Goal: Task Accomplishment & Management: Manage account settings

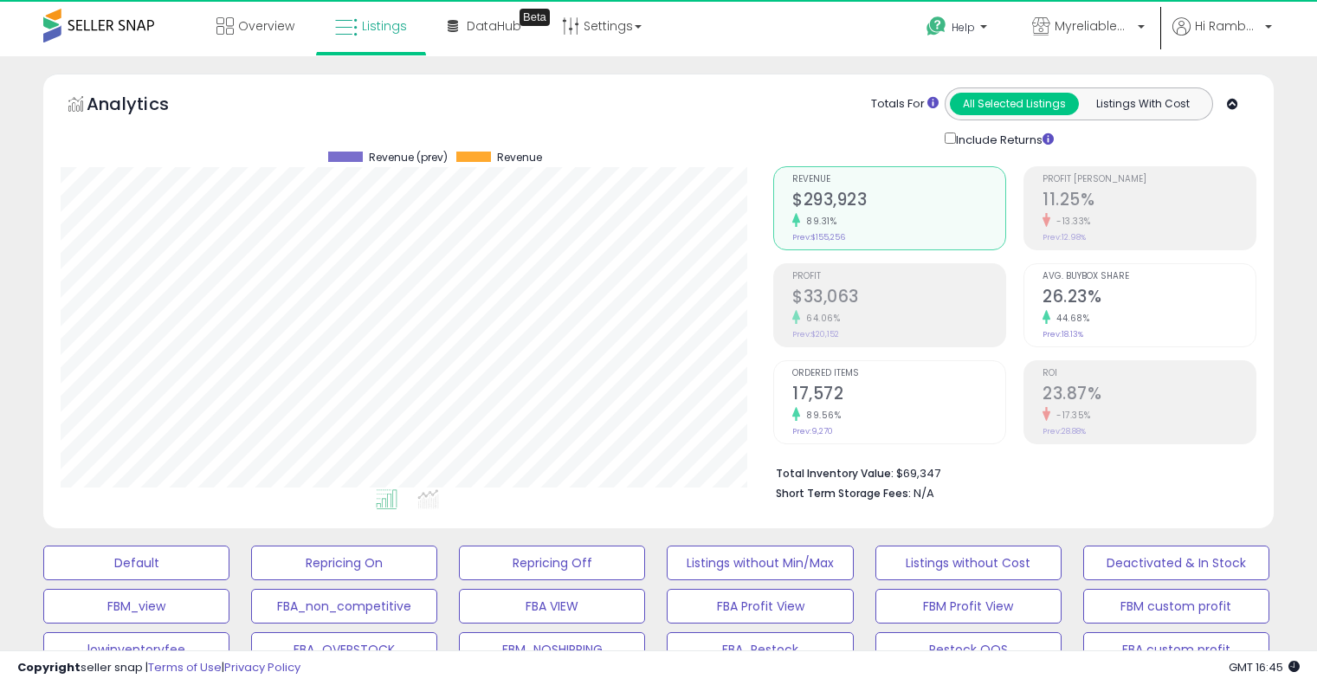
select select "**"
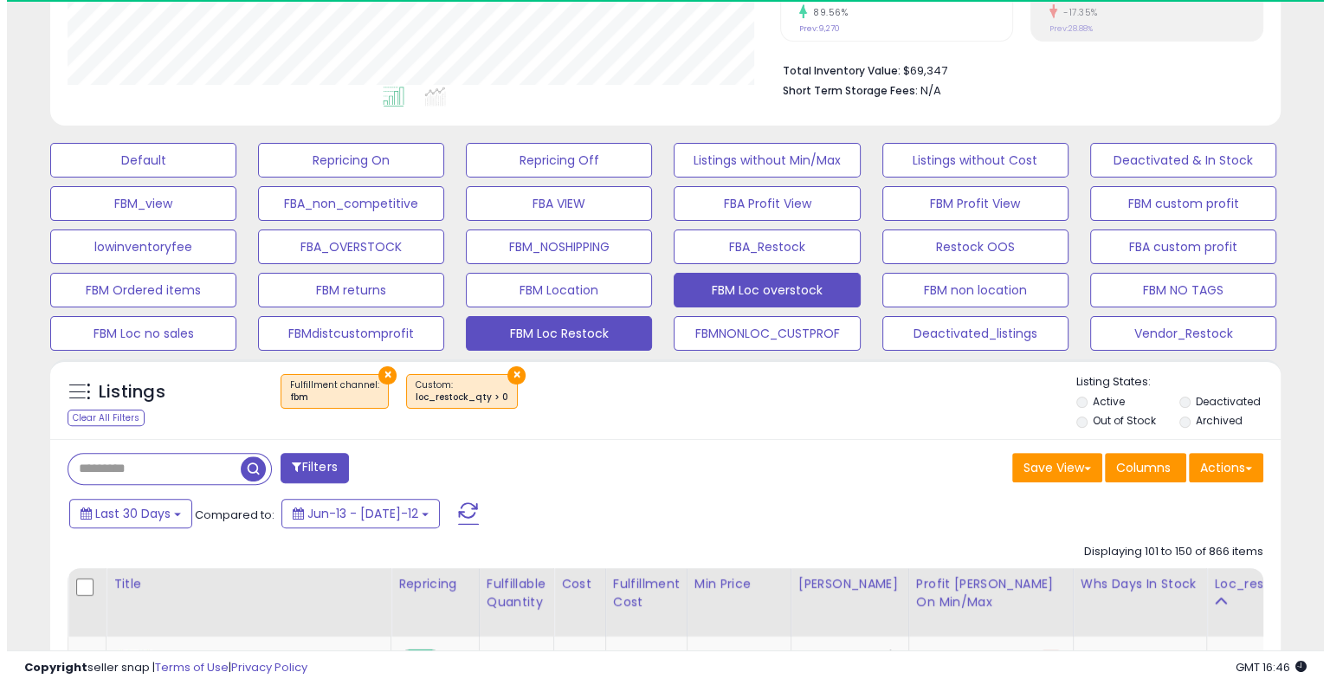
scroll to position [354, 712]
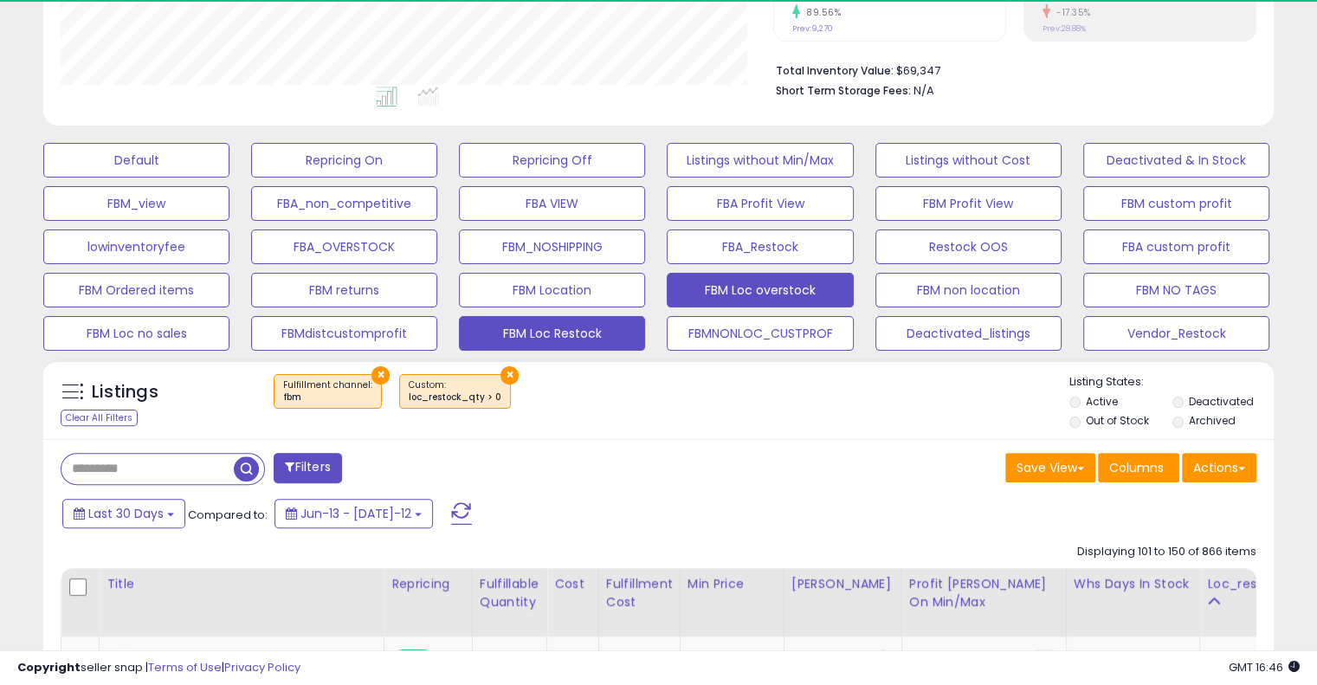
click at [229, 177] on button "FBM Loc overstock" at bounding box center [136, 160] width 186 height 35
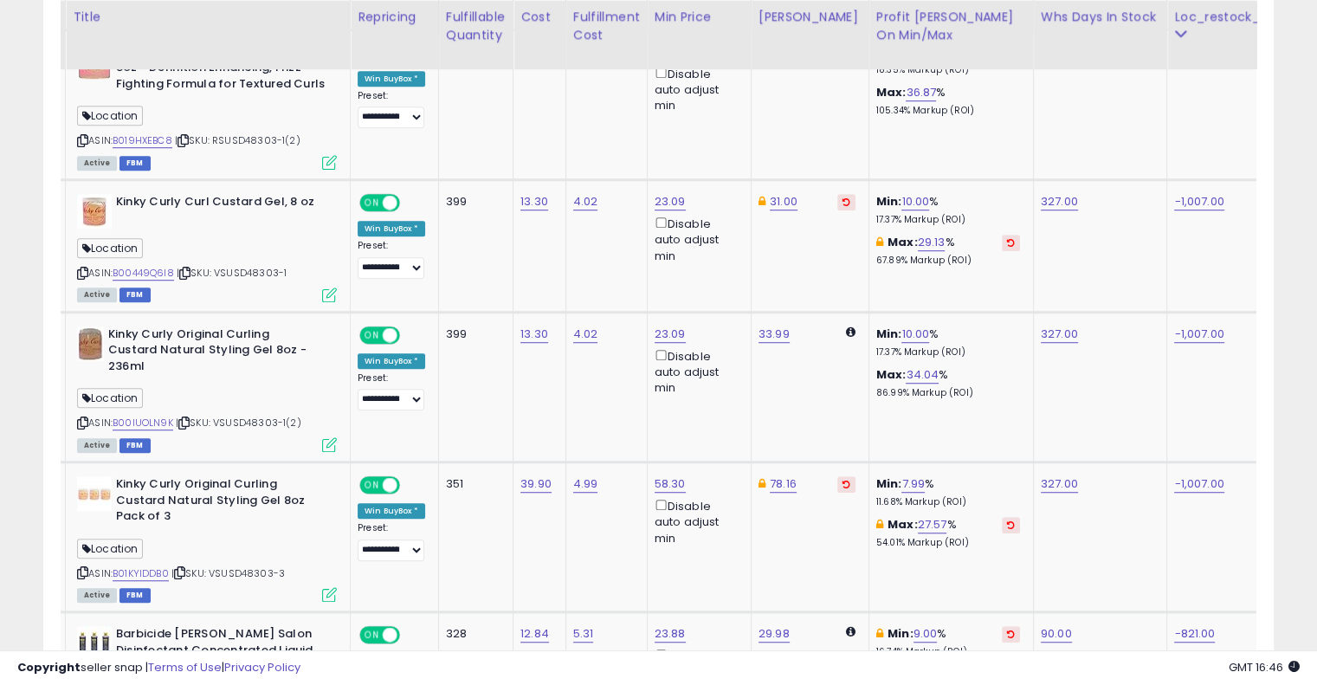
scroll to position [0, 0]
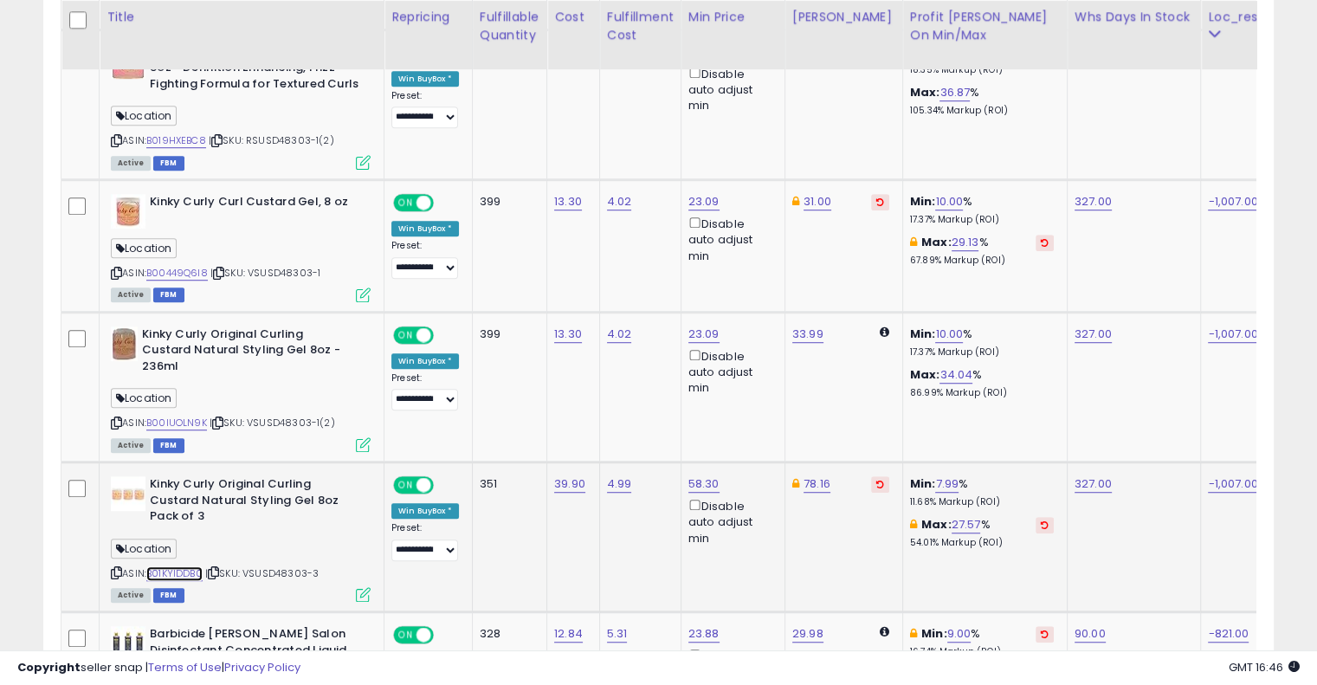
click at [186, 570] on link "B01KYIDDB0" at bounding box center [174, 573] width 56 height 15
type input "**"
click at [753, 420] on icon "submit" at bounding box center [748, 421] width 10 height 10
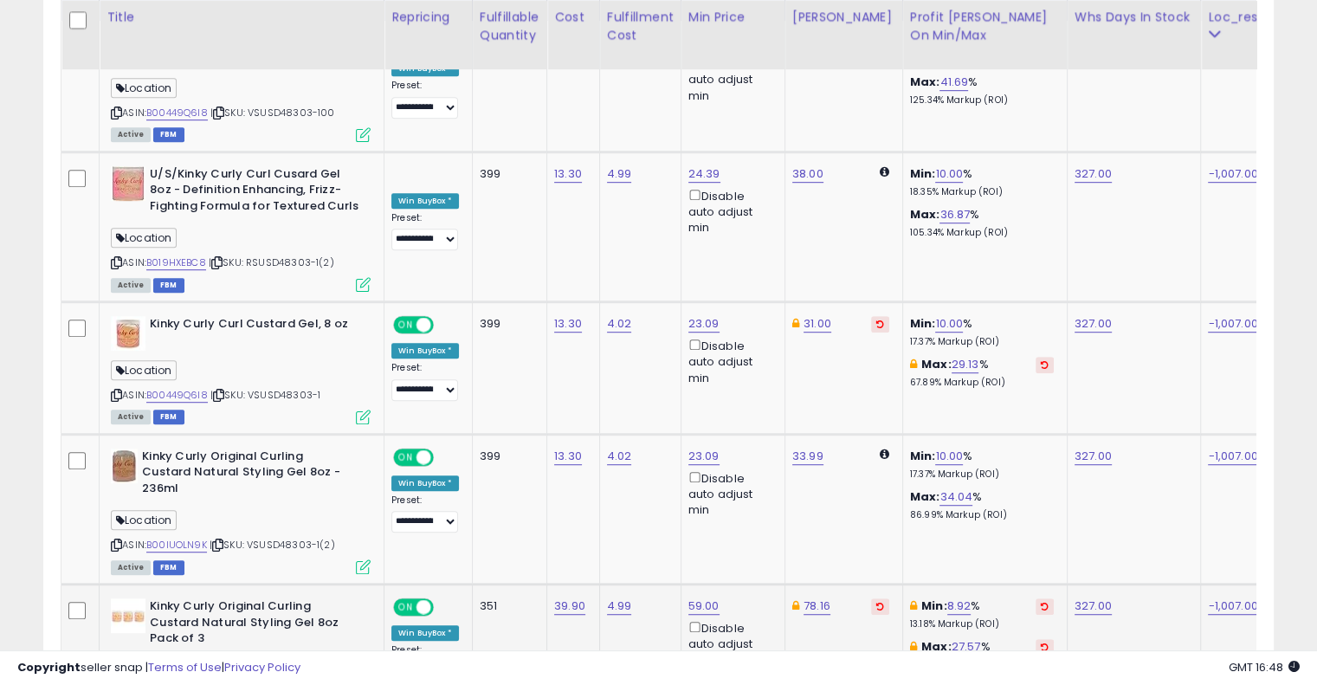
scroll to position [310, 0]
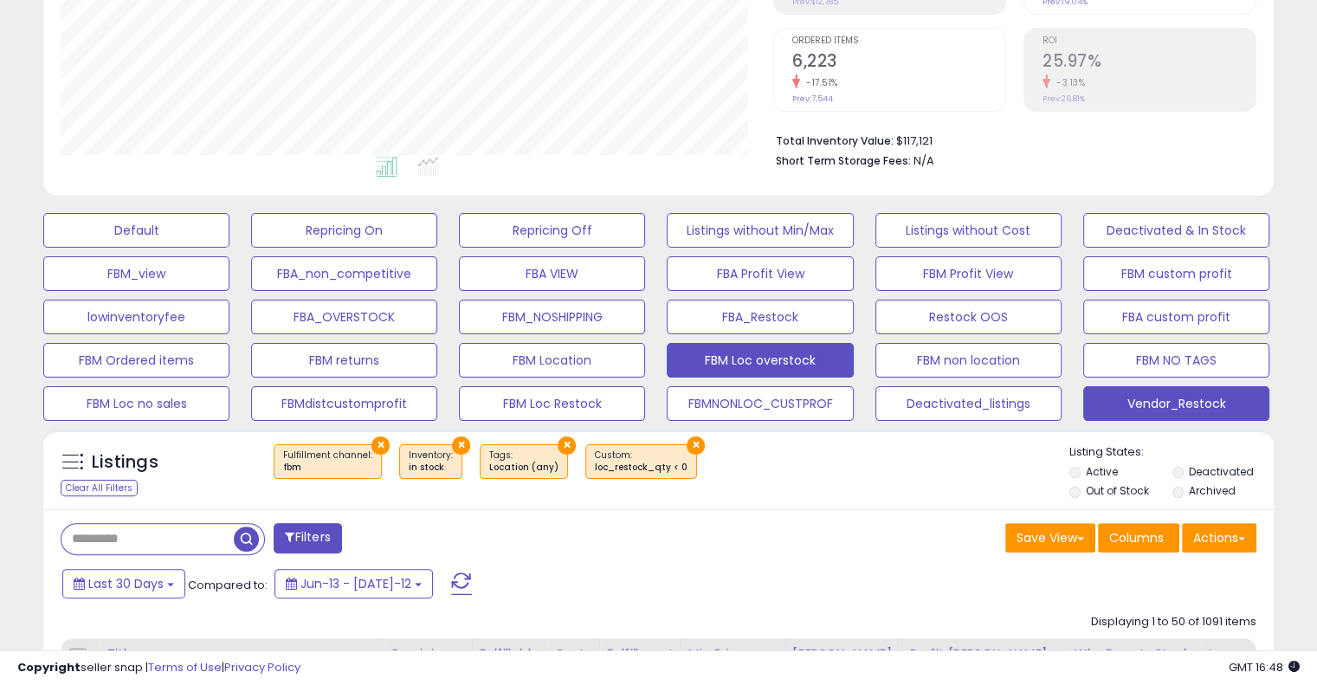
click at [229, 248] on button "Vendor_Restock" at bounding box center [136, 230] width 186 height 35
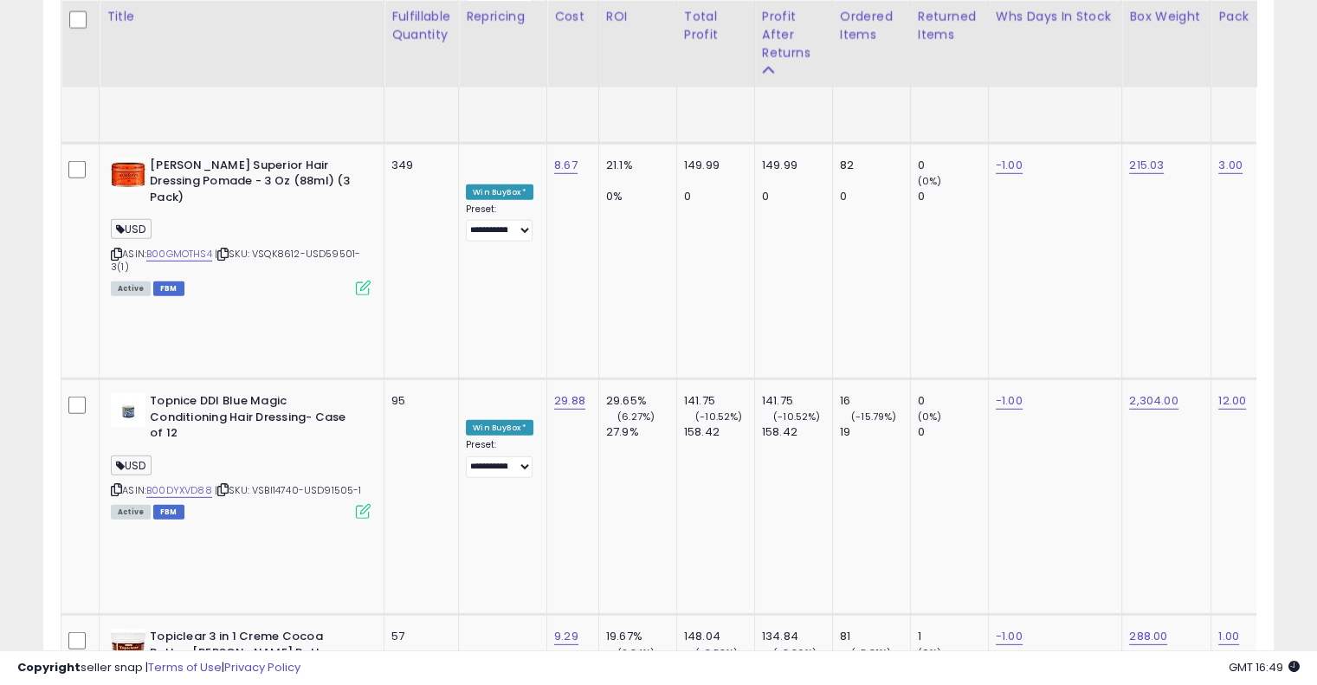
scroll to position [5186, 0]
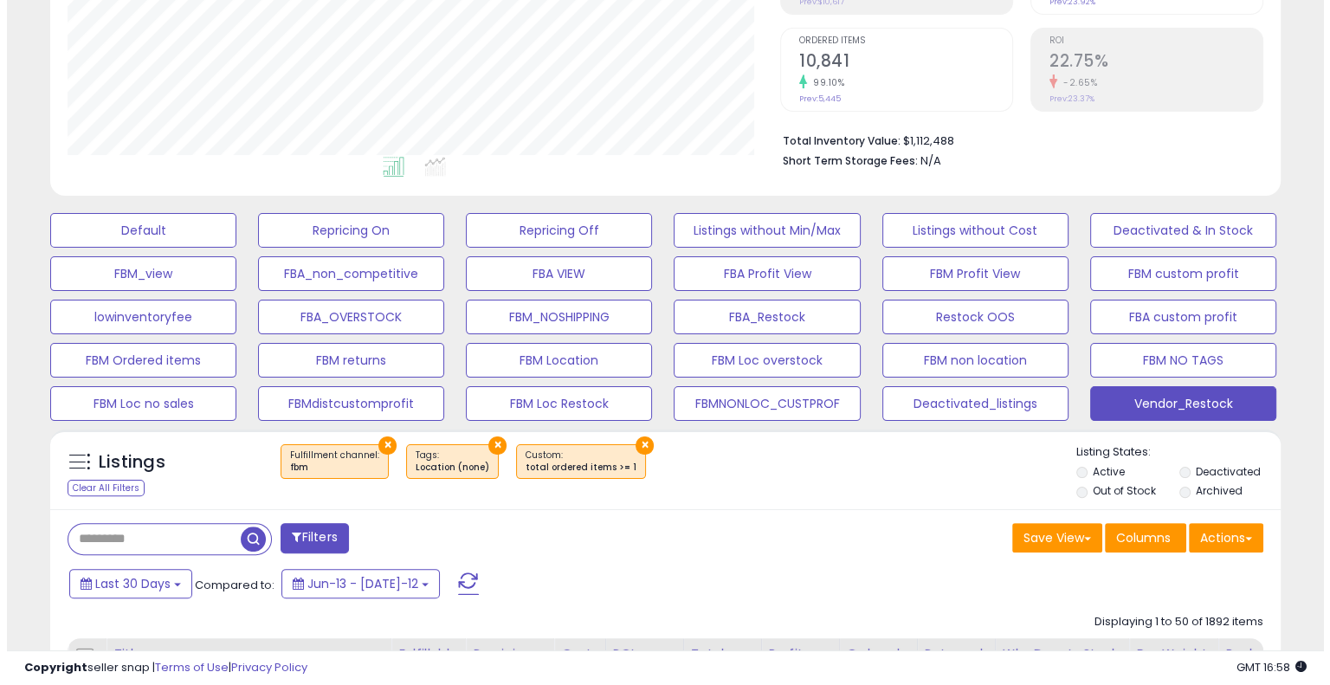
scroll to position [318, 0]
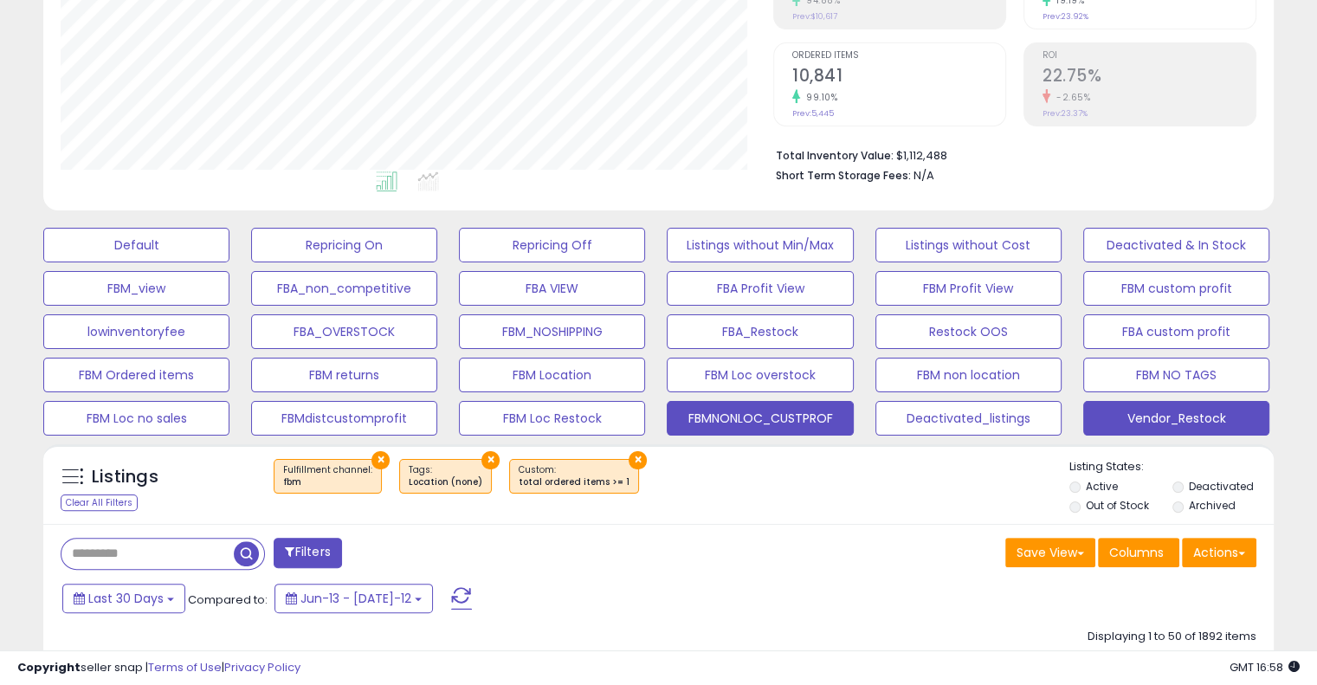
click at [229, 262] on button "FBMNONLOC_CUSTPROF" at bounding box center [136, 245] width 186 height 35
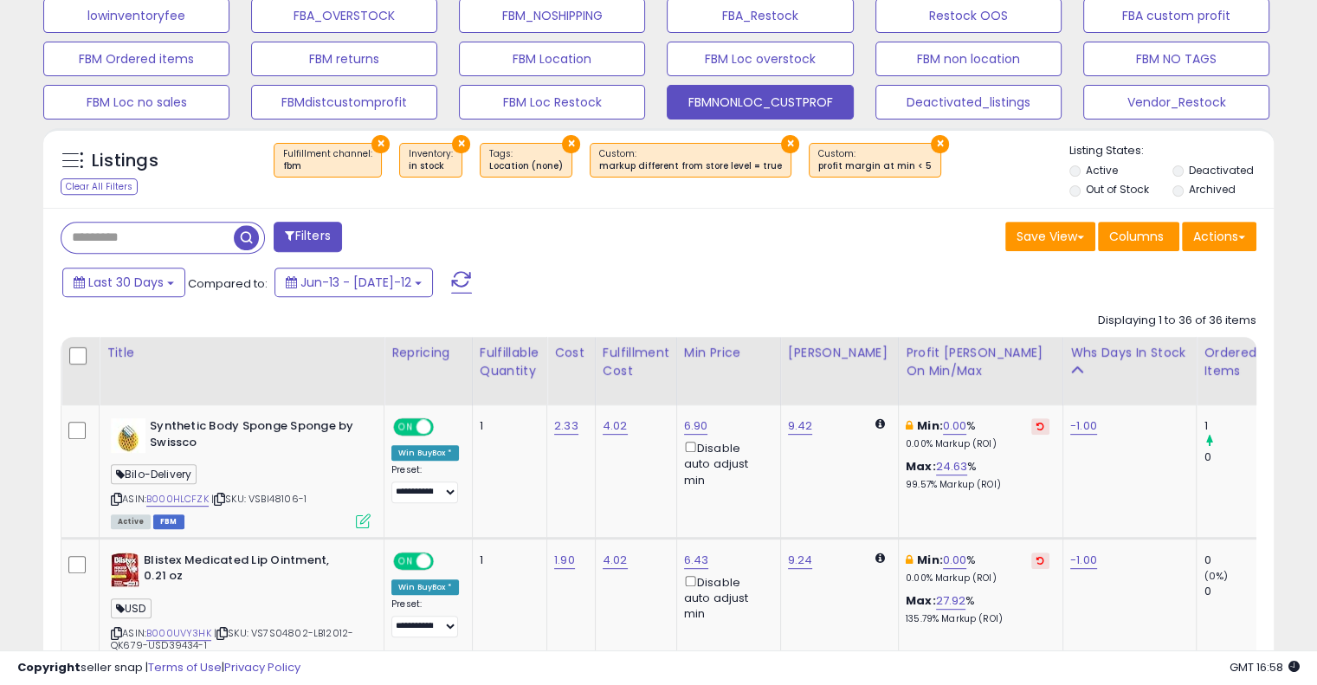
scroll to position [636, 0]
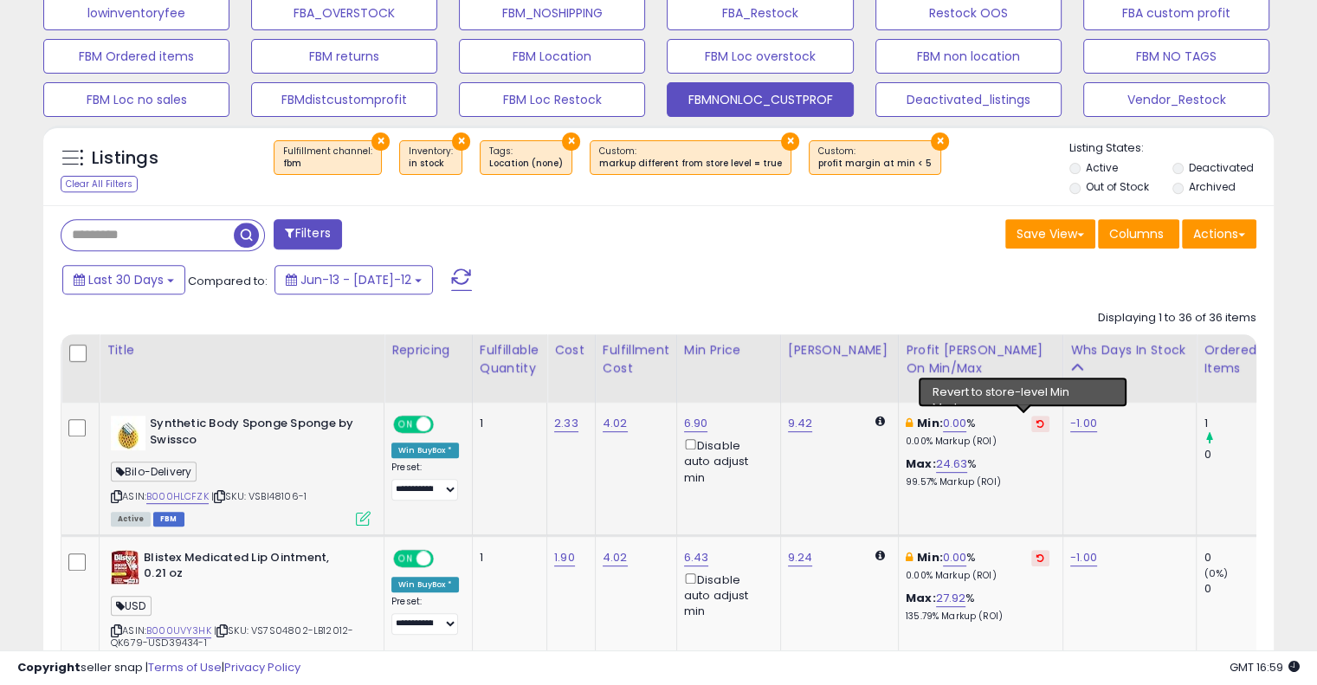
click at [1036, 422] on icon at bounding box center [1040, 423] width 8 height 9
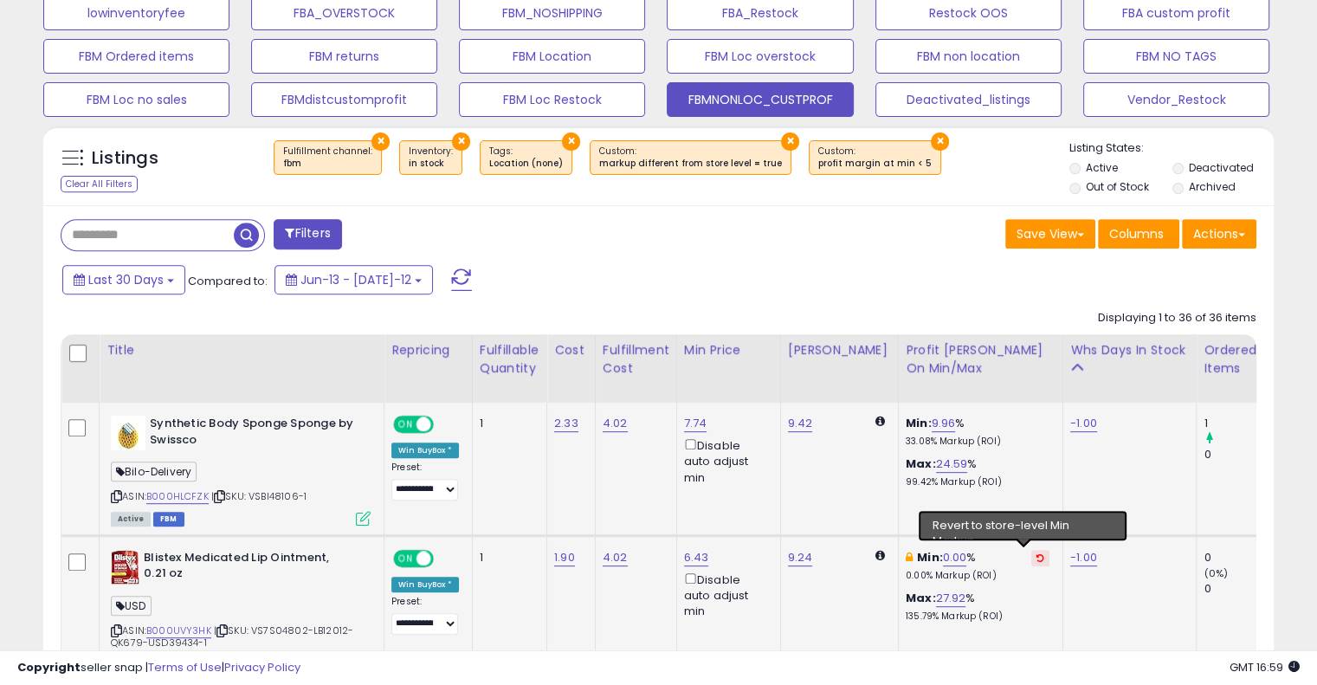
click at [1036, 553] on icon at bounding box center [1040, 557] width 8 height 9
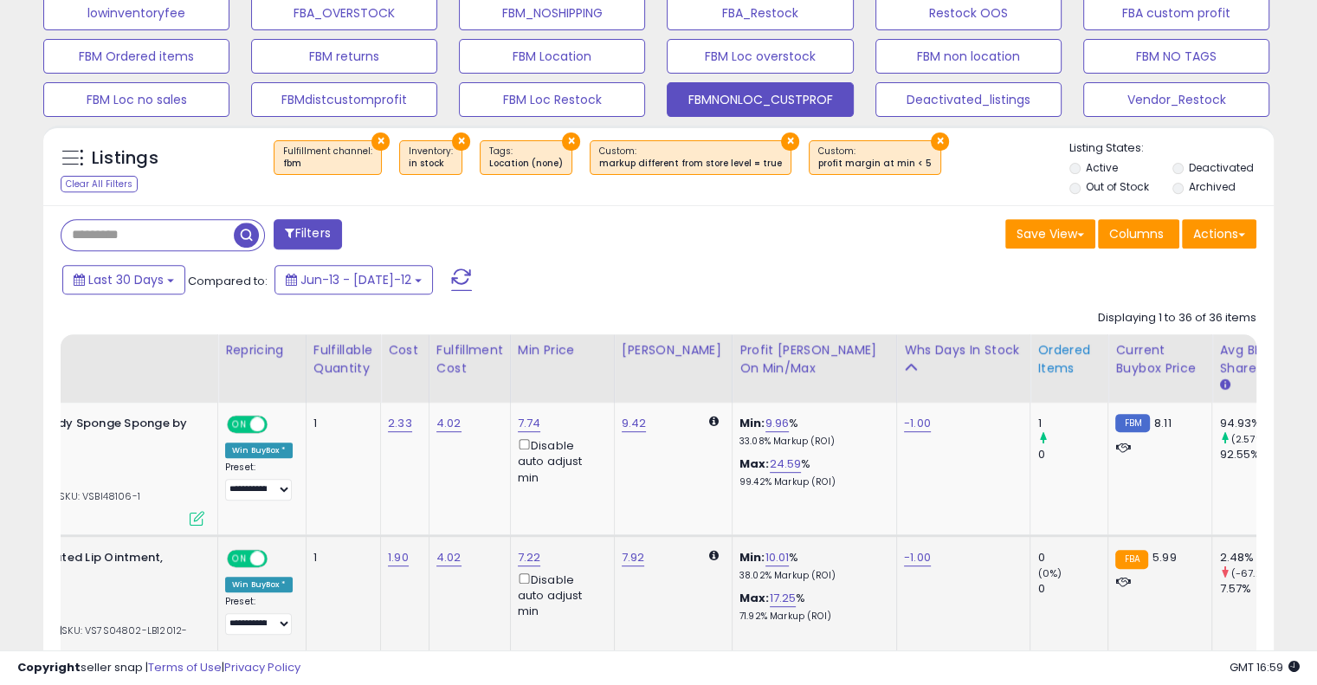
click at [1048, 364] on div "Ordered Items" at bounding box center [1068, 359] width 63 height 36
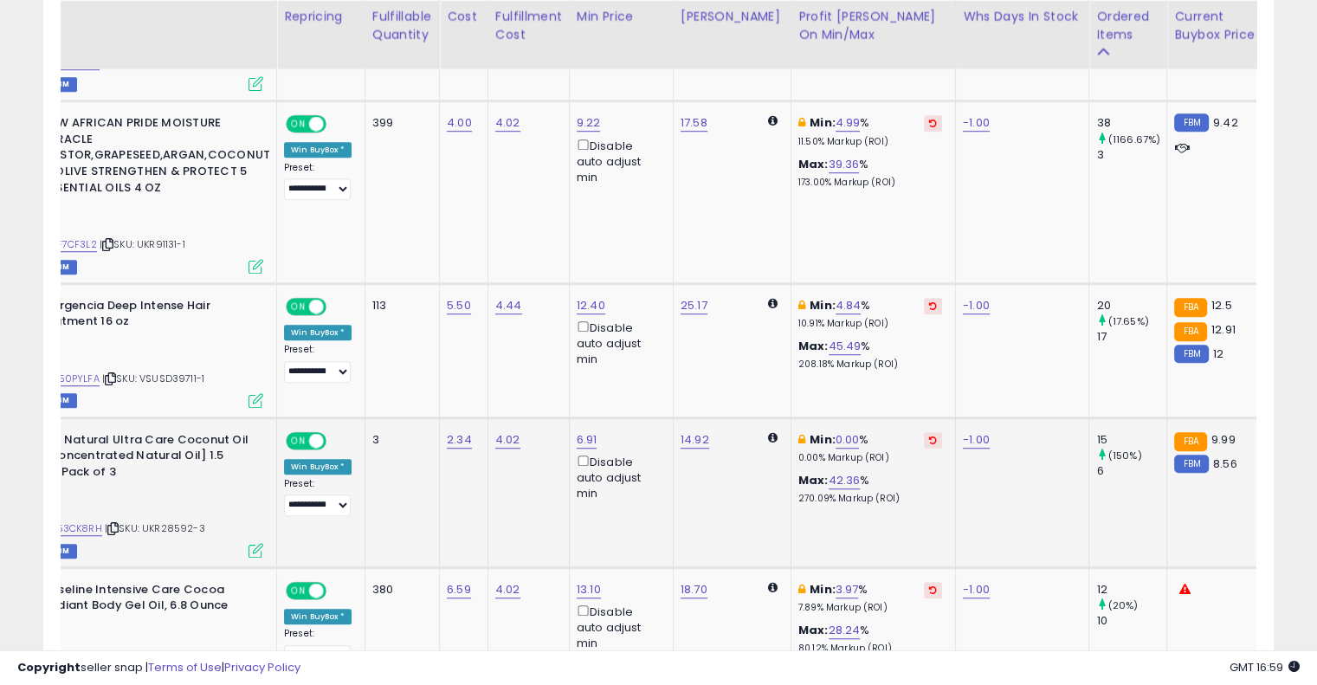
scroll to position [0, 119]
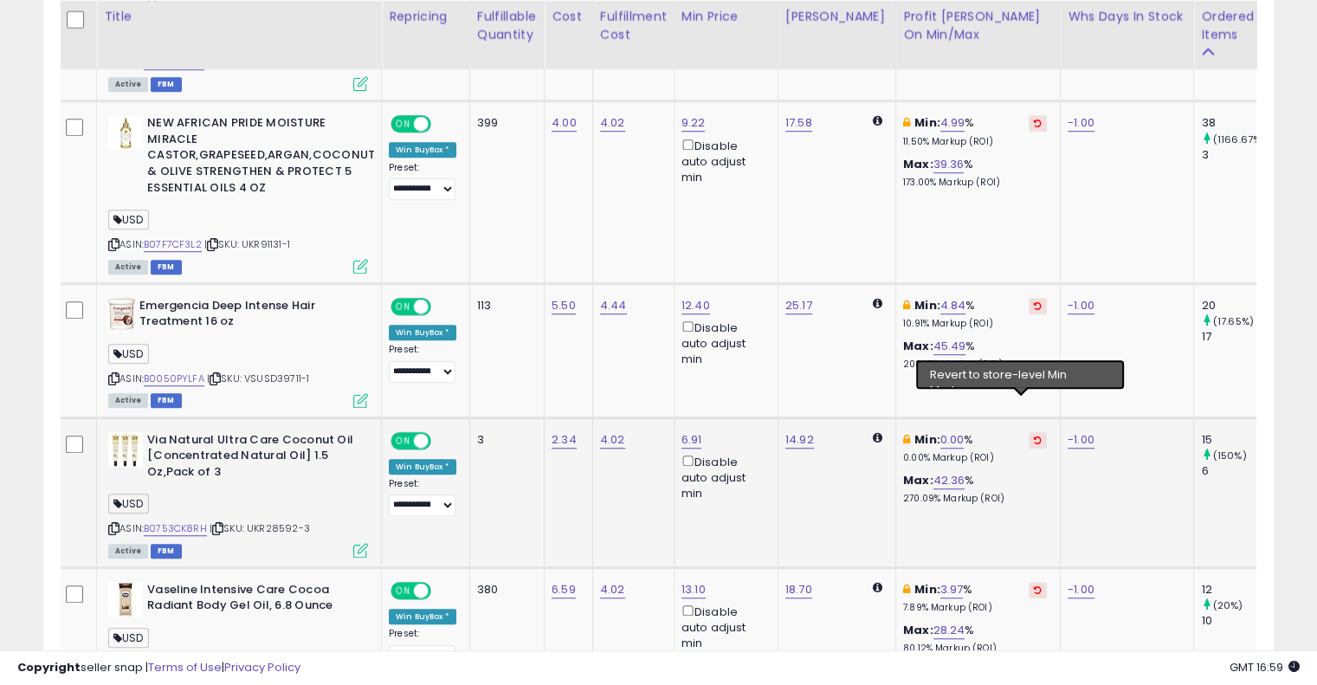
click at [1034, 435] on icon at bounding box center [1038, 439] width 8 height 9
click at [933, 431] on link "10.04" at bounding box center [943, 439] width 29 height 17
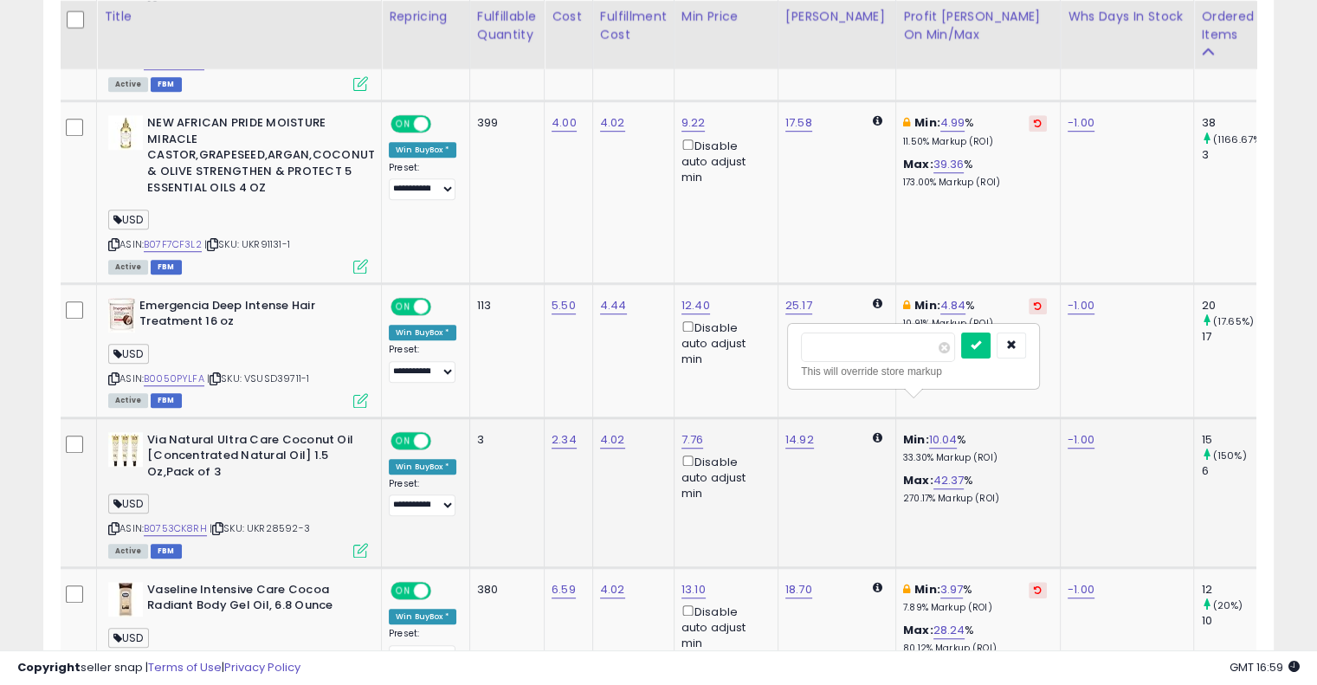
type input "*"
click at [981, 340] on icon "submit" at bounding box center [976, 344] width 10 height 10
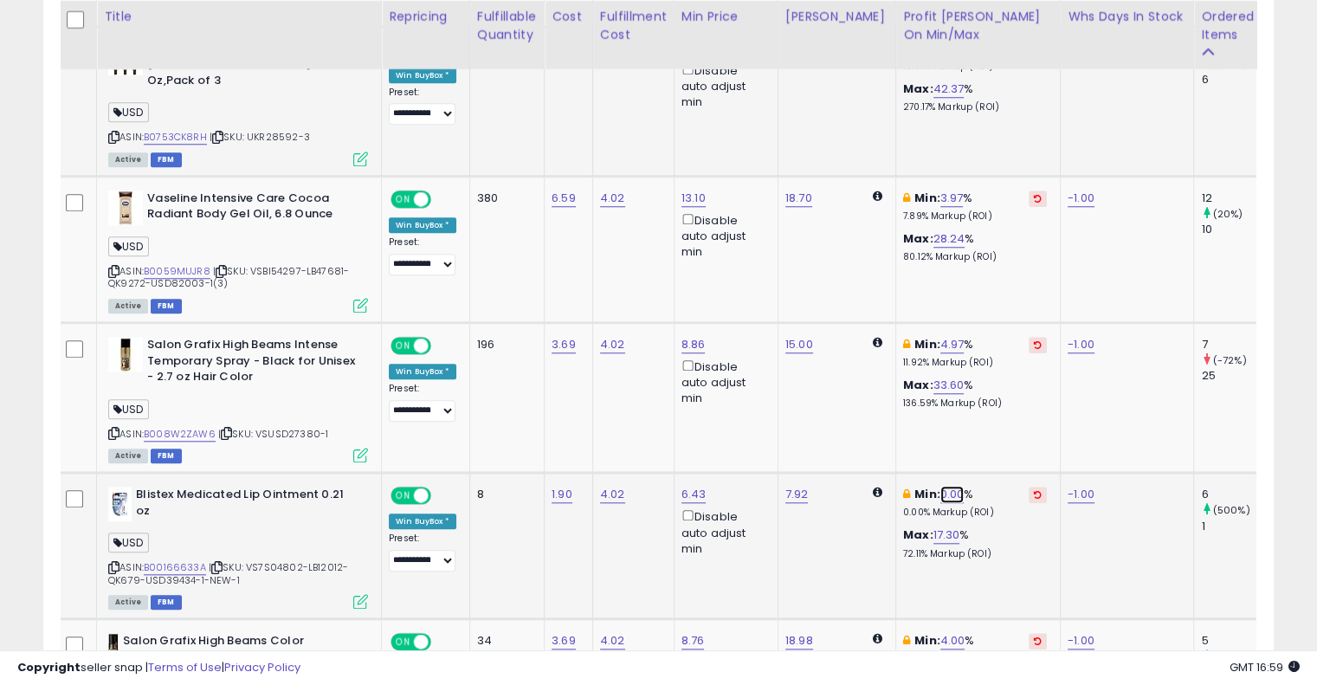
click at [940, 486] on link "0.00" at bounding box center [952, 494] width 24 height 17
type input "*"
click at [1000, 389] on button "submit" at bounding box center [985, 399] width 29 height 26
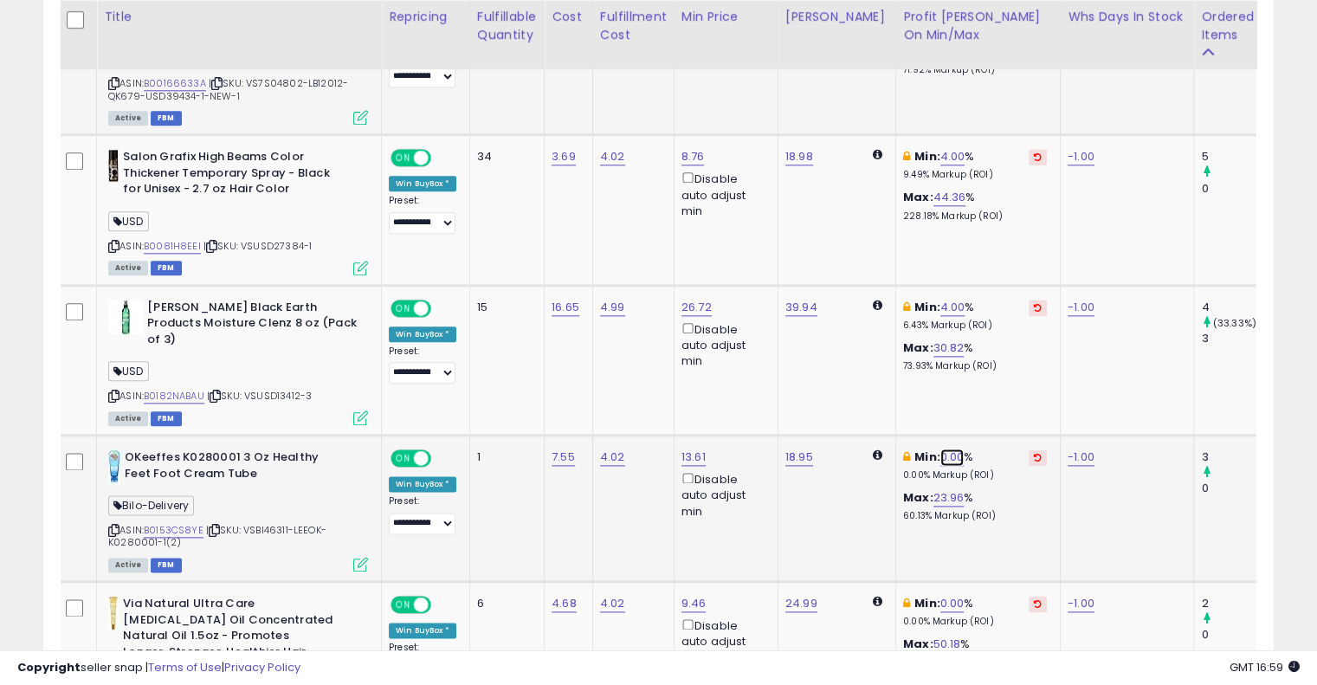
click at [940, 448] on link "0.00" at bounding box center [952, 456] width 24 height 17
type input "*"
click at [1000, 332] on button "submit" at bounding box center [985, 344] width 29 height 26
click at [940, 595] on link "0.00" at bounding box center [952, 603] width 24 height 17
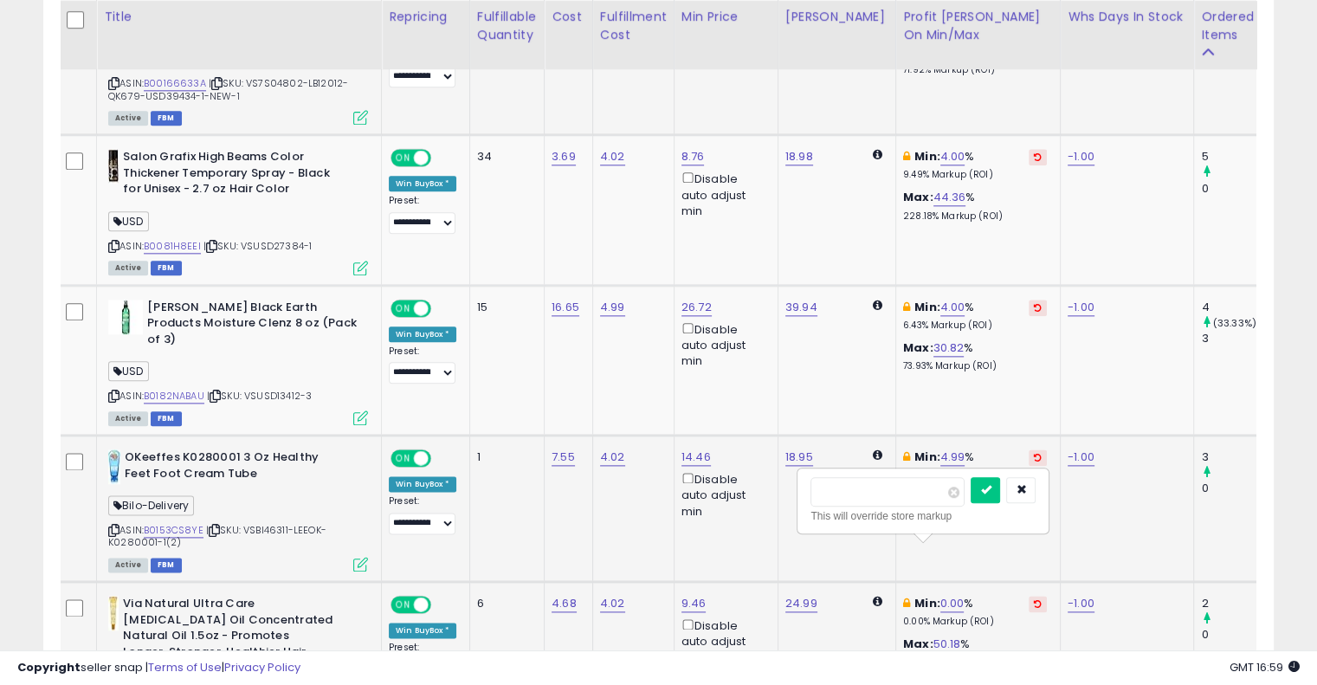
type input "*"
click at [1000, 491] on button "submit" at bounding box center [985, 490] width 29 height 26
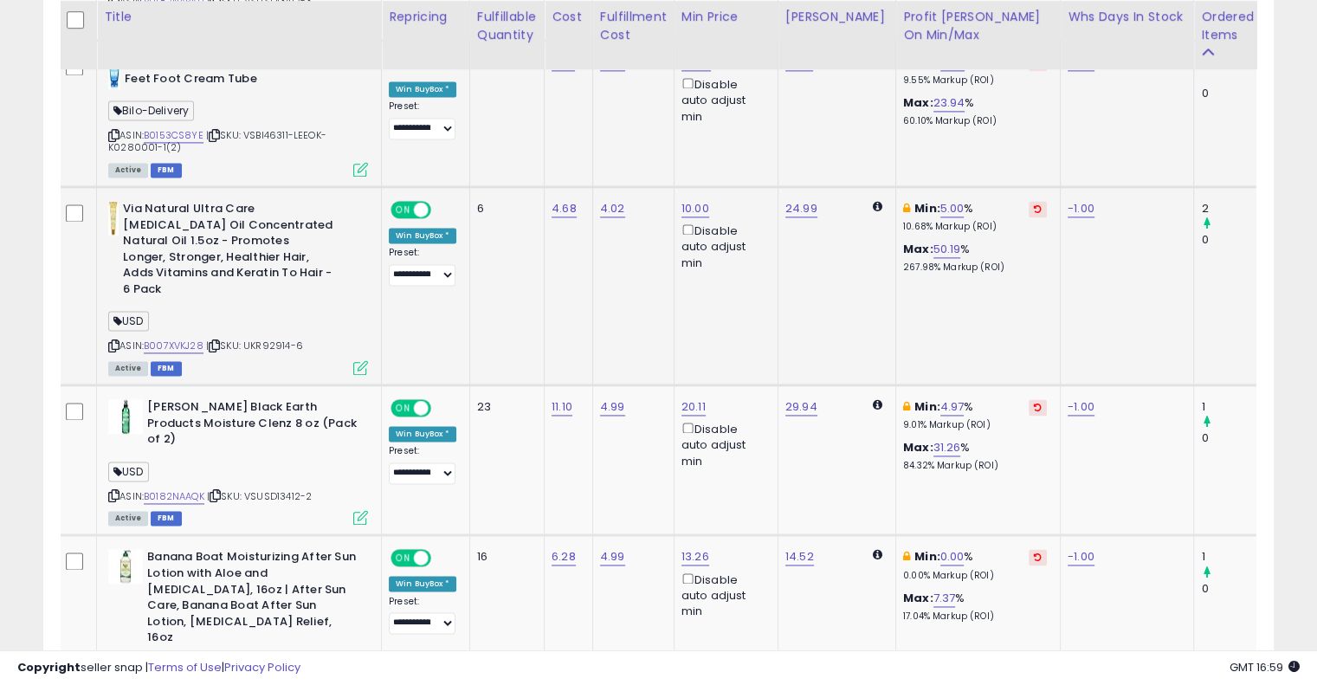
scroll to position [2438, 0]
click at [945, 547] on link "0.00" at bounding box center [952, 555] width 24 height 17
type input "*"
click at [1000, 415] on button "submit" at bounding box center [985, 410] width 29 height 26
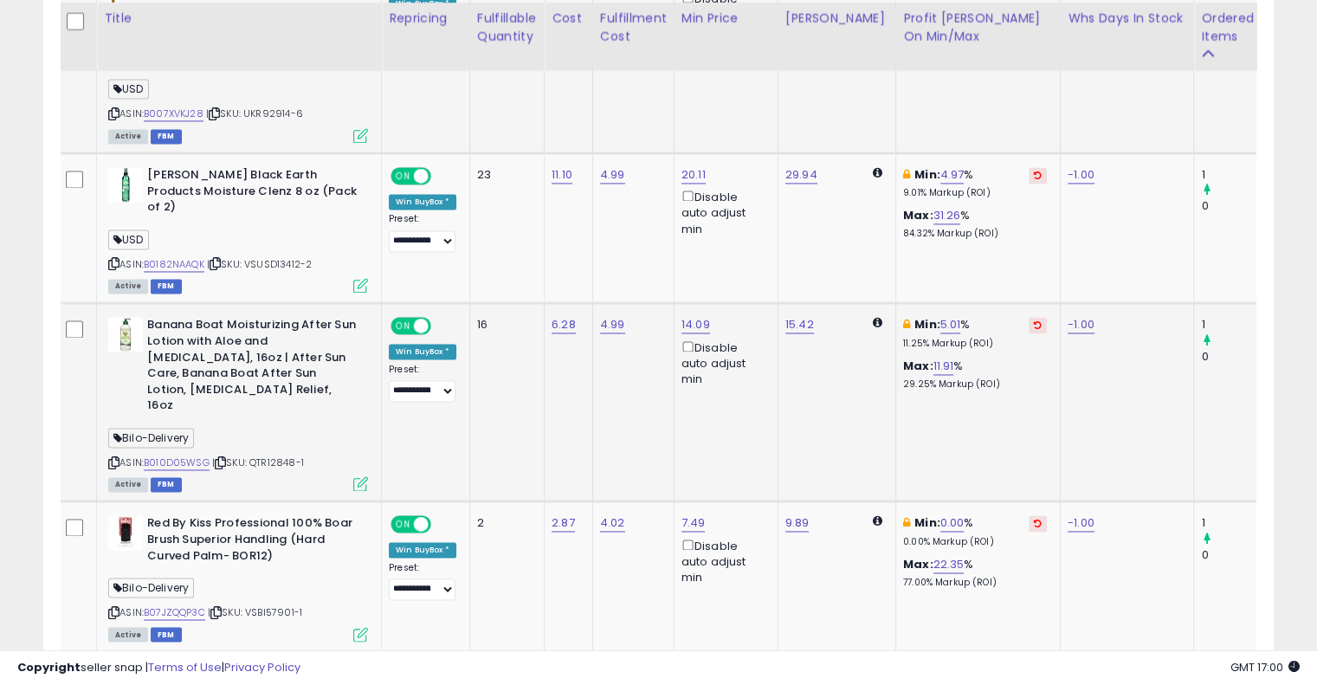
scroll to position [2672, 0]
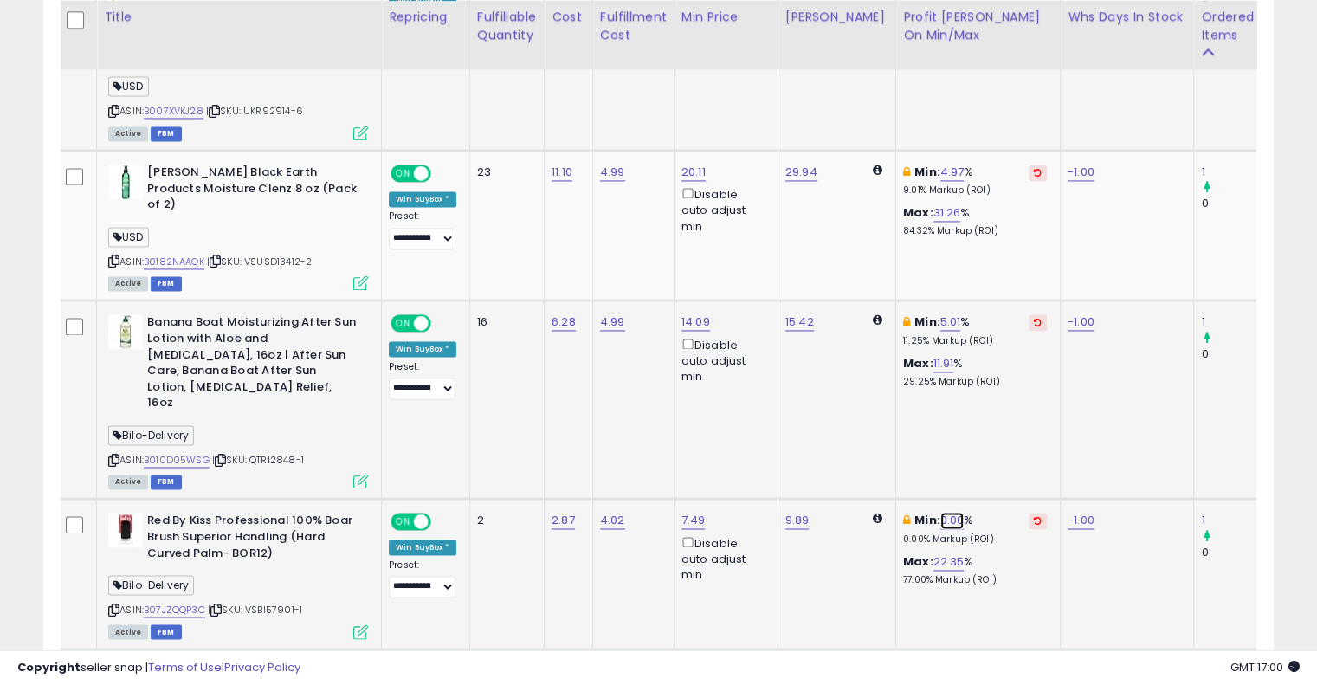
click at [940, 512] on link "0.00" at bounding box center [952, 520] width 24 height 17
type input "*"
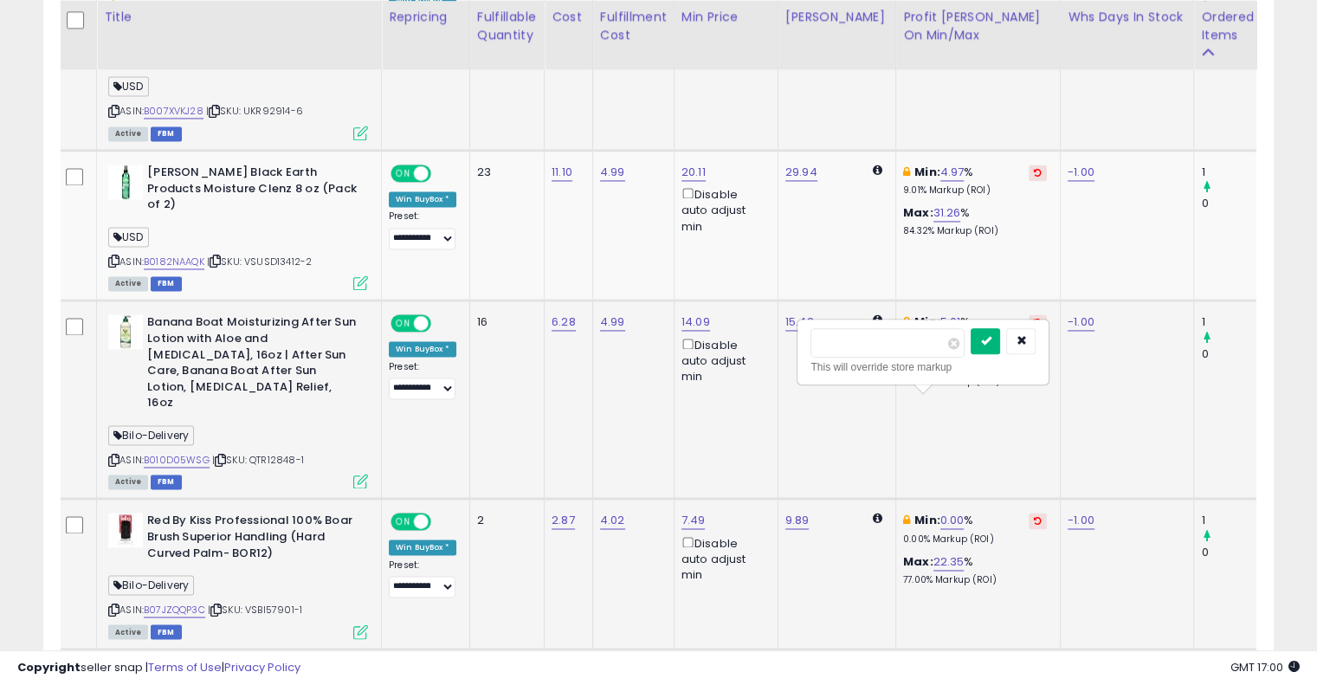
click at [1000, 334] on button "submit" at bounding box center [985, 341] width 29 height 26
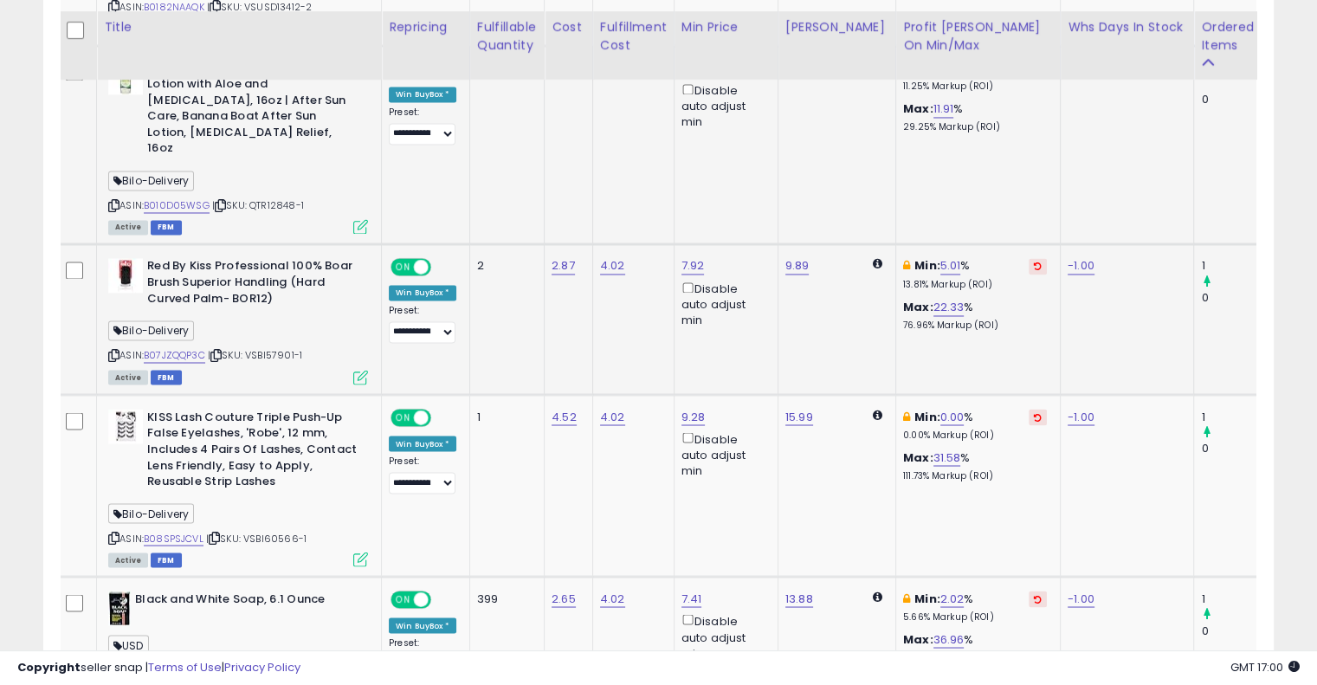
scroll to position [2938, 0]
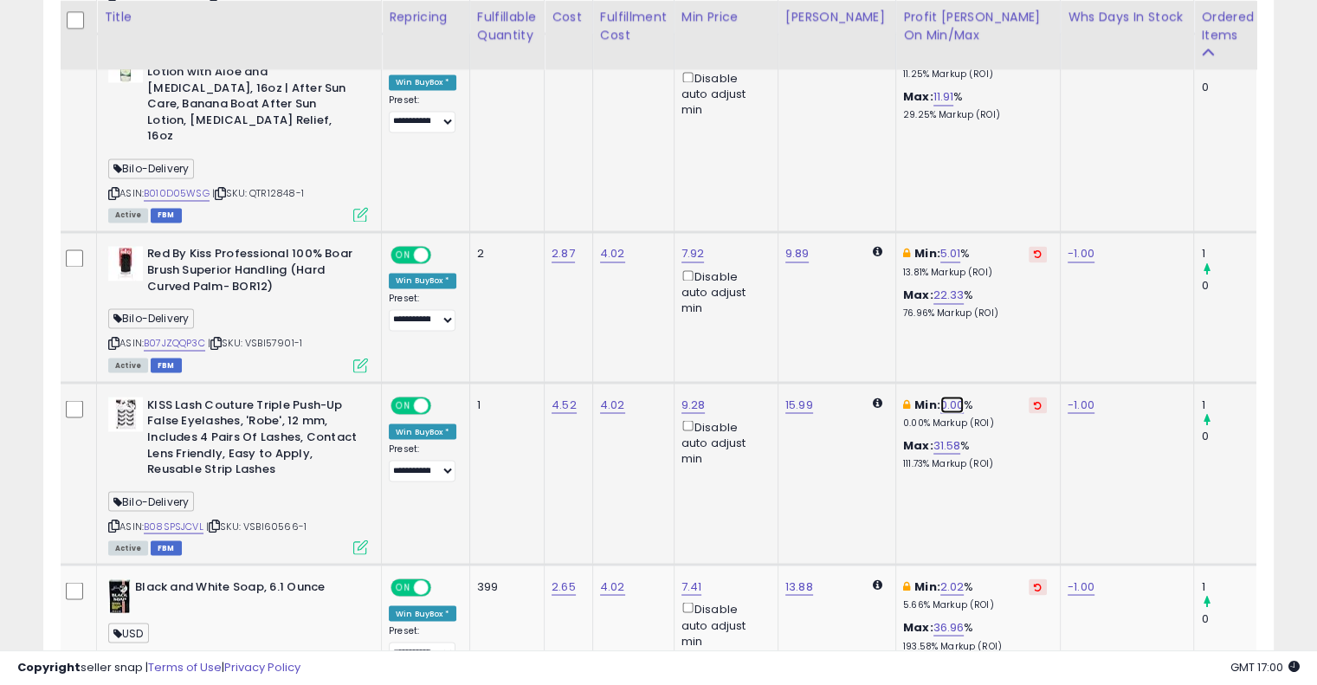
click at [940, 396] on link "0.00" at bounding box center [952, 404] width 24 height 17
type input "*"
click at [990, 226] on icon "submit" at bounding box center [985, 223] width 10 height 10
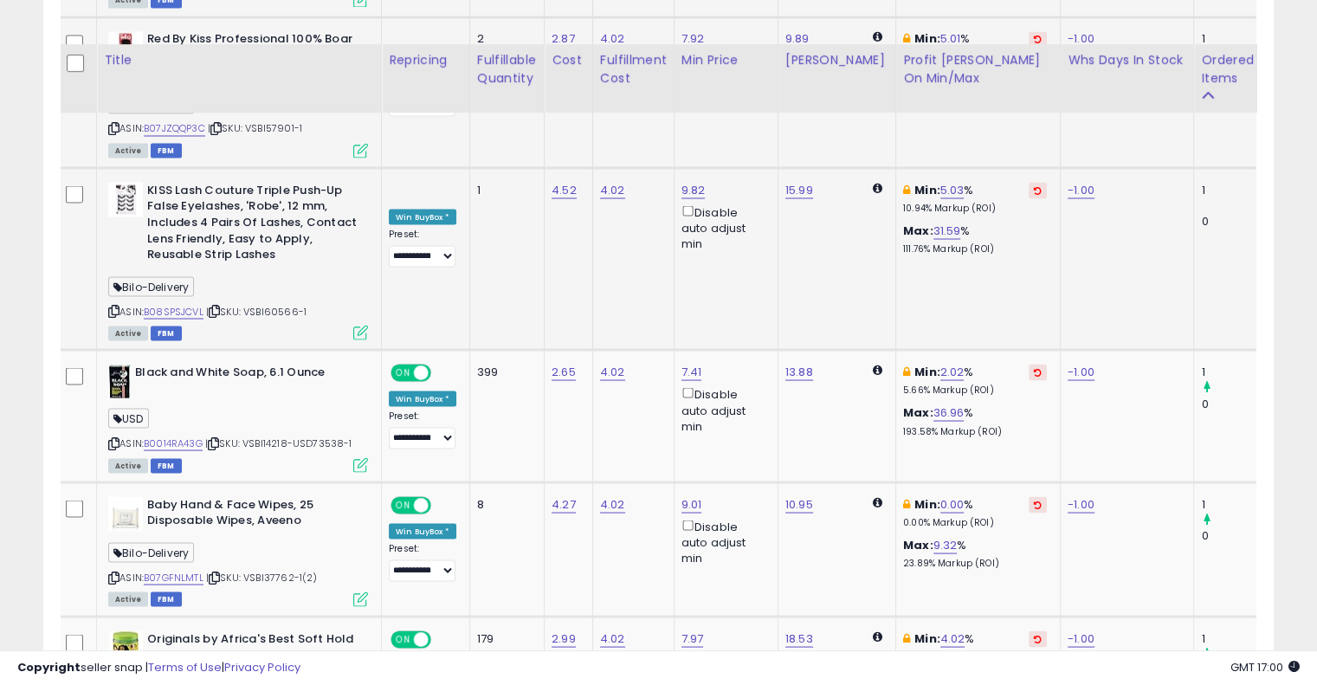
scroll to position [3196, 0]
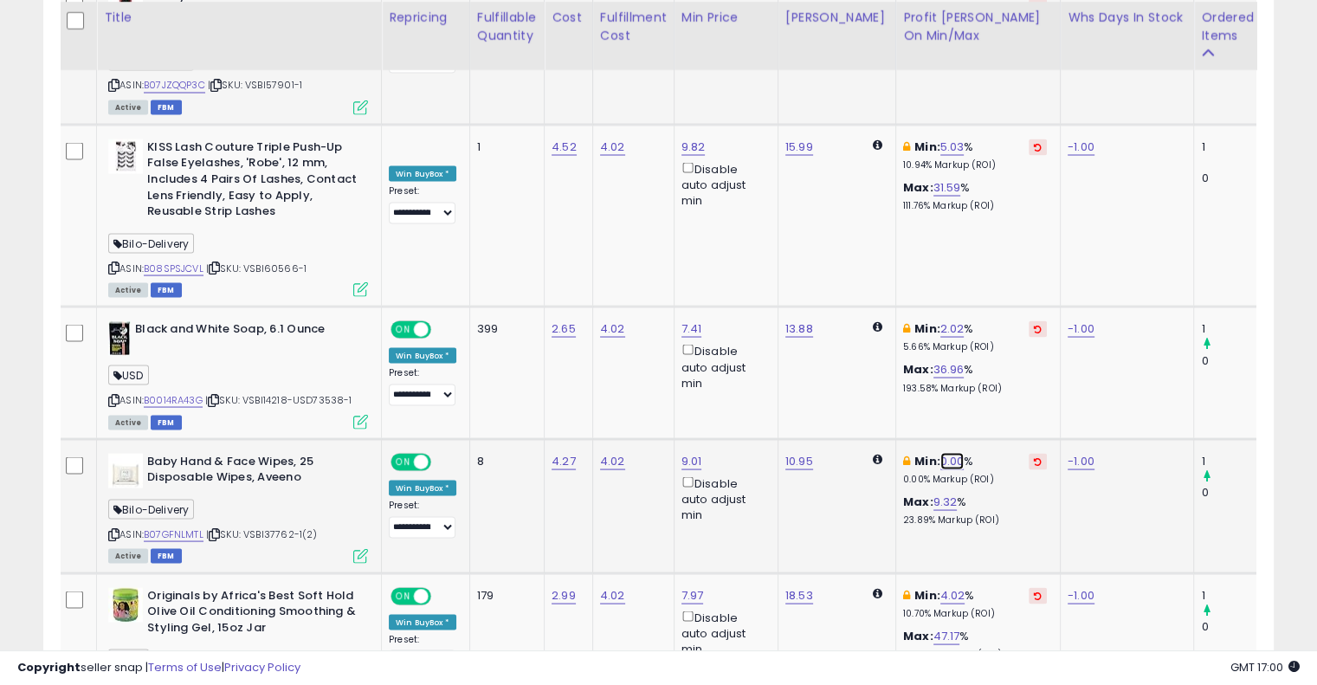
click at [940, 452] on link "0.00" at bounding box center [952, 460] width 24 height 17
type input "*"
click at [990, 275] on icon "submit" at bounding box center [985, 279] width 10 height 10
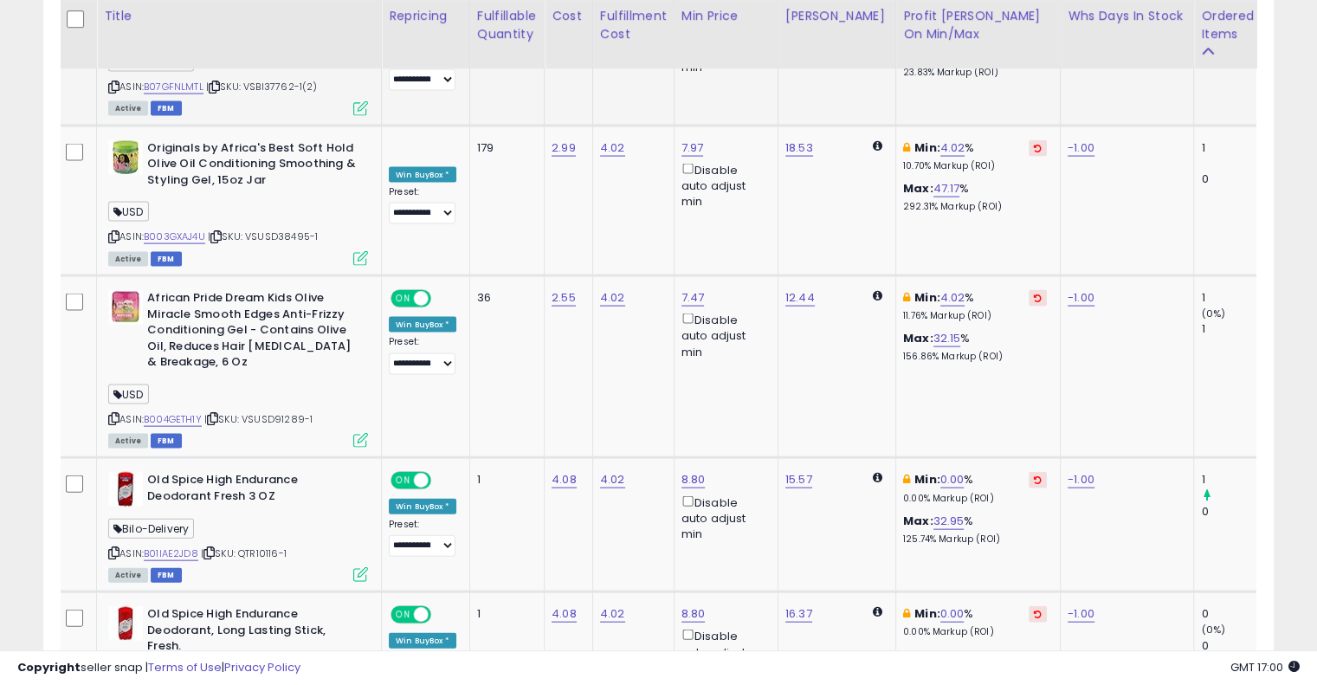
scroll to position [3662, 0]
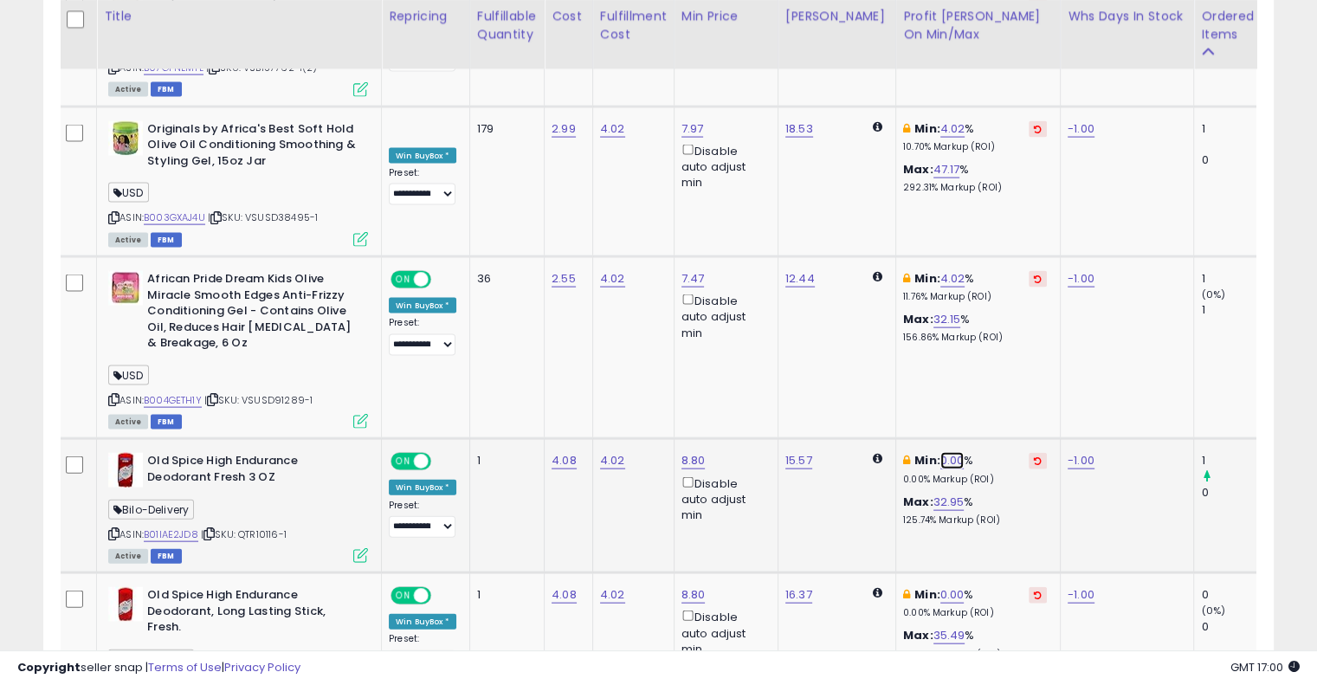
click at [942, 452] on link "0.00" at bounding box center [952, 460] width 24 height 17
type input "*"
click at [1000, 279] on button "submit" at bounding box center [985, 279] width 29 height 26
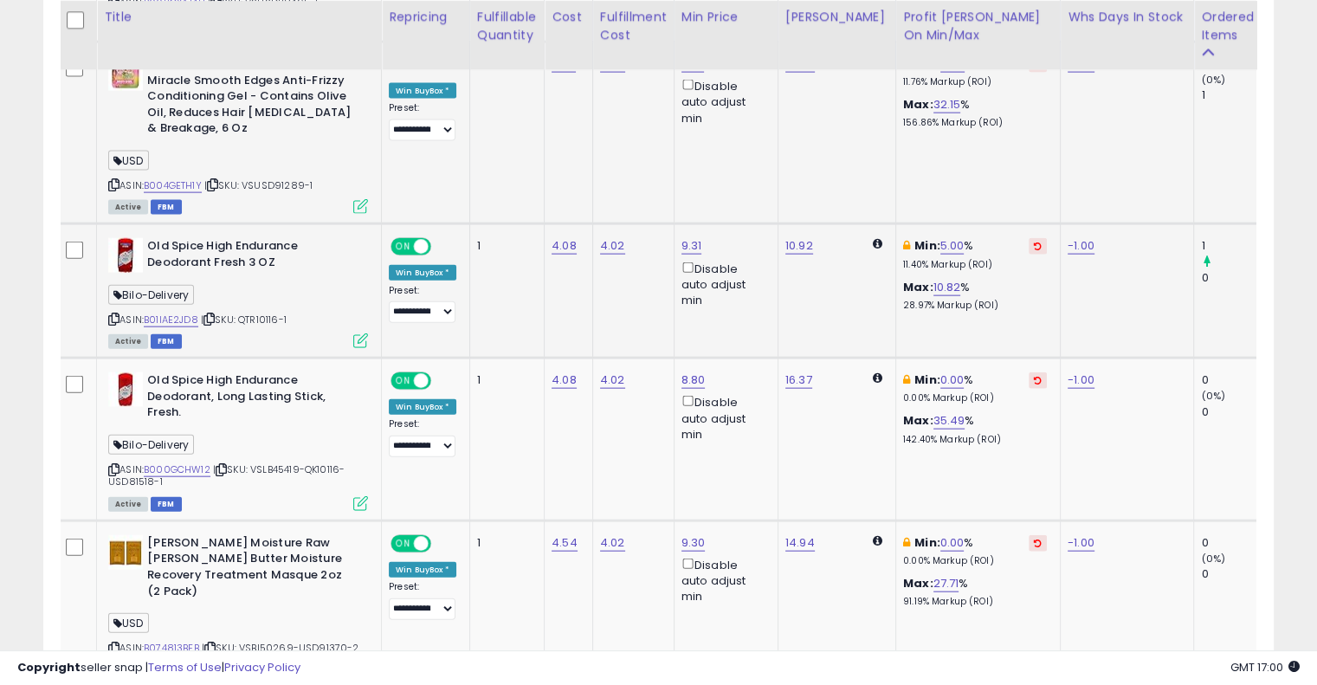
scroll to position [3878, 0]
click at [940, 371] on link "0.00" at bounding box center [952, 379] width 24 height 17
type input "*"
click at [990, 193] on icon "submit" at bounding box center [985, 195] width 10 height 10
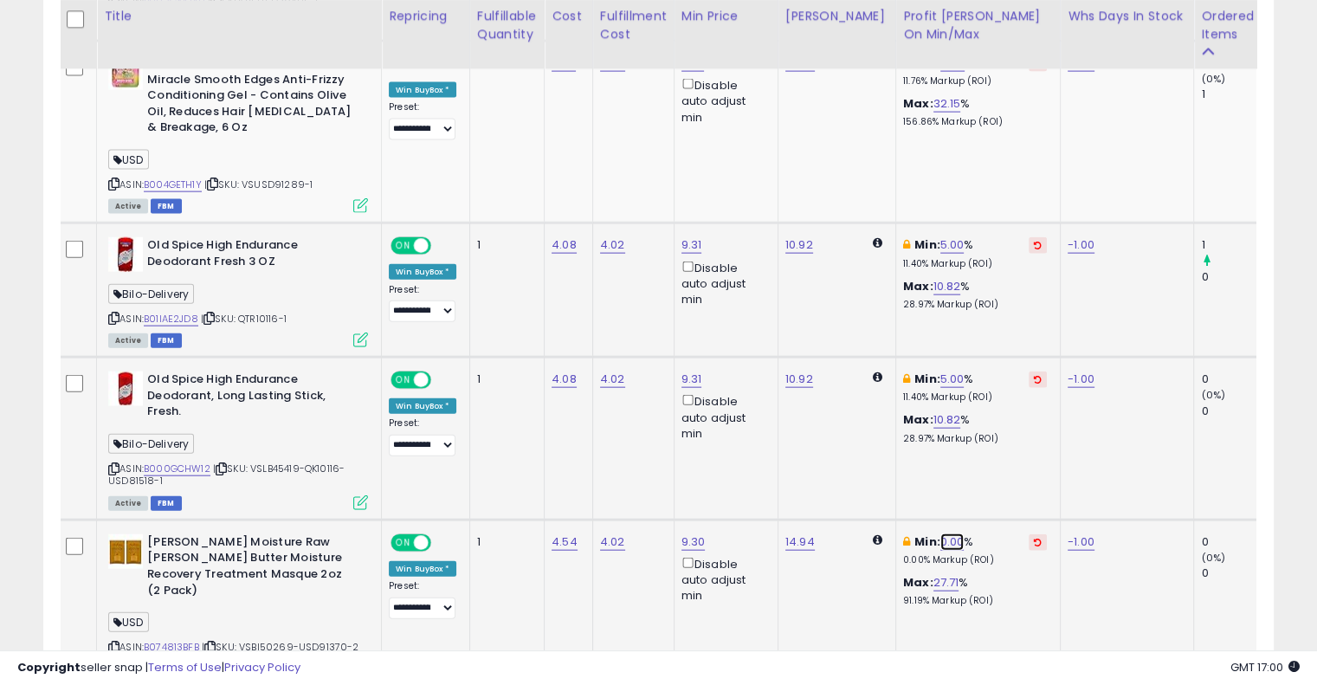
click at [940, 533] on link "0.00" at bounding box center [952, 541] width 24 height 17
type input "*"
click at [1000, 366] on button "submit" at bounding box center [985, 358] width 29 height 26
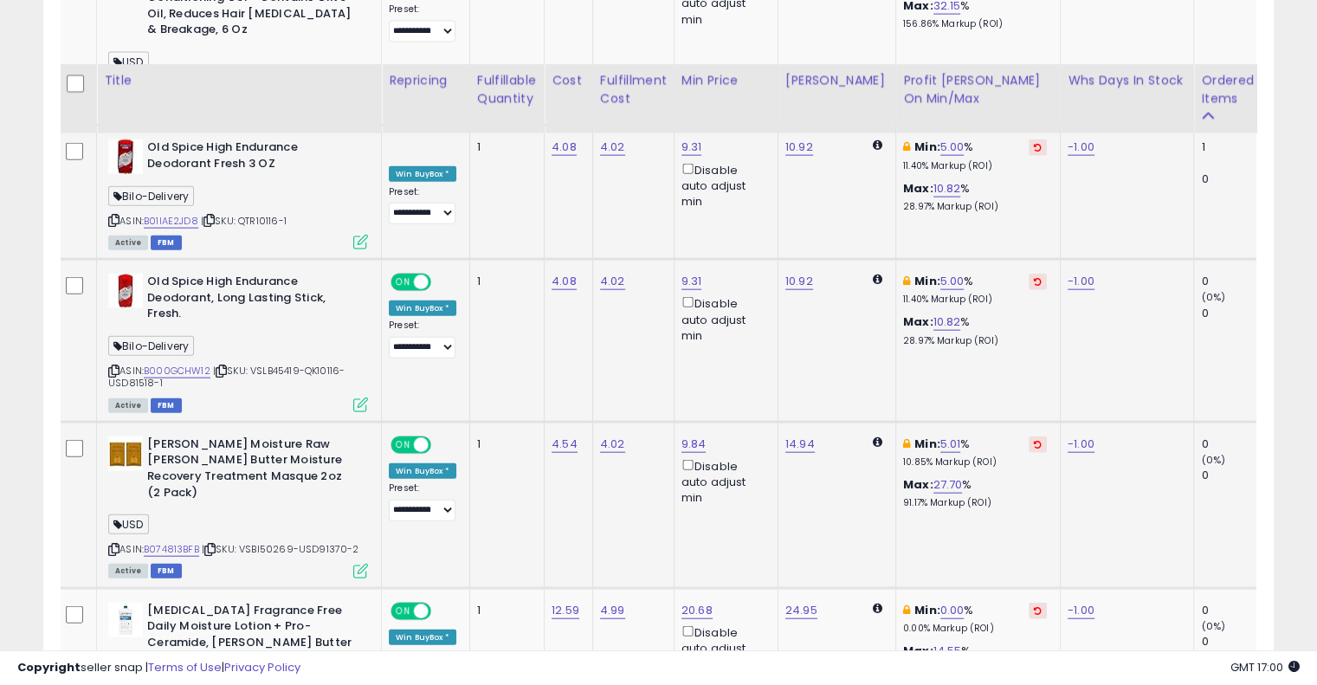
scroll to position [4043, 0]
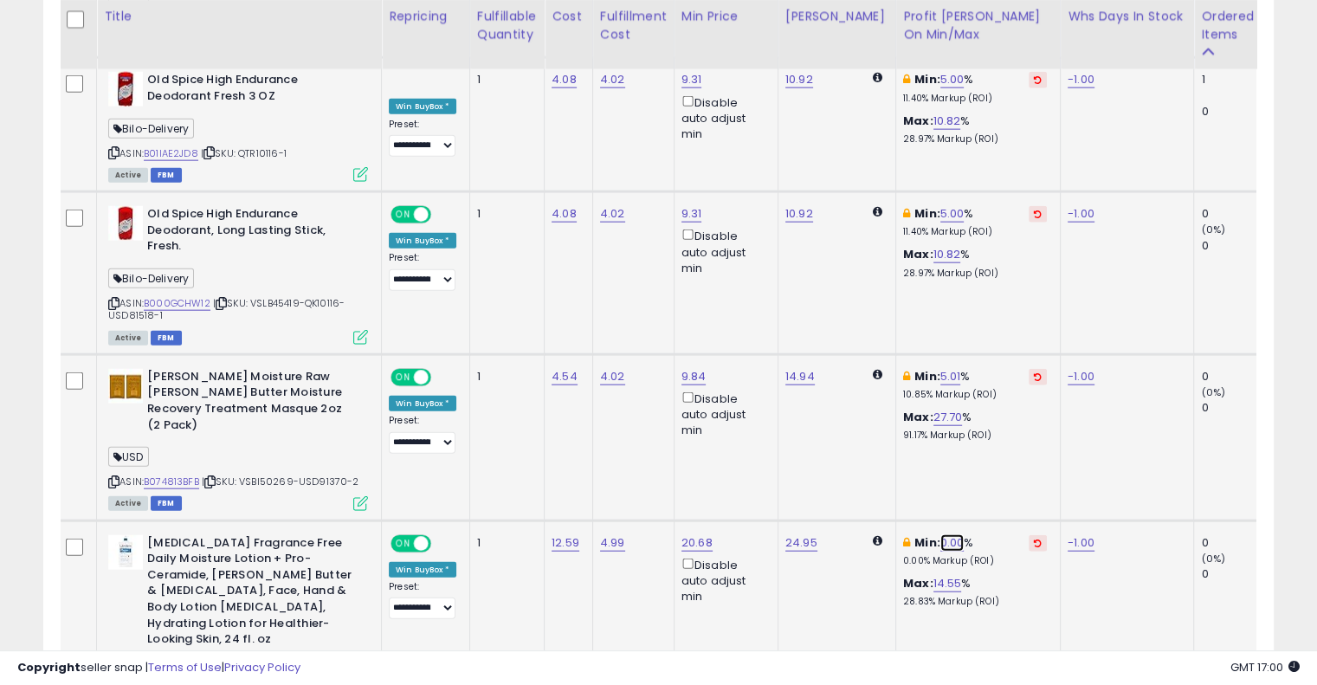
click at [940, 534] on link "0.00" at bounding box center [952, 542] width 24 height 17
type input "*"
click at [990, 337] on icon "submit" at bounding box center [985, 342] width 10 height 10
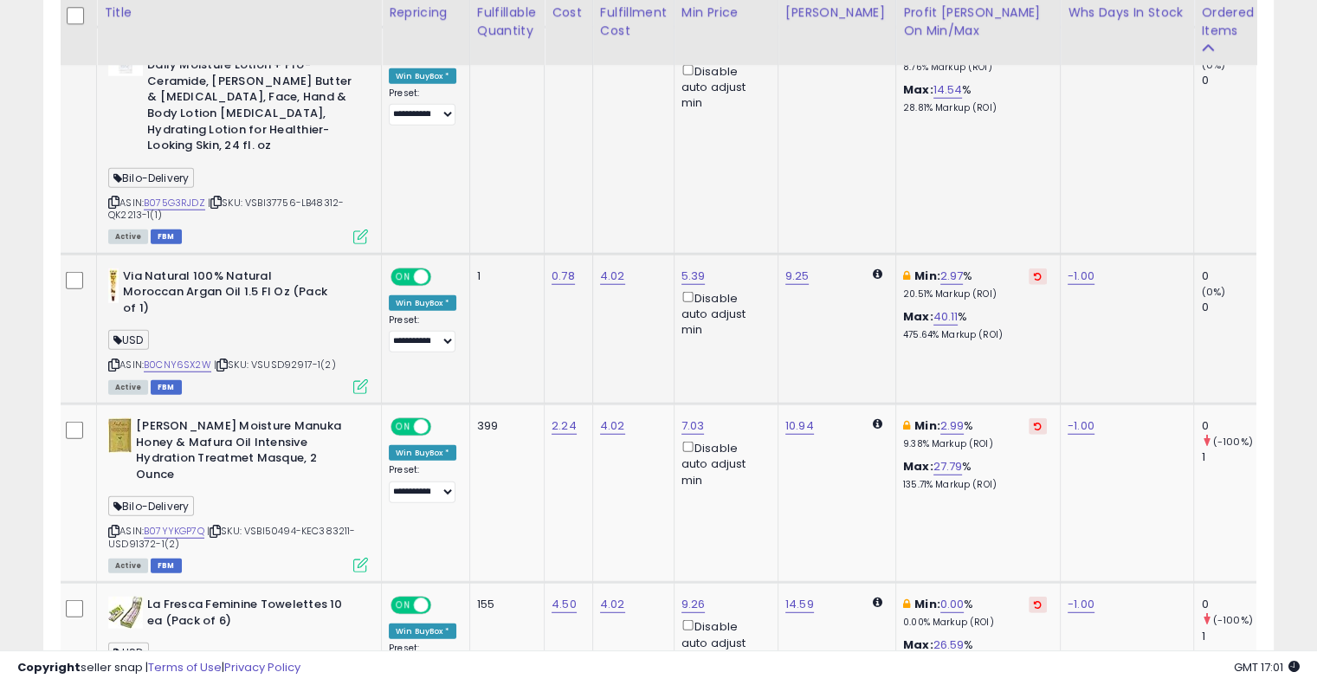
scroll to position [4543, 0]
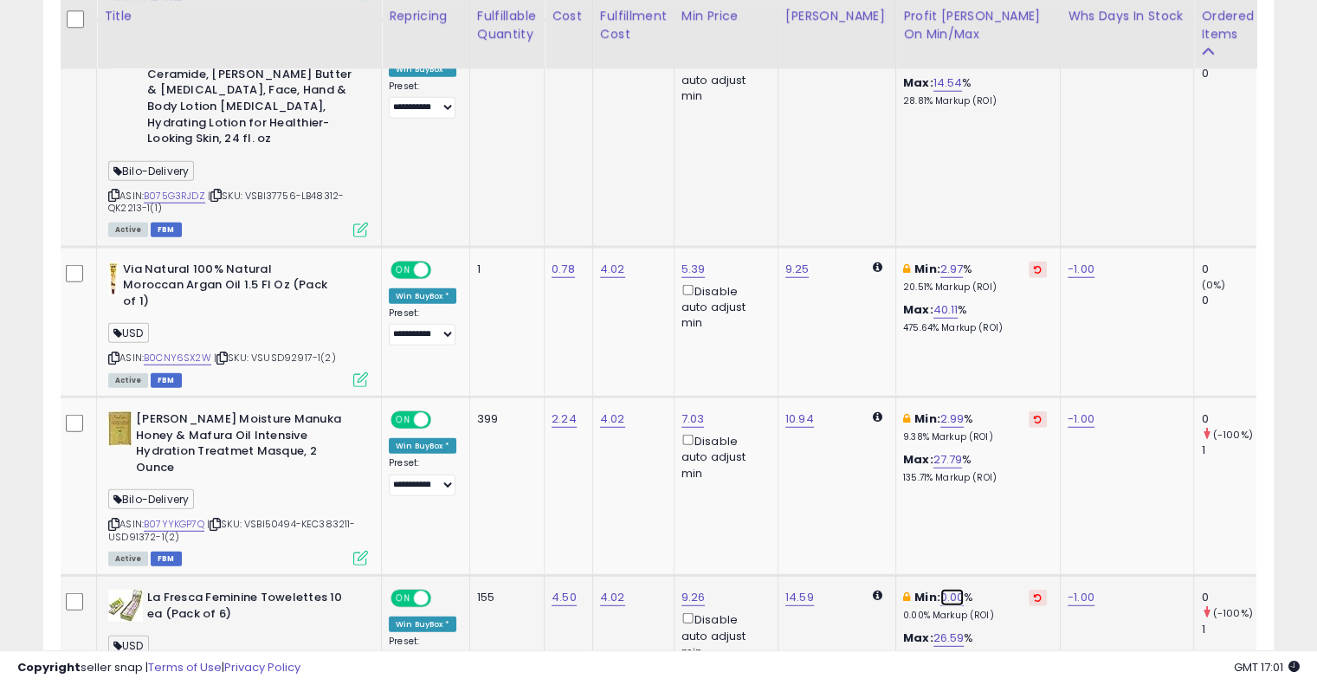
click at [940, 589] on link "0.00" at bounding box center [952, 597] width 24 height 17
type input "*"
click at [990, 343] on icon "submit" at bounding box center [985, 347] width 10 height 10
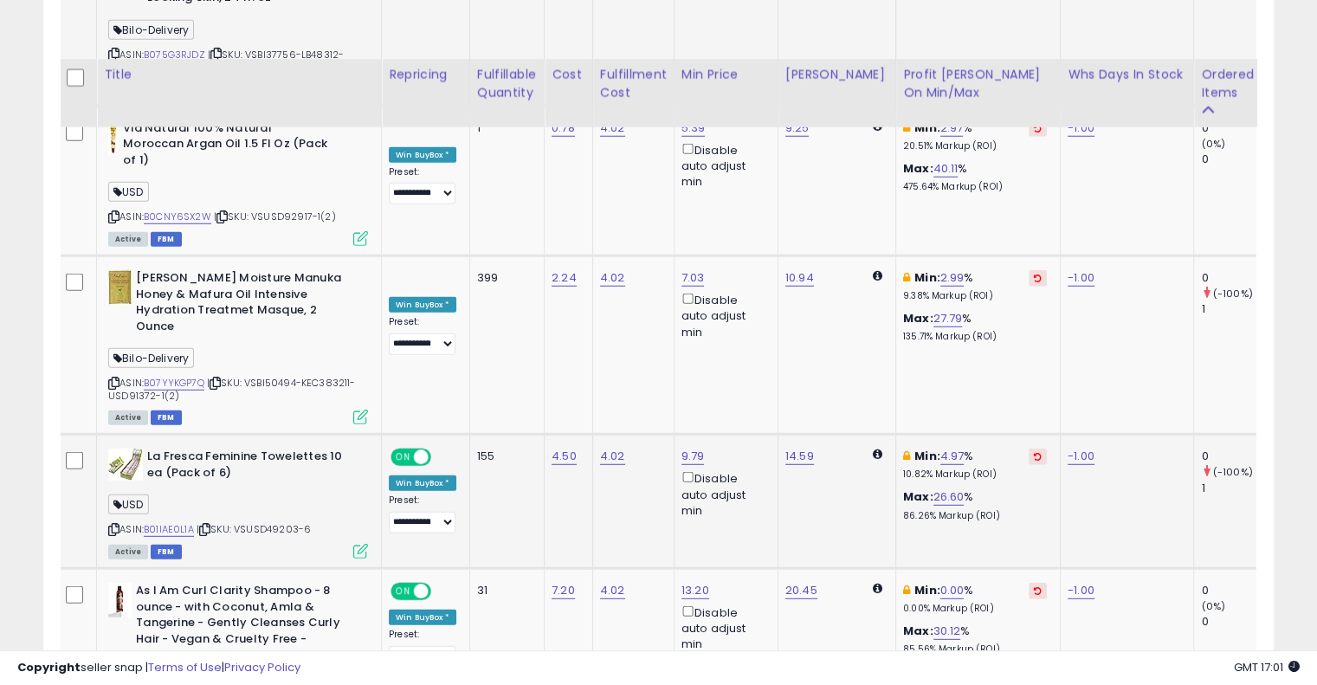
scroll to position [4744, 0]
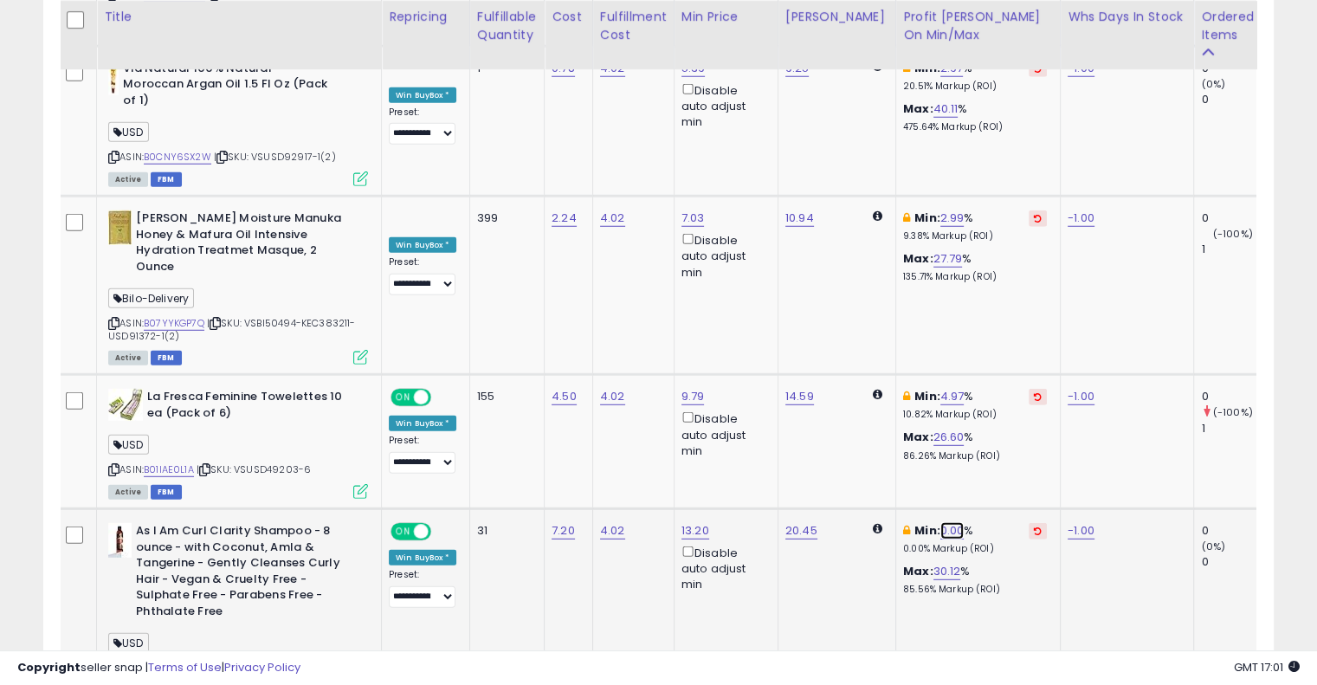
click at [940, 522] on link "0.00" at bounding box center [952, 530] width 24 height 17
type input "*"
click at [1000, 287] on button "submit" at bounding box center [985, 281] width 29 height 26
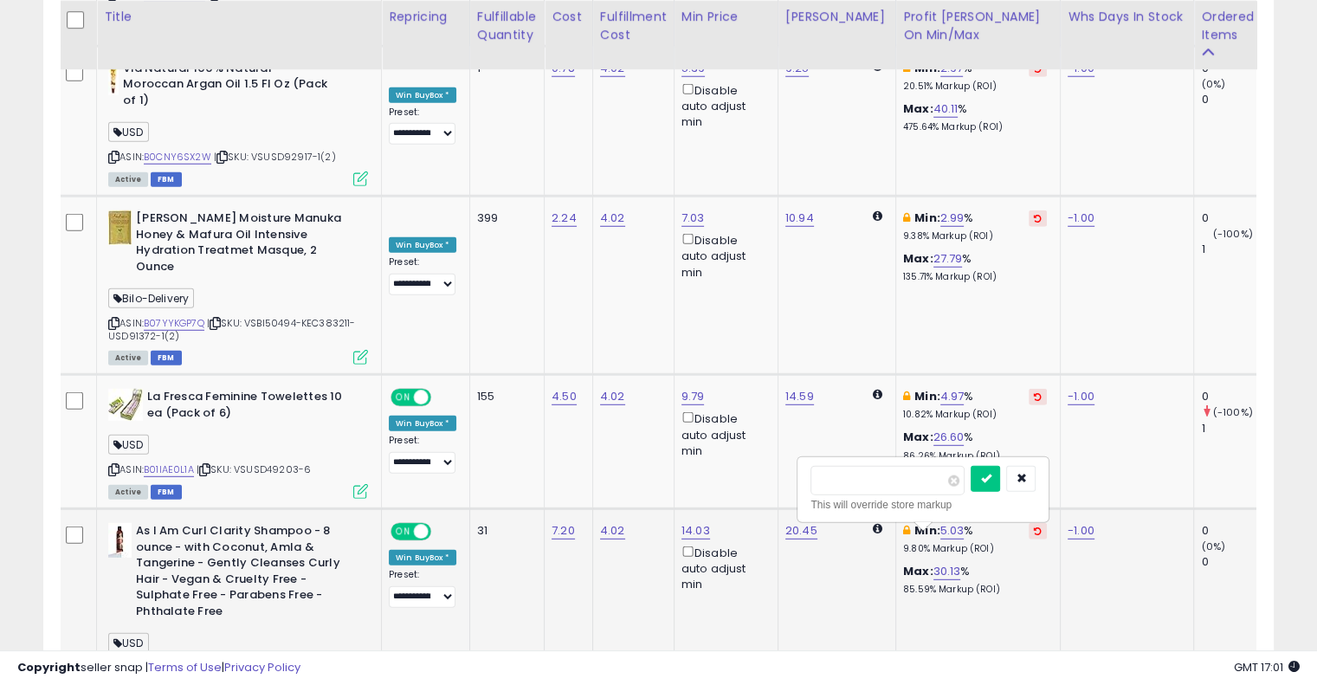
type input "*"
click at [1000, 468] on button "submit" at bounding box center [985, 479] width 29 height 26
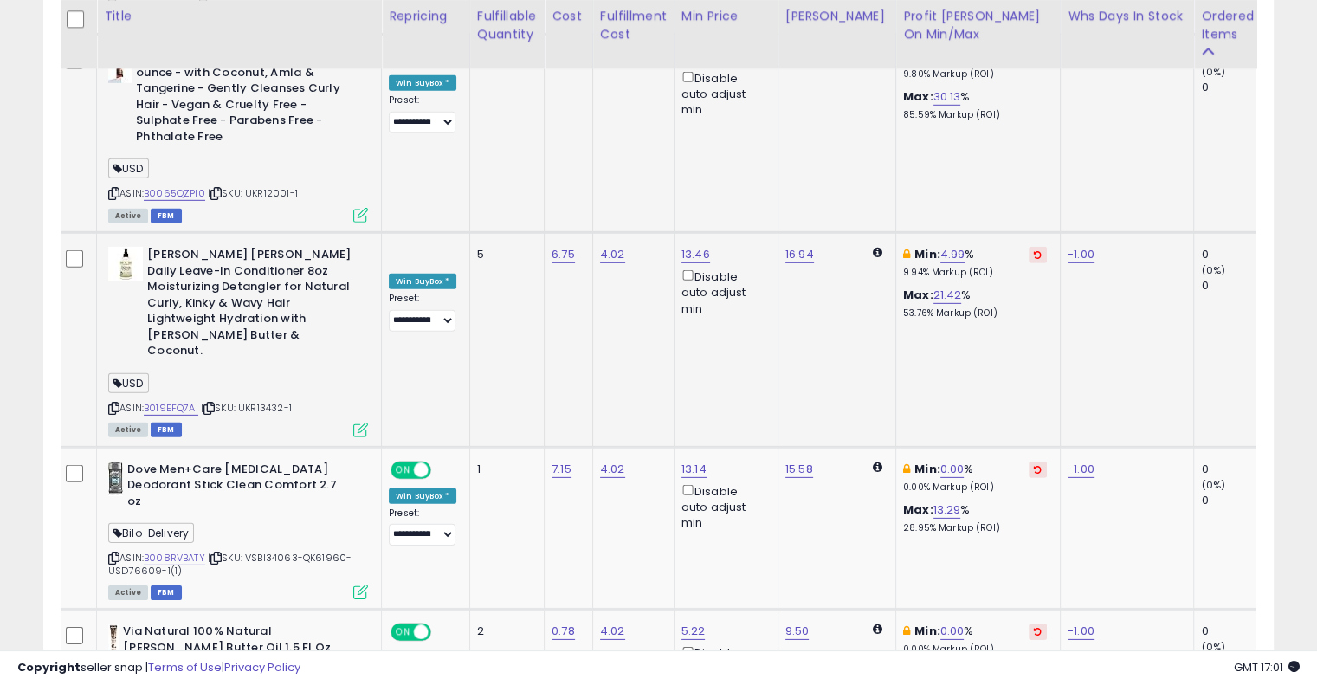
scroll to position [5219, 0]
click at [940, 461] on link "0.00" at bounding box center [952, 469] width 24 height 17
type input "*"
click at [1000, 190] on button "submit" at bounding box center [985, 202] width 29 height 26
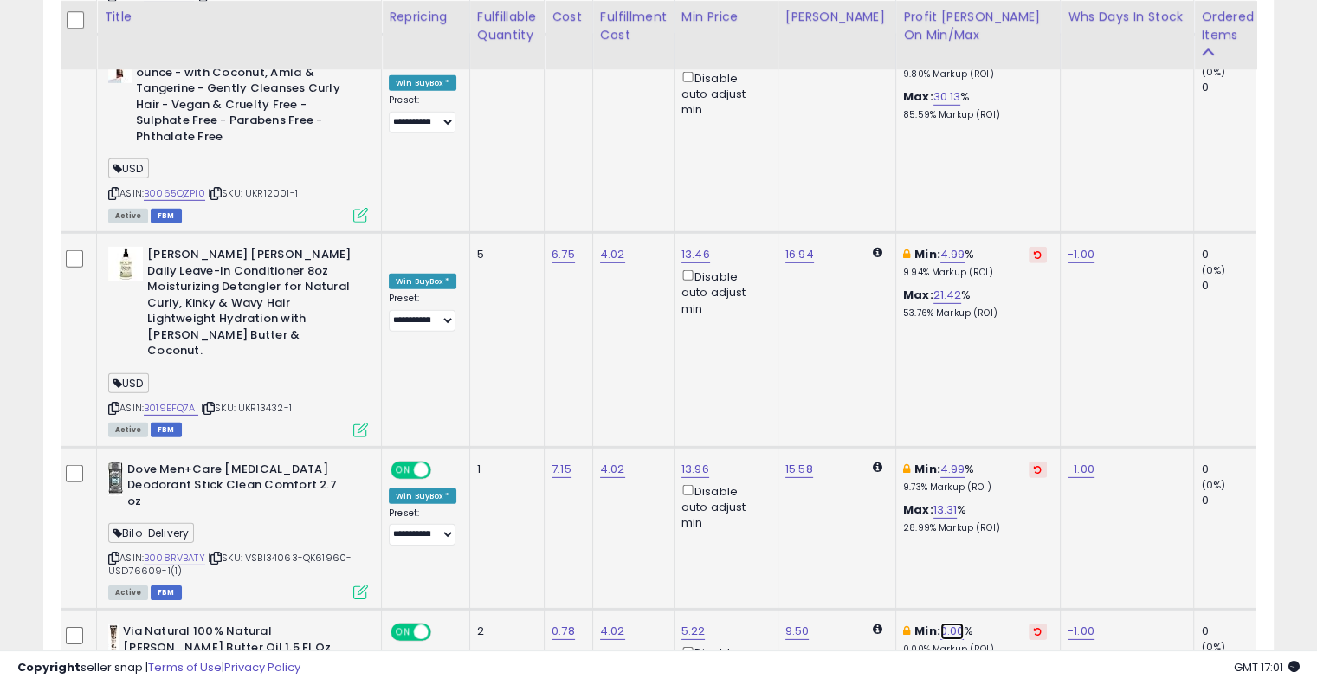
click at [940, 622] on link "0.00" at bounding box center [952, 630] width 24 height 17
type input "*"
click at [1000, 370] on button "submit" at bounding box center [985, 364] width 29 height 26
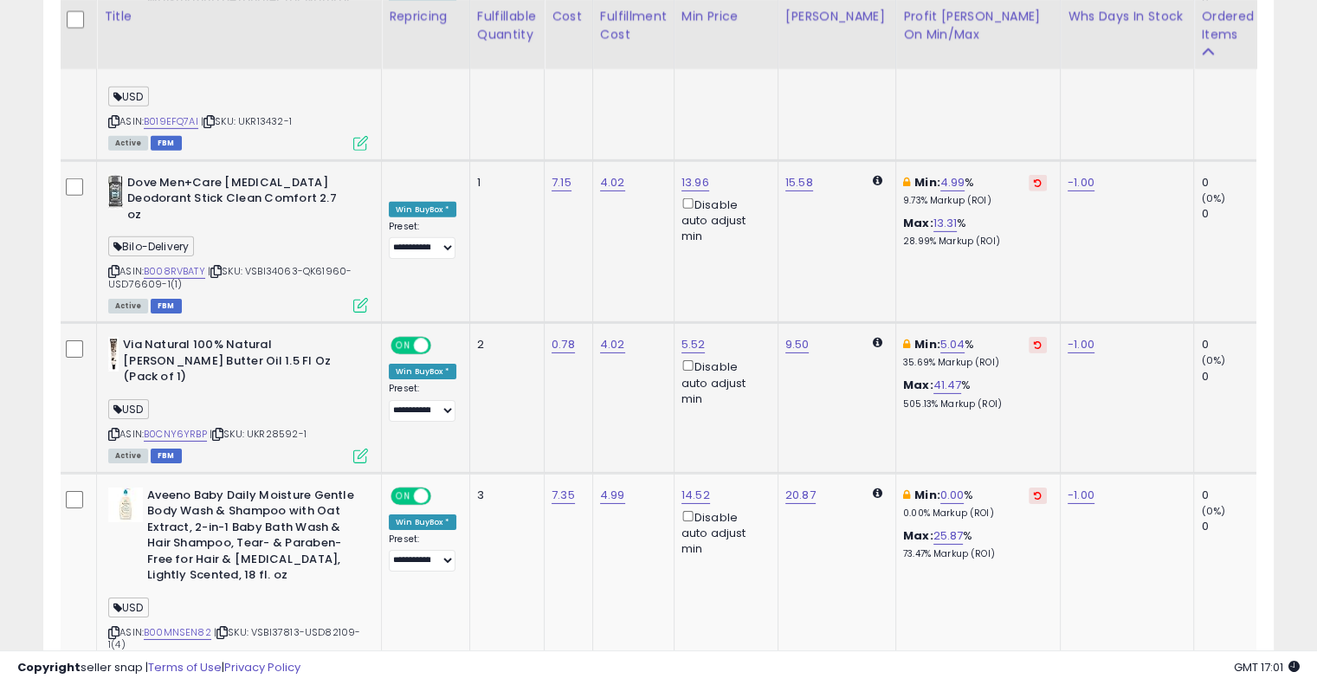
scroll to position [5506, 0]
click at [940, 486] on link "0.00" at bounding box center [952, 494] width 24 height 17
type input "*"
click at [1000, 210] on button "submit" at bounding box center [985, 210] width 29 height 26
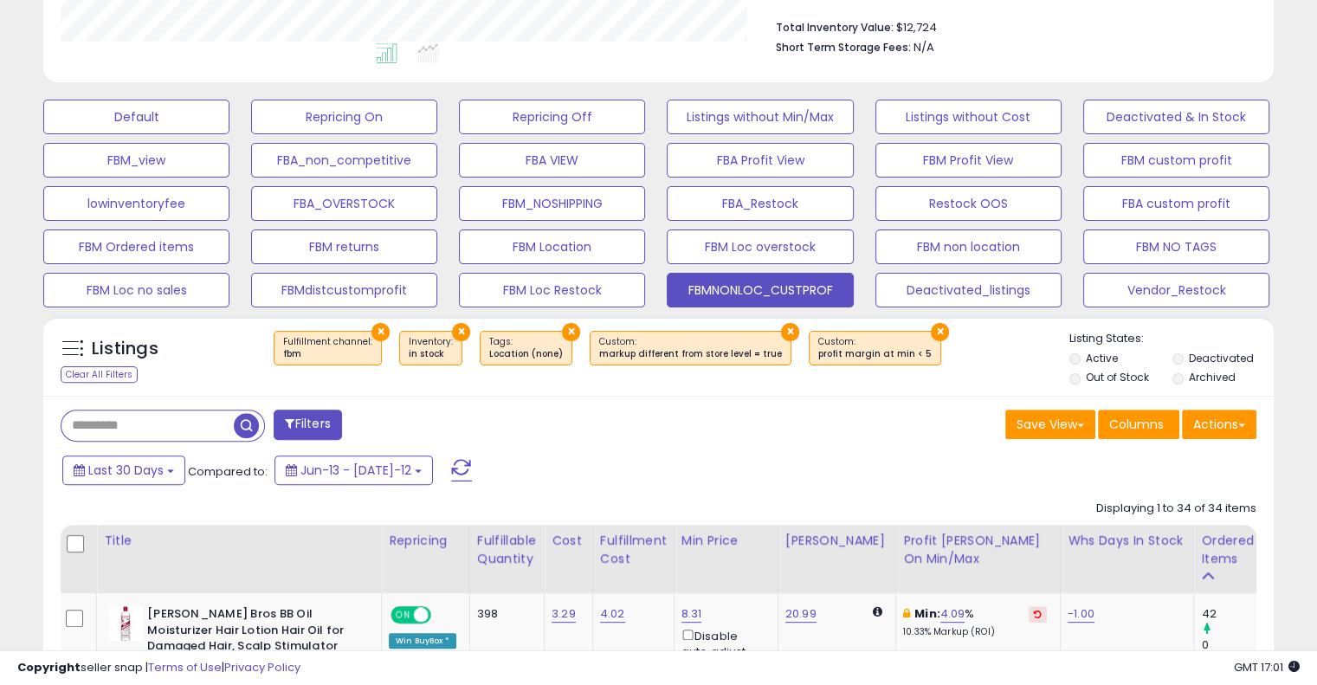
scroll to position [447, 0]
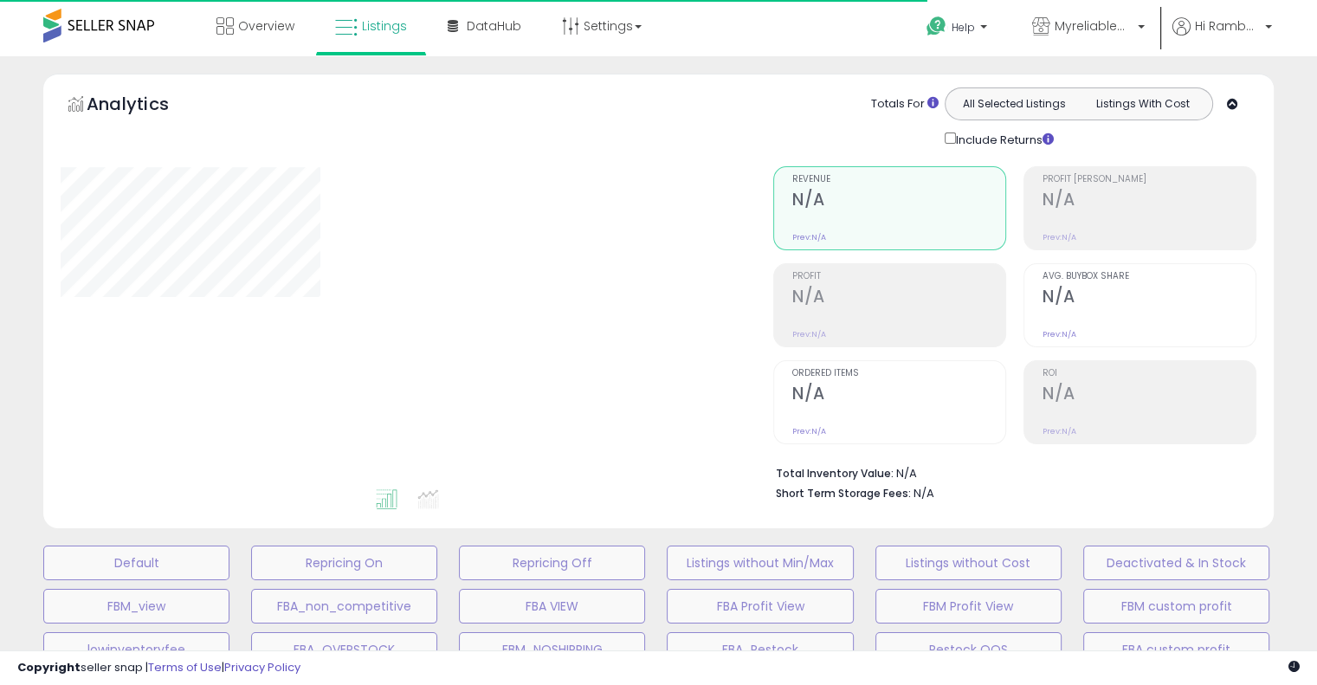
scroll to position [447, 0]
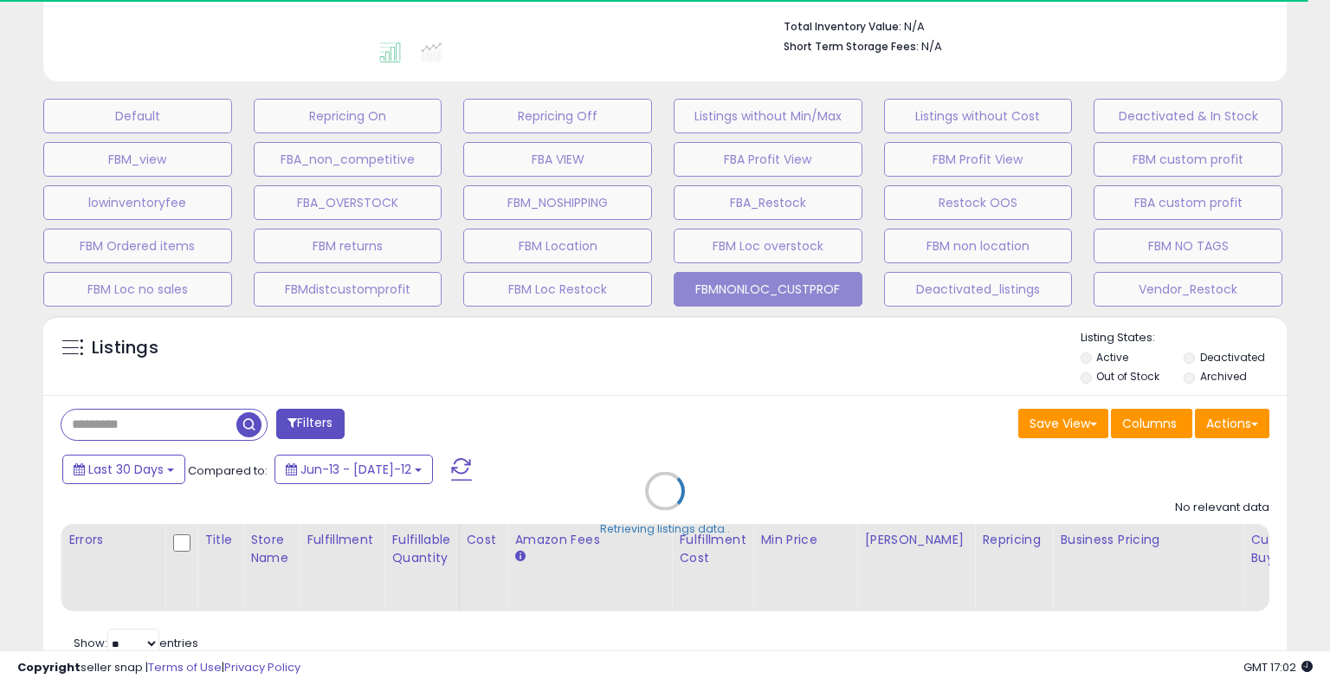
select select "**"
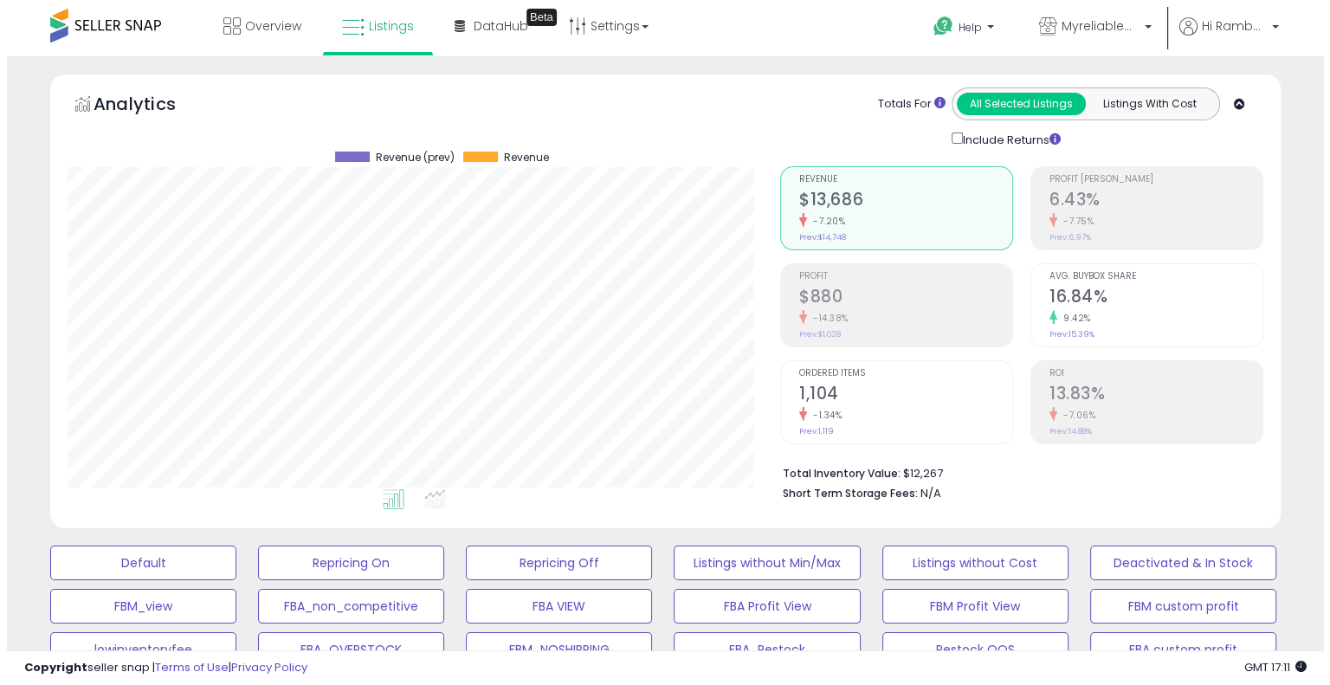
scroll to position [287, 0]
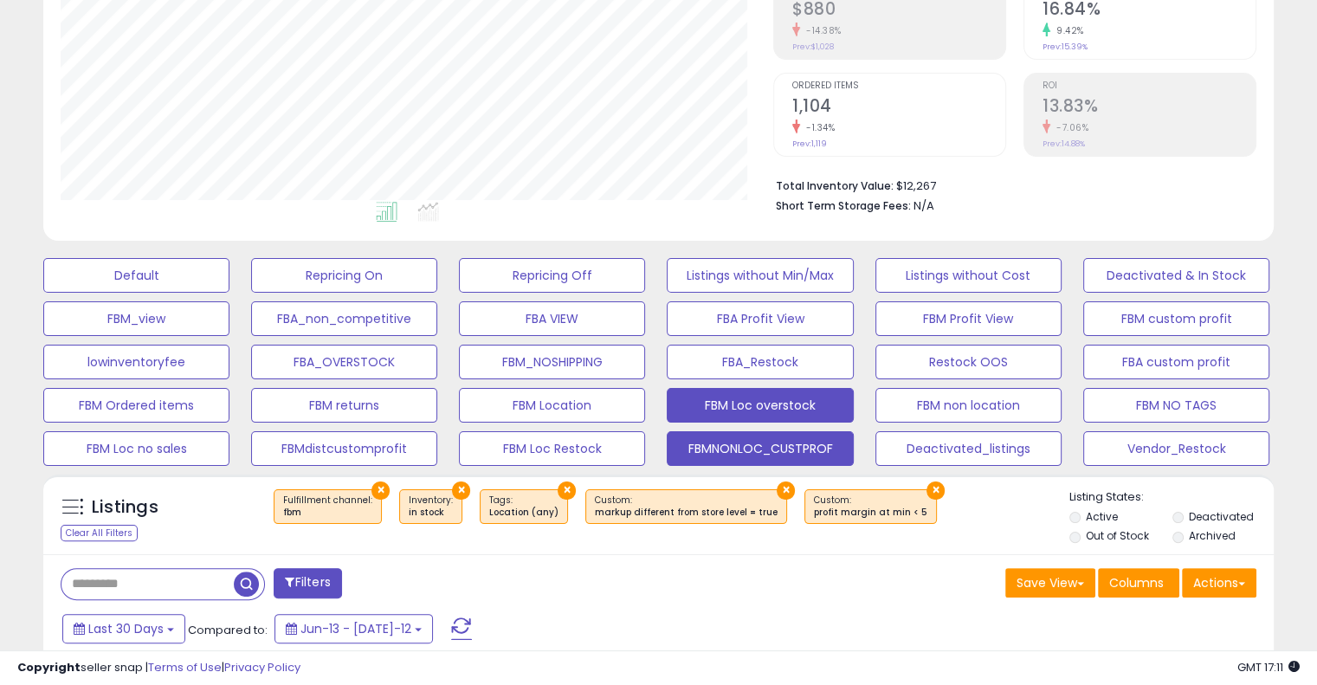
click at [229, 293] on button "FBM Loc overstock" at bounding box center [136, 275] width 186 height 35
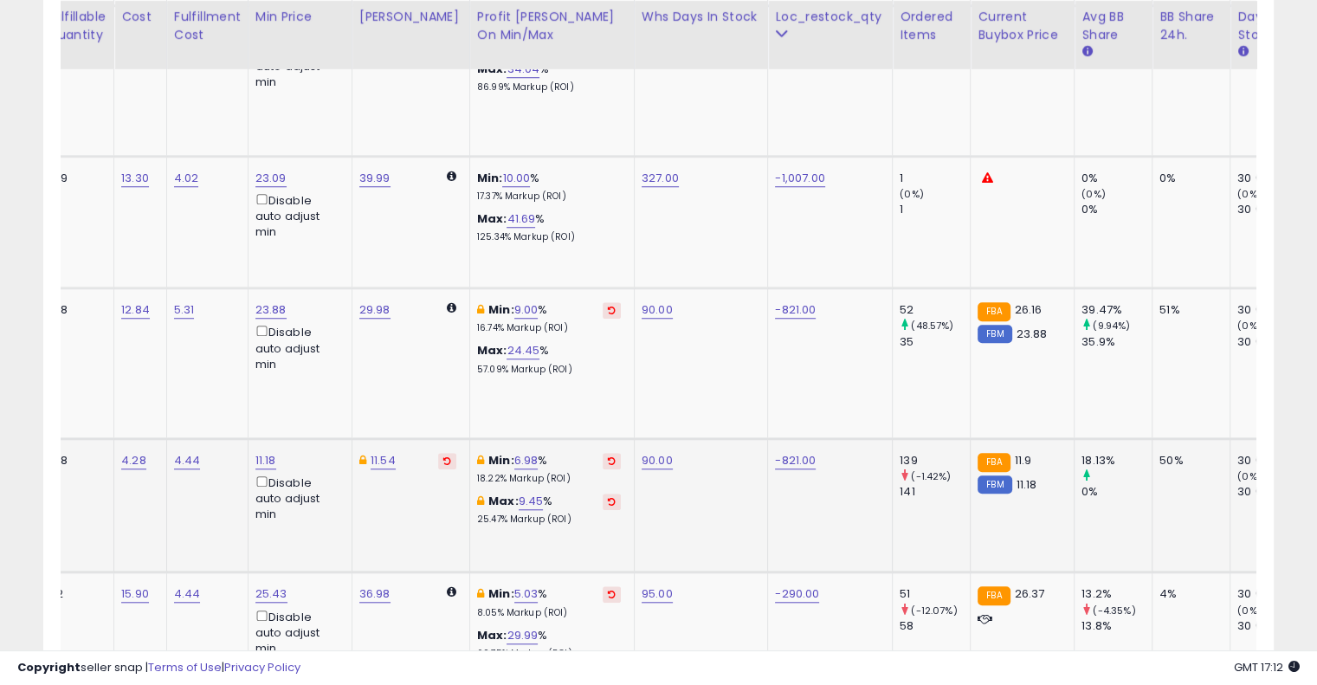
scroll to position [0, 0]
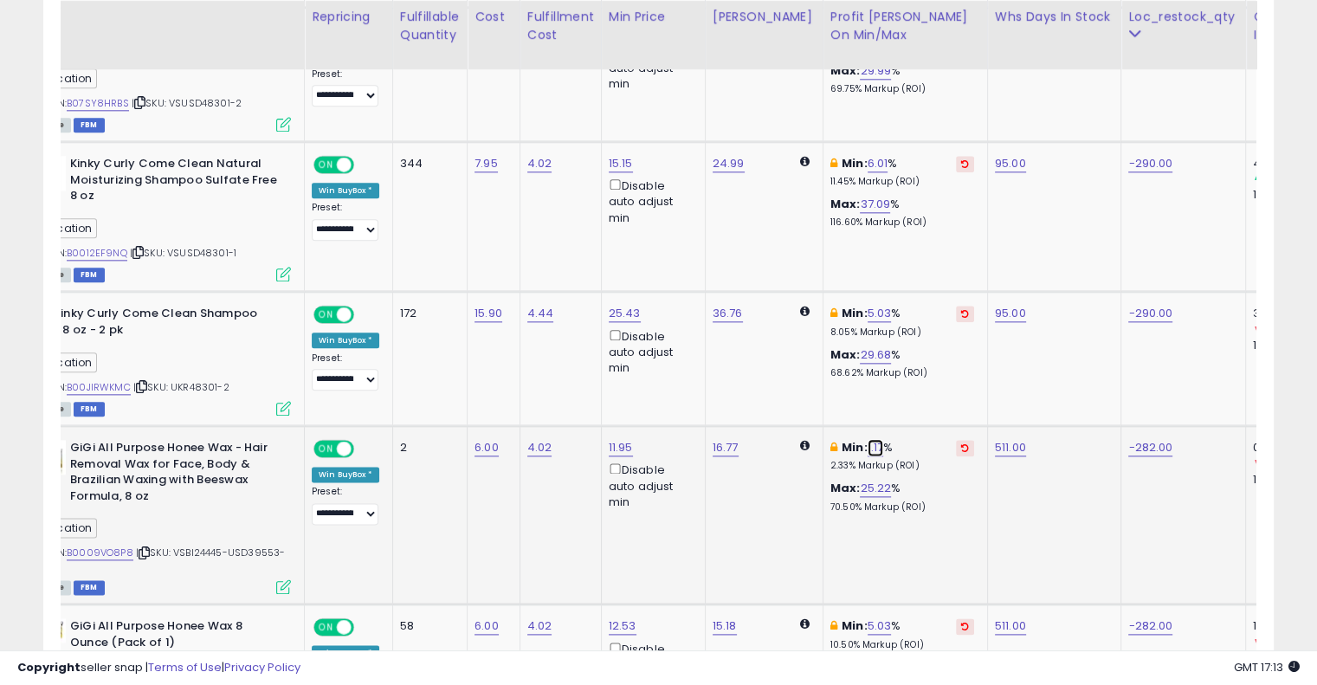
click at [867, 441] on link "1.17" at bounding box center [875, 447] width 16 height 17
type input "*"
click at [913, 379] on icon "submit" at bounding box center [908, 382] width 10 height 10
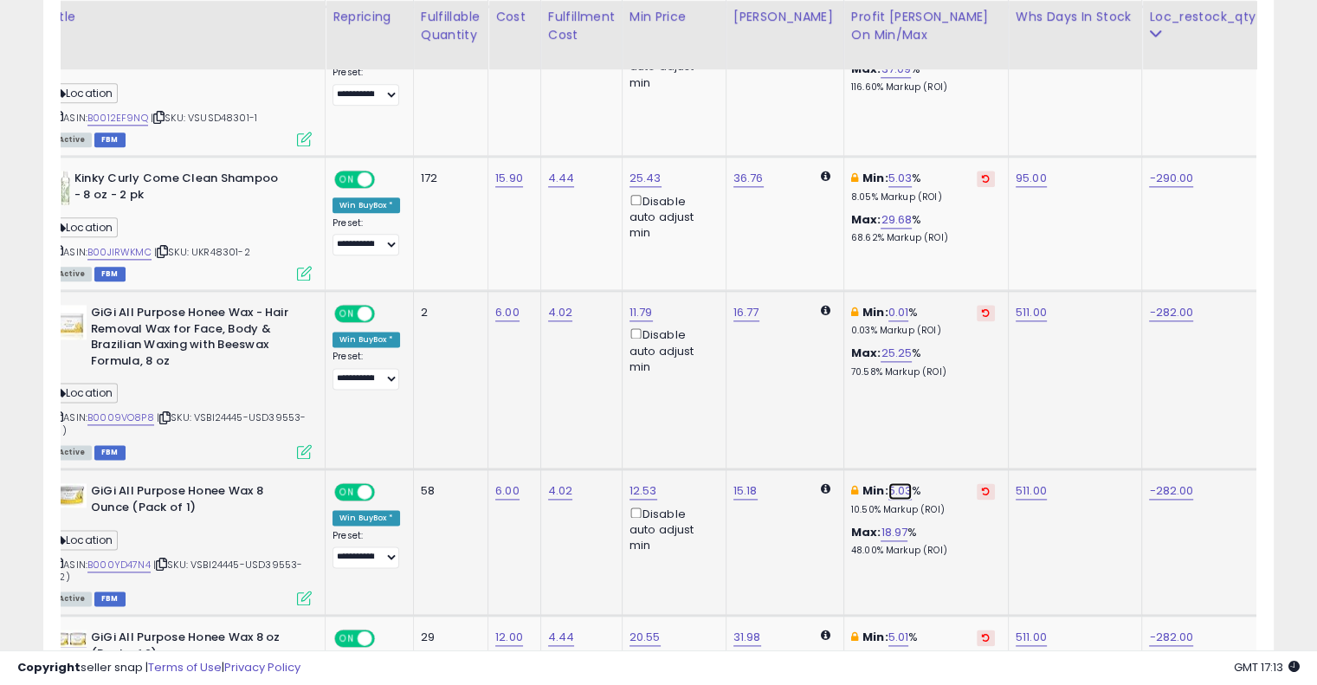
click at [888, 484] on link "5.03" at bounding box center [900, 490] width 24 height 17
type input "*"
click at [938, 425] on icon "submit" at bounding box center [932, 424] width 10 height 10
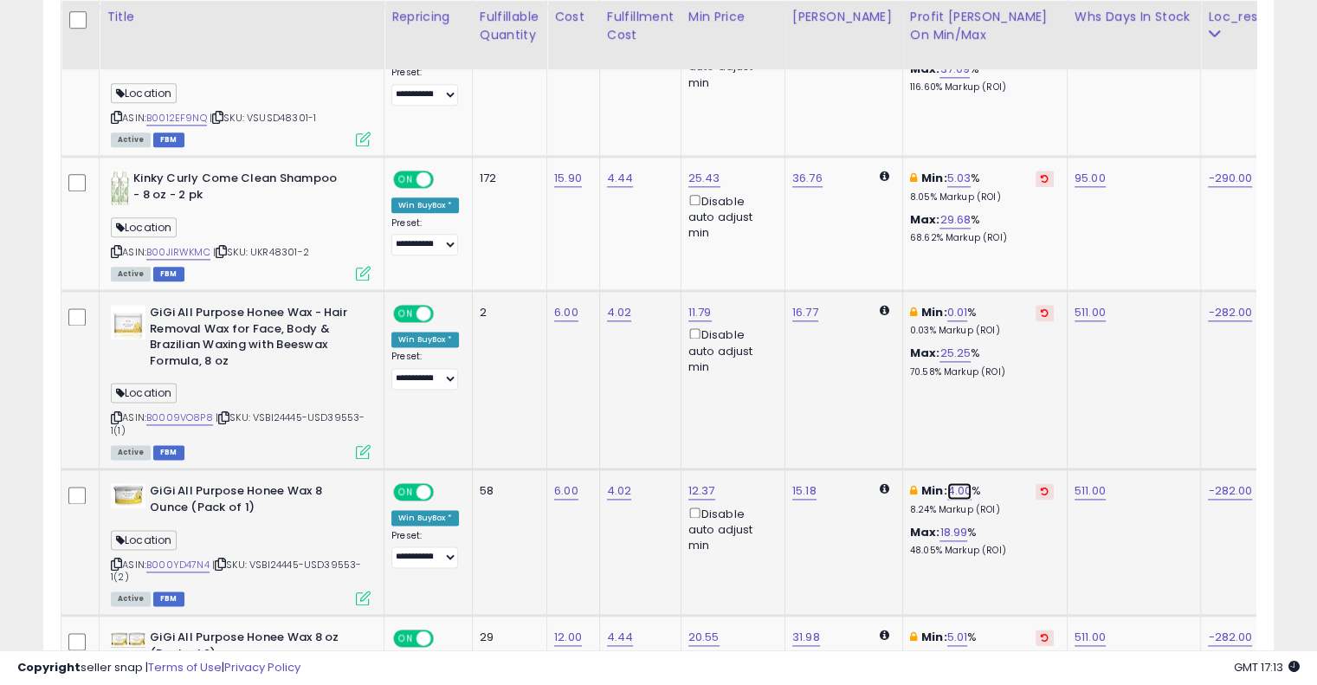
click at [947, 486] on link "4.00" at bounding box center [959, 490] width 25 height 17
type input "*"
click at [1006, 430] on button "submit" at bounding box center [991, 425] width 29 height 26
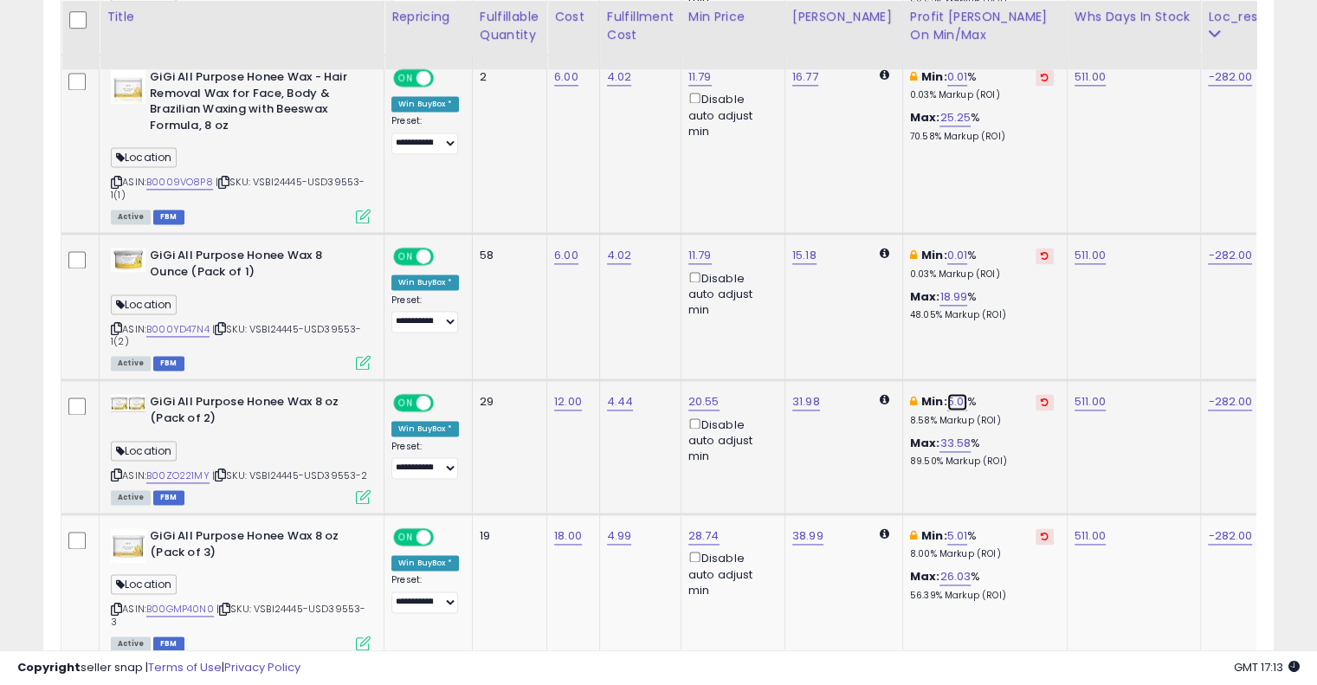
click at [947, 393] on link "5.01" at bounding box center [957, 401] width 21 height 17
type input "*"
click at [995, 334] on icon "submit" at bounding box center [989, 335] width 10 height 10
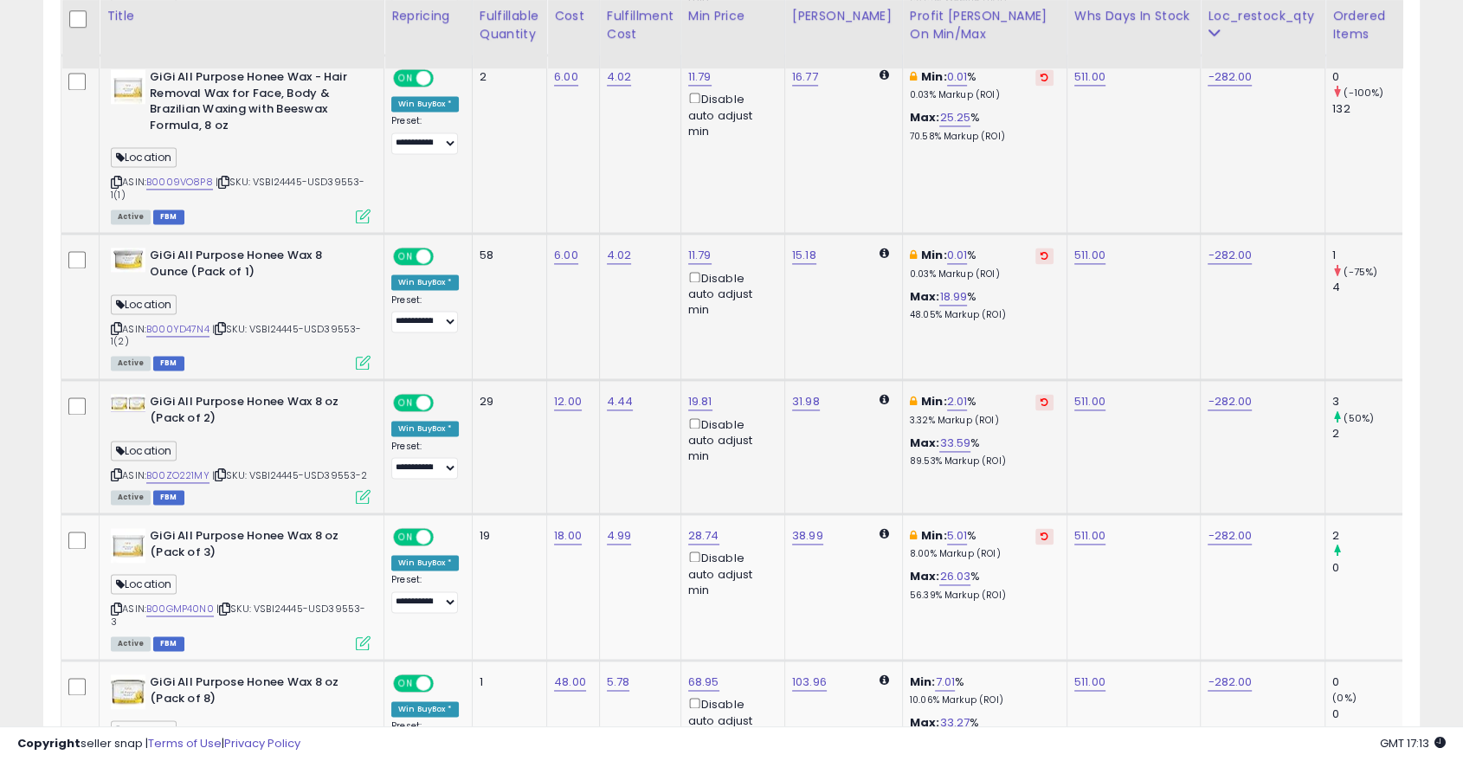
drag, startPoint x: 1235, startPoint y: 2, endPoint x: 848, endPoint y: 455, distance: 595.7
click at [848, 455] on td "31.98" at bounding box center [843, 447] width 118 height 134
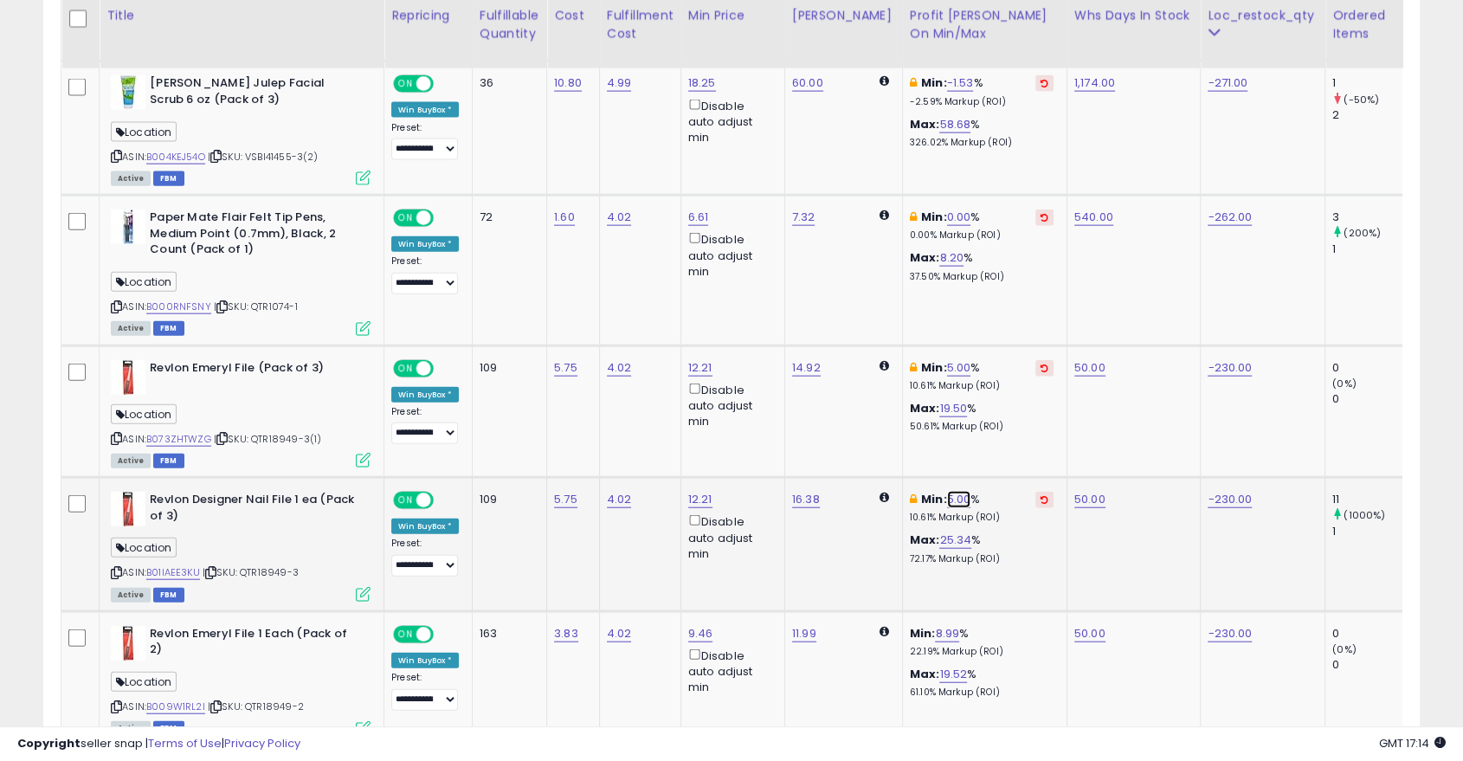
click at [947, 491] on link "5.00" at bounding box center [959, 499] width 24 height 17
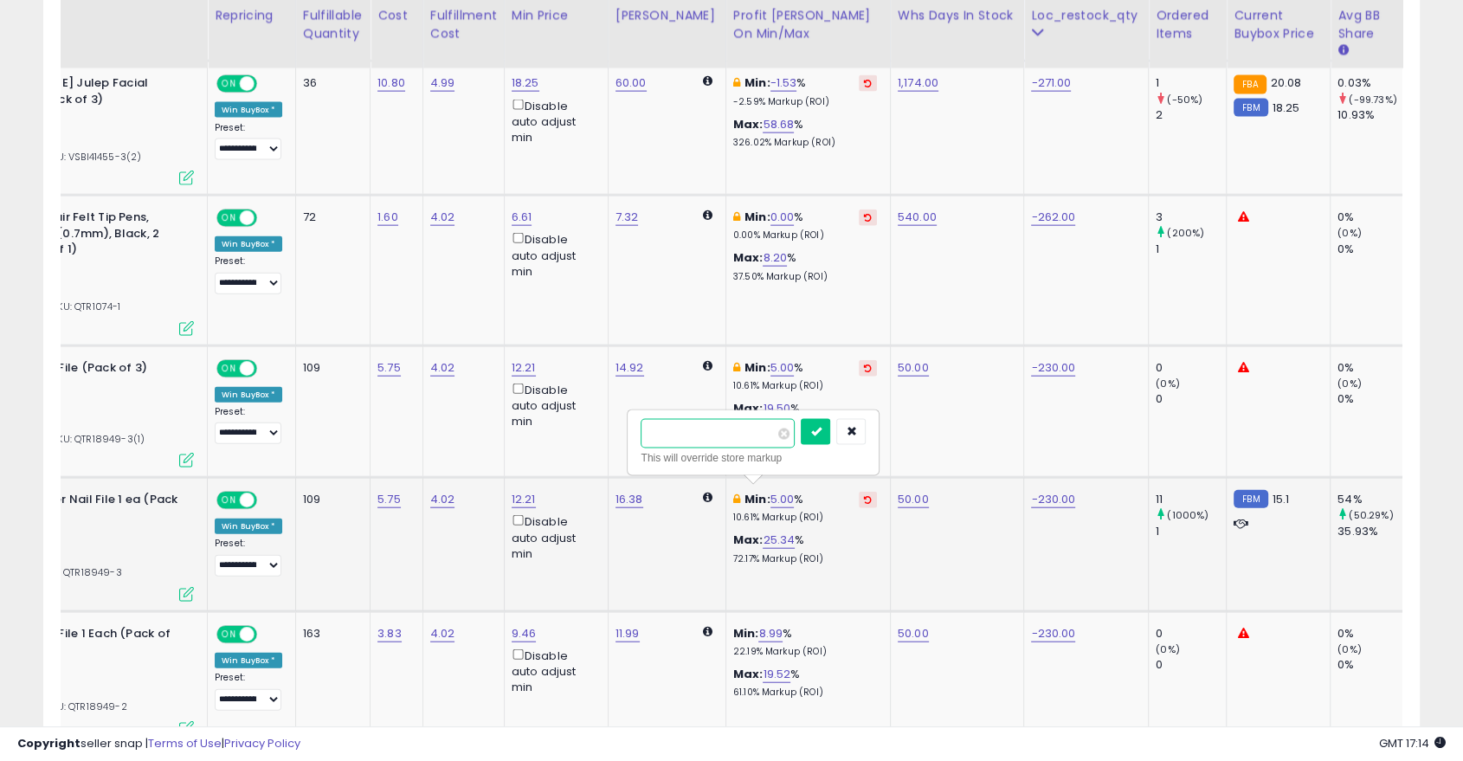
type input "*"
click at [821, 434] on icon "submit" at bounding box center [815, 431] width 10 height 10
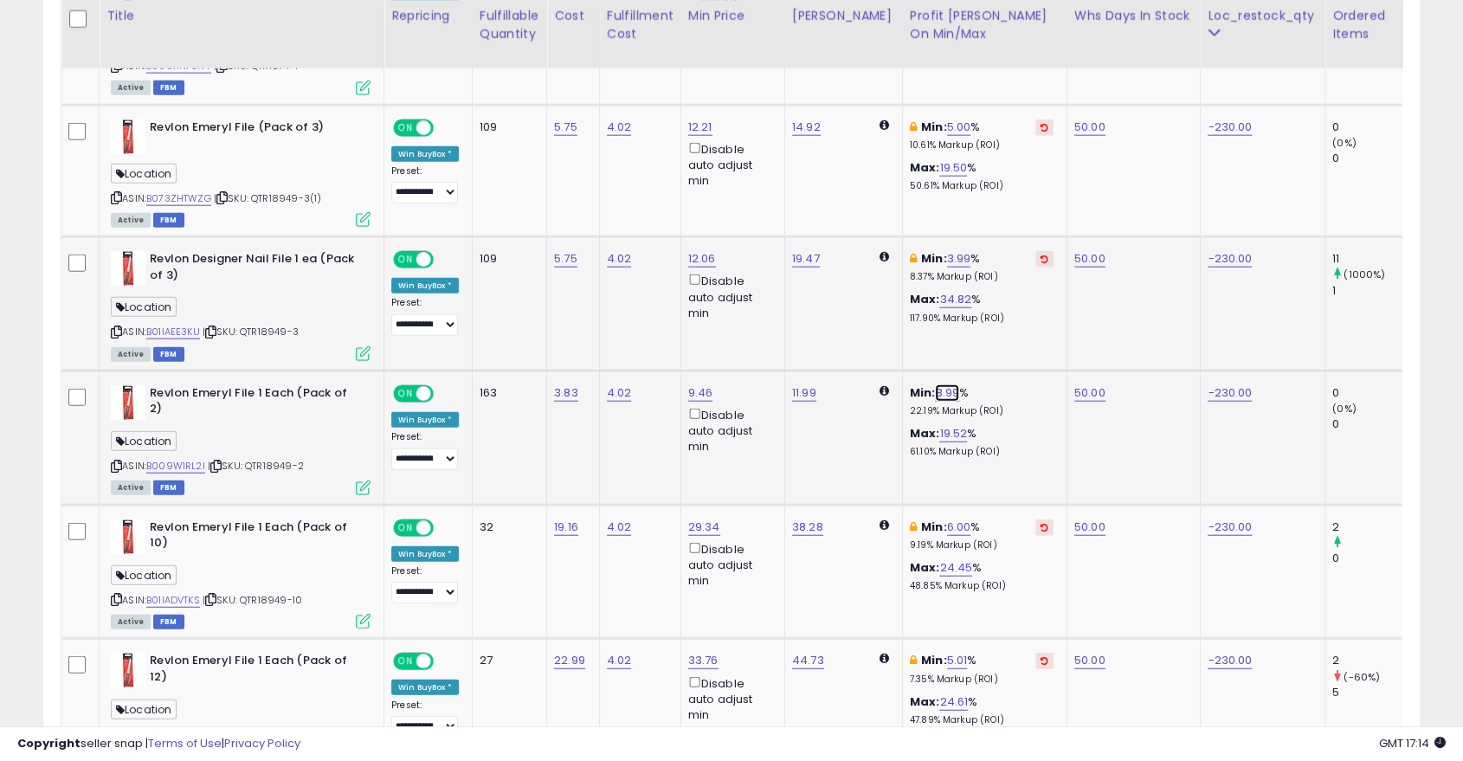
click at [935, 384] on link "8.99" at bounding box center [947, 392] width 24 height 17
type input "*"
click at [996, 317] on button "submit" at bounding box center [980, 326] width 29 height 26
click at [947, 519] on link "6.00" at bounding box center [959, 527] width 24 height 17
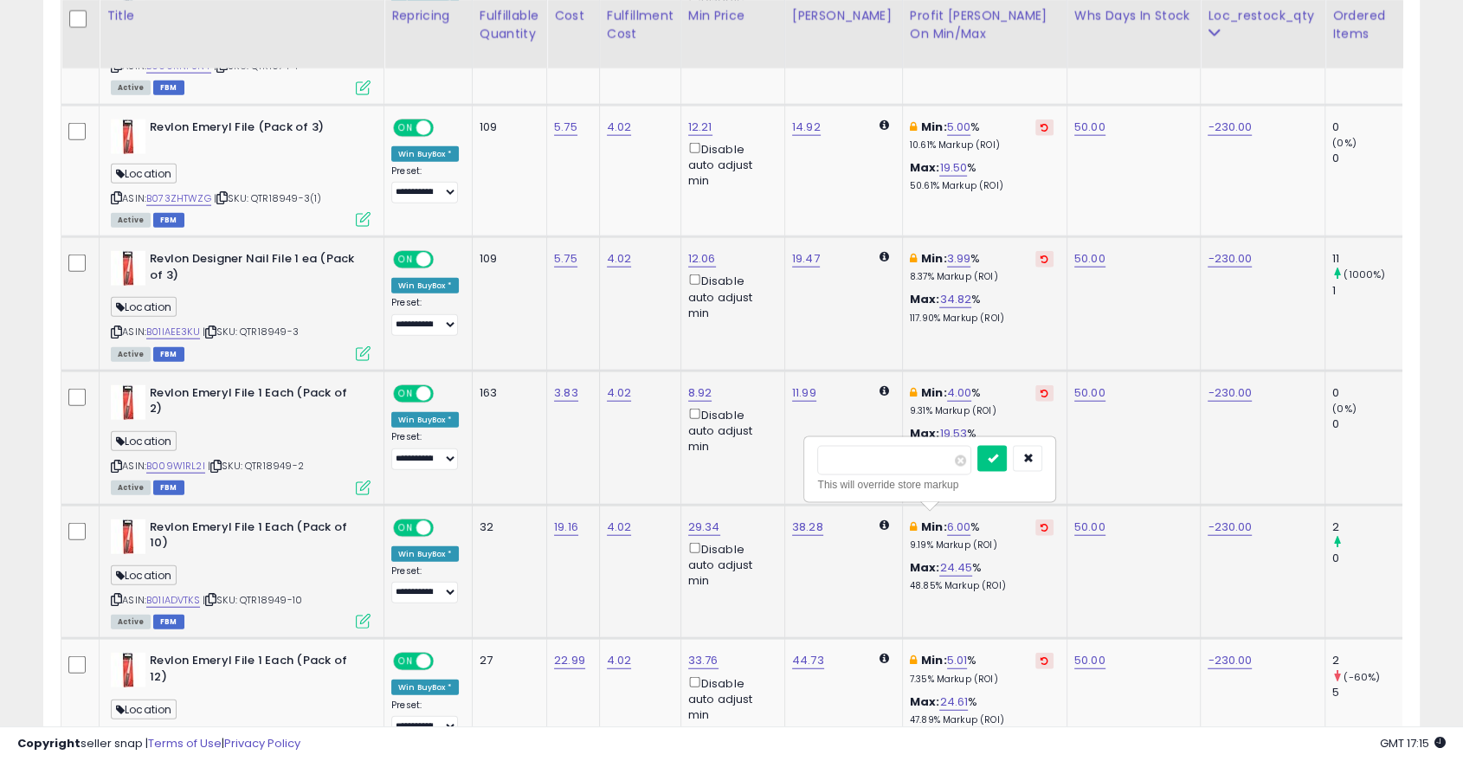
type input "*"
click at [997, 455] on icon "submit" at bounding box center [992, 458] width 10 height 10
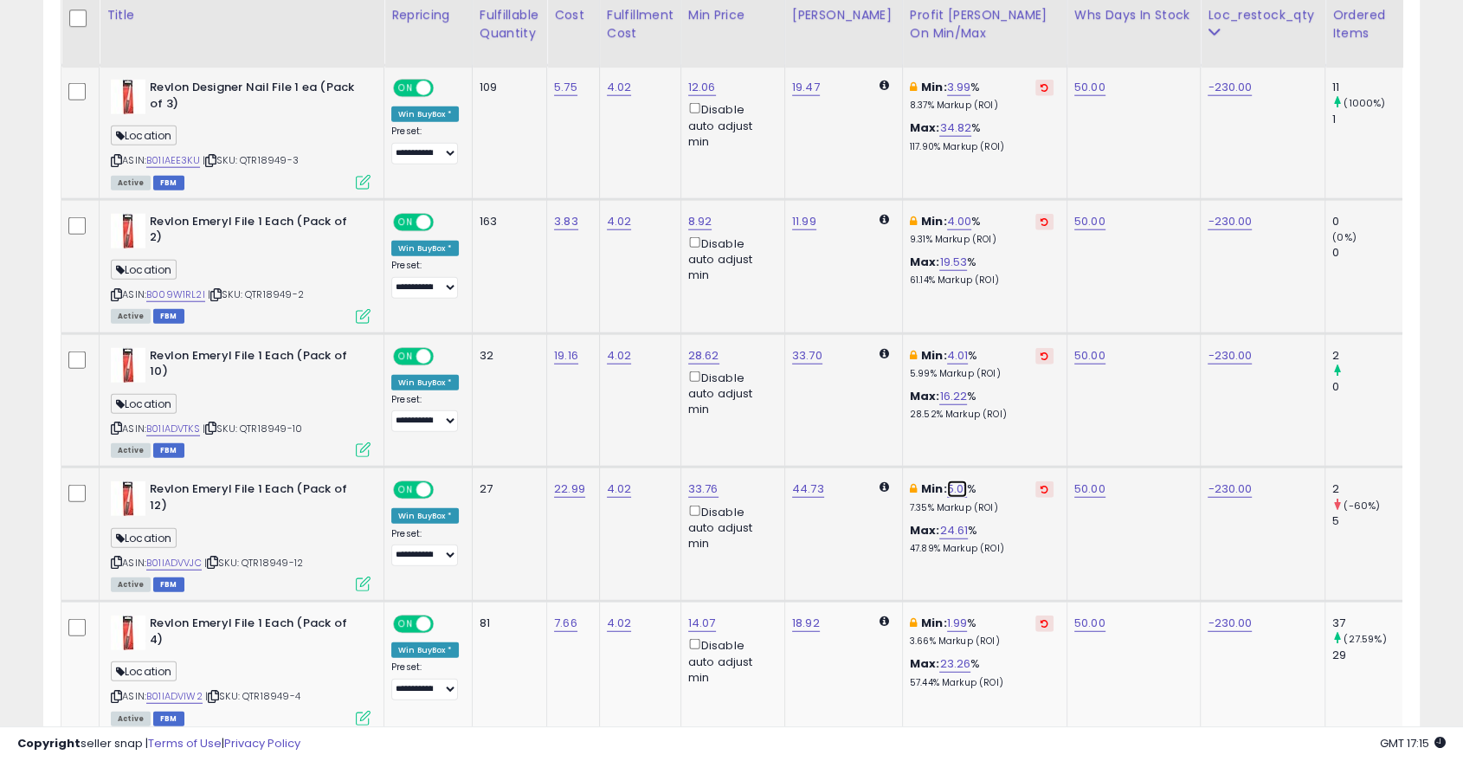
click at [947, 482] on link "5.01" at bounding box center [957, 488] width 21 height 17
type input "*"
click at [996, 419] on icon "submit" at bounding box center [990, 420] width 10 height 10
click at [947, 616] on link "1.99" at bounding box center [957, 623] width 21 height 17
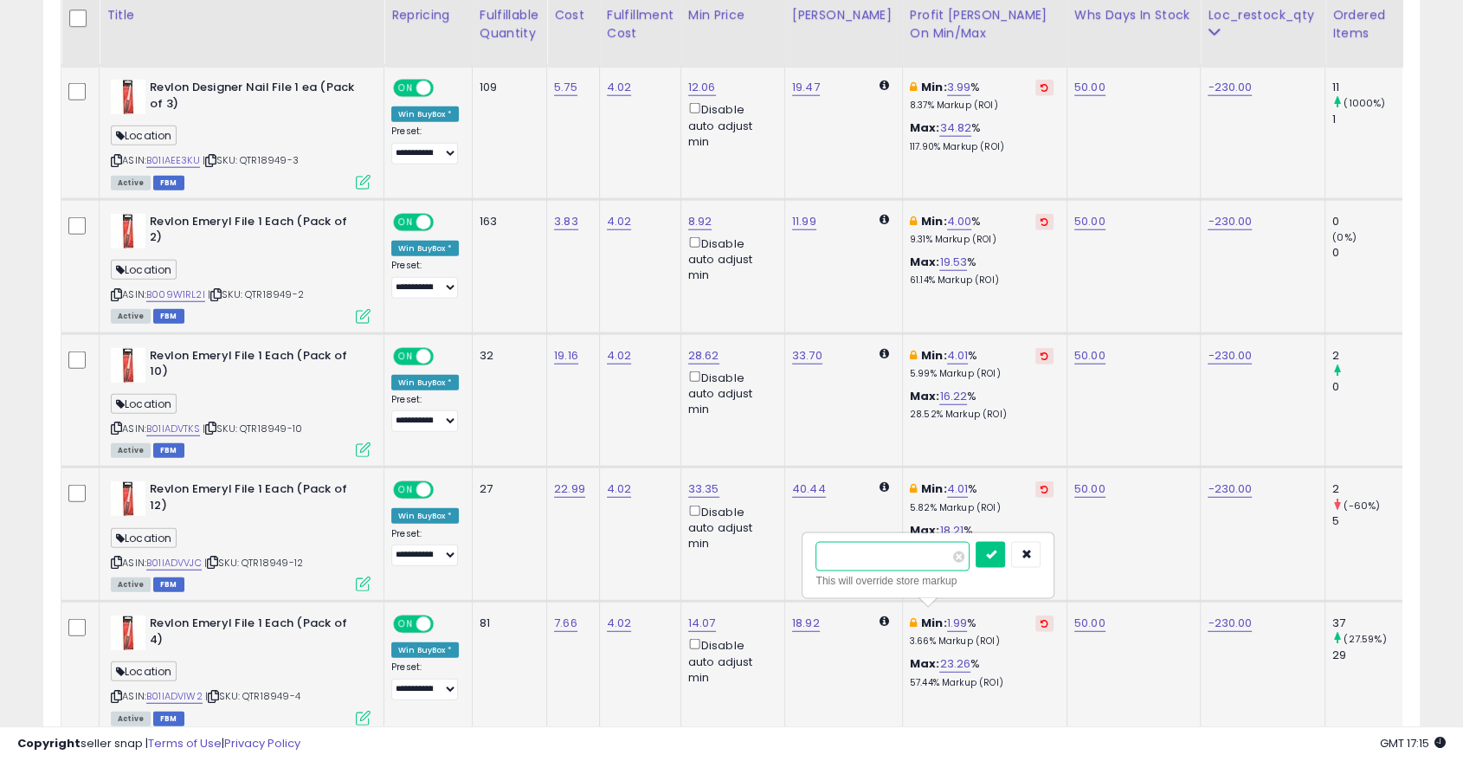
type input "*"
click at [996, 549] on icon "submit" at bounding box center [990, 554] width 10 height 10
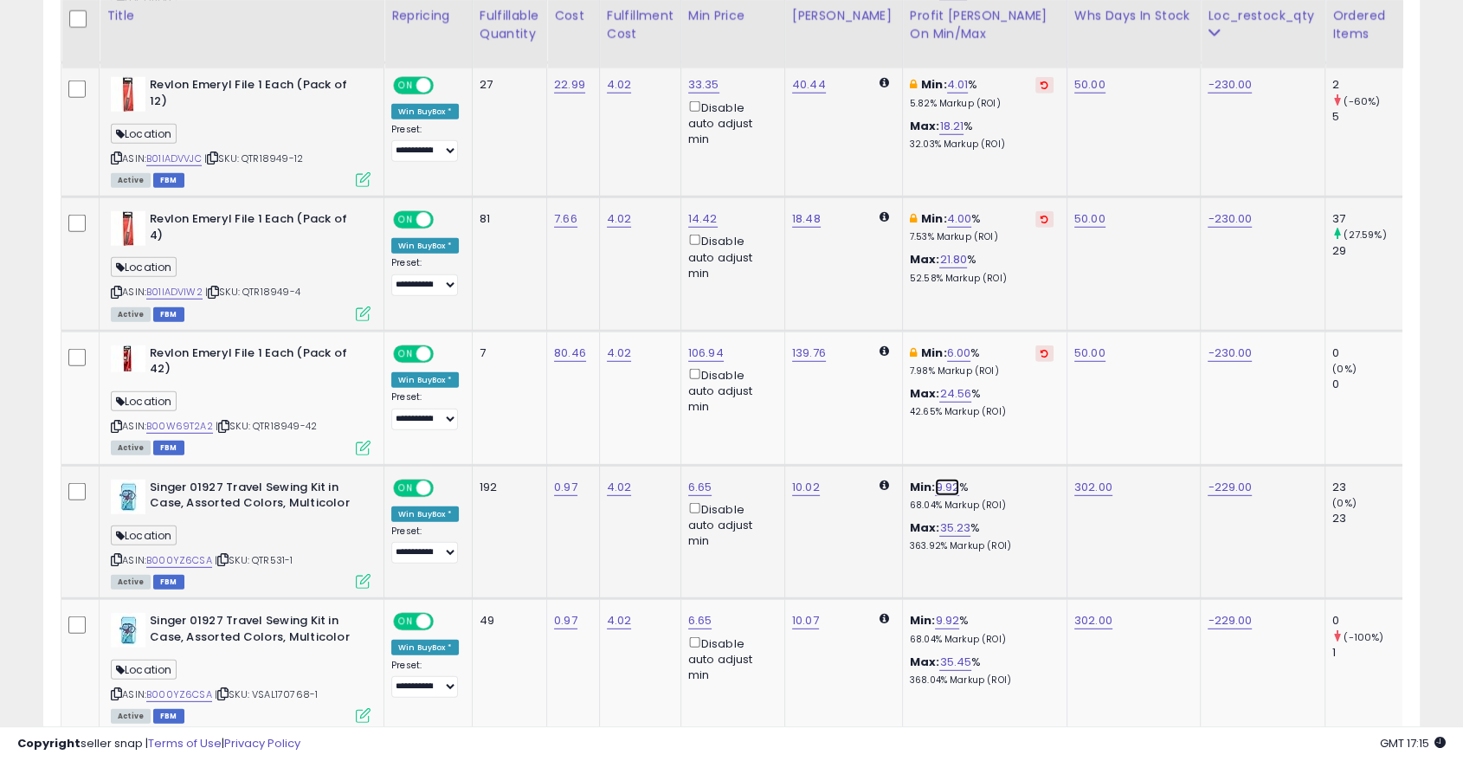
click at [935, 479] on link "9.92" at bounding box center [947, 487] width 24 height 17
type input "*"
click at [986, 416] on icon "submit" at bounding box center [981, 417] width 10 height 10
click at [935, 612] on link "9.92" at bounding box center [947, 620] width 24 height 17
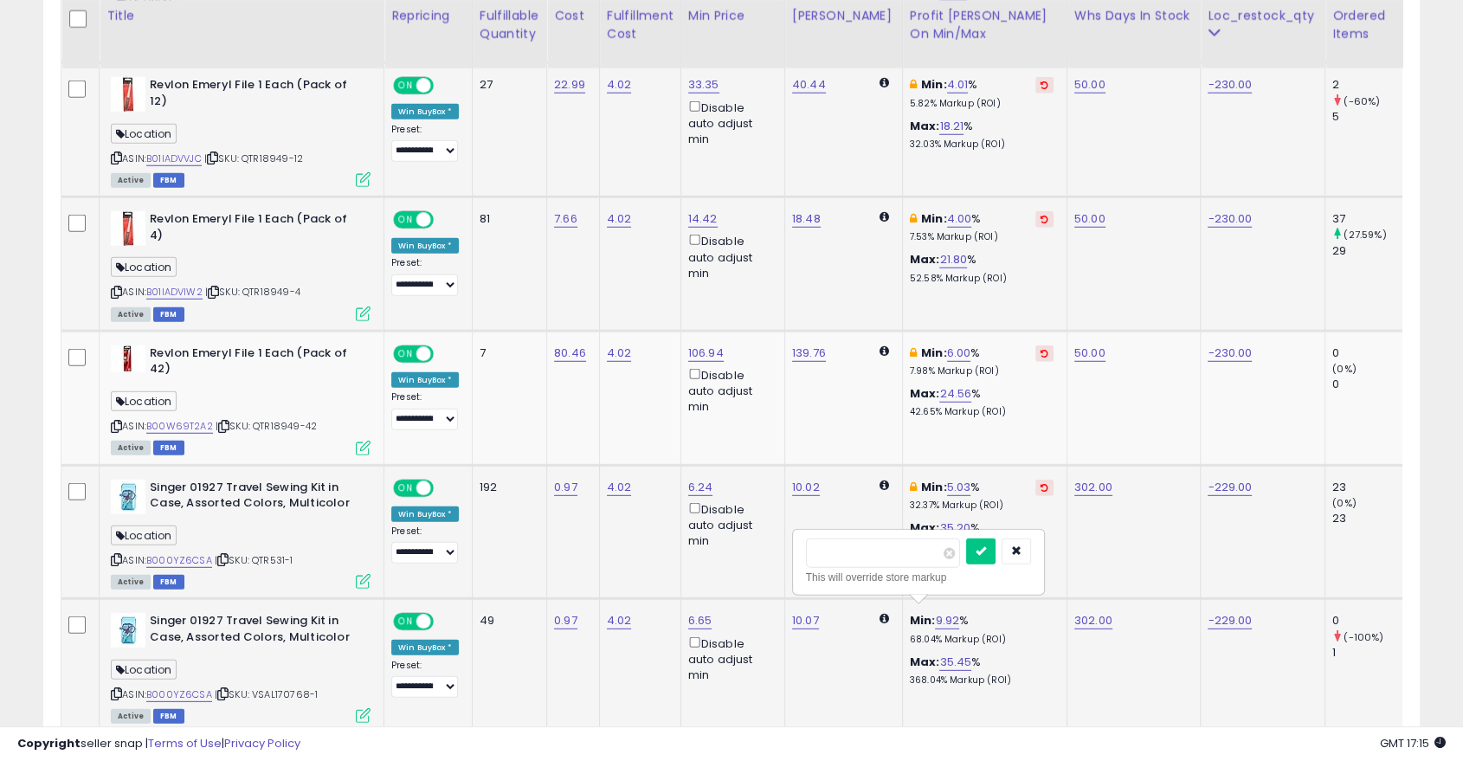
type input "*"
click at [986, 550] on icon "submit" at bounding box center [981, 550] width 10 height 10
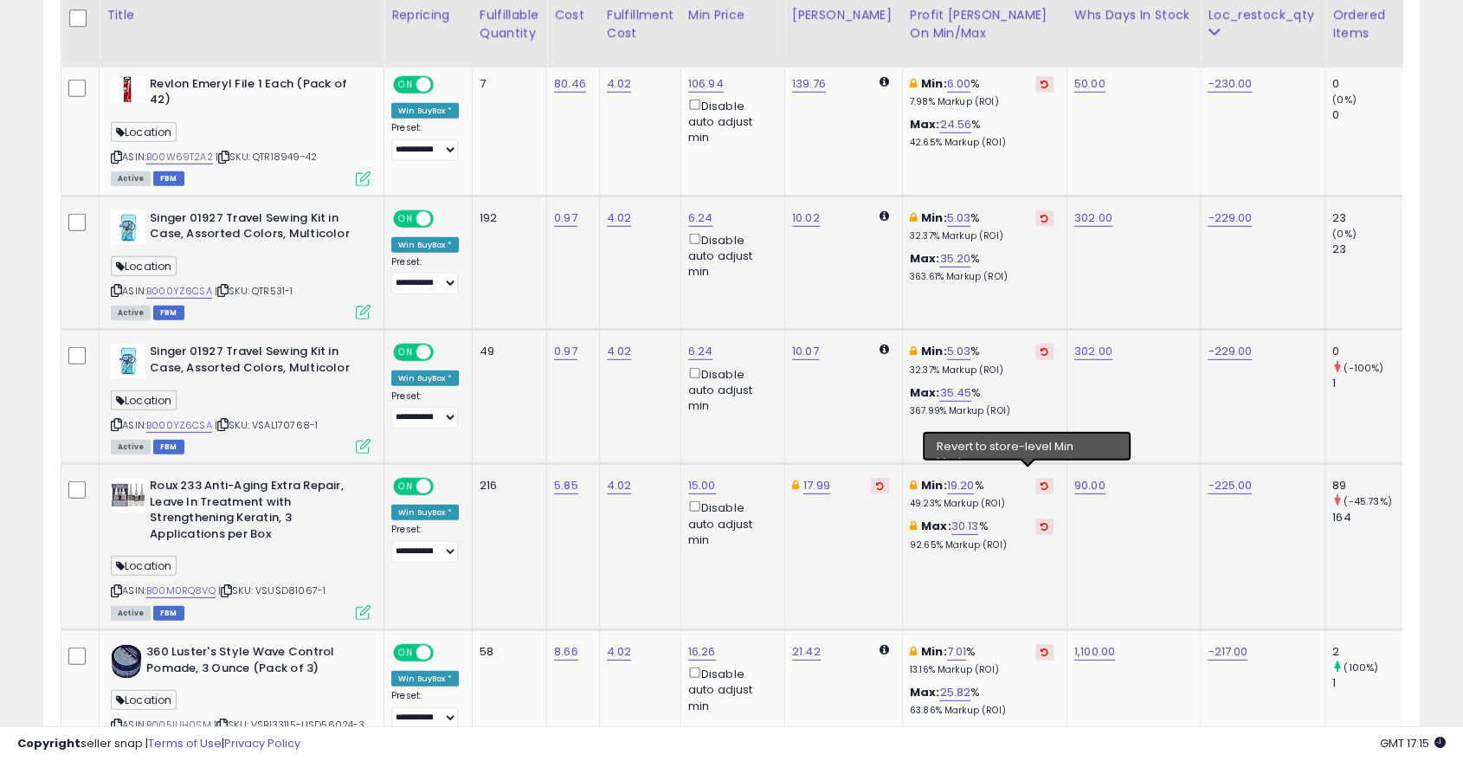
click at [1041, 481] on icon at bounding box center [1045, 485] width 8 height 9
click at [188, 584] on link "B00M0RQ8VQ" at bounding box center [180, 591] width 69 height 15
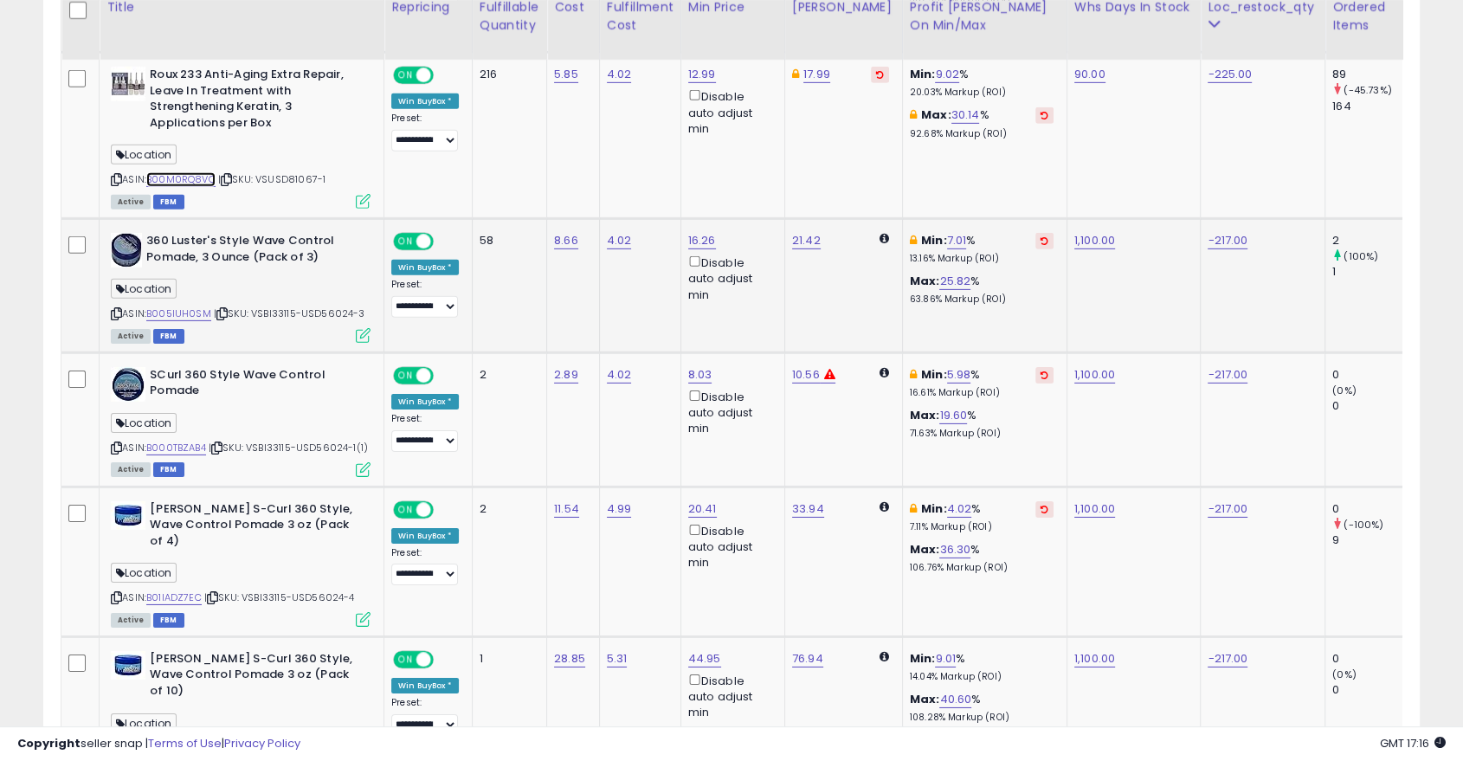
scroll to position [5424, 0]
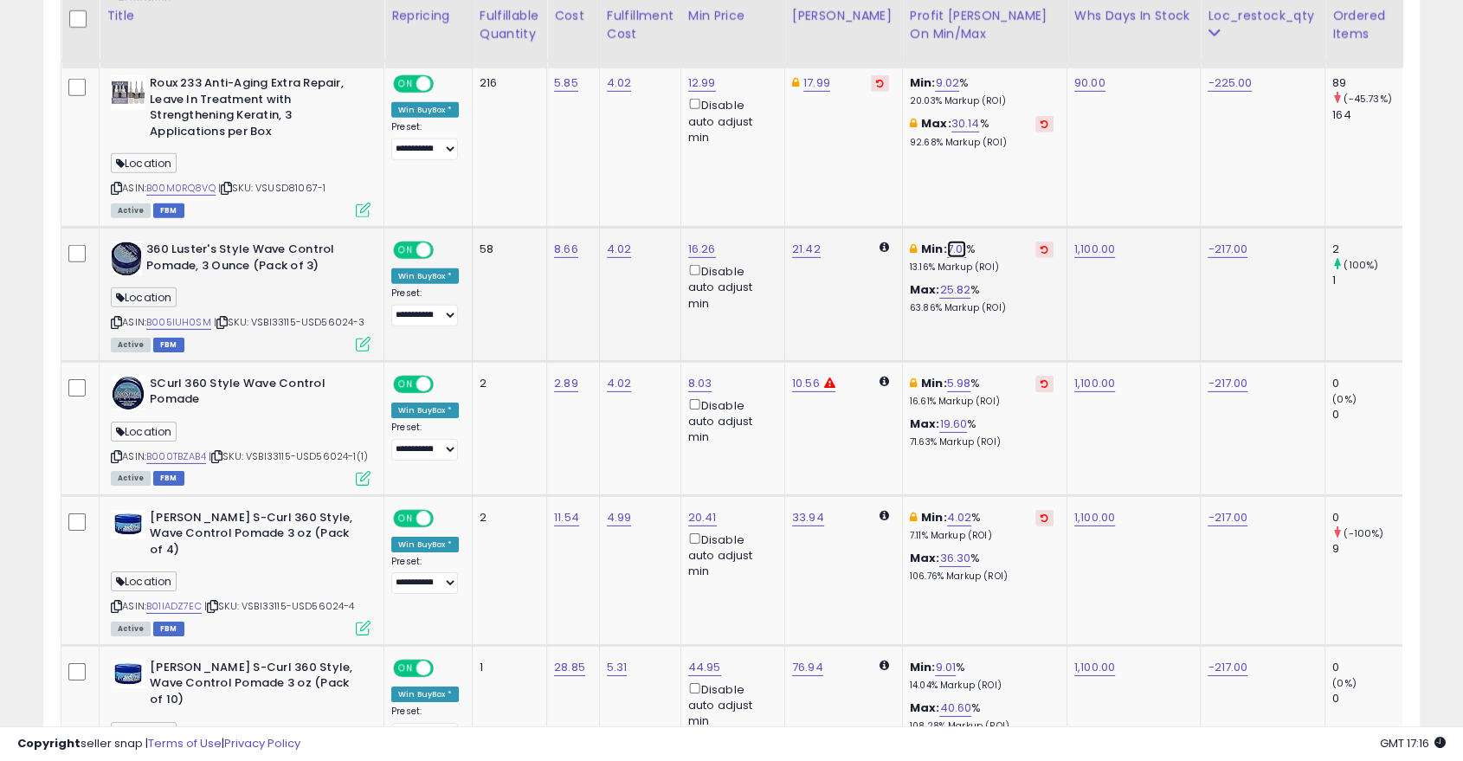
click at [947, 241] on link "7.01" at bounding box center [957, 249] width 20 height 17
type input "*"
click at [1005, 179] on button "submit" at bounding box center [990, 179] width 29 height 26
click at [947, 375] on link "5.98" at bounding box center [959, 383] width 24 height 17
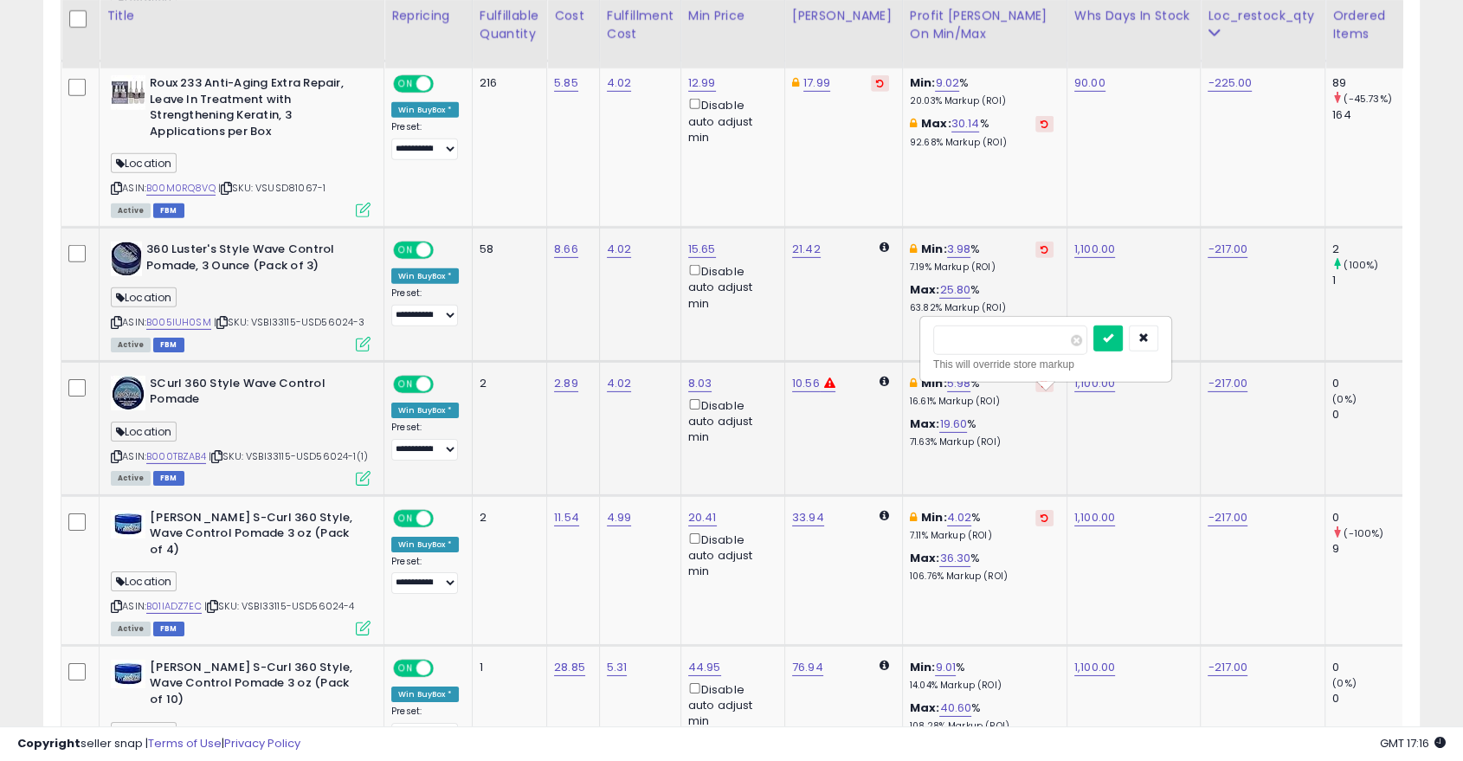
type input "*"
click at [997, 310] on icon "submit" at bounding box center [992, 311] width 10 height 10
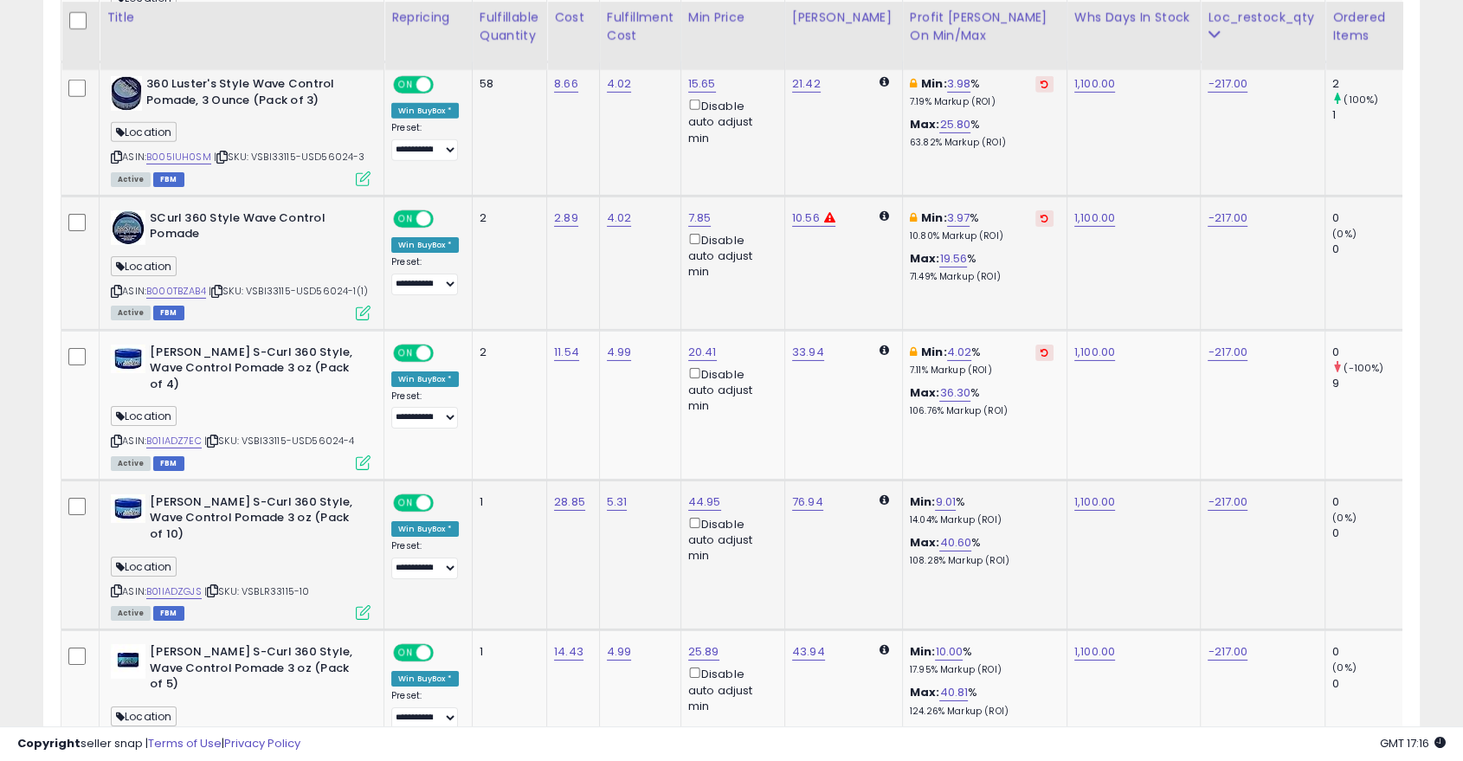
scroll to position [5591, 0]
click at [935, 492] on link "9.01" at bounding box center [945, 500] width 21 height 17
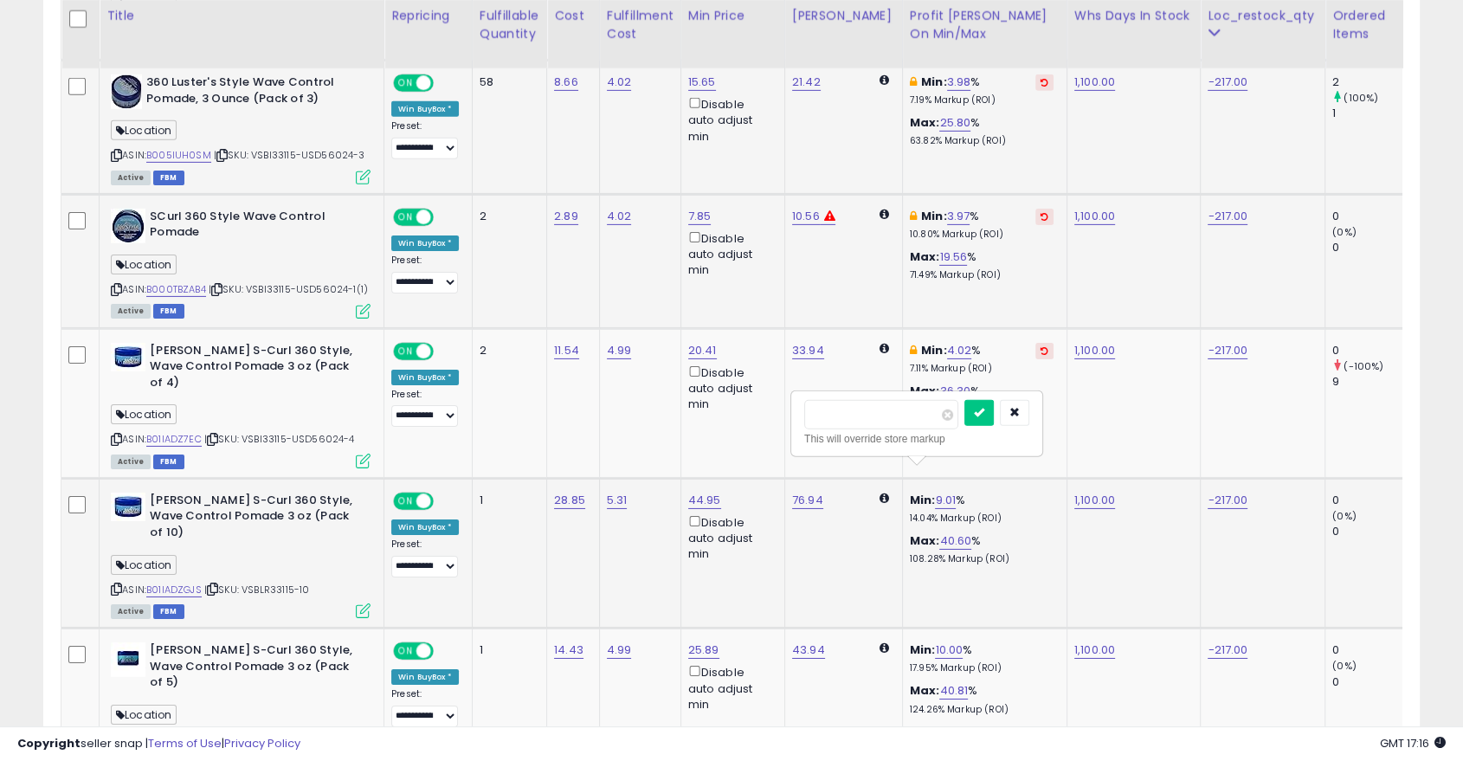
type input "*"
click at [994, 419] on button "submit" at bounding box center [978, 413] width 29 height 26
click at [937, 642] on link "10.00" at bounding box center [949, 650] width 28 height 17
type input "*"
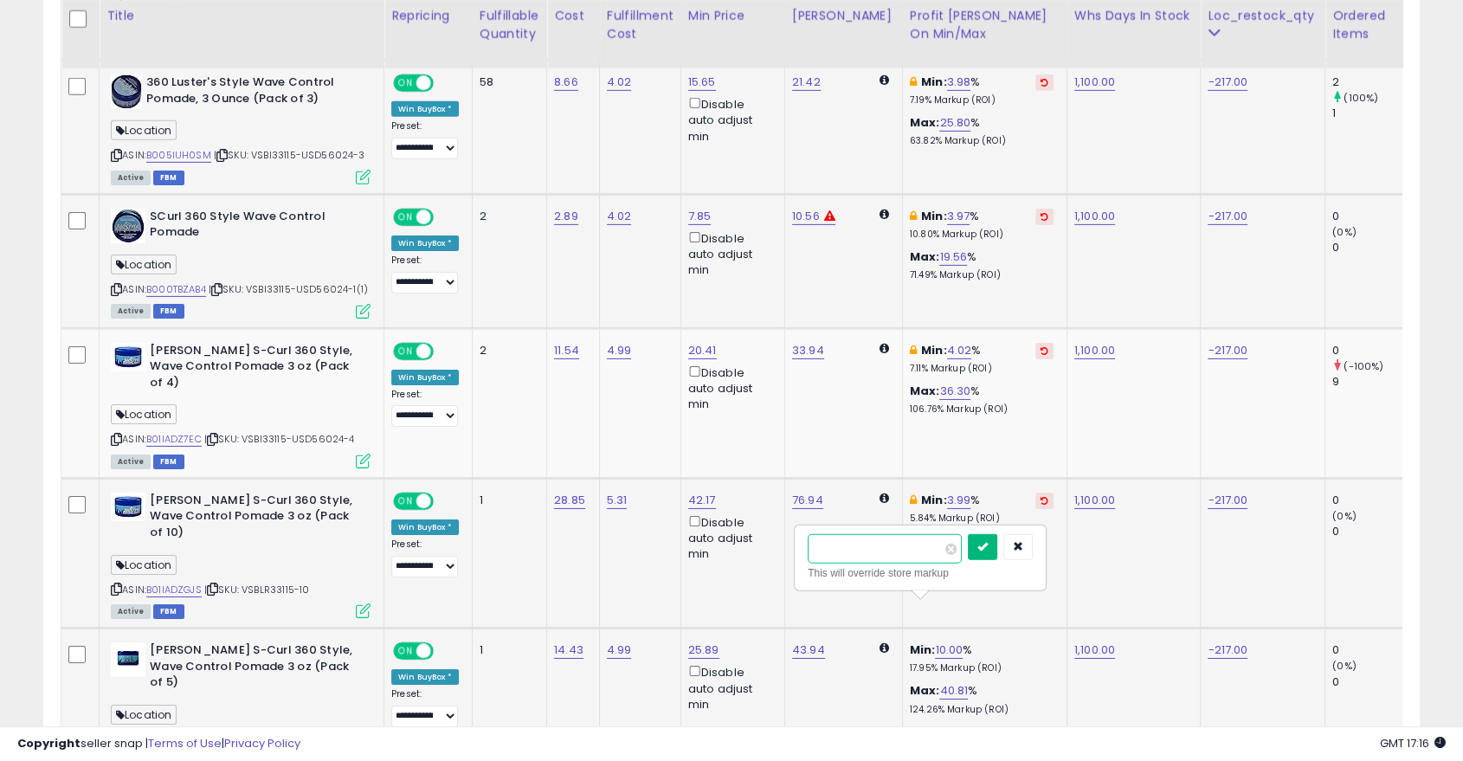
type input "*"
click at [988, 547] on icon "submit" at bounding box center [982, 546] width 10 height 10
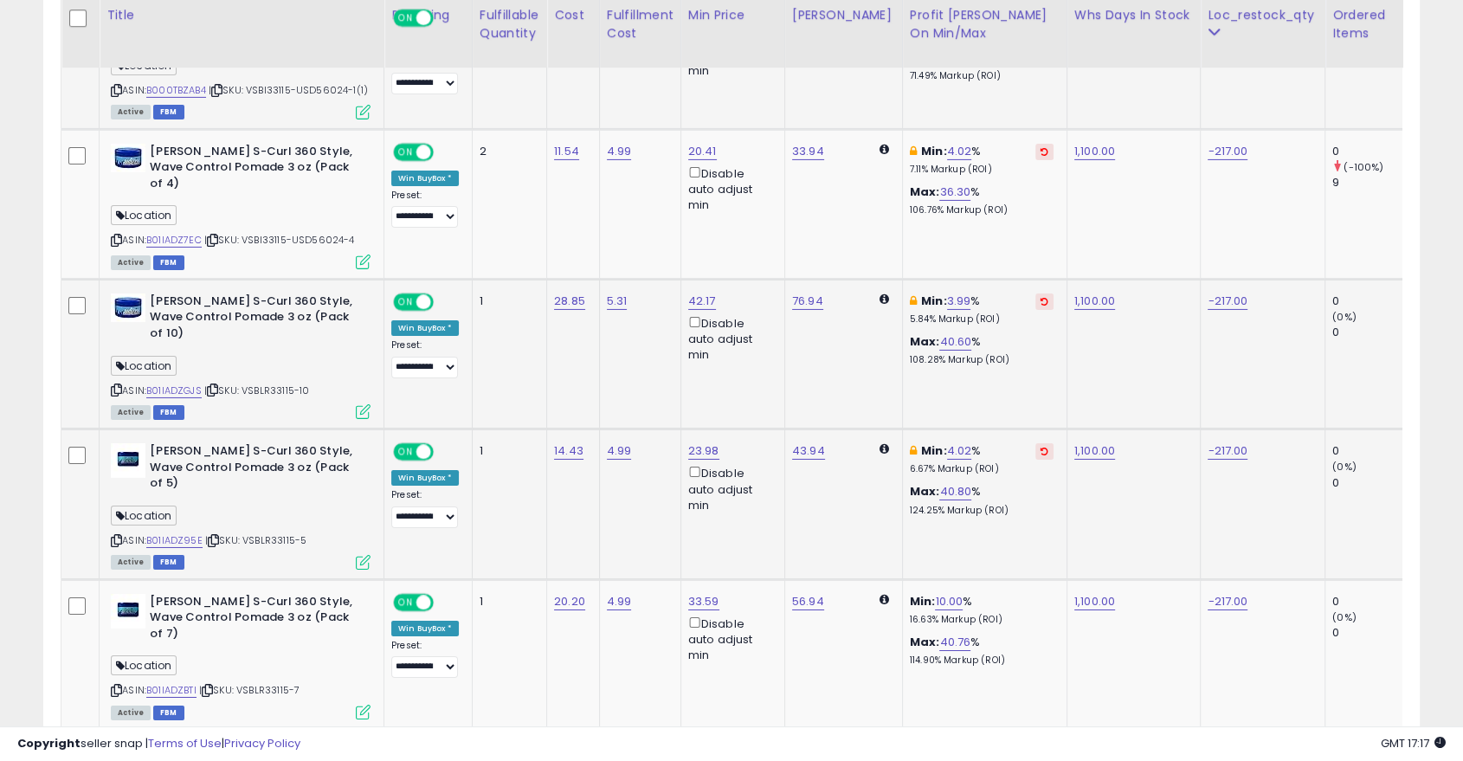
scroll to position [5826, 0]
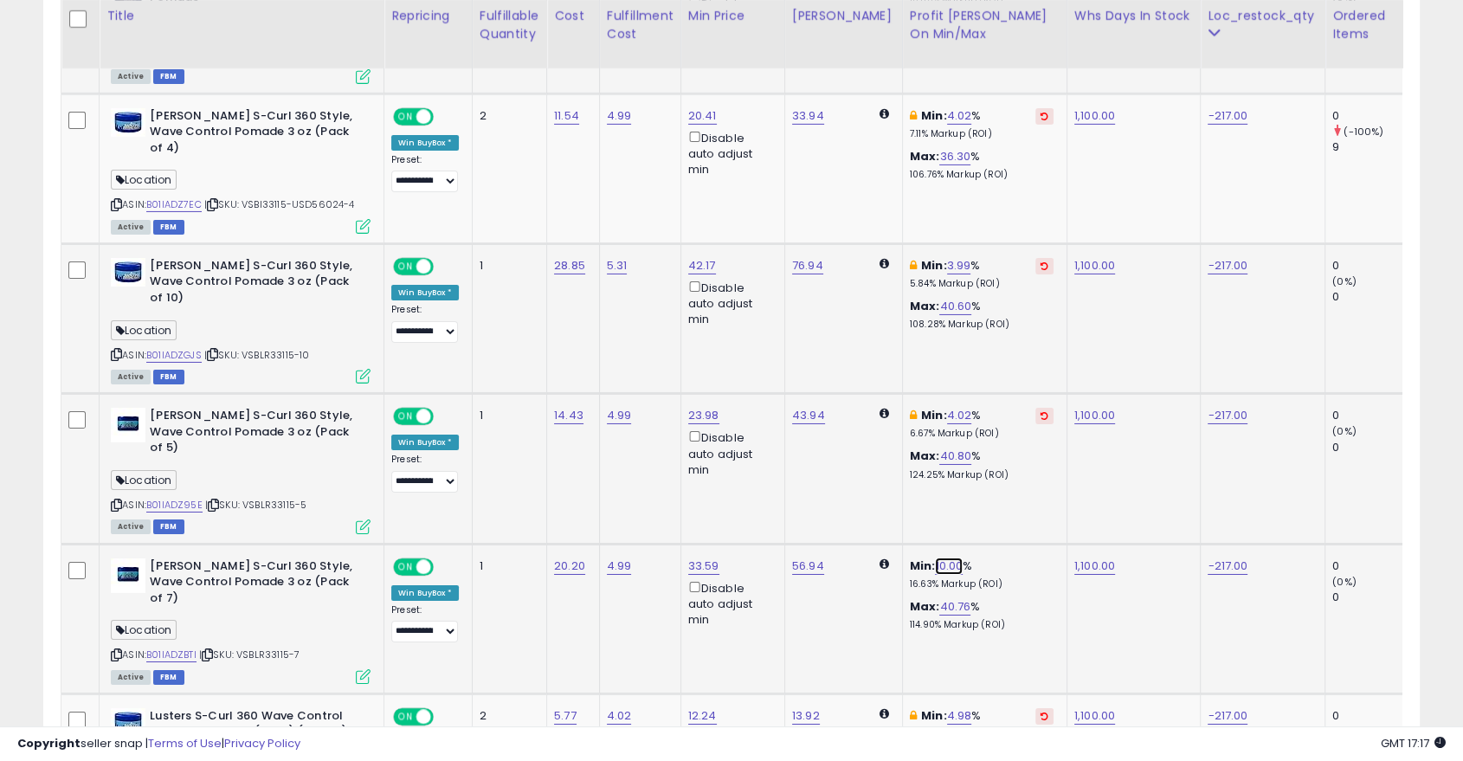
click at [935, 558] on link "10.00" at bounding box center [949, 566] width 28 height 17
type input "*"
click at [988, 446] on icon "submit" at bounding box center [982, 445] width 10 height 10
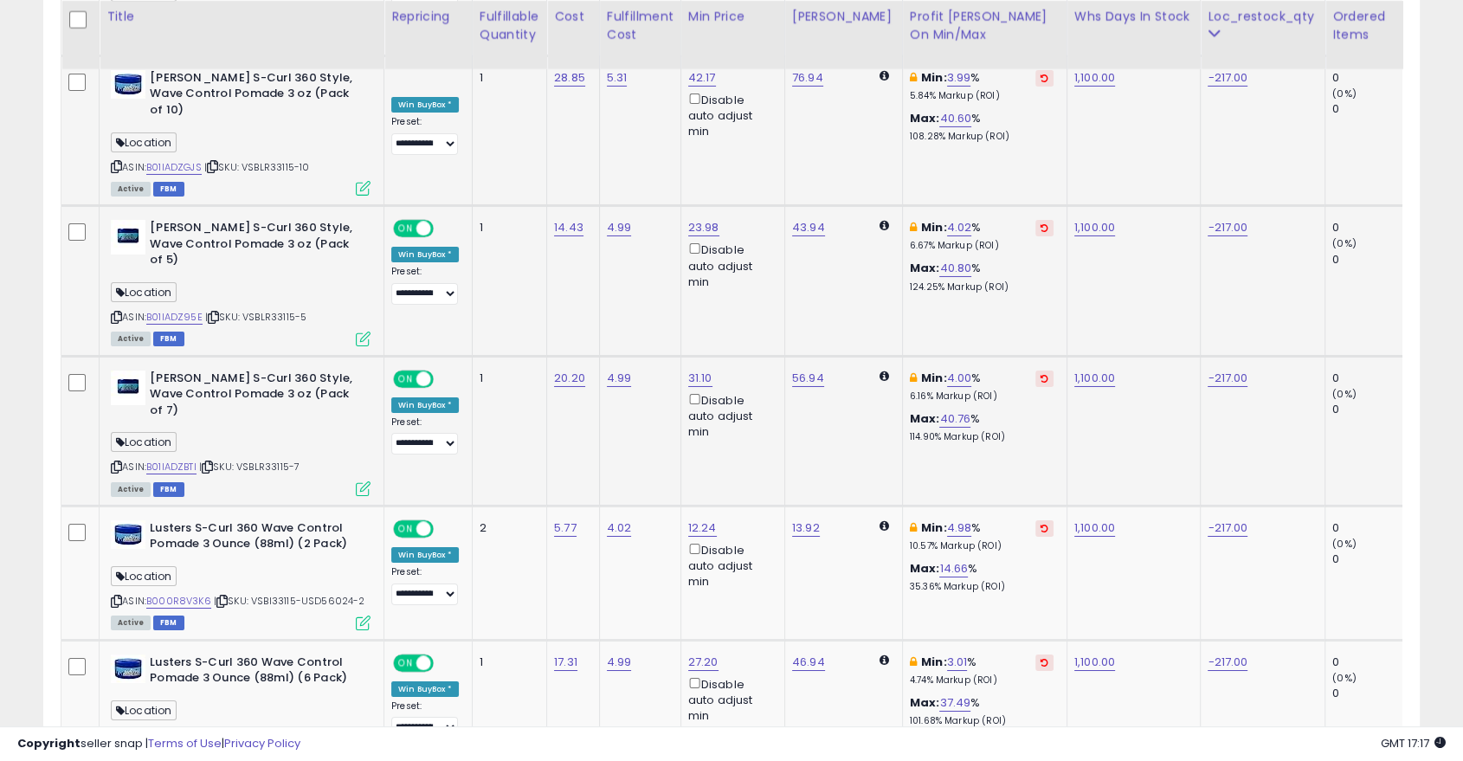
scroll to position [6014, 0]
click at [947, 519] on link "4.98" at bounding box center [959, 527] width 25 height 17
type input "*"
click at [1007, 398] on button "submit" at bounding box center [991, 391] width 29 height 26
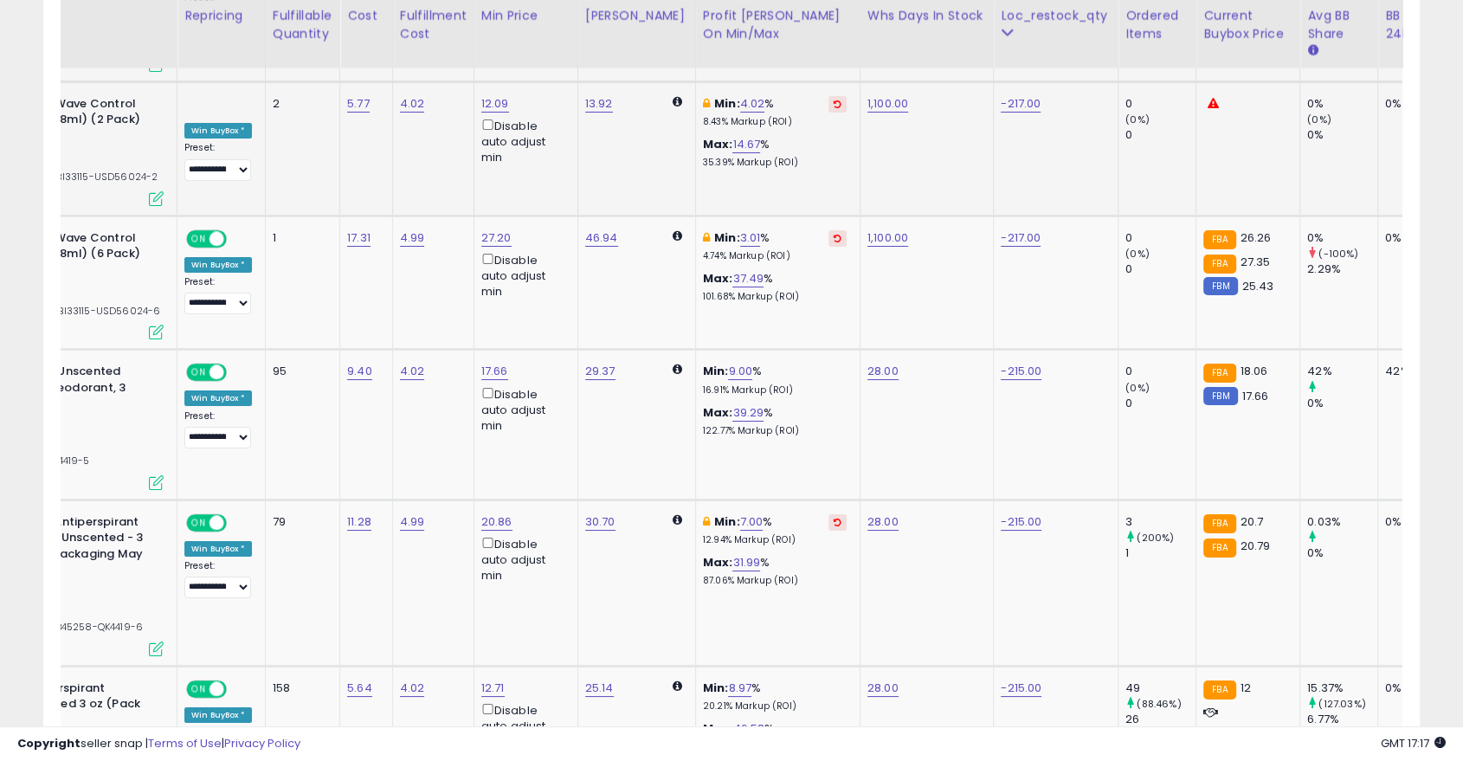
scroll to position [0, 0]
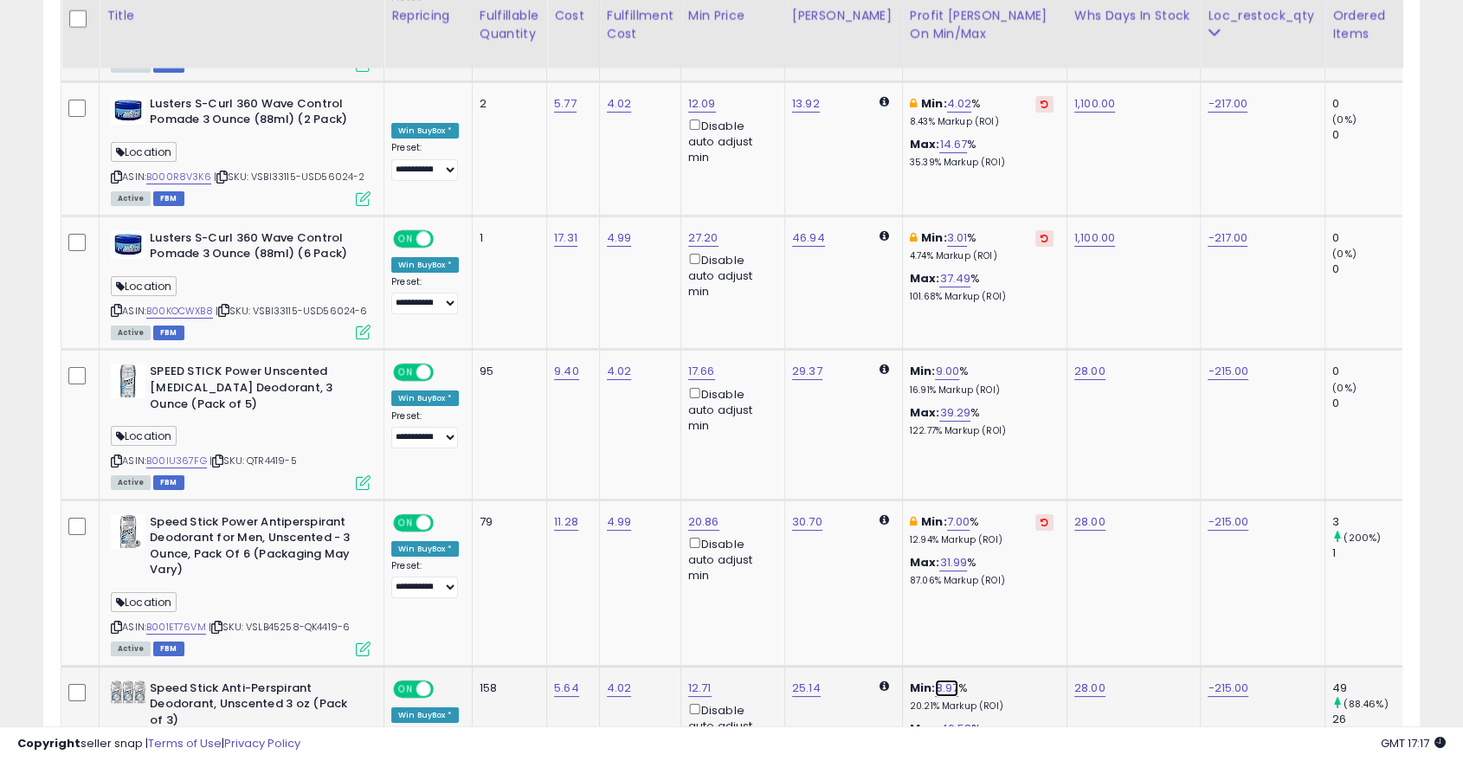
click at [935, 680] on link "8.97" at bounding box center [946, 688] width 23 height 17
type input "*"
click at [985, 545] on icon "submit" at bounding box center [980, 550] width 10 height 10
click at [947, 513] on link "7.00" at bounding box center [958, 521] width 23 height 17
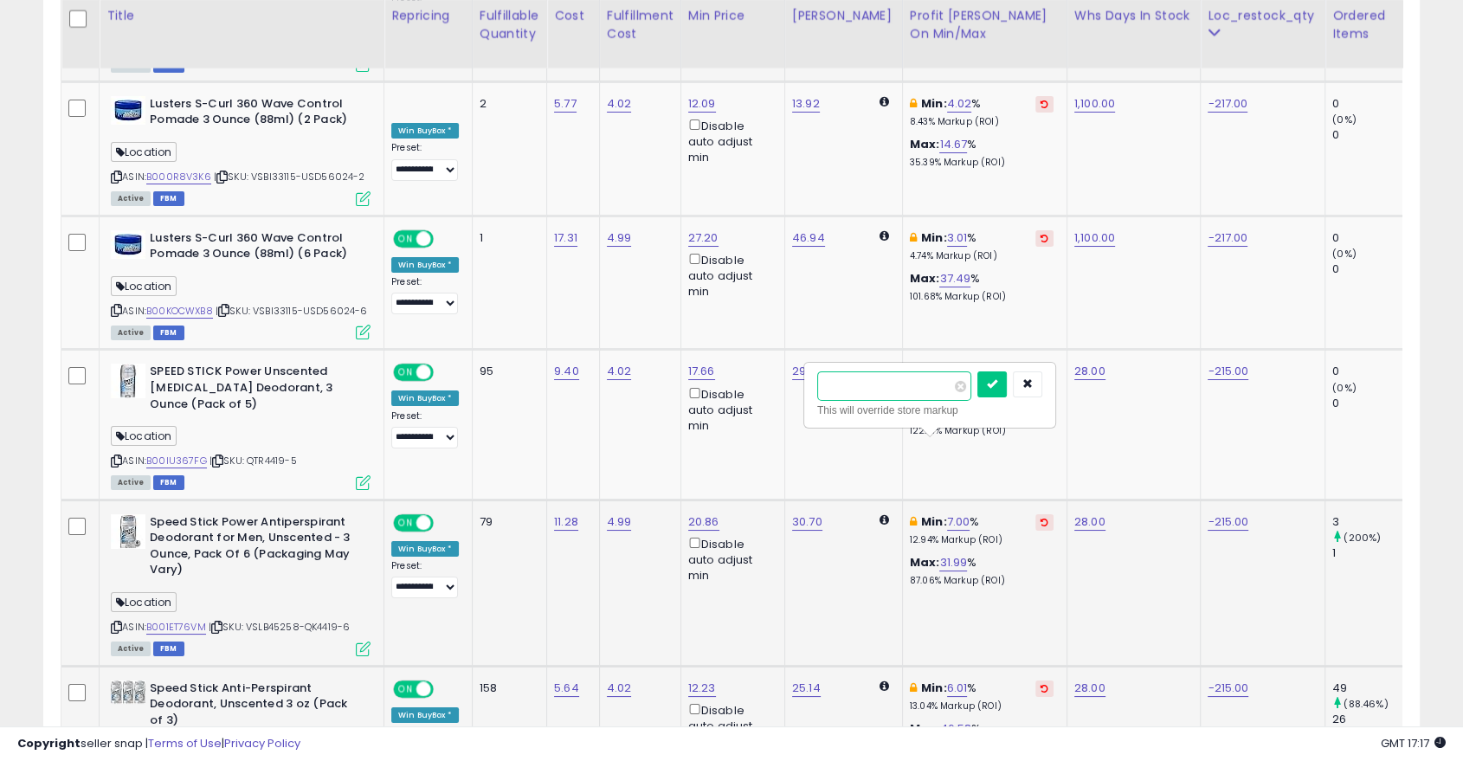
type input "*"
click at [1007, 392] on button "submit" at bounding box center [991, 384] width 29 height 26
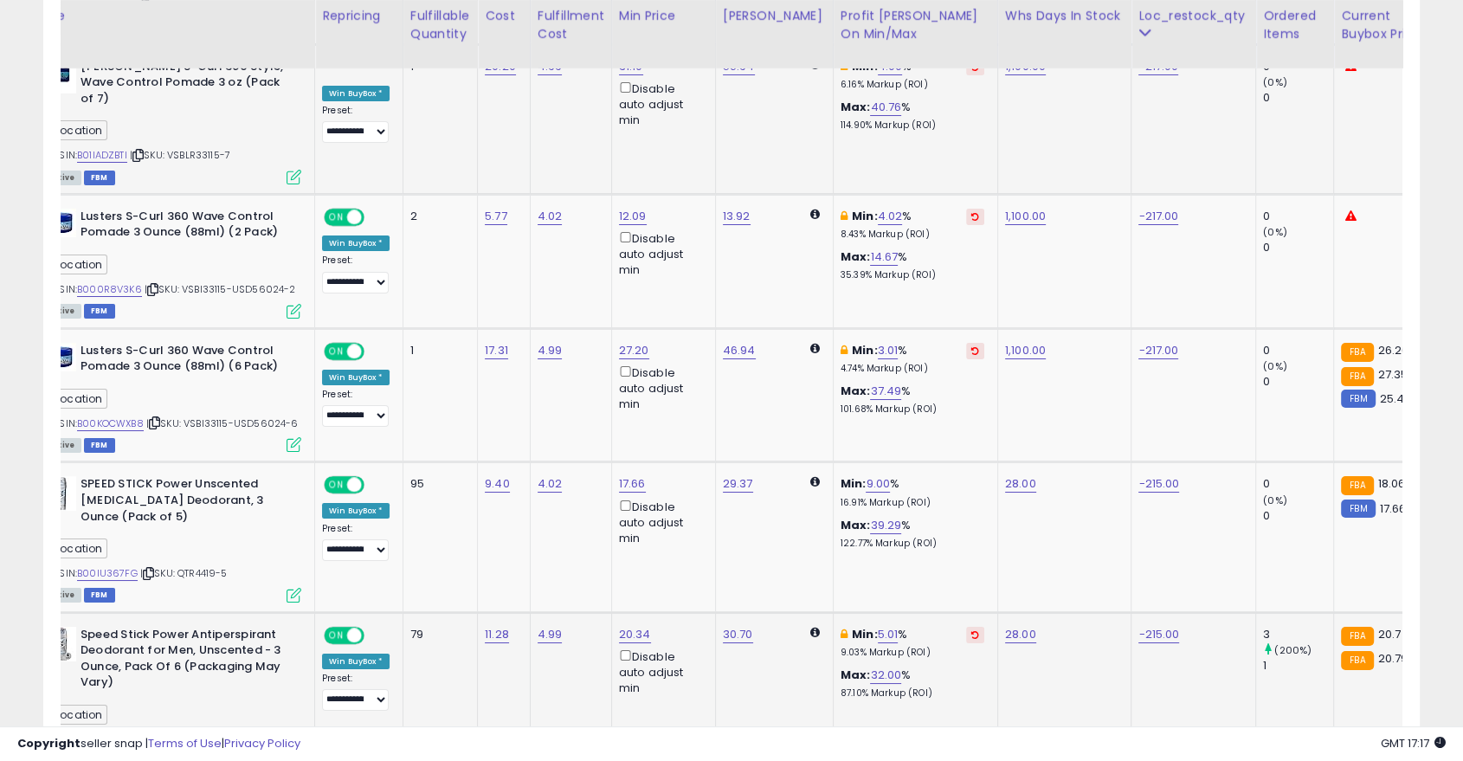
scroll to position [0, 69]
click at [866, 475] on link "9.00" at bounding box center [878, 483] width 24 height 17
type input "*"
click at [926, 345] on button "submit" at bounding box center [911, 347] width 29 height 26
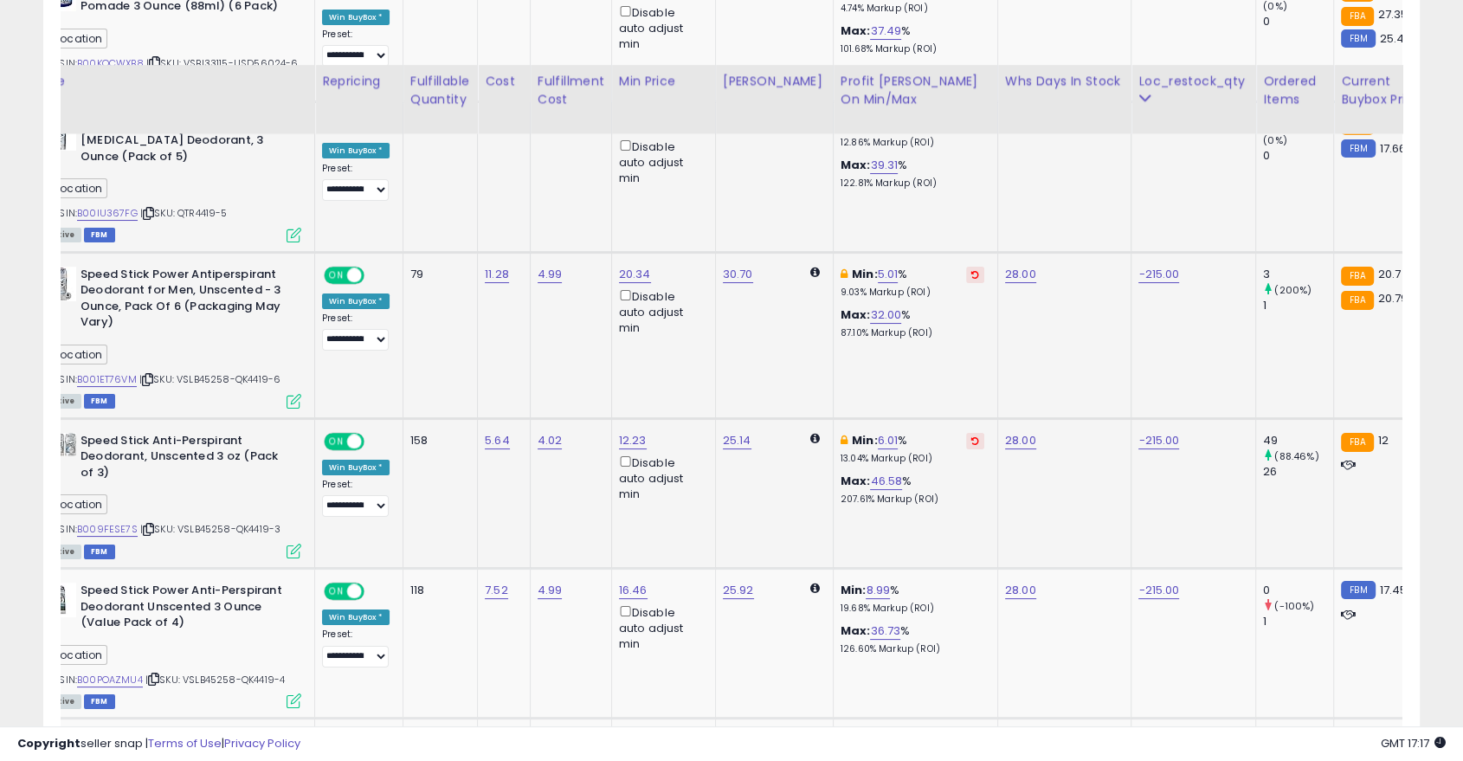
scroll to position [6753, 0]
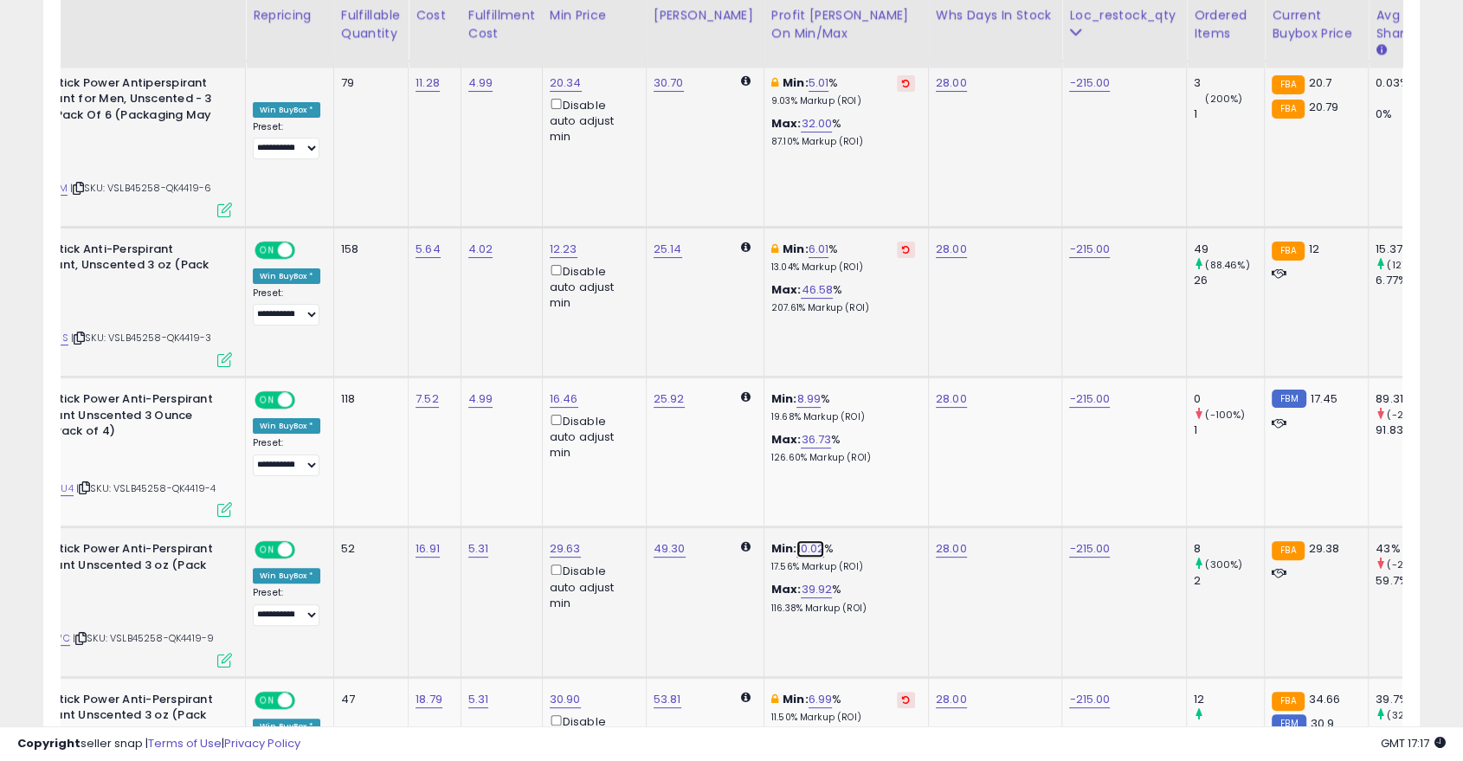
click at [796, 540] on link "10.02" at bounding box center [810, 548] width 28 height 17
type input "*"
click at [849, 408] on icon "submit" at bounding box center [844, 410] width 10 height 10
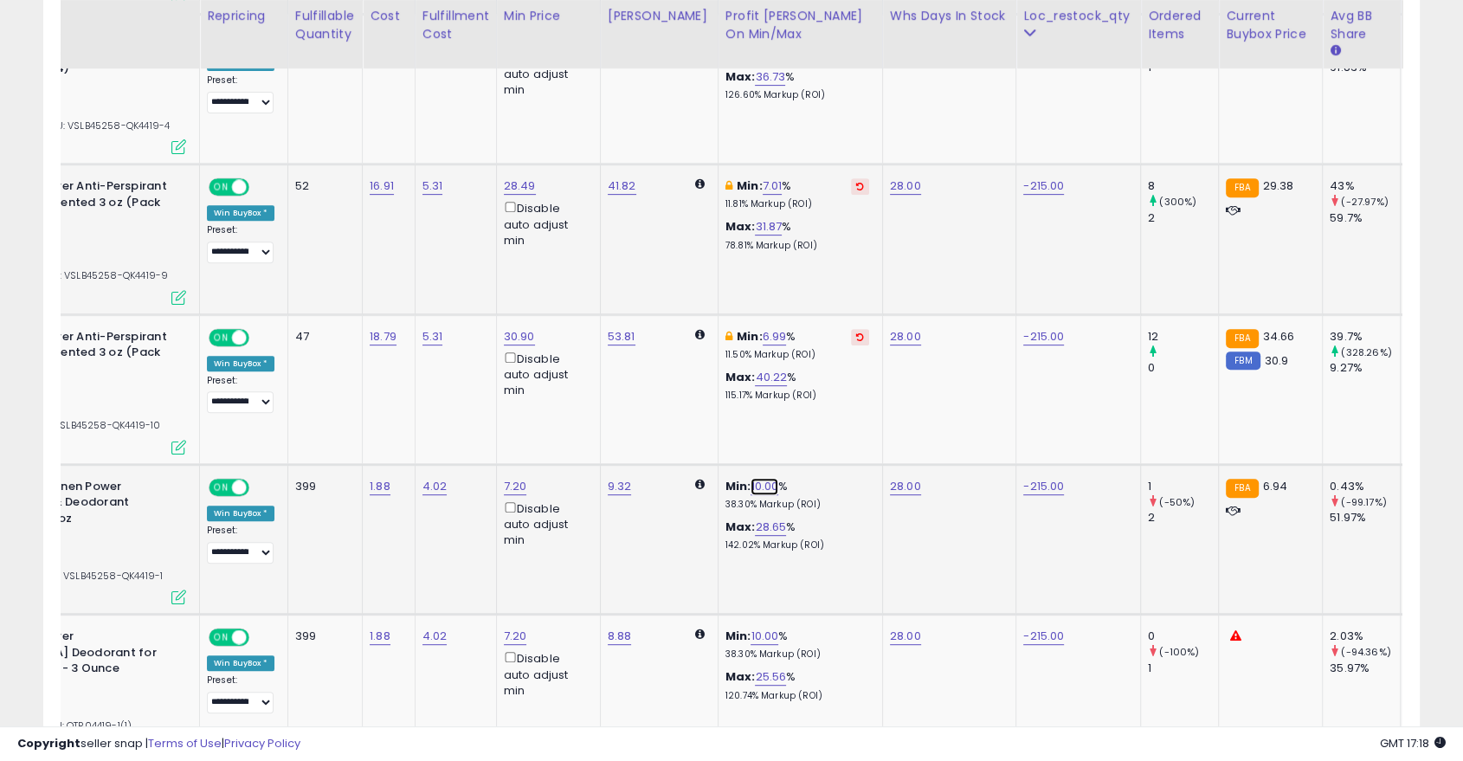
click at [751, 478] on link "10.00" at bounding box center [765, 486] width 28 height 17
type input "*"
click at [813, 350] on button "submit" at bounding box center [798, 348] width 29 height 26
click at [751, 628] on link "10.00" at bounding box center [765, 636] width 28 height 17
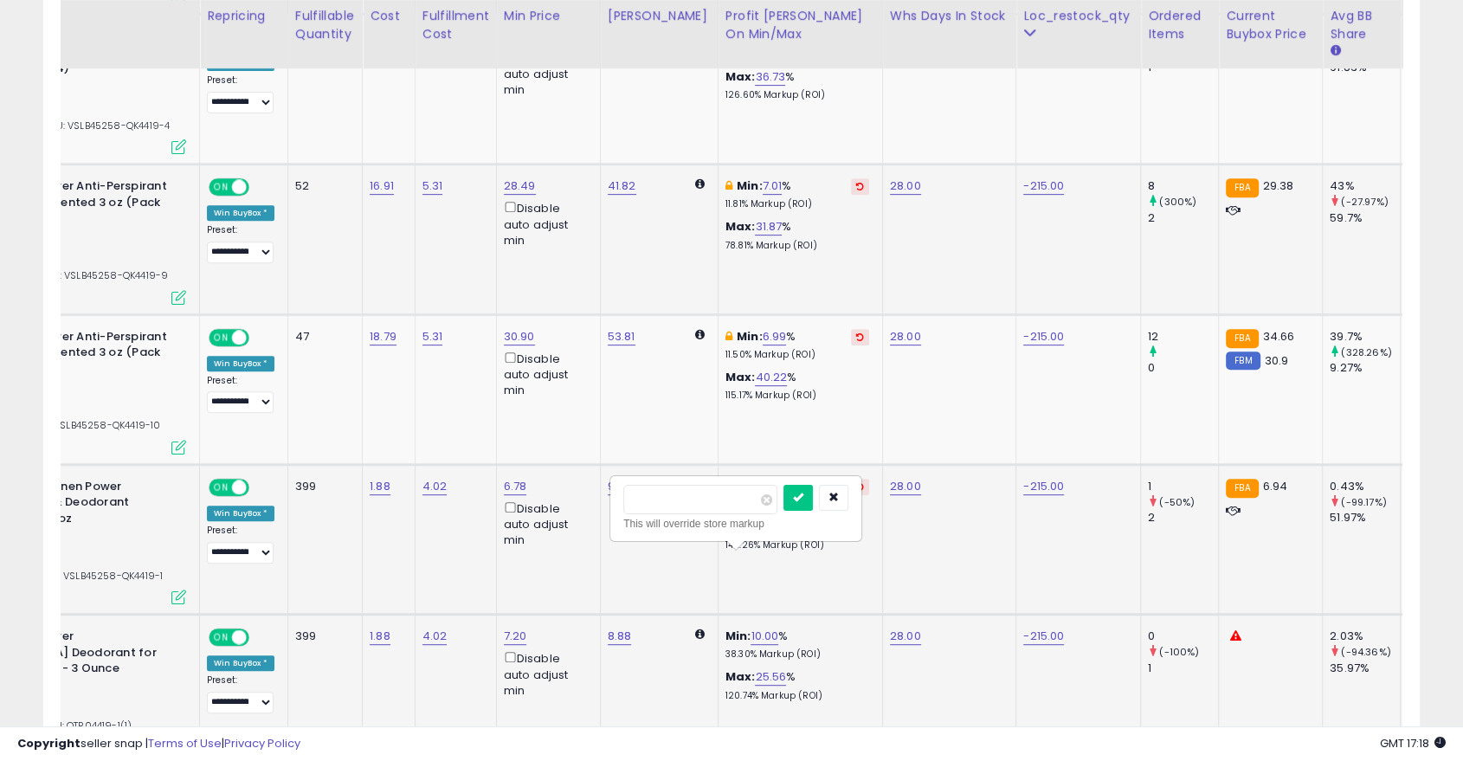
type input "*"
click at [813, 497] on button "submit" at bounding box center [798, 498] width 29 height 26
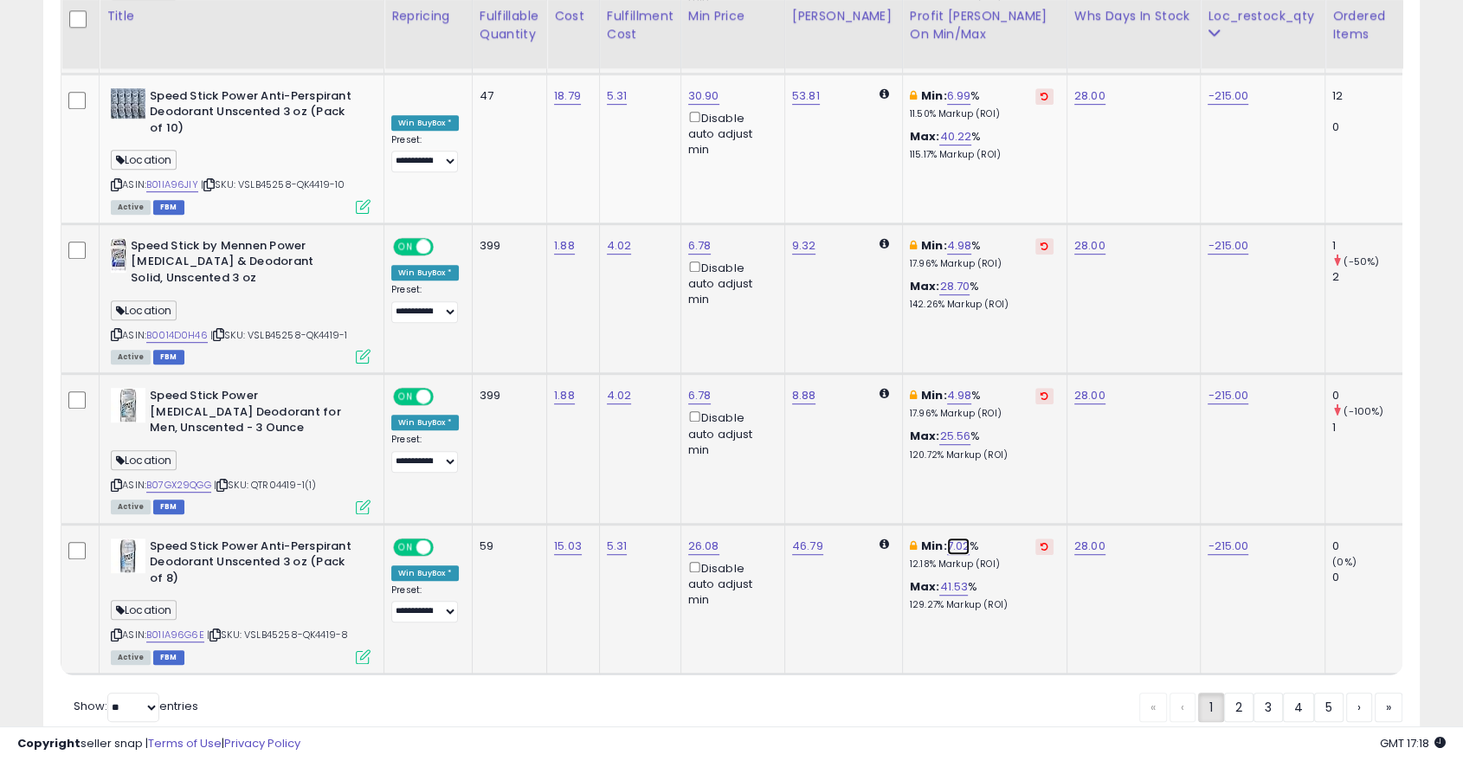
click at [947, 538] on link "7.02" at bounding box center [958, 546] width 23 height 17
type input "*"
click at [997, 409] on icon "submit" at bounding box center [992, 406] width 10 height 10
click at [1283, 684] on link "2" at bounding box center [1298, 707] width 31 height 29
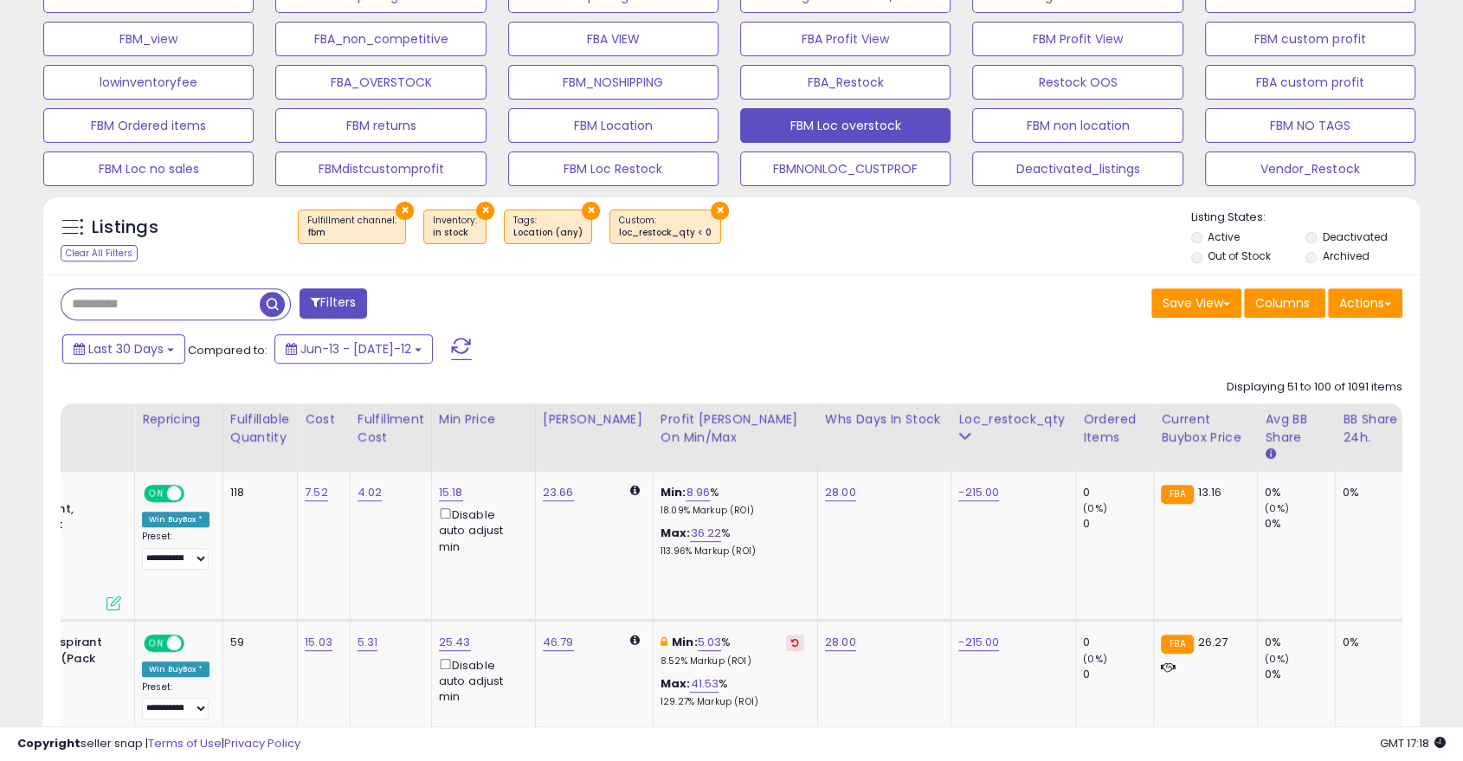
scroll to position [0, 0]
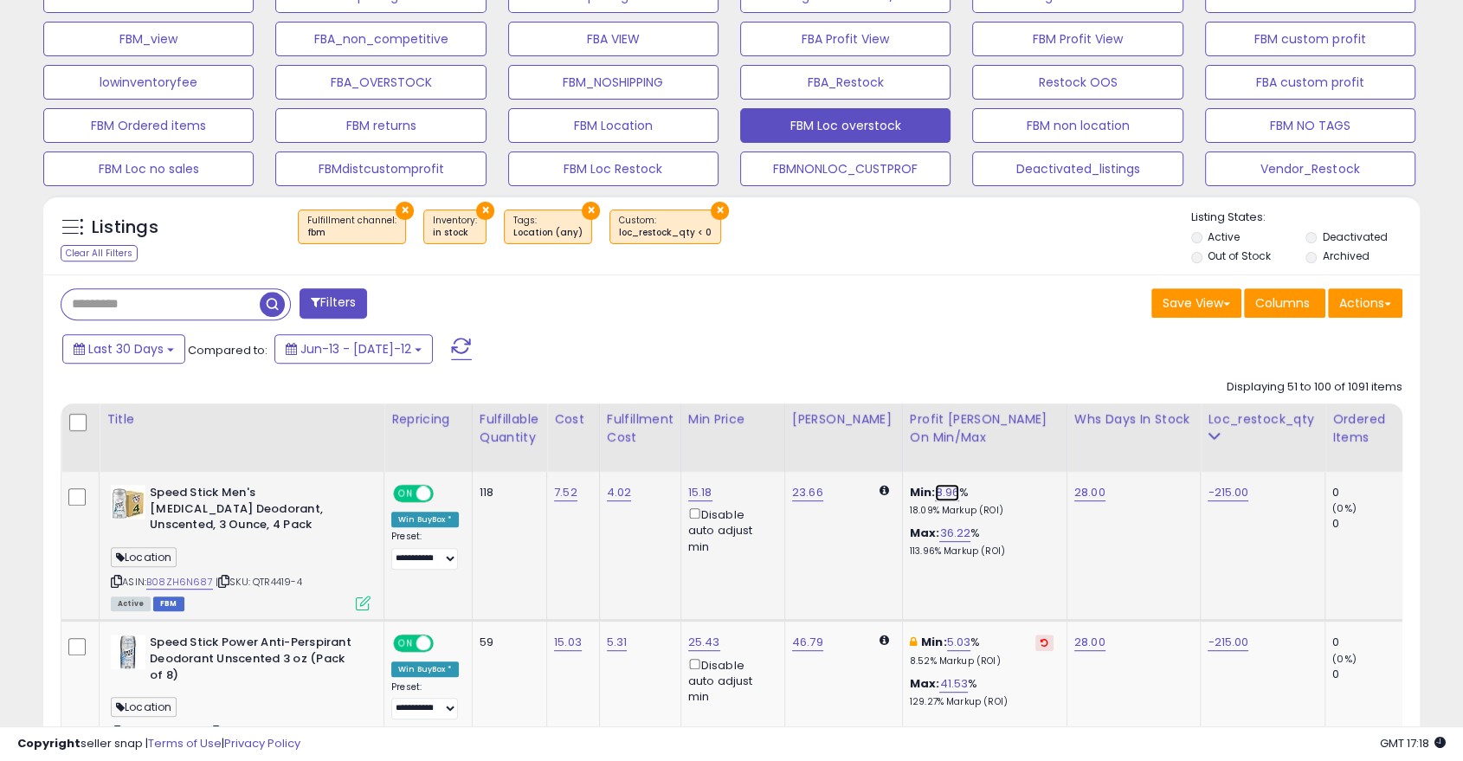
click at [938, 491] on link "8.96" at bounding box center [947, 492] width 24 height 17
type input "*"
click at [995, 419] on button "submit" at bounding box center [979, 432] width 29 height 26
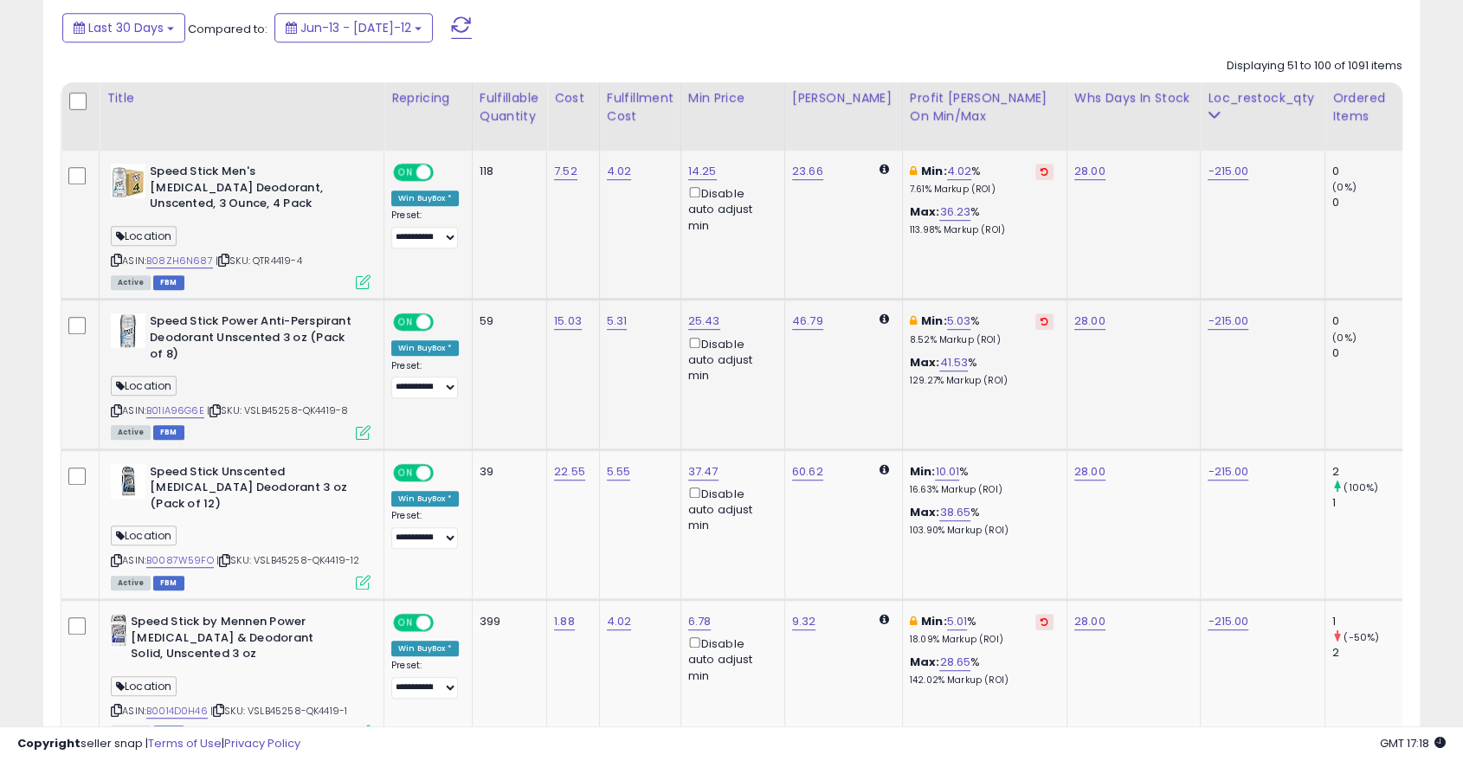
scroll to position [889, 0]
click at [935, 473] on link "10.01" at bounding box center [947, 470] width 24 height 17
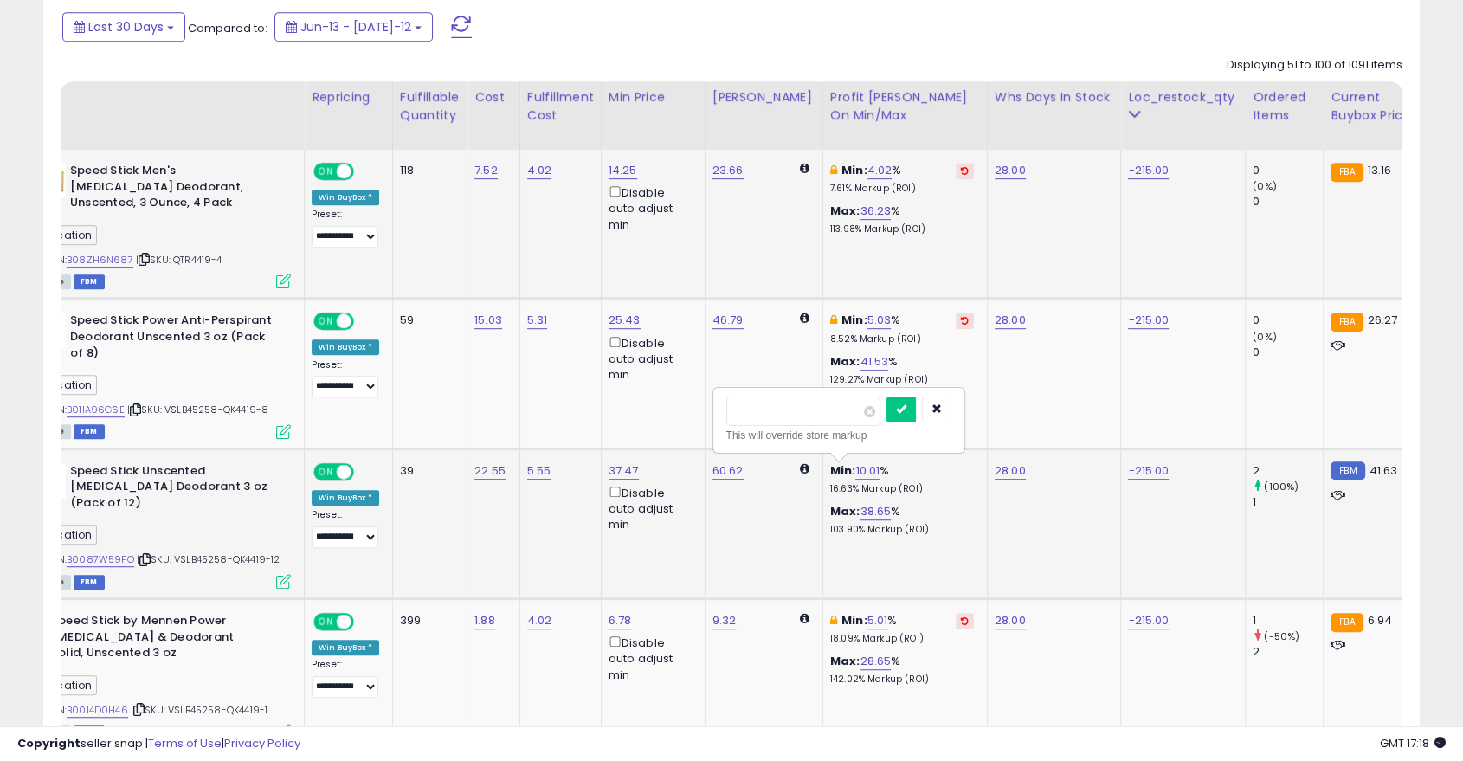
scroll to position [0, 149]
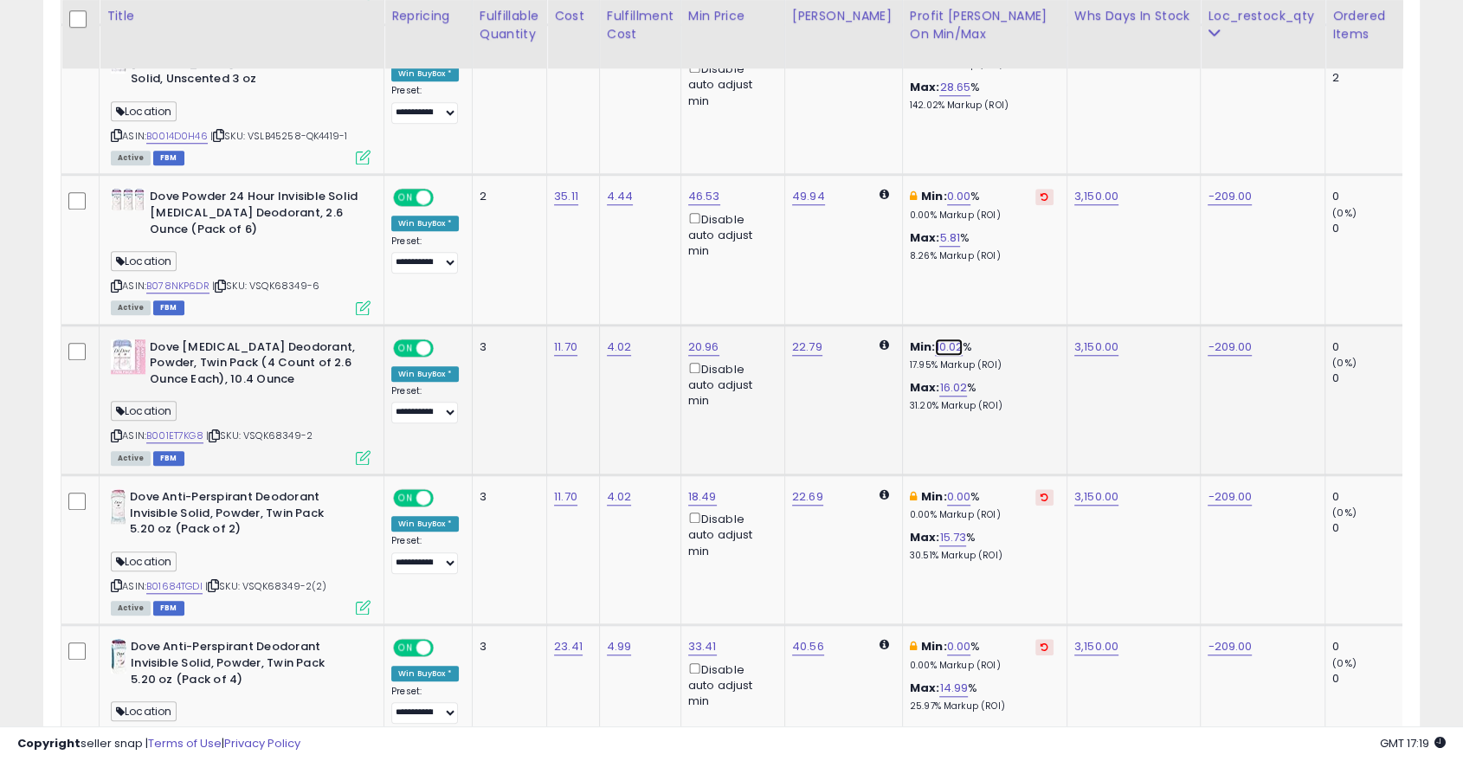
click at [935, 345] on link "10.02" at bounding box center [949, 347] width 28 height 17
type input "*"
click at [987, 279] on icon "submit" at bounding box center [982, 284] width 10 height 10
click at [176, 432] on link "B001ET7KG8" at bounding box center [174, 436] width 57 height 15
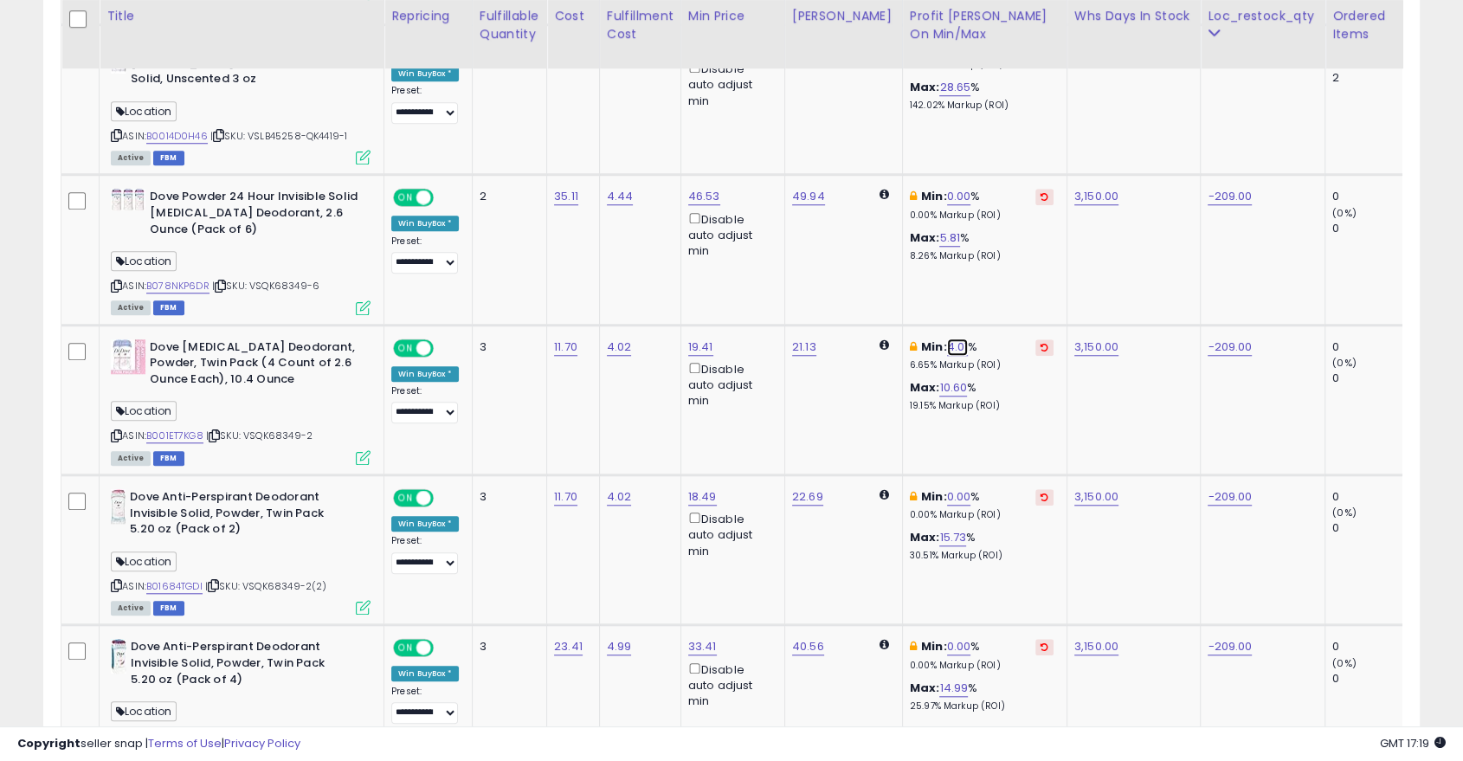
click at [947, 345] on link "4.01" at bounding box center [958, 347] width 22 height 17
type input "*"
click at [996, 282] on icon "submit" at bounding box center [990, 284] width 10 height 10
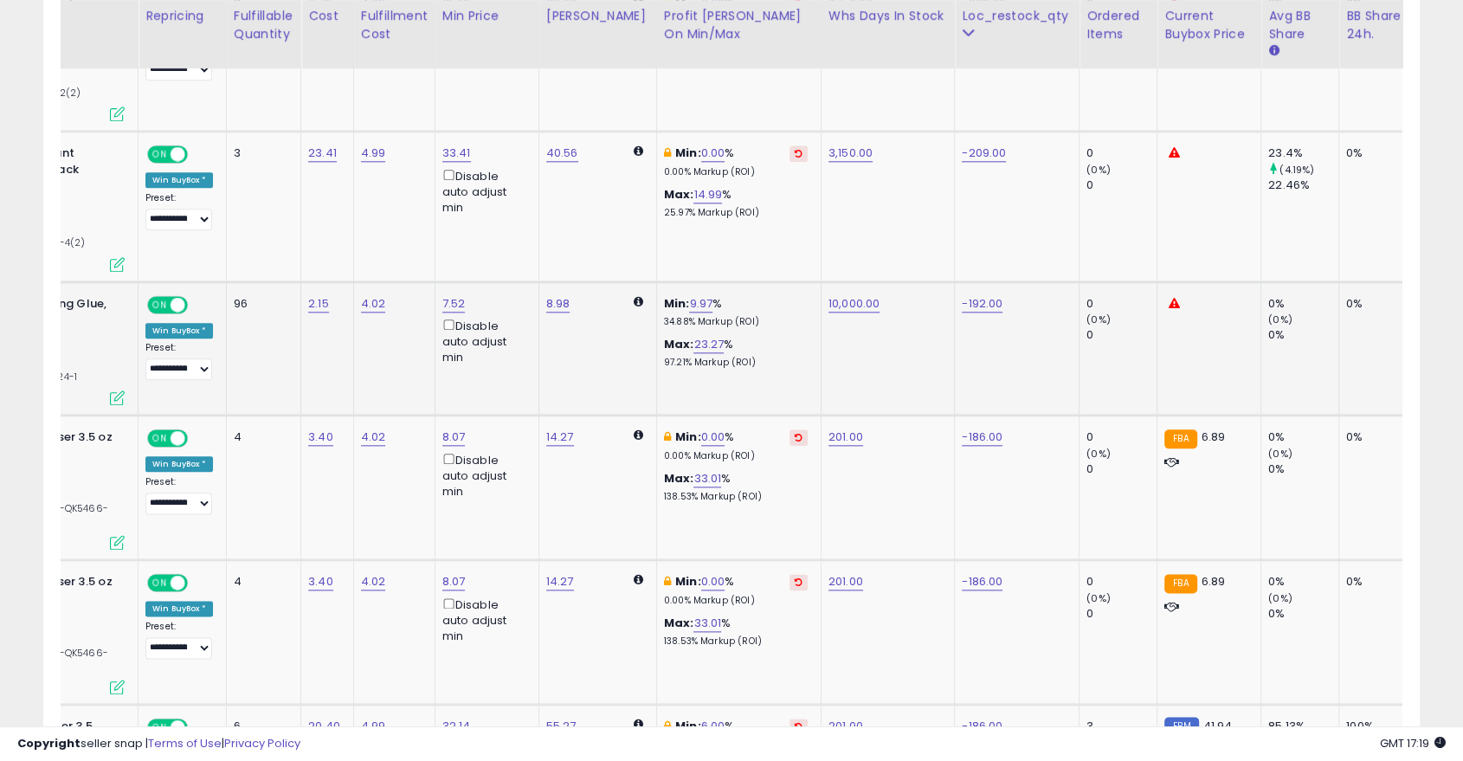
scroll to position [0, 0]
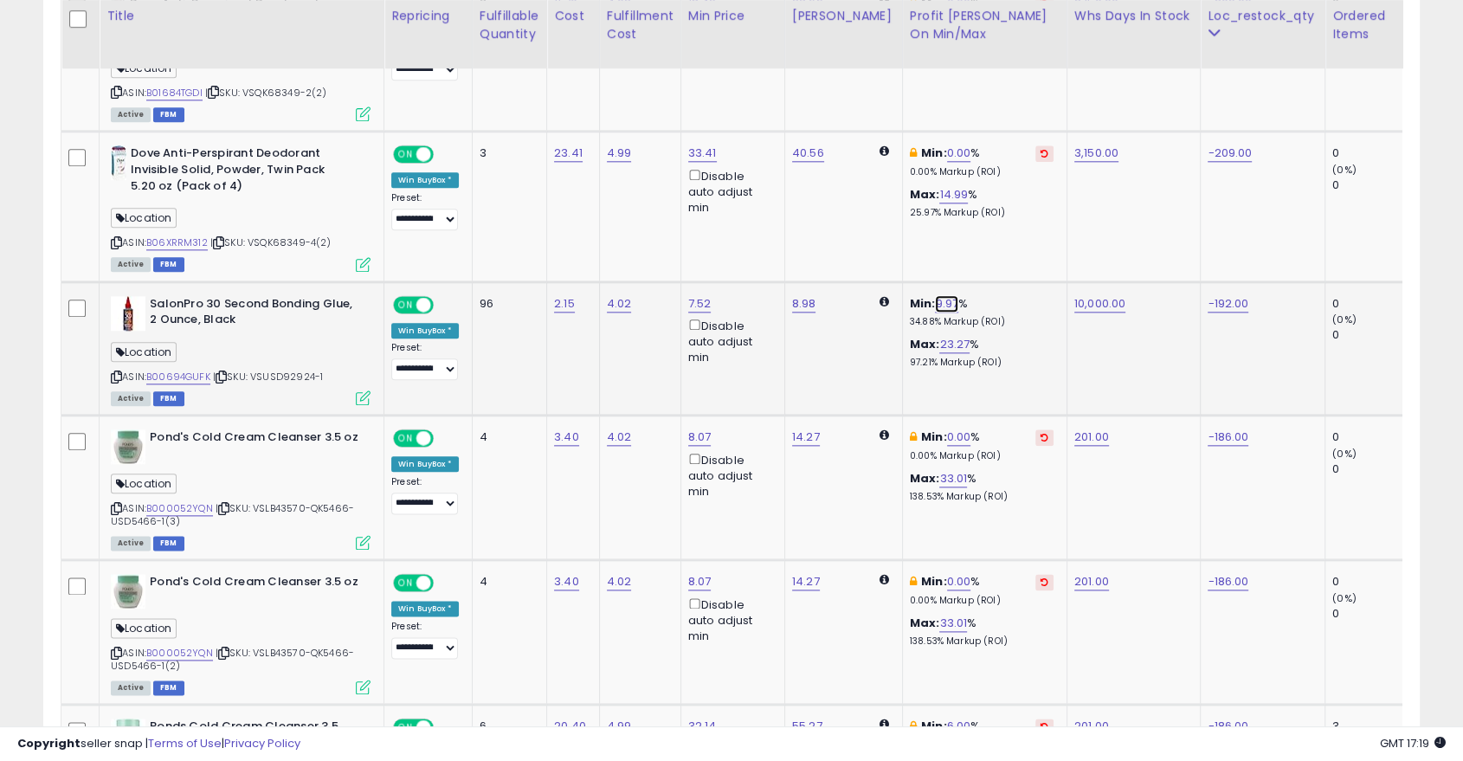
click at [935, 300] on link "9.97" at bounding box center [946, 303] width 23 height 17
type input "*"
click at [995, 232] on button "submit" at bounding box center [979, 241] width 29 height 26
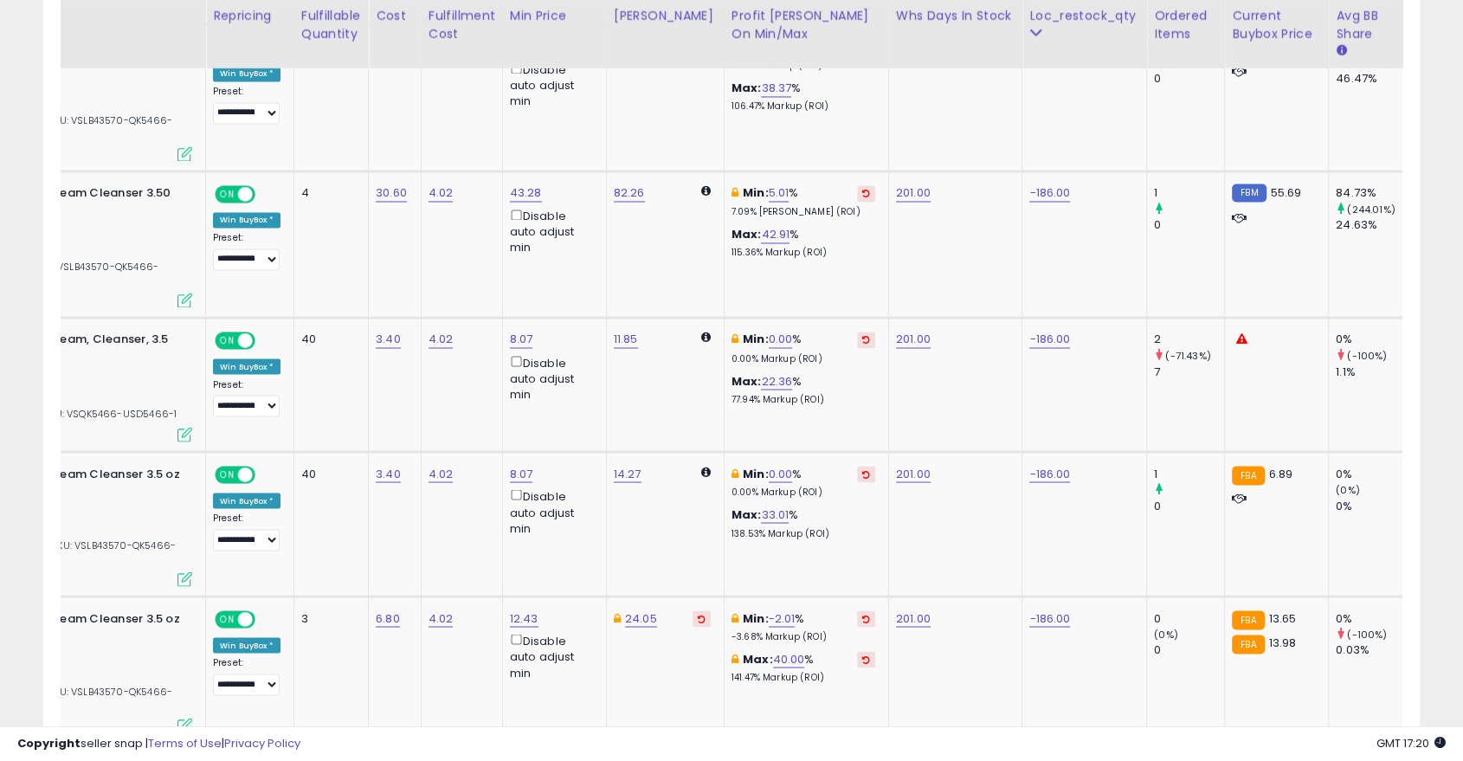
scroll to position [0, 230]
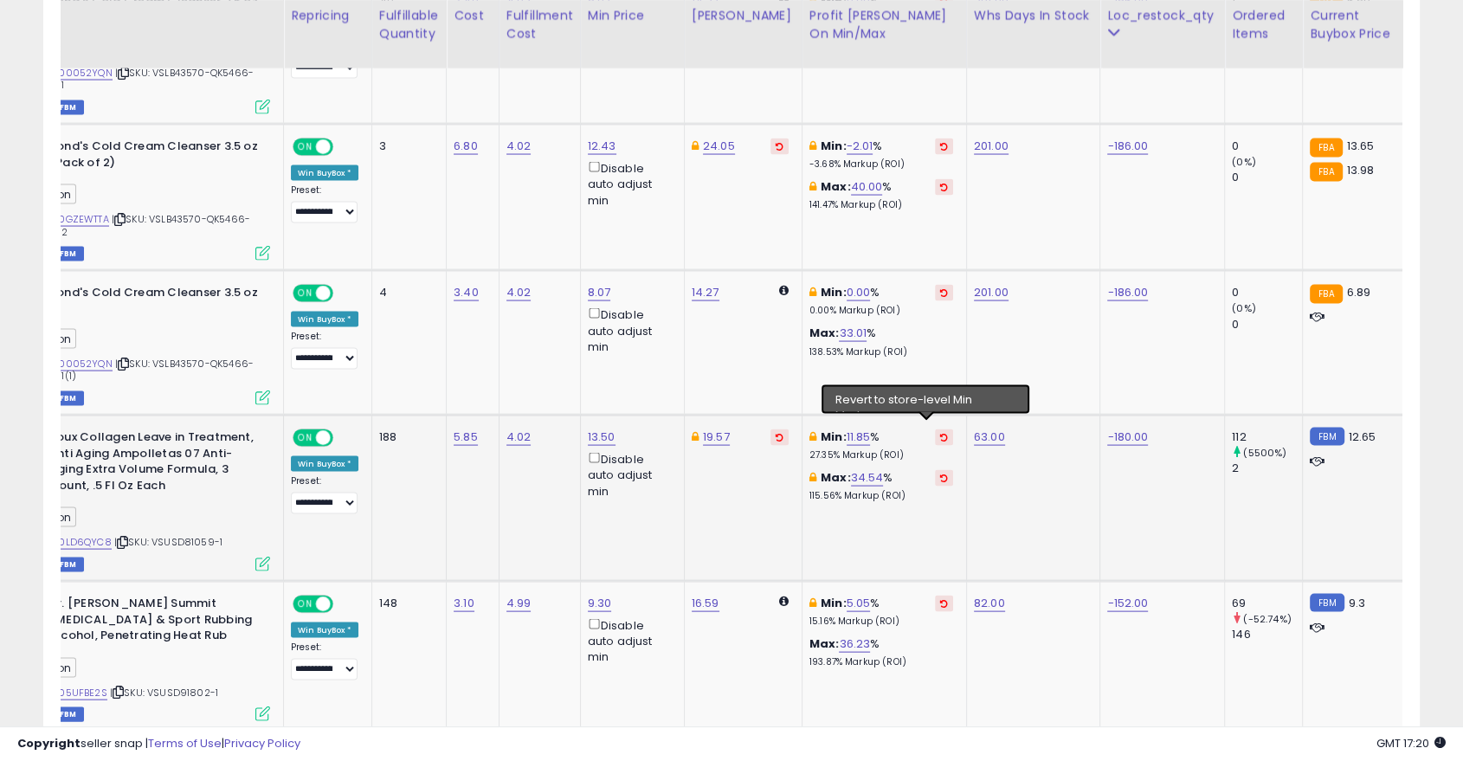
click at [940, 433] on icon at bounding box center [944, 437] width 8 height 9
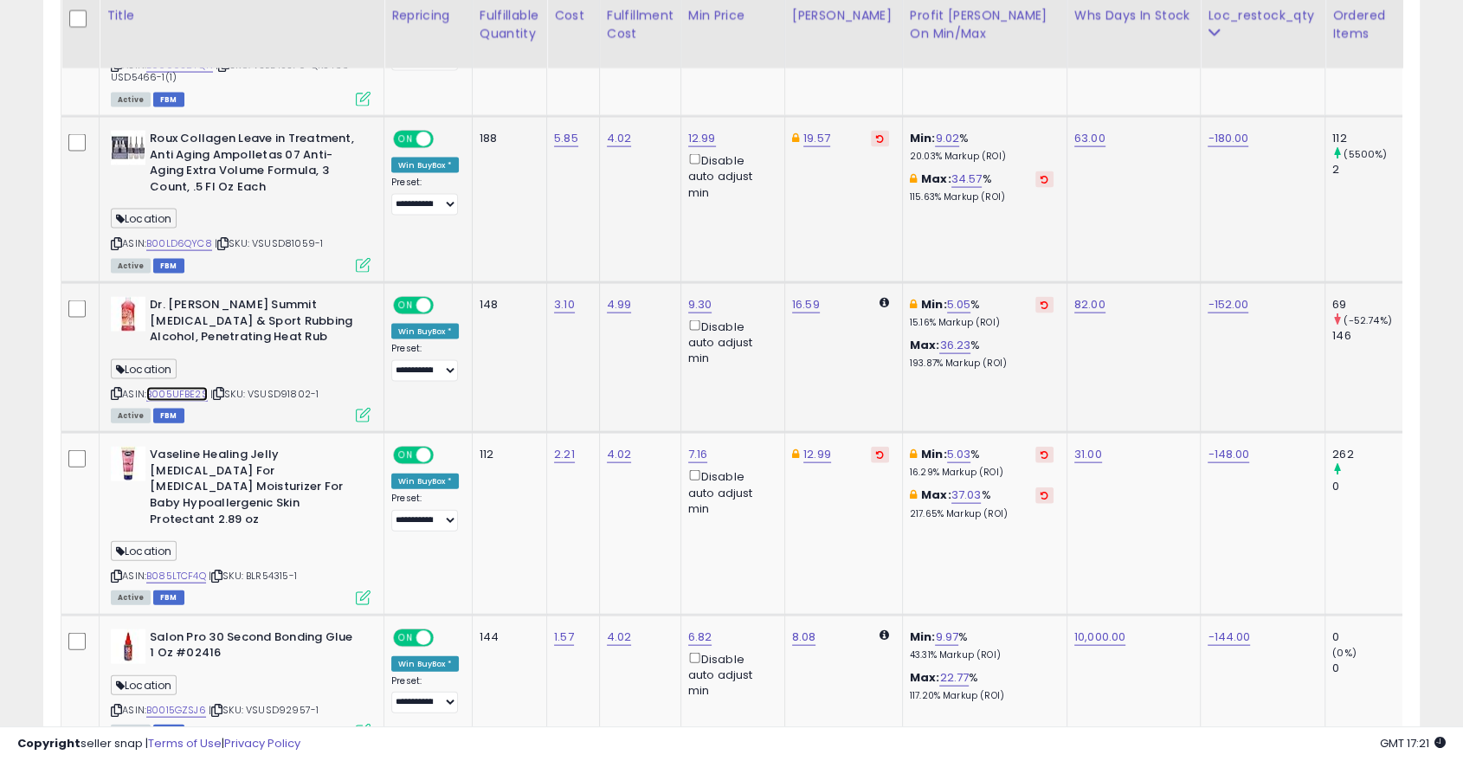
click at [181, 387] on link "B005UFBE2S" at bounding box center [176, 394] width 61 height 15
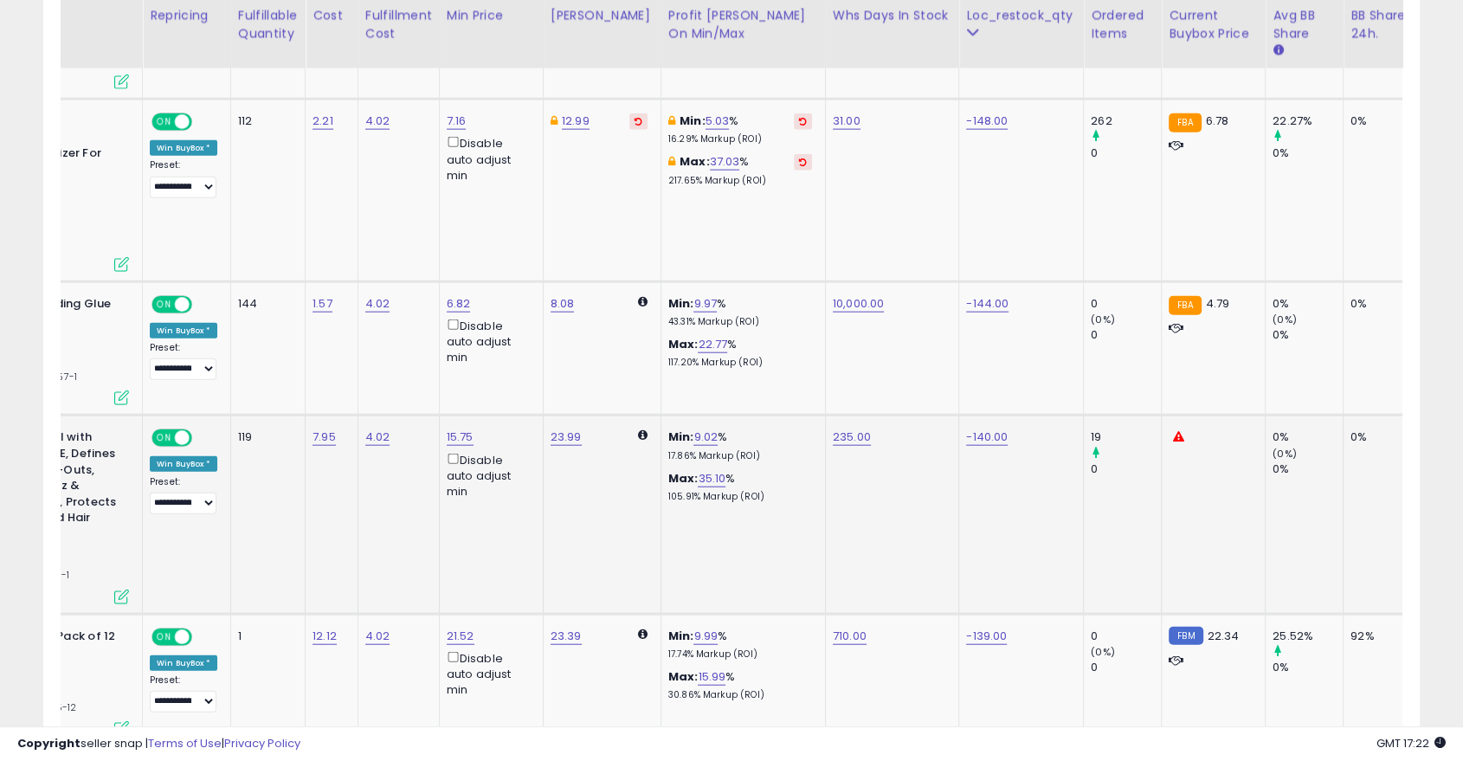
scroll to position [0, 268]
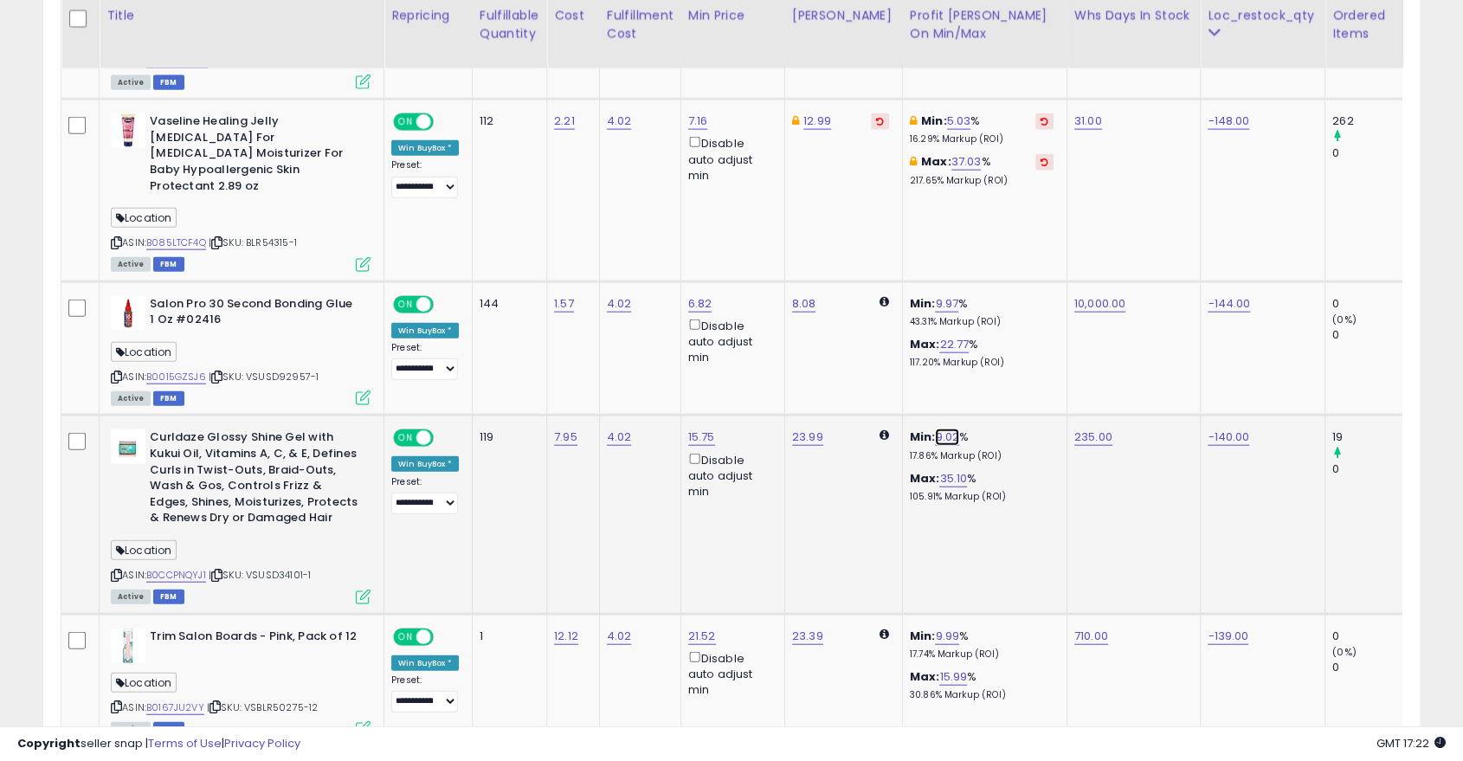
click at [935, 429] on link "9.02" at bounding box center [947, 437] width 24 height 17
type input "*"
click at [985, 346] on icon "submit" at bounding box center [980, 351] width 10 height 10
click at [422, 493] on select "**********" at bounding box center [424, 504] width 67 height 22
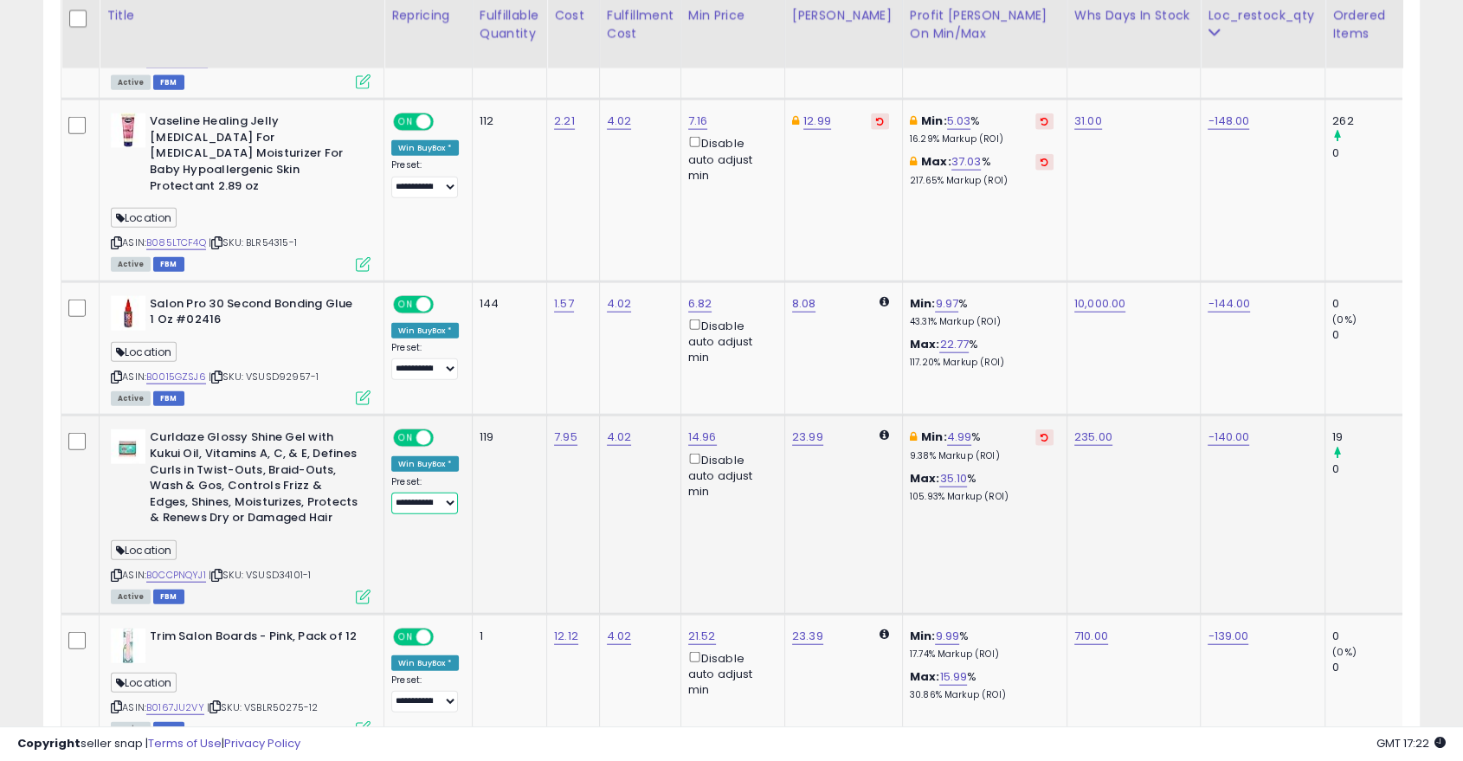
select select "**********"
click at [391, 493] on select "**********" at bounding box center [424, 504] width 67 height 22
click at [440, 684] on select "**********" at bounding box center [424, 702] width 67 height 22
select select "**********"
click at [391, 684] on select "**********" at bounding box center [424, 702] width 67 height 22
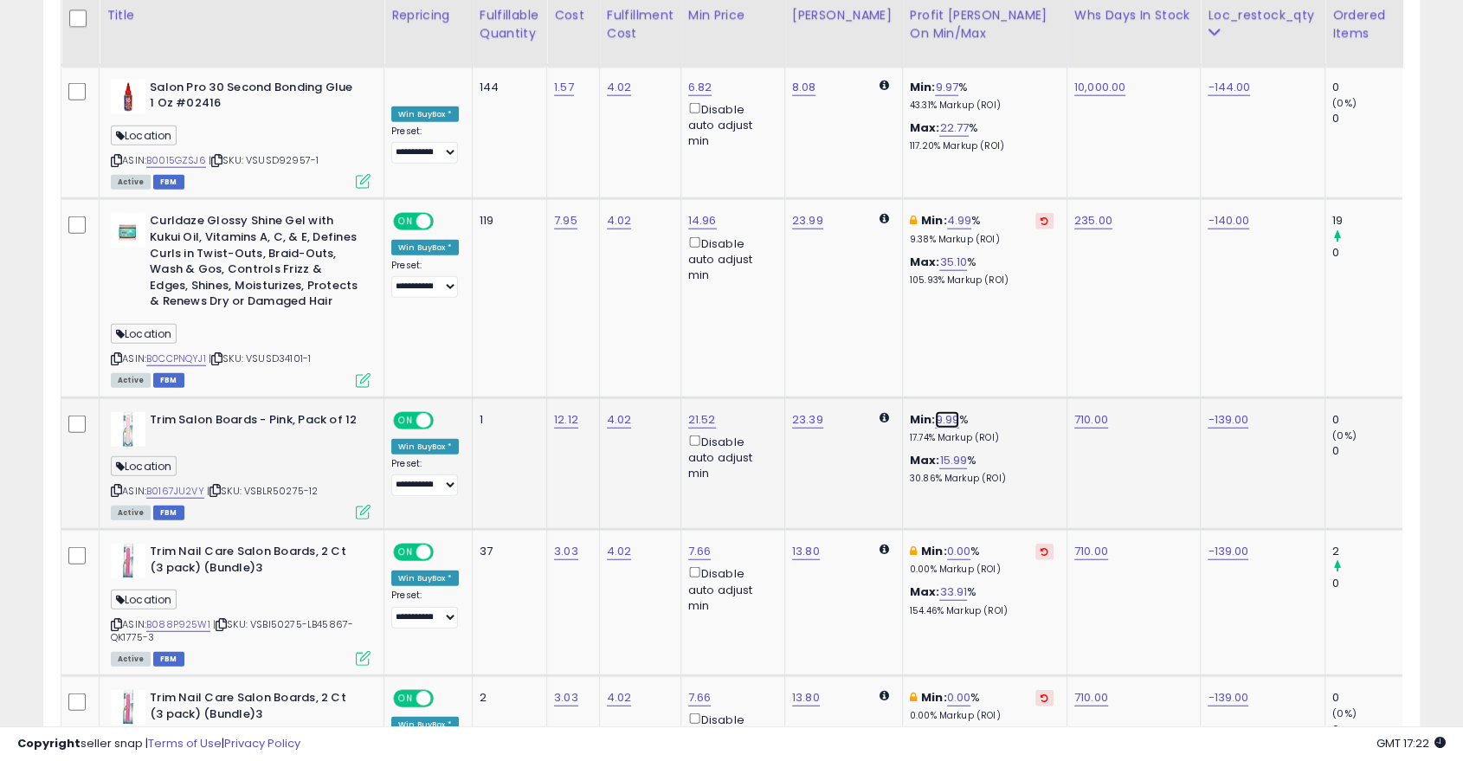
click at [938, 411] on link "9.99" at bounding box center [947, 419] width 24 height 17
type input "*"
click at [985, 328] on icon "submit" at bounding box center [980, 333] width 10 height 10
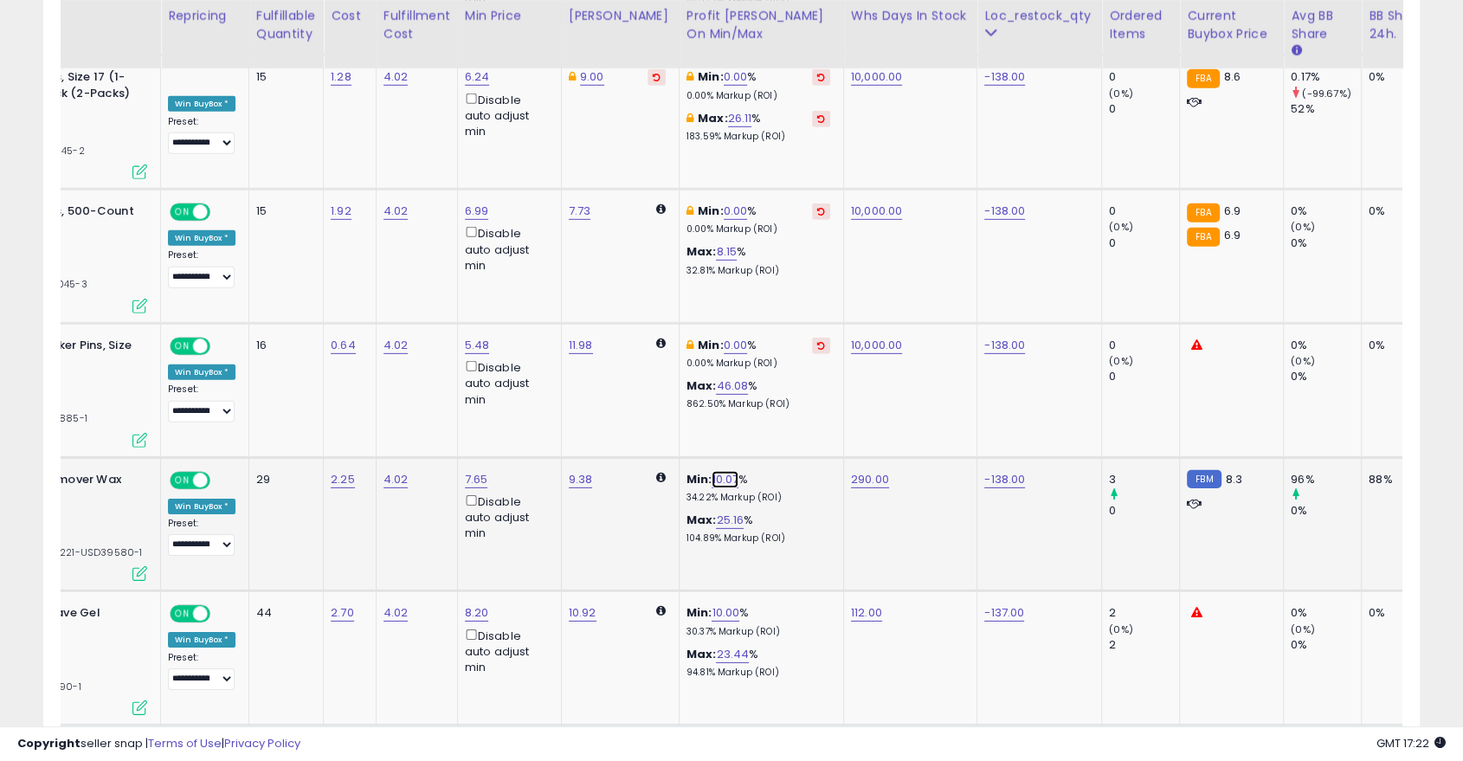
click at [712, 471] on link "10.07" at bounding box center [725, 479] width 27 height 17
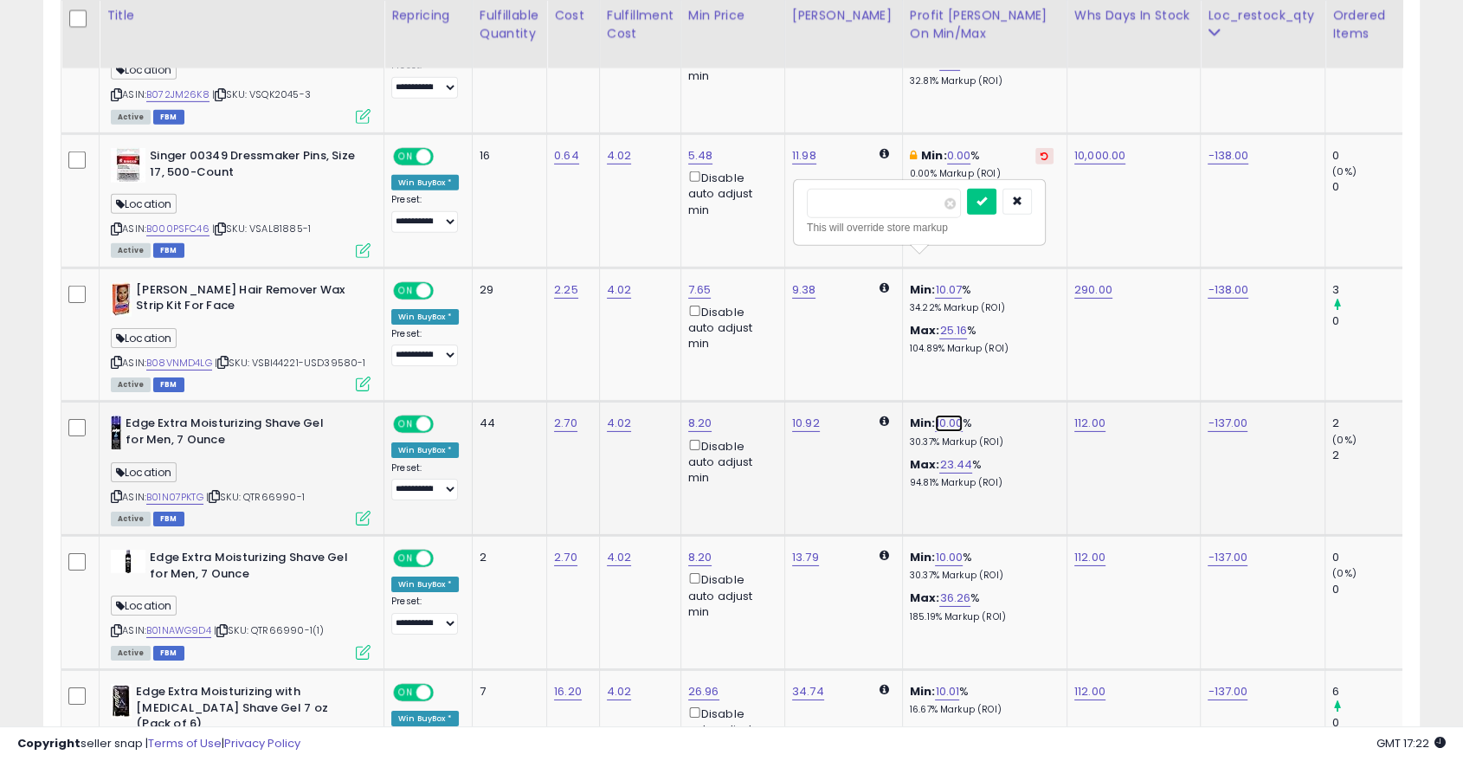
click at [935, 415] on link "10.00" at bounding box center [949, 423] width 28 height 17
type input "*"
click at [988, 336] on icon "submit" at bounding box center [982, 335] width 10 height 10
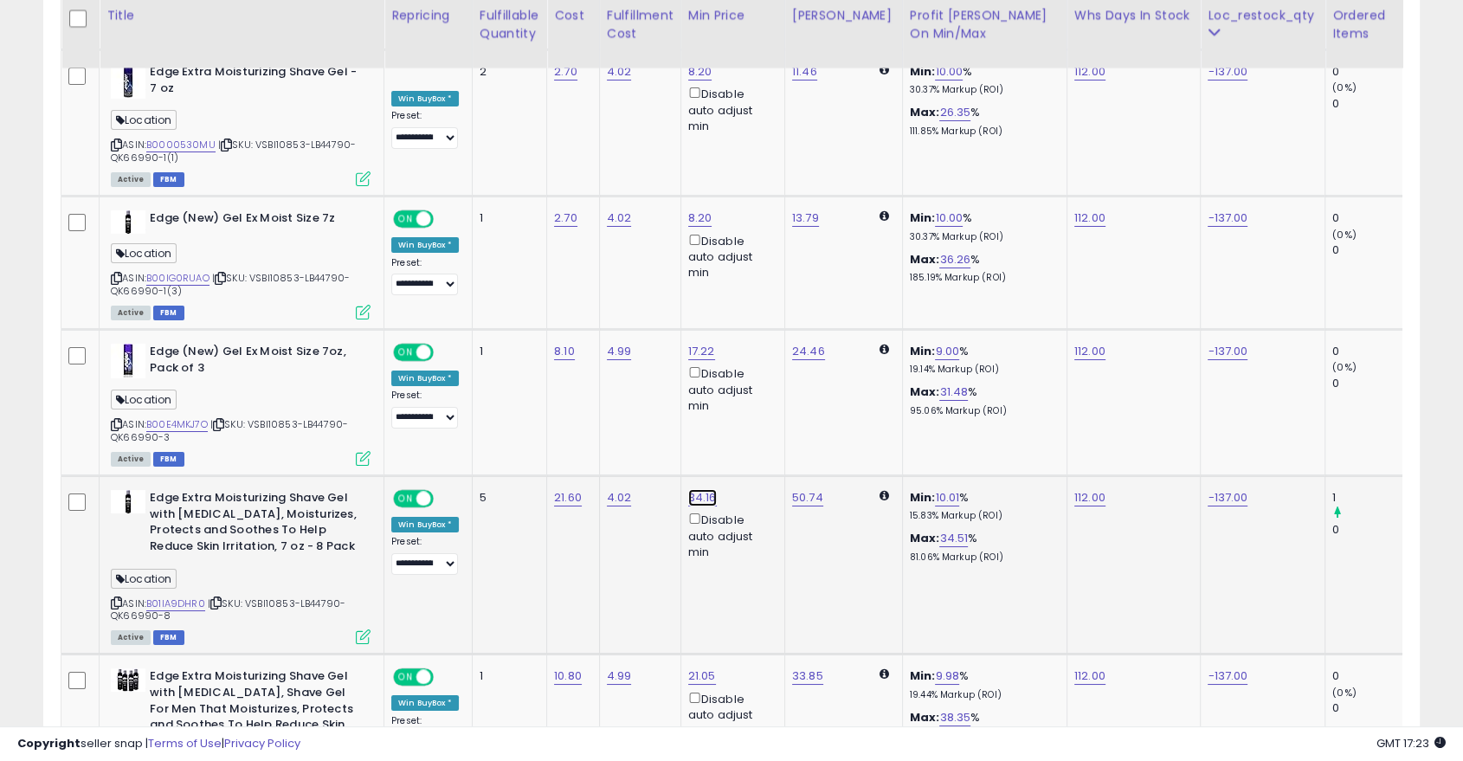
type input "**"
click at [762, 383] on button "submit" at bounding box center [746, 392] width 29 height 26
click at [947, 489] on link "9.65" at bounding box center [959, 497] width 24 height 17
type input "*"
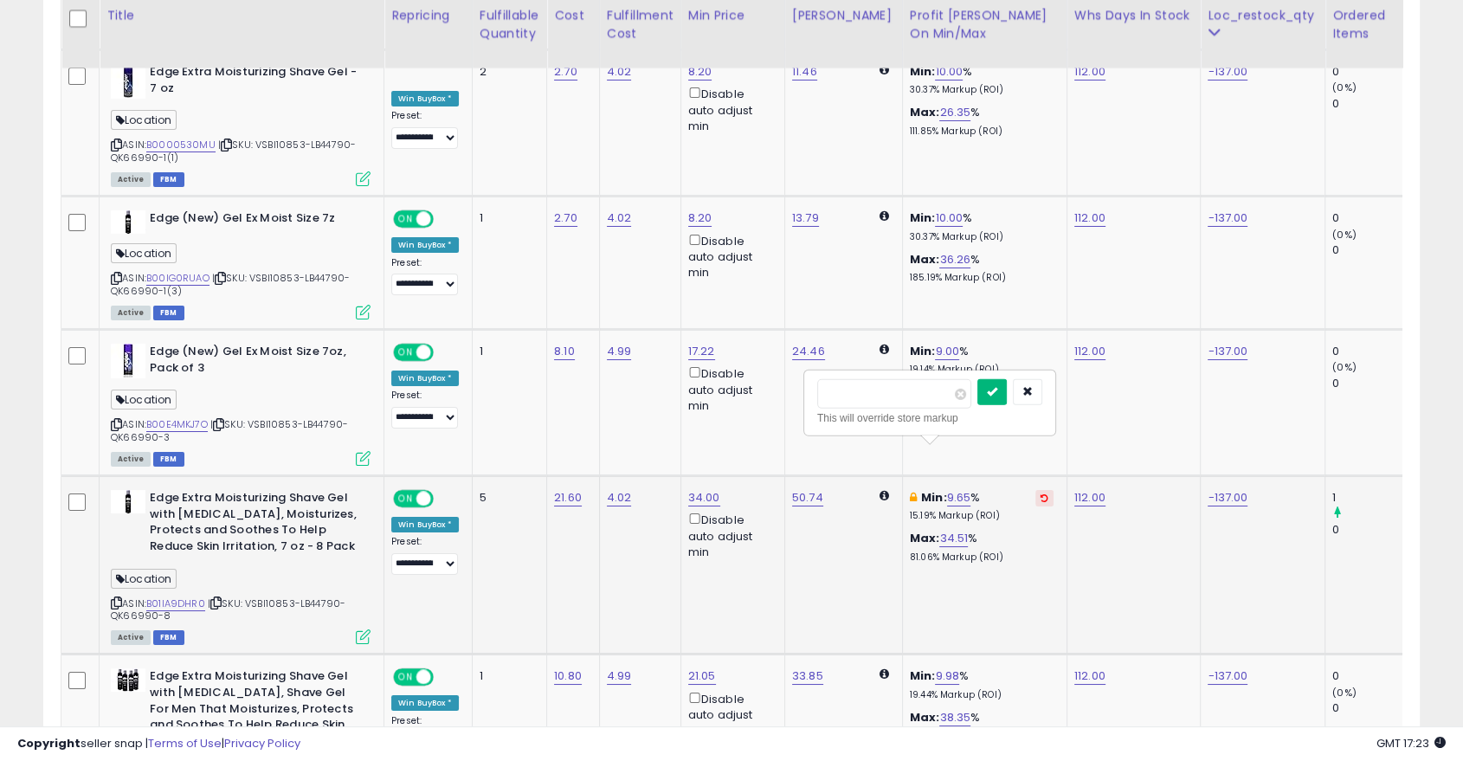
click at [1007, 382] on button "submit" at bounding box center [991, 392] width 29 height 26
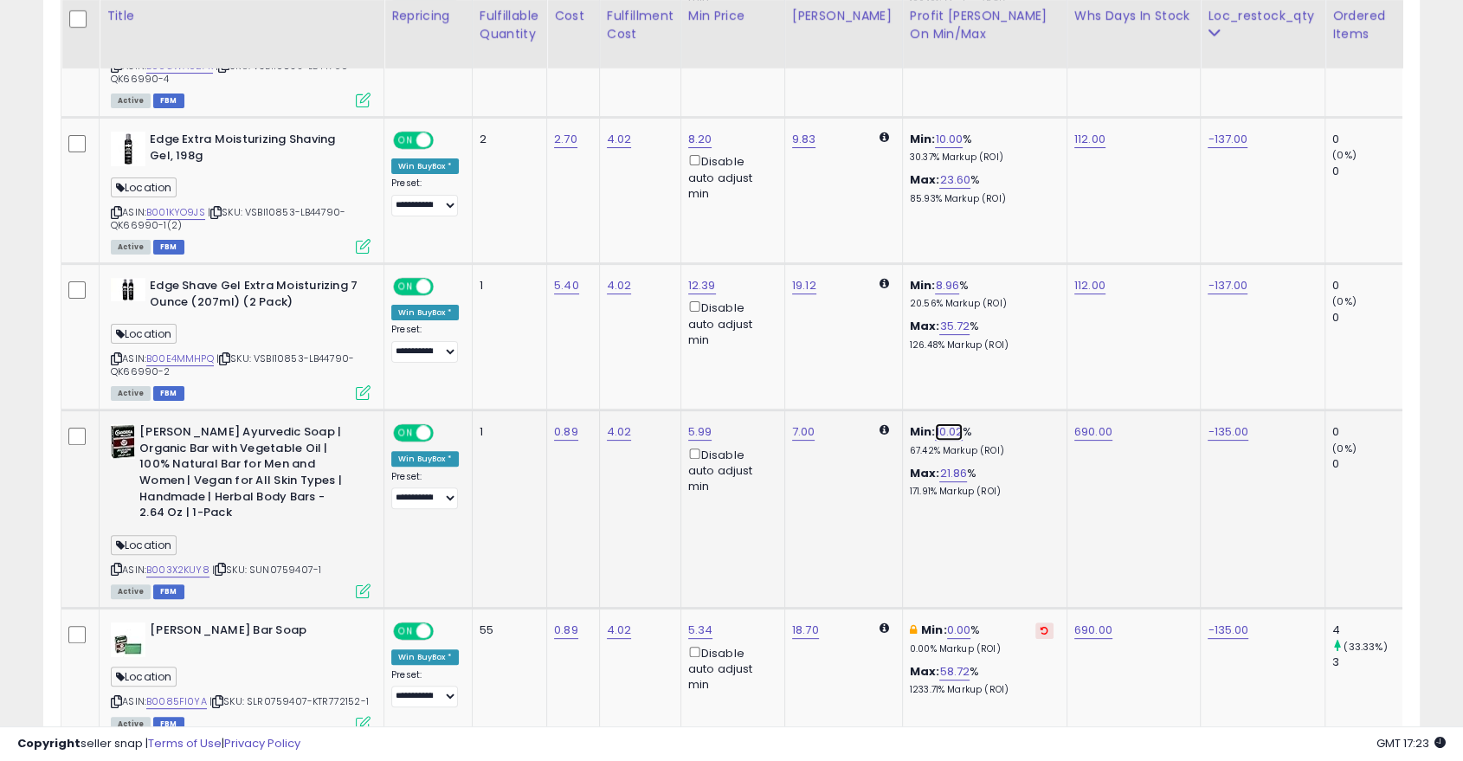
click at [940, 423] on link "10.02" at bounding box center [949, 431] width 28 height 17
type input "*"
click at [987, 319] on icon "submit" at bounding box center [982, 324] width 10 height 10
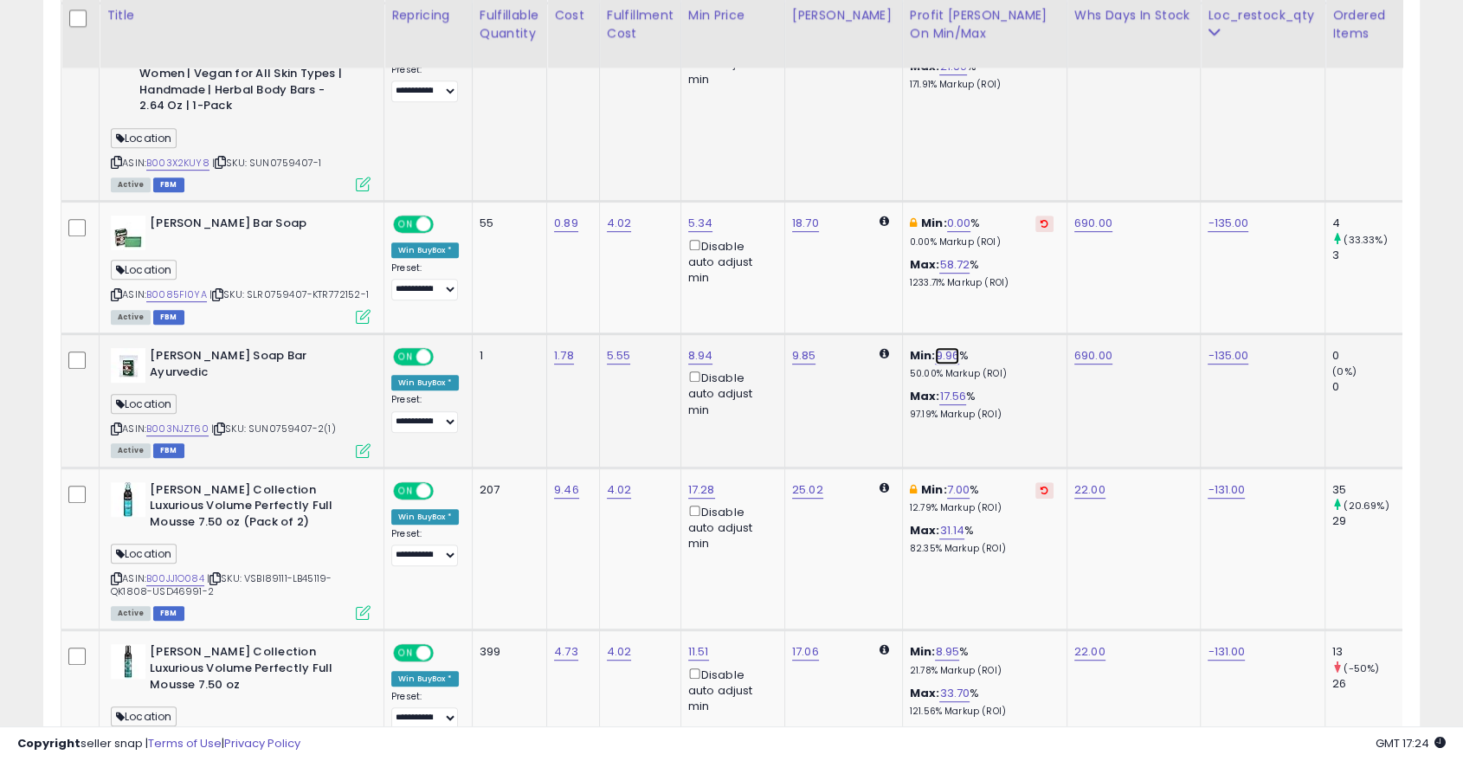
click at [935, 347] on link "9.96" at bounding box center [947, 355] width 24 height 17
type input "*"
click at [985, 242] on icon "submit" at bounding box center [980, 247] width 10 height 10
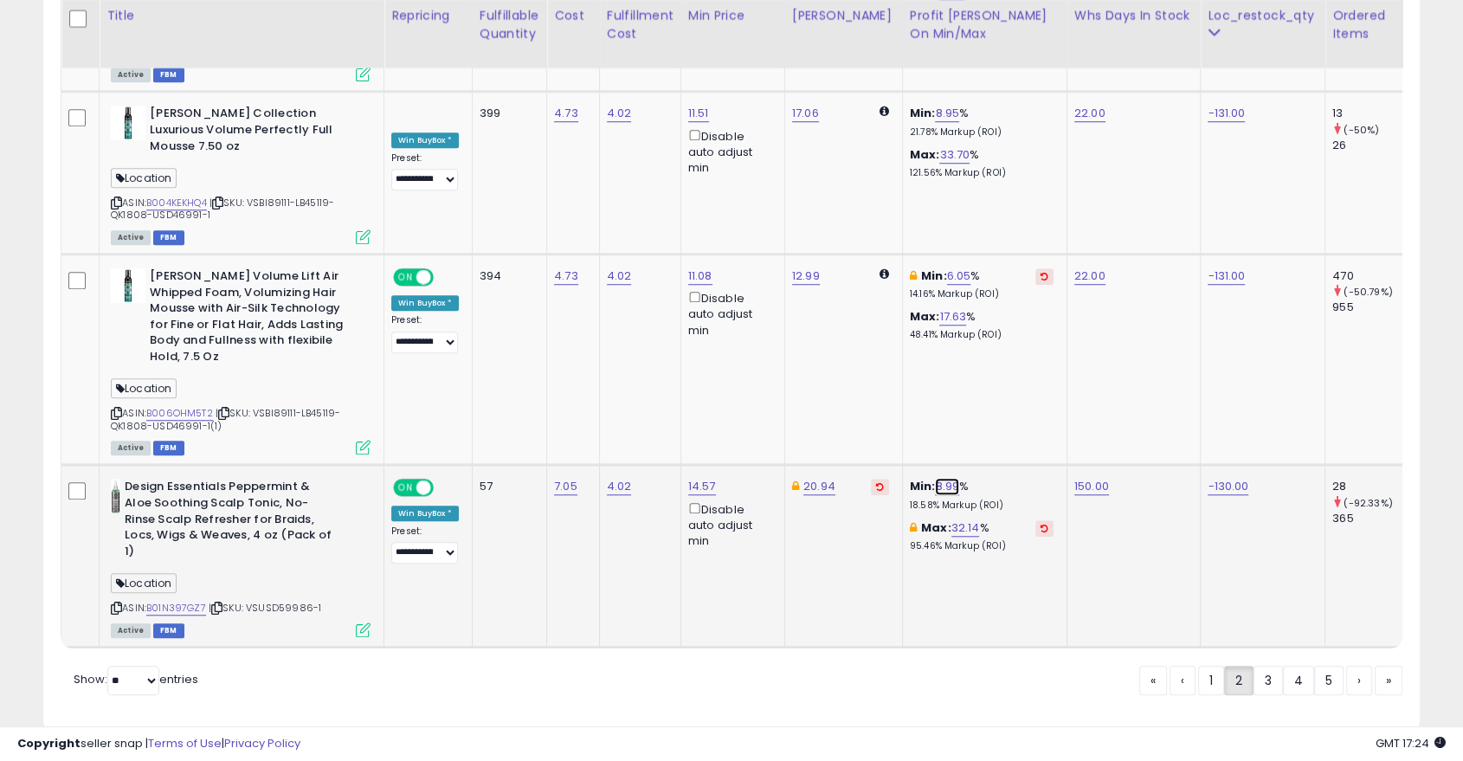
click at [937, 478] on link "8.99" at bounding box center [947, 486] width 24 height 17
type input "*"
click at [985, 373] on icon "submit" at bounding box center [980, 376] width 10 height 10
click at [1314, 664] on link "3" at bounding box center [1328, 678] width 29 height 29
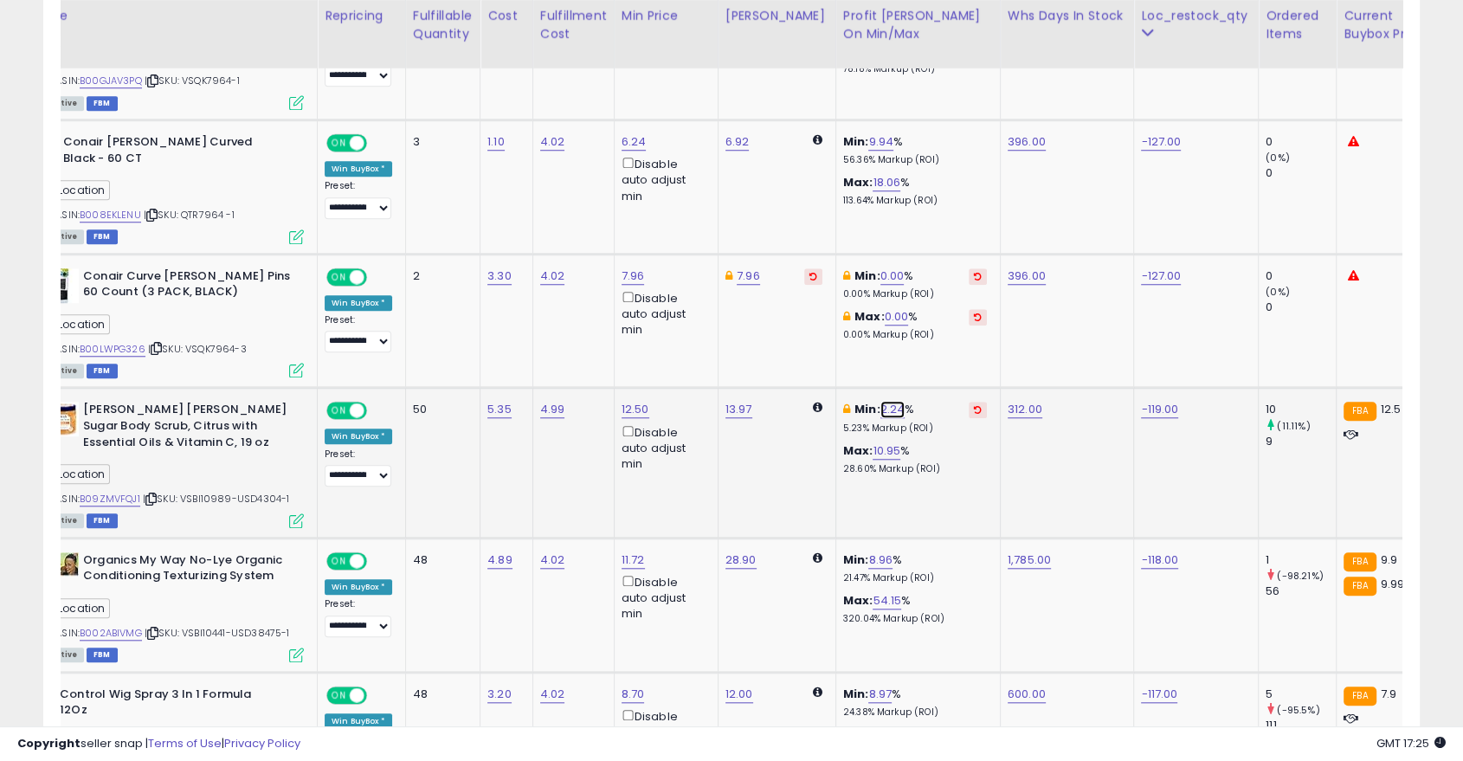
click at [880, 410] on link "2.24" at bounding box center [892, 409] width 25 height 17
type input "*"
click at [939, 343] on button "submit" at bounding box center [924, 347] width 29 height 26
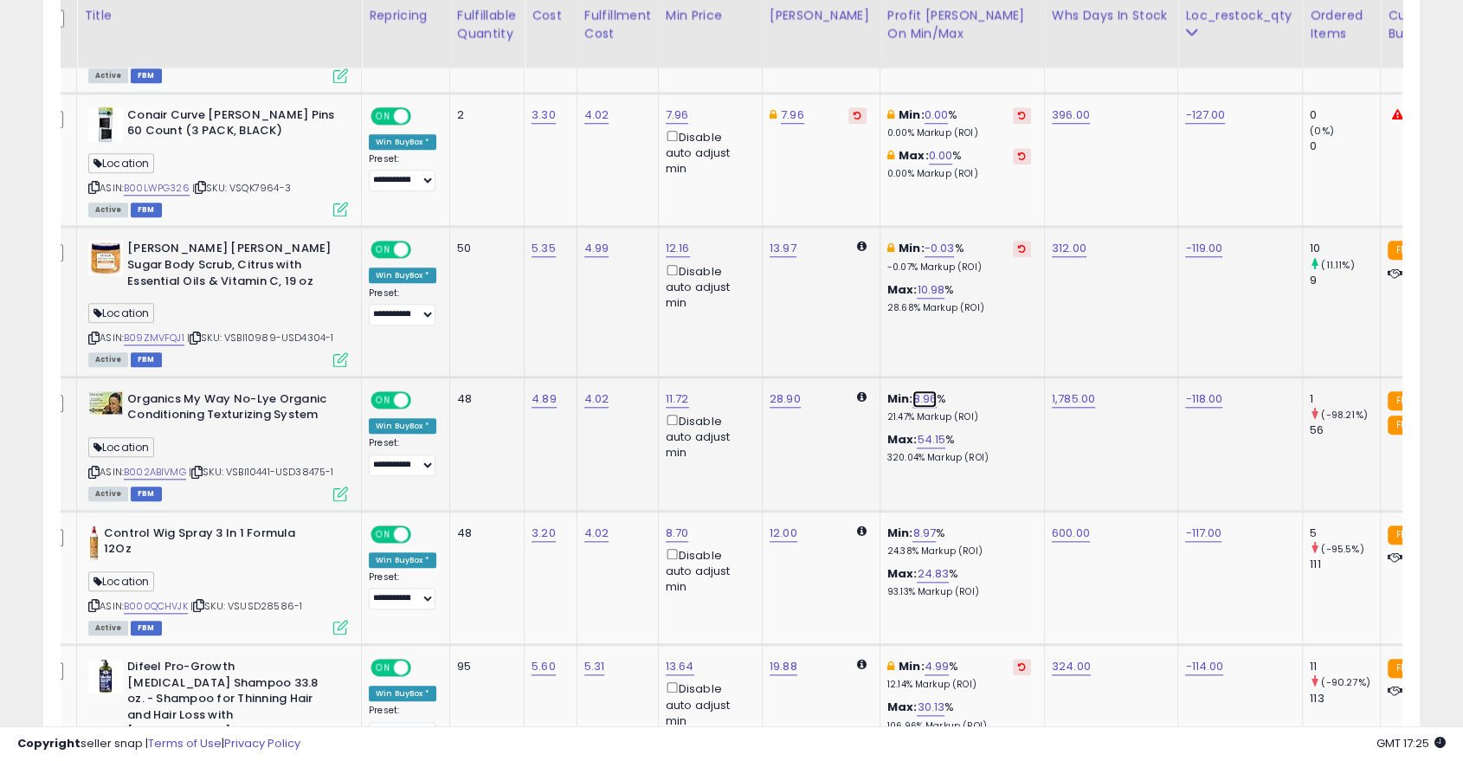
click at [913, 396] on link "8.96" at bounding box center [925, 398] width 24 height 17
type input "*"
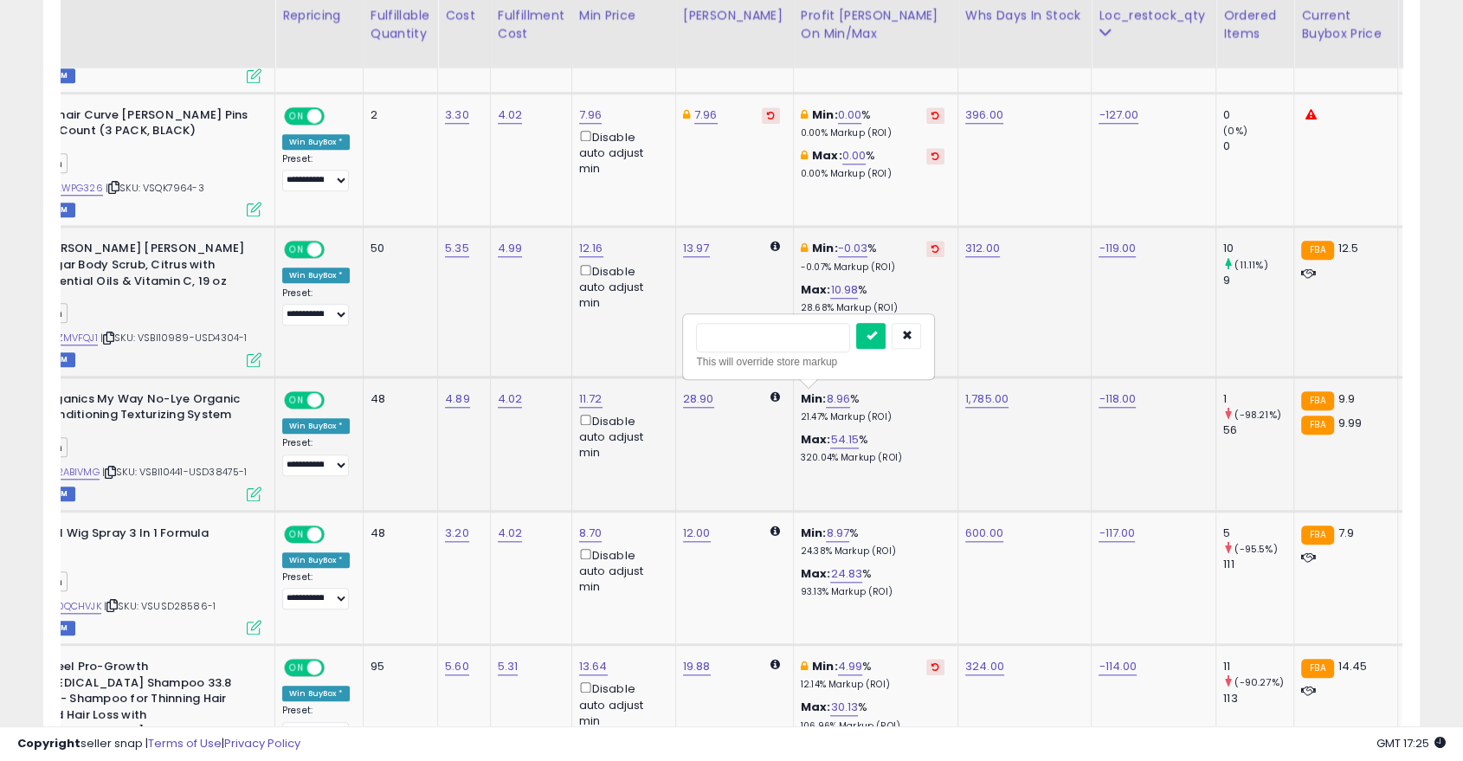
type input "*"
click at [876, 332] on icon "submit" at bounding box center [871, 335] width 10 height 10
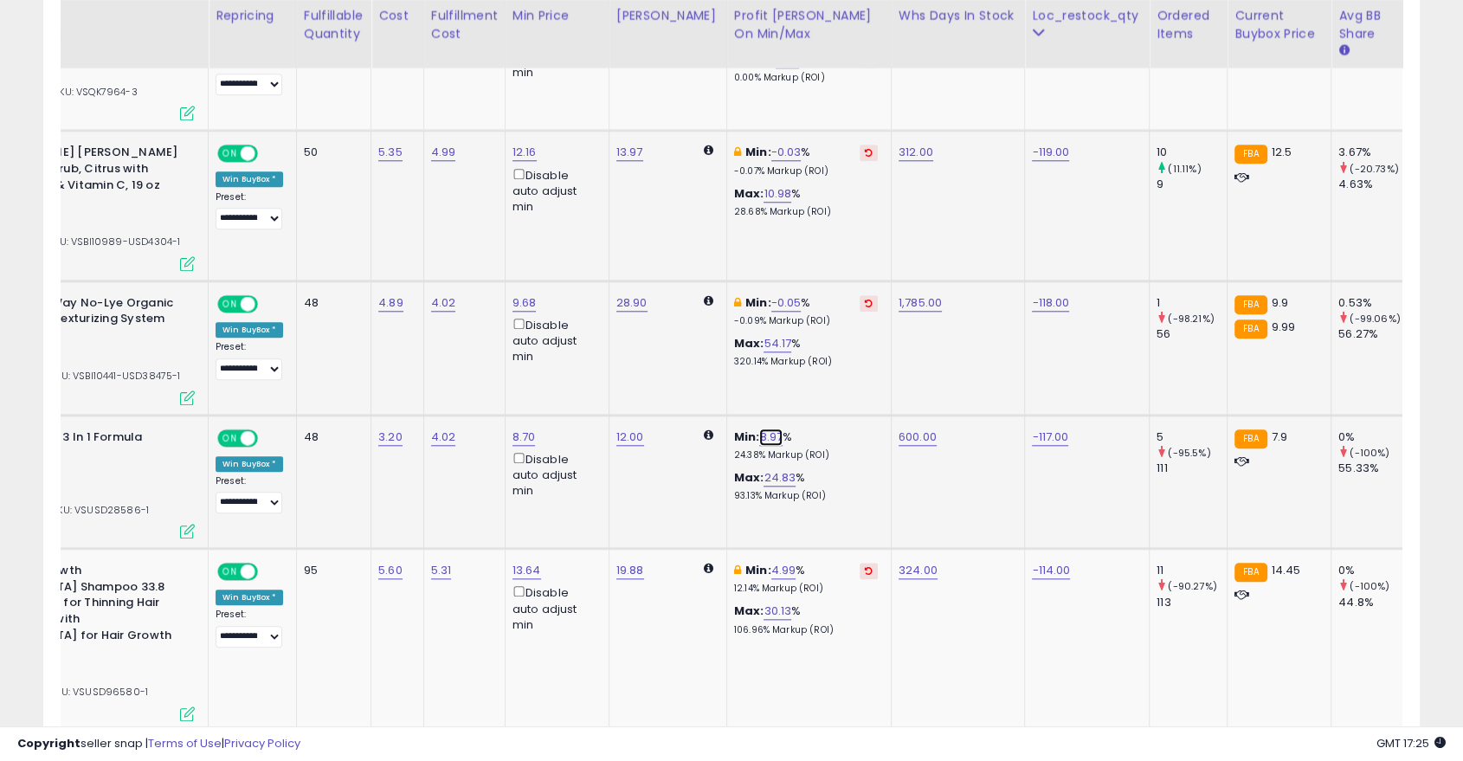
click at [759, 434] on link "8.97" at bounding box center [770, 437] width 23 height 17
type input "*"
click at [809, 378] on icon "submit" at bounding box center [804, 373] width 10 height 10
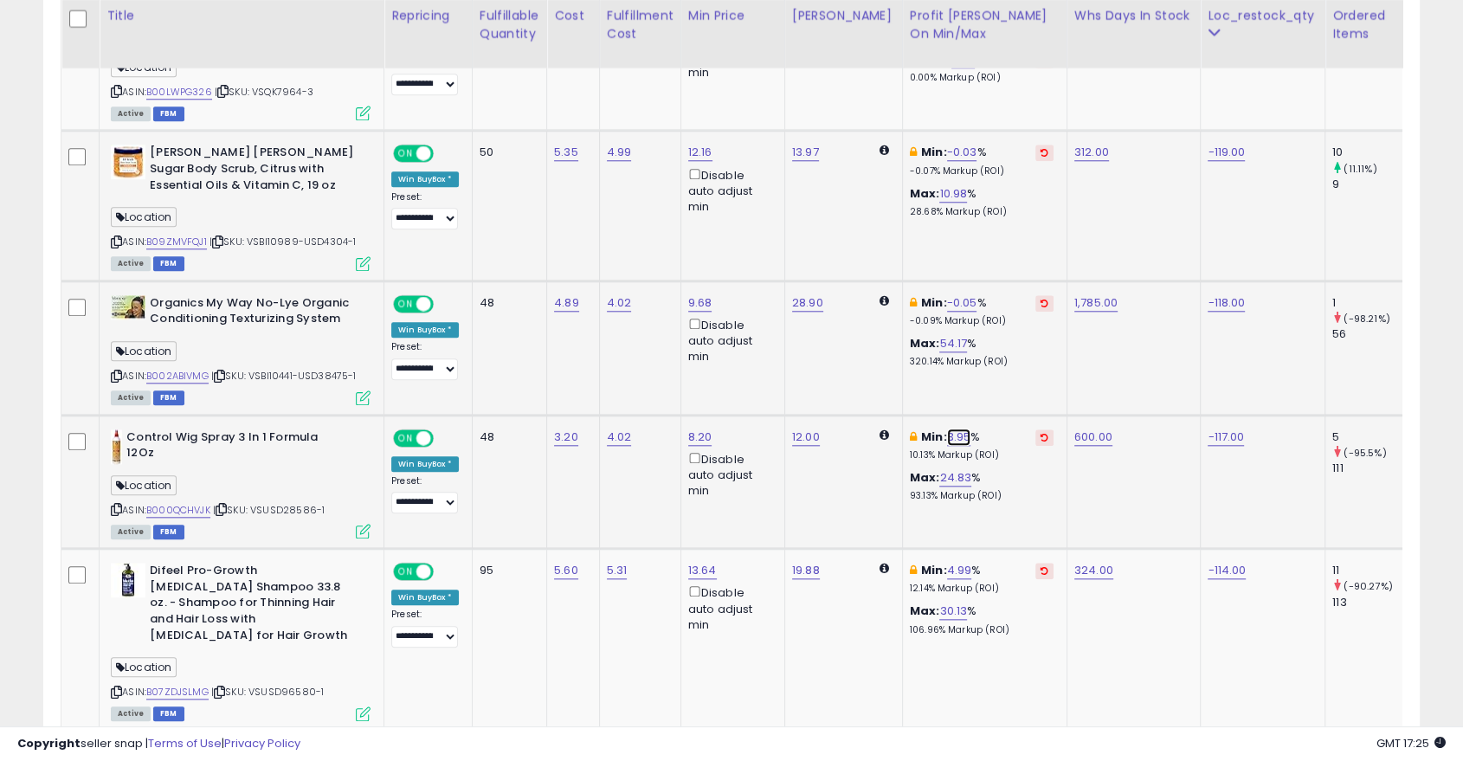
click at [947, 431] on link "3.95" at bounding box center [959, 437] width 24 height 17
type input "*"
click at [997, 377] on icon "submit" at bounding box center [992, 373] width 10 height 10
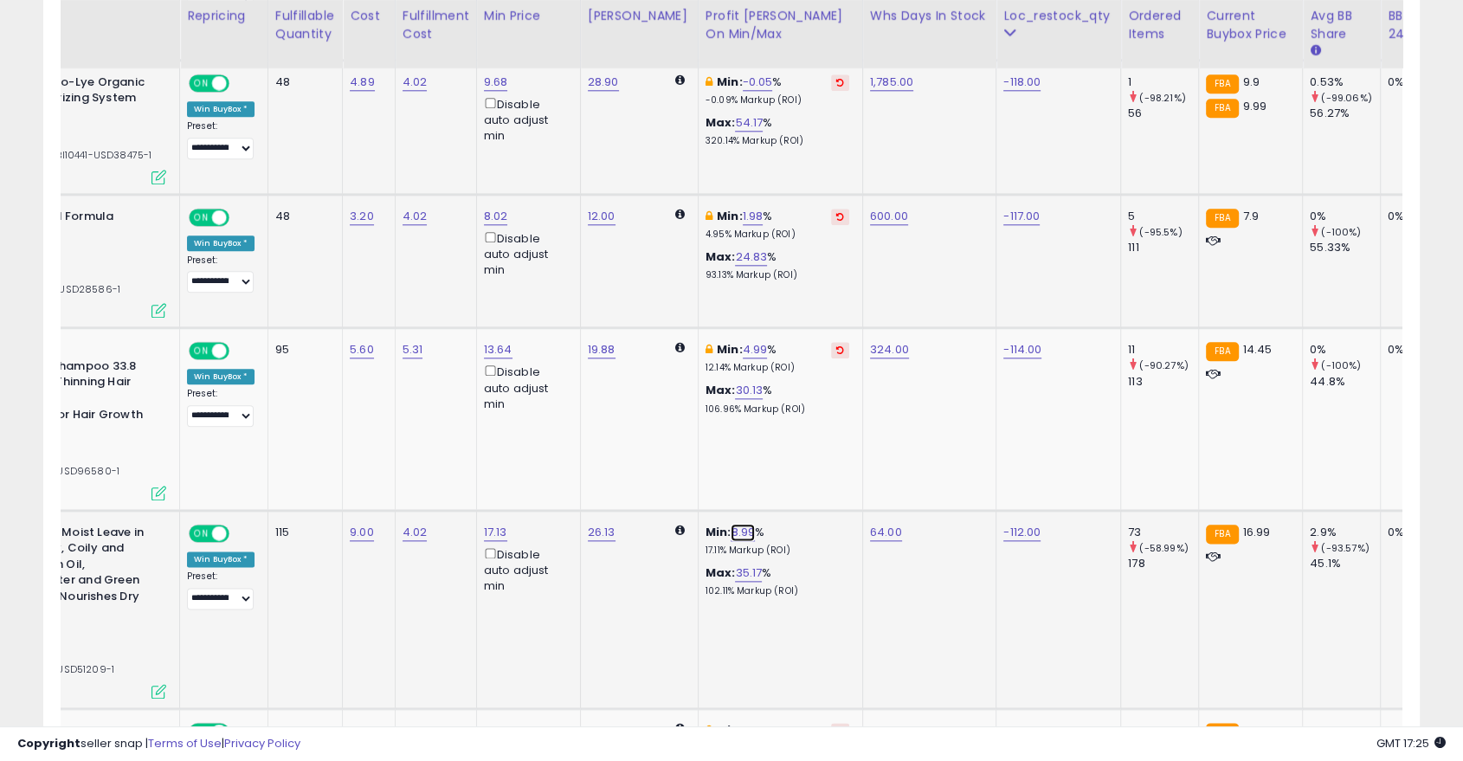
click at [731, 524] on link "8.99" at bounding box center [743, 532] width 24 height 17
type input "*"
click at [790, 454] on button "submit" at bounding box center [775, 453] width 29 height 26
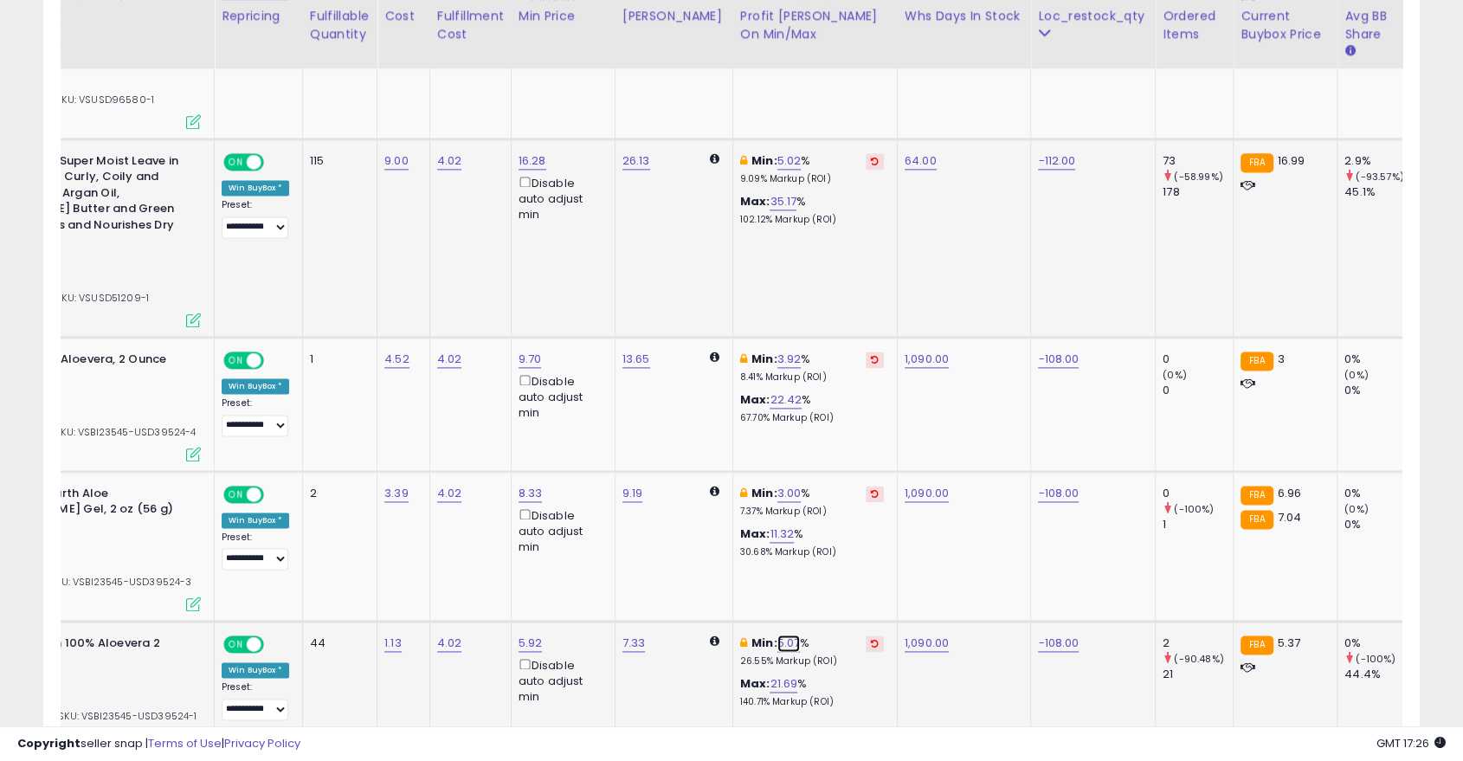
click at [777, 635] on link "5.07" at bounding box center [788, 643] width 23 height 17
type input "*"
click at [827, 534] on icon "submit" at bounding box center [821, 530] width 10 height 10
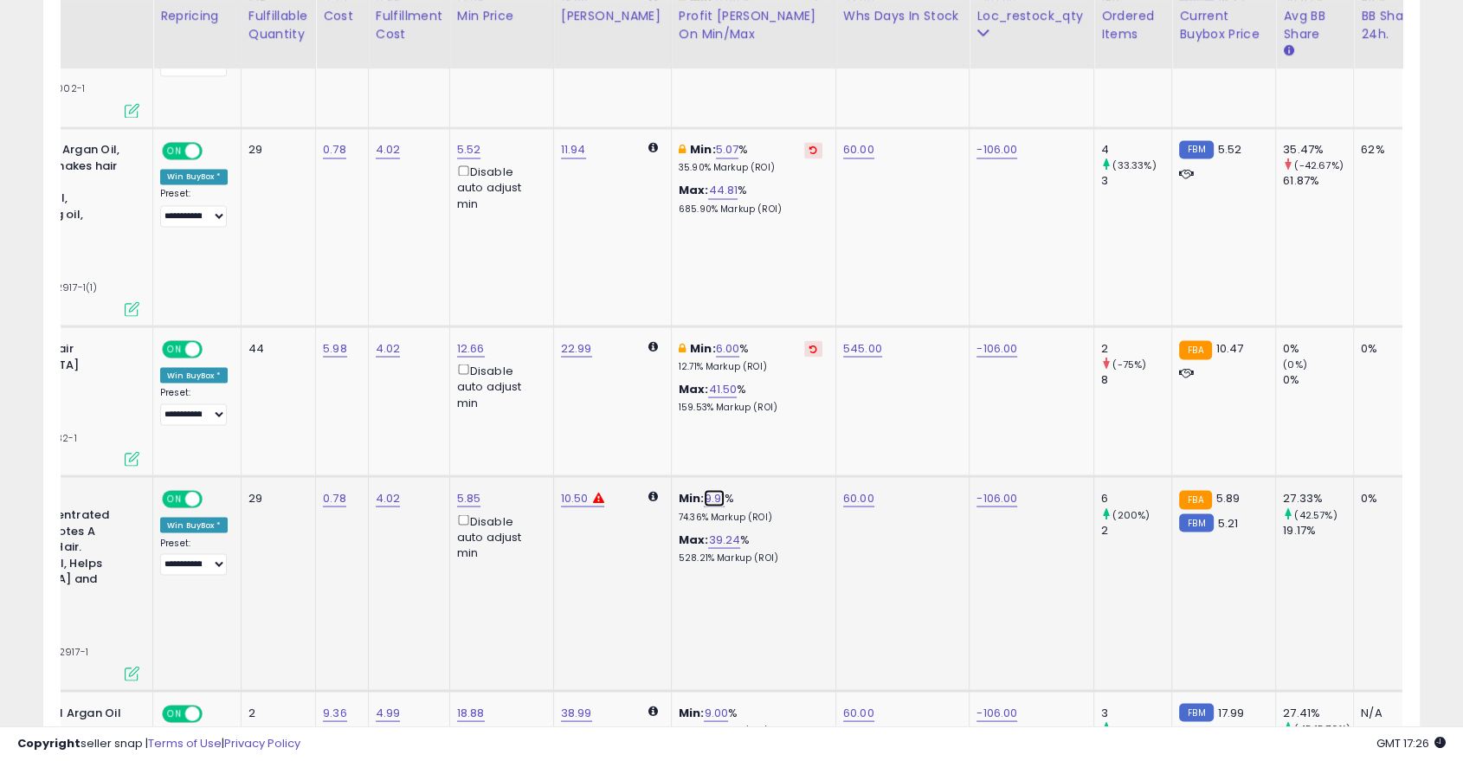
click at [704, 489] on link "9.91" at bounding box center [714, 497] width 21 height 17
type input "*"
click at [762, 372] on button "submit" at bounding box center [746, 384] width 29 height 26
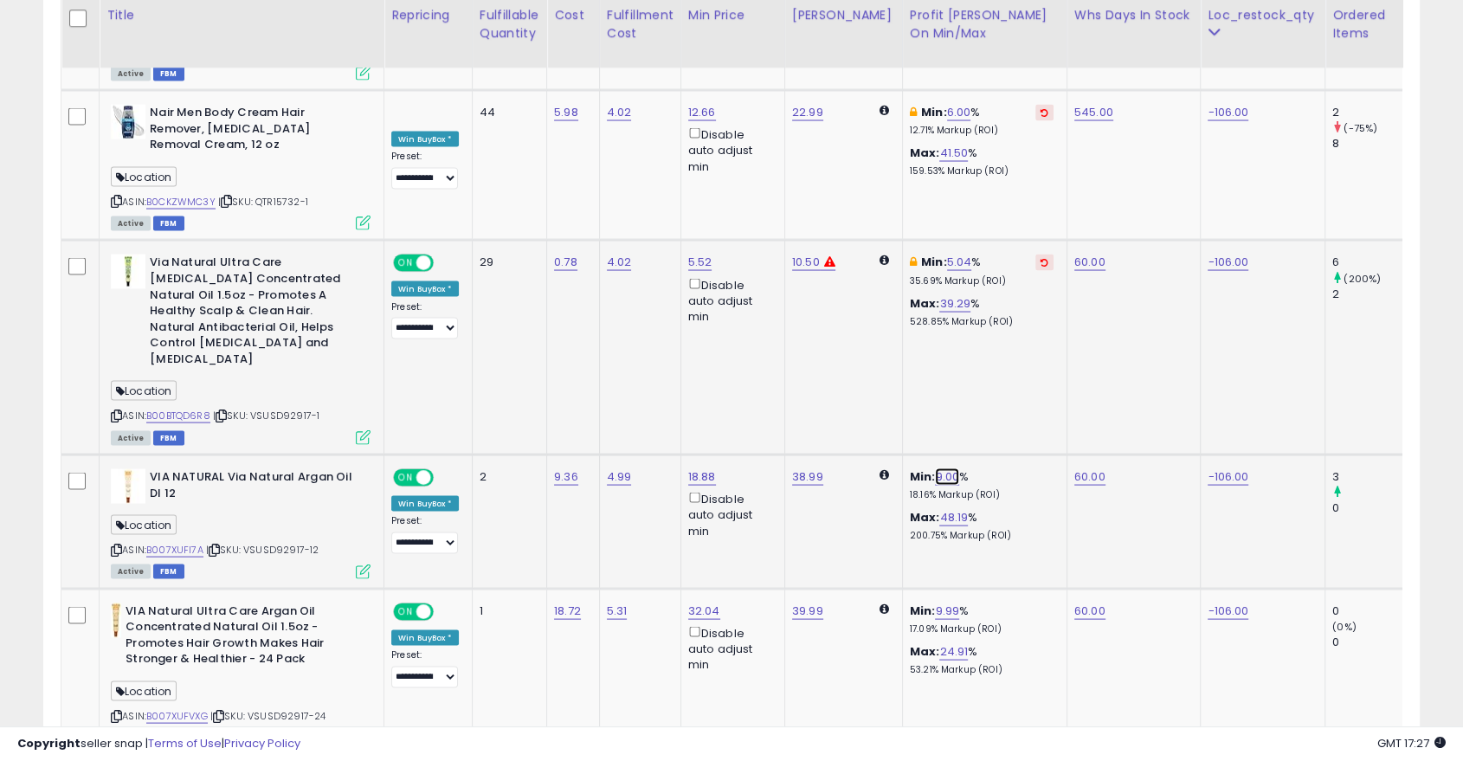
click at [935, 468] on link "9.00" at bounding box center [947, 476] width 24 height 17
type input "*"
click at [995, 322] on button "submit" at bounding box center [979, 331] width 29 height 26
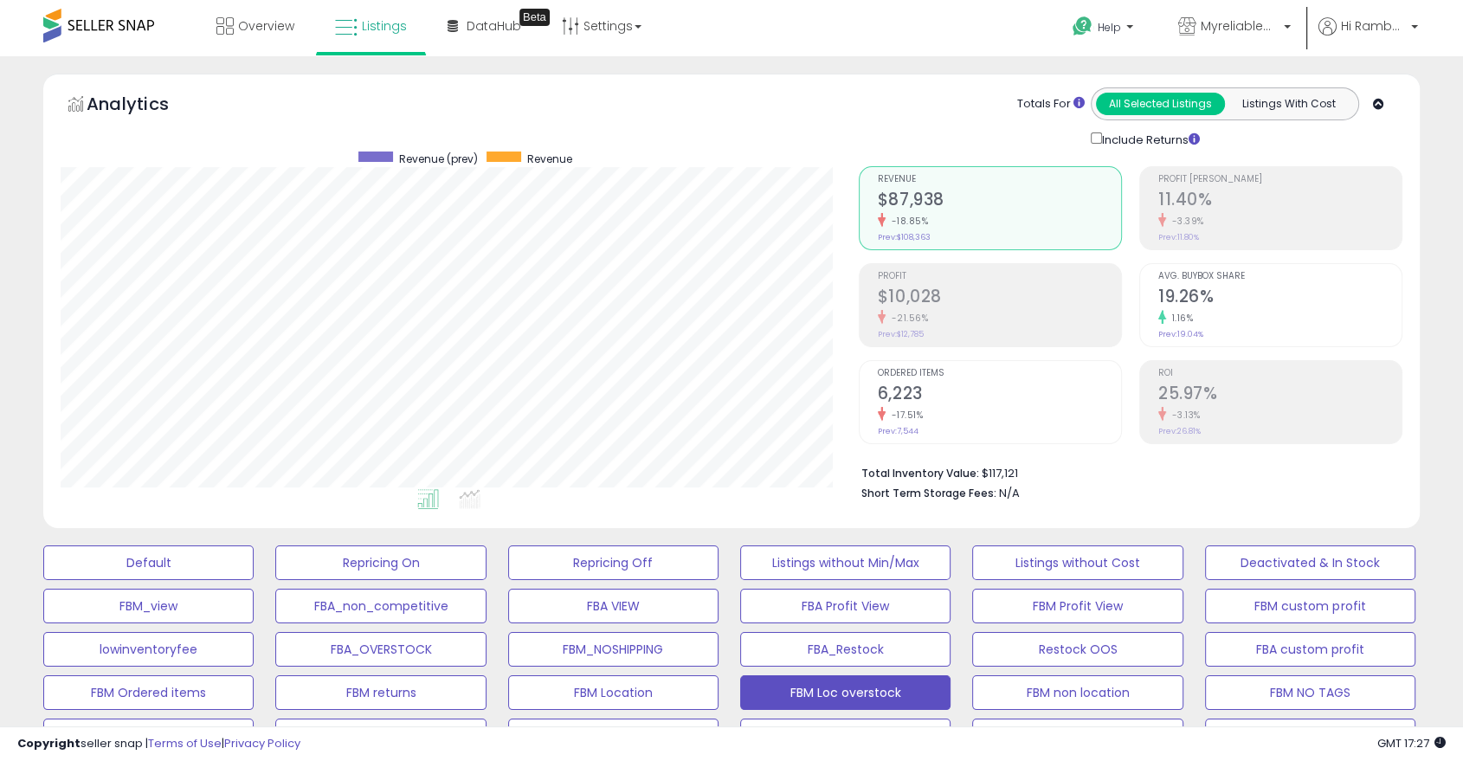
scroll to position [522, 0]
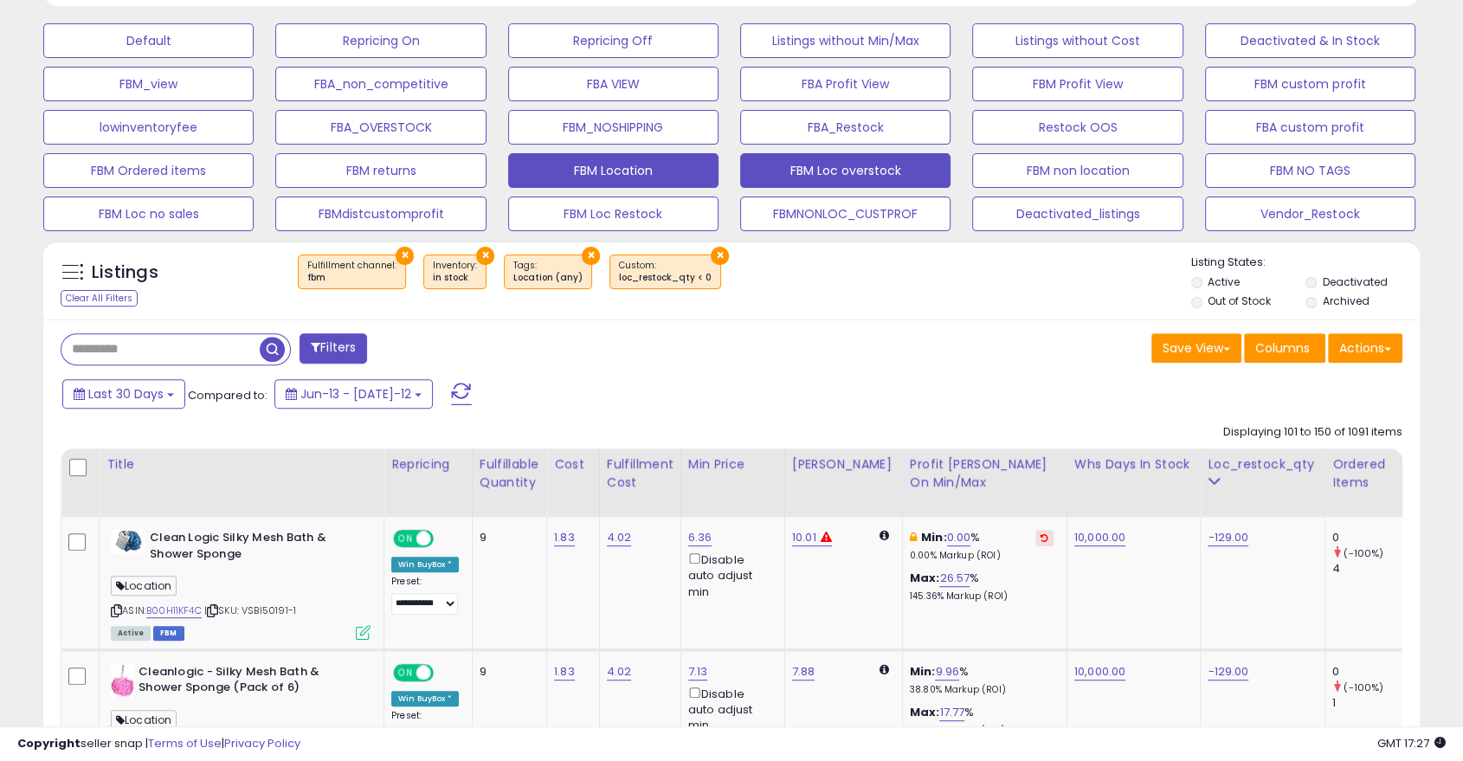
click at [254, 58] on button "FBM Location" at bounding box center [148, 40] width 210 height 35
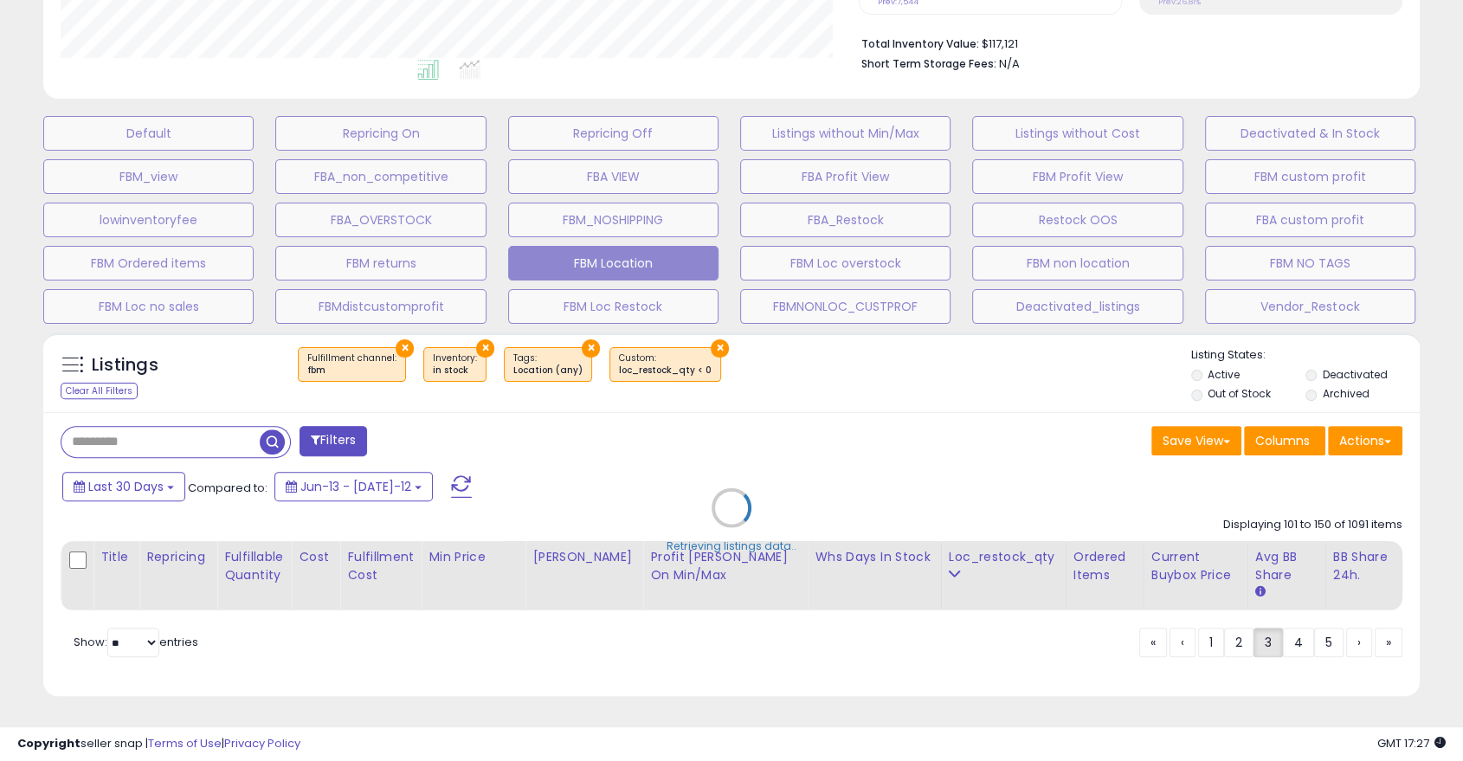
scroll to position [355, 806]
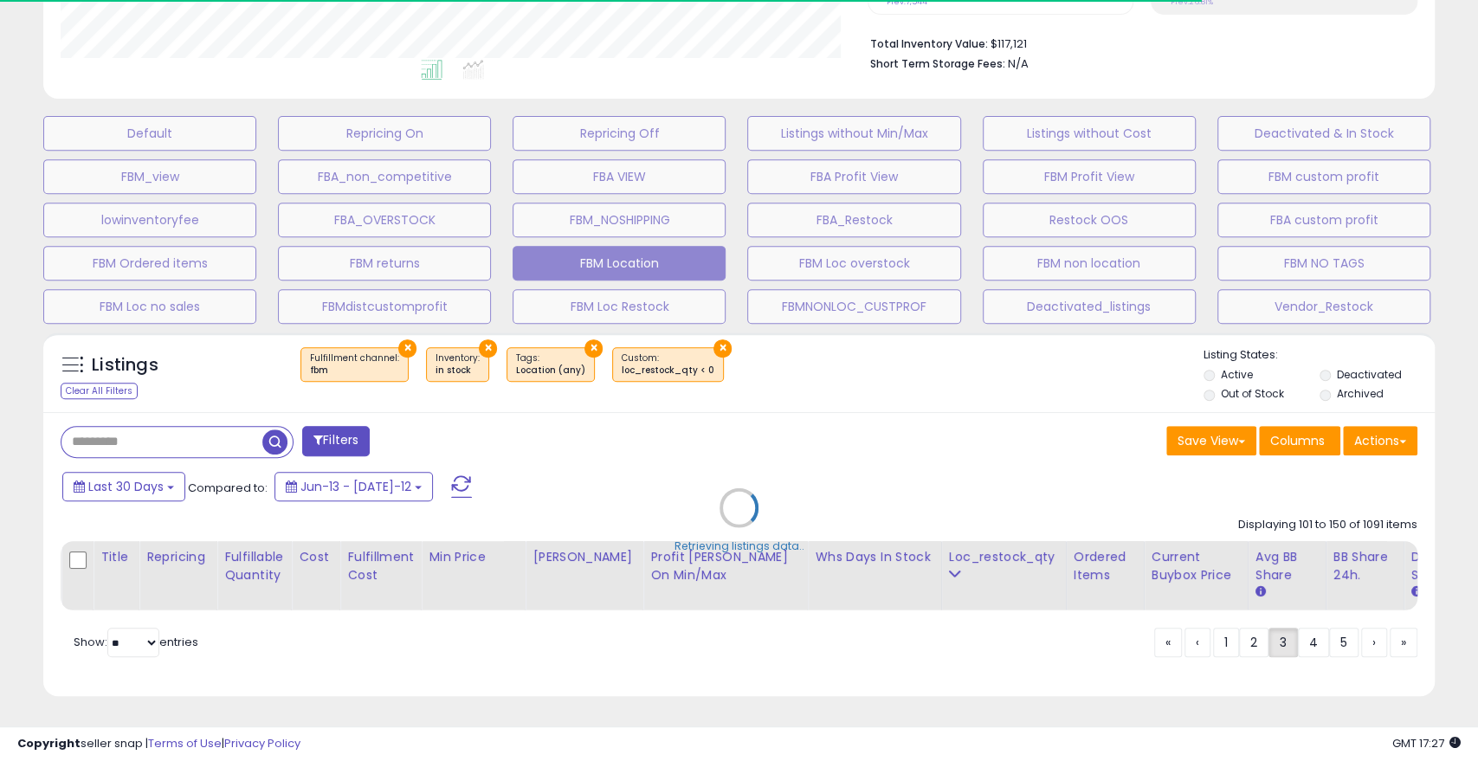
select select "**"
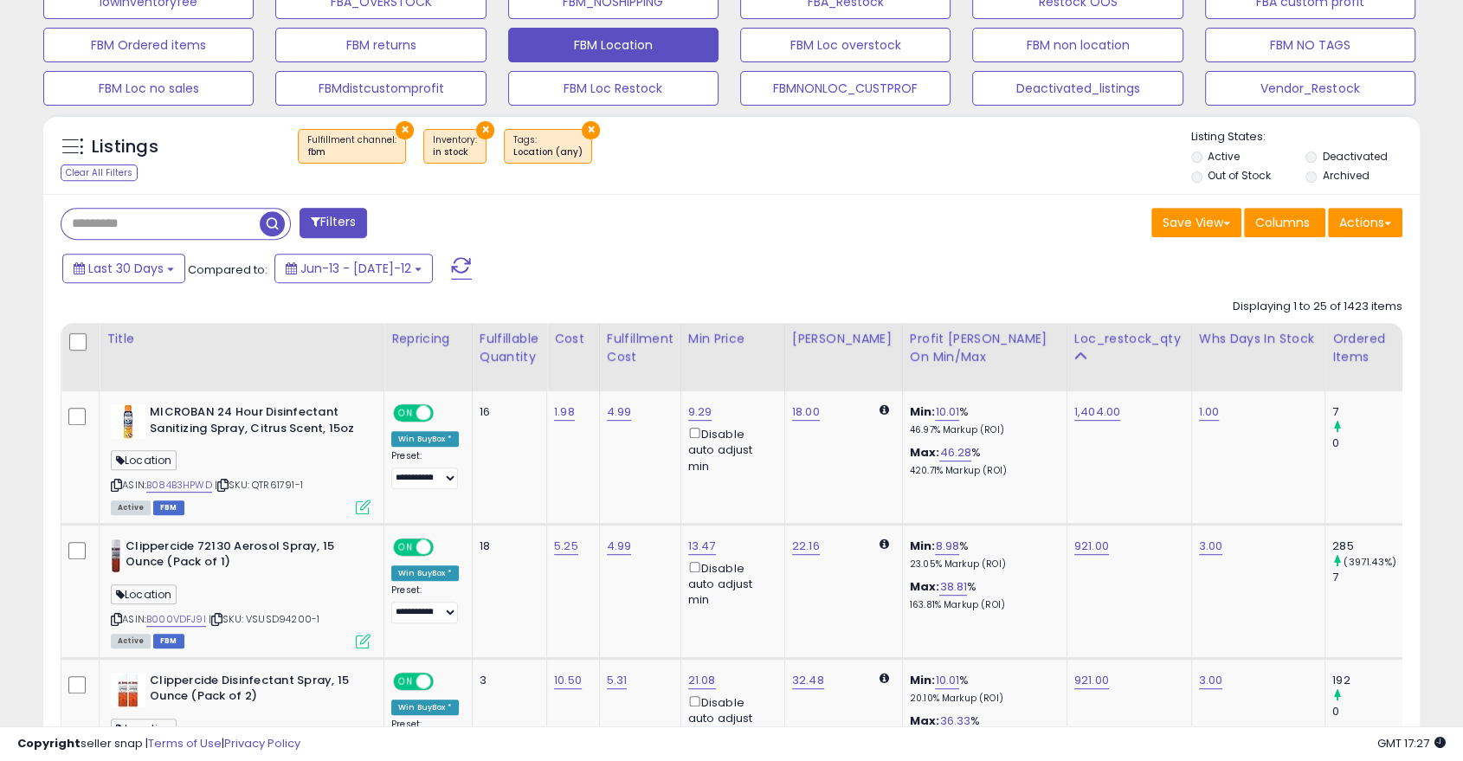
scroll to position [648, 0]
click at [1204, 334] on div "Whs days in stock" at bounding box center [1258, 338] width 119 height 18
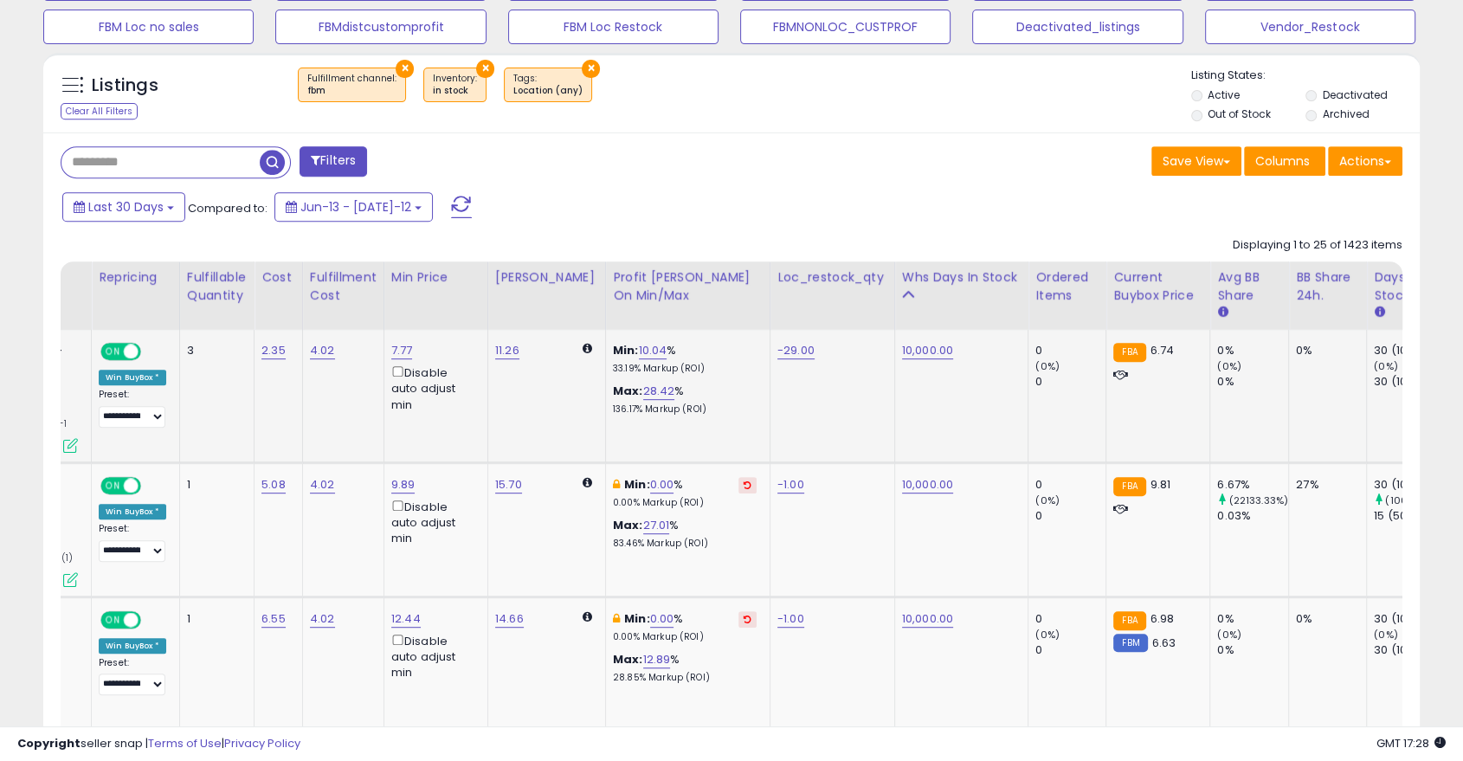
scroll to position [0, 0]
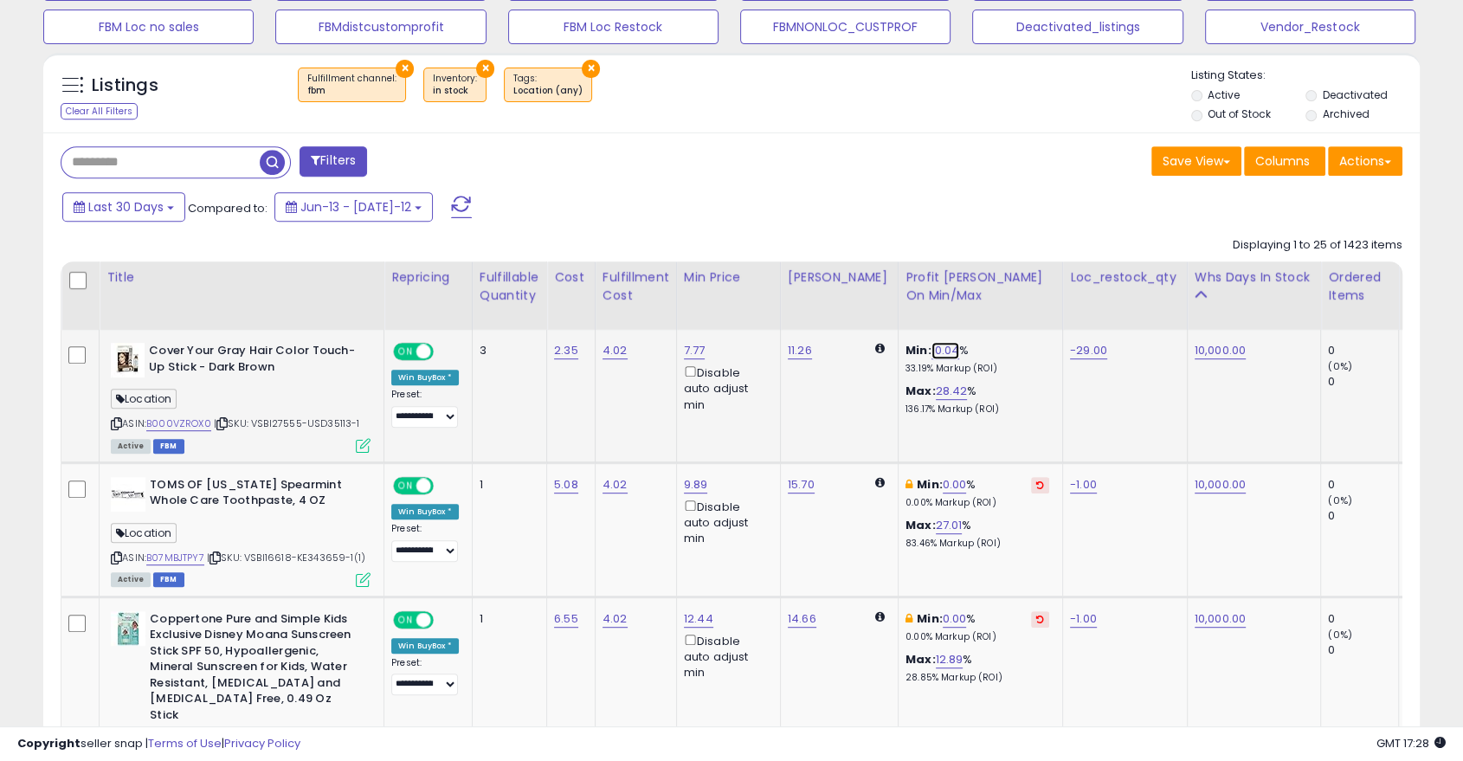
click at [932, 352] on link "10.04" at bounding box center [946, 350] width 29 height 17
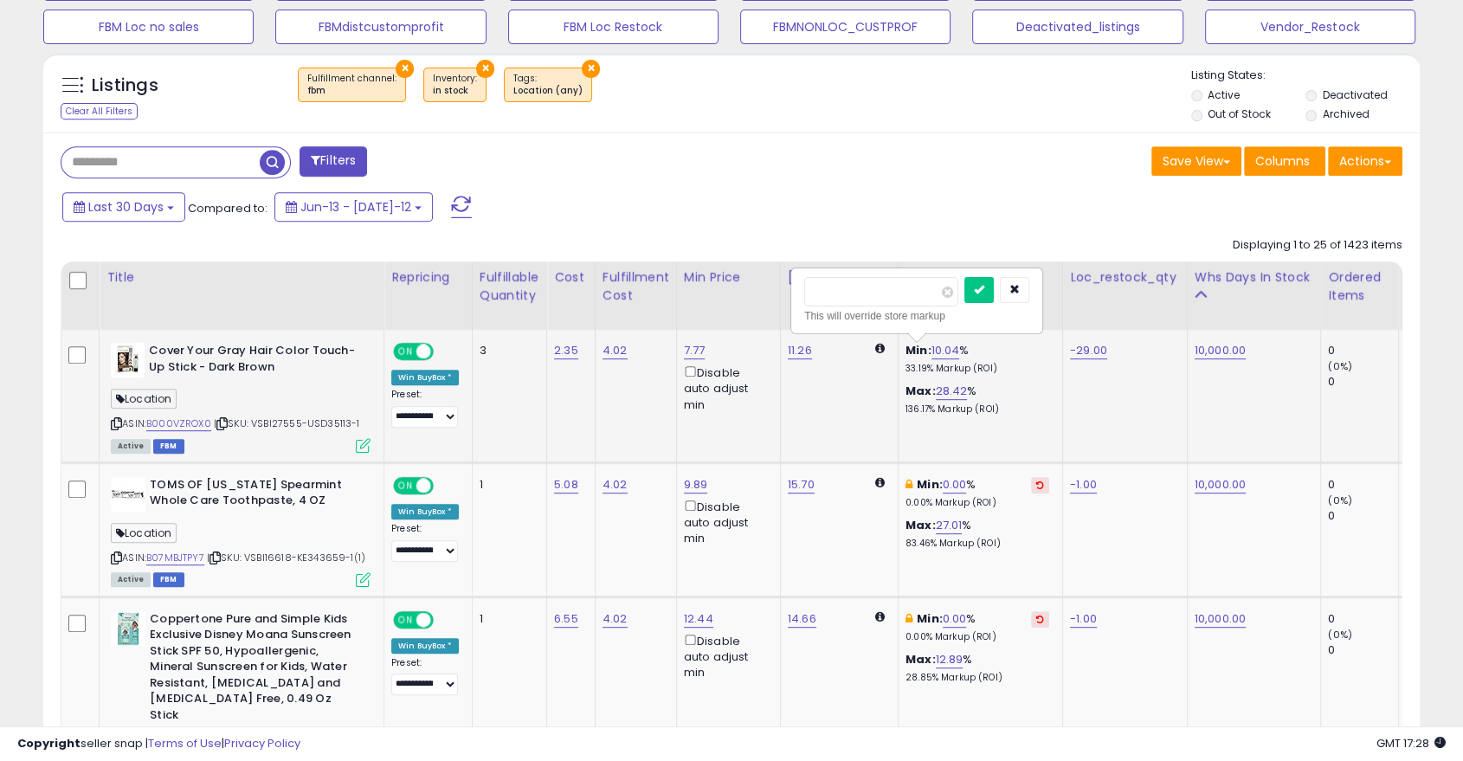
type input "*"
click at [984, 290] on icon "submit" at bounding box center [979, 289] width 10 height 10
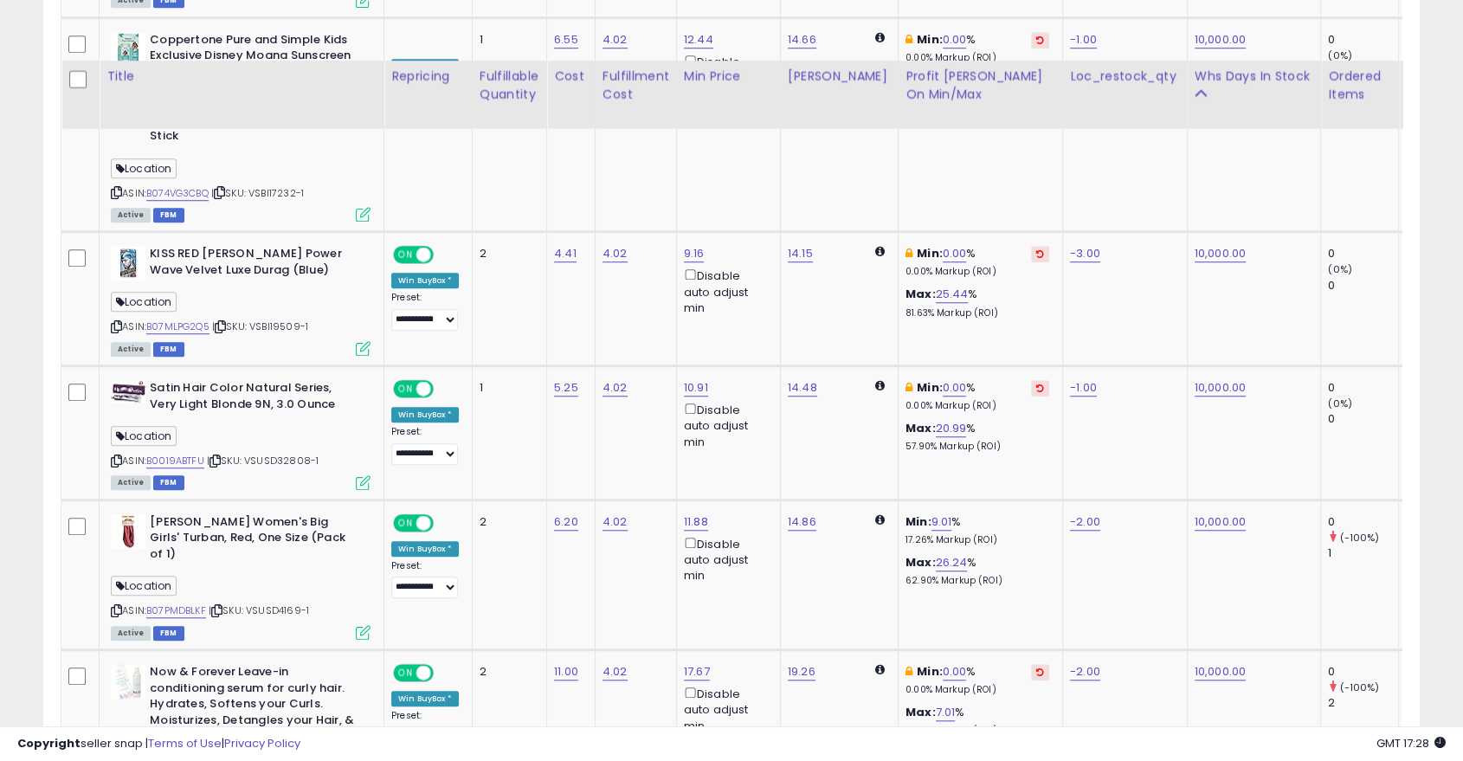
scroll to position [1453, 0]
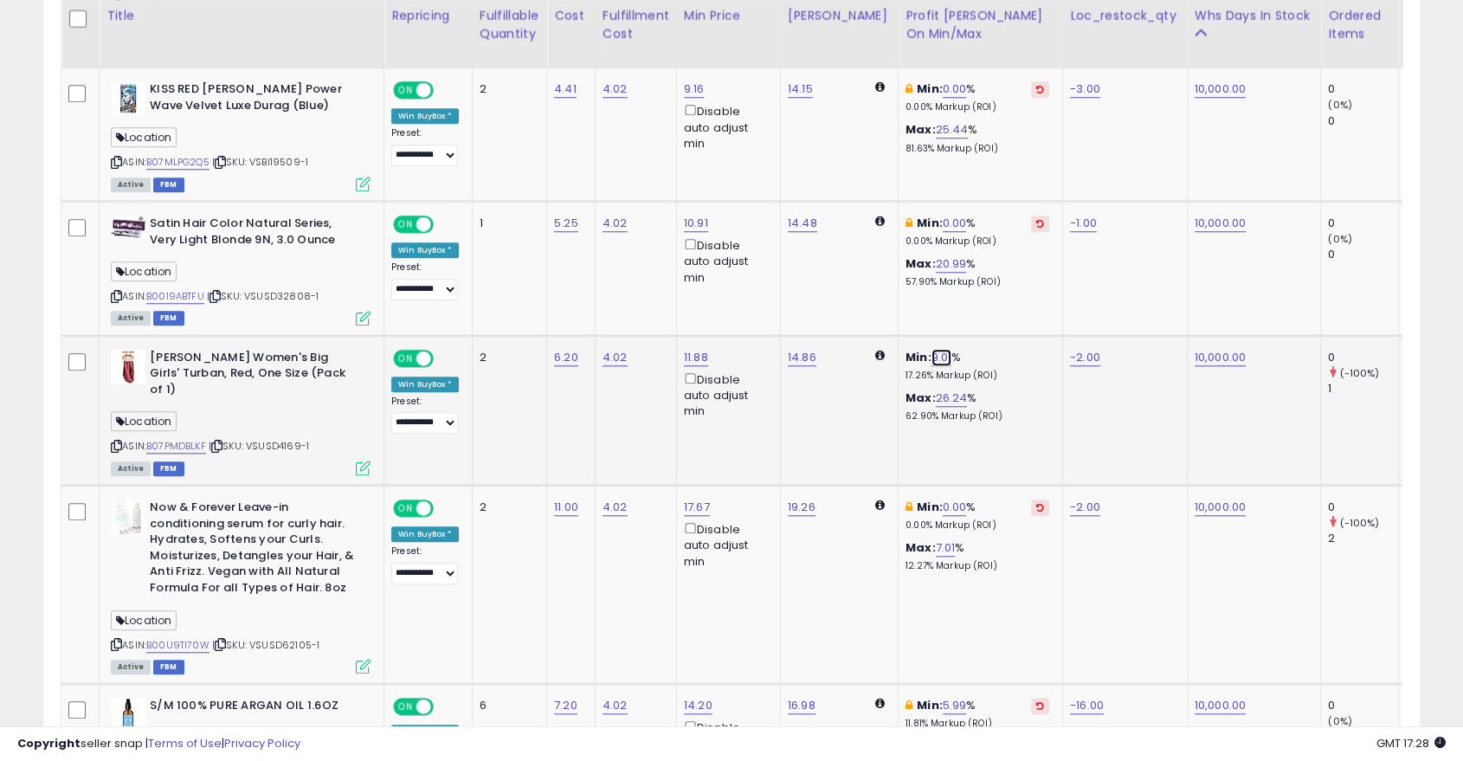
click at [932, 349] on link "9.01" at bounding box center [942, 357] width 21 height 17
type input "*"
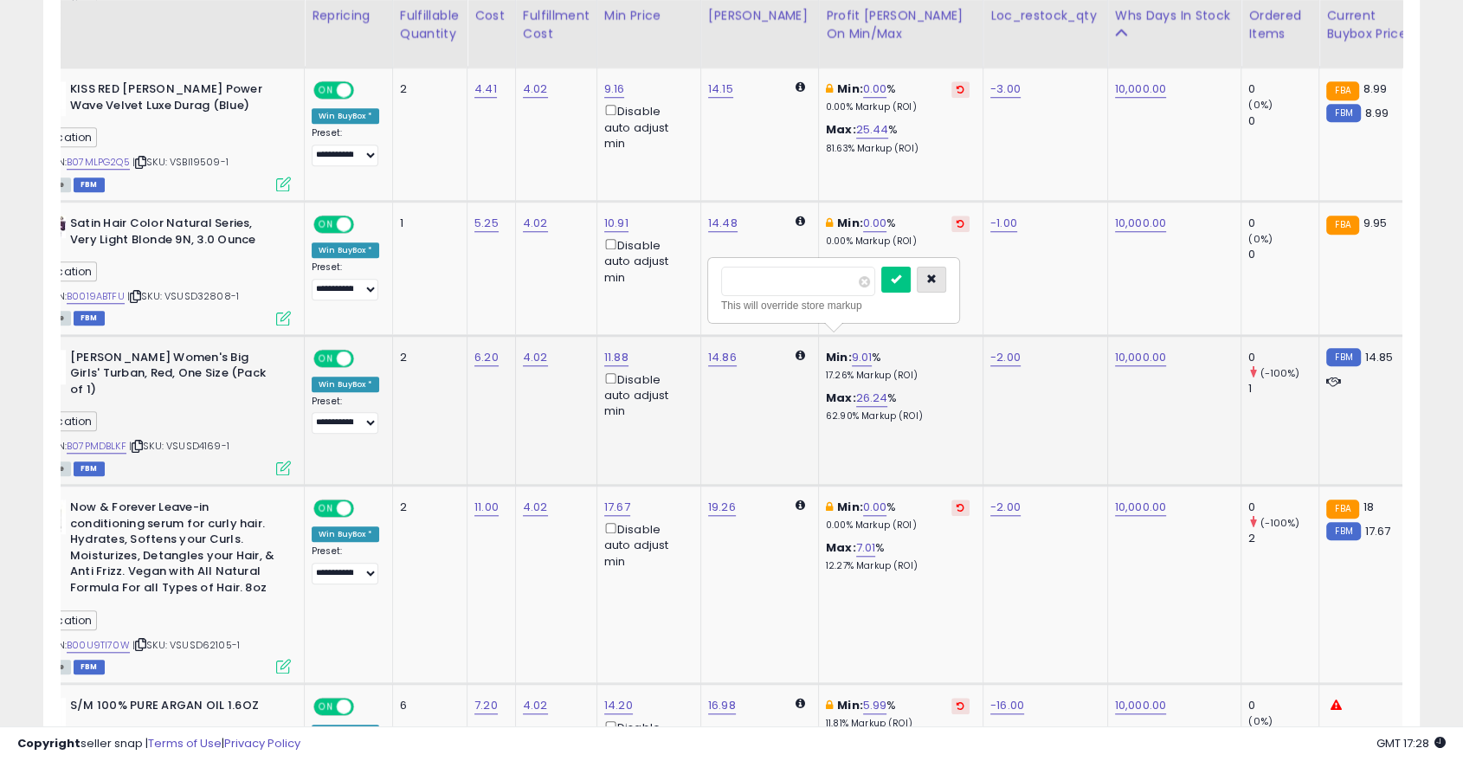
type input "*"
click at [937, 274] on icon "button" at bounding box center [931, 279] width 10 height 10
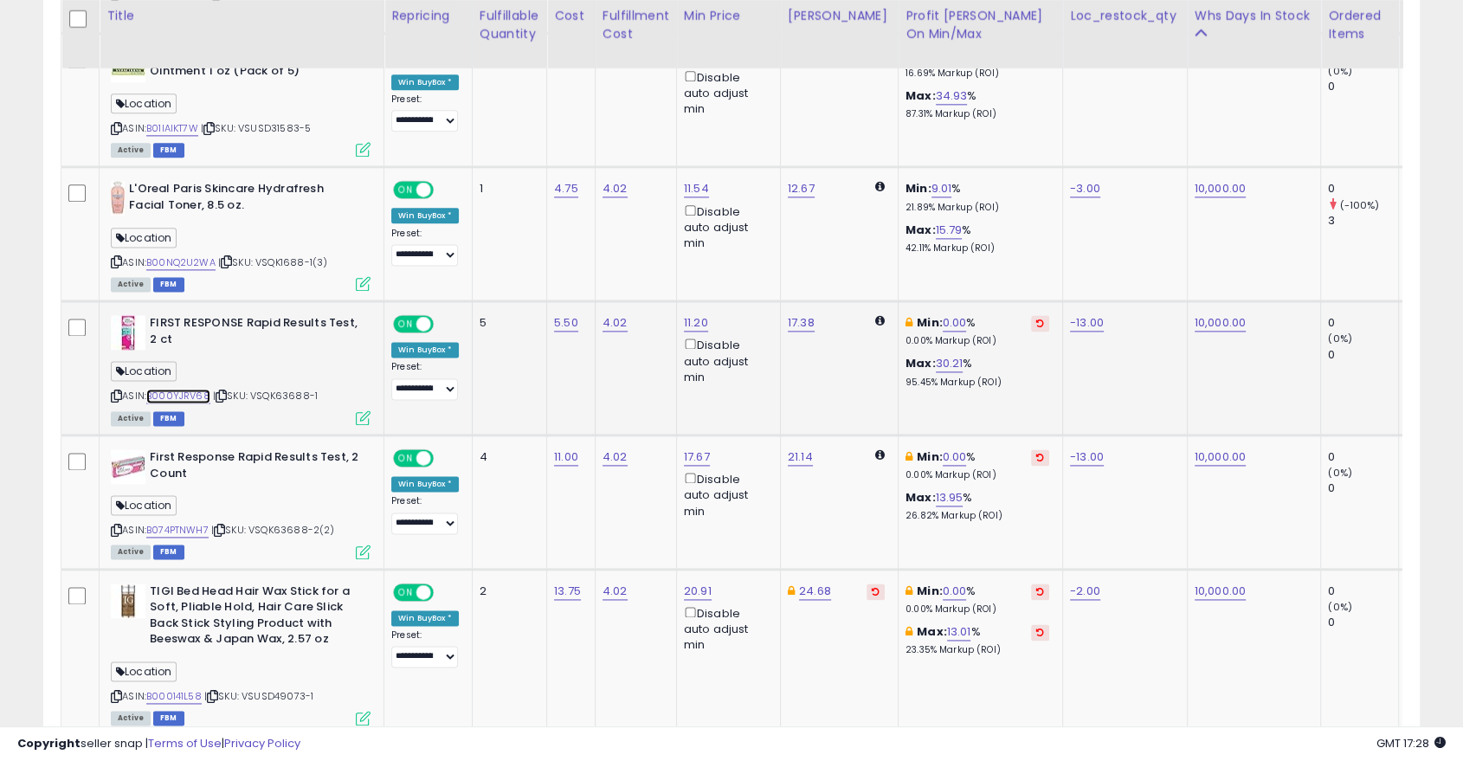
click at [188, 389] on link "B000YJRV68" at bounding box center [178, 396] width 64 height 15
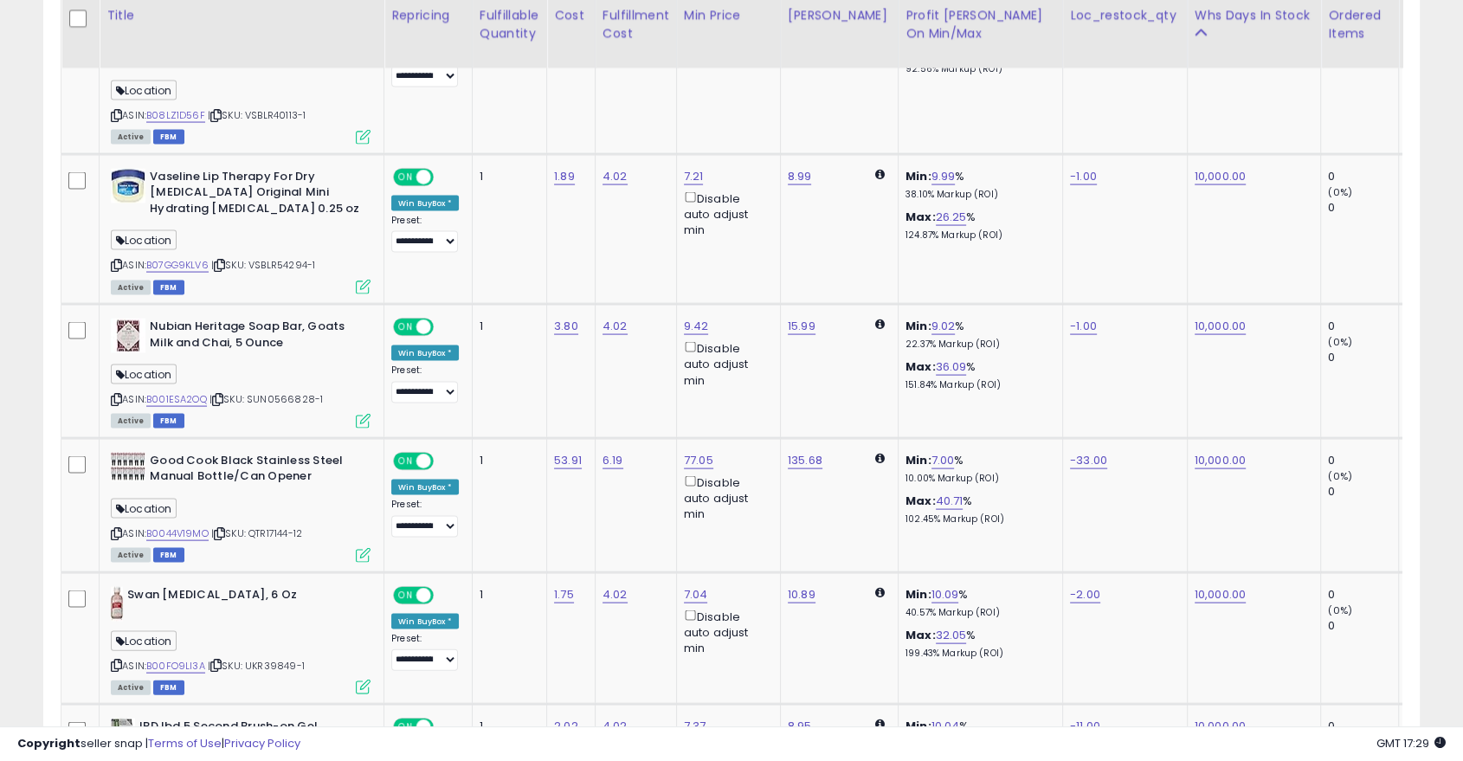
scroll to position [4112, 0]
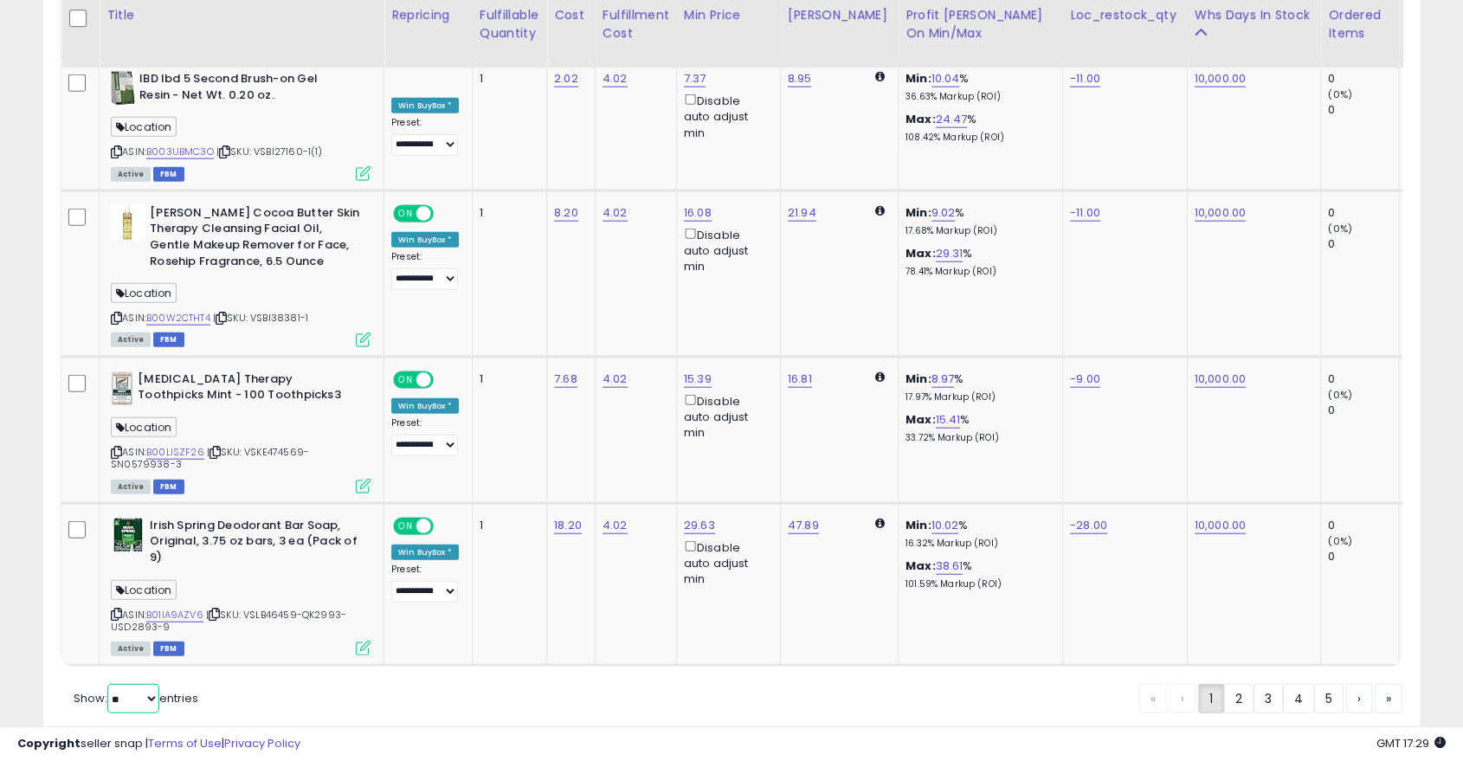
click at [131, 684] on select "** **" at bounding box center [133, 698] width 52 height 29
click at [109, 684] on select "** **" at bounding box center [133, 698] width 52 height 29
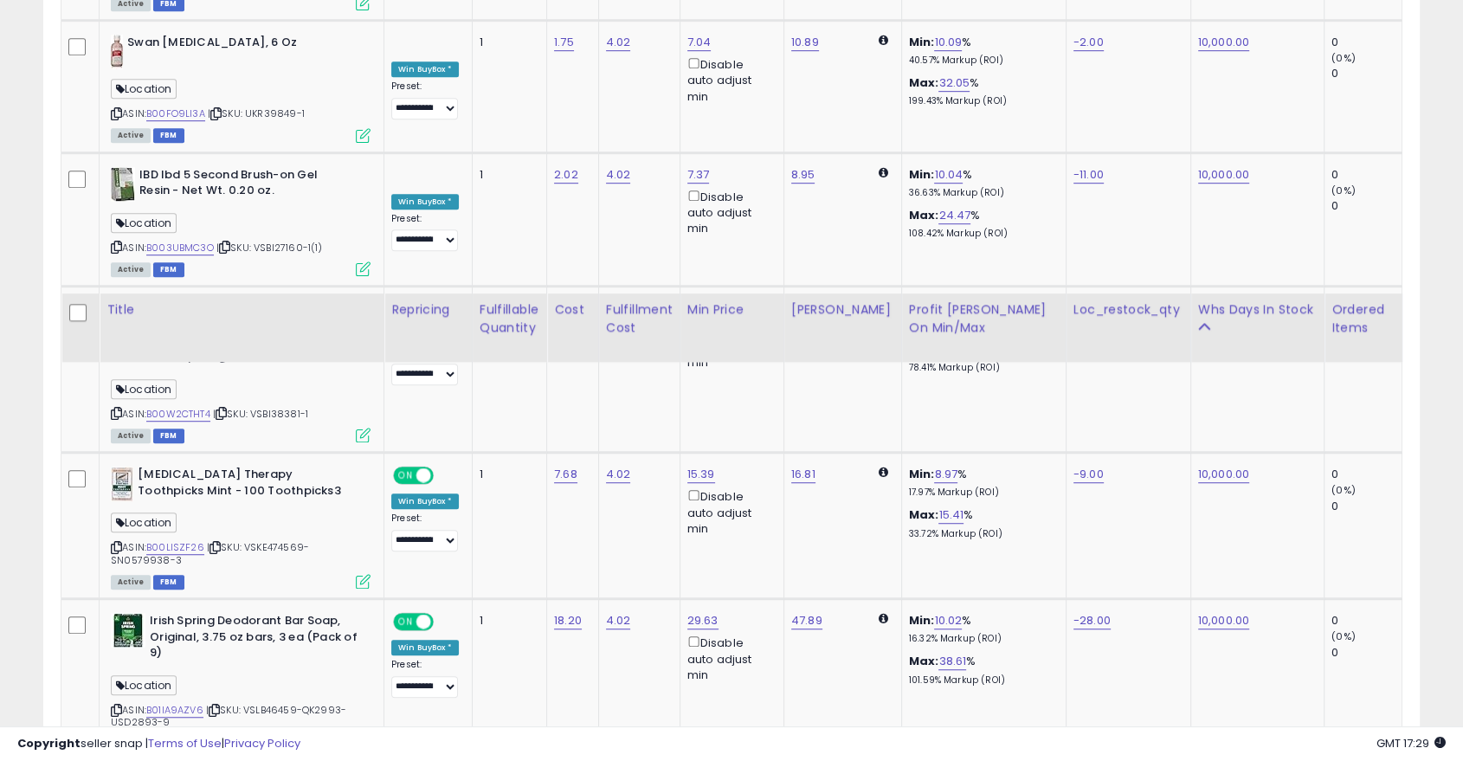
scroll to position [7898, 0]
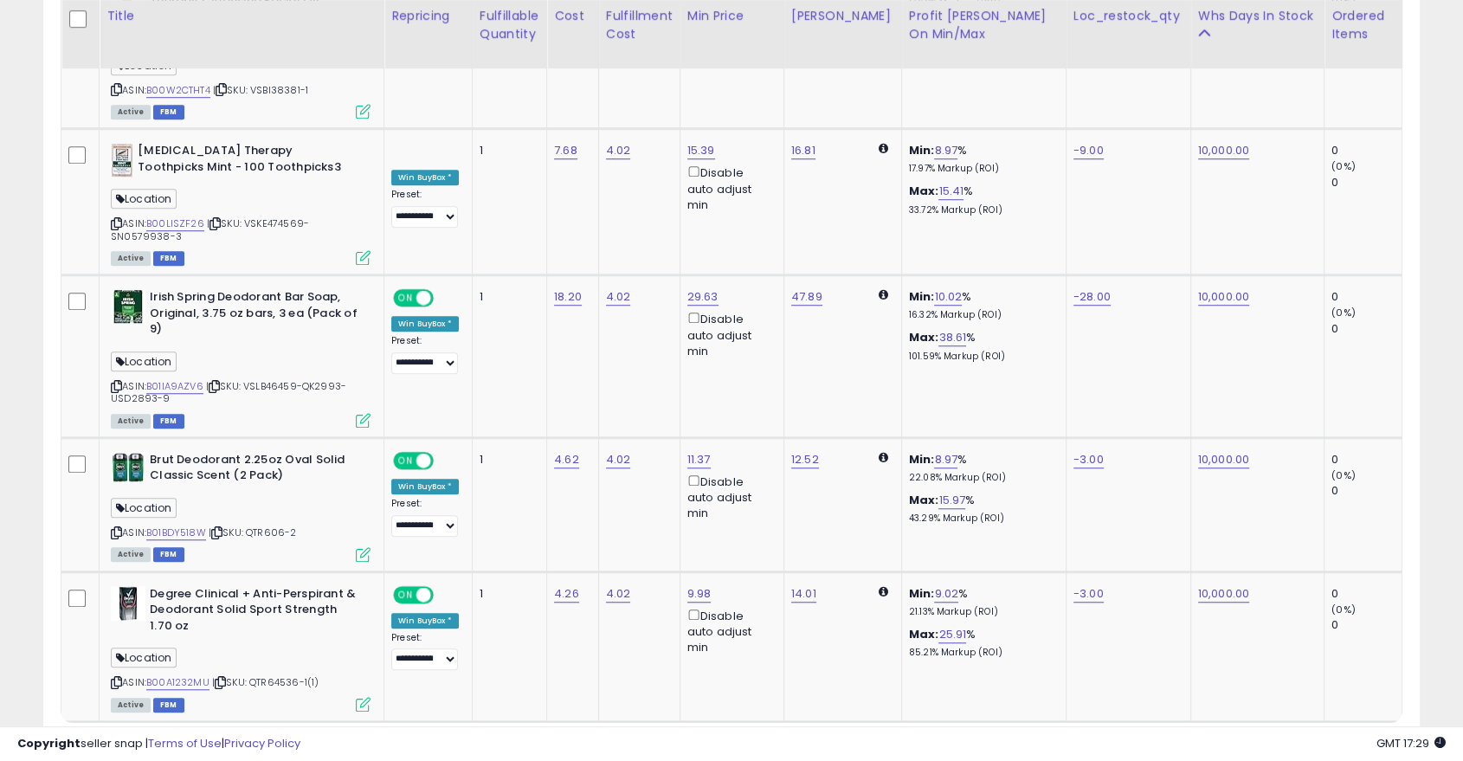
click at [1316, 684] on link "4" at bounding box center [1359, 754] width 26 height 29
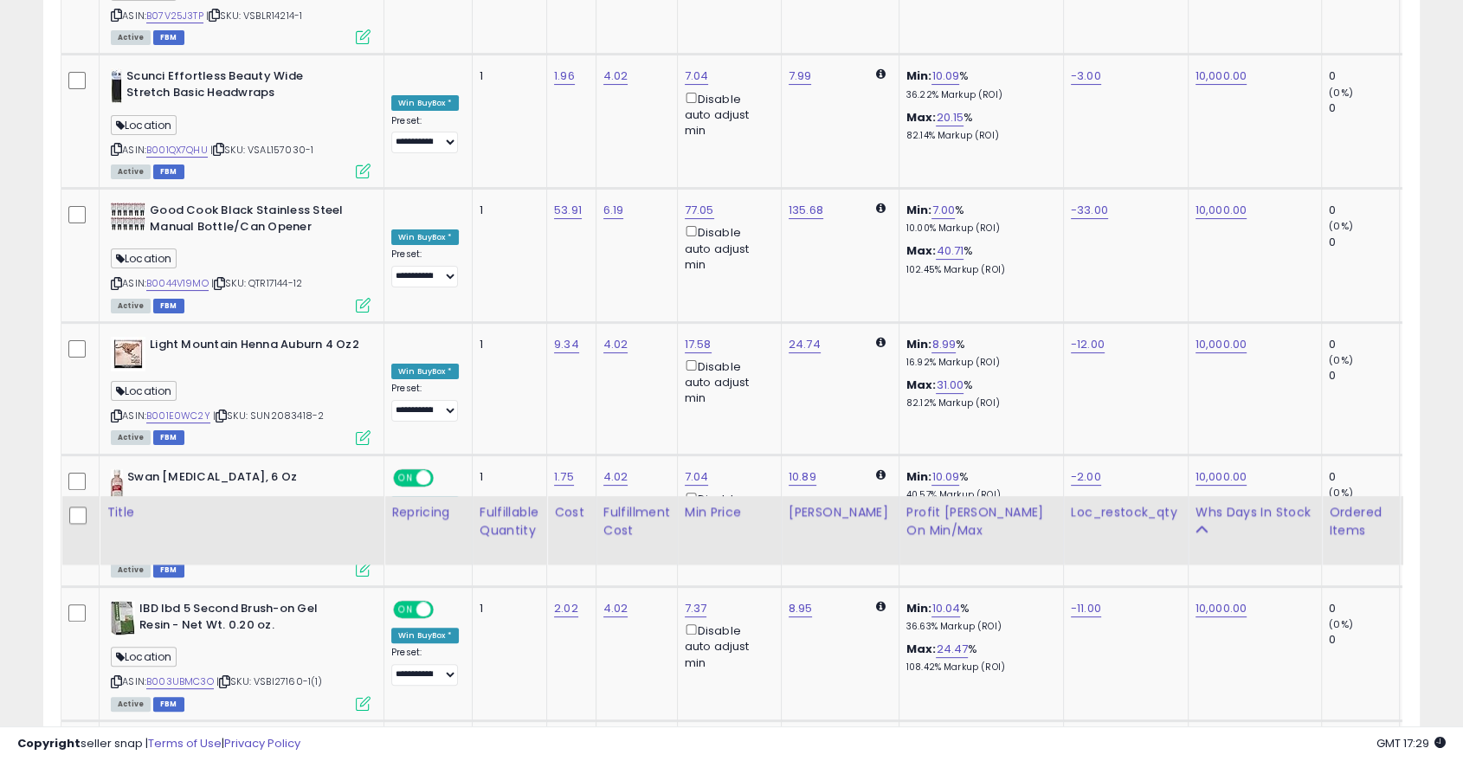
scroll to position [8055, 0]
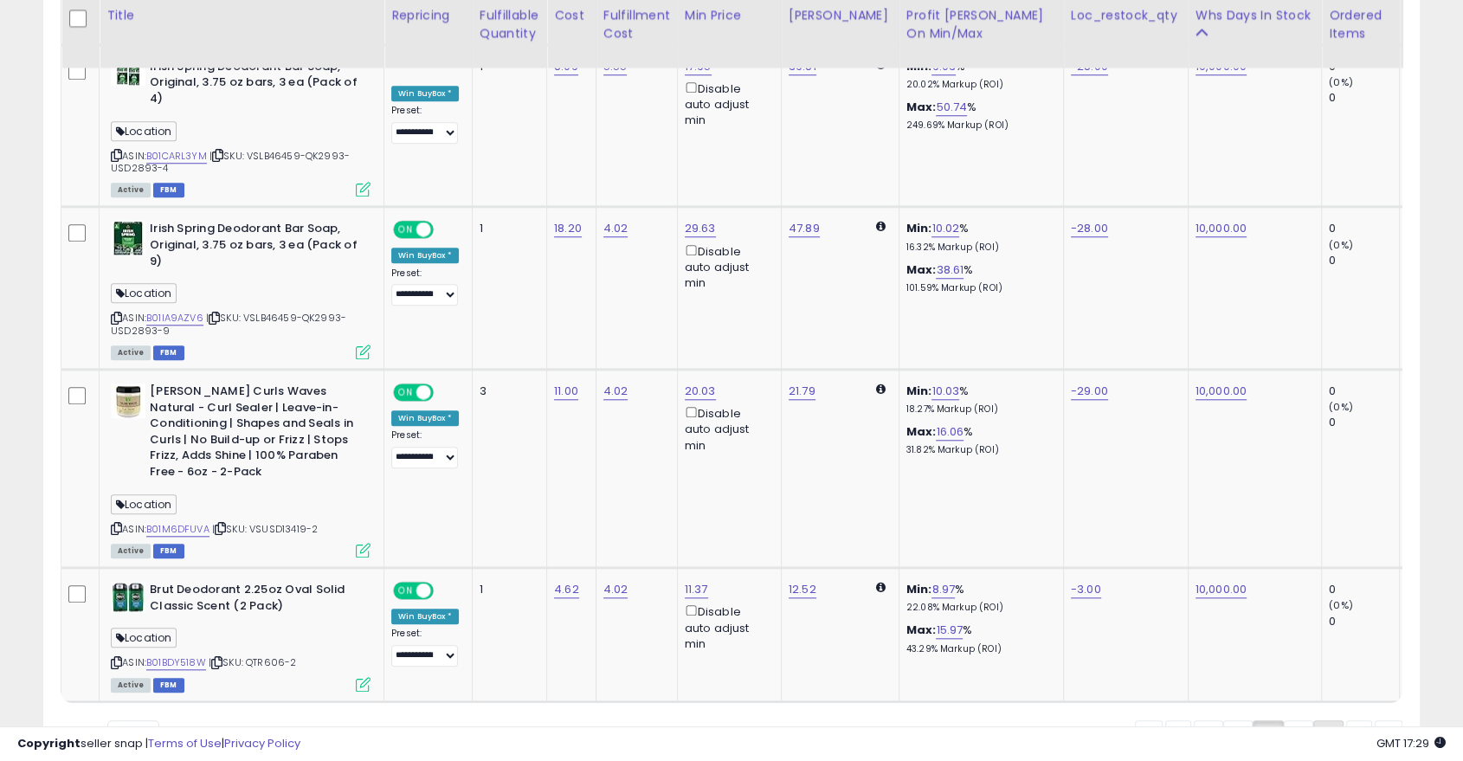
click at [1316, 684] on link "6" at bounding box center [1389, 734] width 28 height 29
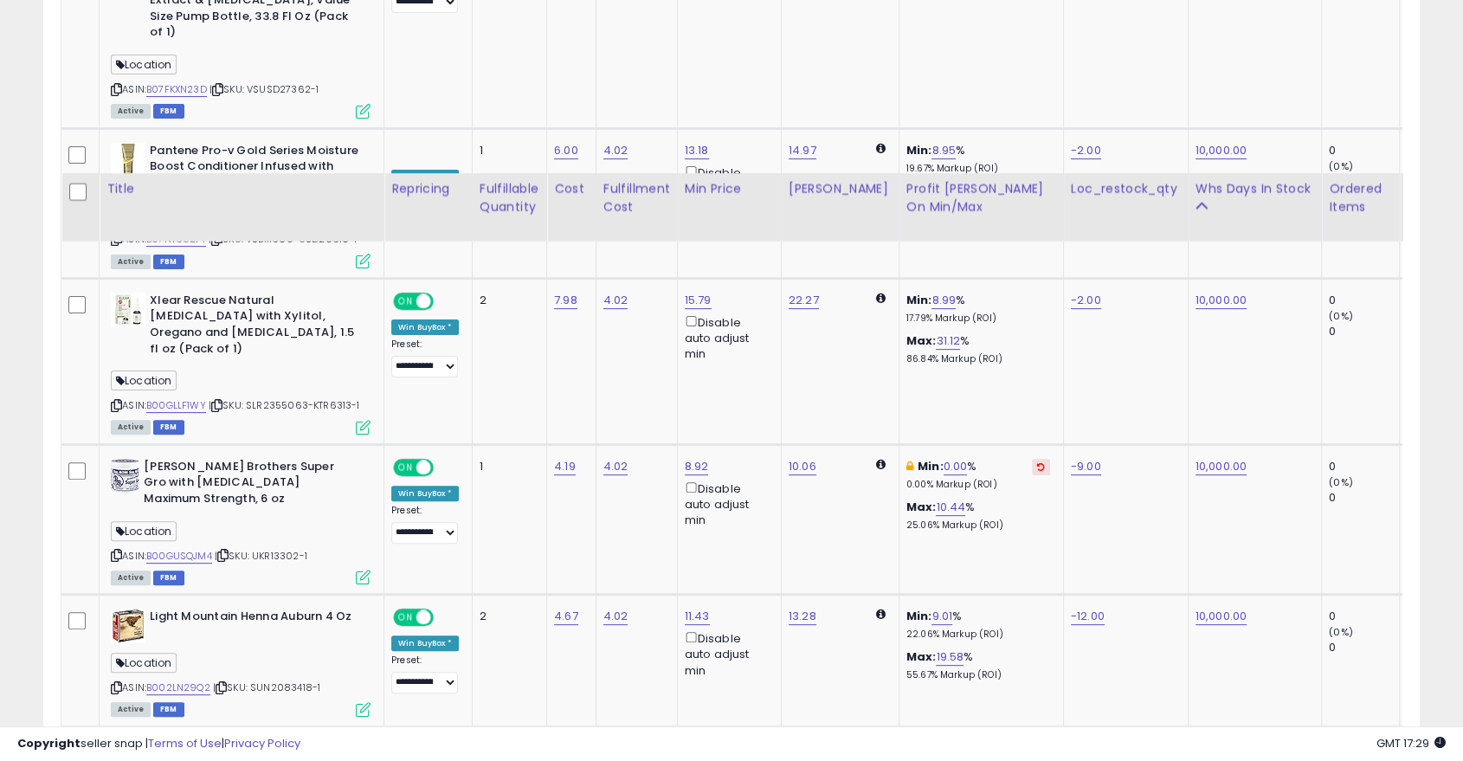
scroll to position [7697, 0]
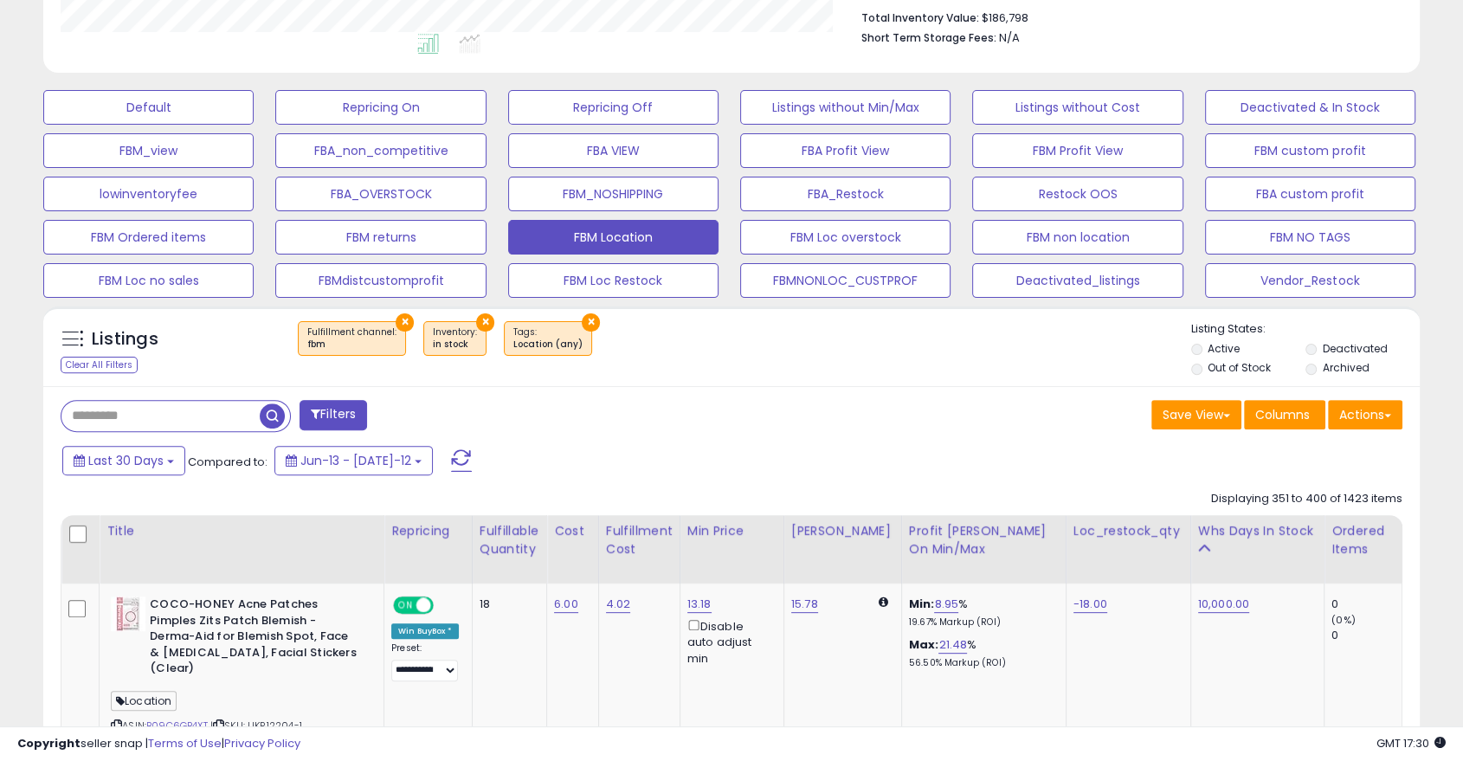
scroll to position [455, 0]
click at [184, 126] on button "FBM Loc no sales" at bounding box center [148, 108] width 210 height 35
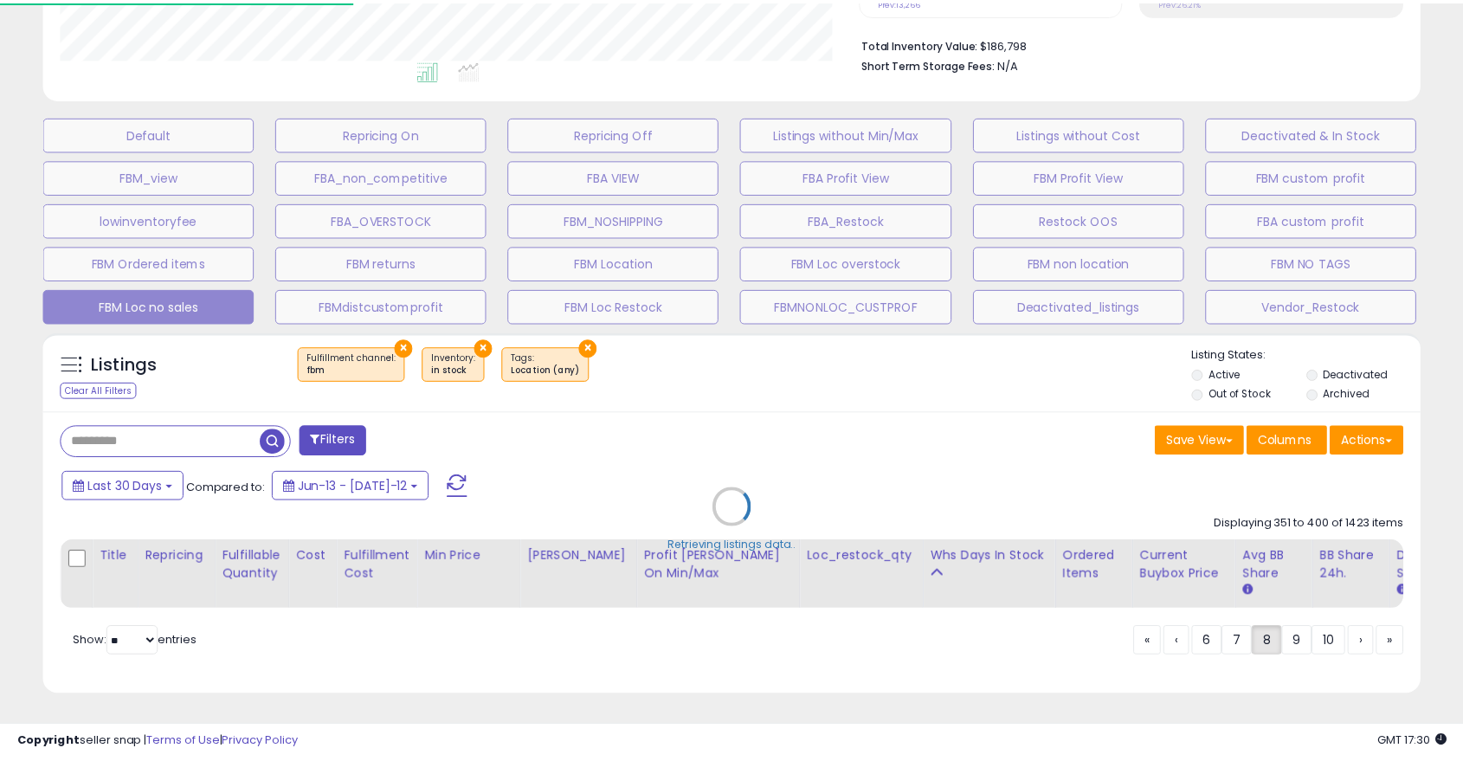
scroll to position [355, 806]
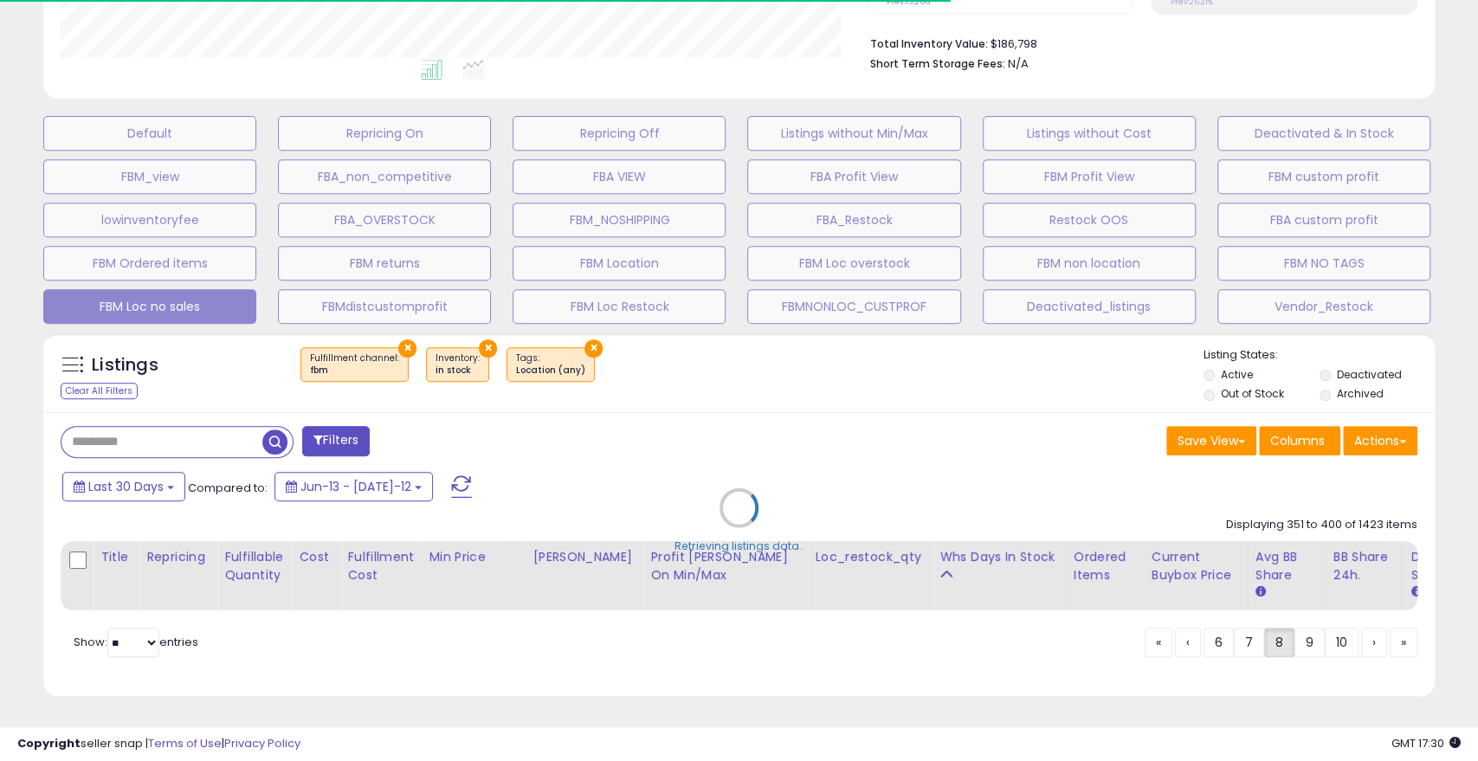
select select "**"
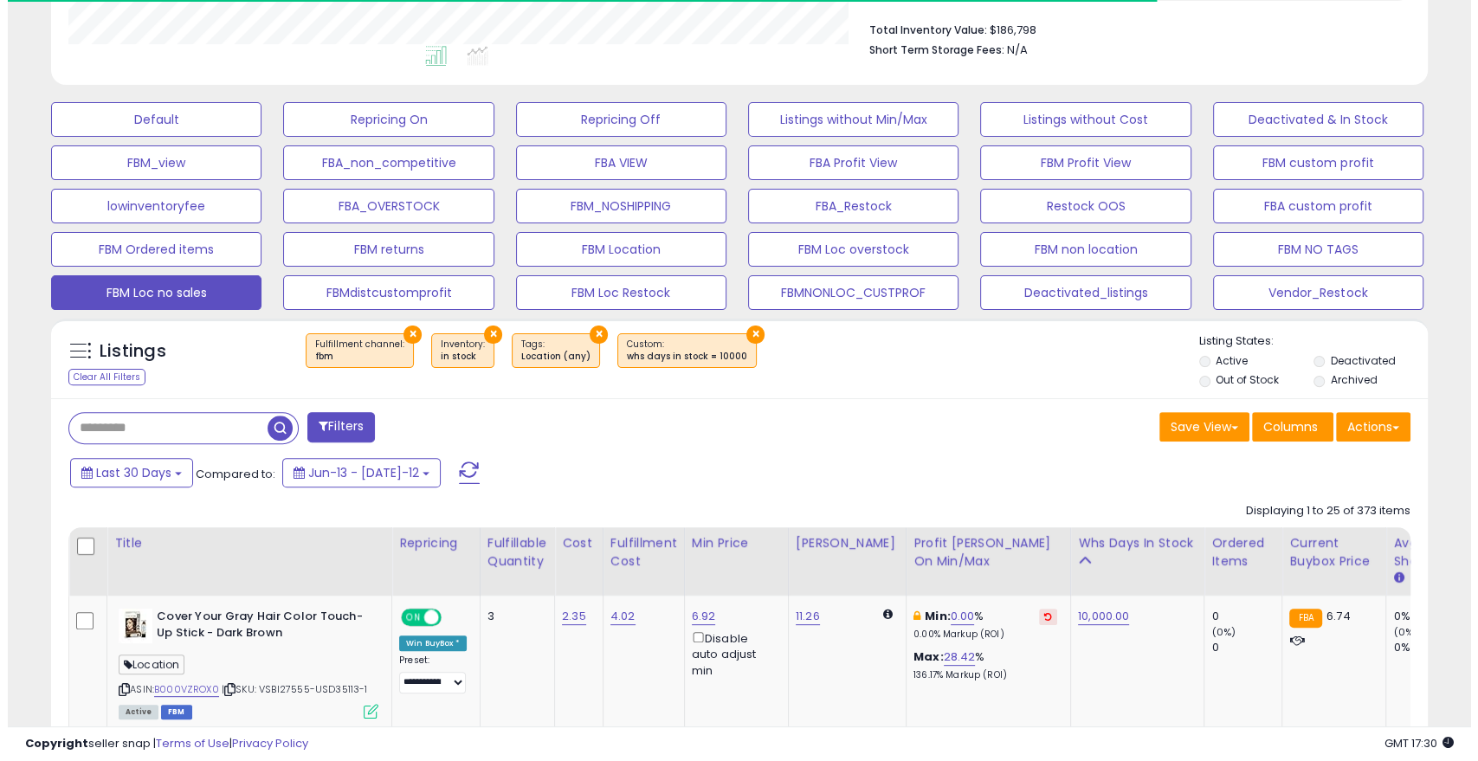
scroll to position [865398, 864954]
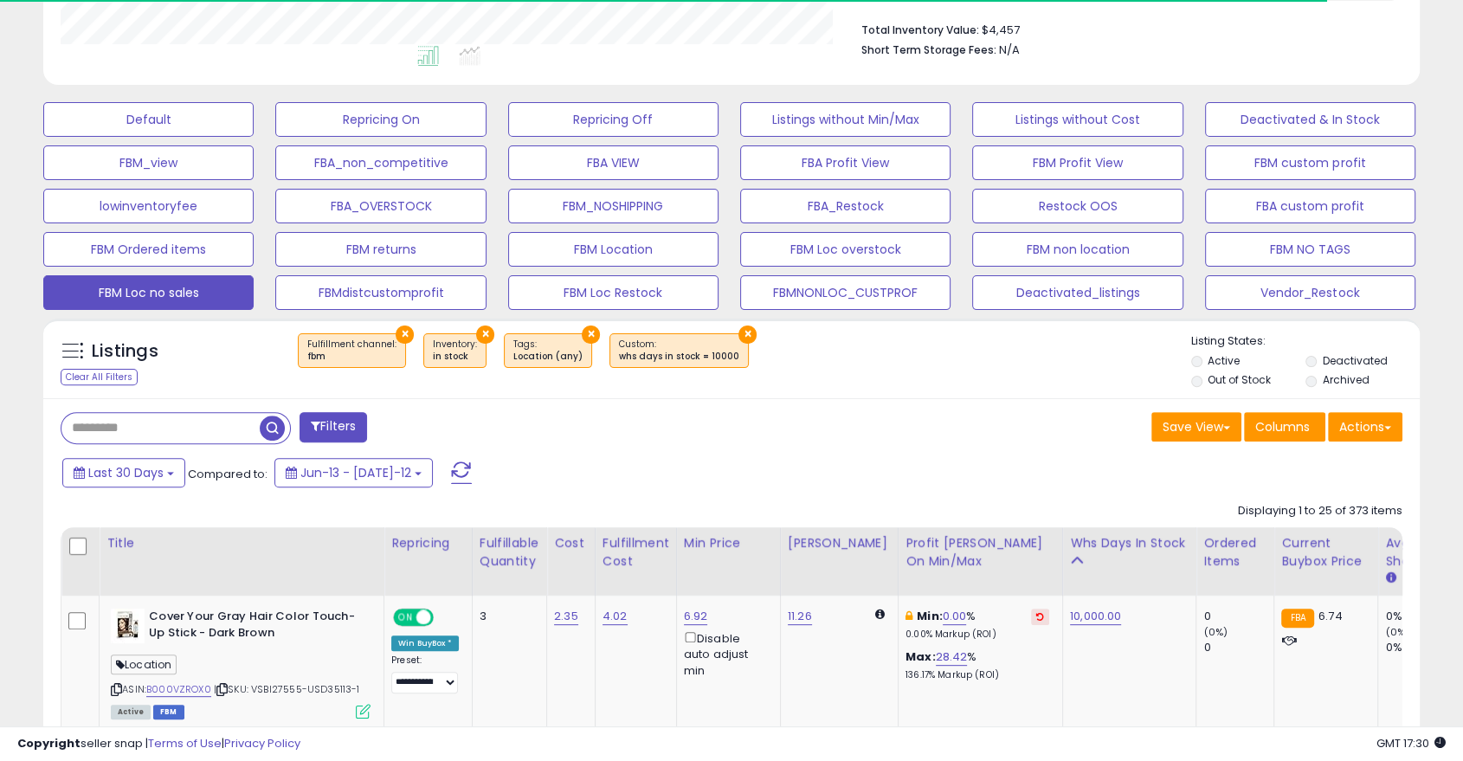
click at [349, 422] on button "Filters" at bounding box center [334, 427] width 68 height 30
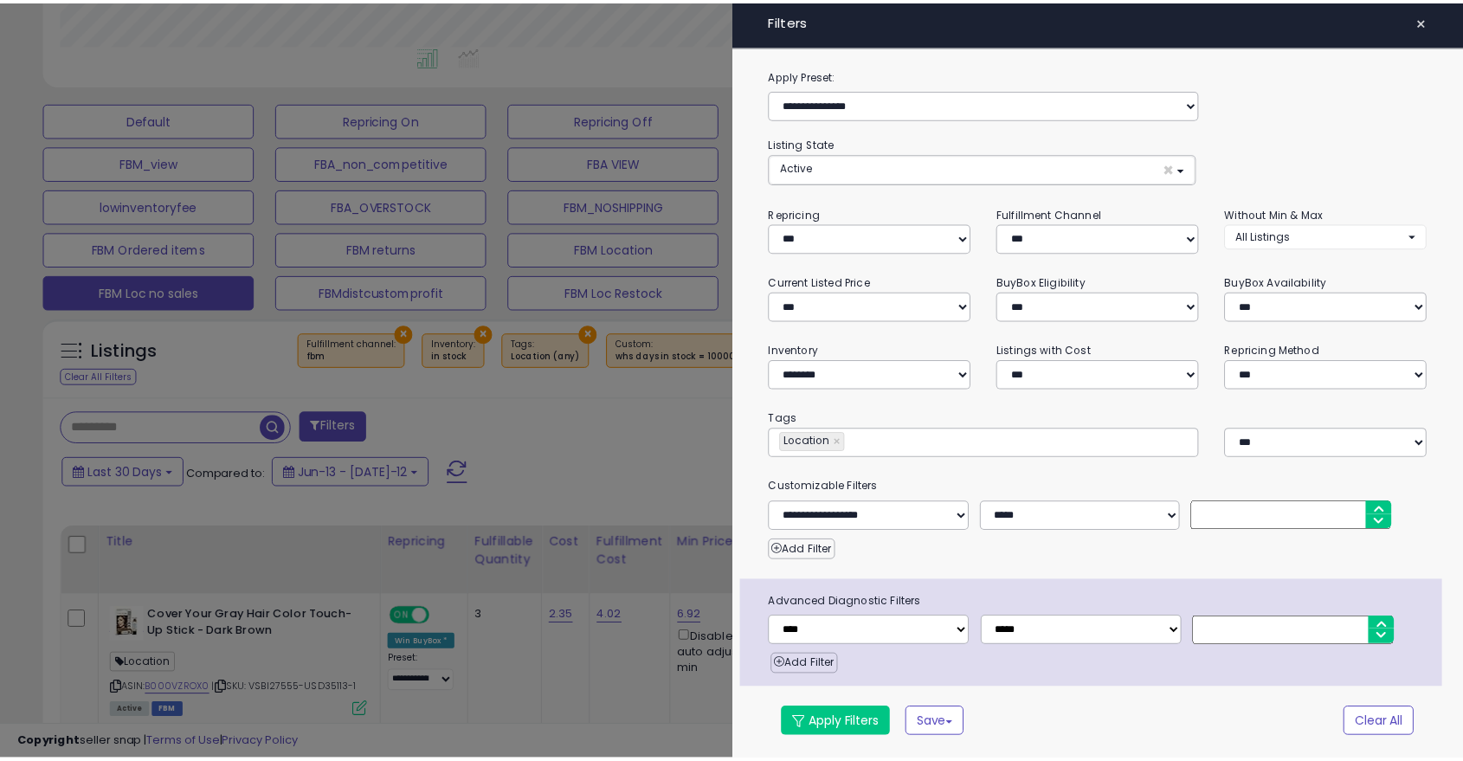
scroll to position [355, 806]
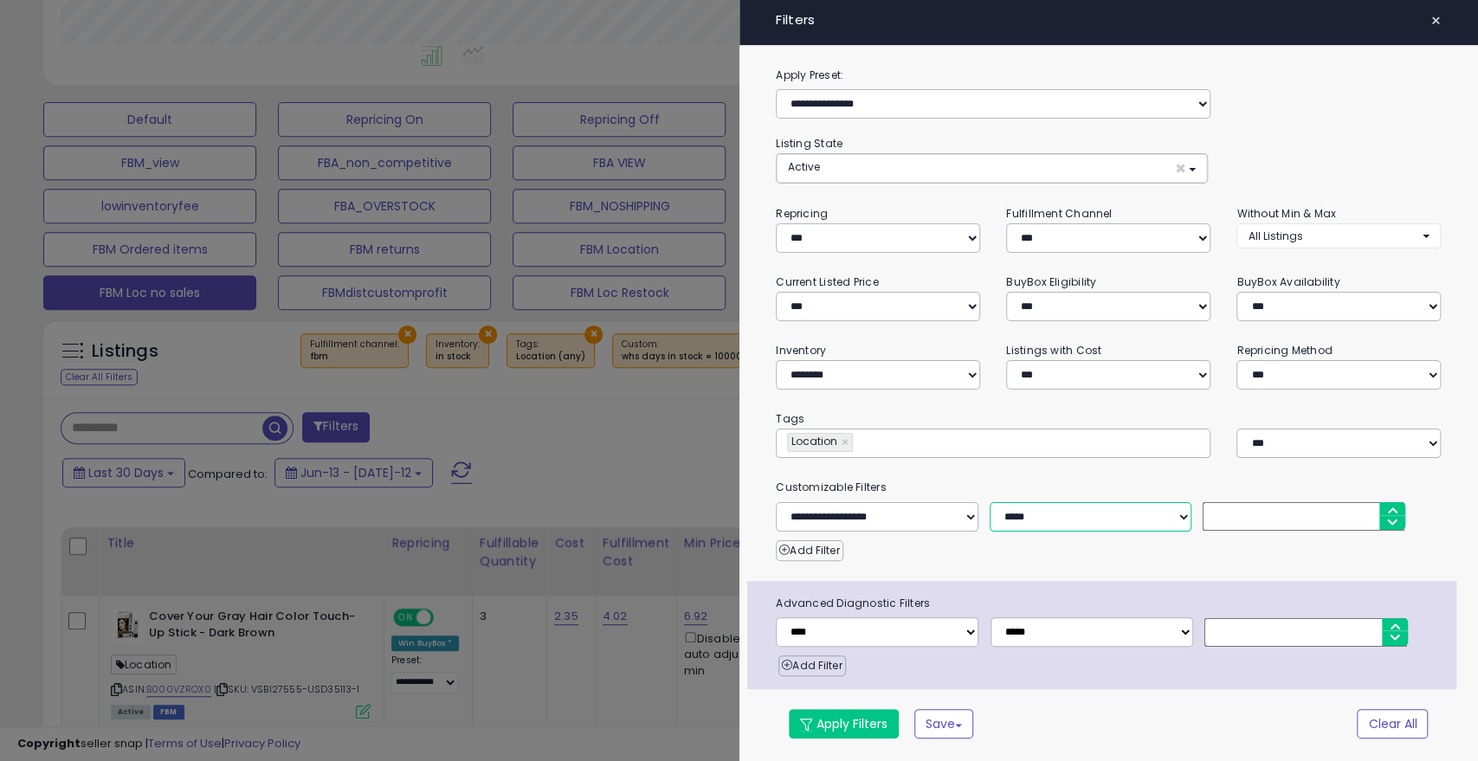
click at [1125, 519] on select "**********" at bounding box center [1091, 516] width 202 height 29
select select "*"
click at [990, 502] on select "**********" at bounding box center [1091, 516] width 202 height 29
click at [1316, 19] on span "×" at bounding box center [1434, 21] width 11 height 24
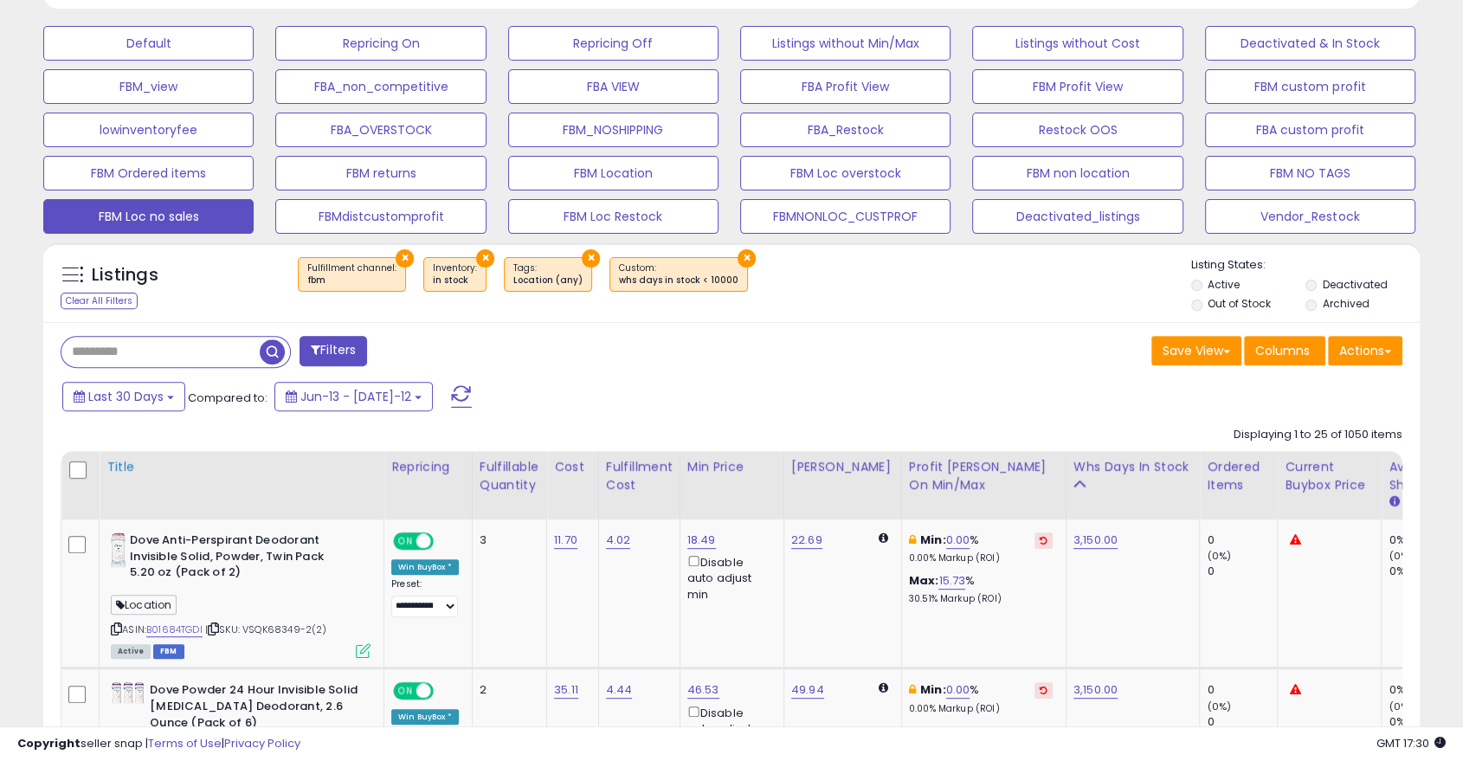
scroll to position [355, 796]
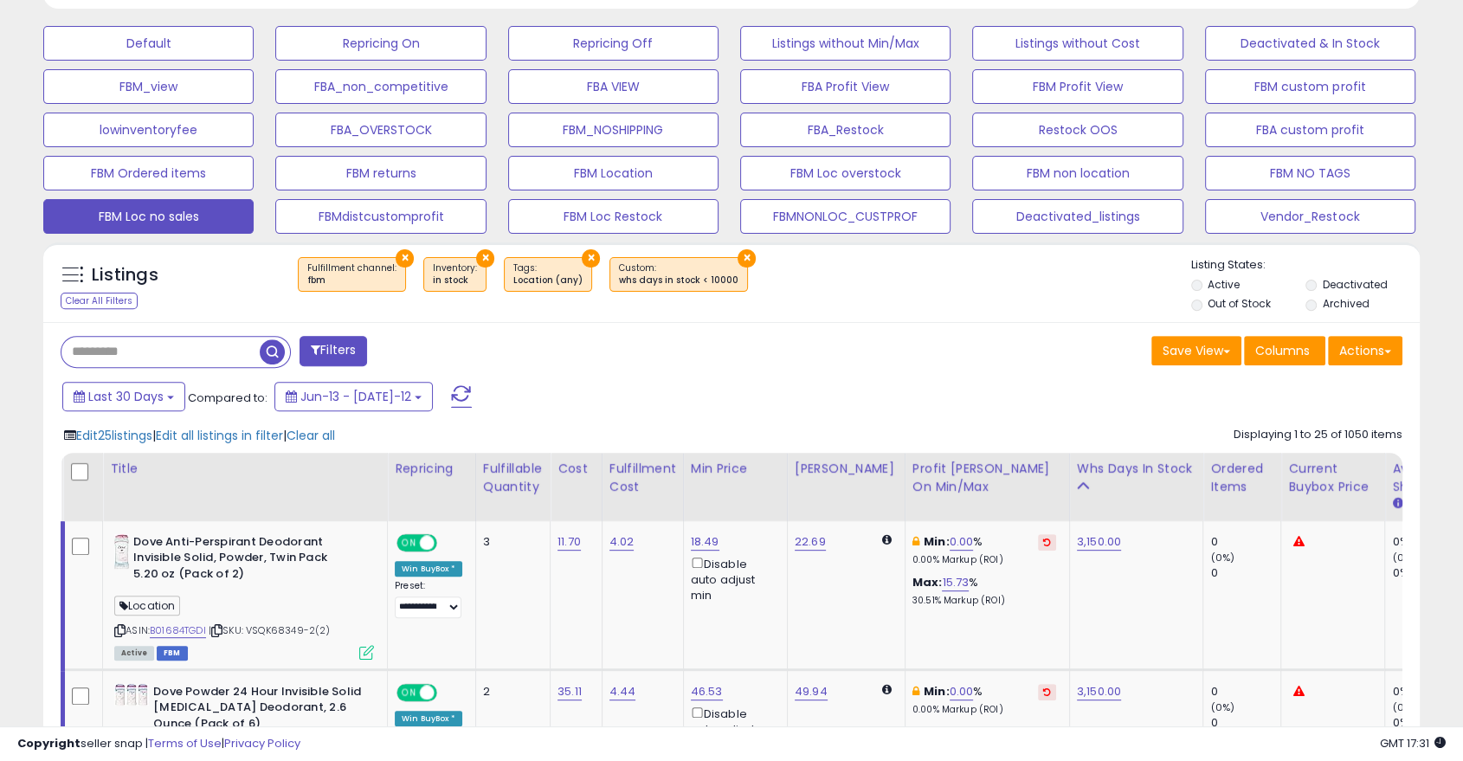
click at [638, 397] on div "Last 30 Days Compared to: Jun-13 - Jul-12" at bounding box center [561, 398] width 1007 height 39
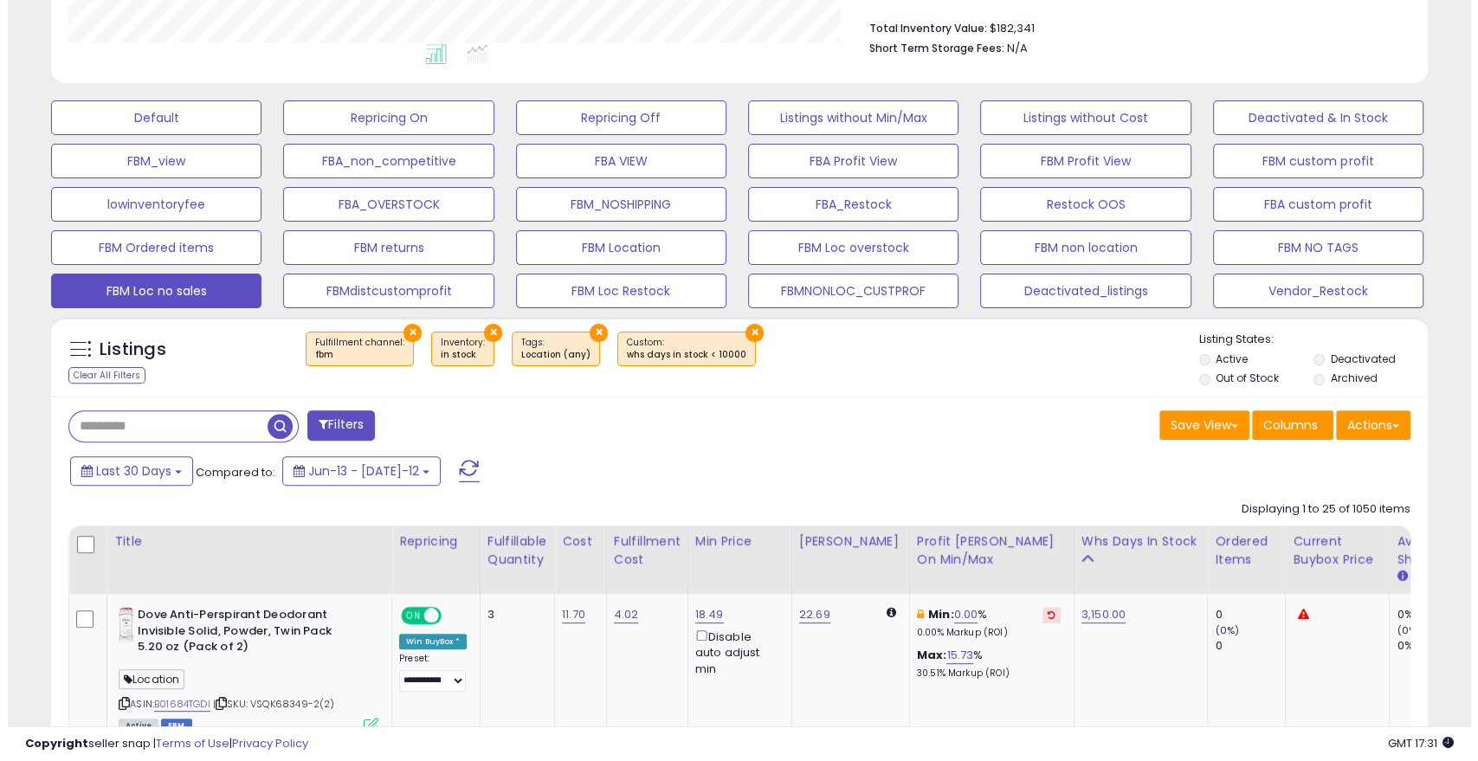
scroll to position [355, 796]
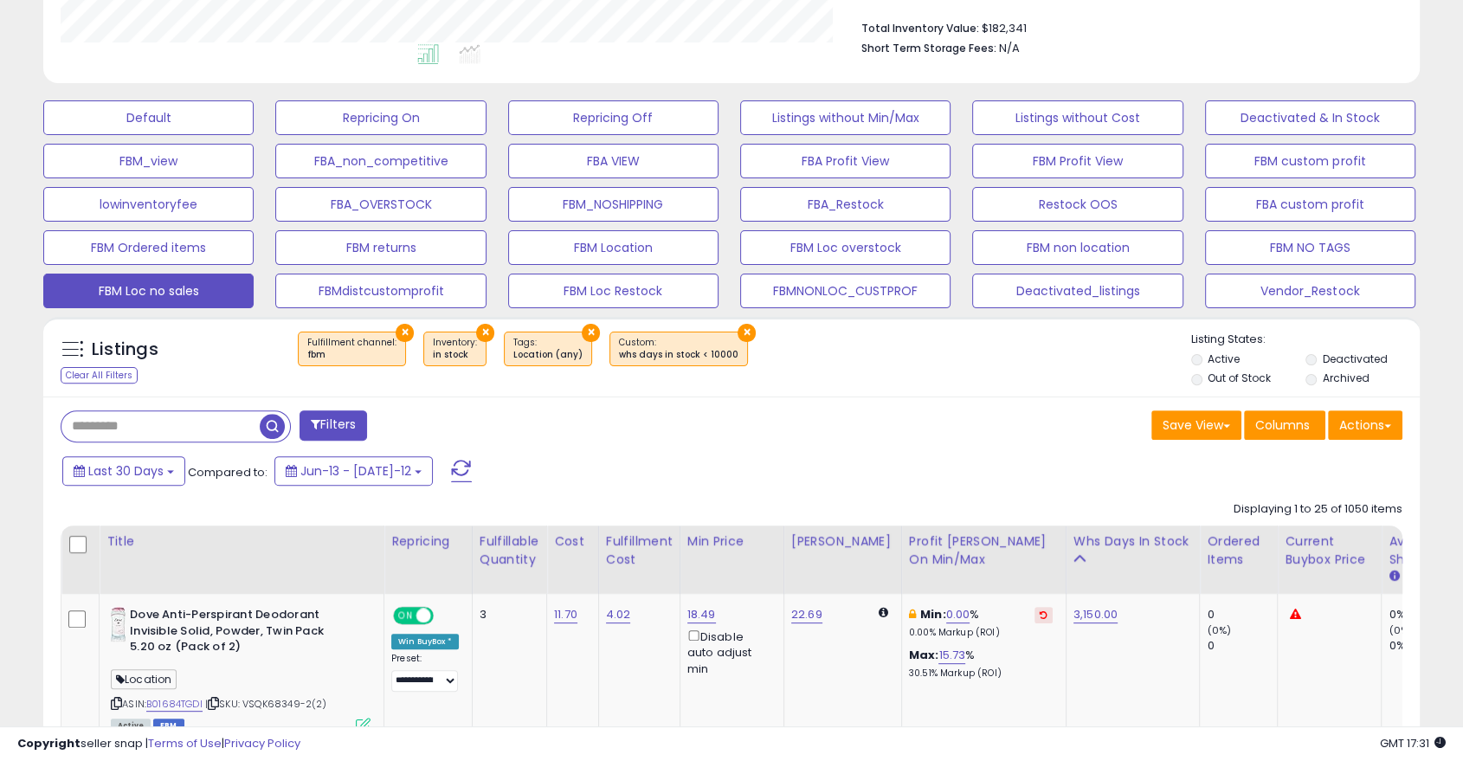
click at [328, 424] on button "Filters" at bounding box center [334, 425] width 68 height 30
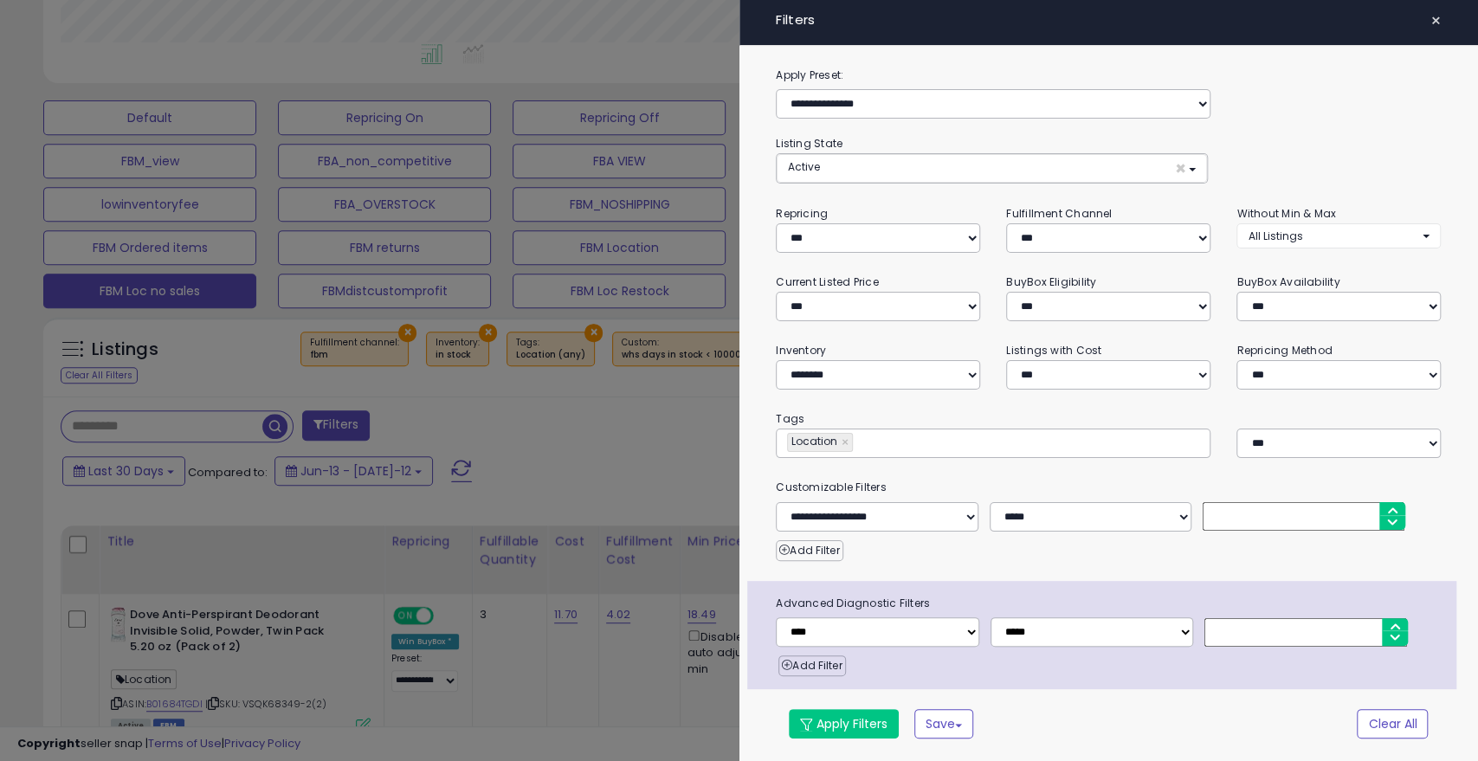
scroll to position [355, 806]
click at [1132, 514] on select "**********" at bounding box center [1091, 516] width 202 height 29
select select "*"
click at [990, 502] on select "**********" at bounding box center [1091, 516] width 202 height 29
click at [1306, 512] on input "*****" at bounding box center [1304, 516] width 202 height 29
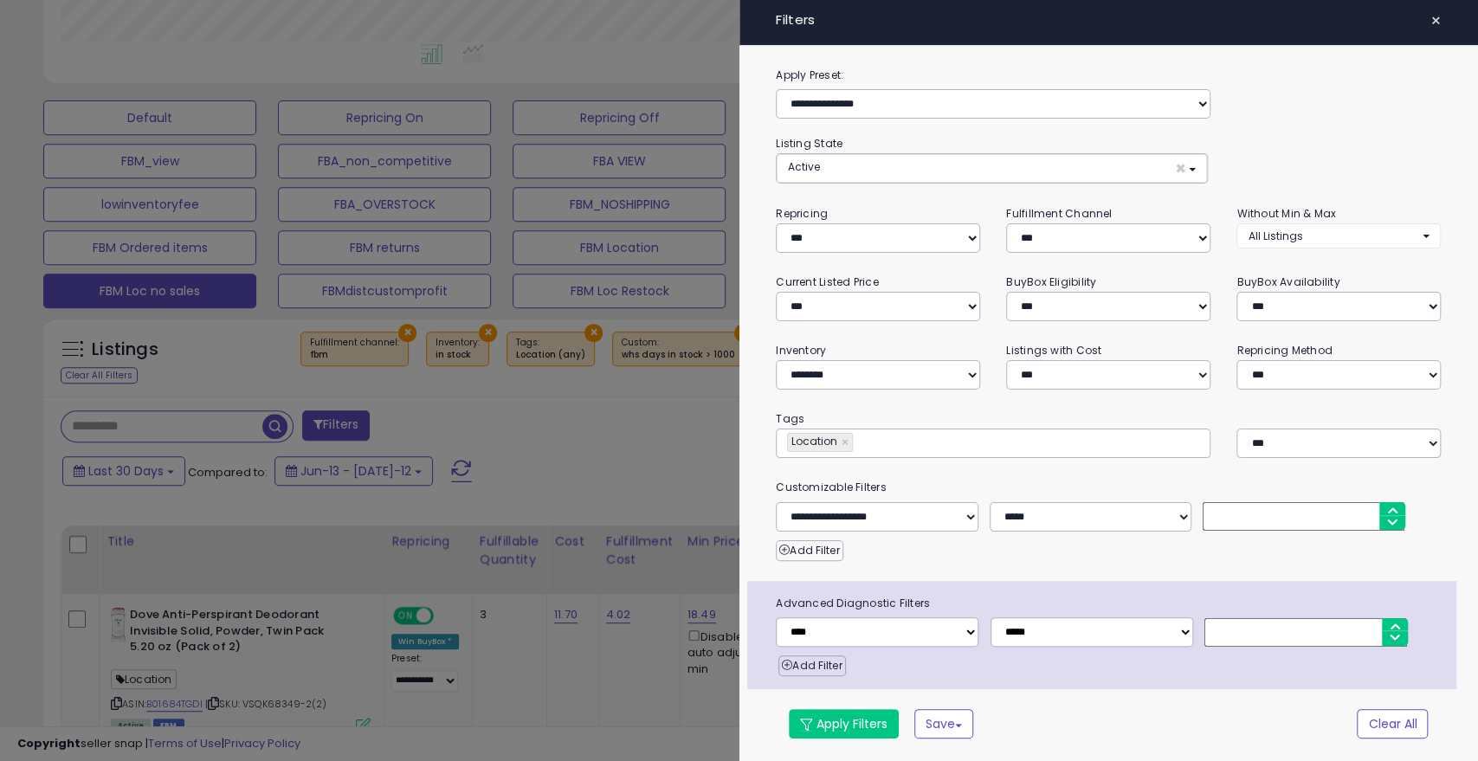
type input "*"
type input "***"
click at [866, 723] on button "Apply Filters" at bounding box center [844, 723] width 110 height 29
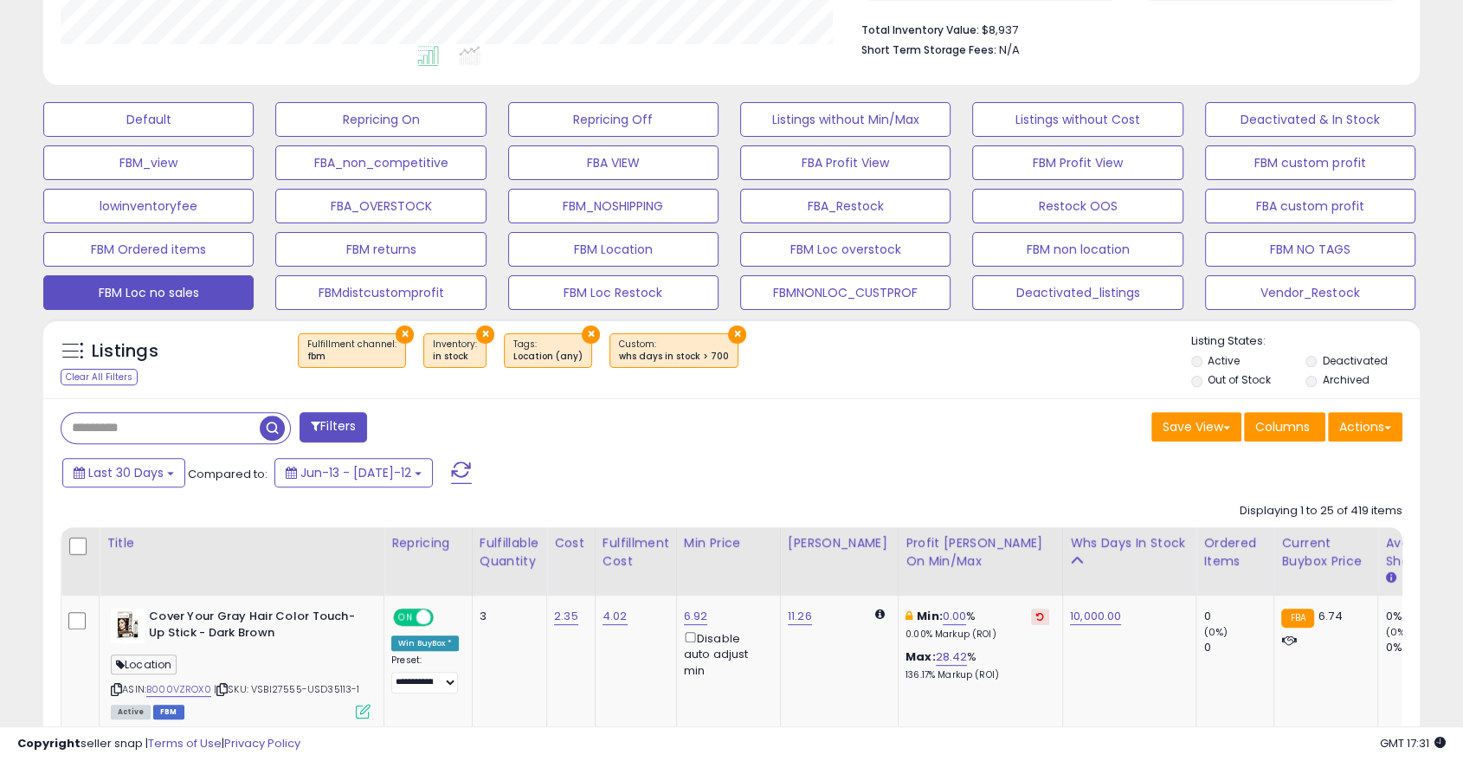
scroll to position [355, 796]
click at [1120, 541] on div "Whs days in stock" at bounding box center [1129, 543] width 119 height 18
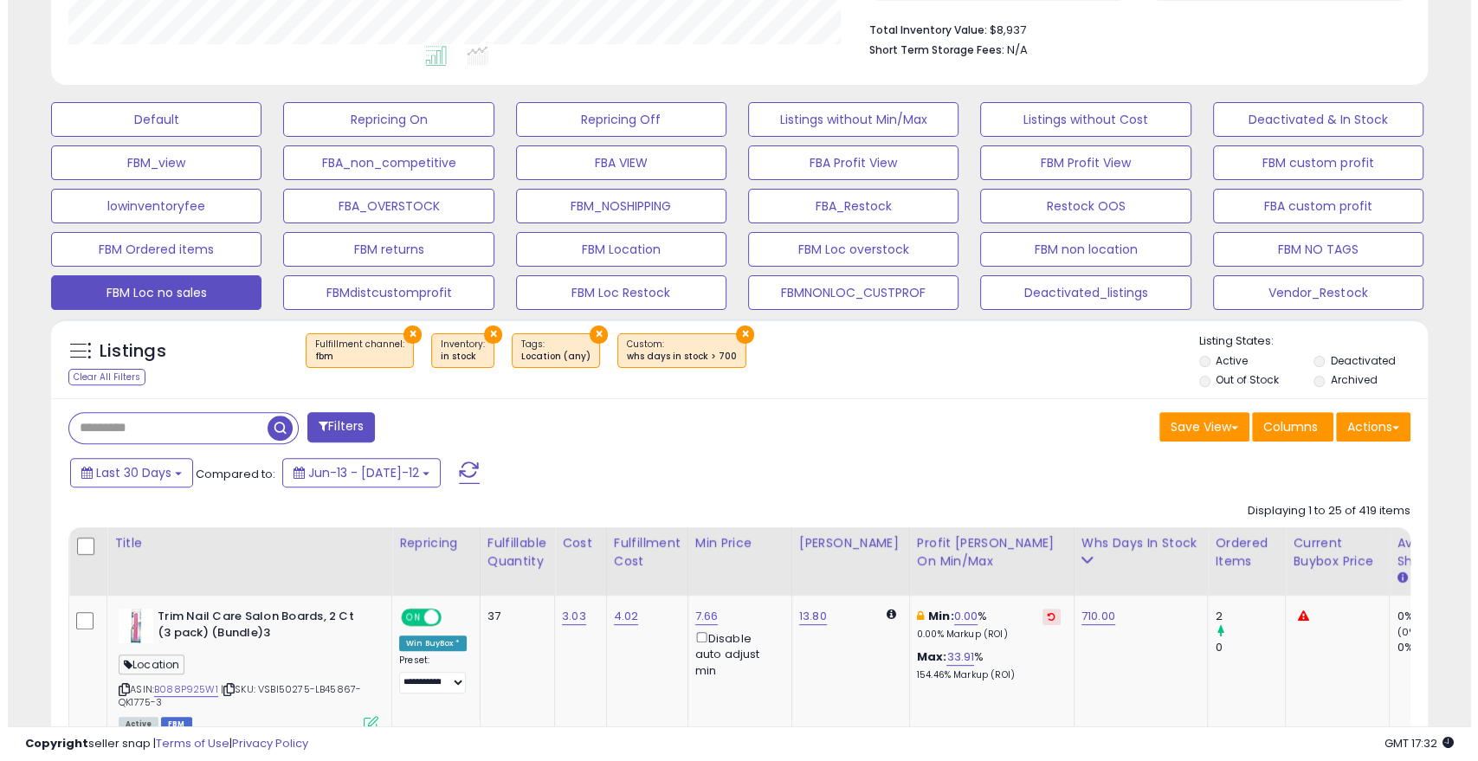
scroll to position [609, 0]
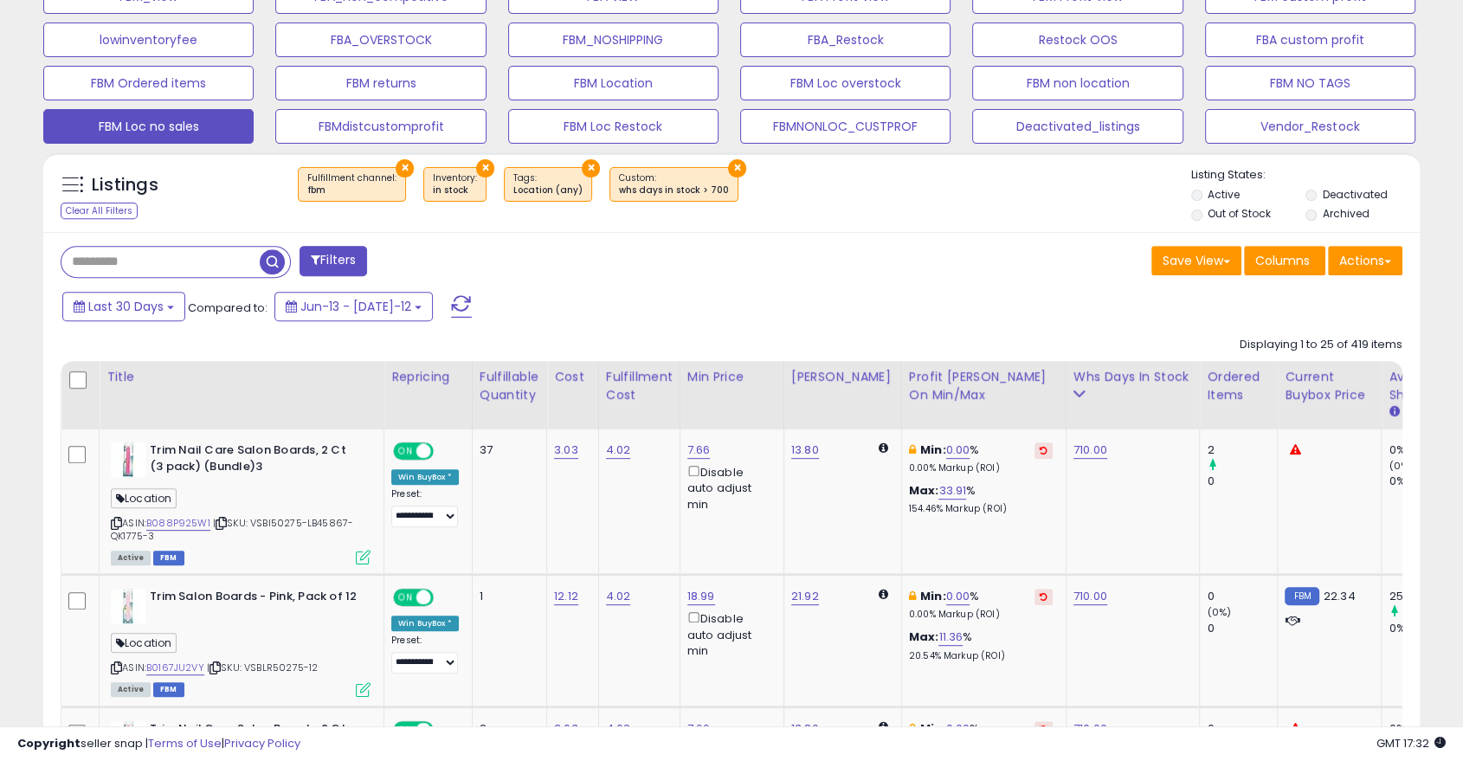
click at [334, 267] on button "Filters" at bounding box center [334, 261] width 68 height 30
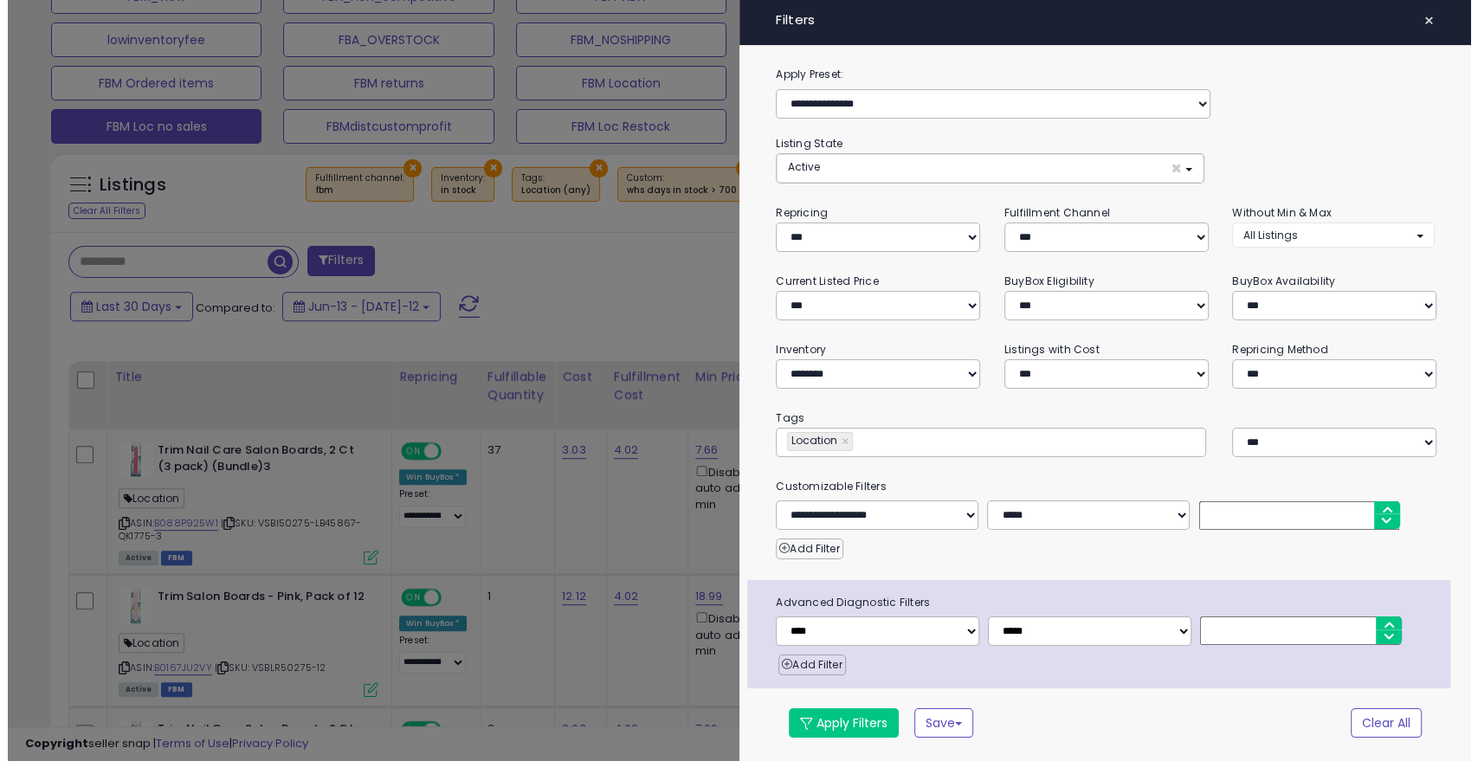
scroll to position [355, 806]
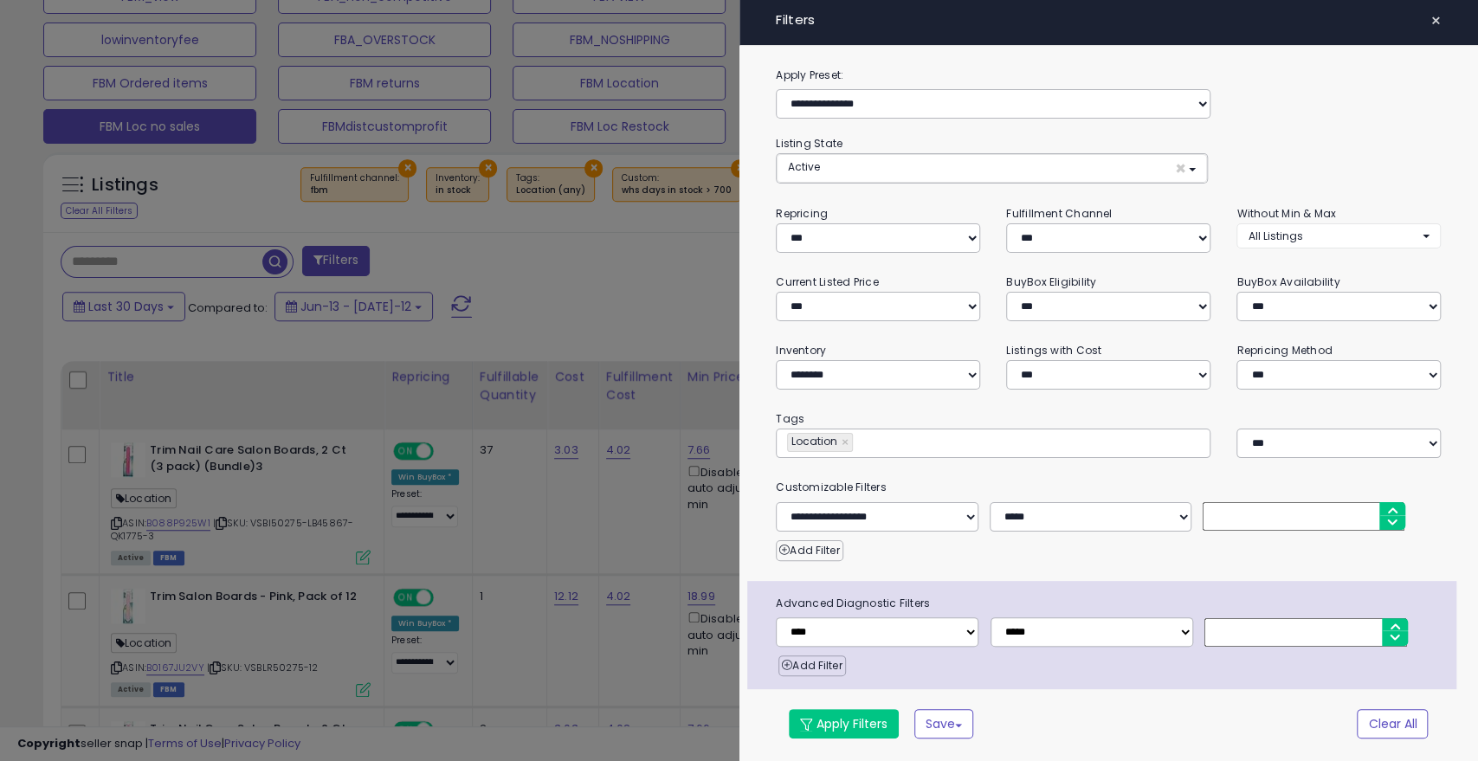
click at [1287, 519] on input "***" at bounding box center [1304, 516] width 202 height 29
type input "*"
type input "***"
click at [837, 723] on button "Apply Filters" at bounding box center [844, 723] width 110 height 29
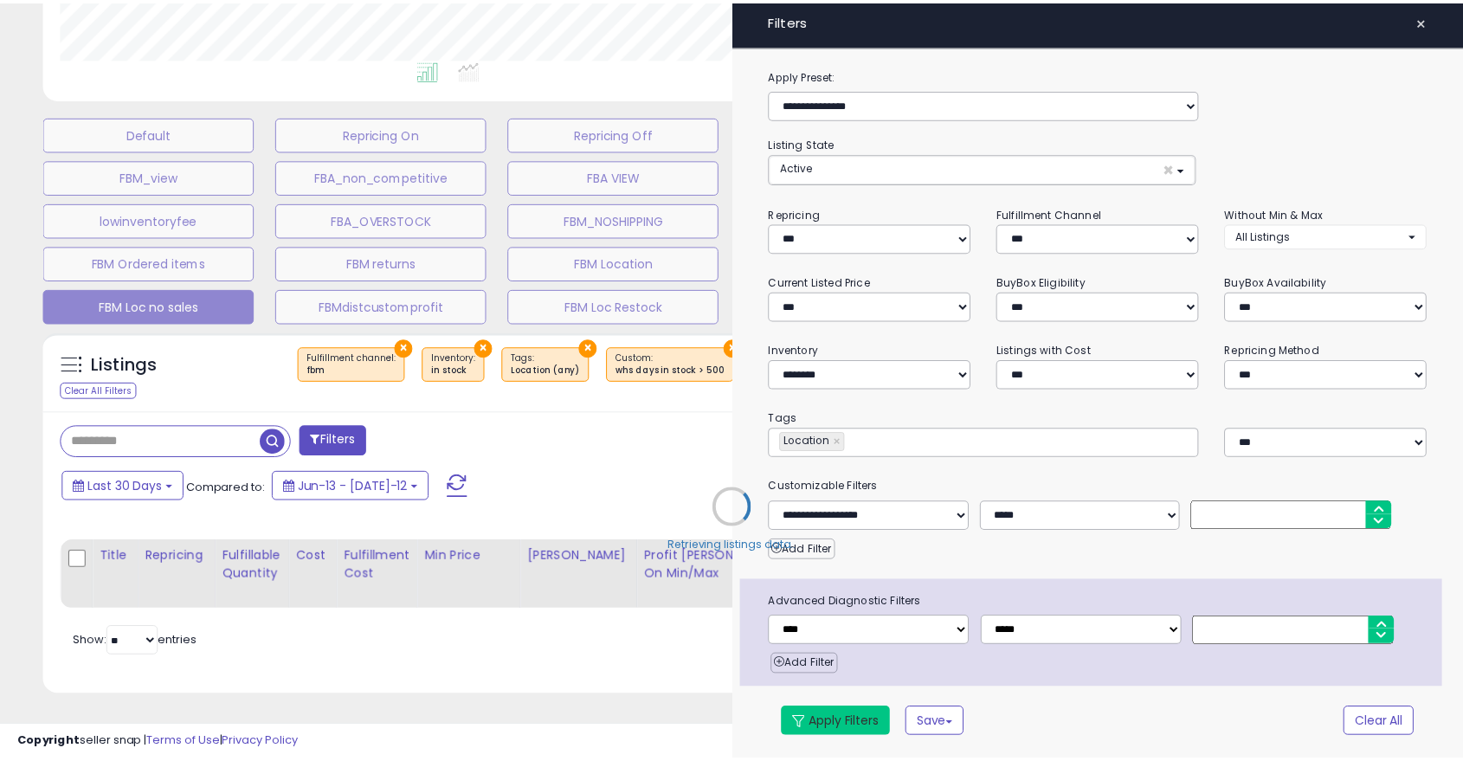
scroll to position [443, 0]
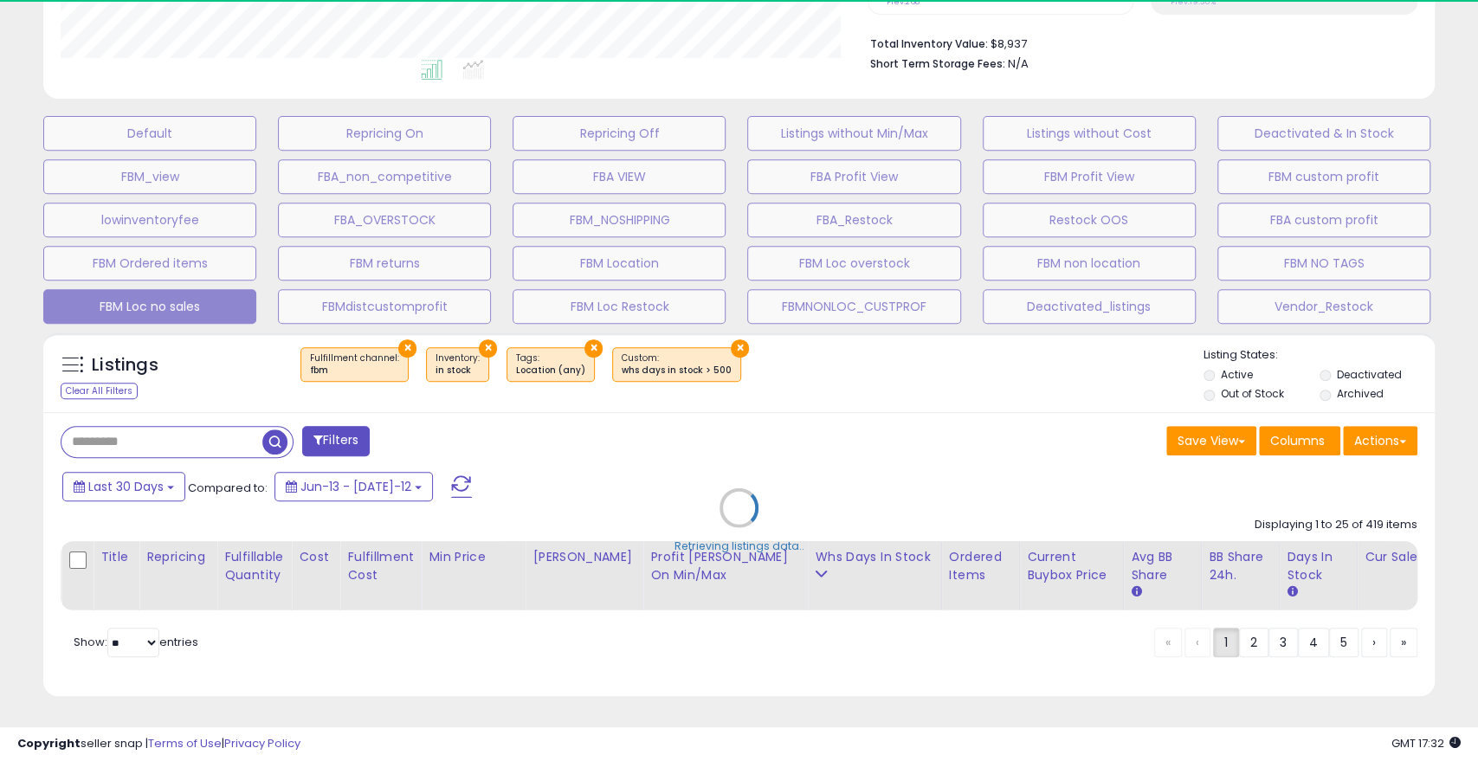
select select "**********"
select select "*"
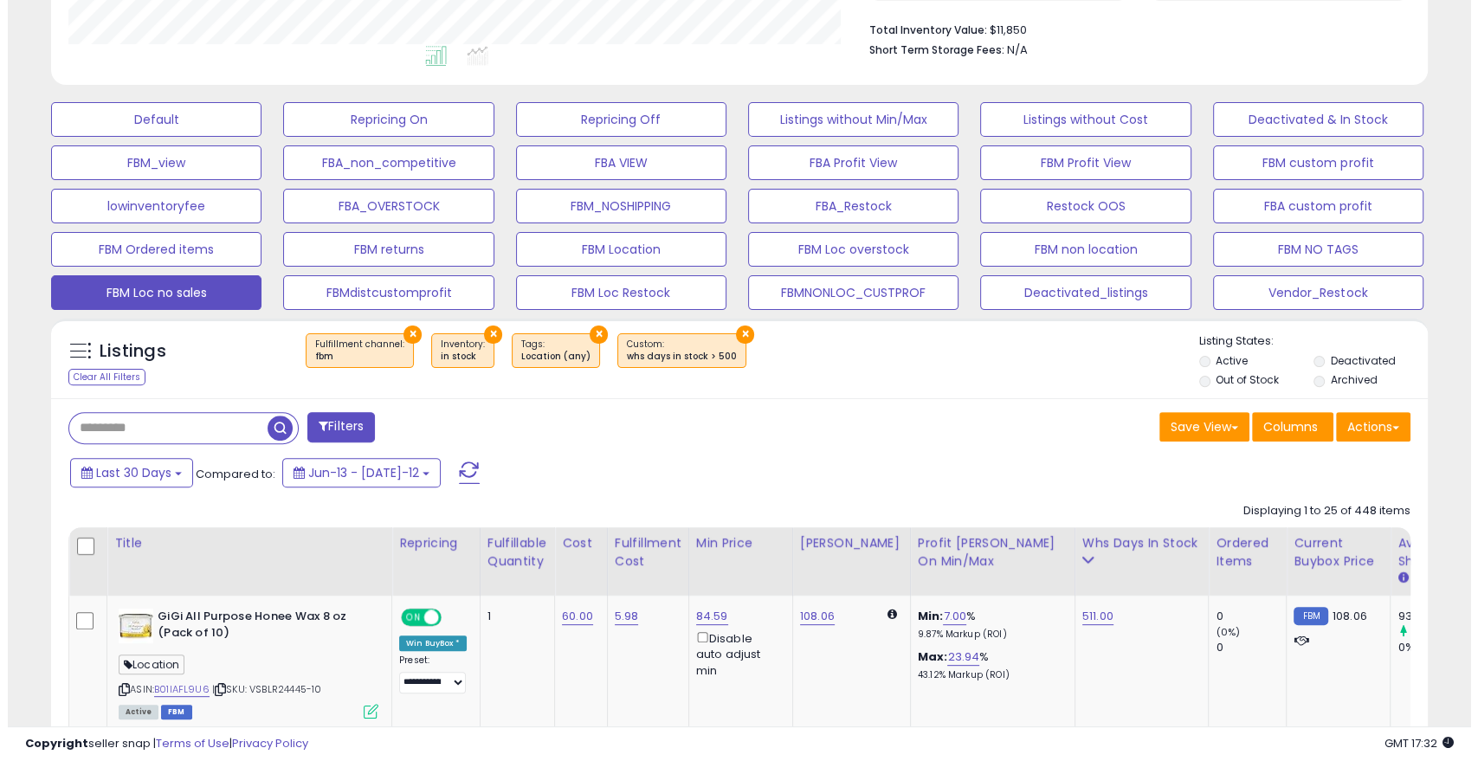
scroll to position [355, 796]
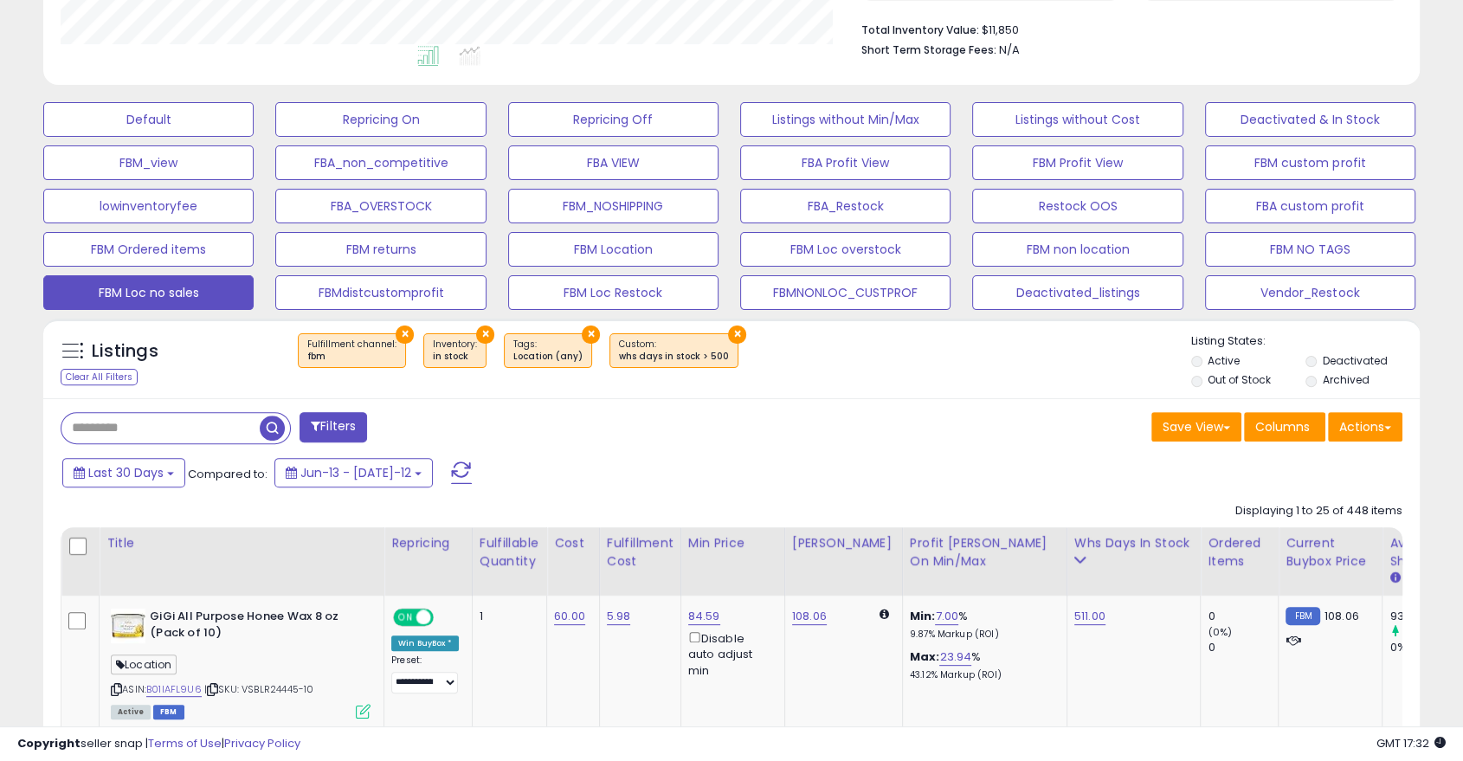
click at [362, 431] on button "Filters" at bounding box center [334, 427] width 68 height 30
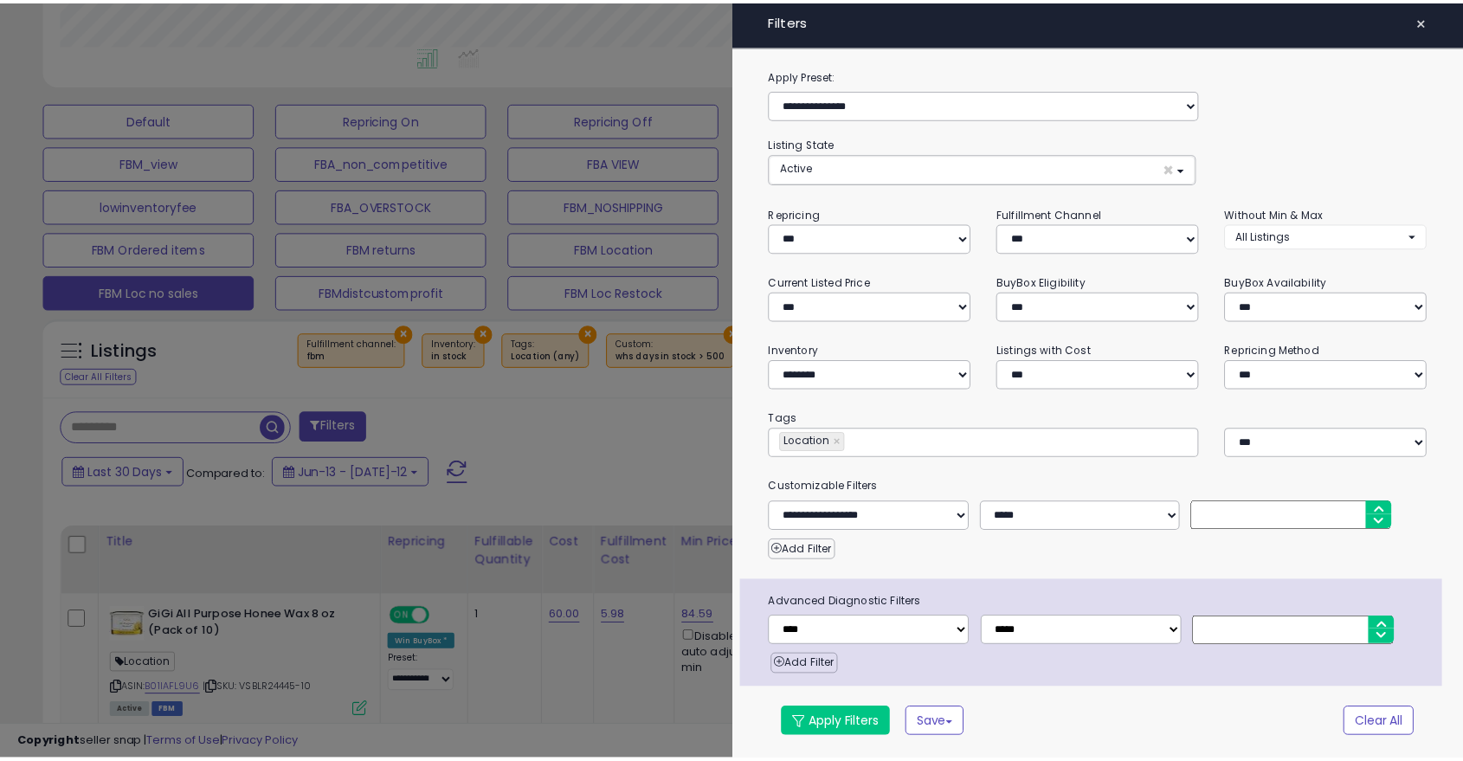
scroll to position [355, 806]
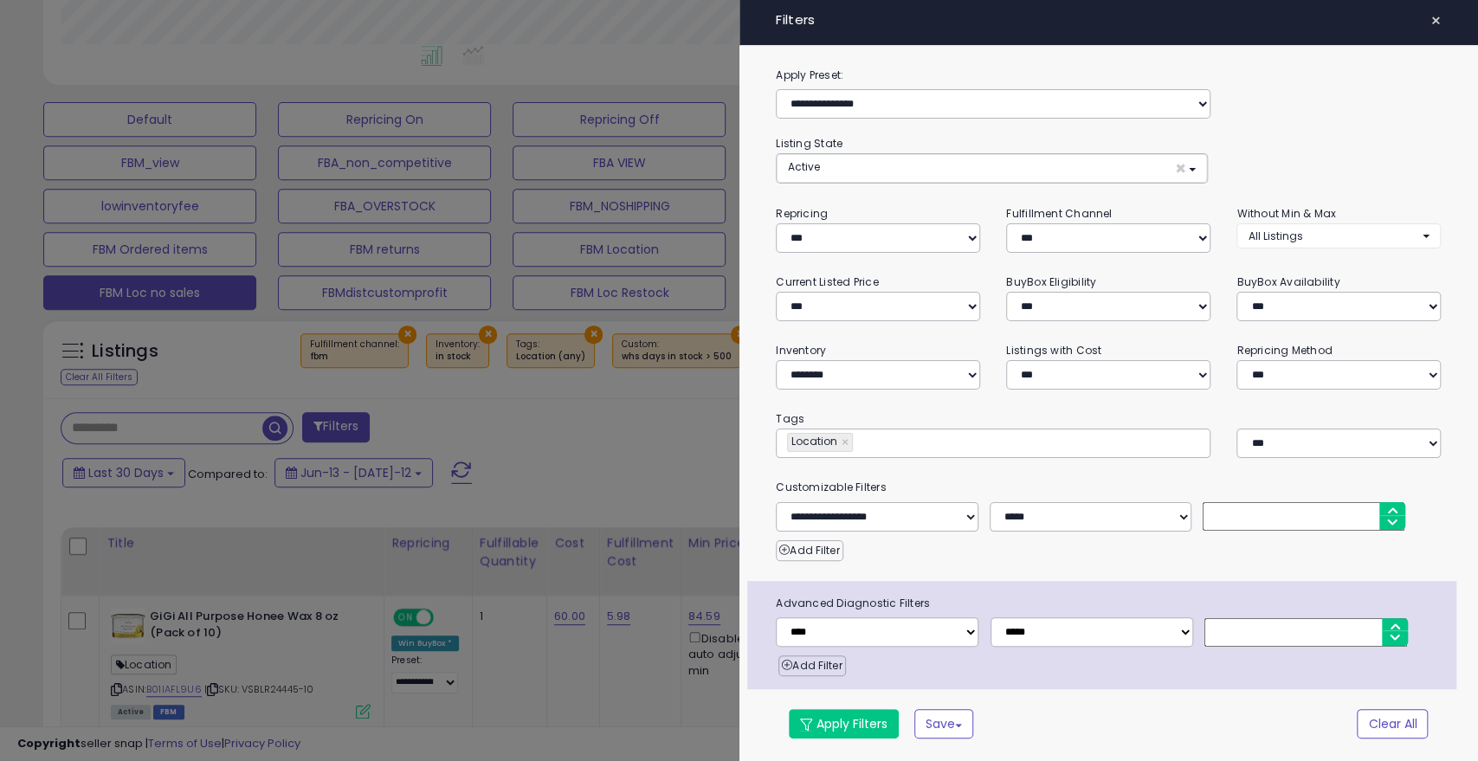
click at [1253, 520] on input "***" at bounding box center [1304, 516] width 202 height 29
type input "*"
type input "***"
click at [840, 721] on button "Apply Filters" at bounding box center [844, 723] width 110 height 29
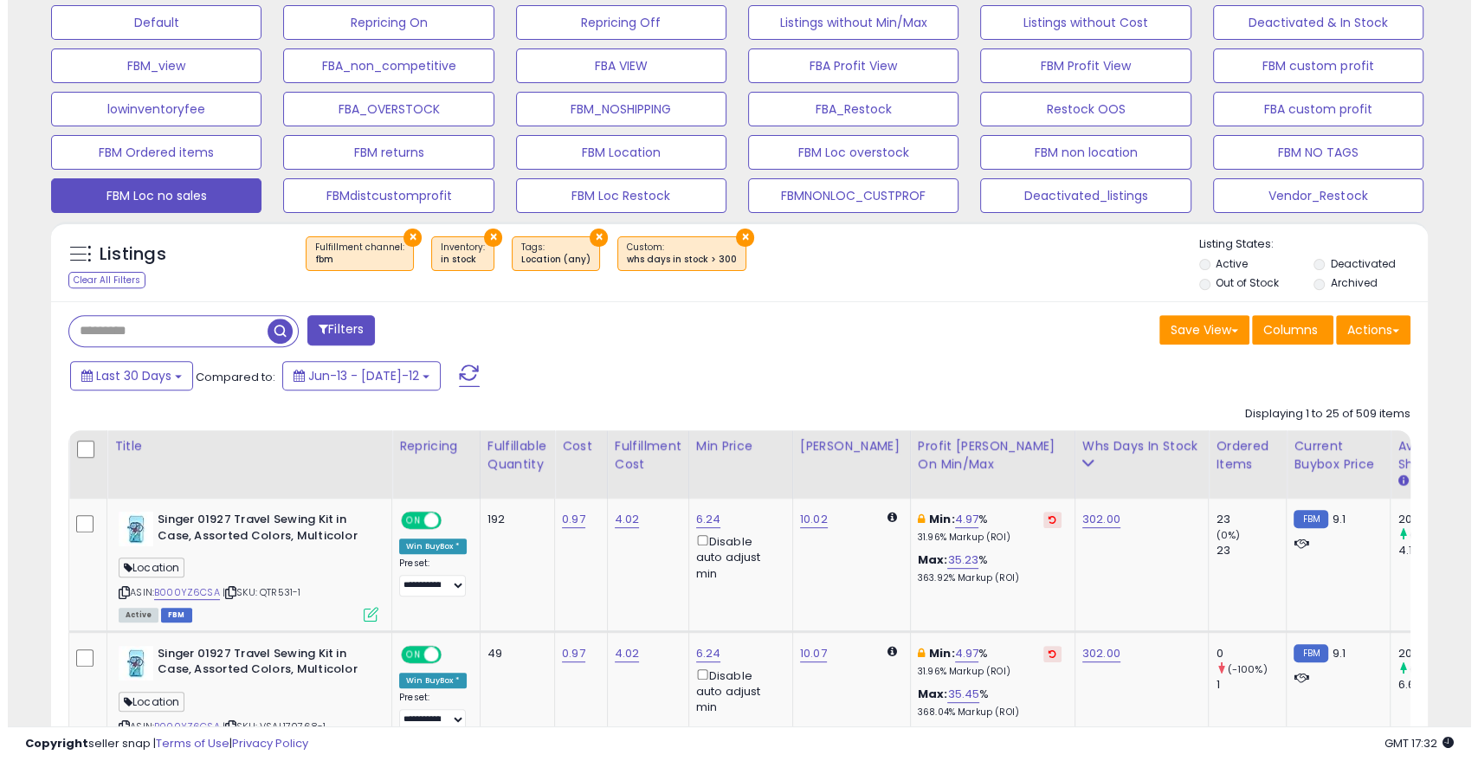
scroll to position [355, 796]
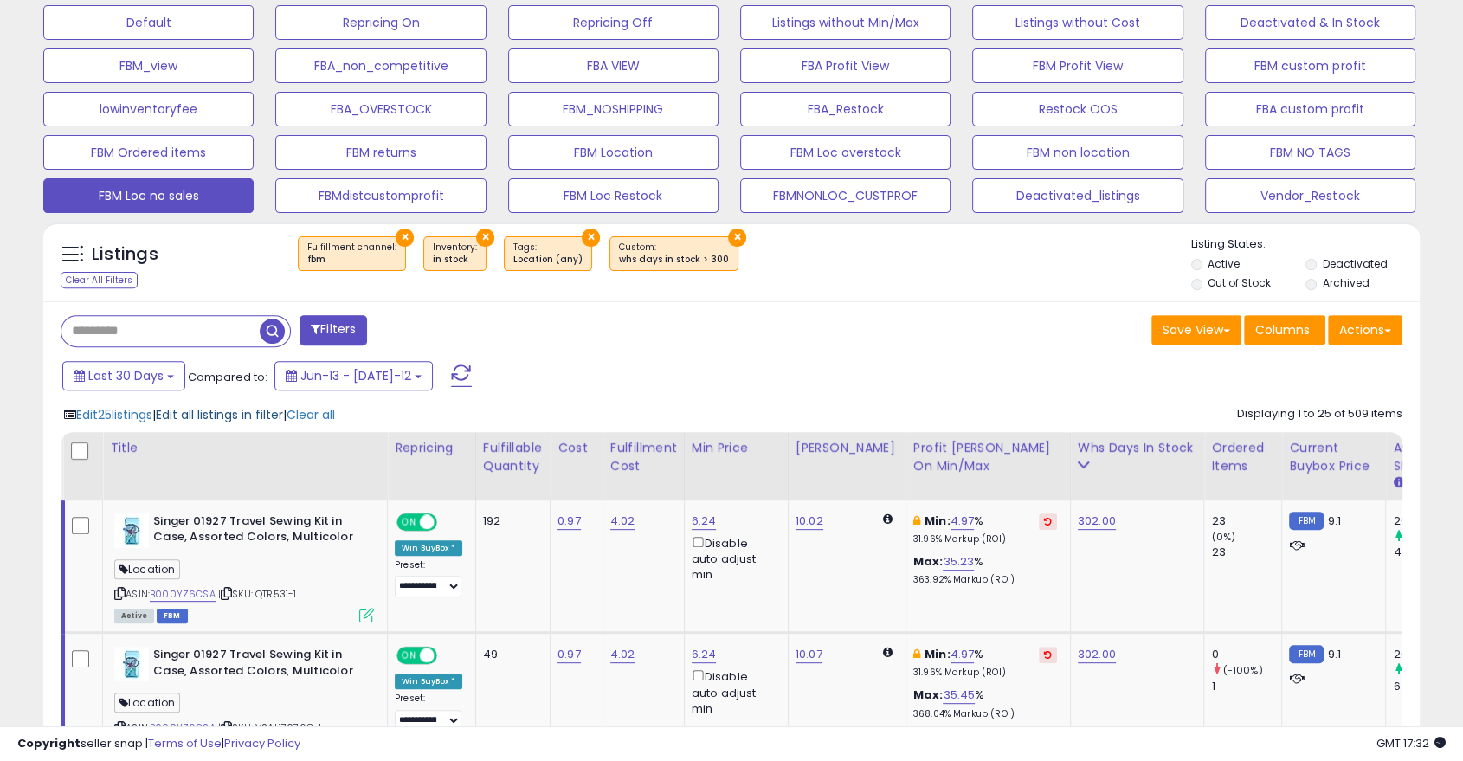
click at [220, 418] on span "Edit all listings in filter" at bounding box center [219, 414] width 127 height 17
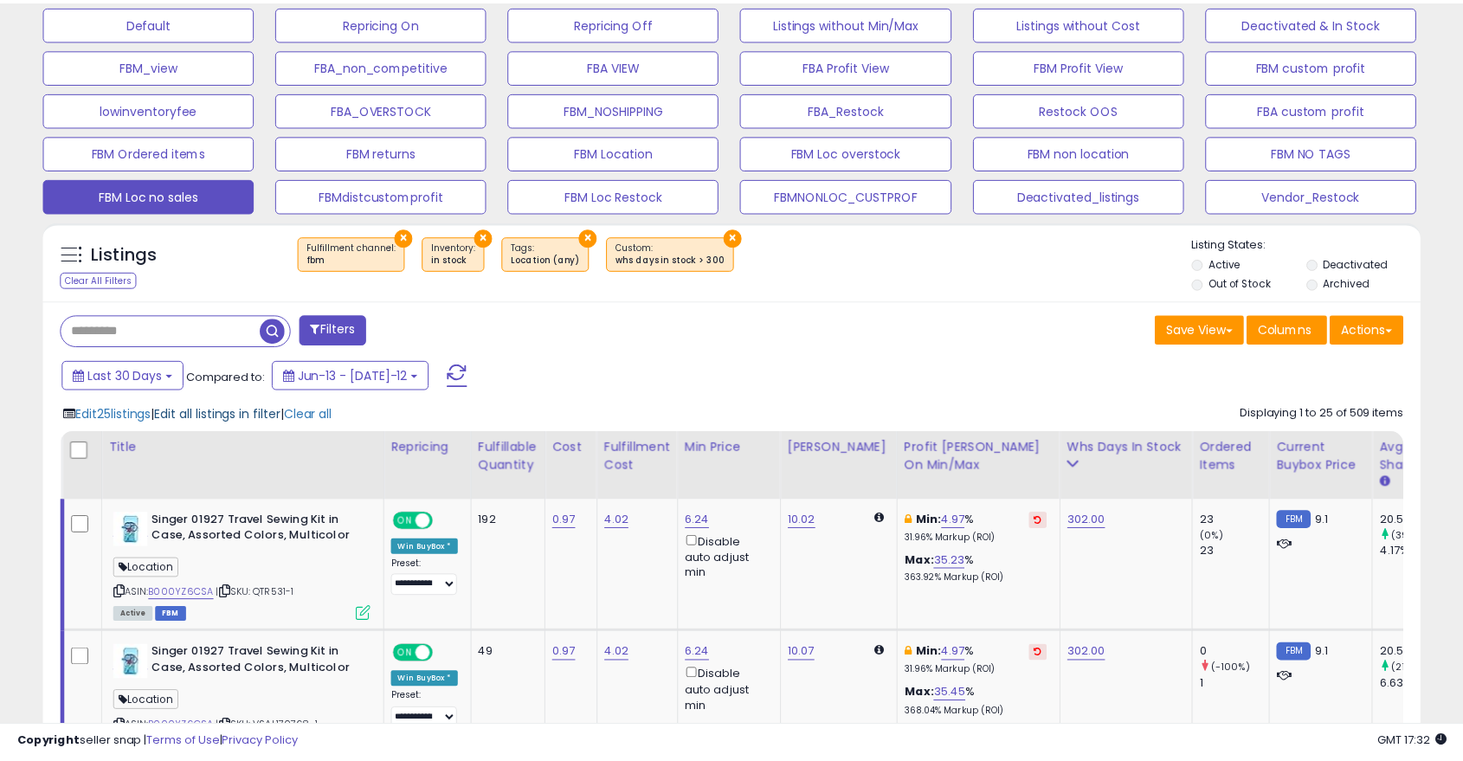
scroll to position [355, 806]
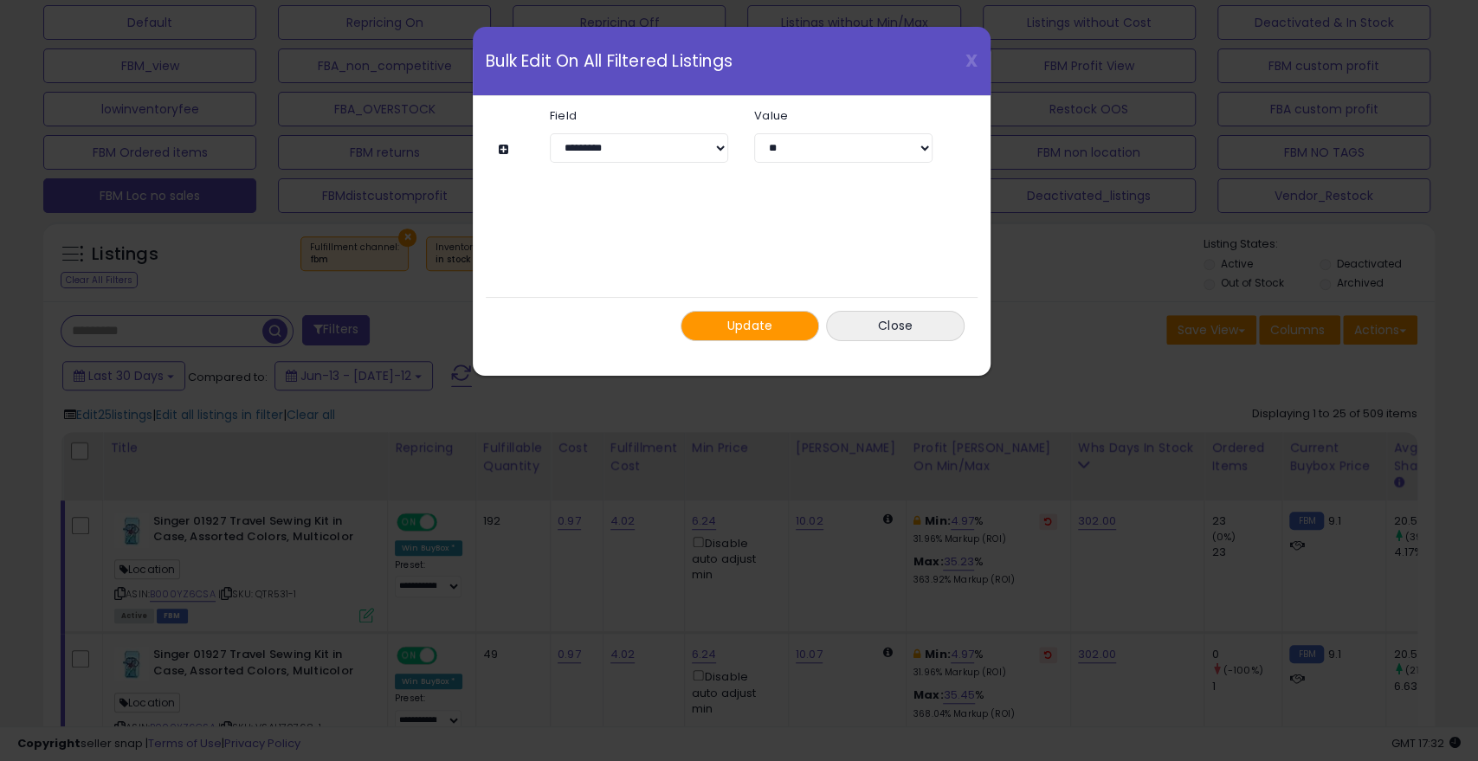
click at [624, 129] on div "**********" at bounding box center [723, 136] width 448 height 54
click at [636, 153] on select "**********" at bounding box center [639, 147] width 178 height 29
select select "**********"
click at [550, 133] on select "**********" at bounding box center [639, 147] width 178 height 29
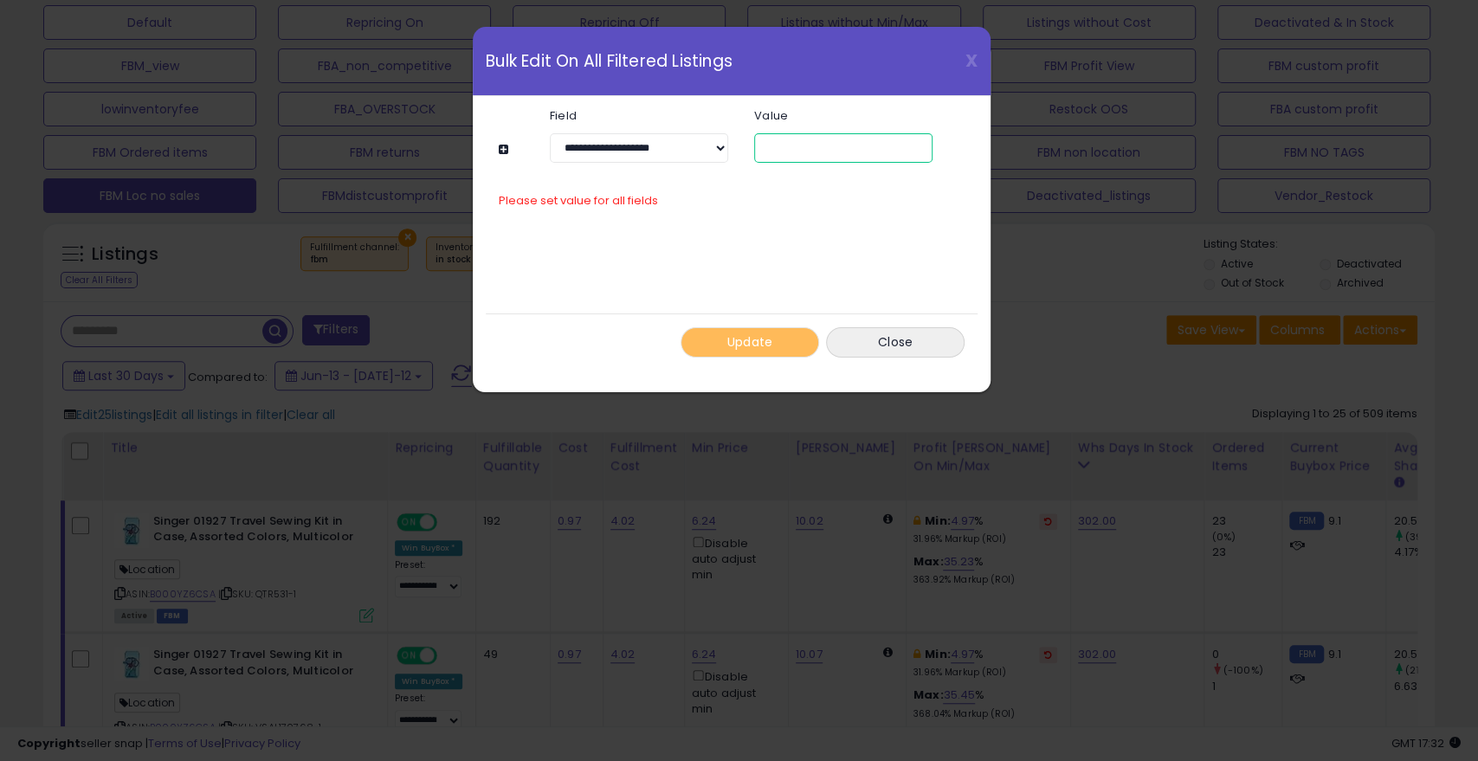
click at [786, 145] on input "number" at bounding box center [843, 147] width 178 height 29
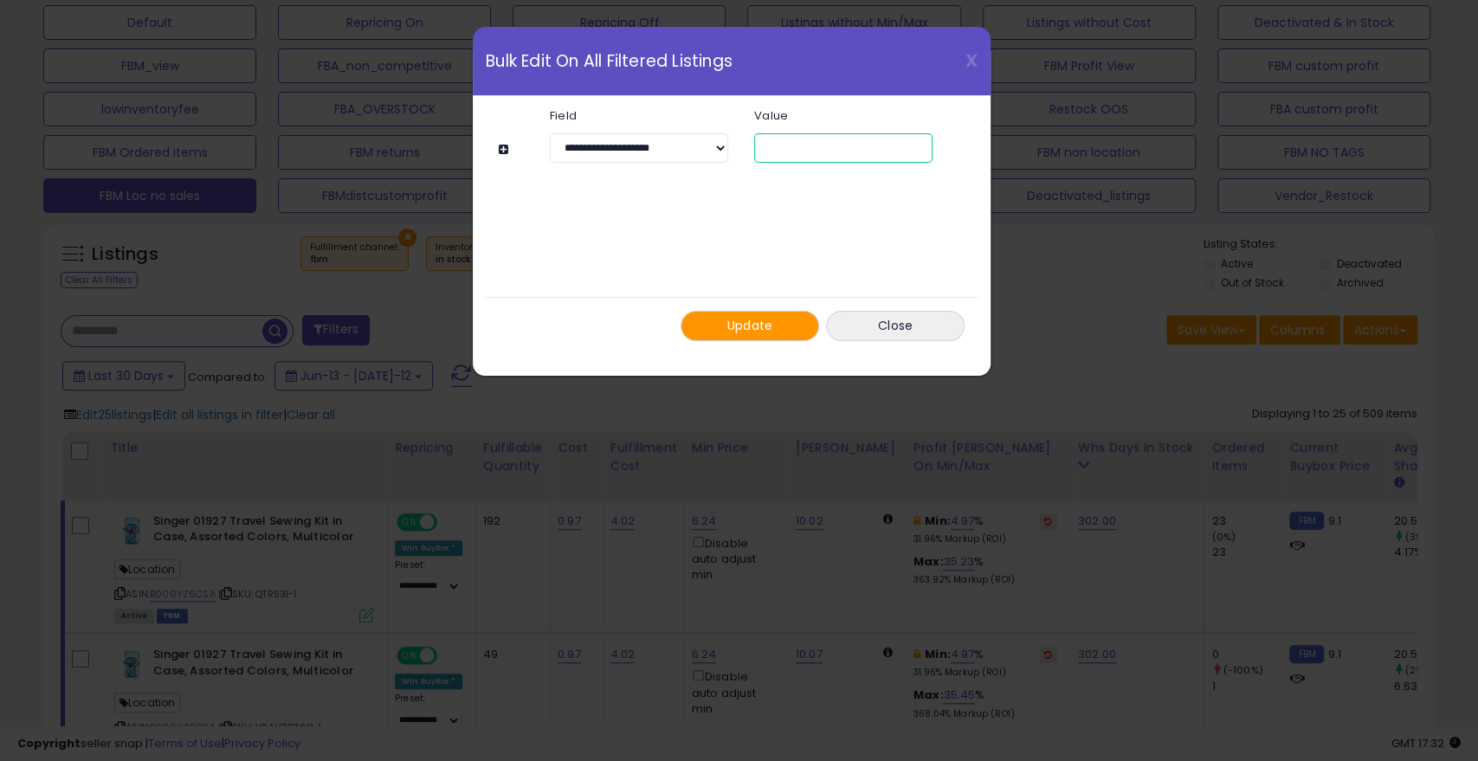
type input "*"
click at [768, 318] on span "Update" at bounding box center [750, 325] width 46 height 17
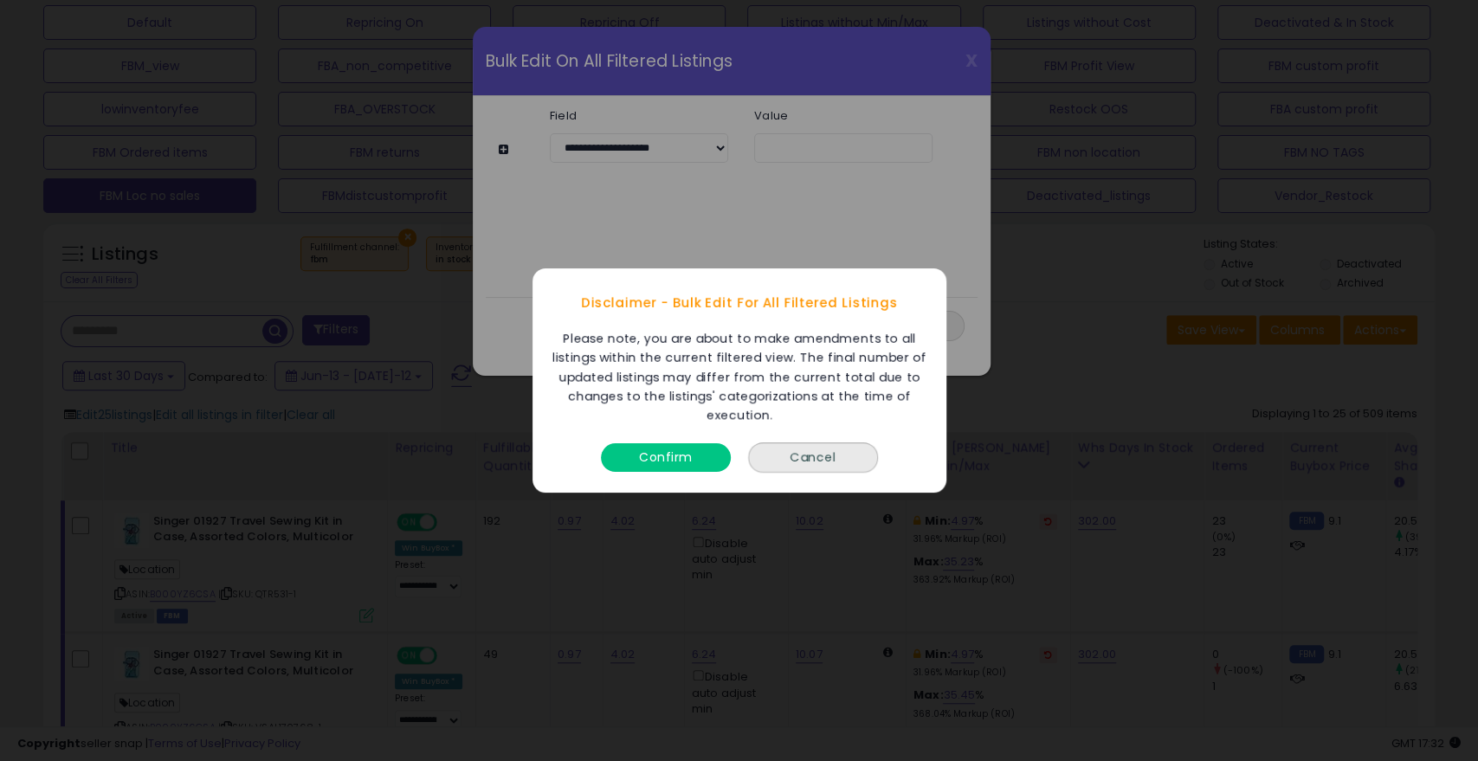
click at [657, 458] on button "Confirm" at bounding box center [666, 457] width 130 height 29
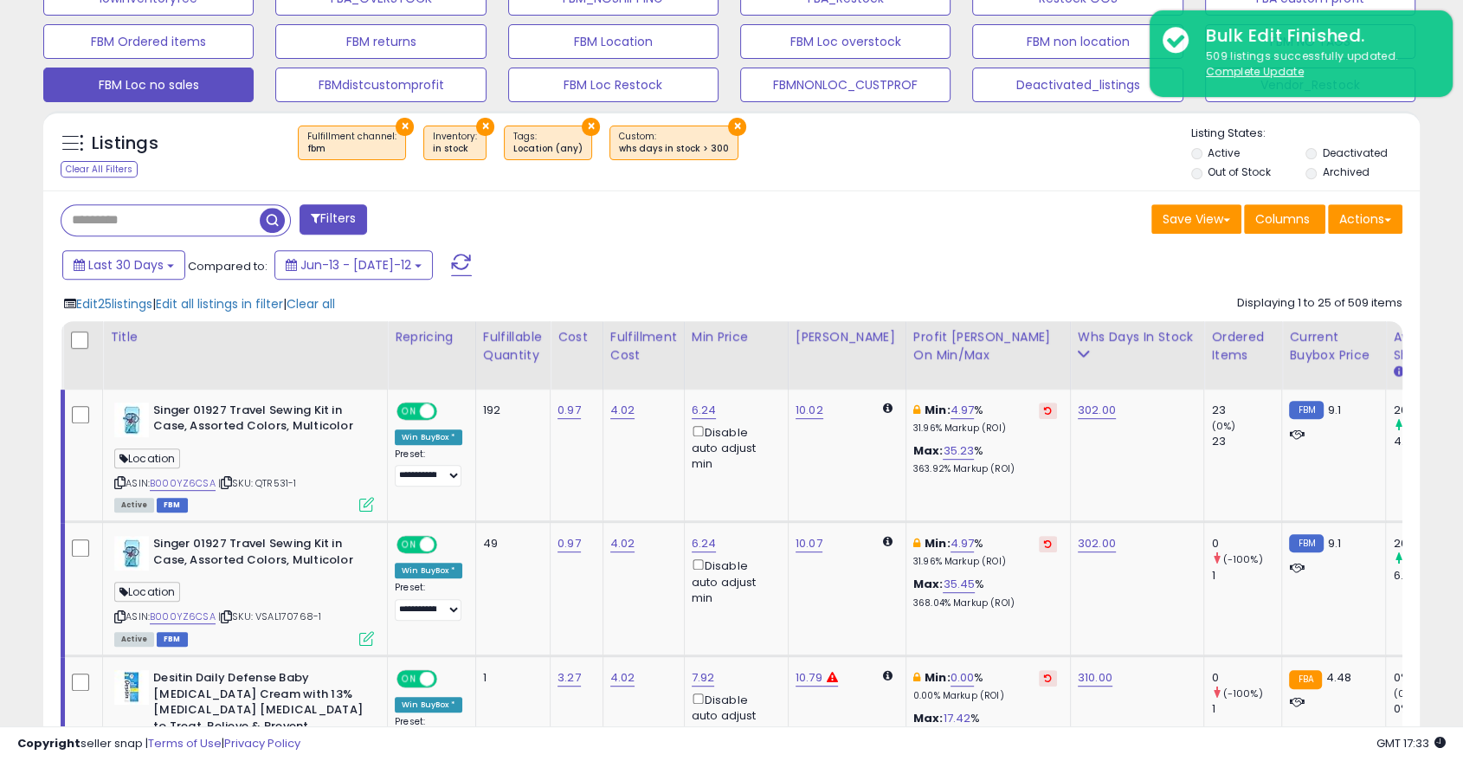
scroll to position [651, 0]
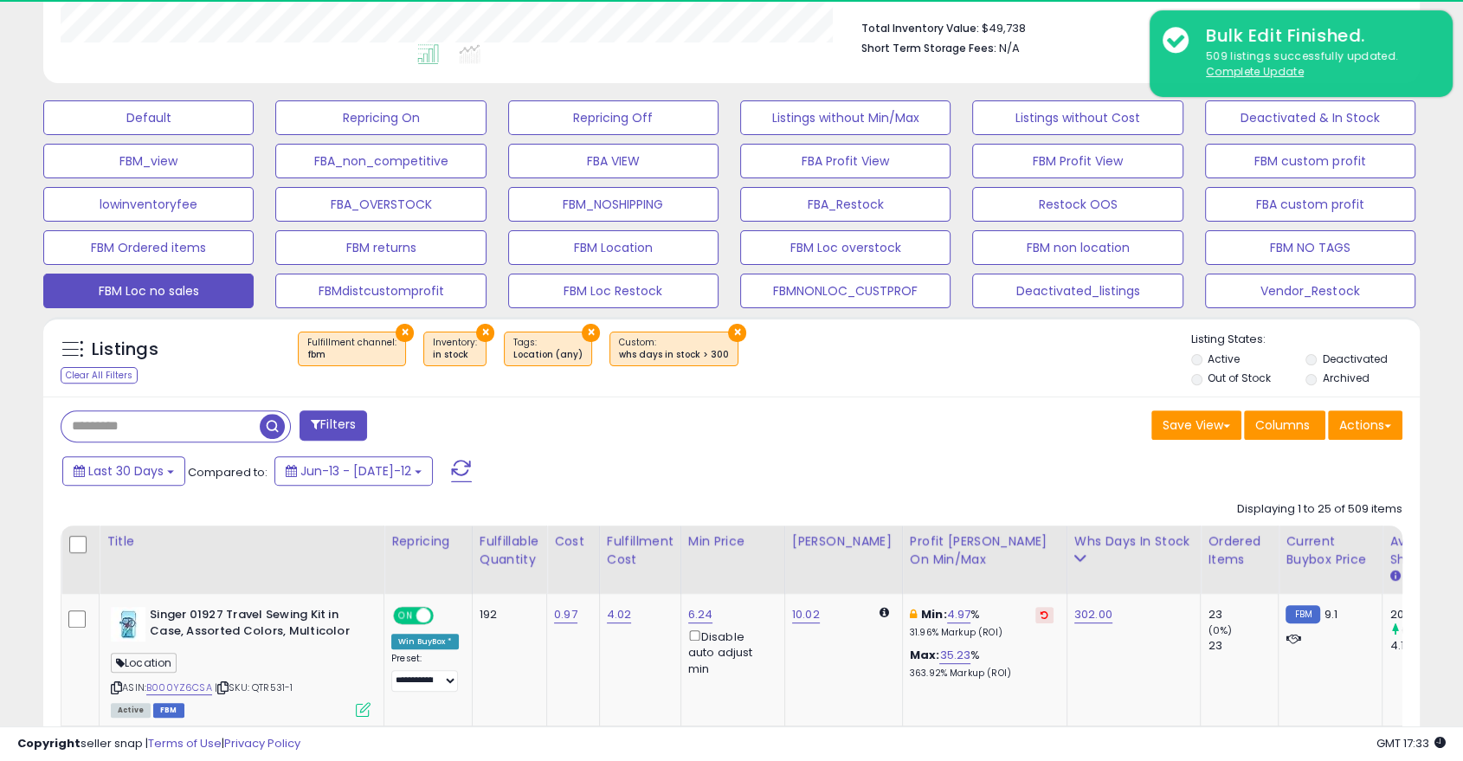
scroll to position [355, 796]
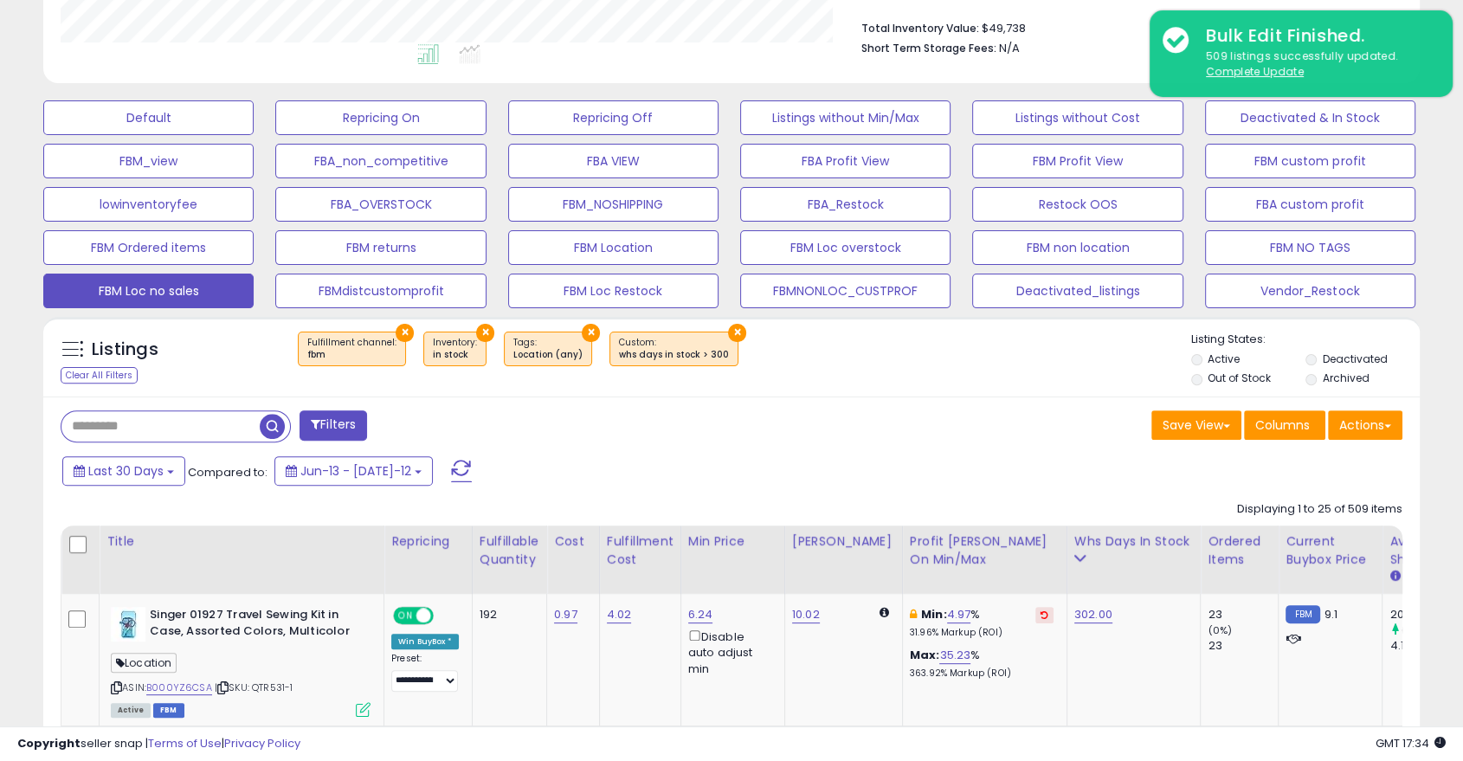
scroll to position [355, 796]
click at [254, 135] on button "FBM Loc Restock" at bounding box center [148, 117] width 210 height 35
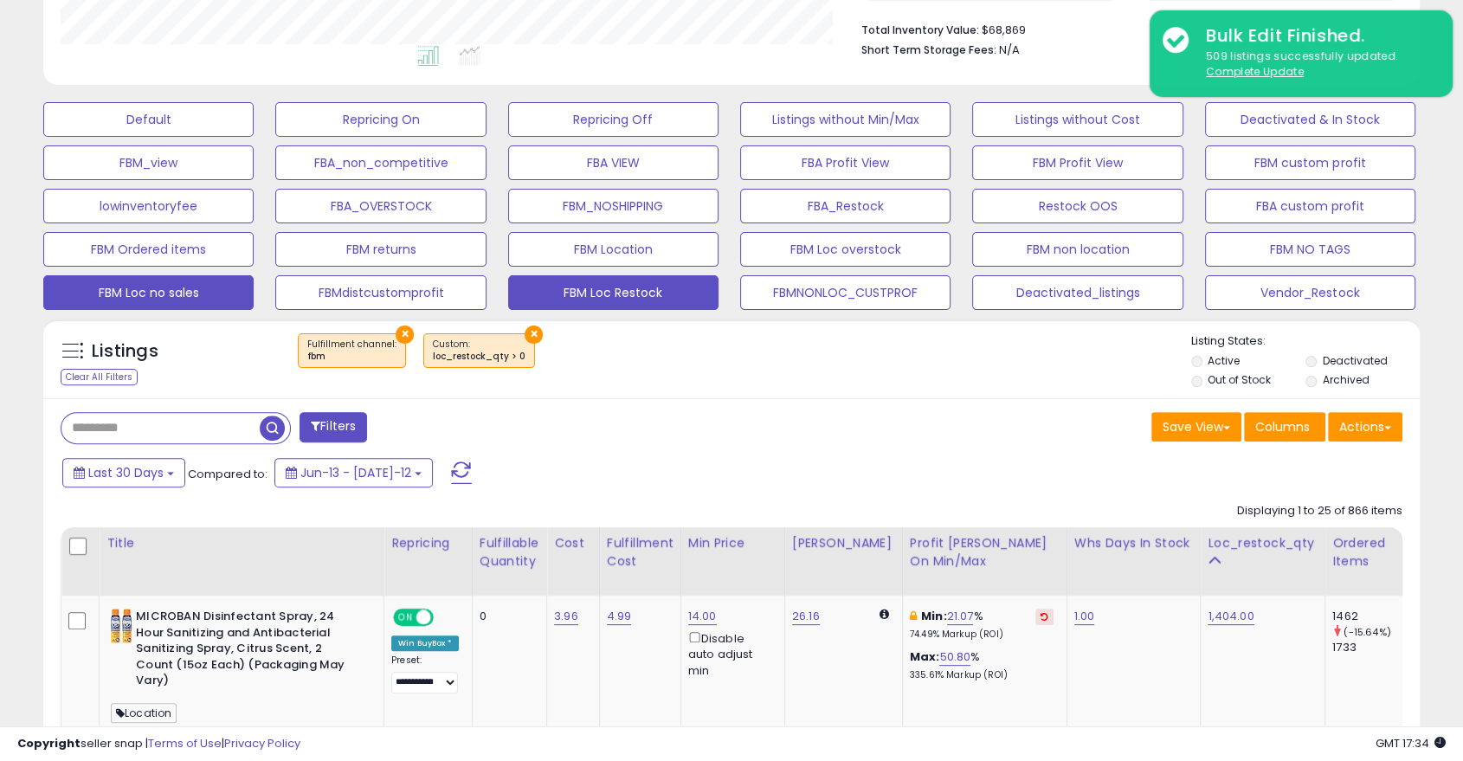
click at [203, 137] on button "FBM Loc no sales" at bounding box center [148, 119] width 210 height 35
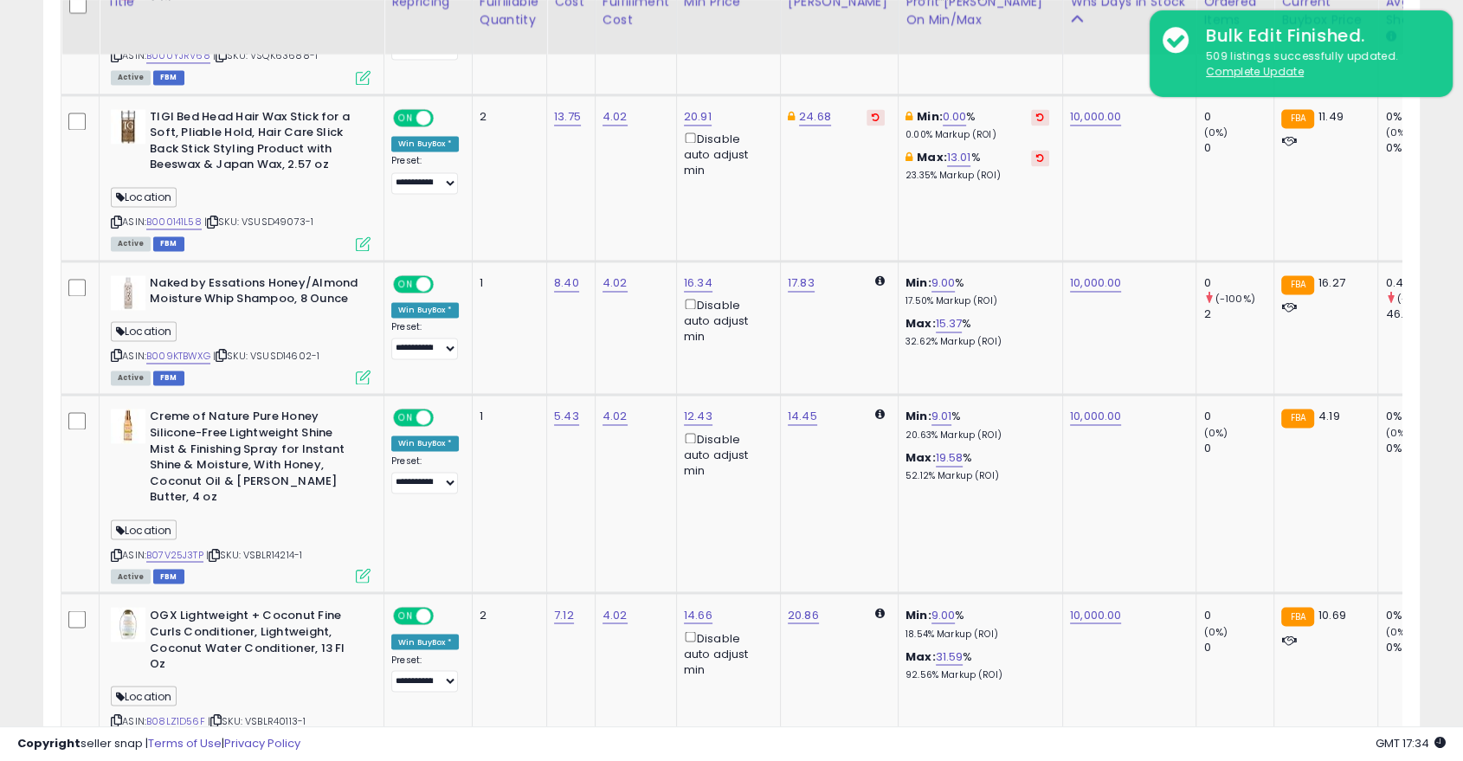
scroll to position [2755, 0]
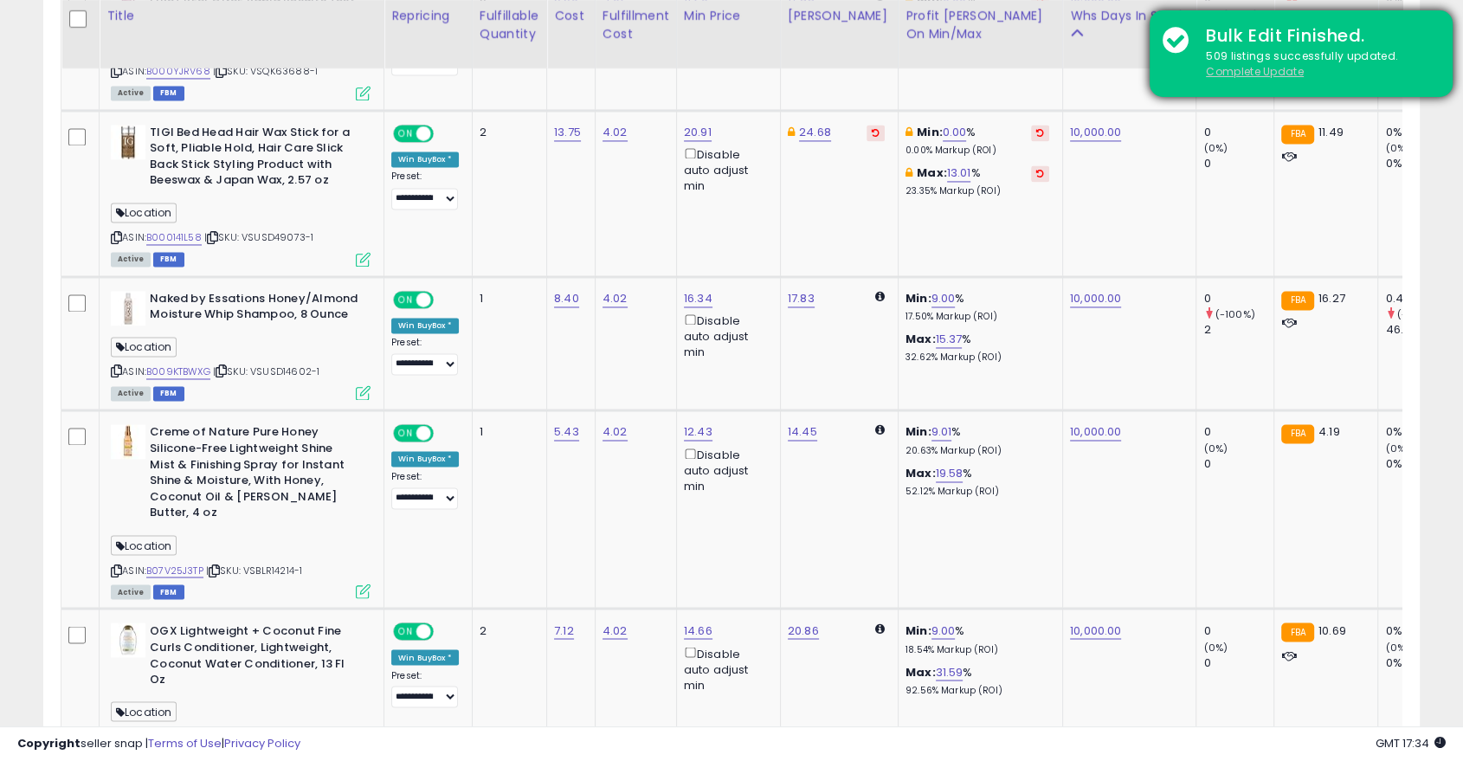
click at [1253, 73] on u "Complete Update" at bounding box center [1255, 71] width 98 height 15
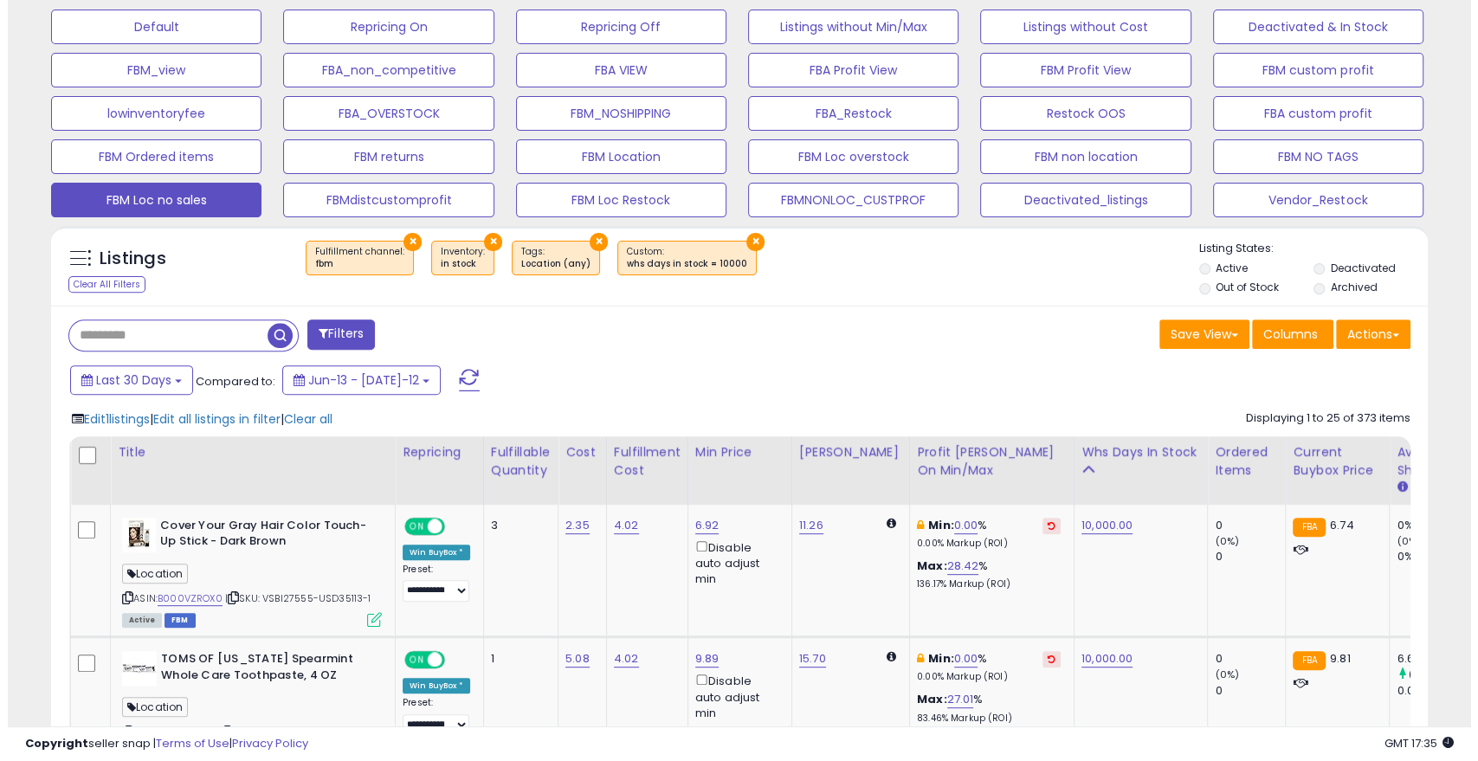
scroll to position [546, 0]
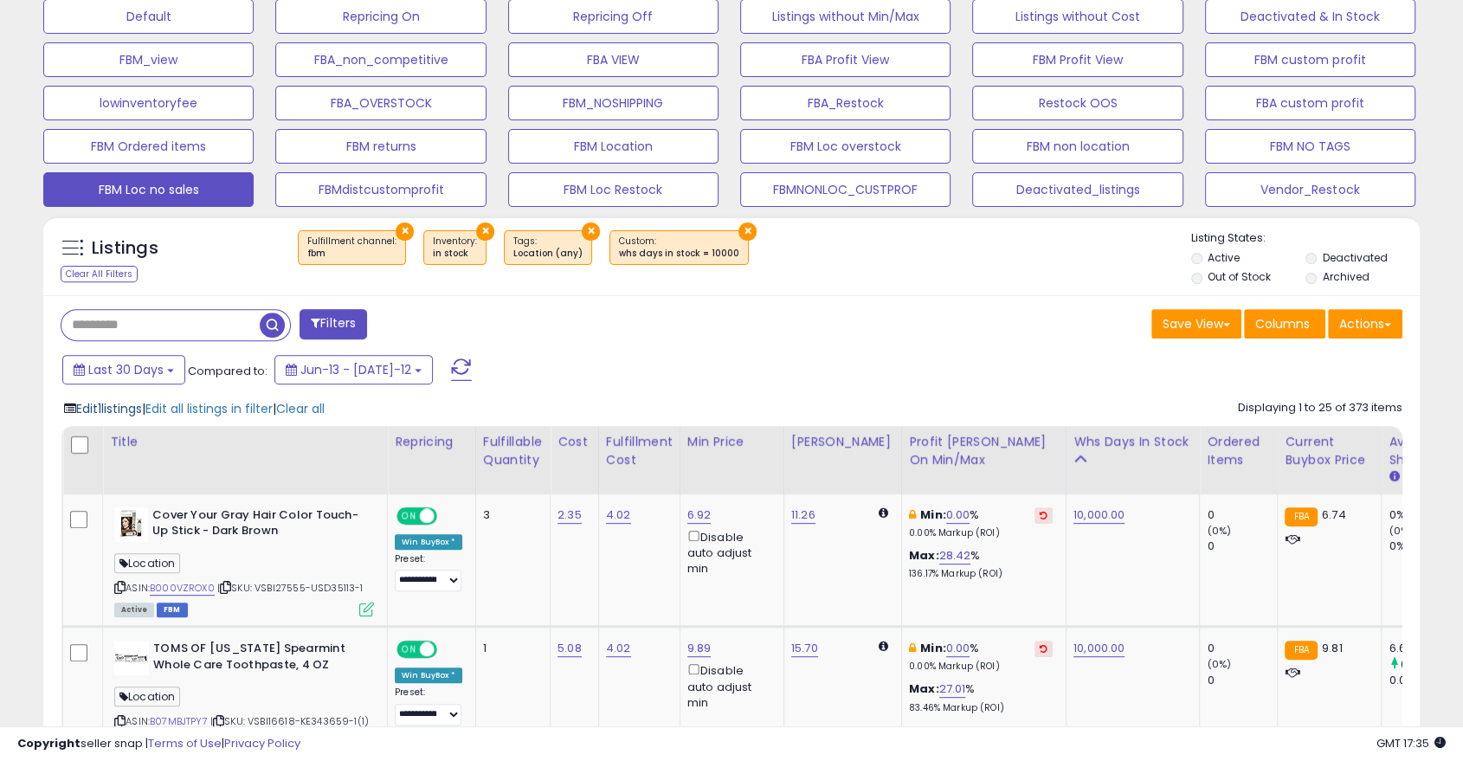
click at [112, 405] on span "Edit 1 listings" at bounding box center [109, 408] width 66 height 17
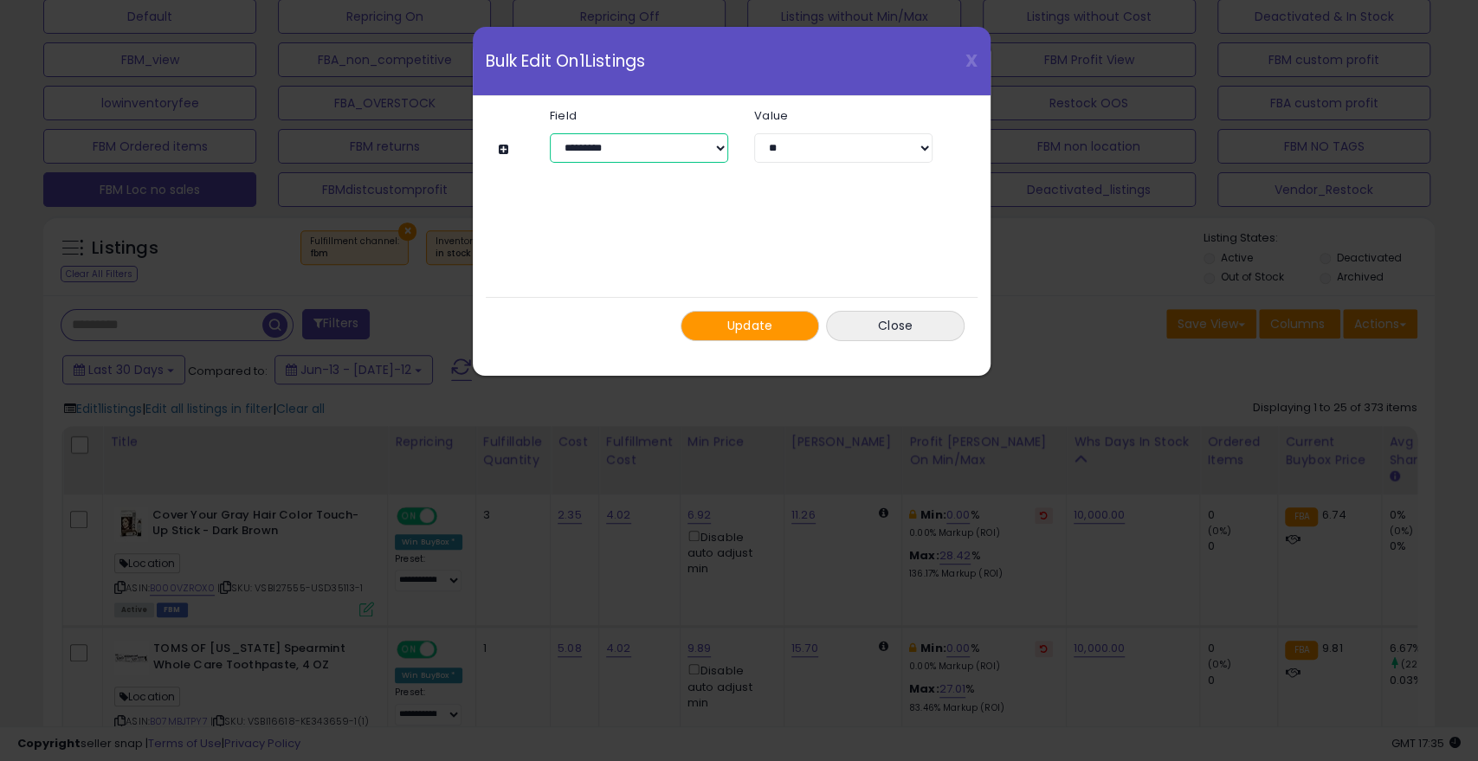
click at [629, 148] on select "**********" at bounding box center [639, 147] width 178 height 29
select select "**********"
click at [550, 133] on select "**********" at bounding box center [639, 147] width 178 height 29
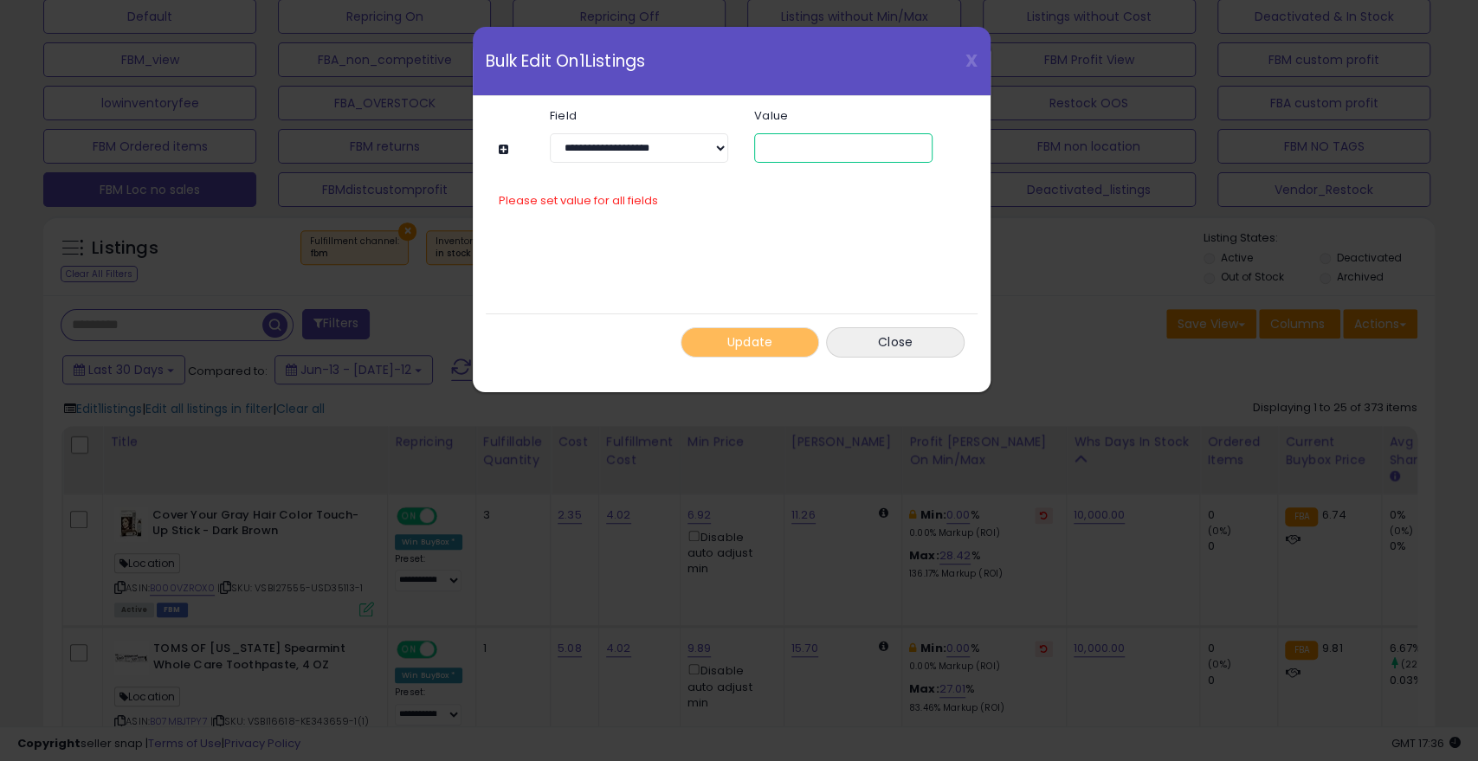
click at [803, 145] on input "number" at bounding box center [843, 147] width 178 height 29
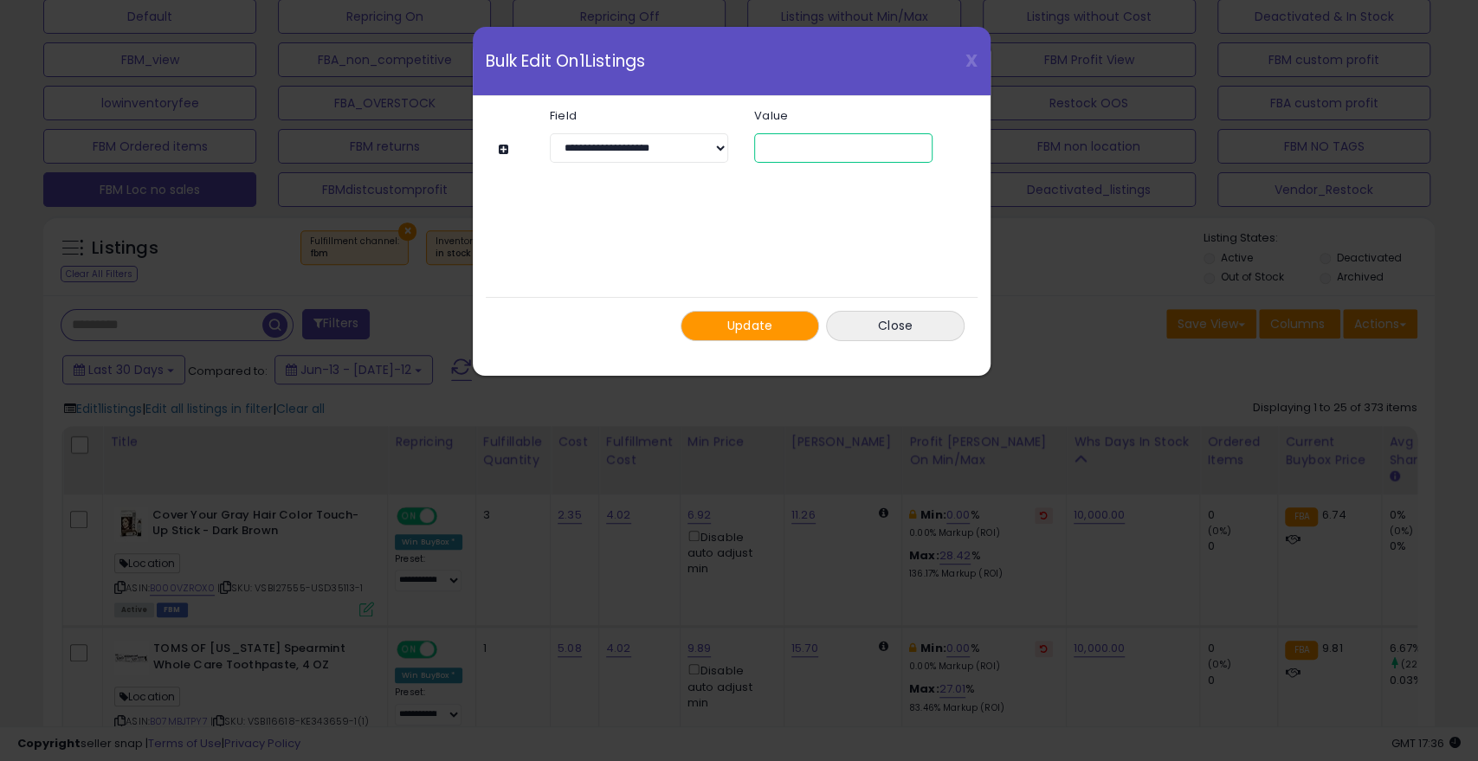
type input "*"
drag, startPoint x: 756, startPoint y: 322, endPoint x: 740, endPoint y: 325, distance: 15.8
click at [740, 325] on span "Update" at bounding box center [750, 325] width 46 height 17
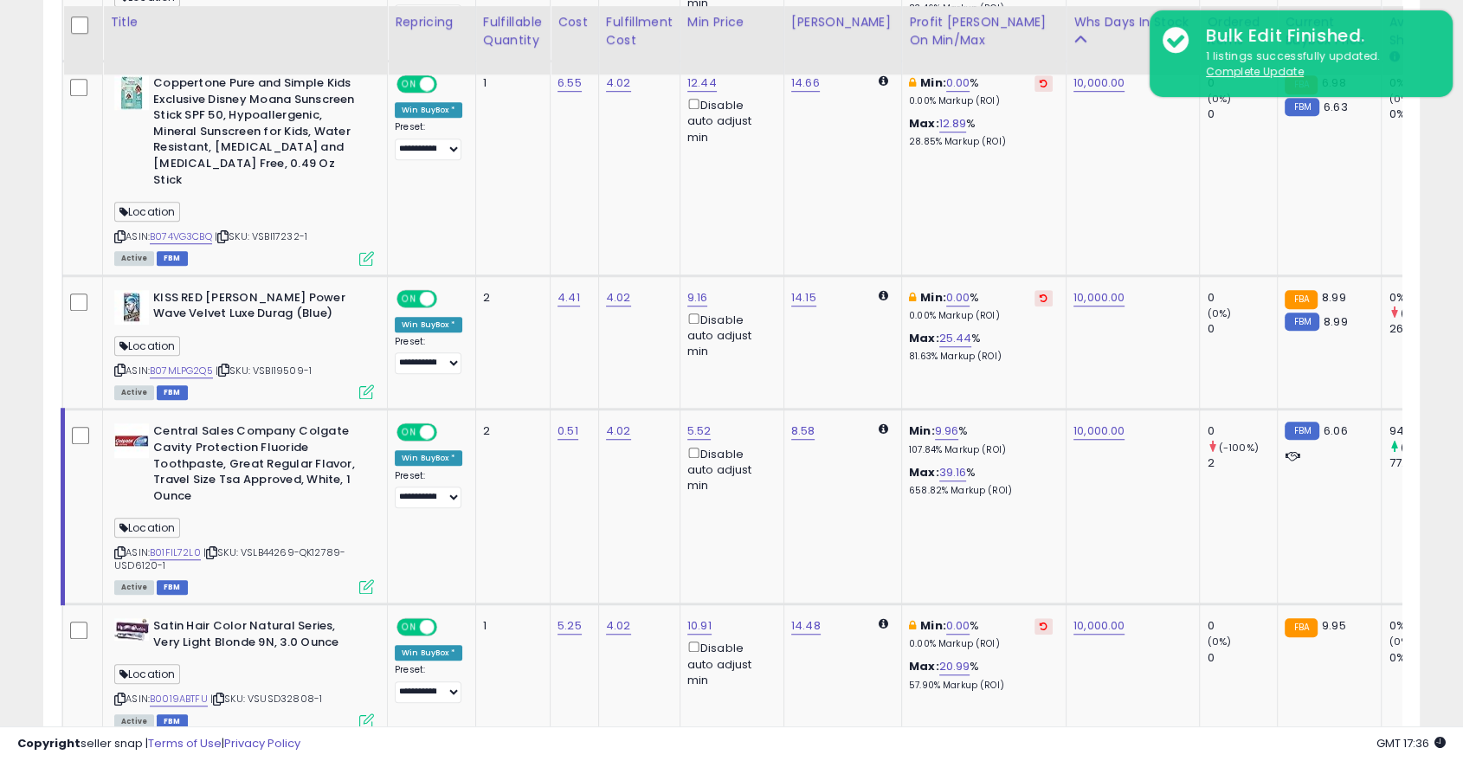
scroll to position [1254, 0]
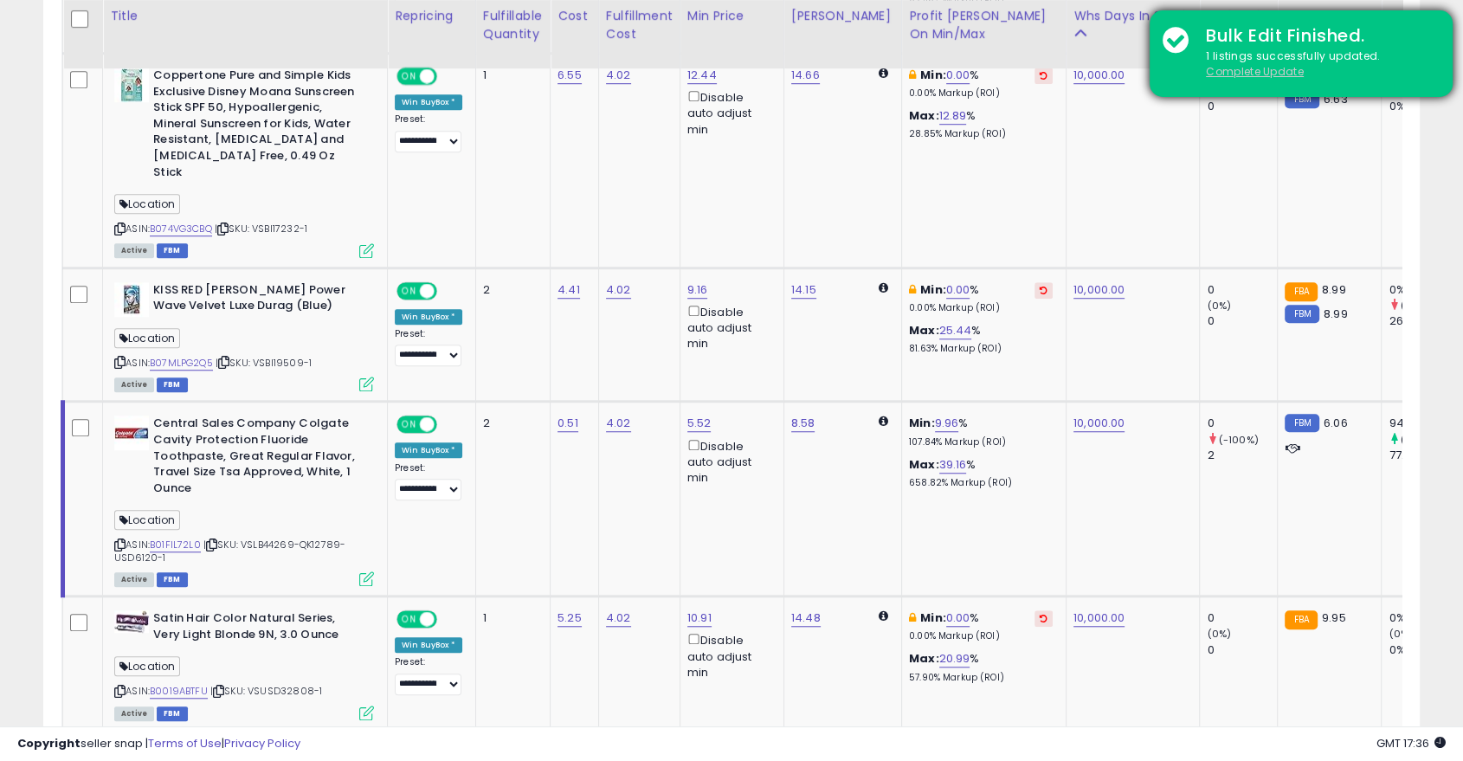
click at [1241, 74] on u "Complete Update" at bounding box center [1255, 71] width 98 height 15
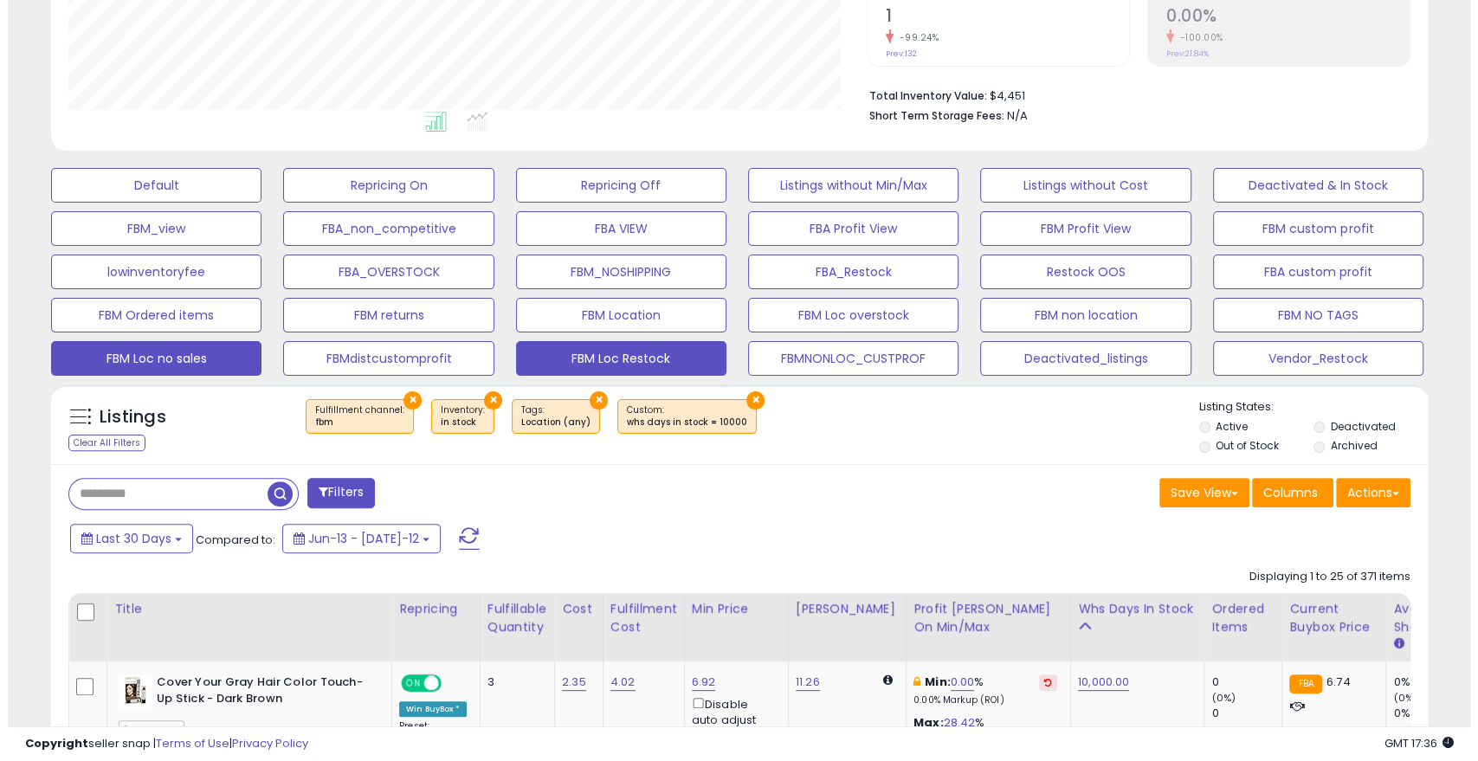
scroll to position [396, 0]
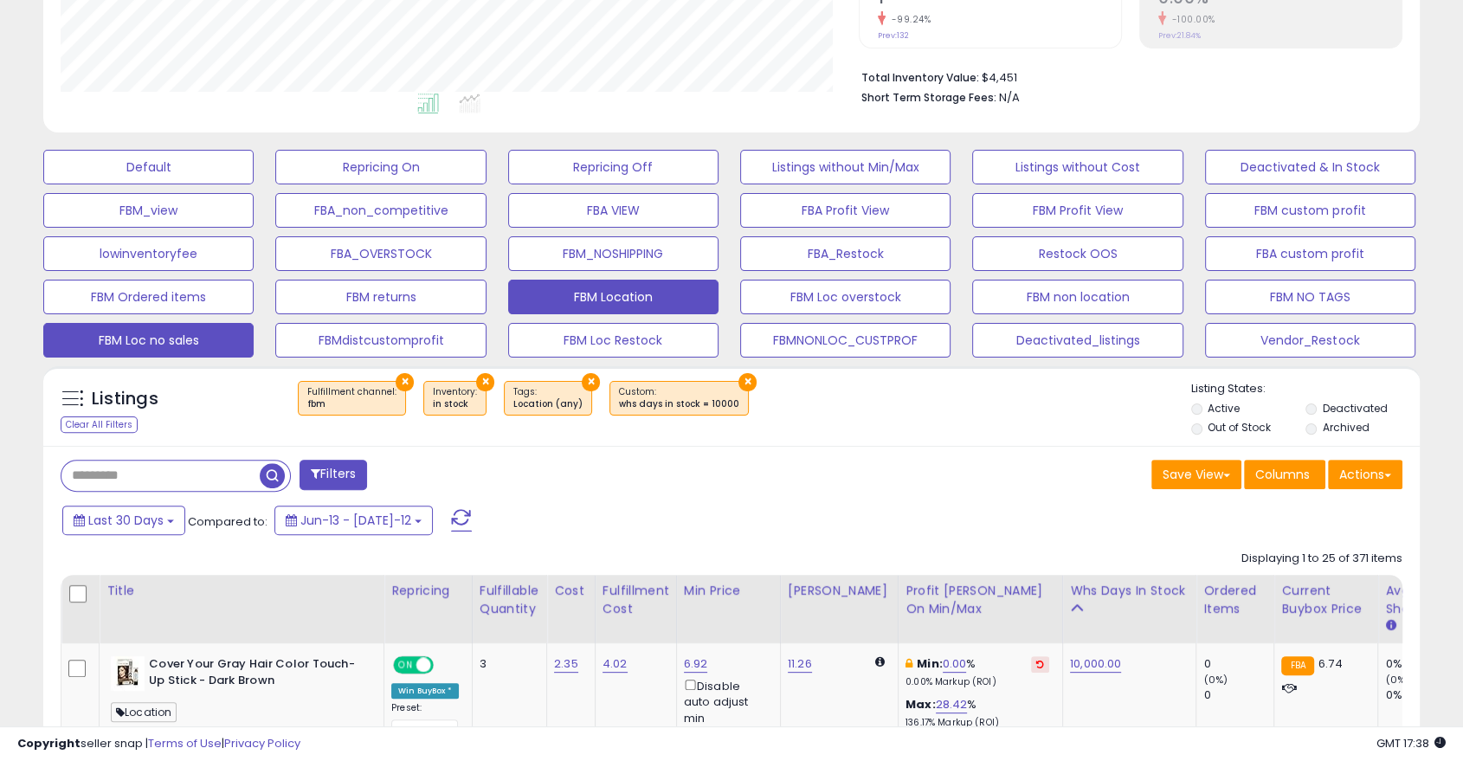
drag, startPoint x: 566, startPoint y: 289, endPoint x: 538, endPoint y: 299, distance: 30.1
click at [254, 184] on button "FBM Location" at bounding box center [148, 167] width 210 height 35
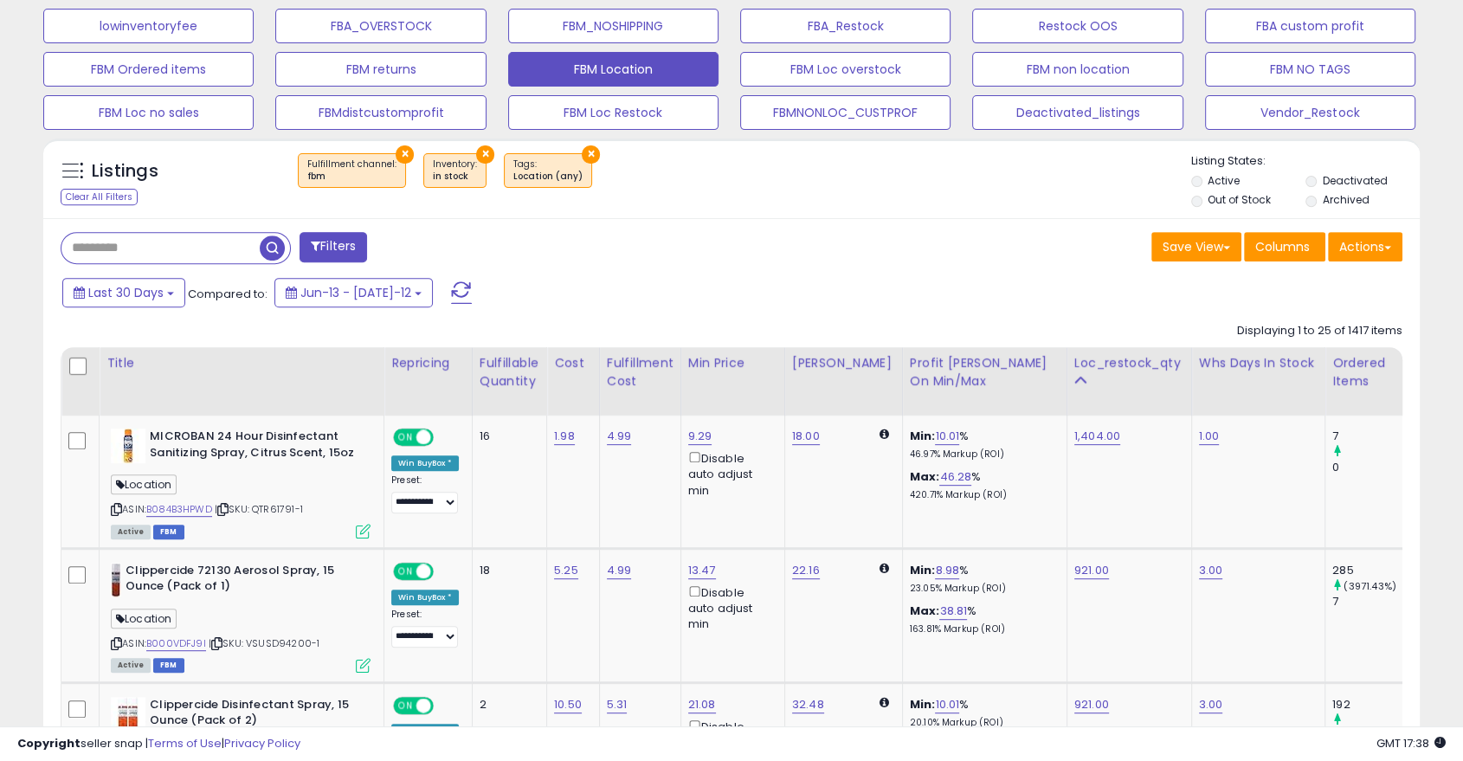
scroll to position [355, 796]
click at [1232, 358] on div "Whs days in stock" at bounding box center [1258, 363] width 119 height 18
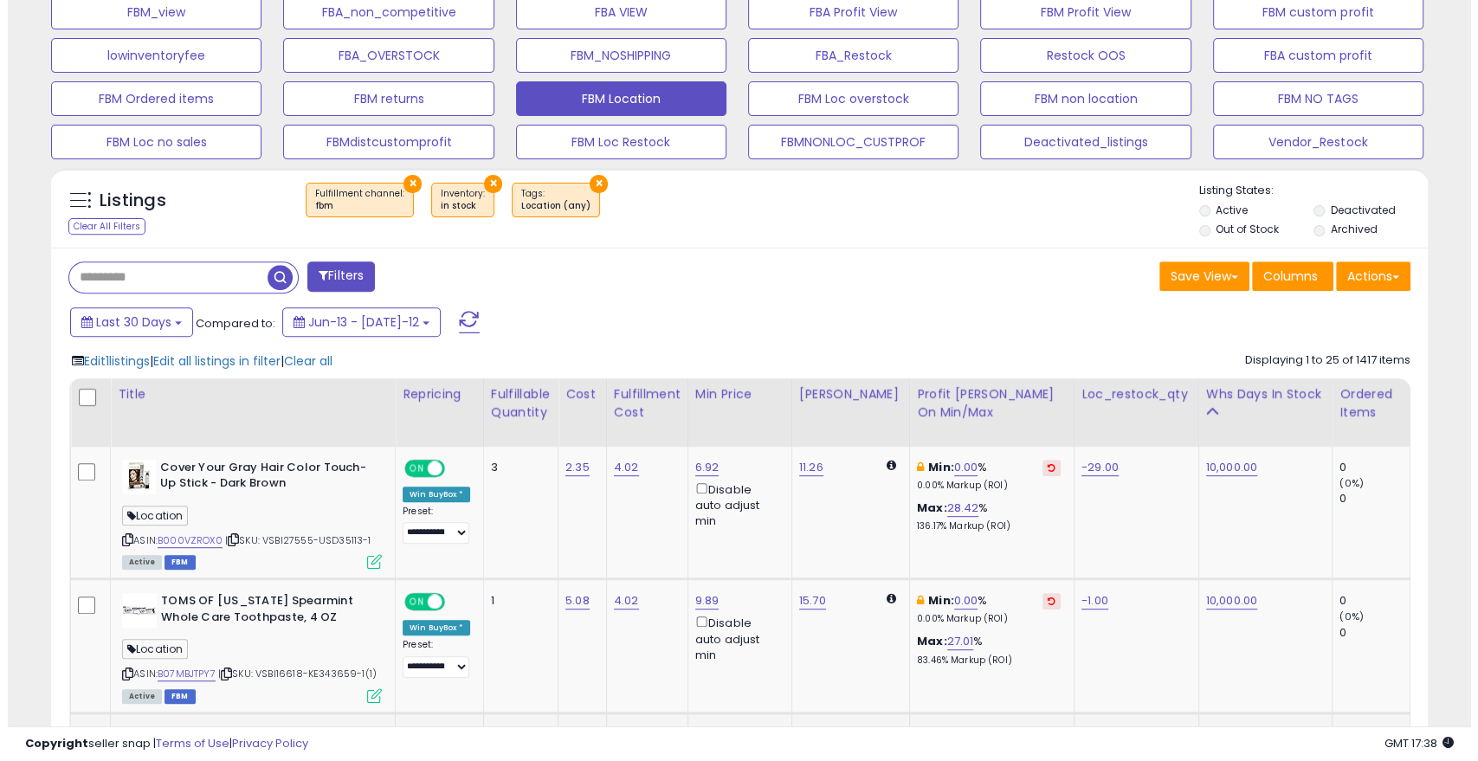
scroll to position [592, 0]
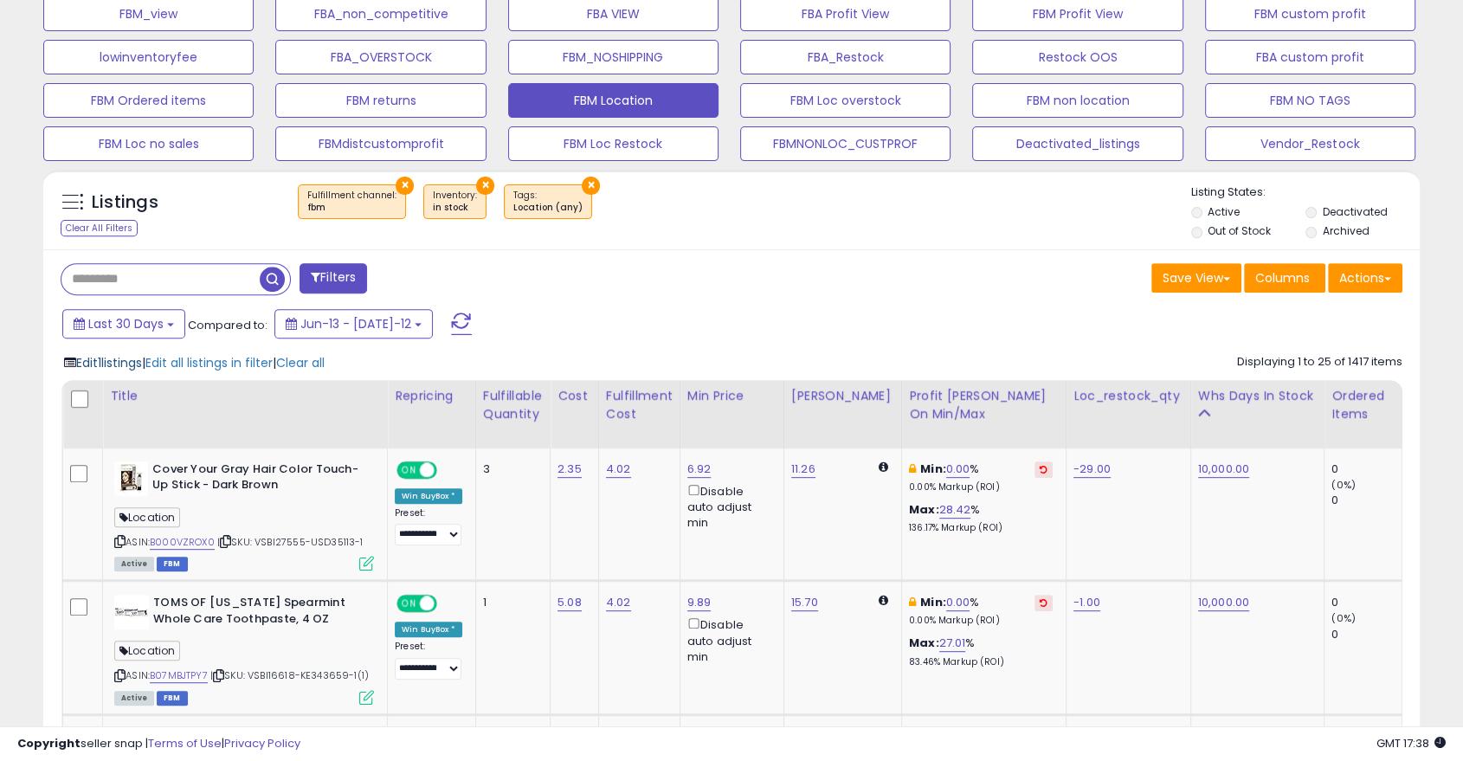
click at [115, 364] on span "Edit 1 listings" at bounding box center [109, 362] width 66 height 17
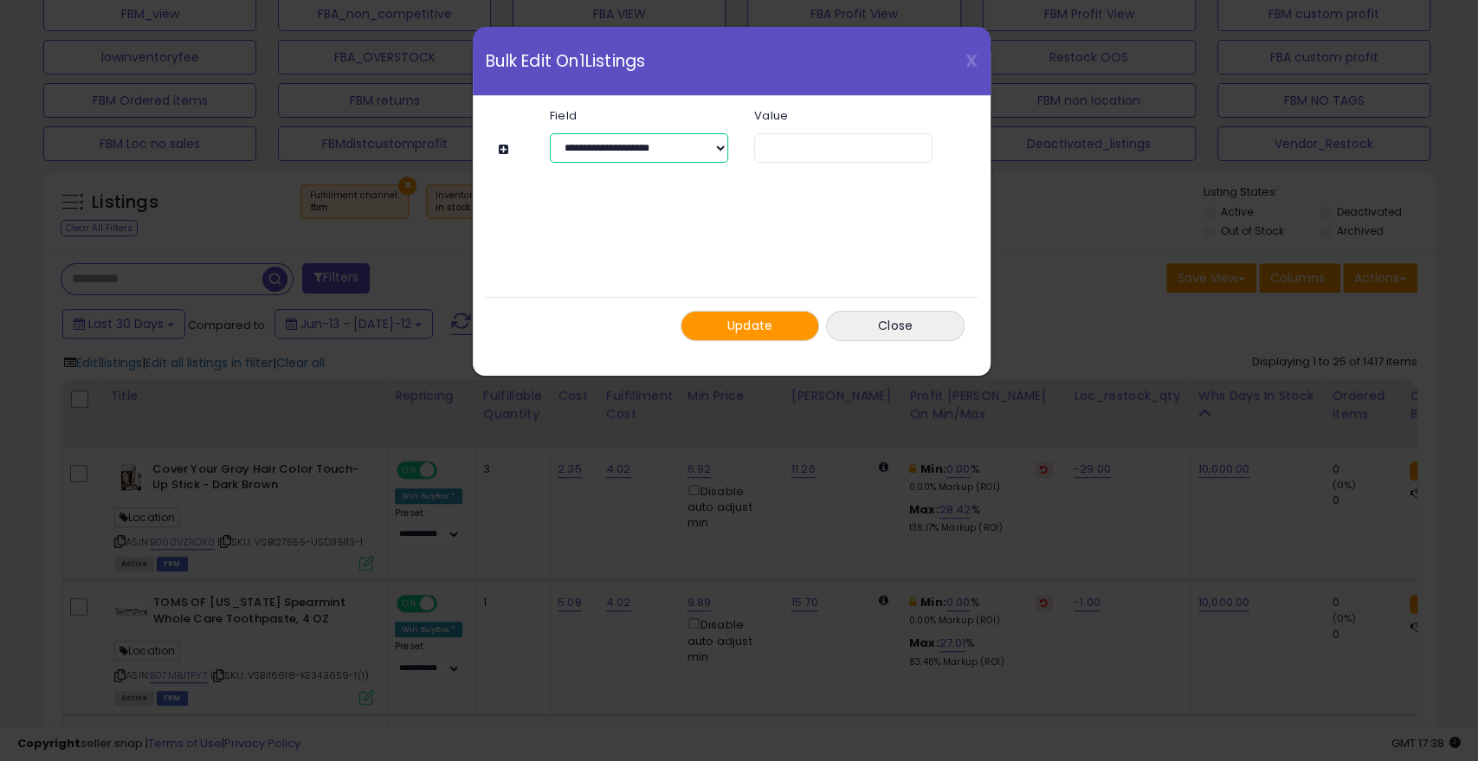
click at [669, 149] on select "**********" at bounding box center [639, 147] width 178 height 29
click at [550, 133] on select "**********" at bounding box center [639, 147] width 178 height 29
click at [787, 148] on input "*" at bounding box center [843, 147] width 178 height 29
type input "****"
click at [757, 317] on span "Update" at bounding box center [750, 325] width 46 height 17
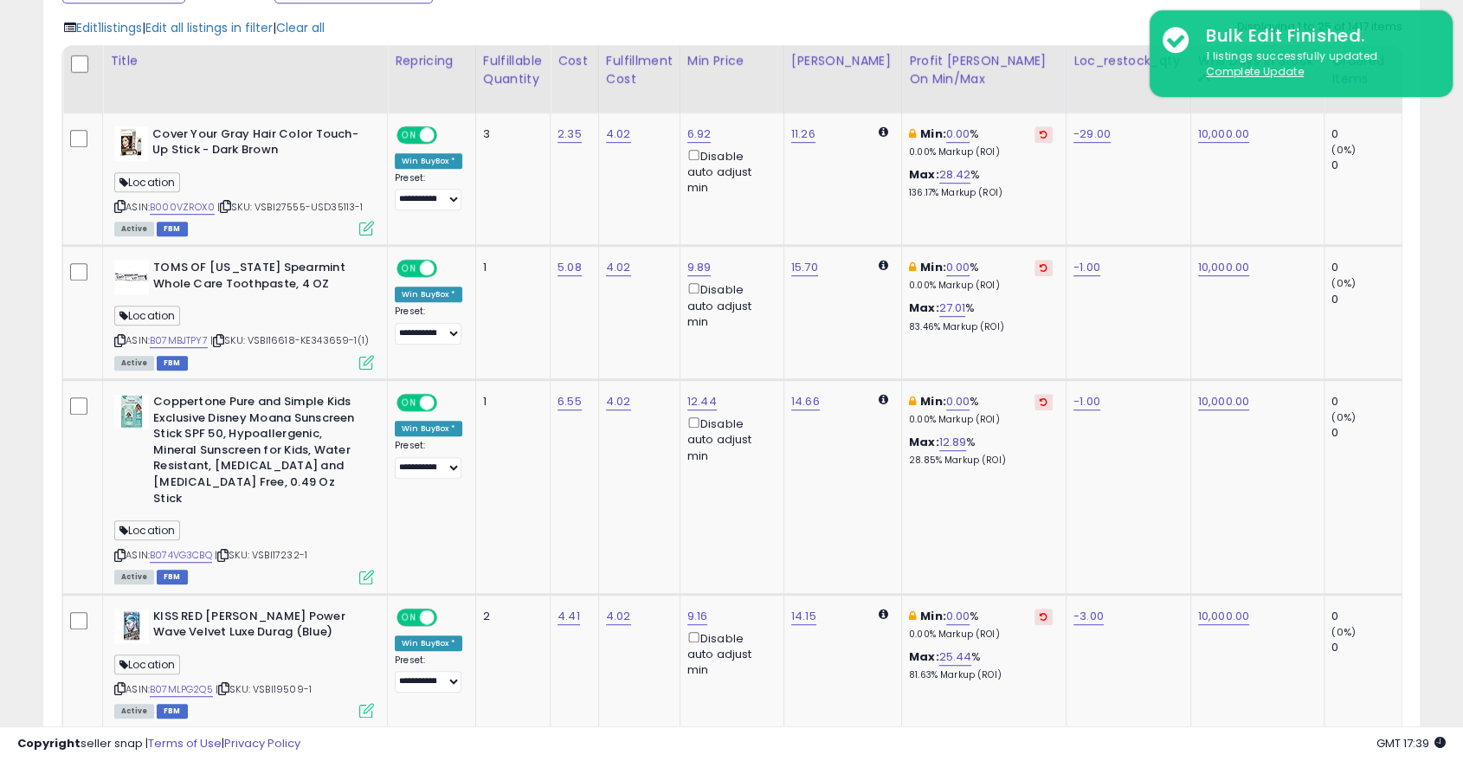
scroll to position [1276, 0]
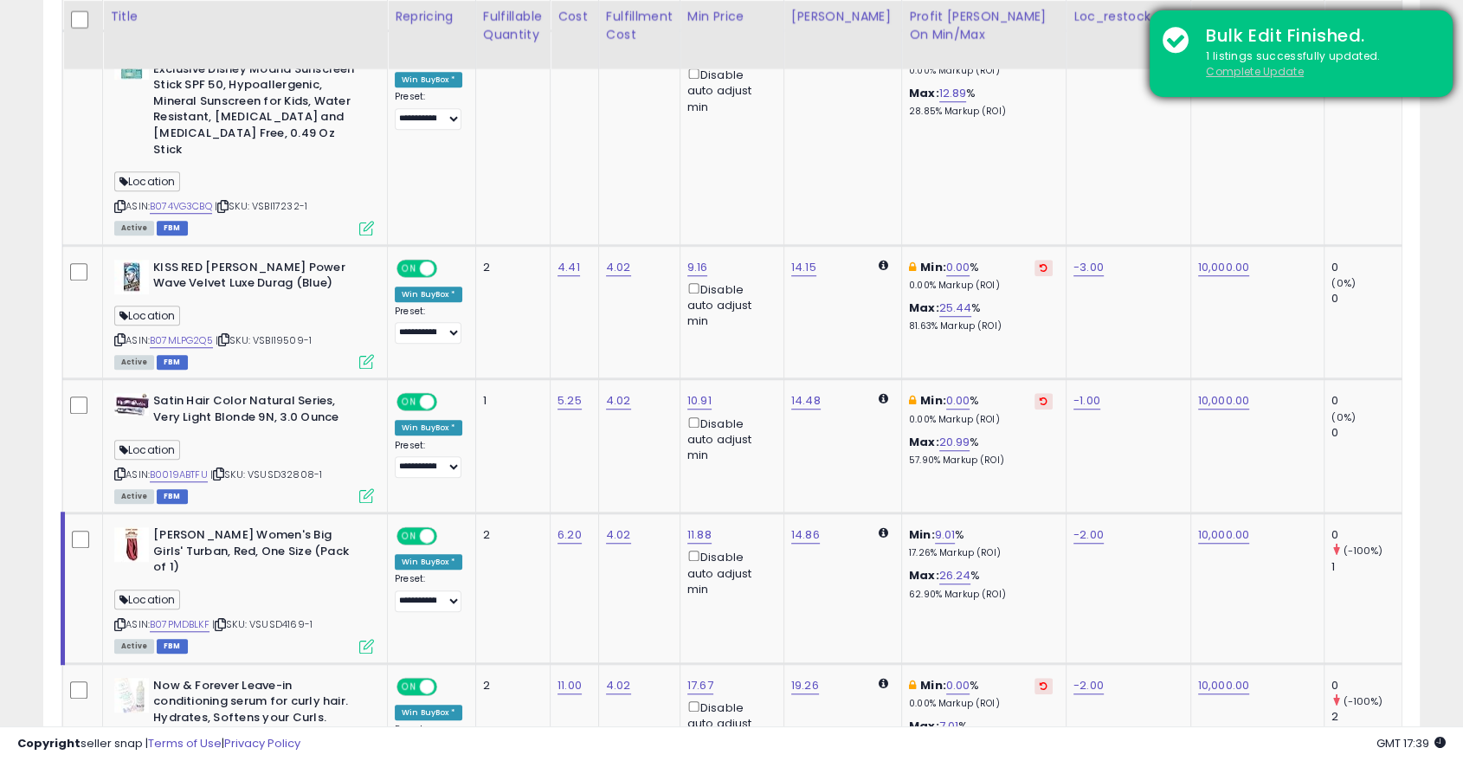
click at [1255, 69] on u "Complete Update" at bounding box center [1255, 71] width 98 height 15
click at [1229, 72] on u "Complete Update" at bounding box center [1255, 71] width 98 height 15
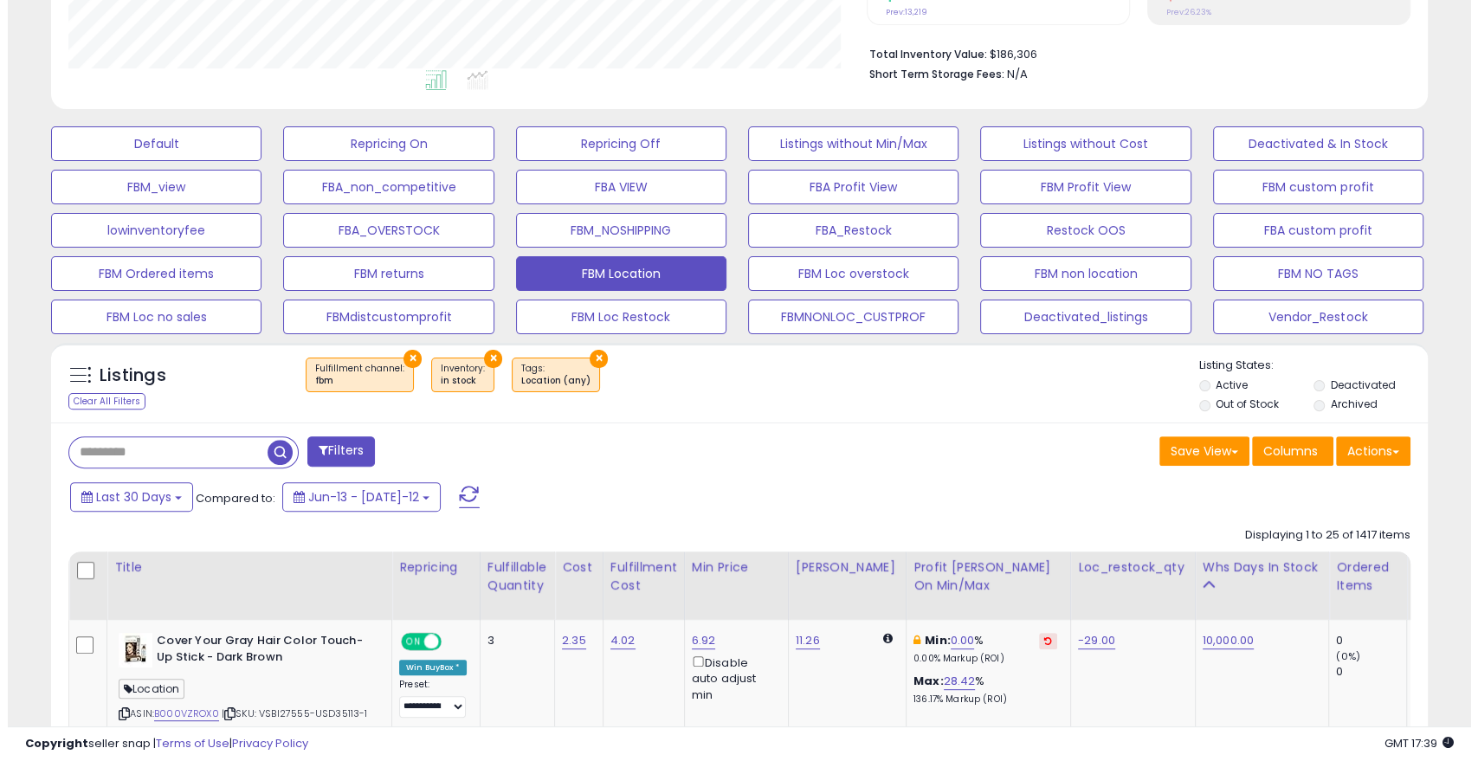
scroll to position [418, 0]
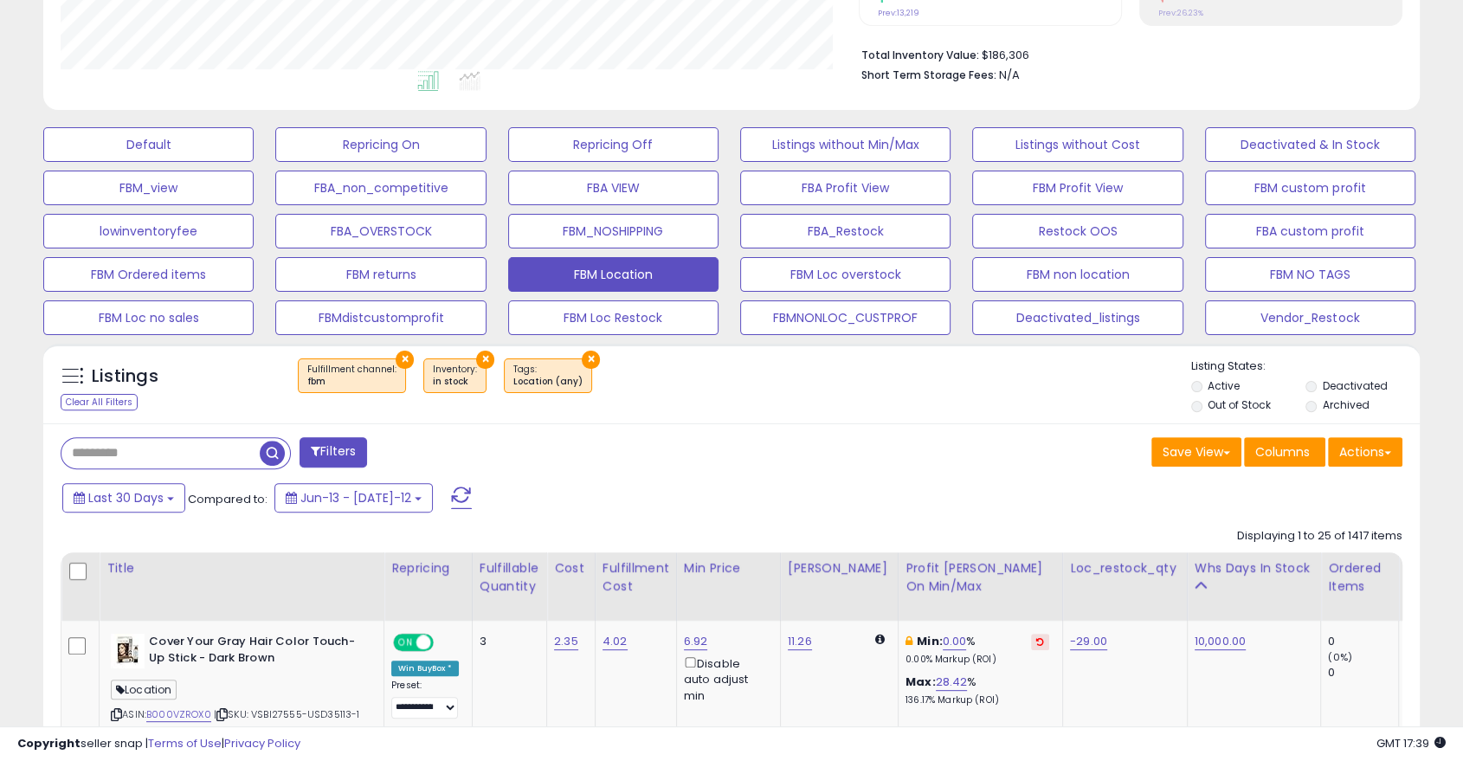
click at [332, 448] on button "Filters" at bounding box center [334, 452] width 68 height 30
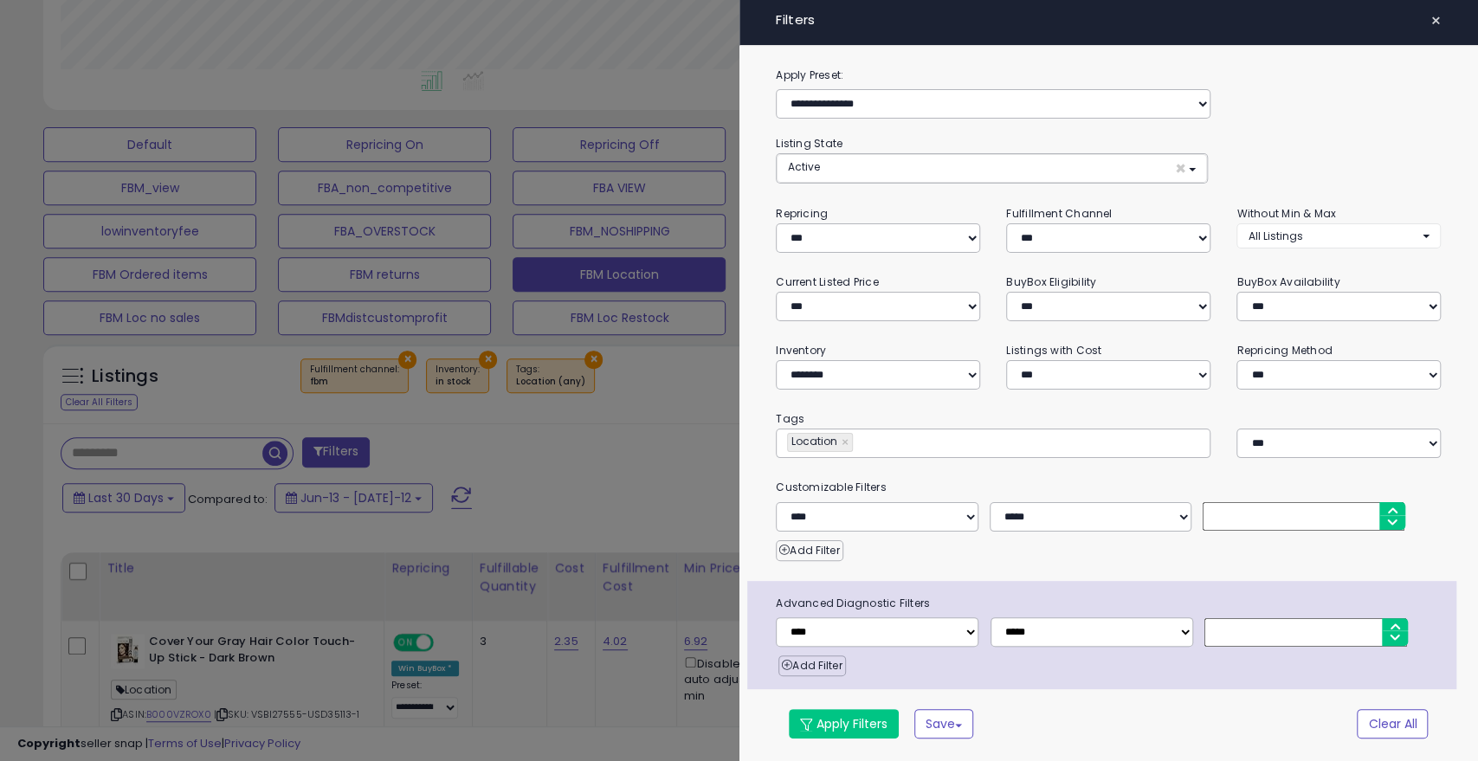
click at [332, 448] on div at bounding box center [739, 380] width 1478 height 761
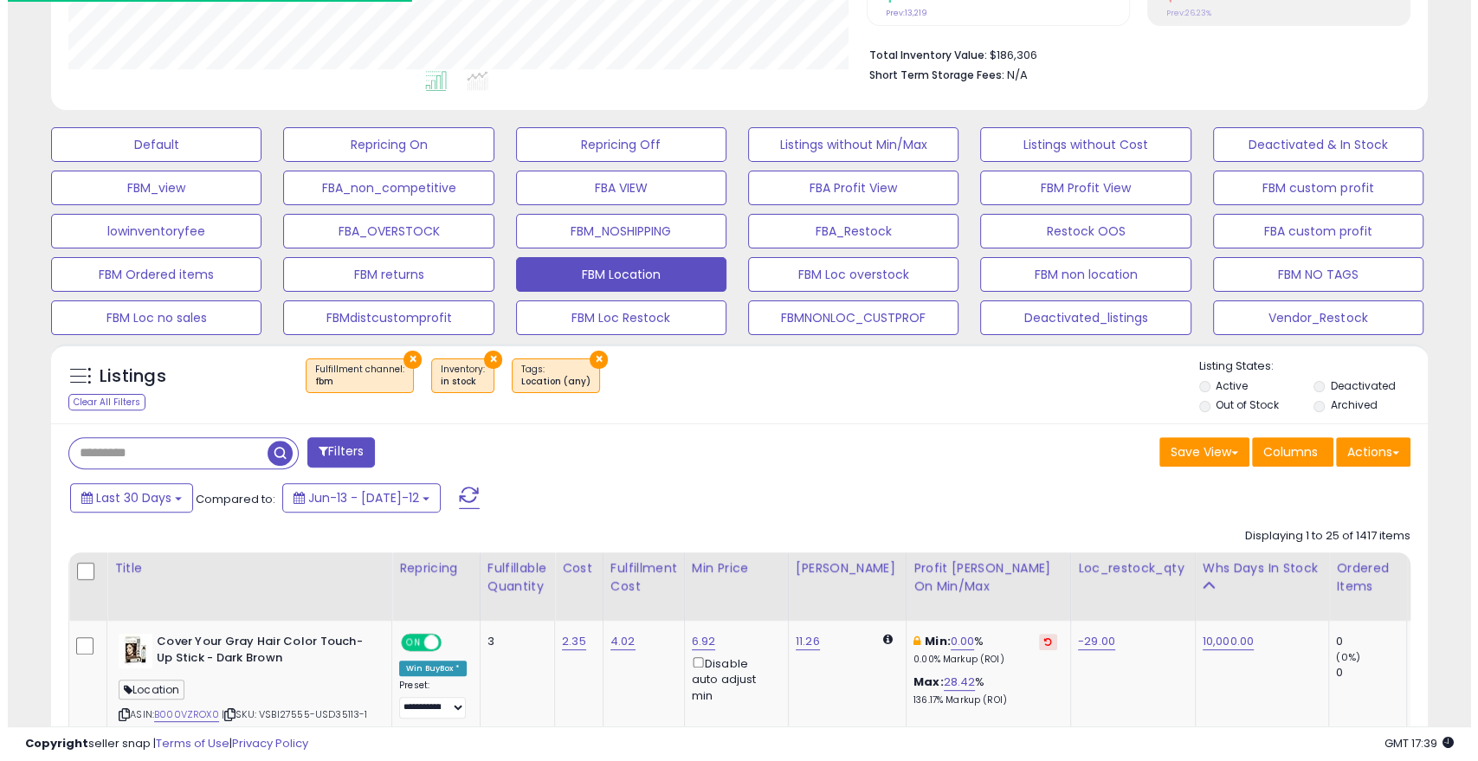
scroll to position [865398, 864954]
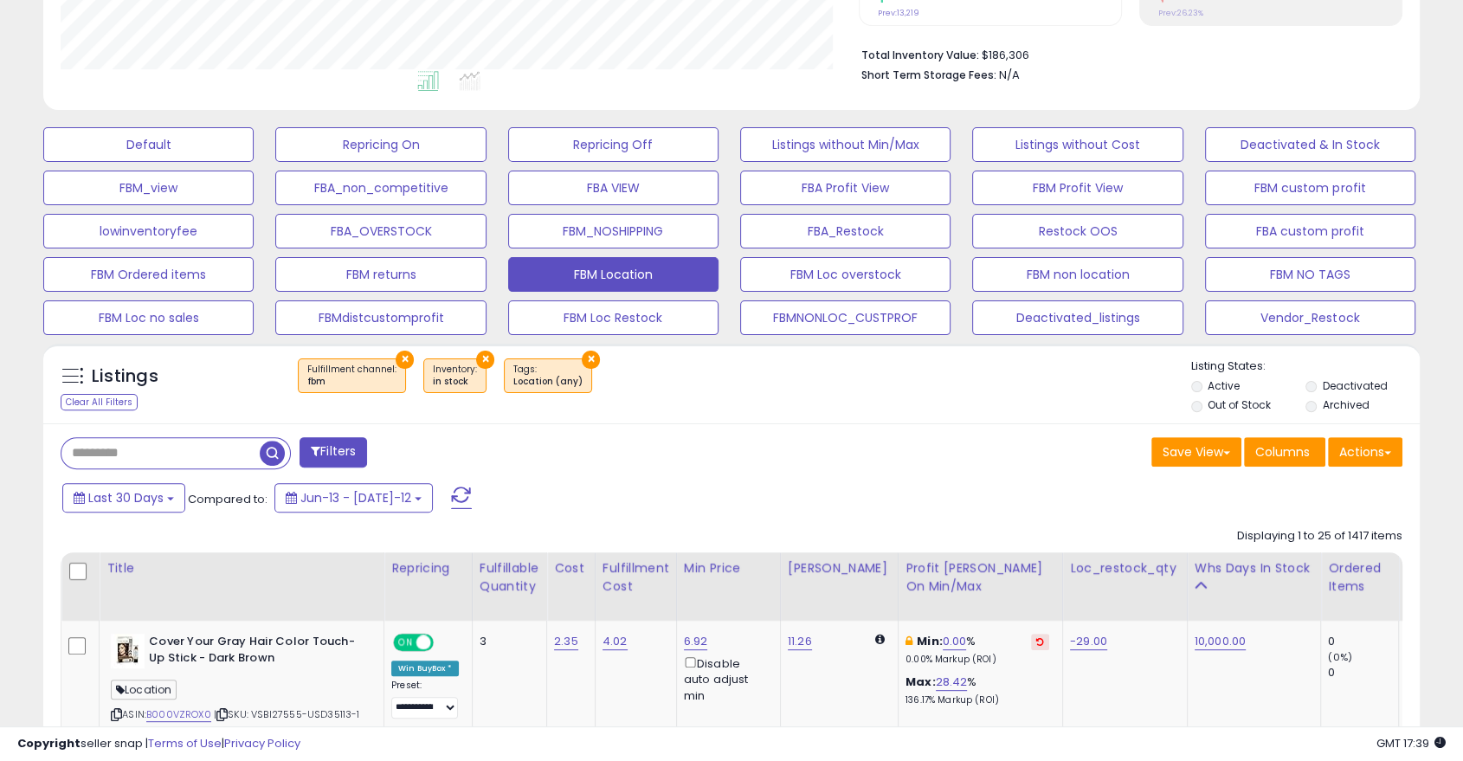
click at [332, 448] on button "Filters" at bounding box center [334, 452] width 68 height 30
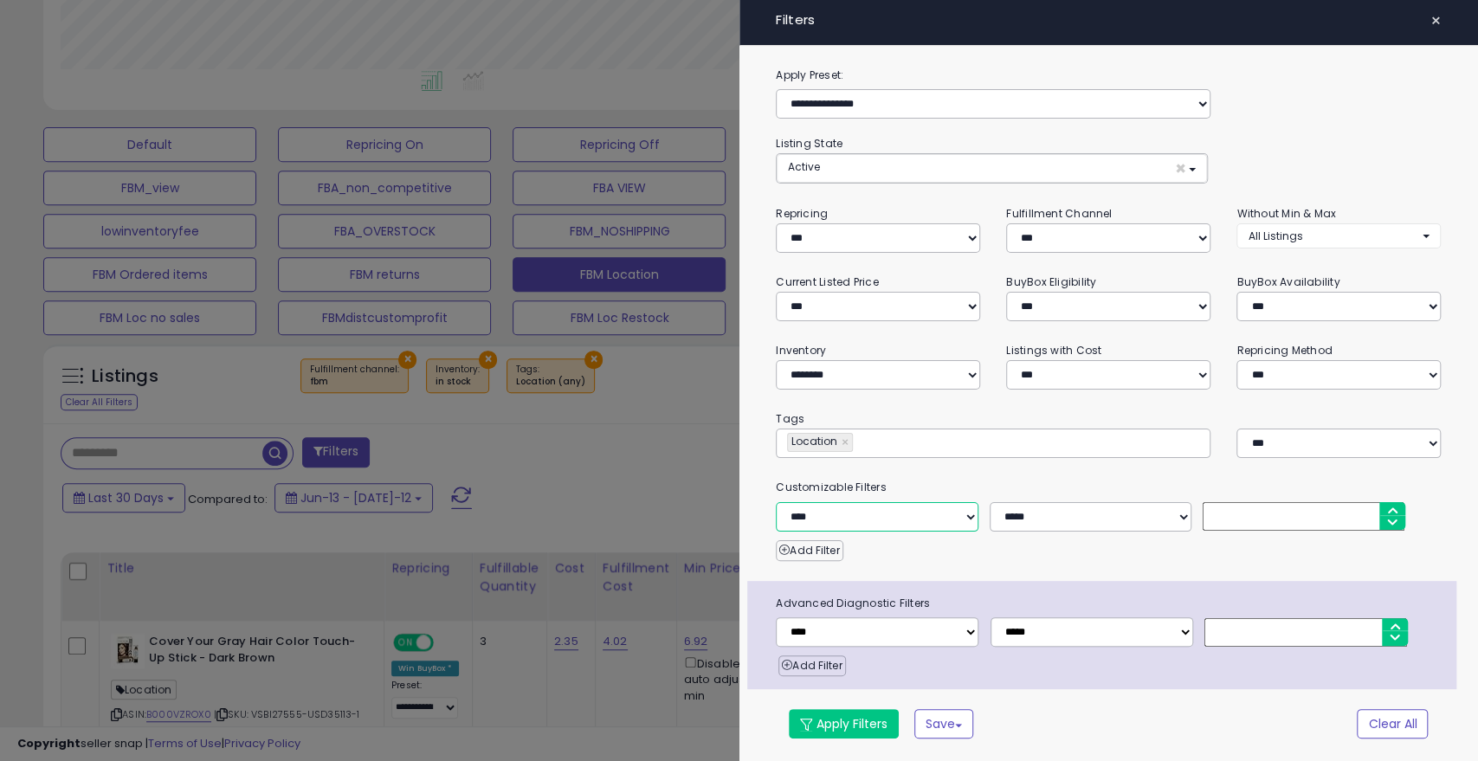
click at [868, 508] on select "**********" at bounding box center [877, 516] width 202 height 29
select select "**********"
click at [776, 502] on select "**********" at bounding box center [877, 516] width 202 height 29
click at [1106, 520] on select "**********" at bounding box center [1091, 516] width 202 height 29
select select "*"
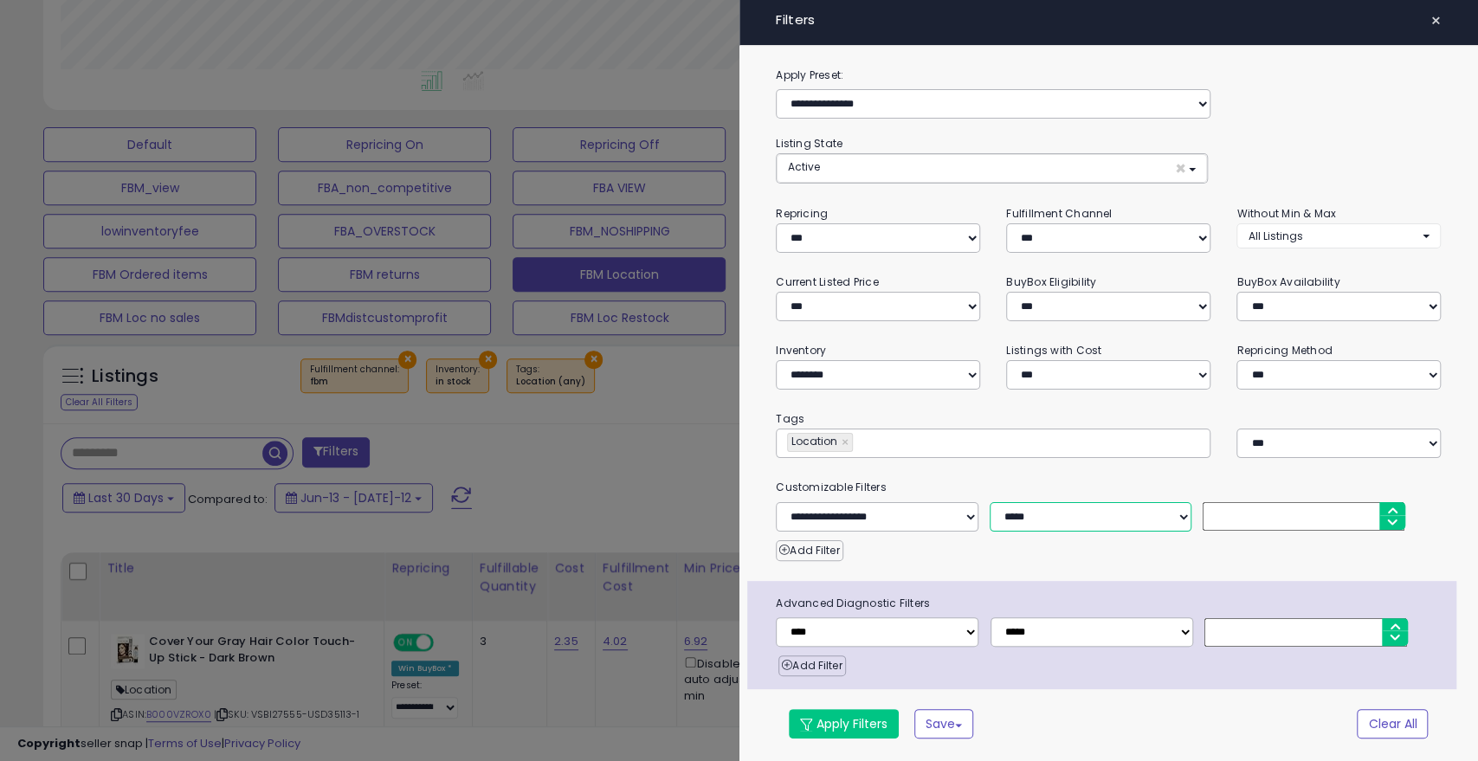
click at [990, 502] on select "**********" at bounding box center [1091, 516] width 202 height 29
click at [1250, 509] on input "number" at bounding box center [1304, 516] width 202 height 29
type input "***"
click at [861, 715] on button "Apply Filters" at bounding box center [844, 723] width 110 height 29
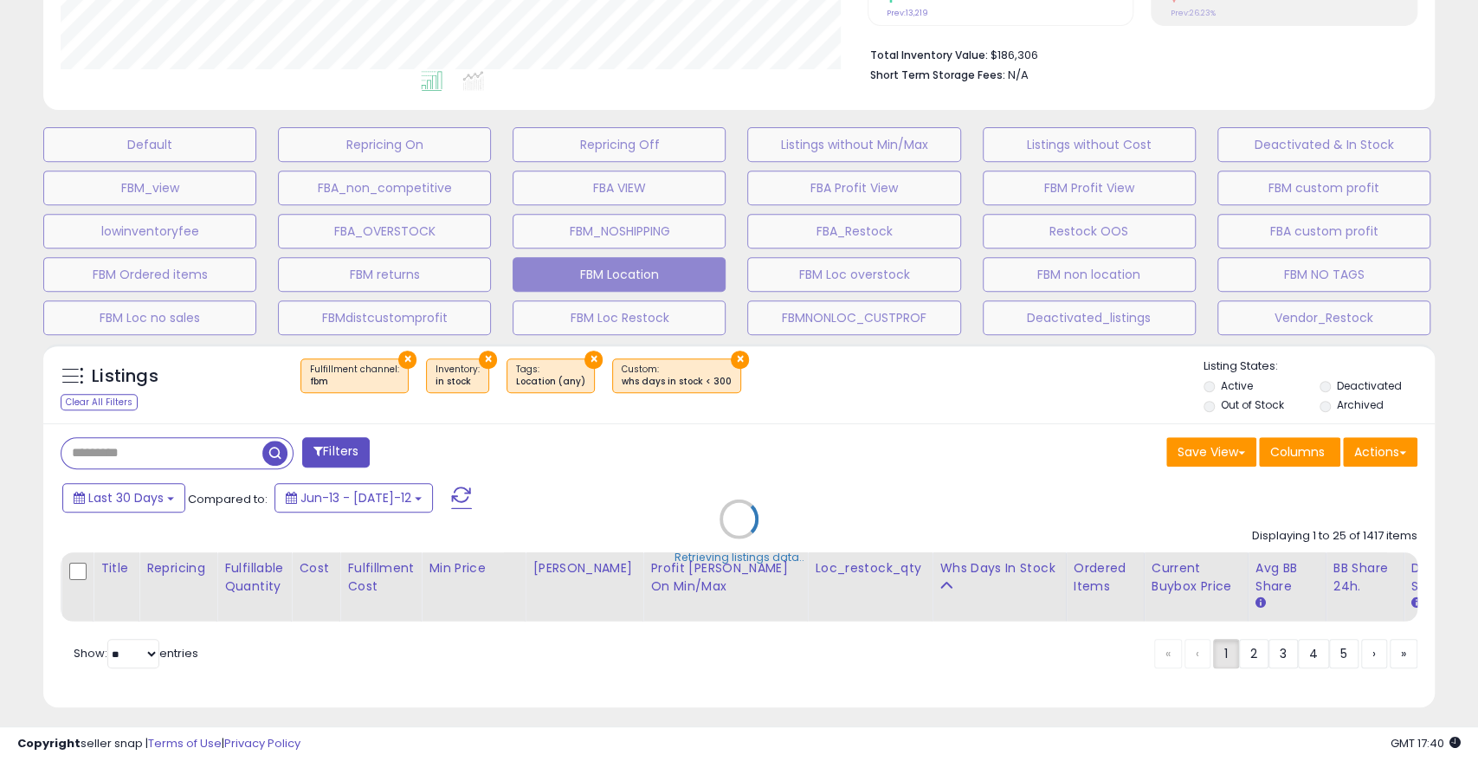
select select "**********"
select select "*"
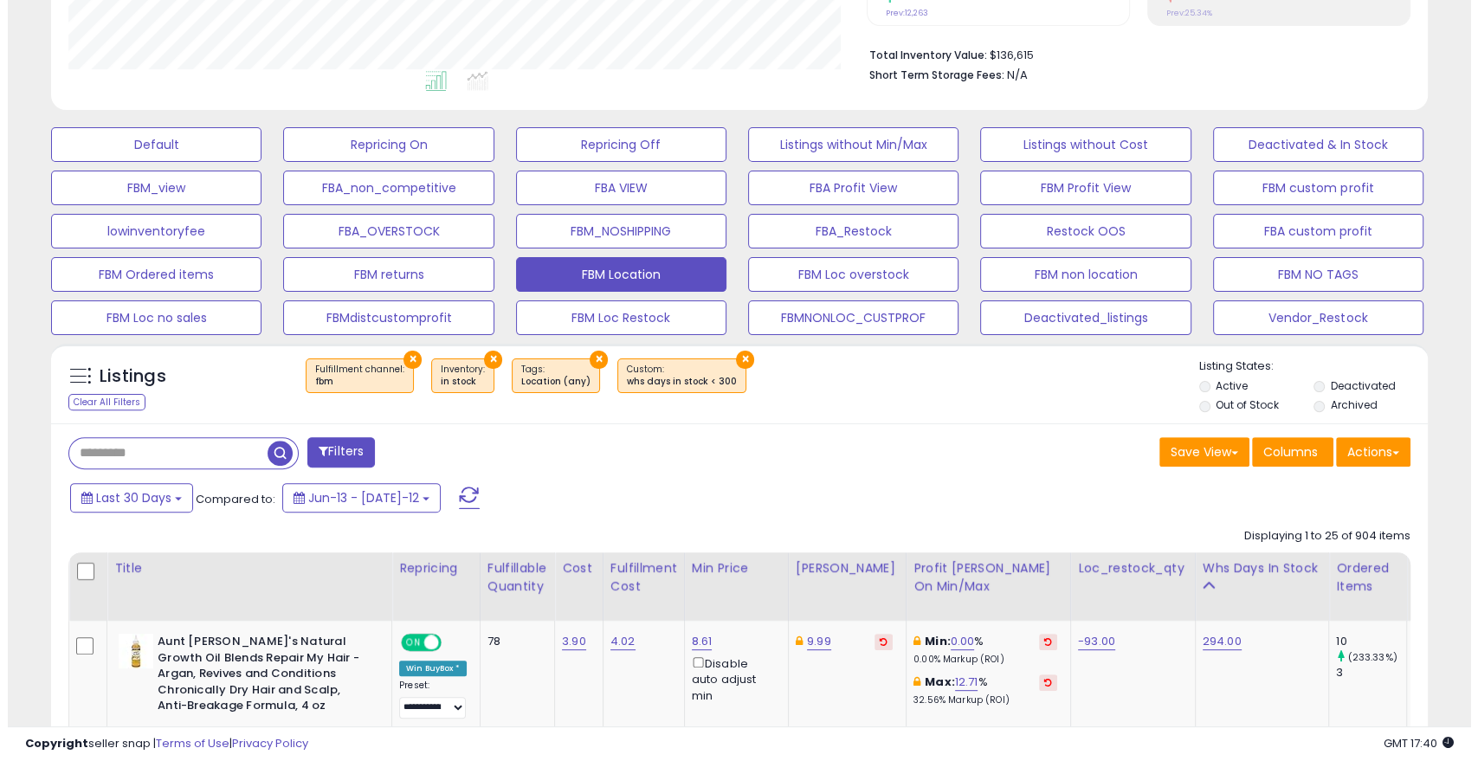
scroll to position [355, 796]
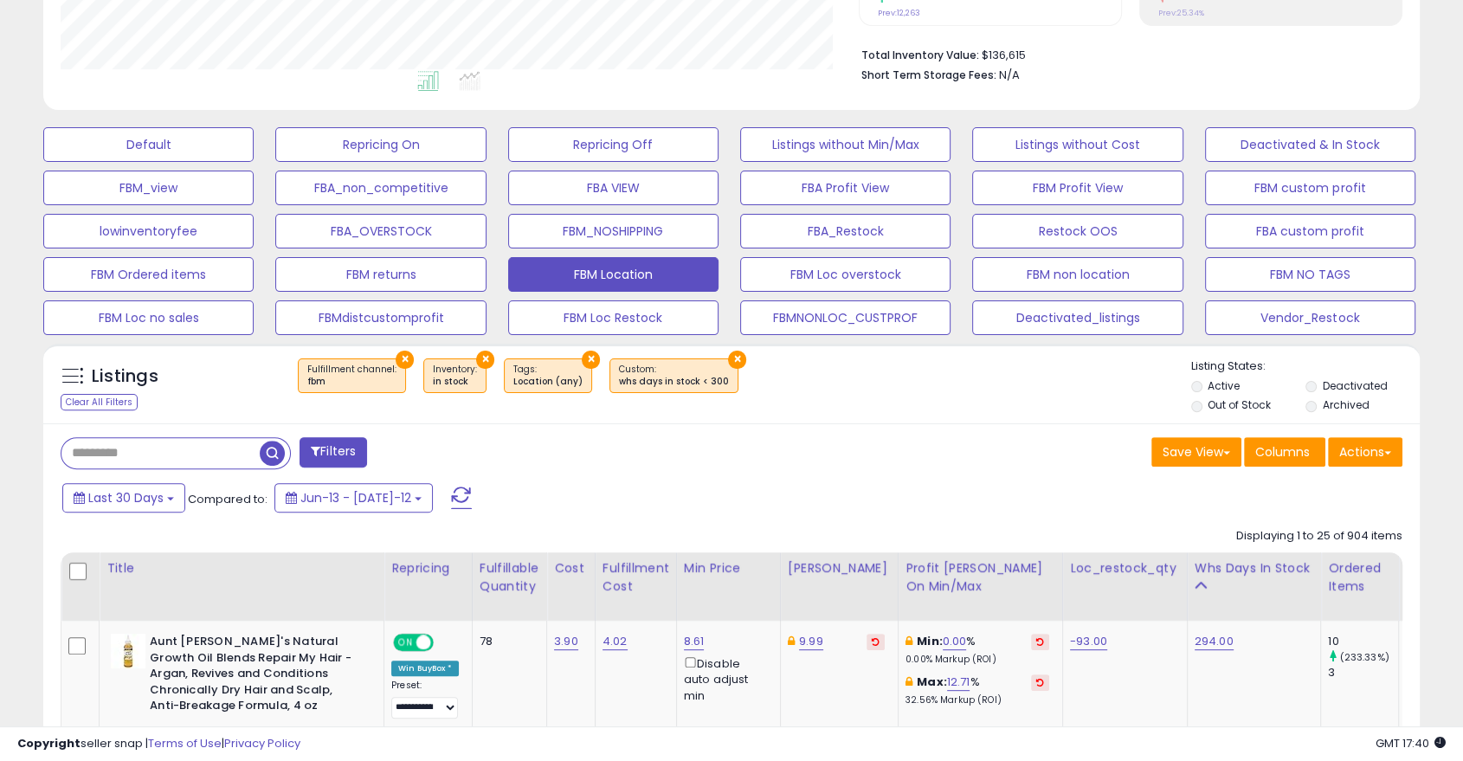
click at [351, 450] on button "Filters" at bounding box center [334, 452] width 68 height 30
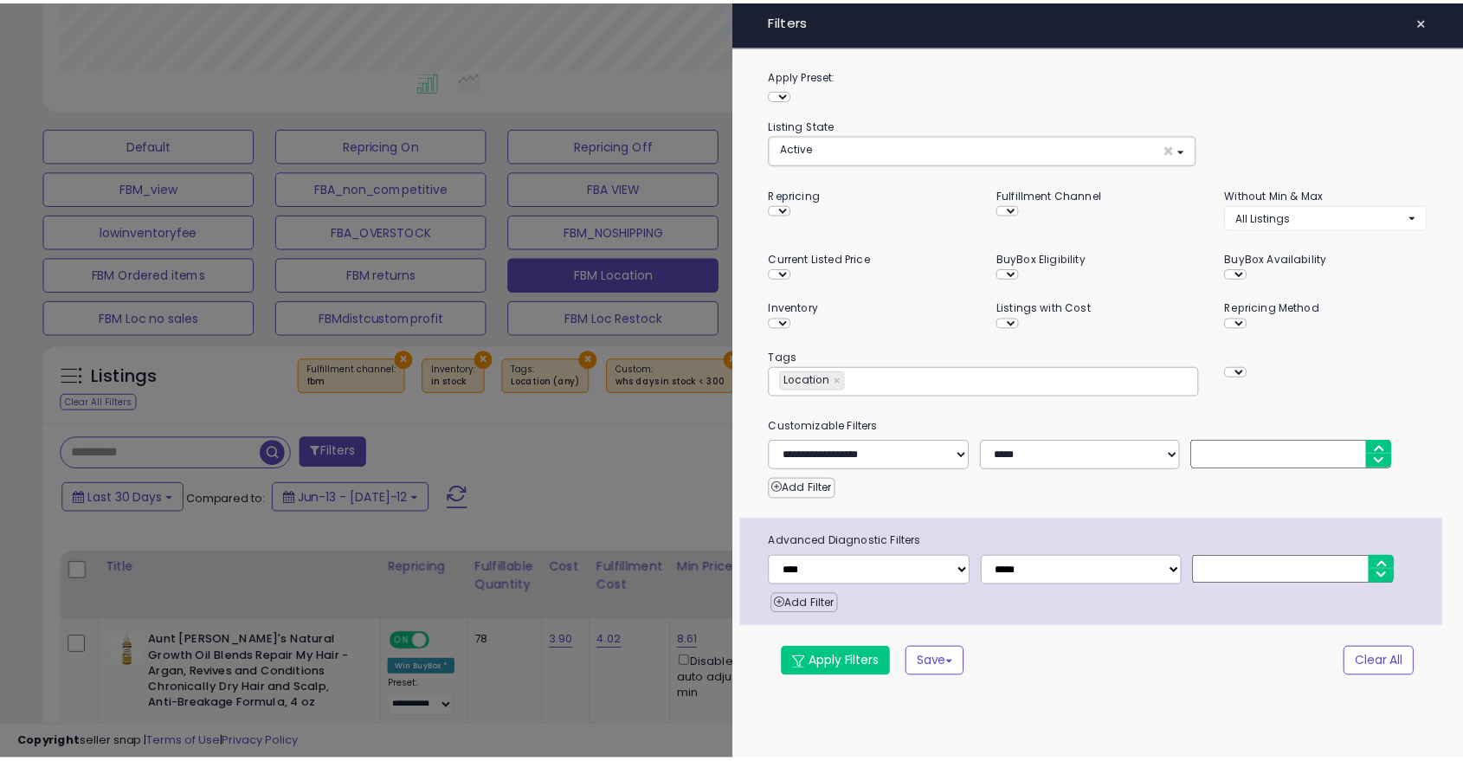
scroll to position [355, 806]
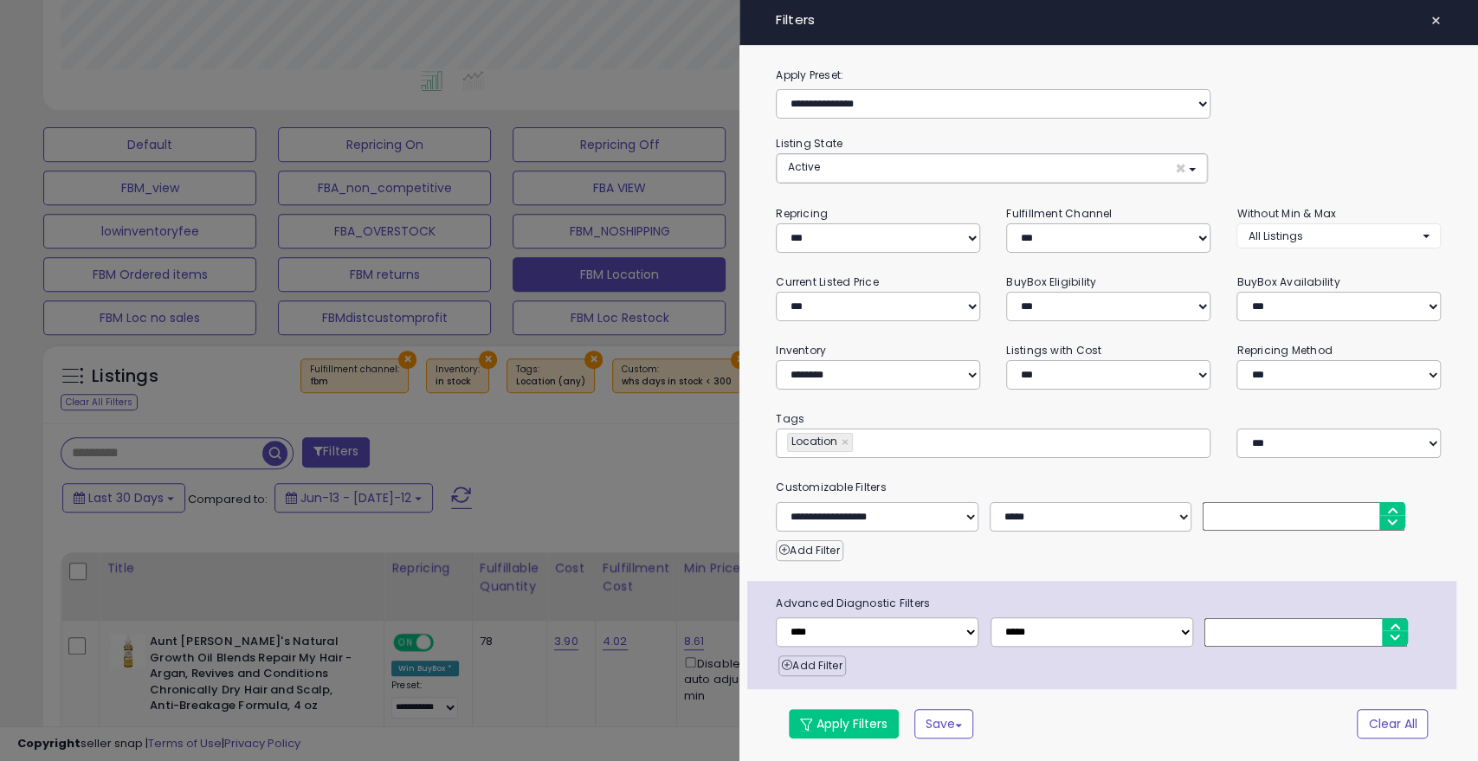
click at [1289, 512] on input "***" at bounding box center [1304, 516] width 202 height 29
type input "*"
type input "***"
click at [866, 716] on button "Apply Filters" at bounding box center [844, 723] width 110 height 29
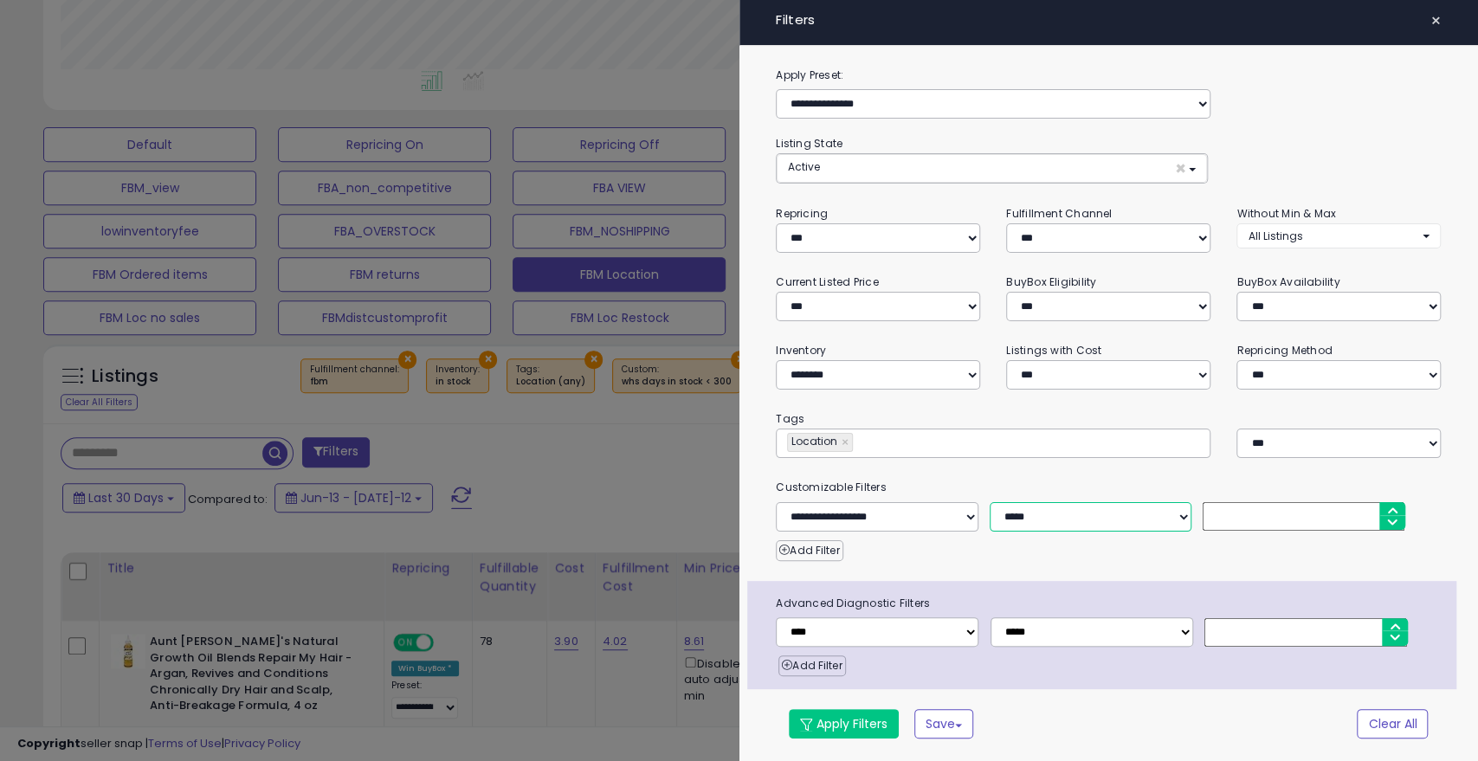
click at [1071, 525] on select "**********" at bounding box center [1091, 516] width 202 height 29
select select "*"
click at [990, 502] on select "**********" at bounding box center [1091, 516] width 202 height 29
click at [852, 719] on button "Apply Filters" at bounding box center [844, 723] width 110 height 29
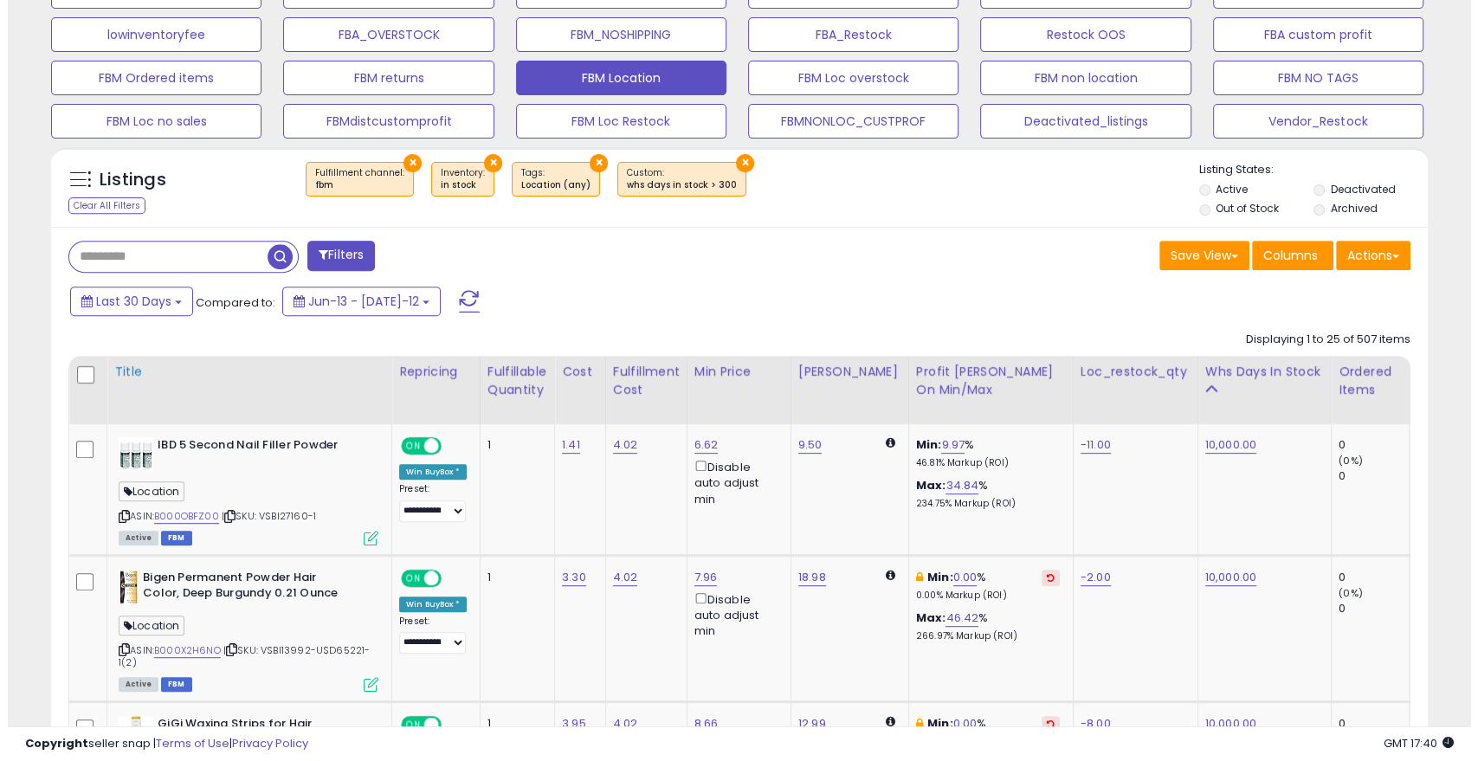
scroll to position [355, 796]
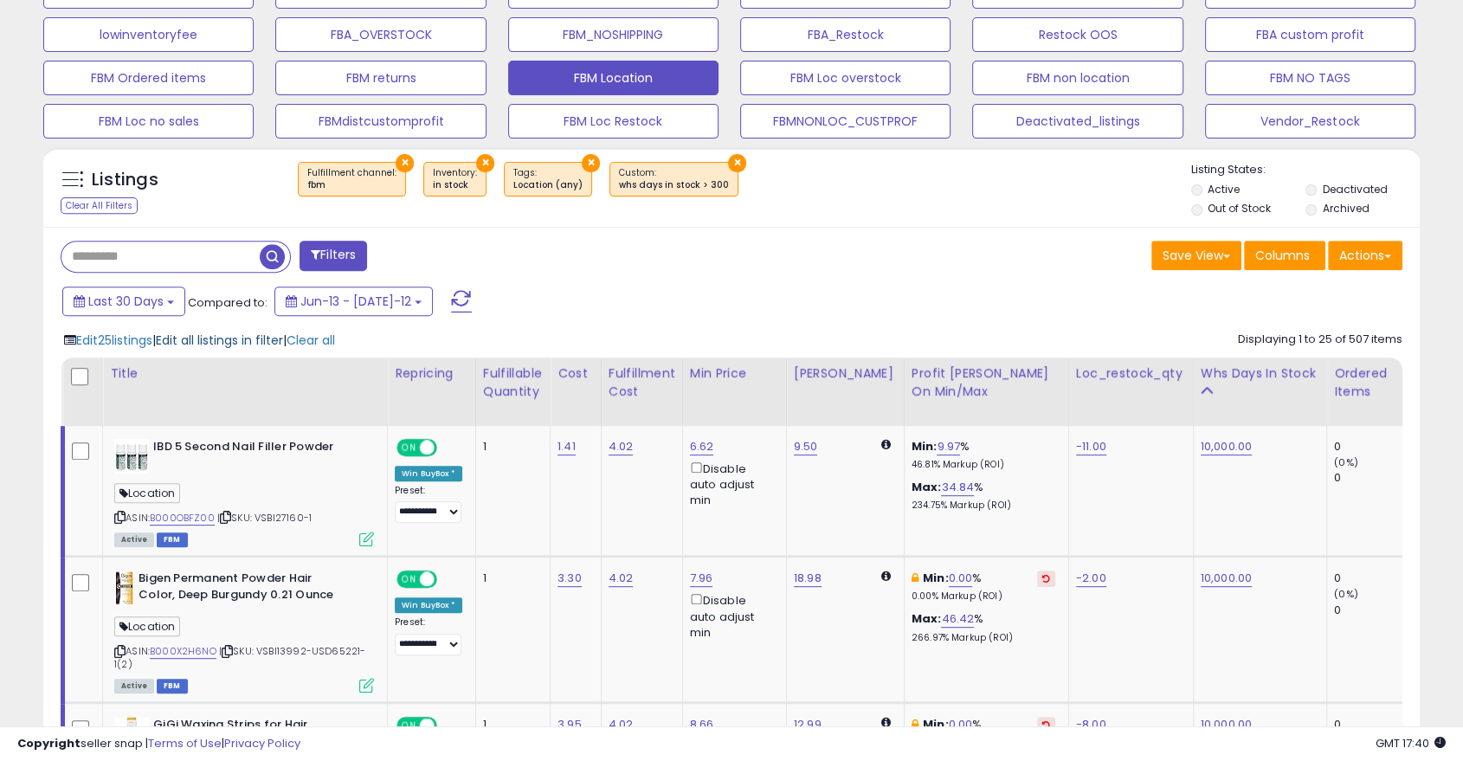
click at [218, 340] on span "Edit all listings in filter" at bounding box center [219, 340] width 127 height 17
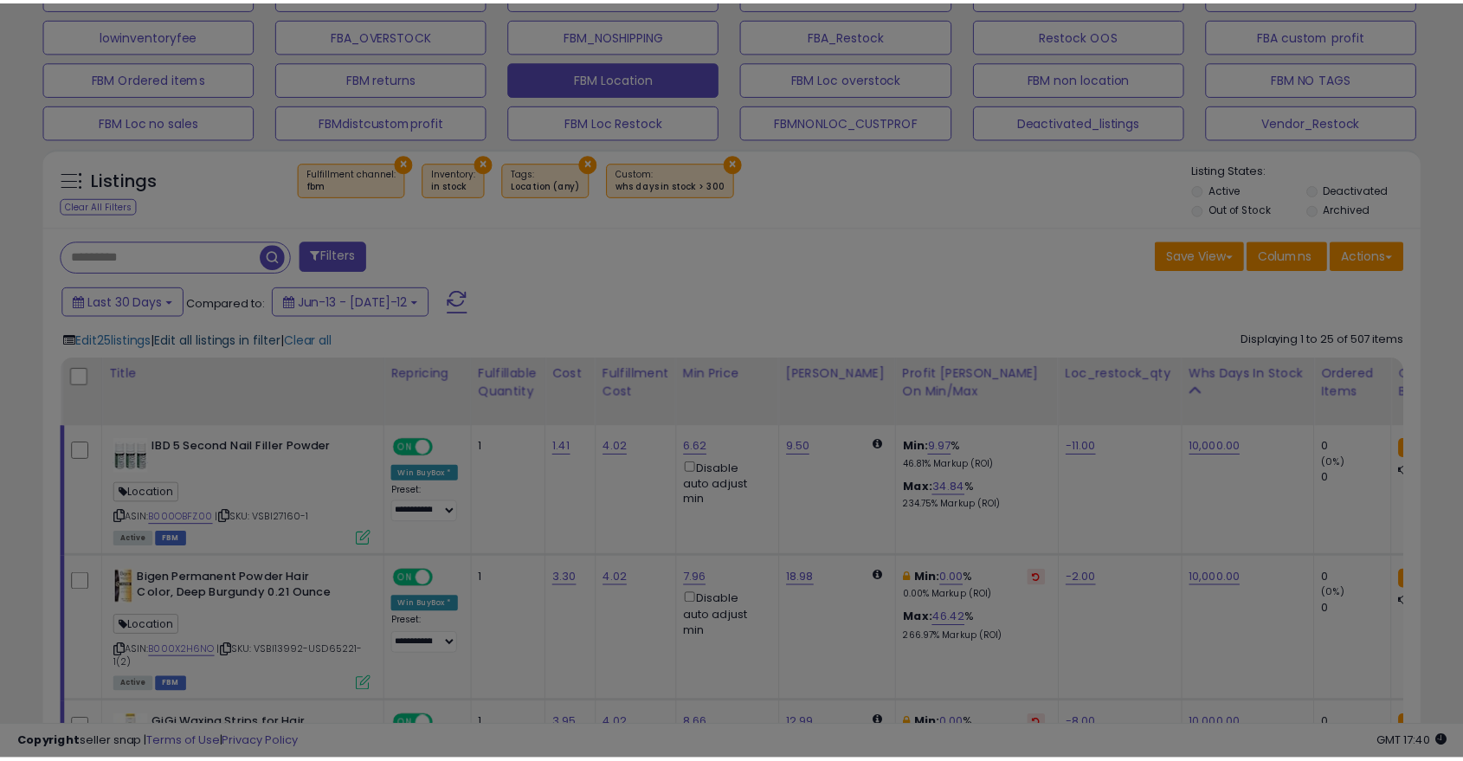
scroll to position [355, 806]
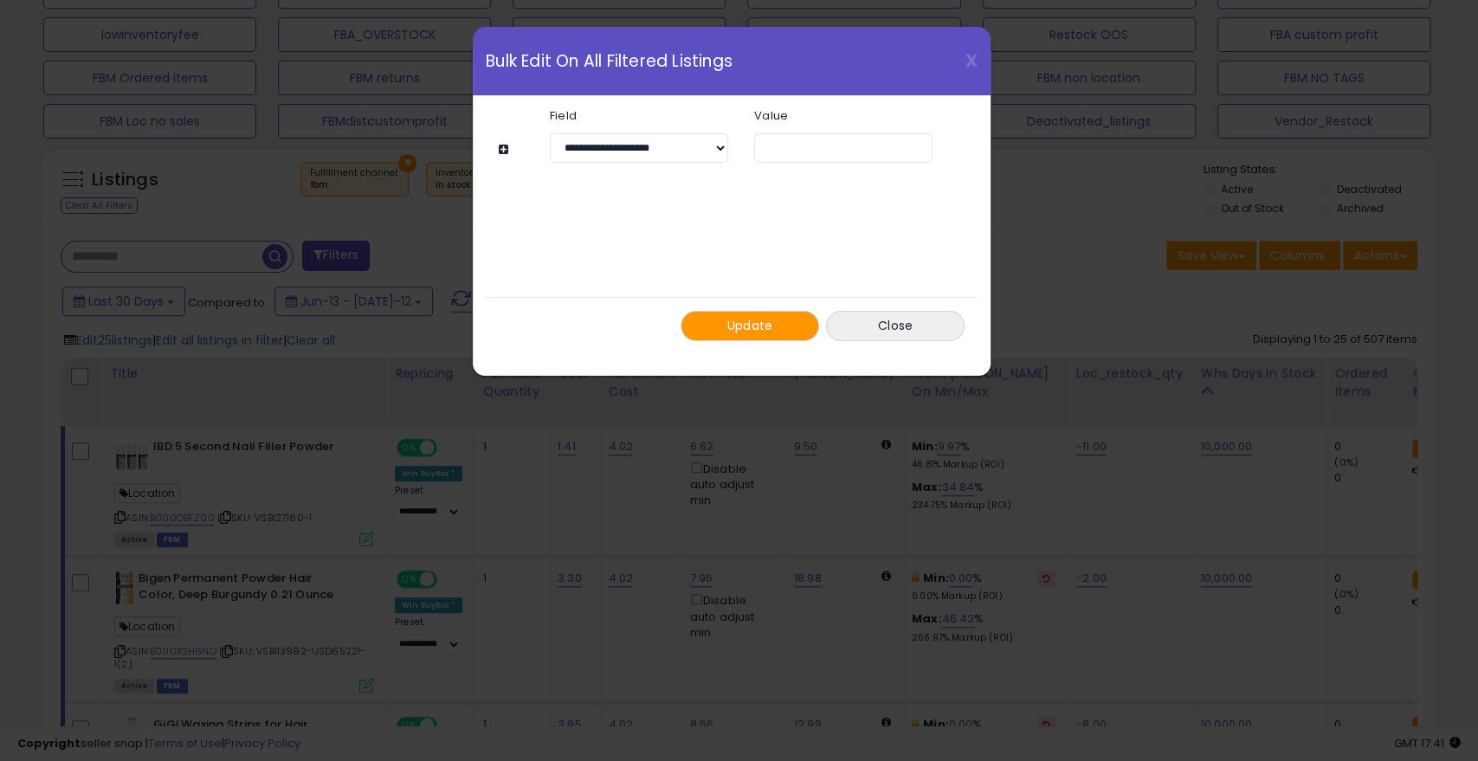
click at [748, 319] on span "Update" at bounding box center [750, 325] width 46 height 17
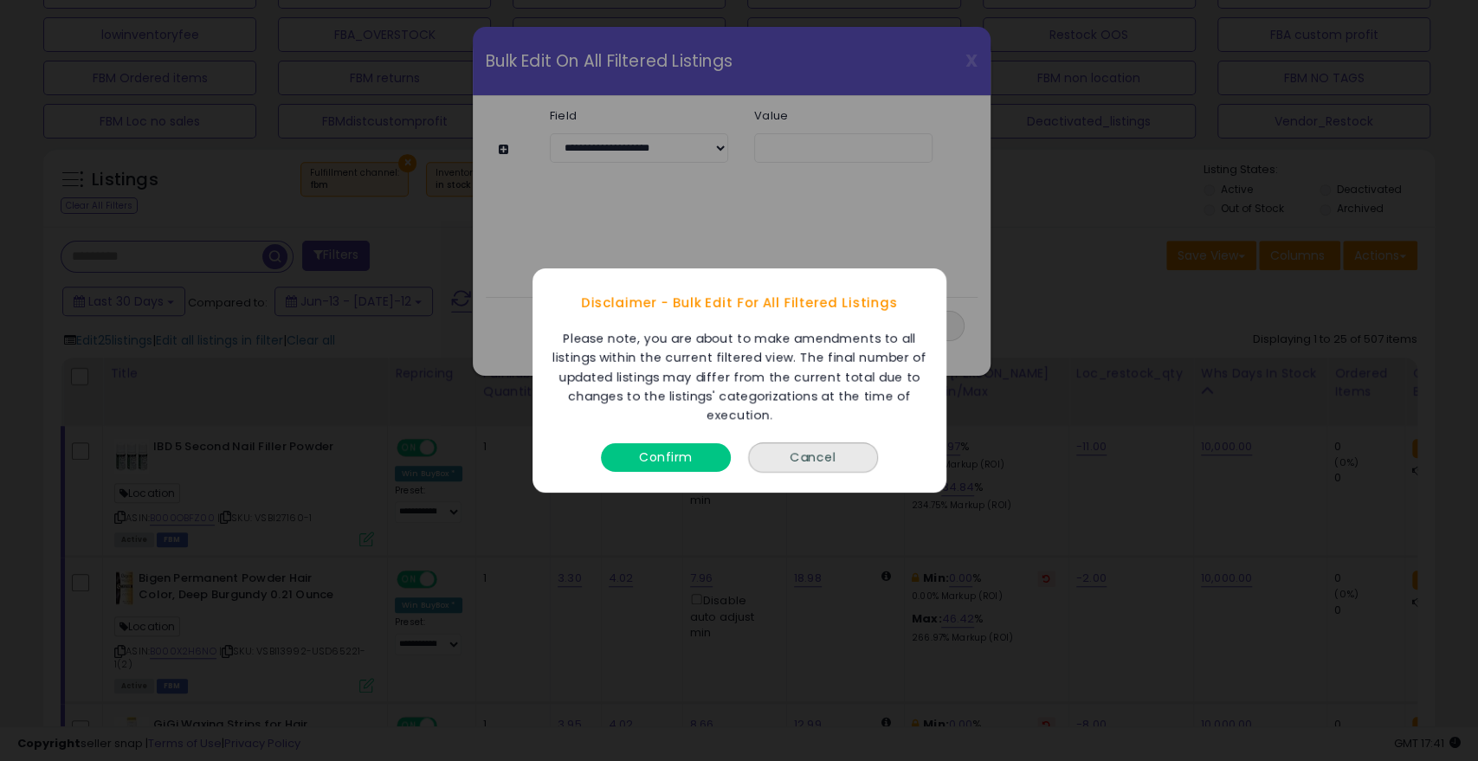
click at [664, 461] on button "Confirm" at bounding box center [666, 457] width 130 height 29
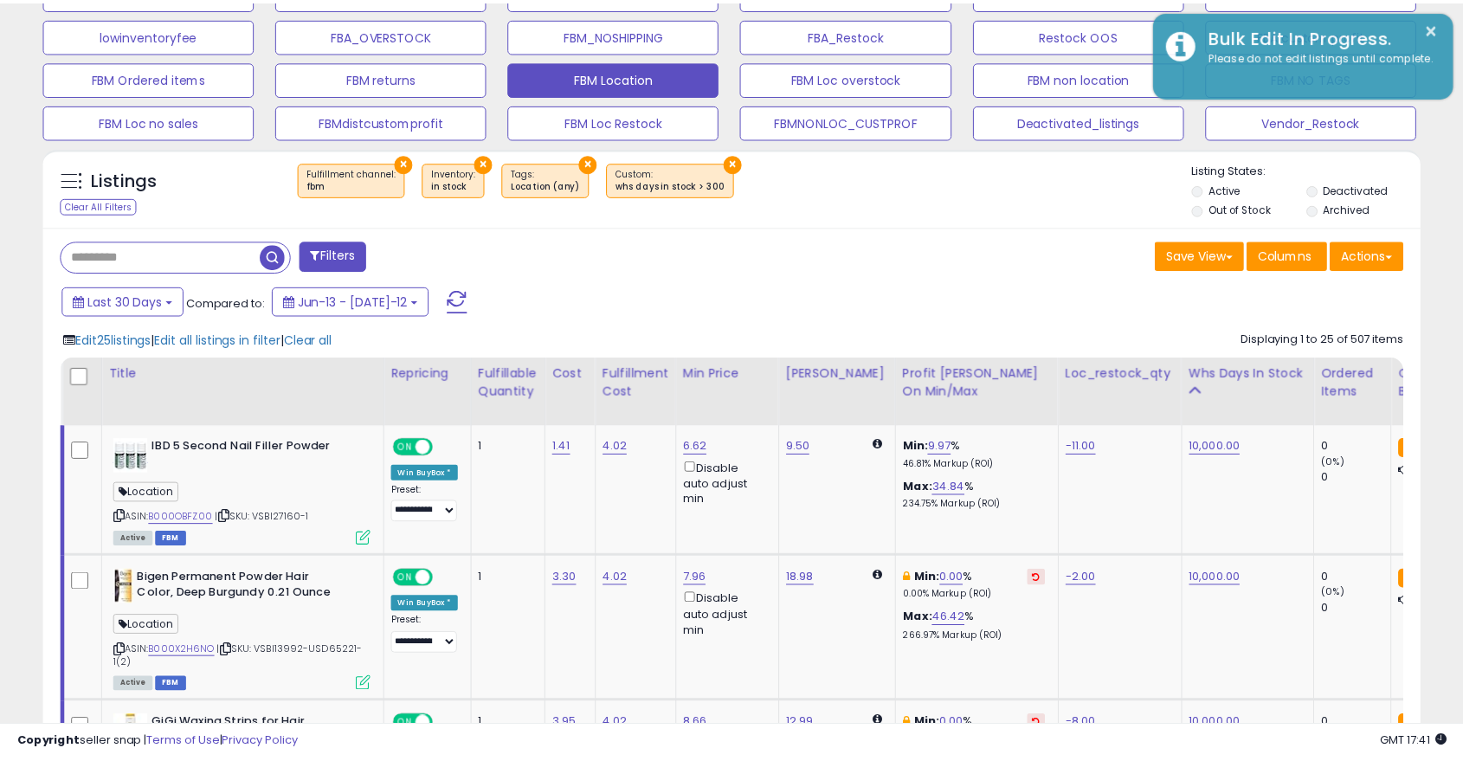
scroll to position [865398, 864954]
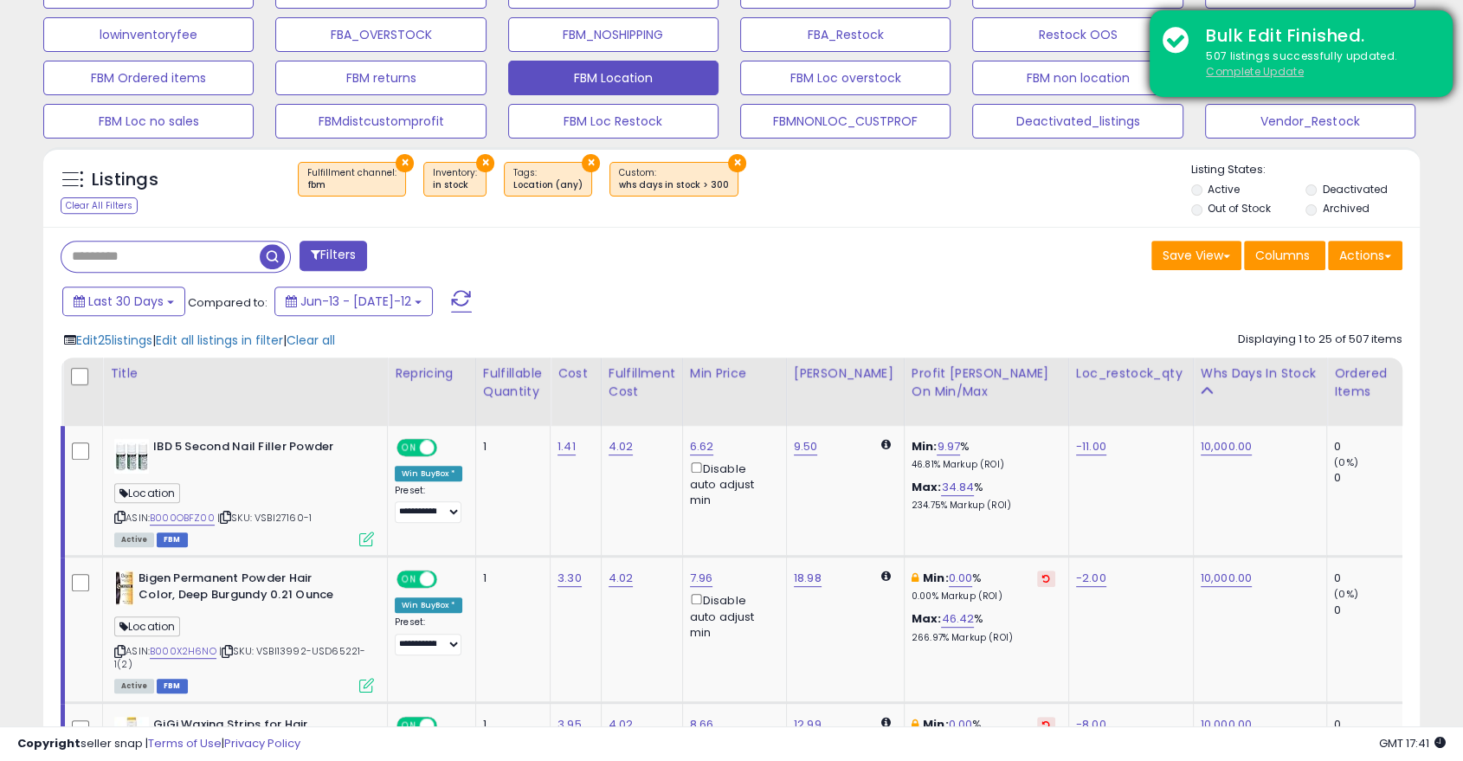
click at [1235, 72] on u "Complete Update" at bounding box center [1255, 71] width 98 height 15
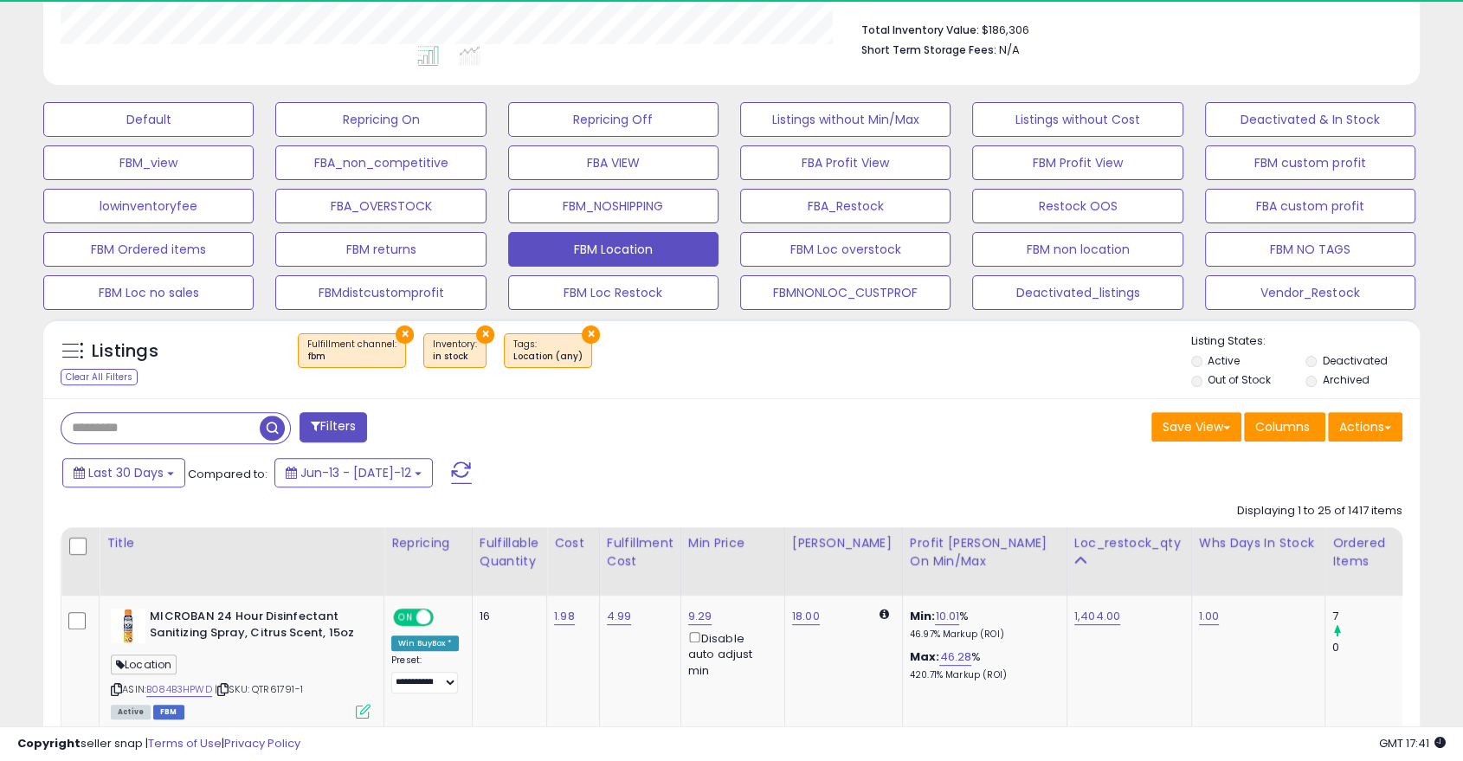
scroll to position [355, 796]
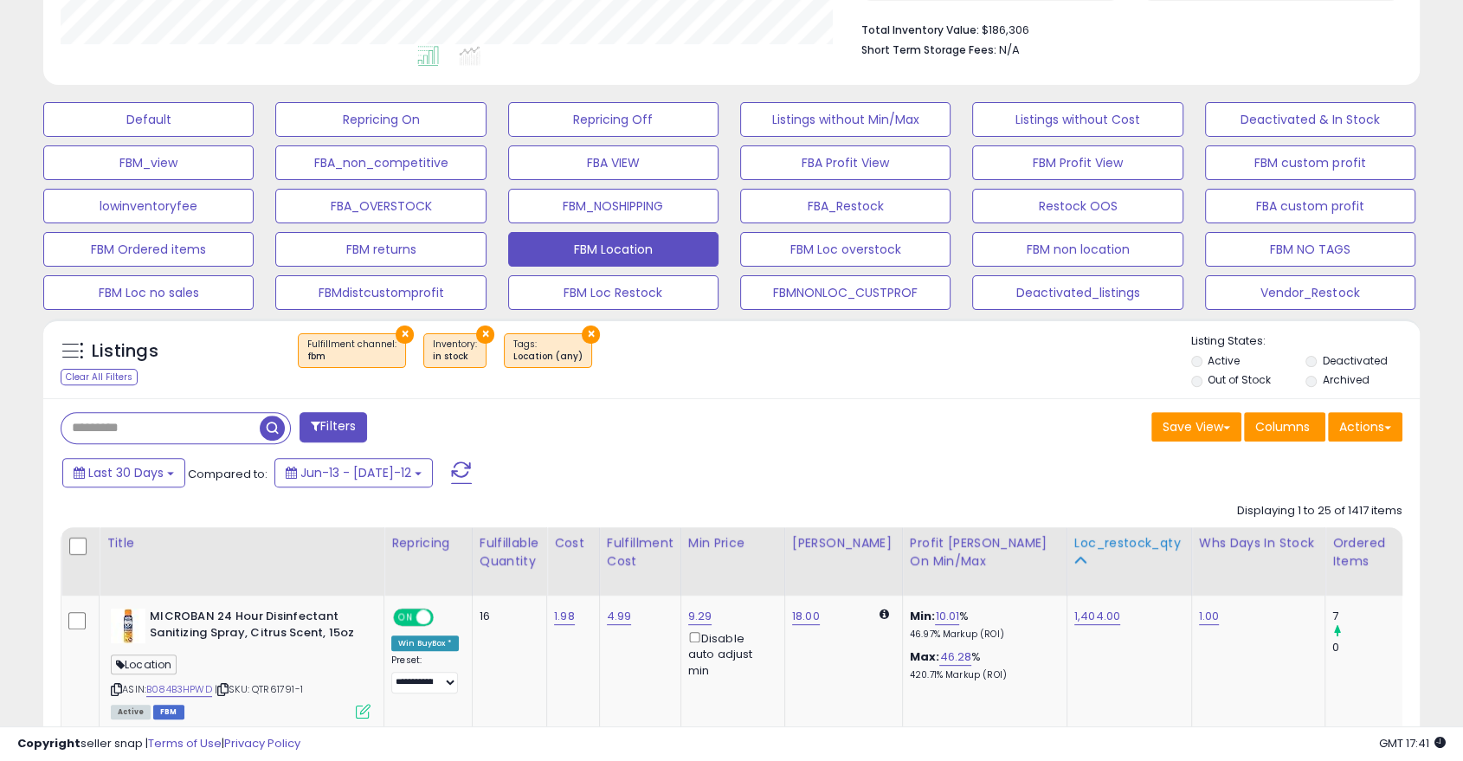
click at [1084, 545] on div "Loc_restock_qty" at bounding box center [1129, 543] width 110 height 18
click at [1035, 611] on button at bounding box center [1044, 617] width 18 height 16
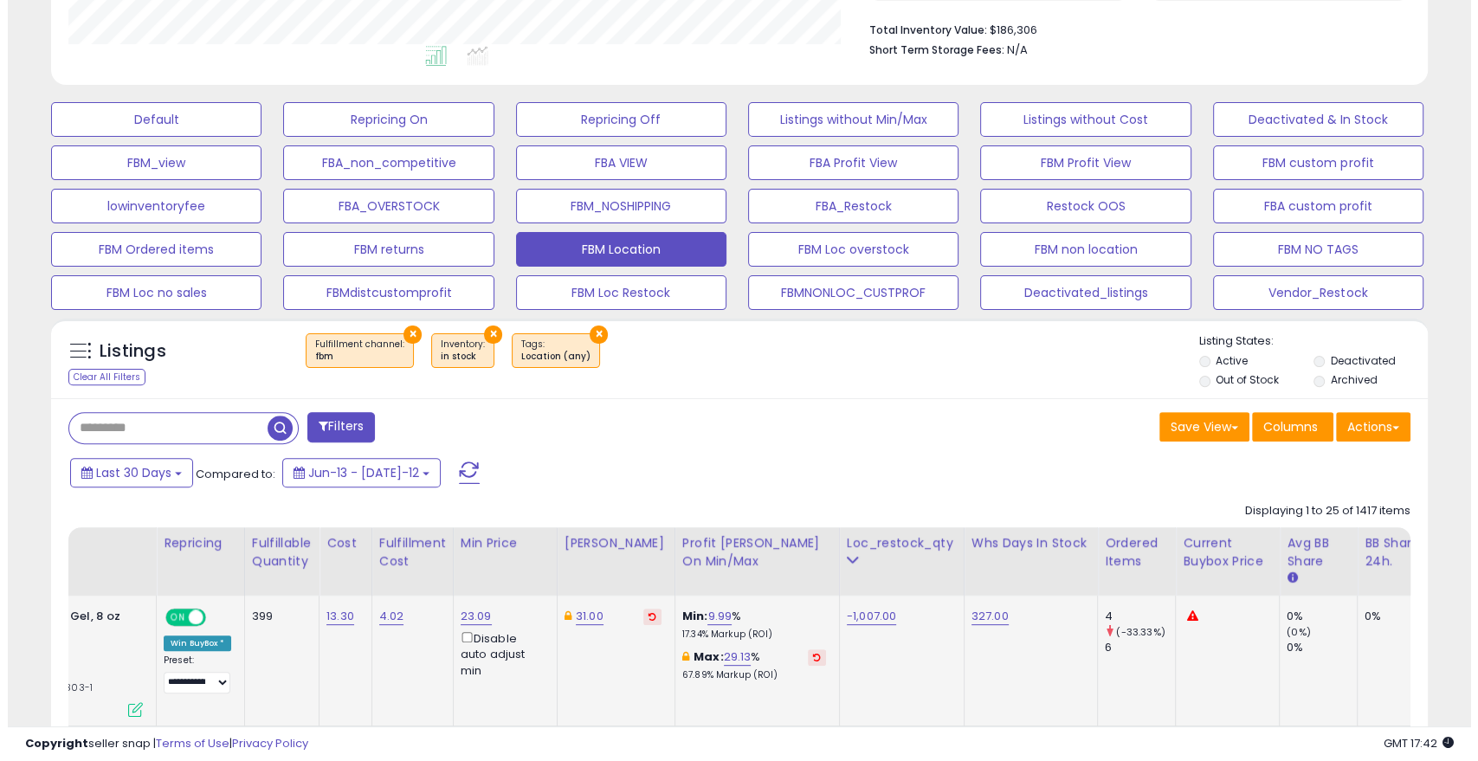
scroll to position [0, 0]
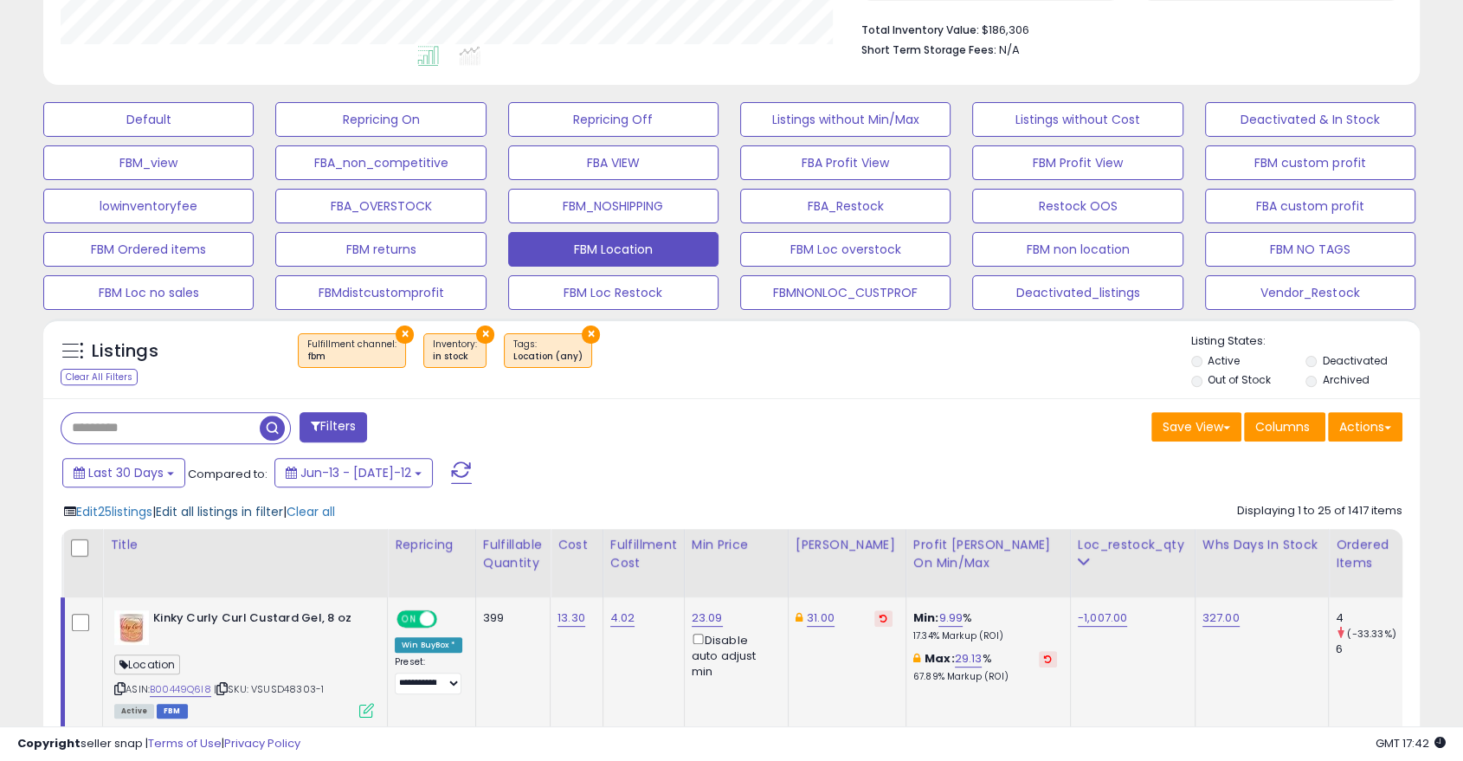
click at [230, 505] on span "Edit all listings in filter" at bounding box center [219, 511] width 127 height 17
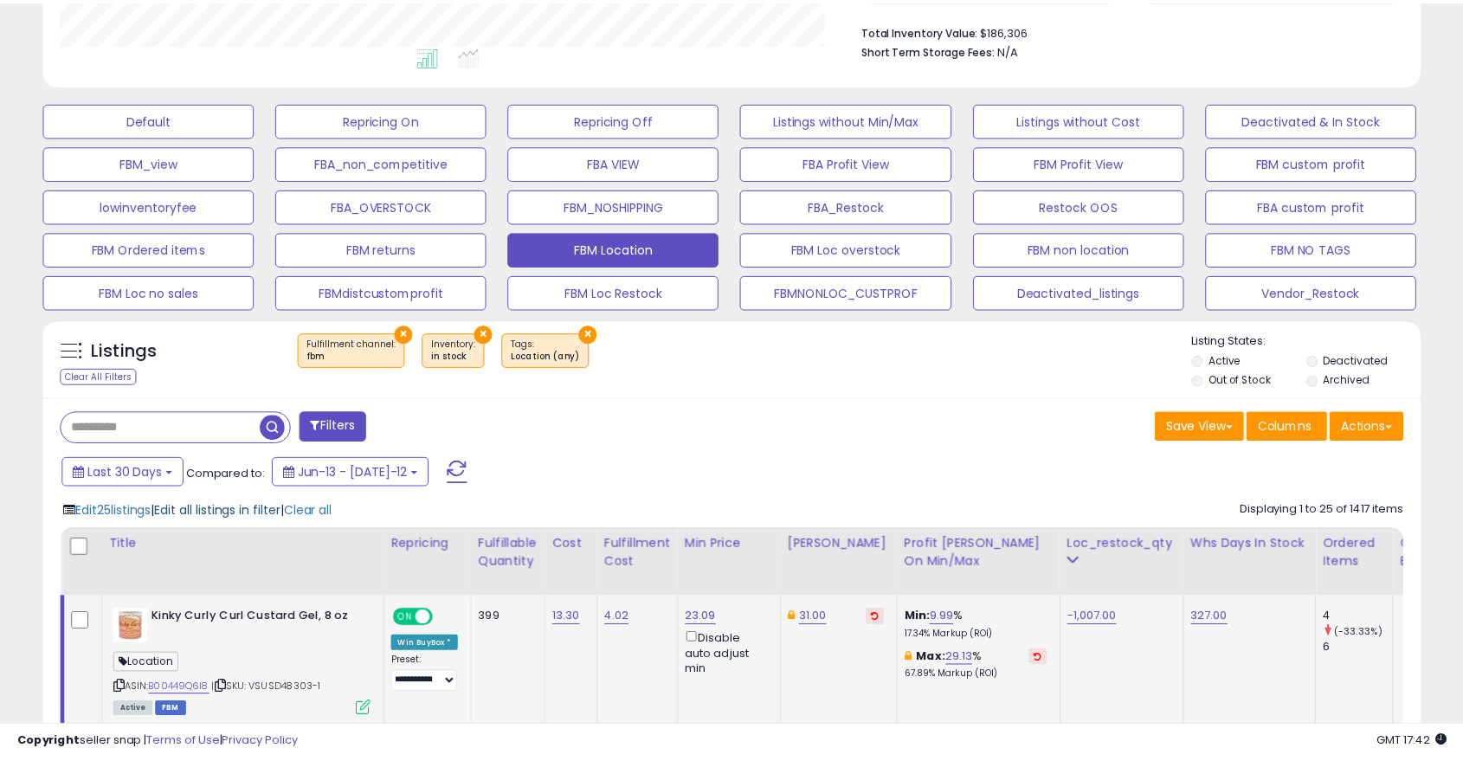
scroll to position [355, 806]
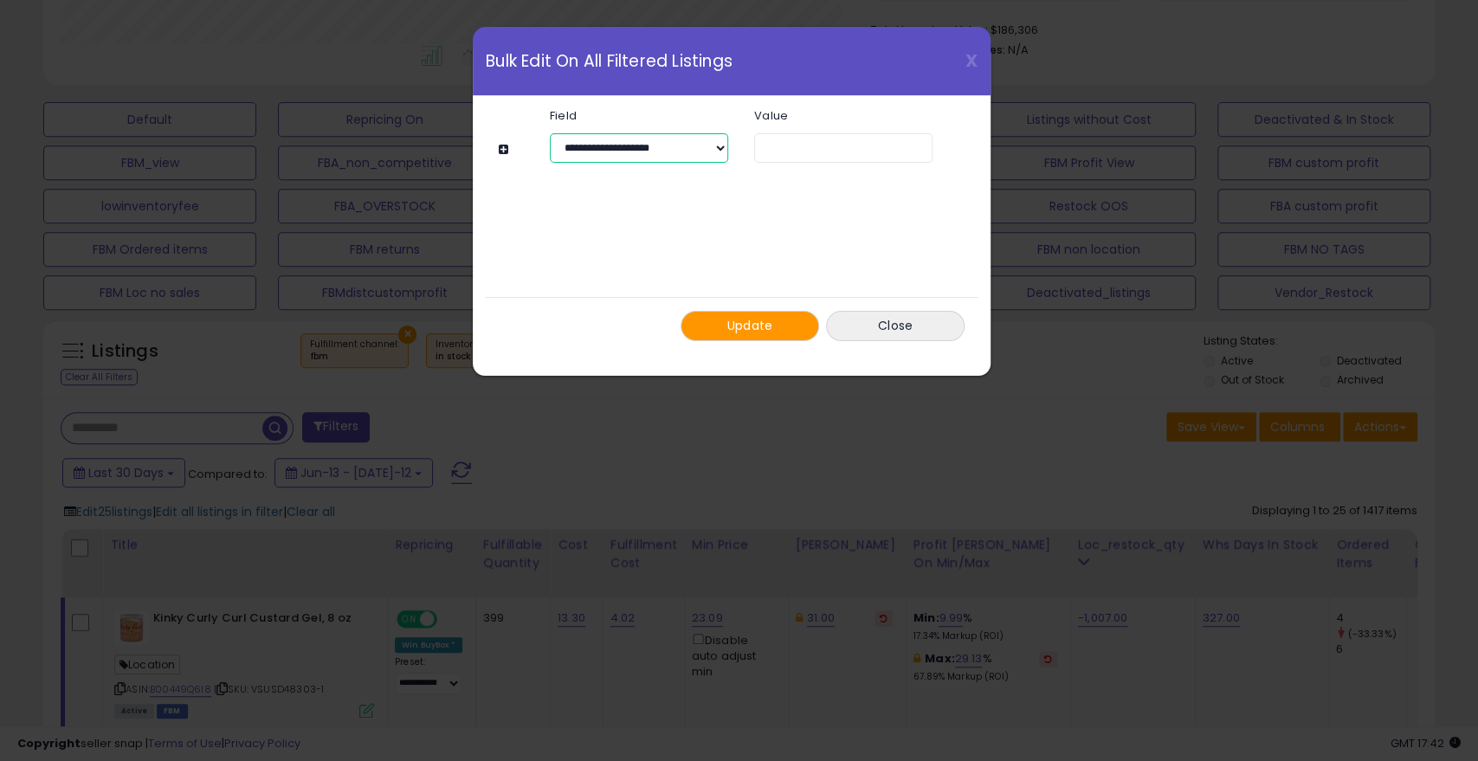
click at [629, 145] on select "**********" at bounding box center [639, 147] width 178 height 29
click at [879, 324] on button "Close" at bounding box center [895, 326] width 139 height 30
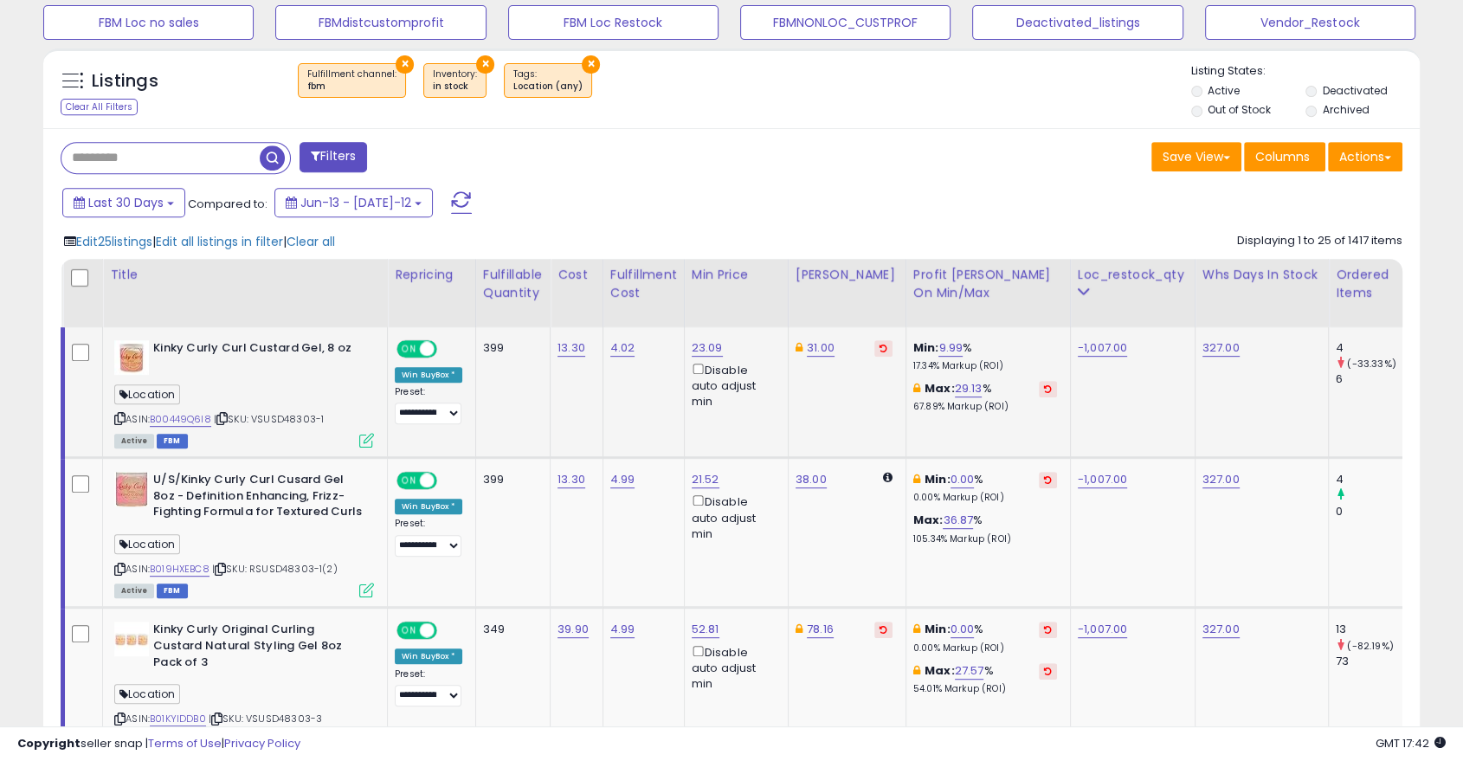
scroll to position [721, 0]
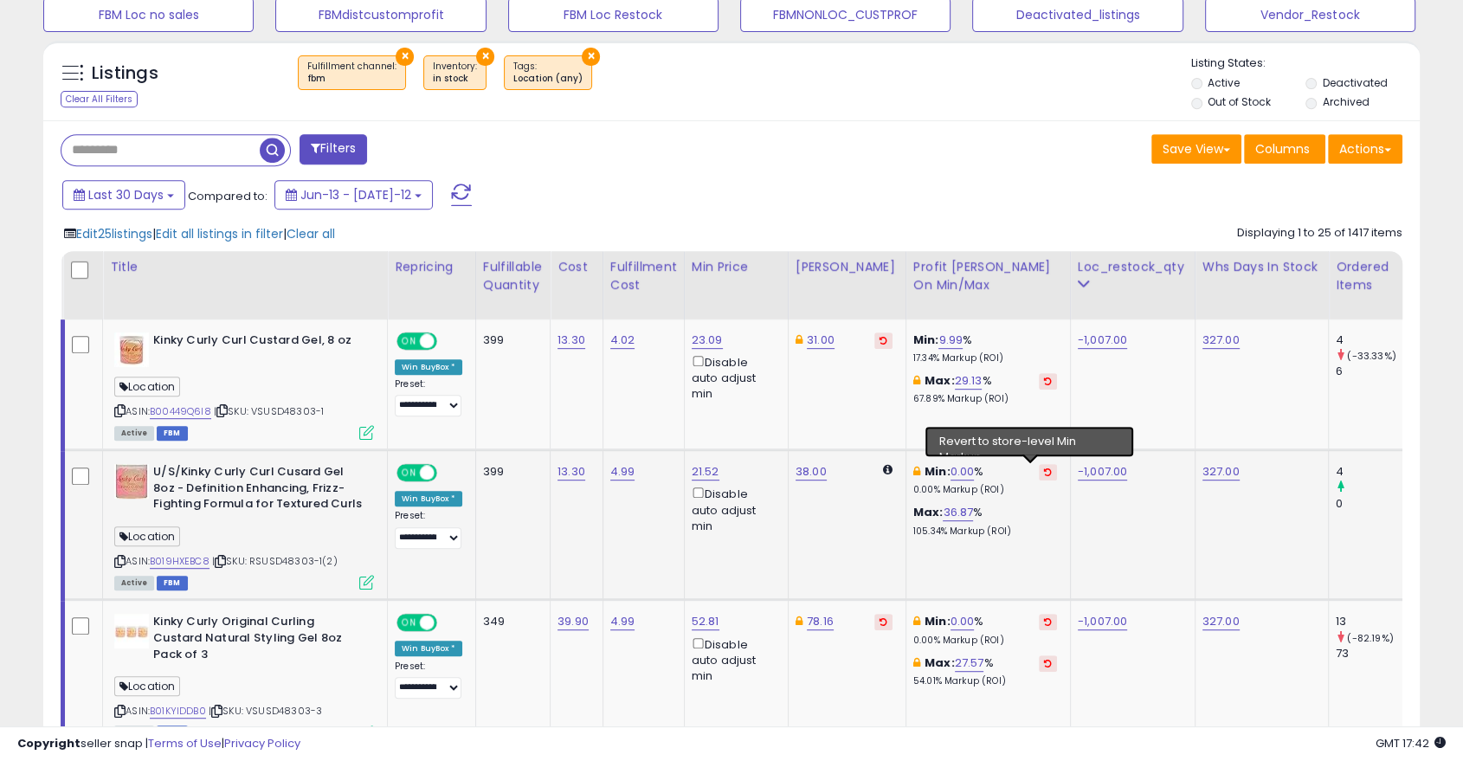
click at [1044, 472] on icon at bounding box center [1048, 472] width 8 height 9
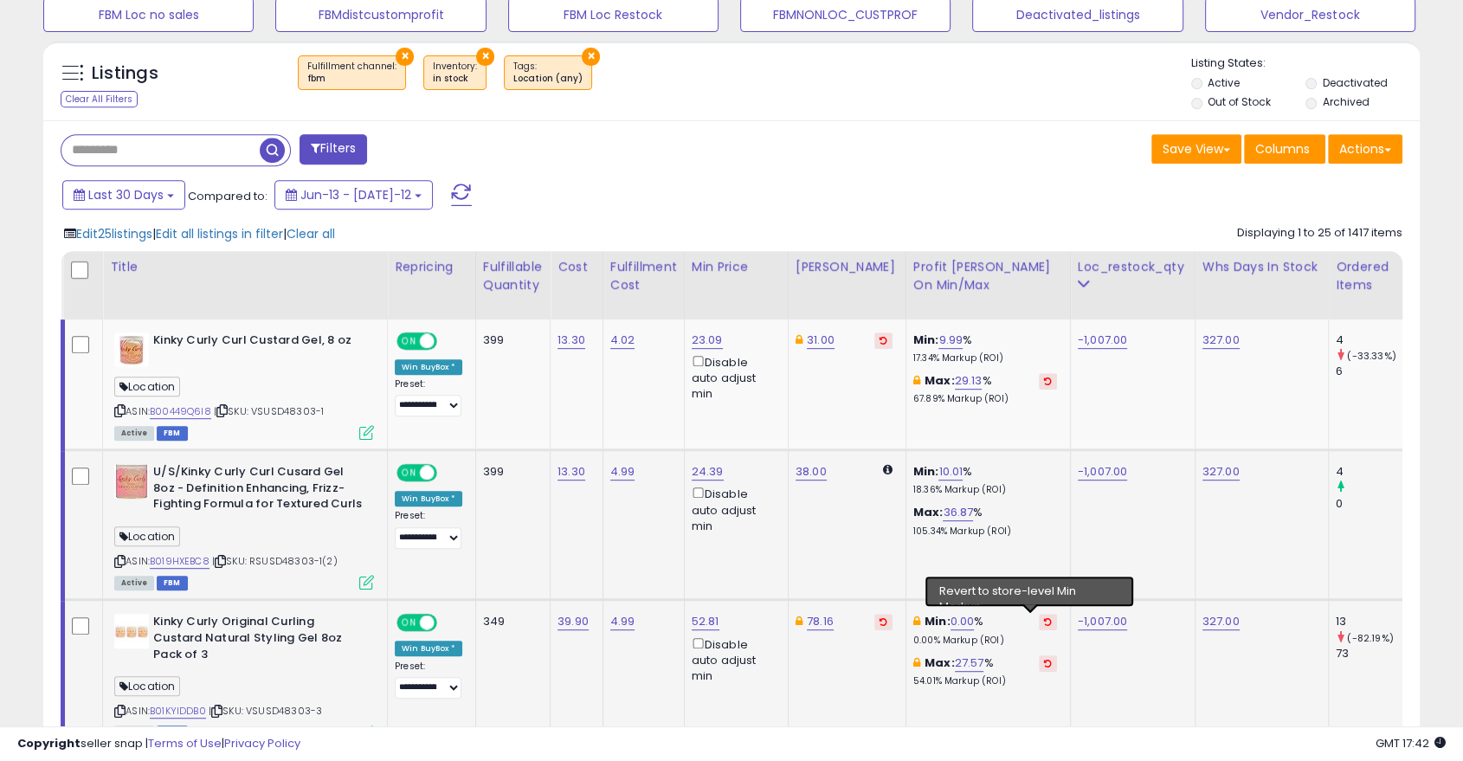
click at [1044, 621] on icon at bounding box center [1048, 621] width 8 height 9
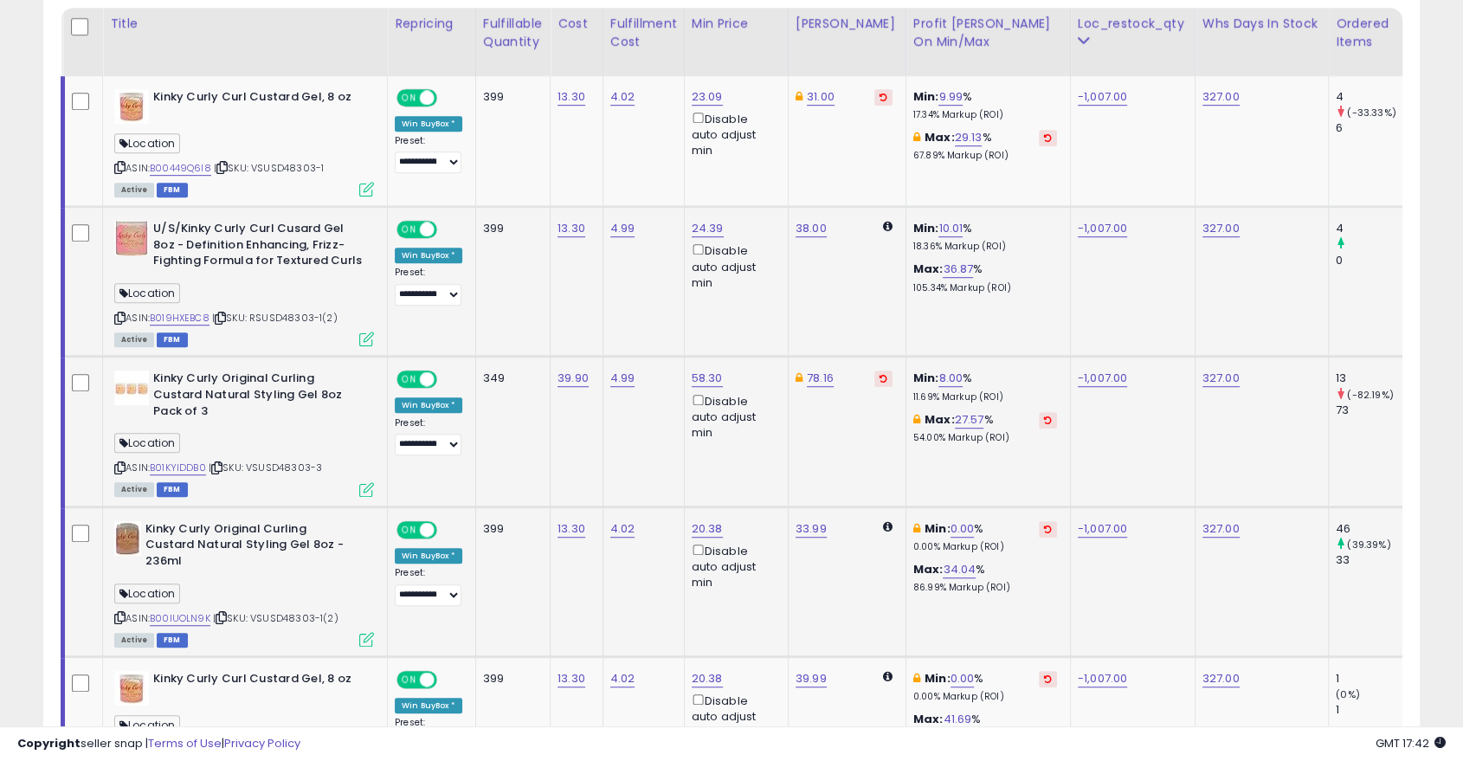
click at [1044, 527] on icon at bounding box center [1048, 529] width 8 height 9
click at [1044, 680] on icon at bounding box center [1048, 678] width 8 height 9
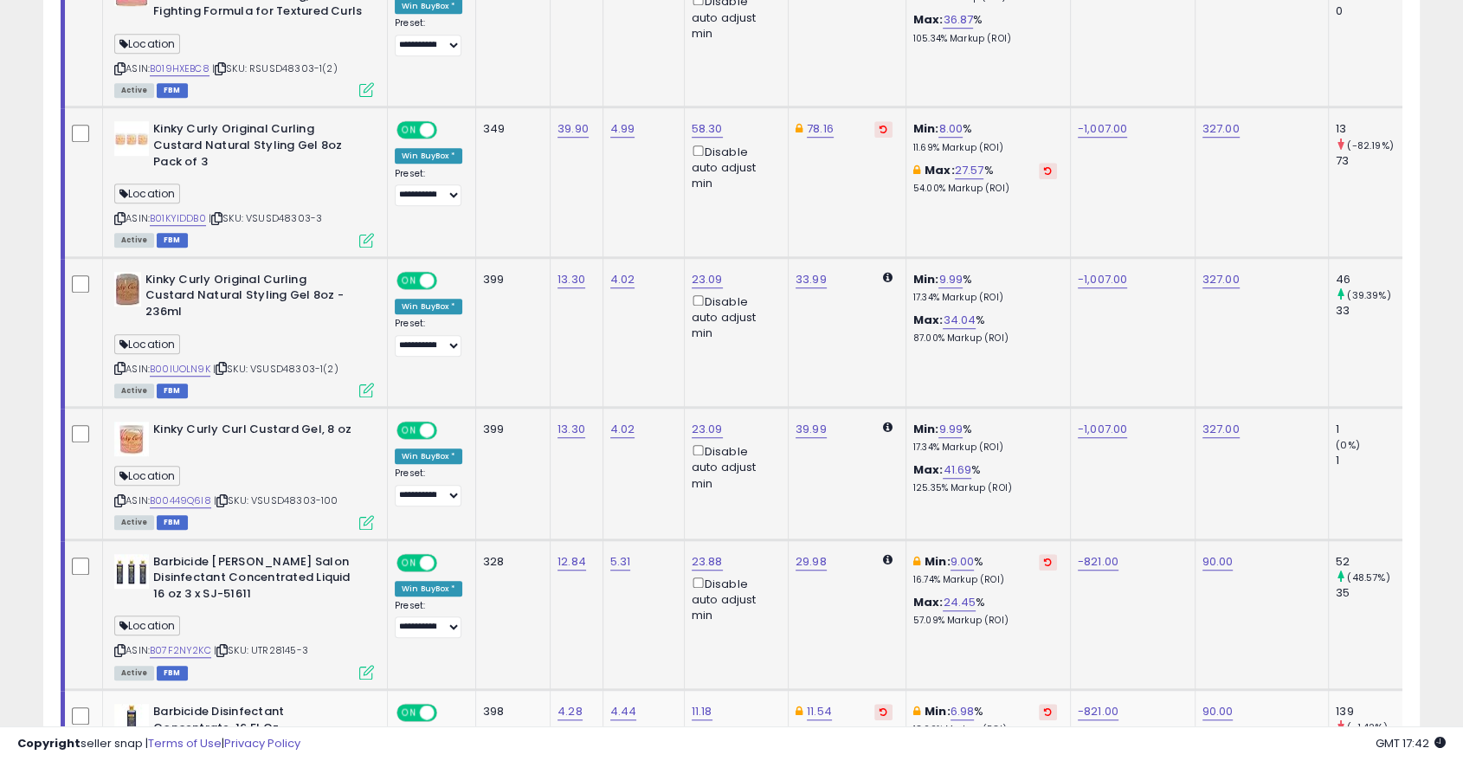
scroll to position [906, 0]
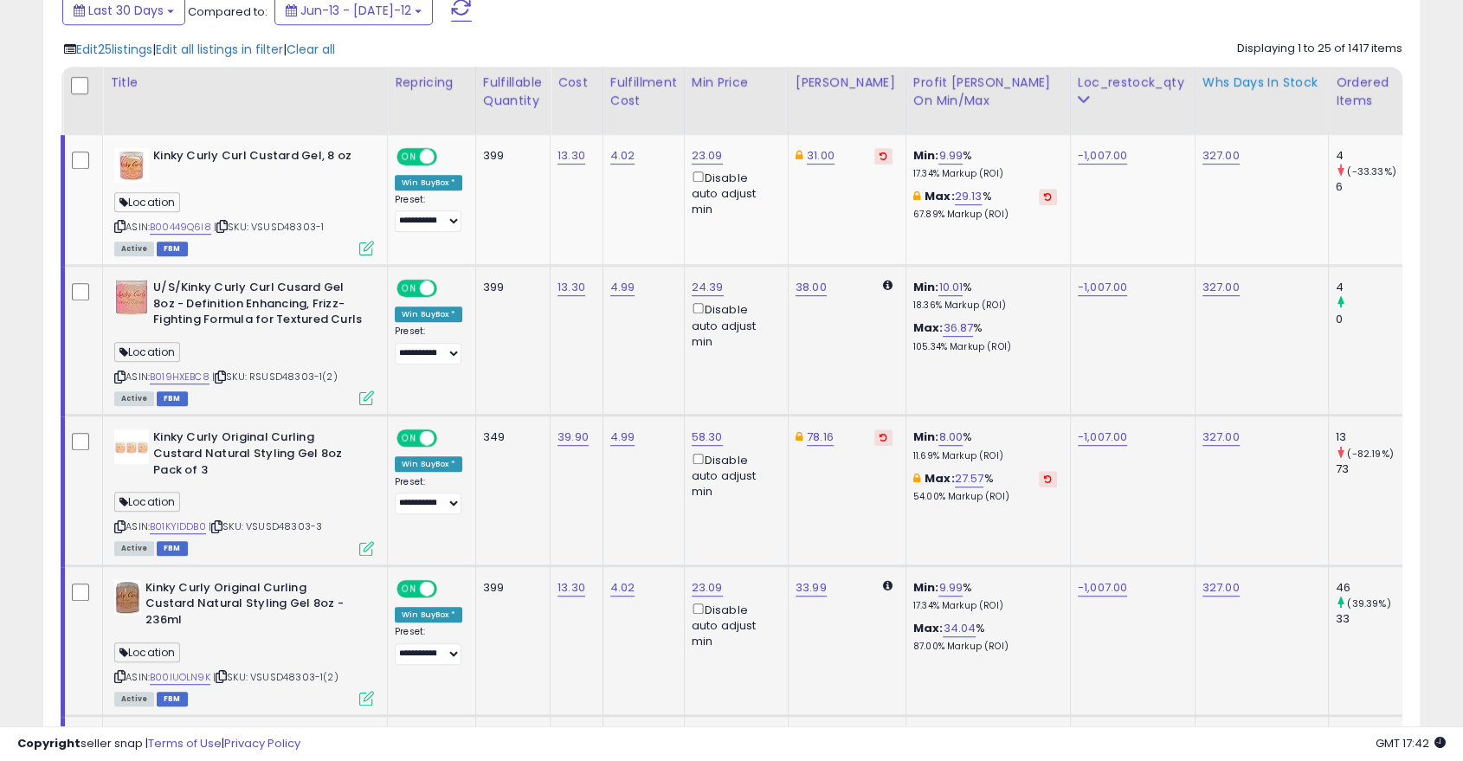
click at [1232, 86] on div "Whs days in stock" at bounding box center [1262, 83] width 119 height 18
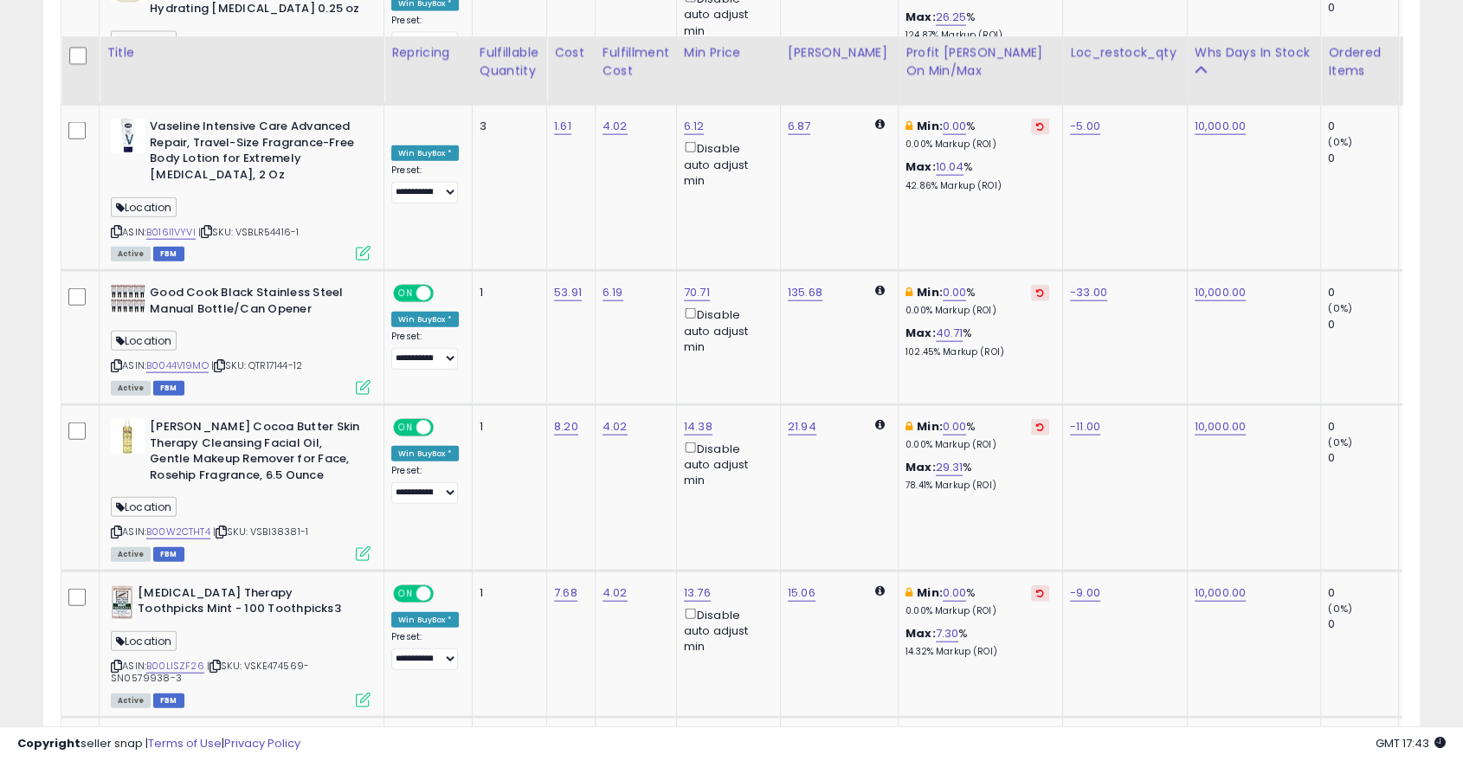
scroll to position [4321, 0]
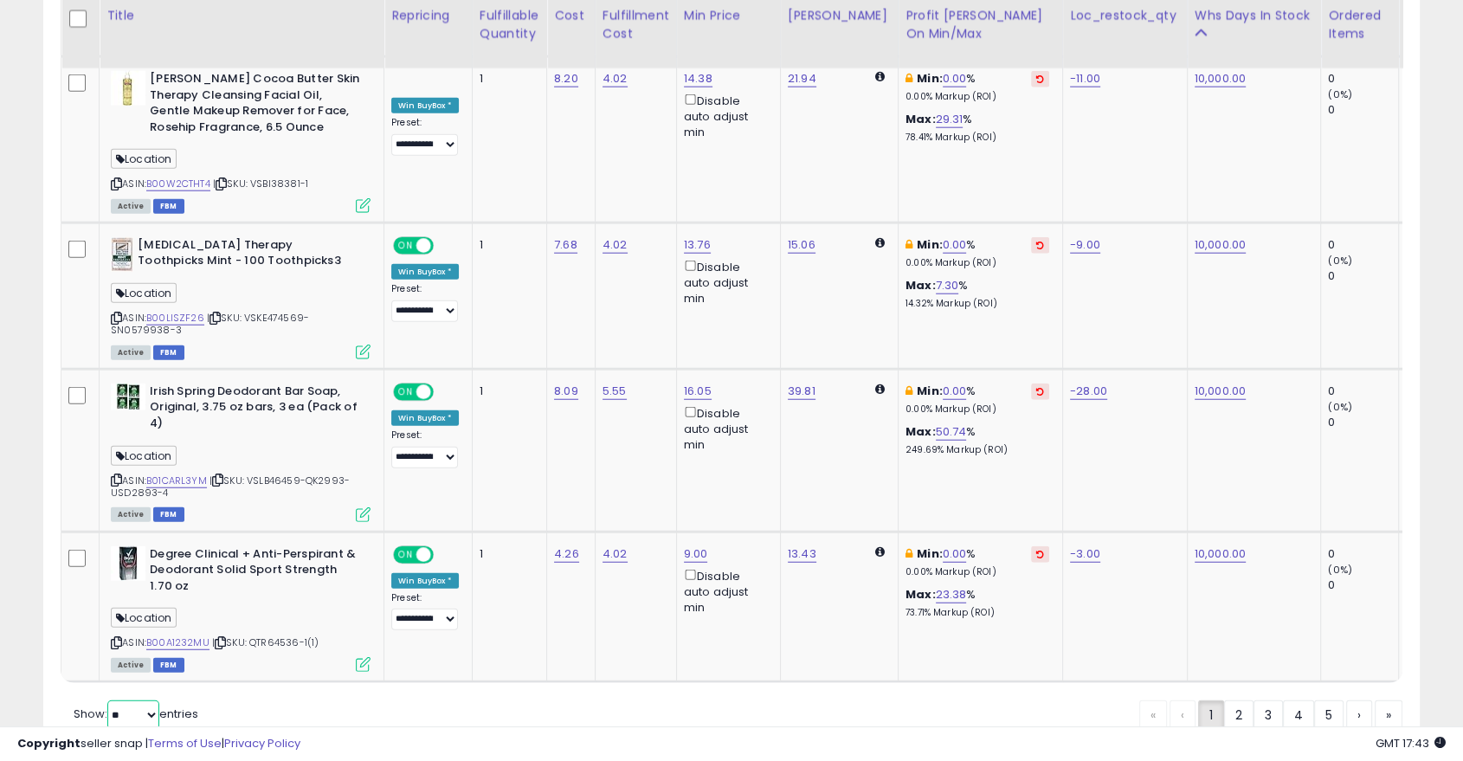
click at [127, 700] on select "** **" at bounding box center [133, 714] width 52 height 29
select select "**"
click at [109, 700] on select "** **" at bounding box center [133, 714] width 52 height 29
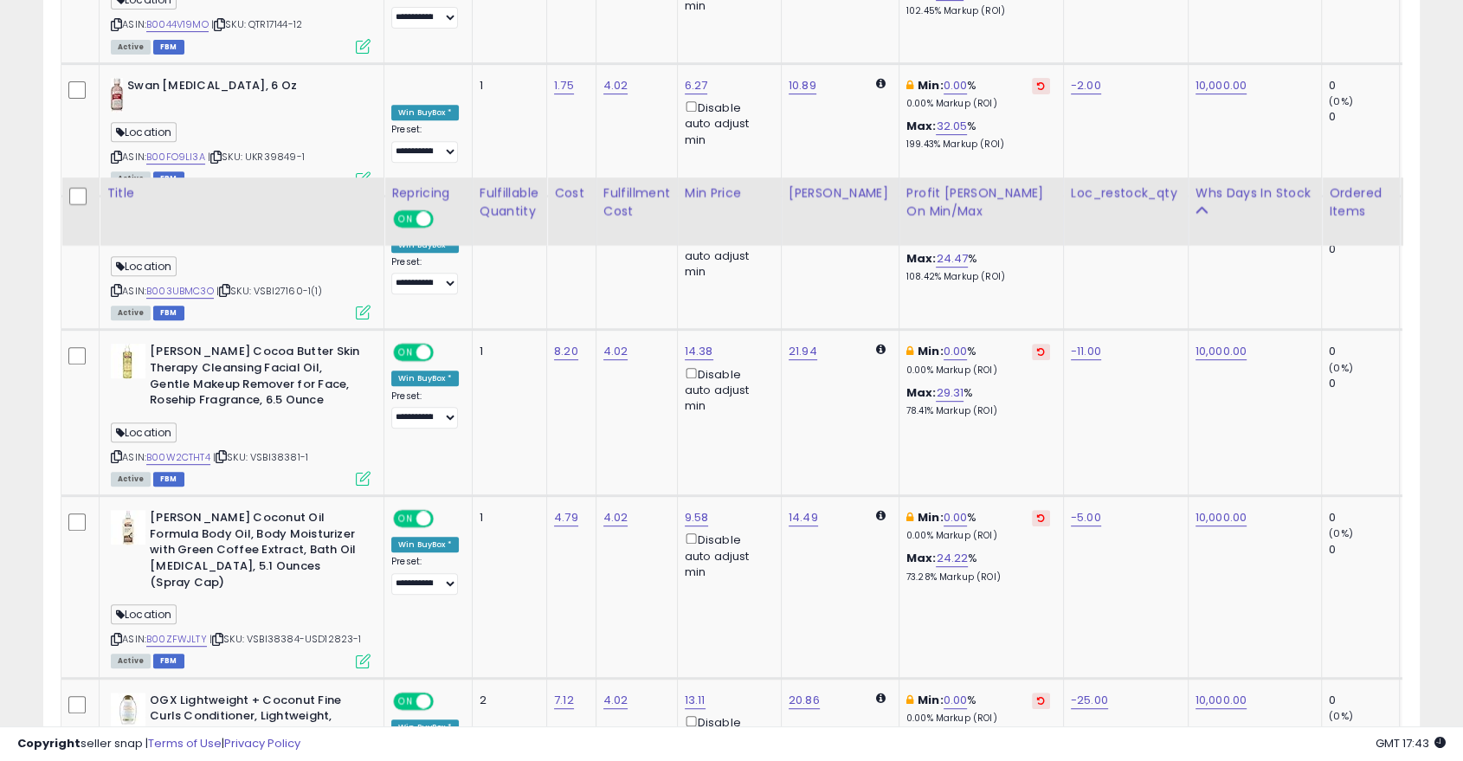
scroll to position [7865, 0]
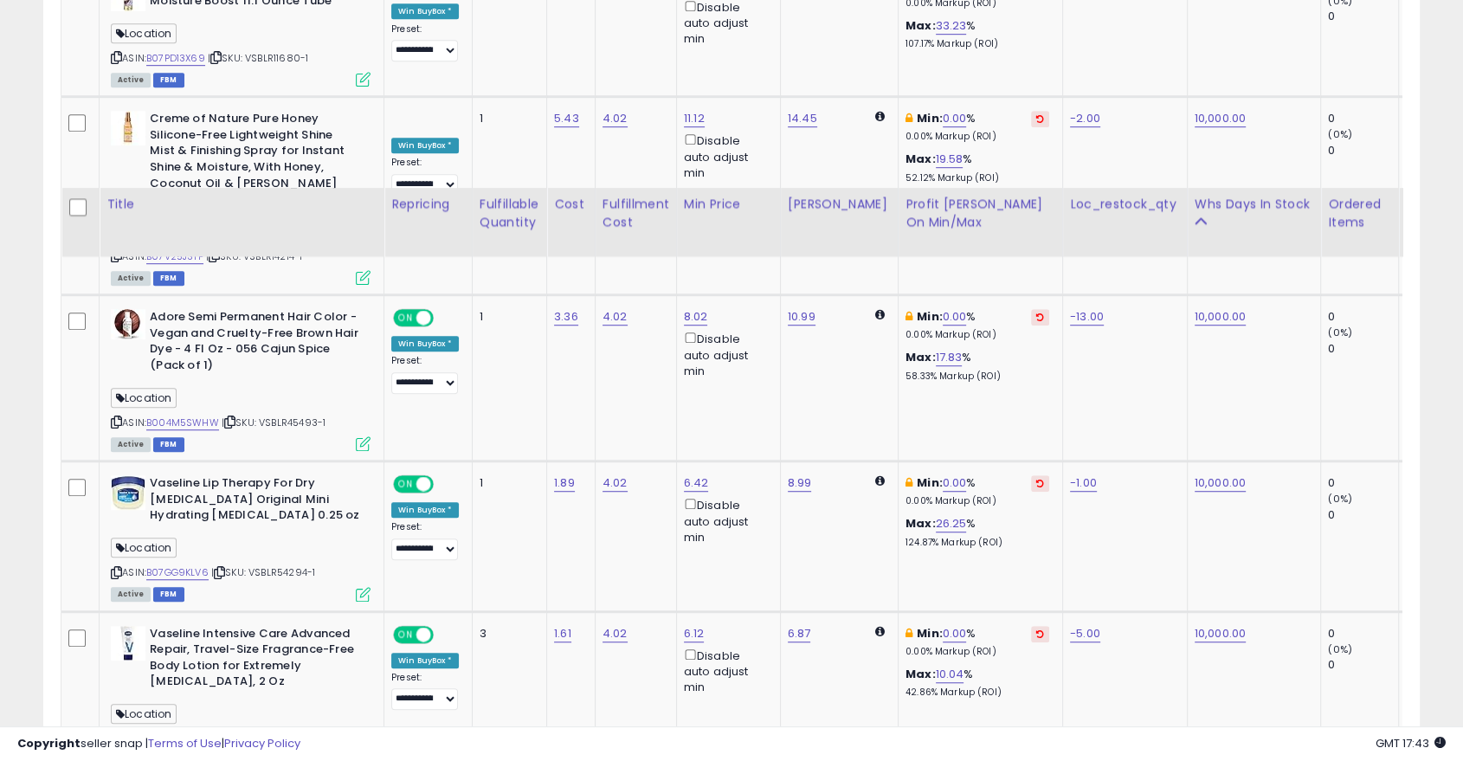
scroll to position [8080, 0]
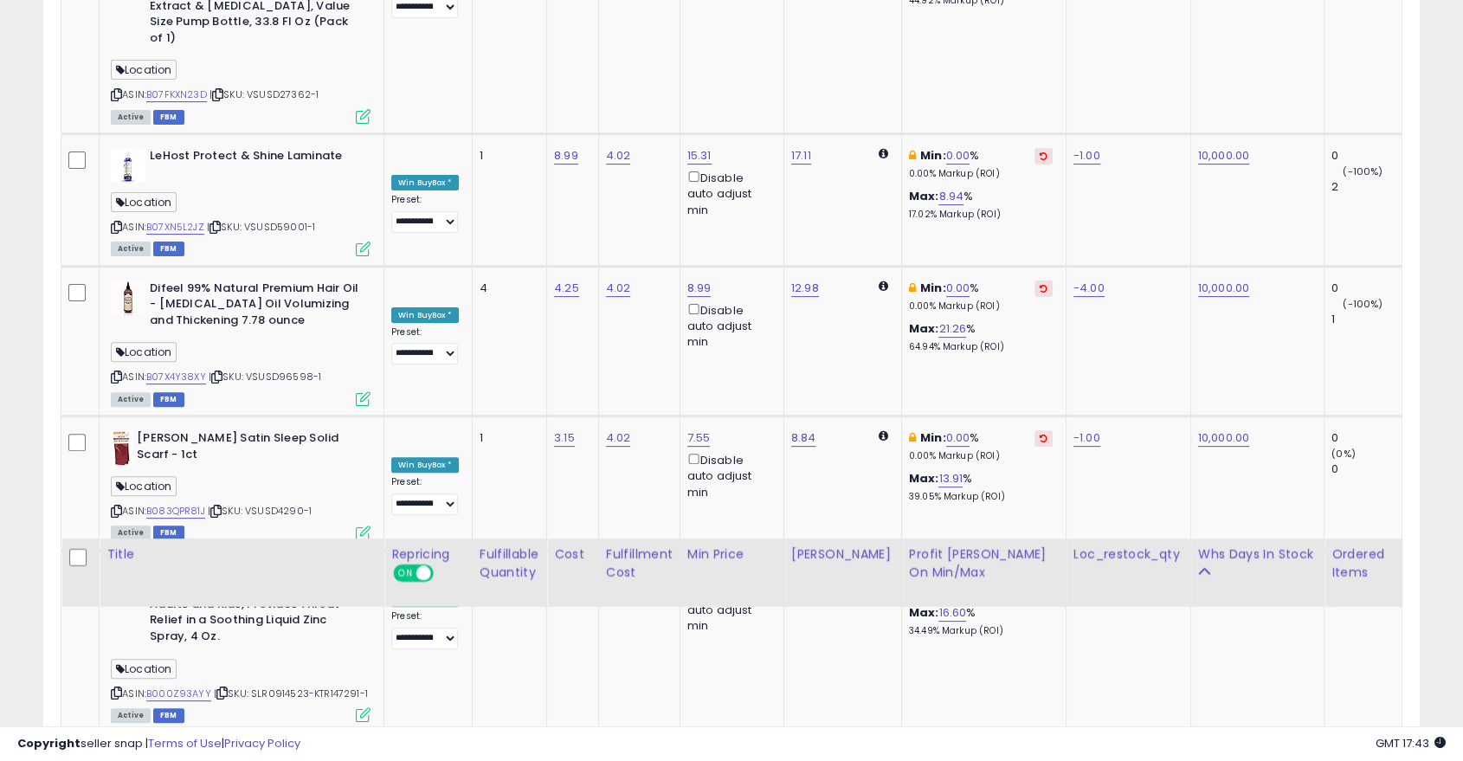
scroll to position [8111, 0]
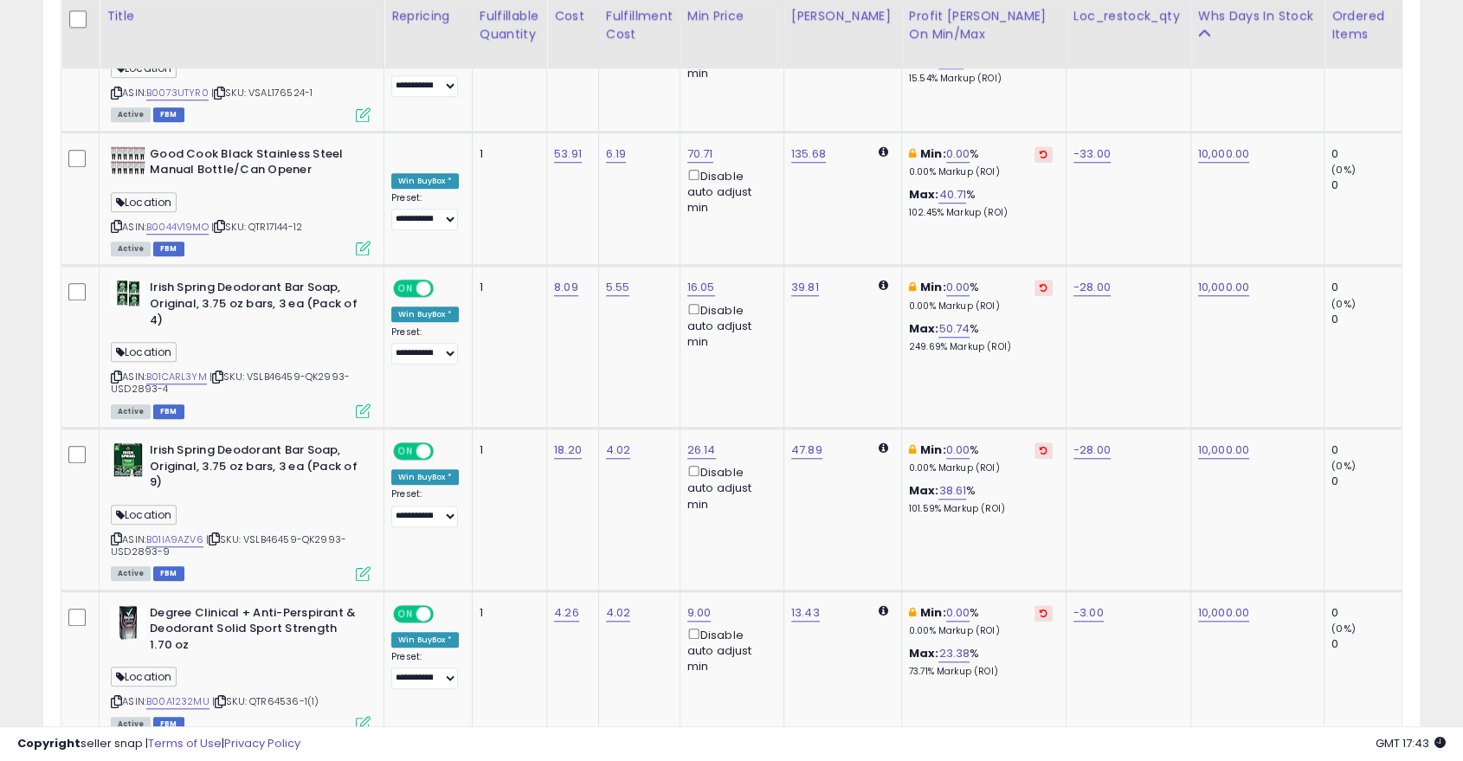
click at [1375, 759] on link "9" at bounding box center [1389, 773] width 28 height 29
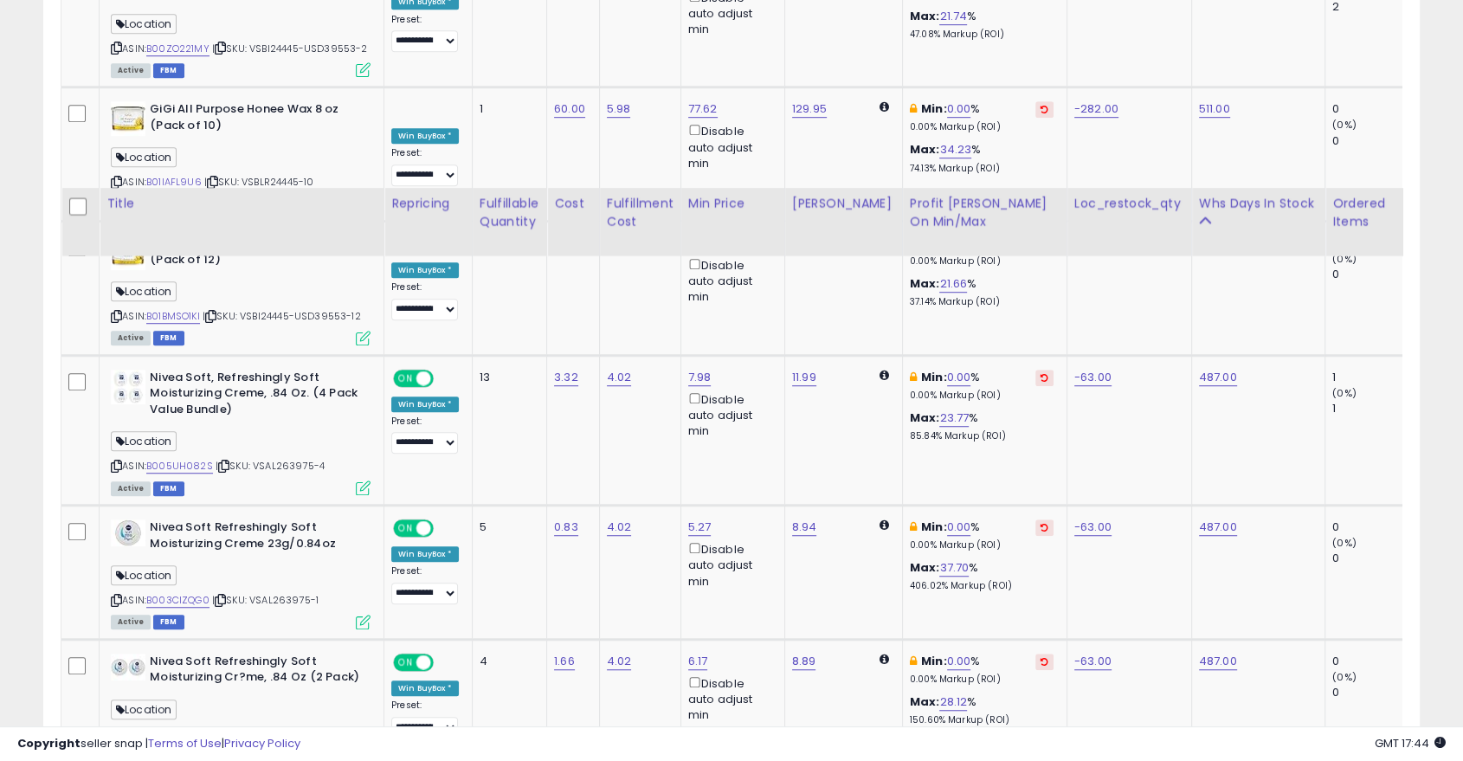
scroll to position [7852, 0]
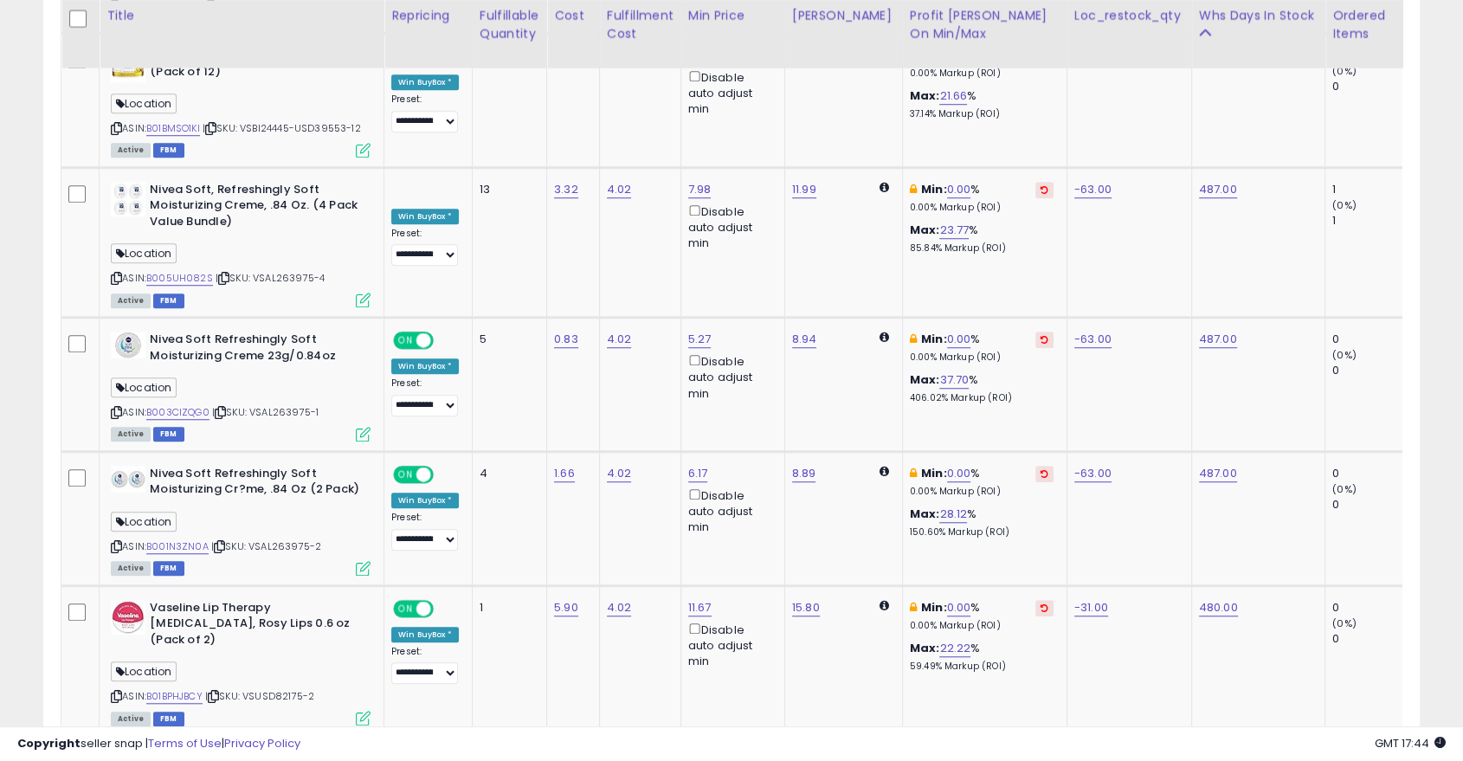
click at [1346, 754] on link "10" at bounding box center [1359, 768] width 26 height 29
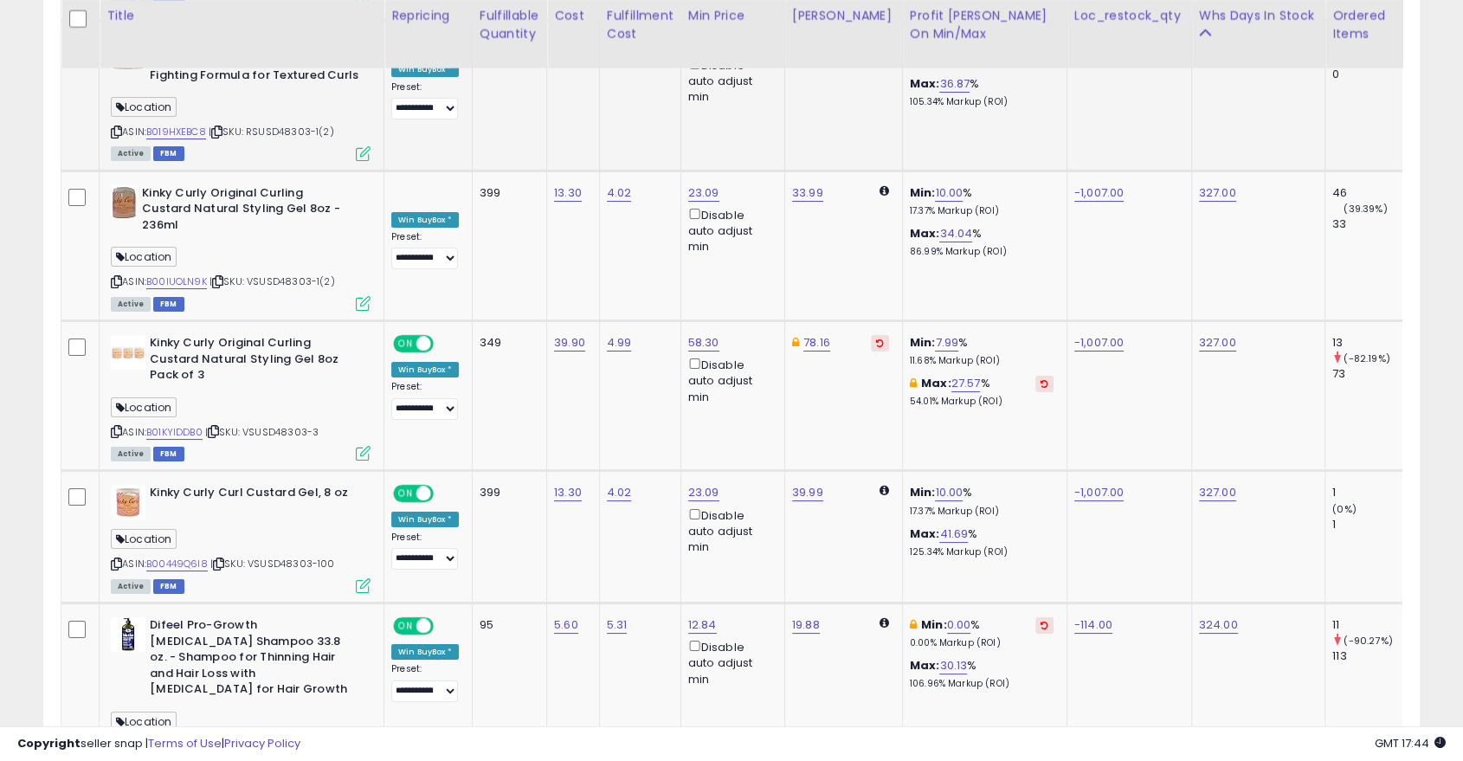
scroll to position [0, 0]
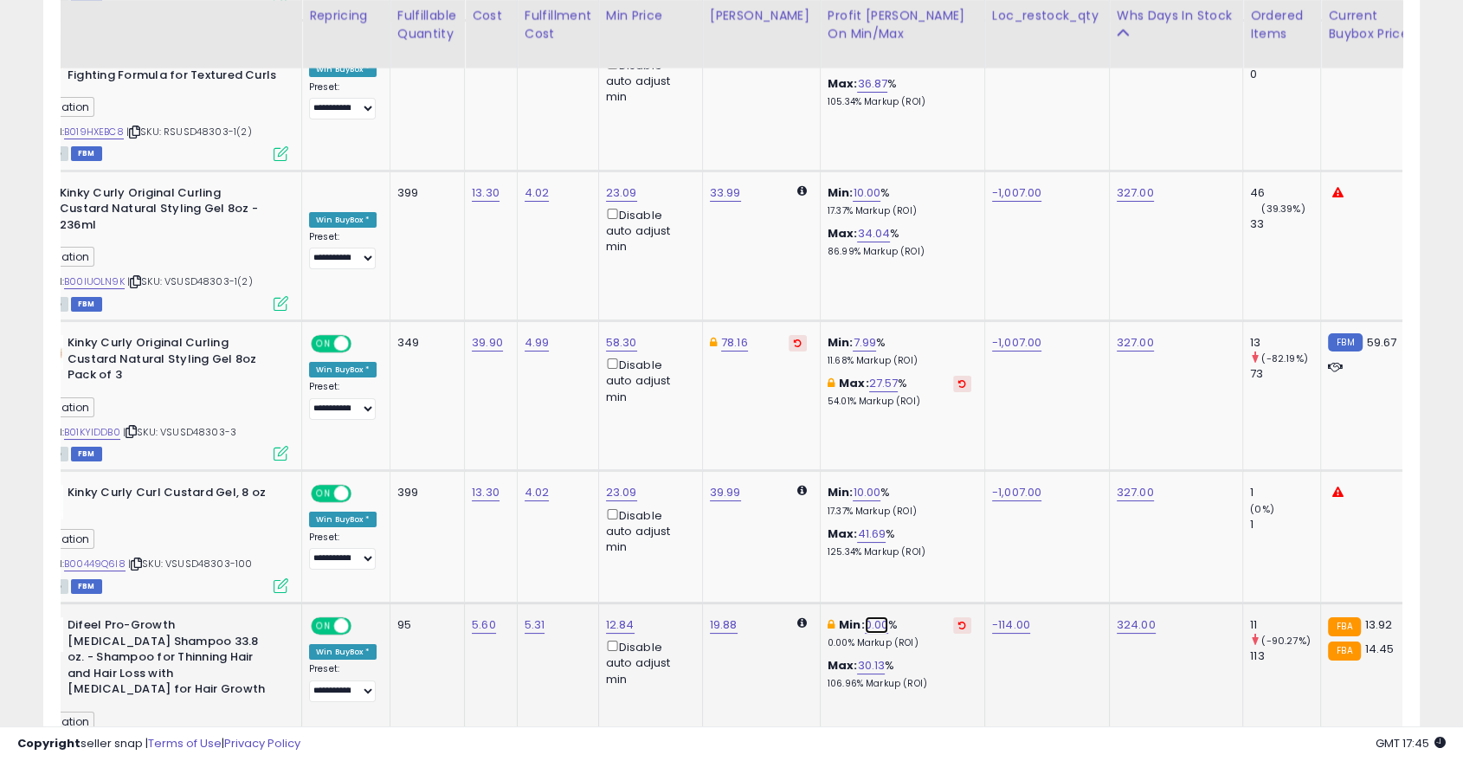
click at [865, 616] on link "0.00" at bounding box center [877, 624] width 24 height 17
type input "*"
click at [925, 401] on button "submit" at bounding box center [909, 409] width 29 height 26
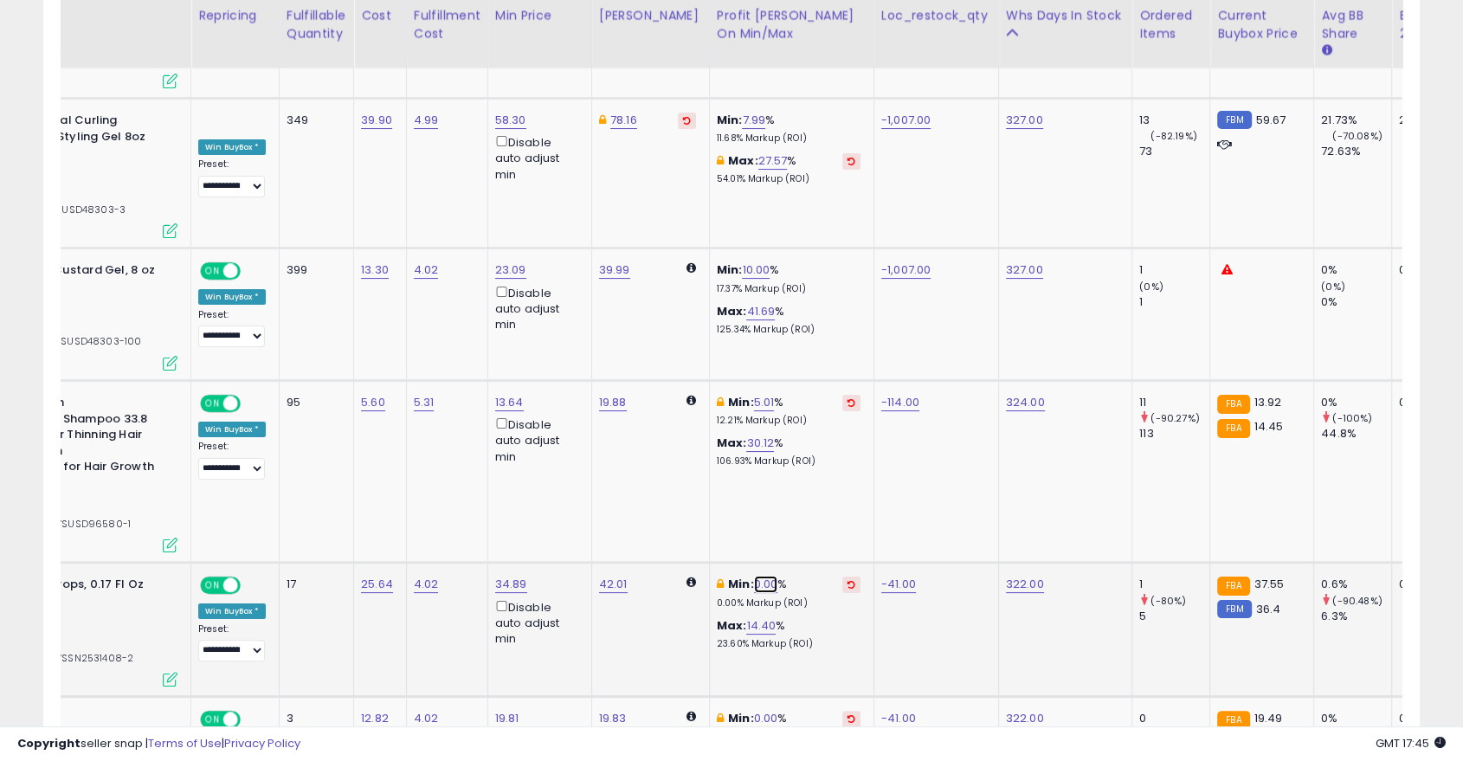
click at [757, 576] on link "0.00" at bounding box center [766, 584] width 24 height 17
type input "*"
click at [804, 352] on icon "submit" at bounding box center [799, 350] width 10 height 10
click at [754, 576] on link "5.01" at bounding box center [764, 584] width 21 height 17
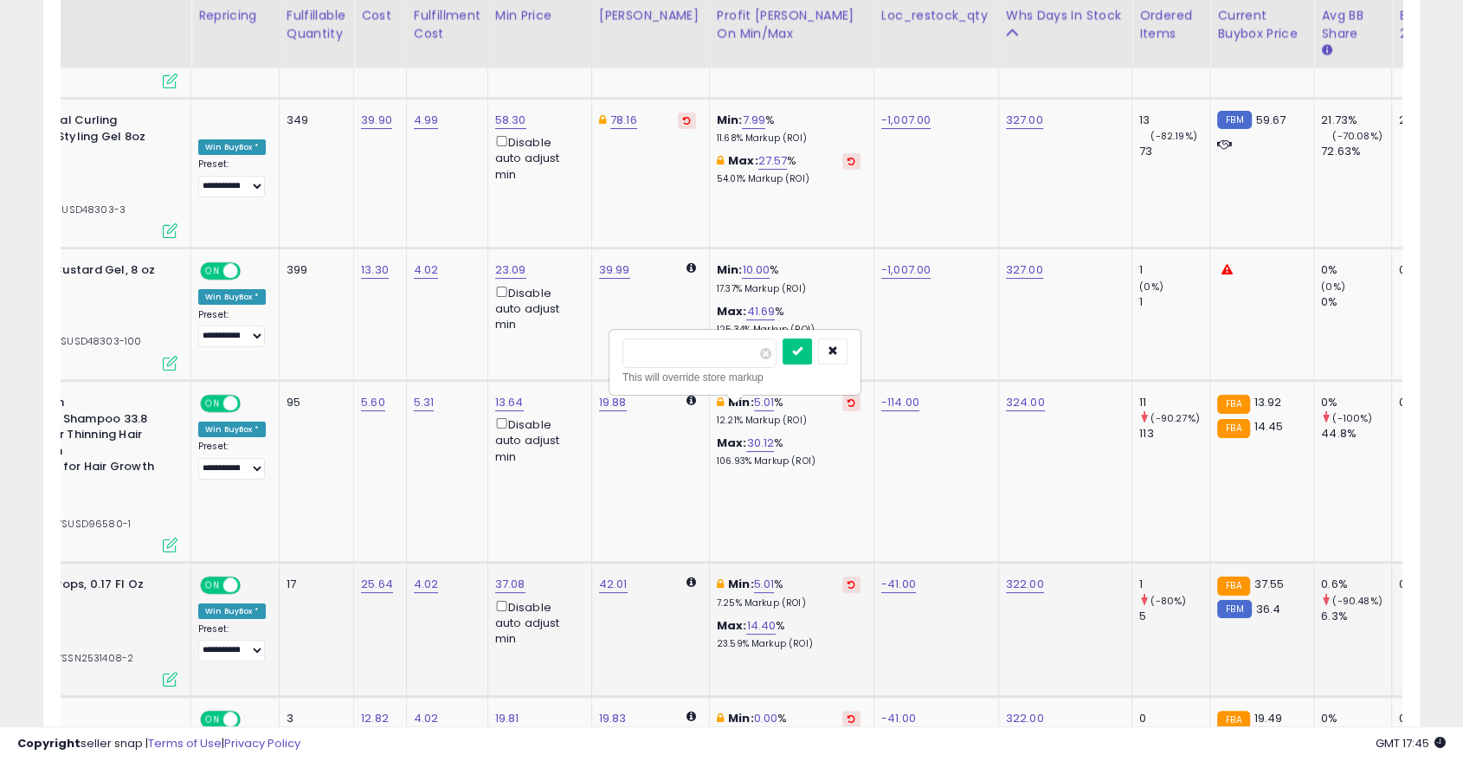
type input "*"
click at [838, 351] on icon "button" at bounding box center [833, 350] width 10 height 10
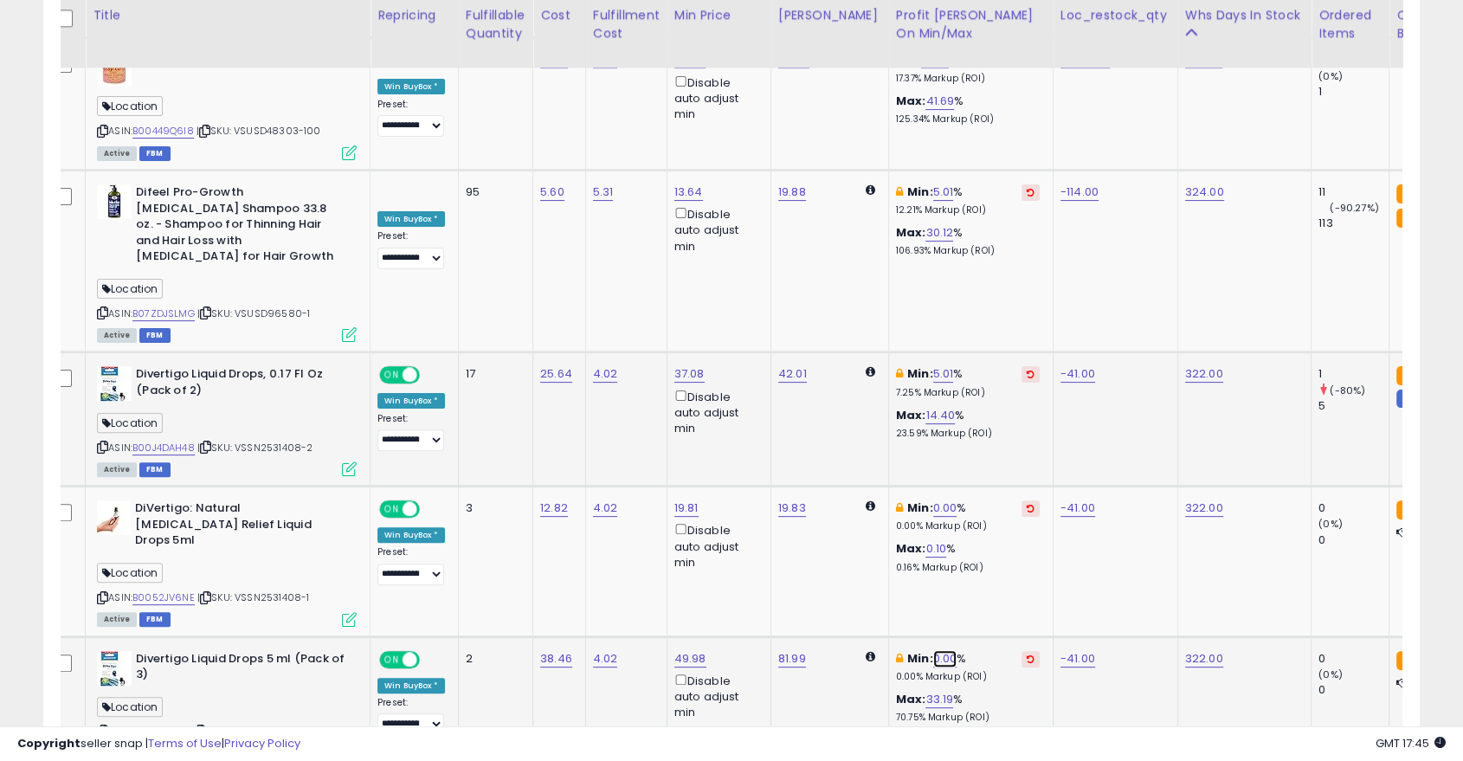
click at [933, 650] on link "0.00" at bounding box center [945, 658] width 24 height 17
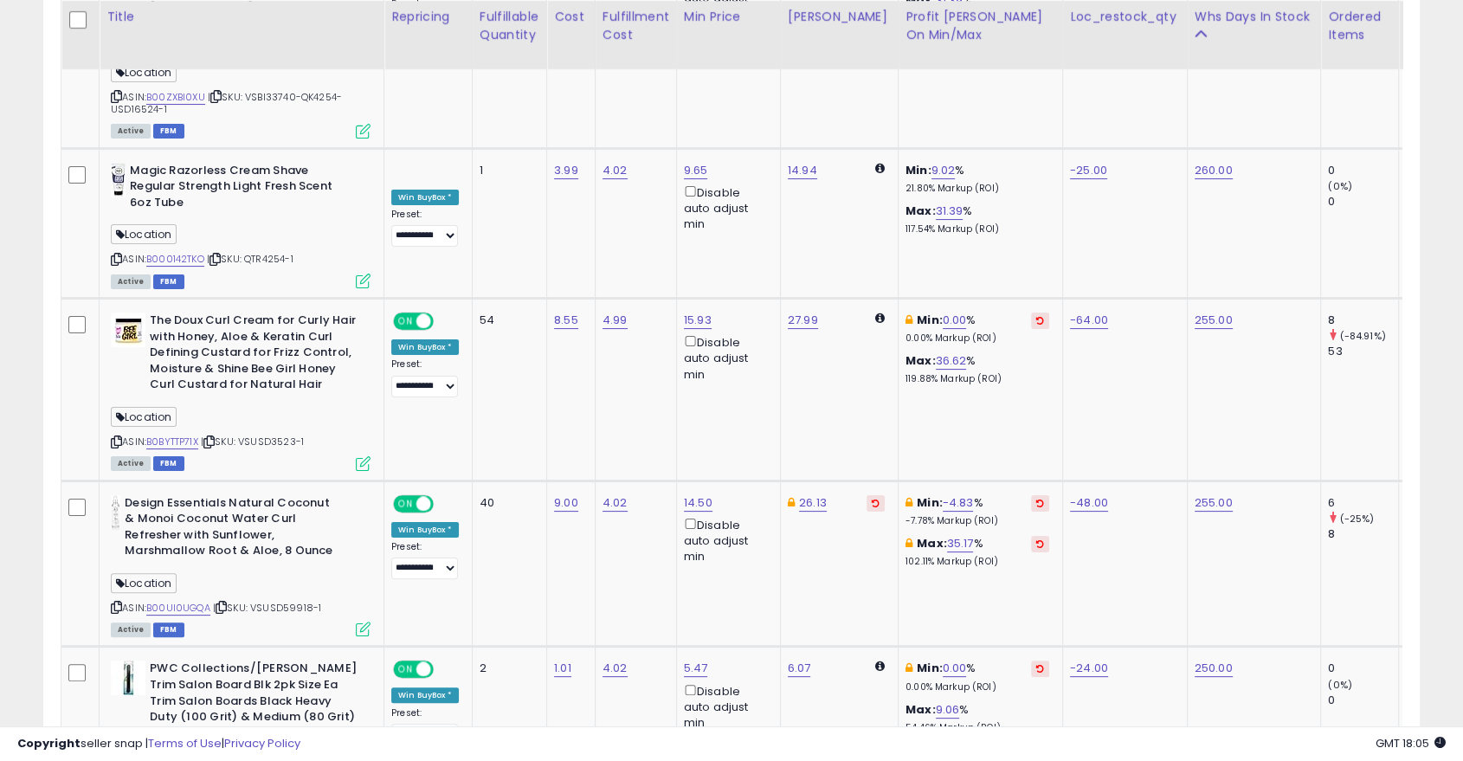
scroll to position [6831, 0]
click at [946, 493] on link "-4.83" at bounding box center [958, 501] width 31 height 17
type input "**"
type input "*"
click at [1005, 334] on button "submit" at bounding box center [990, 329] width 29 height 26
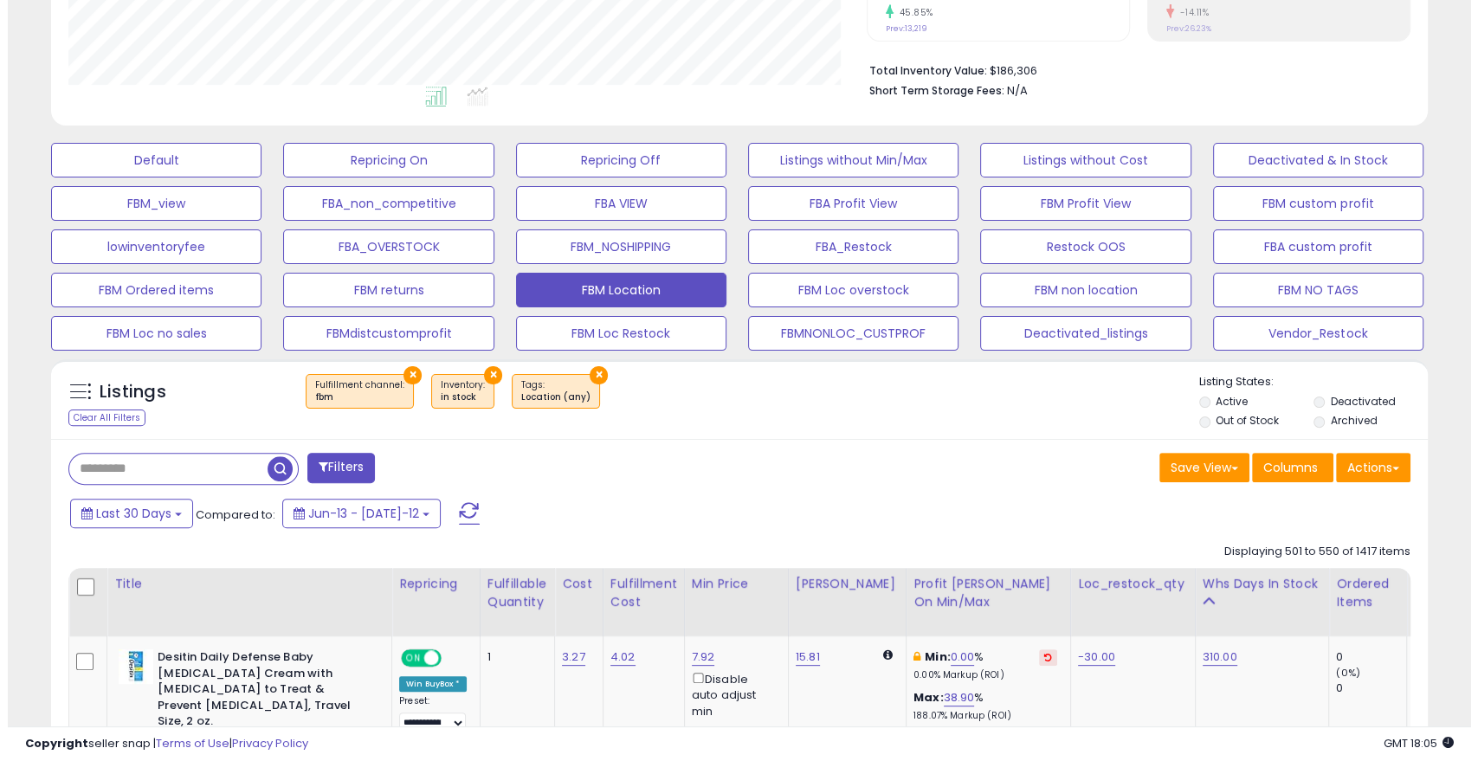
scroll to position [402, 0]
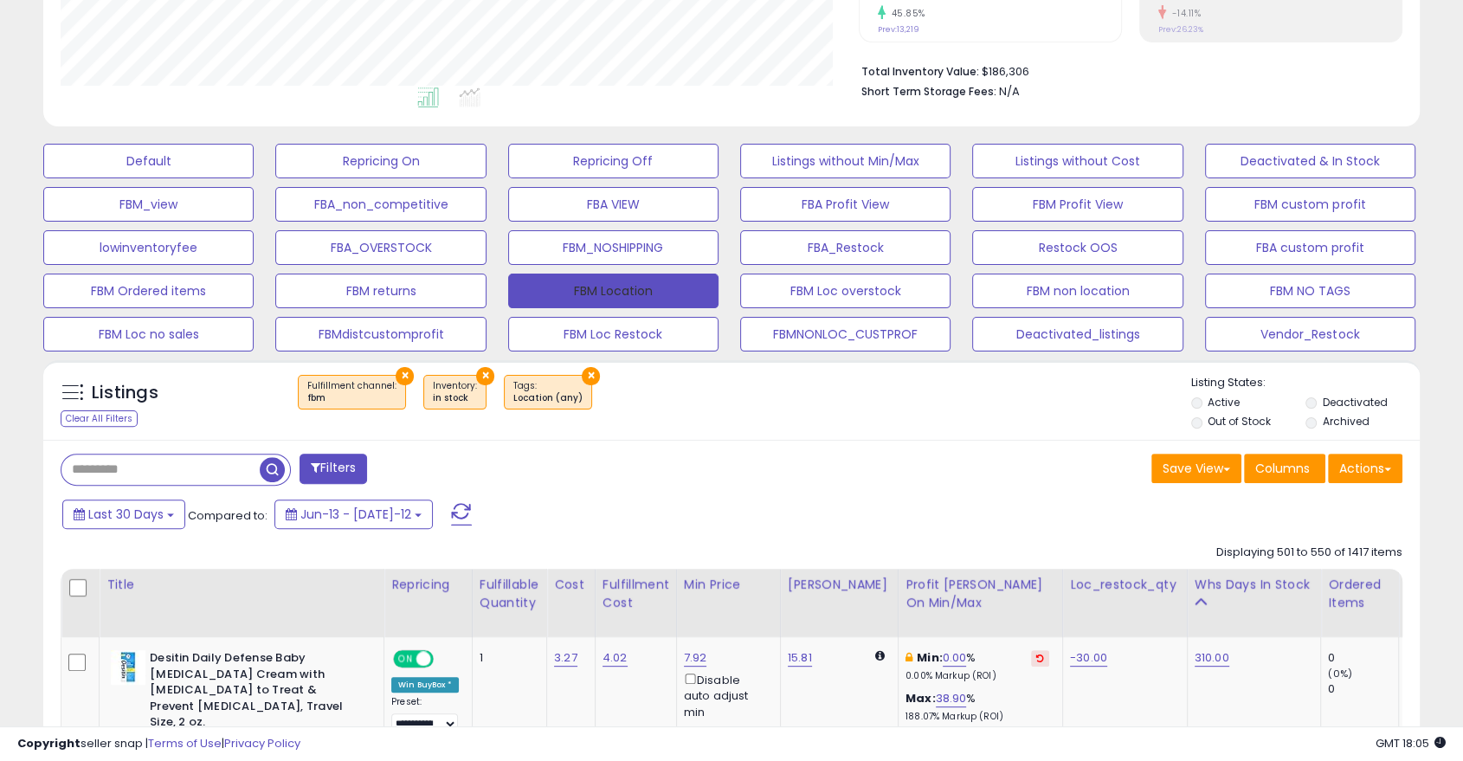
click at [622, 282] on button "FBM Location" at bounding box center [613, 291] width 210 height 35
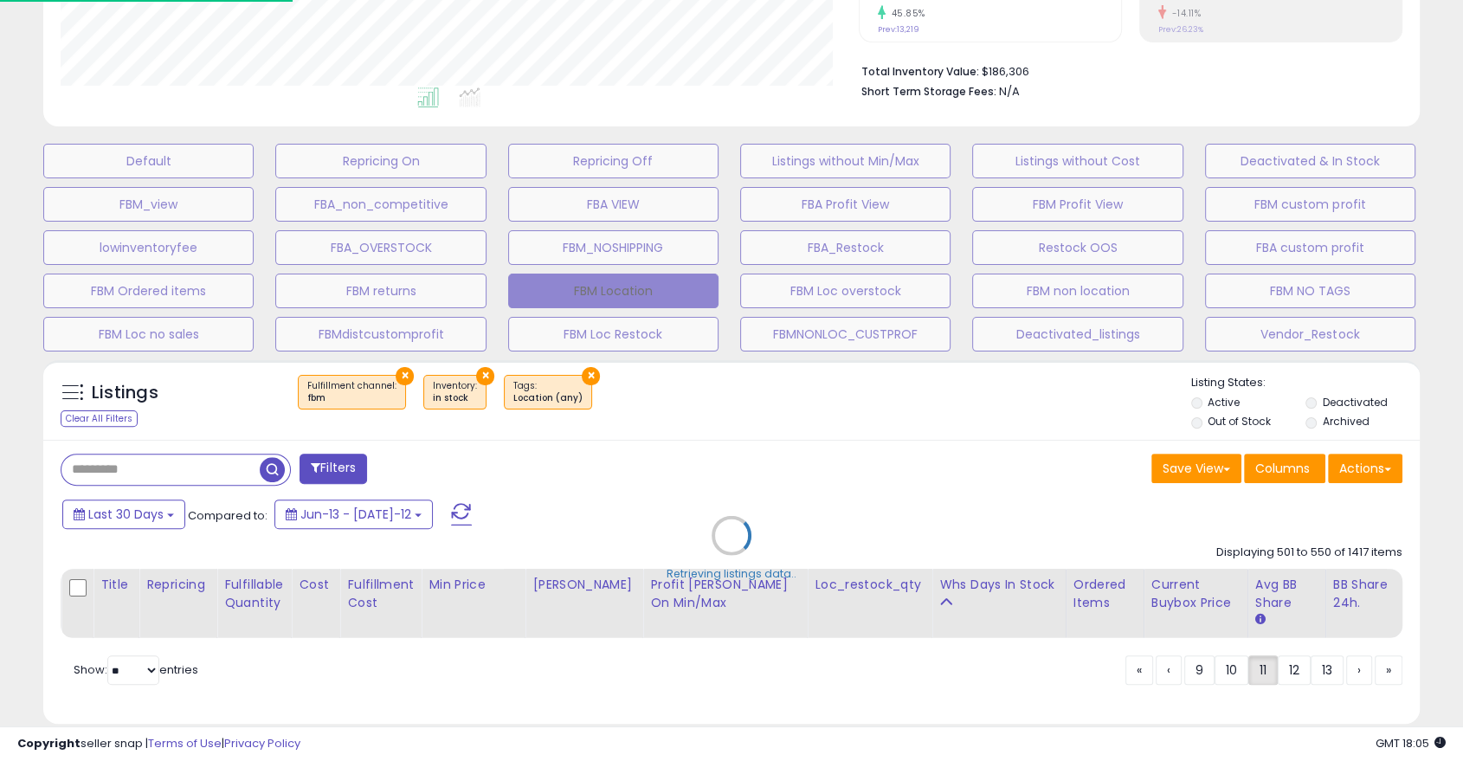
scroll to position [355, 806]
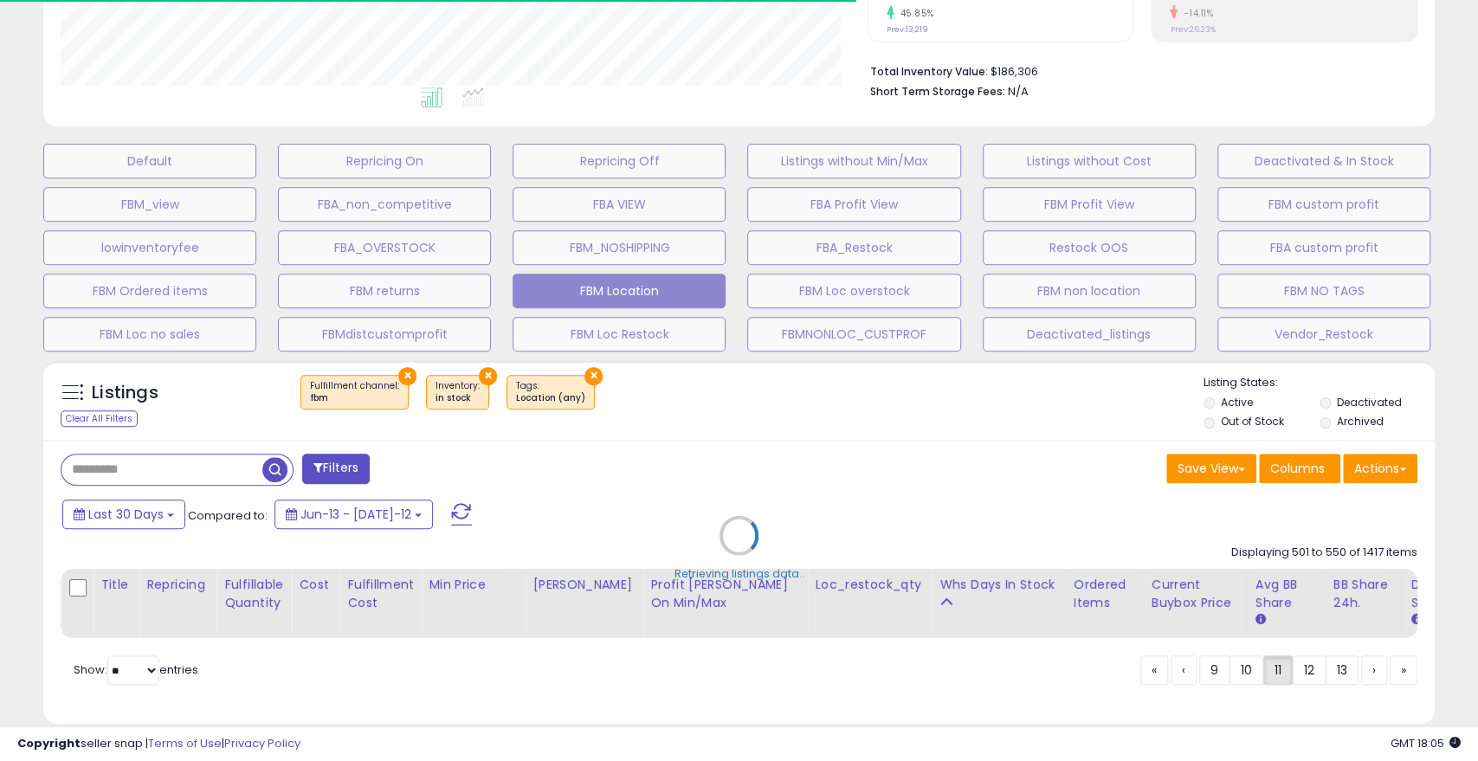
select select "*"
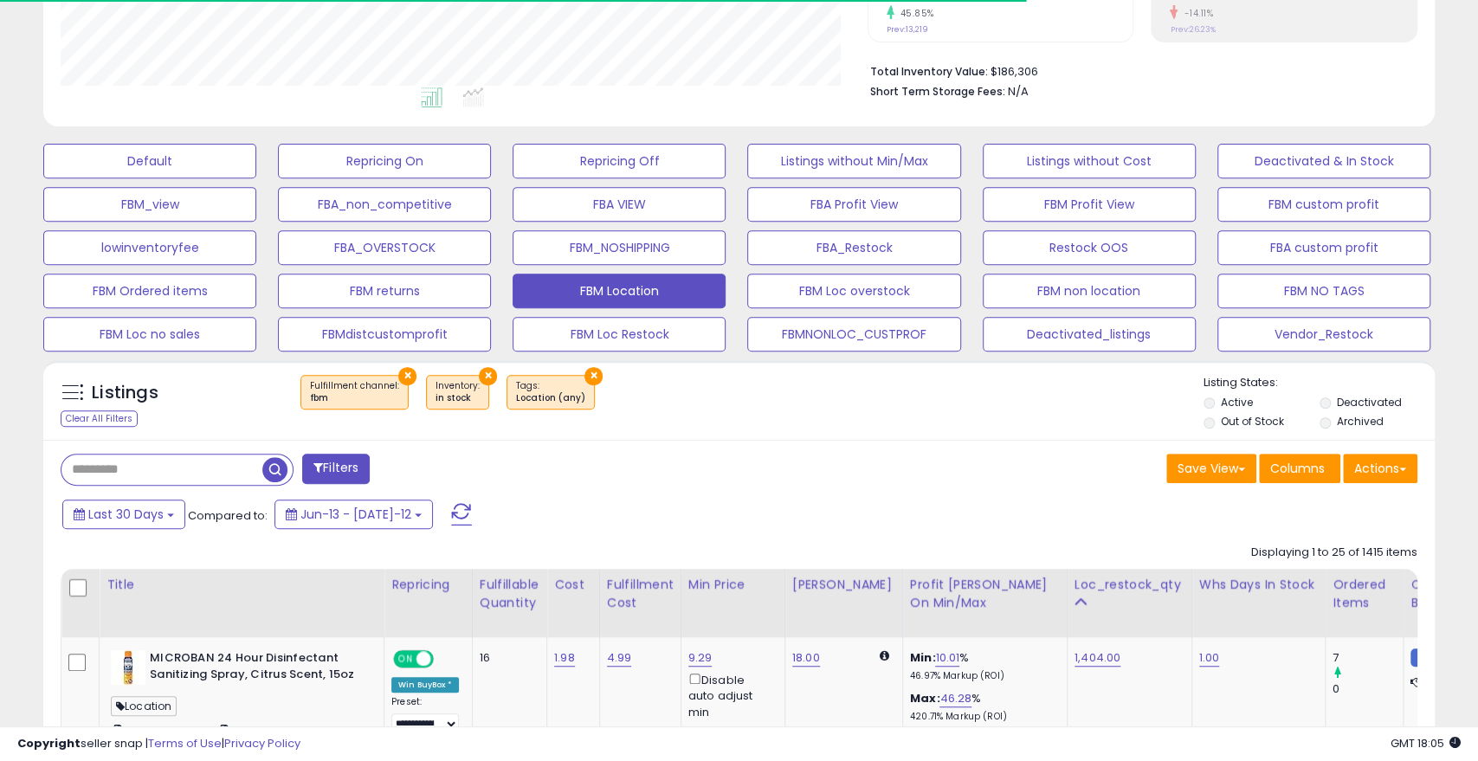
select select "**"
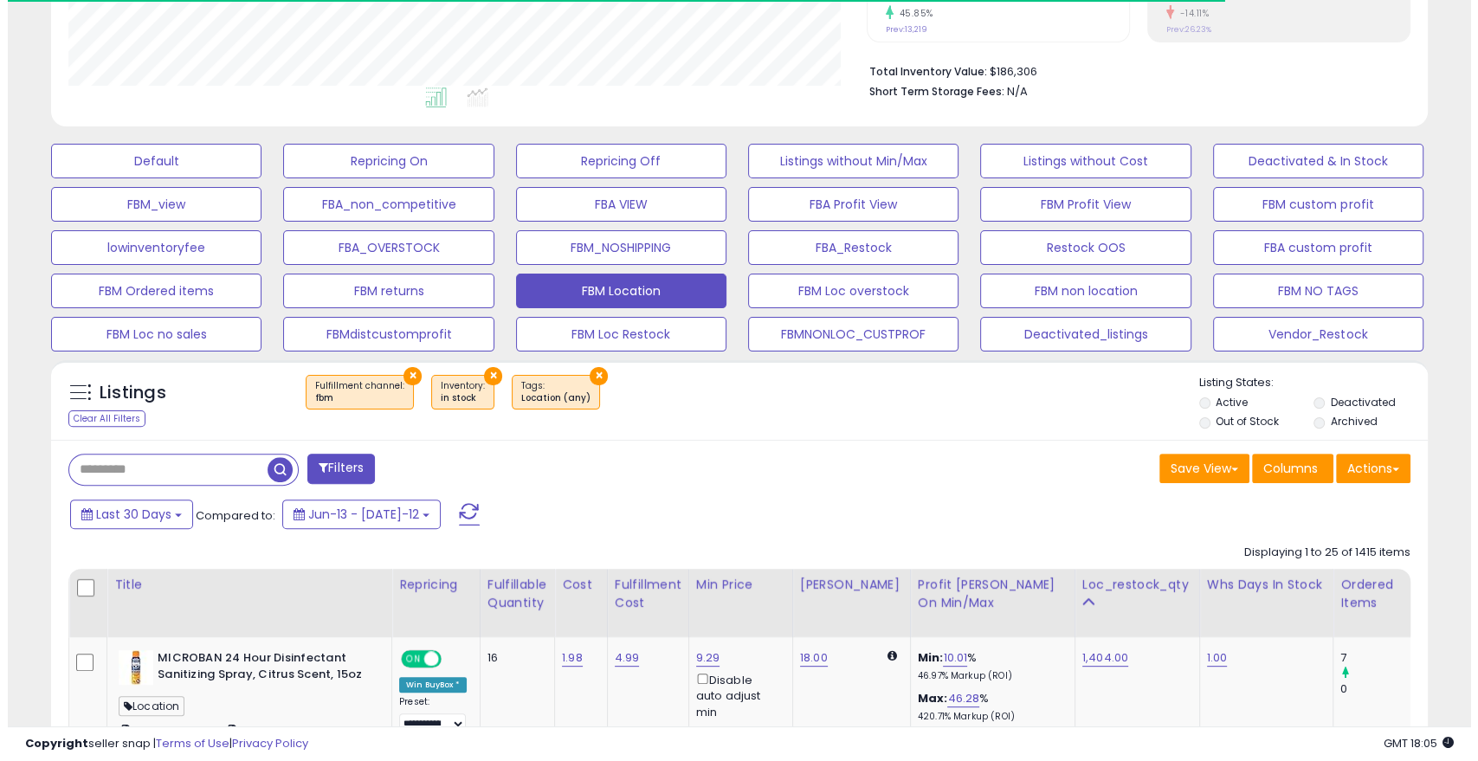
scroll to position [865398, 864954]
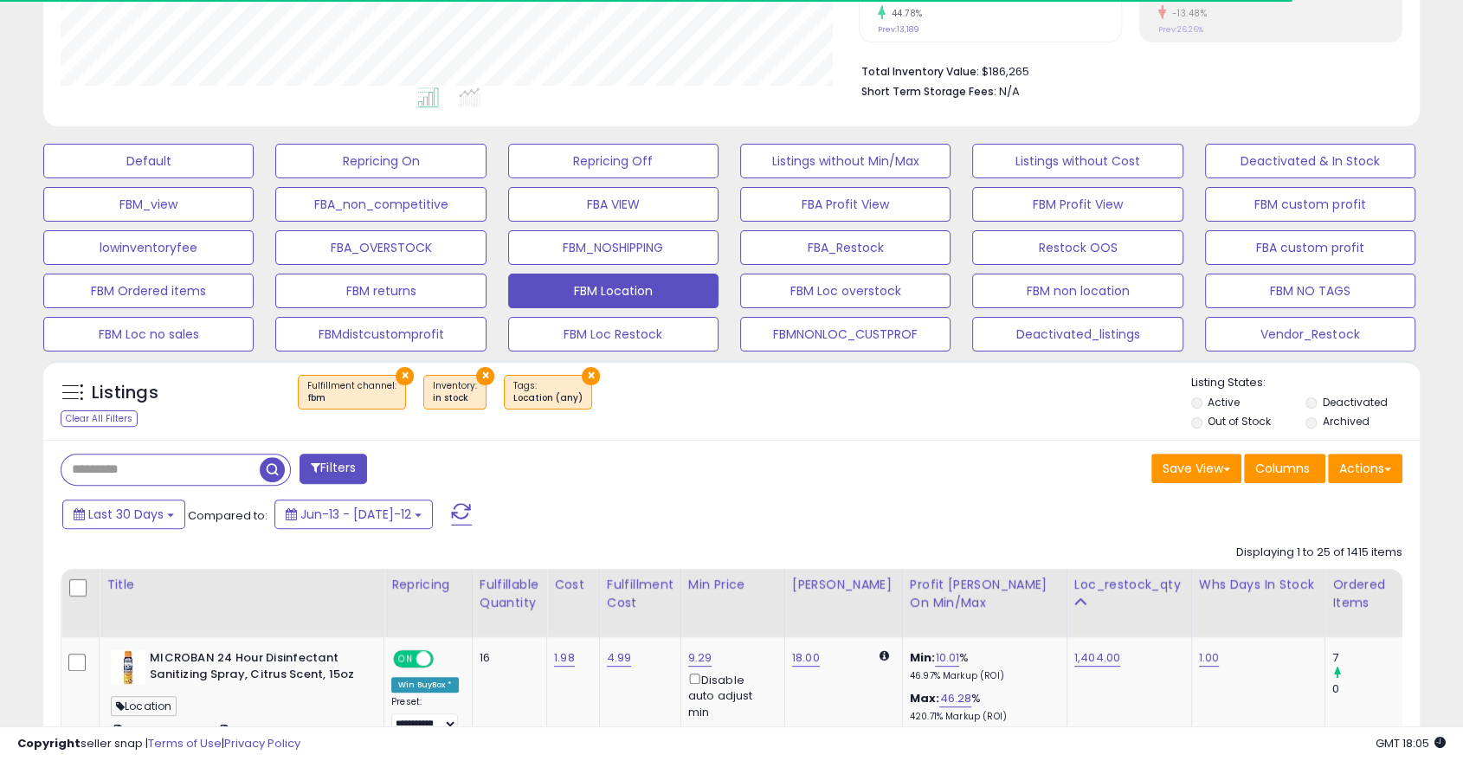
click at [332, 467] on button "Filters" at bounding box center [334, 469] width 68 height 30
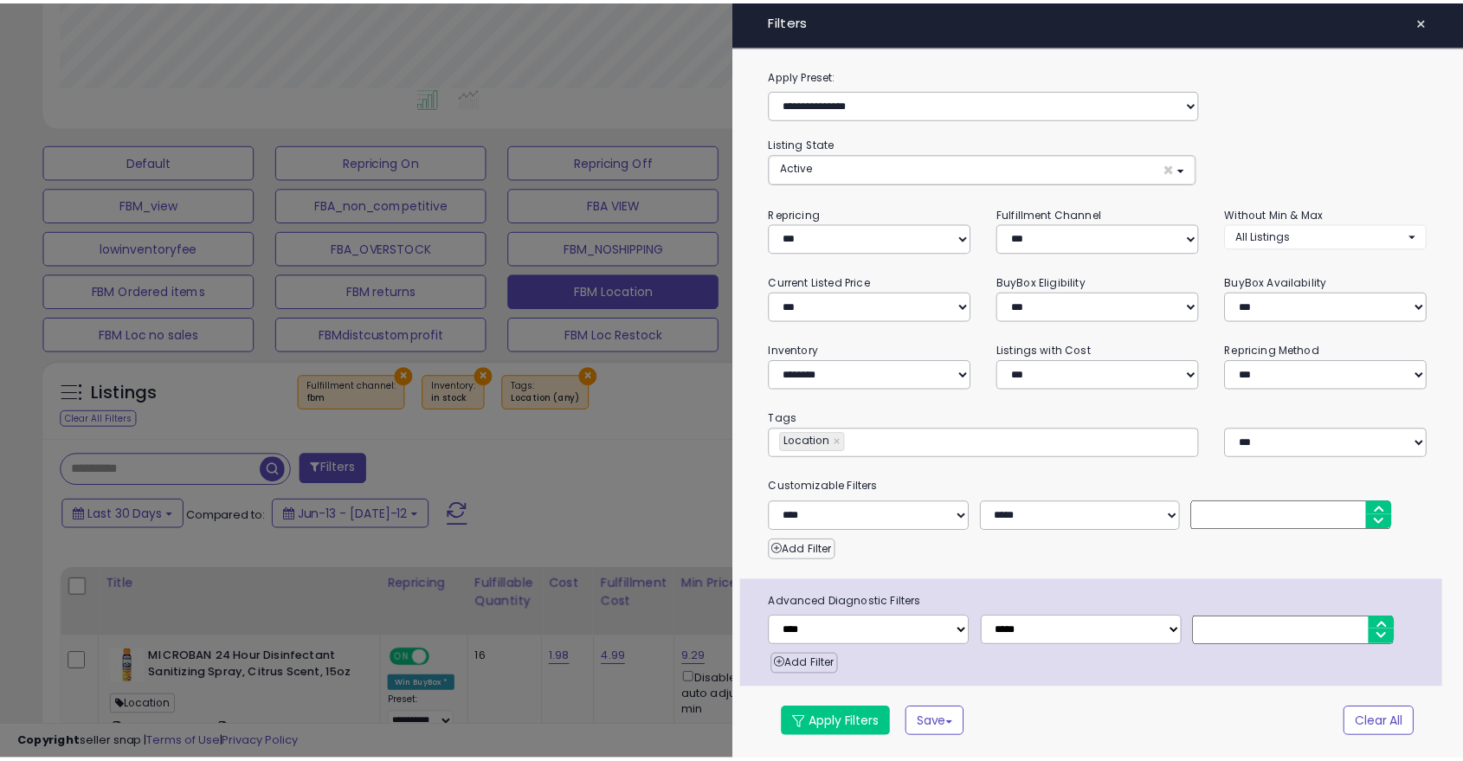
scroll to position [355, 806]
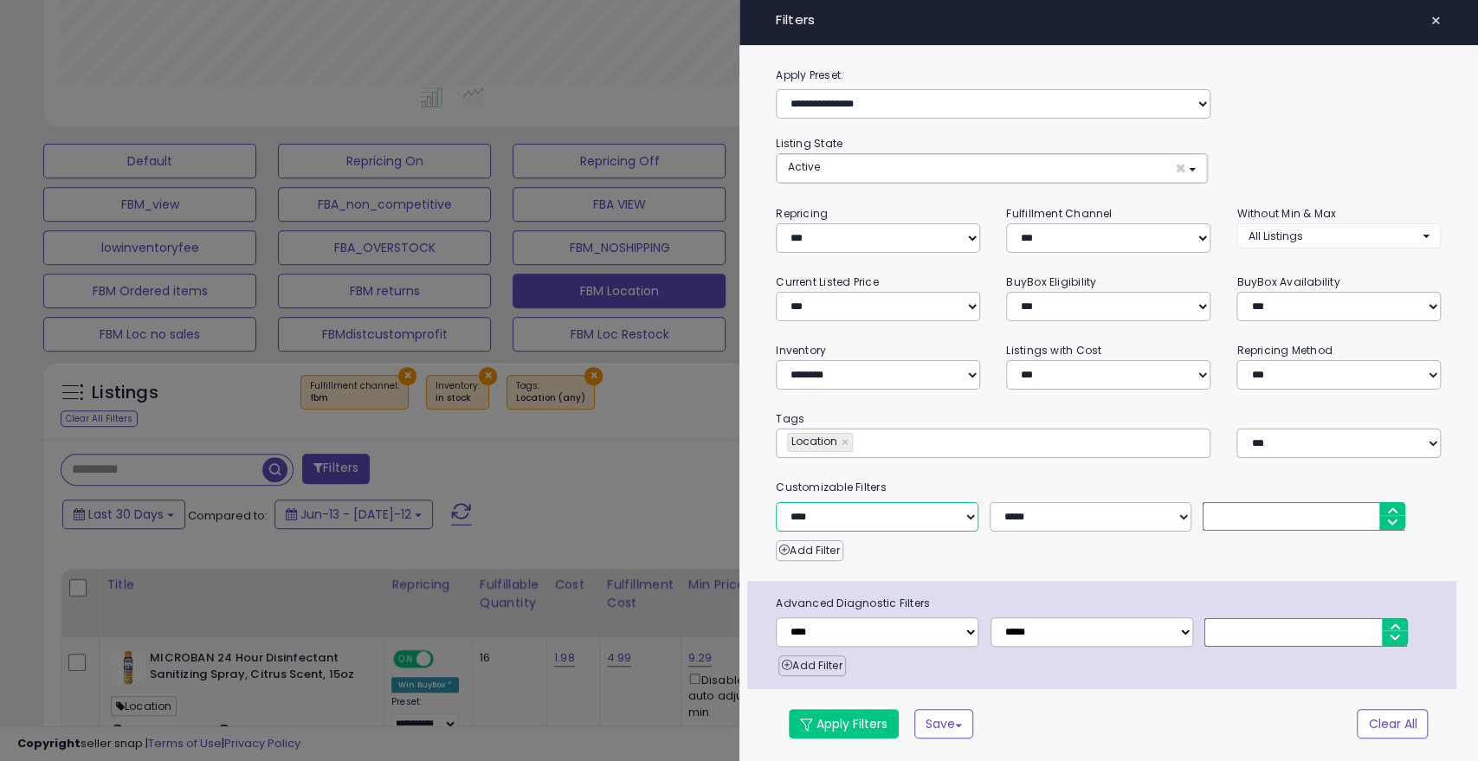
click at [862, 519] on select "**********" at bounding box center [877, 516] width 202 height 29
select select "**********"
click at [776, 502] on select "**********" at bounding box center [877, 516] width 202 height 29
click at [1059, 514] on select "**********" at bounding box center [1091, 516] width 202 height 29
select select "*"
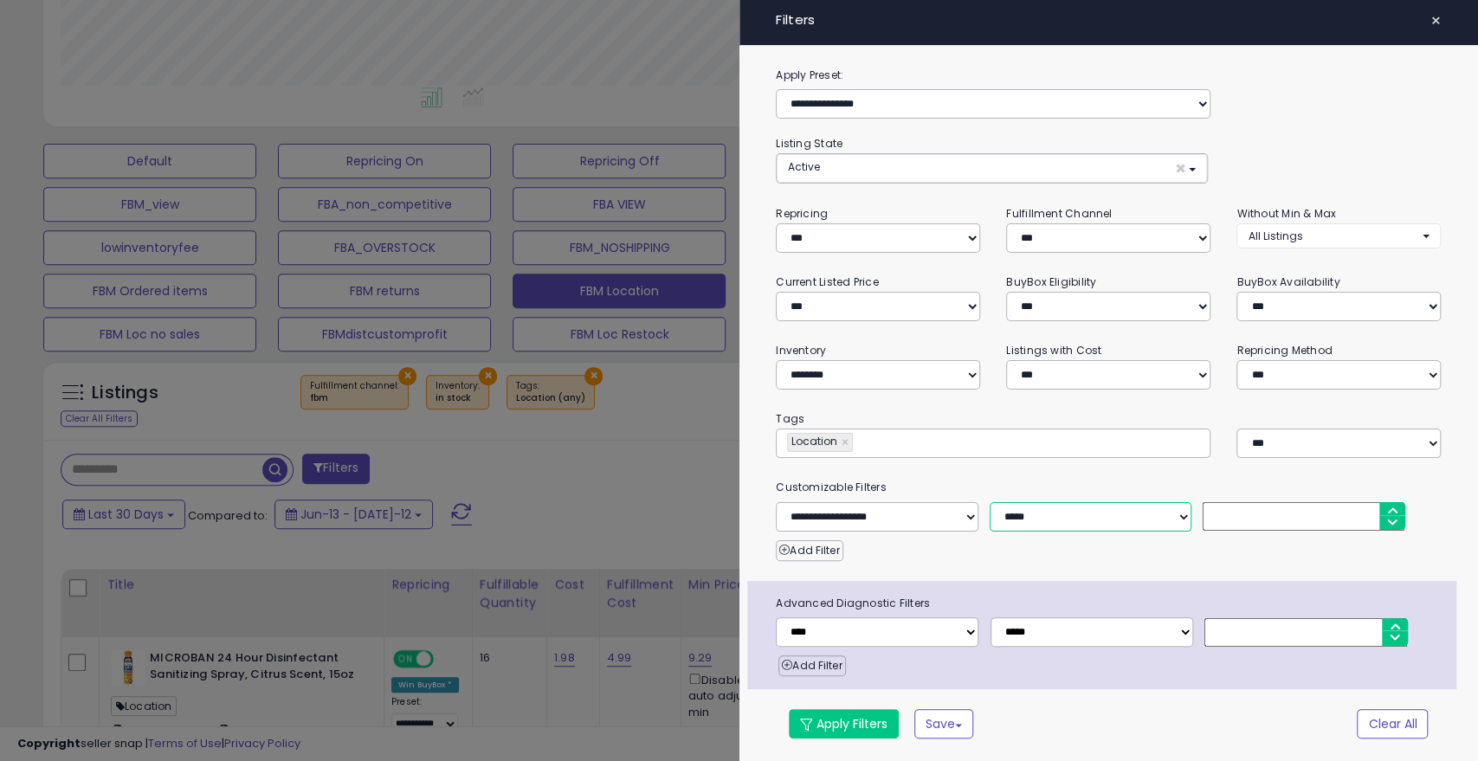
click at [990, 502] on select "**********" at bounding box center [1091, 516] width 202 height 29
click at [1260, 513] on input "number" at bounding box center [1304, 516] width 202 height 29
type input "*"
click at [819, 722] on button "Apply Filters" at bounding box center [844, 723] width 110 height 29
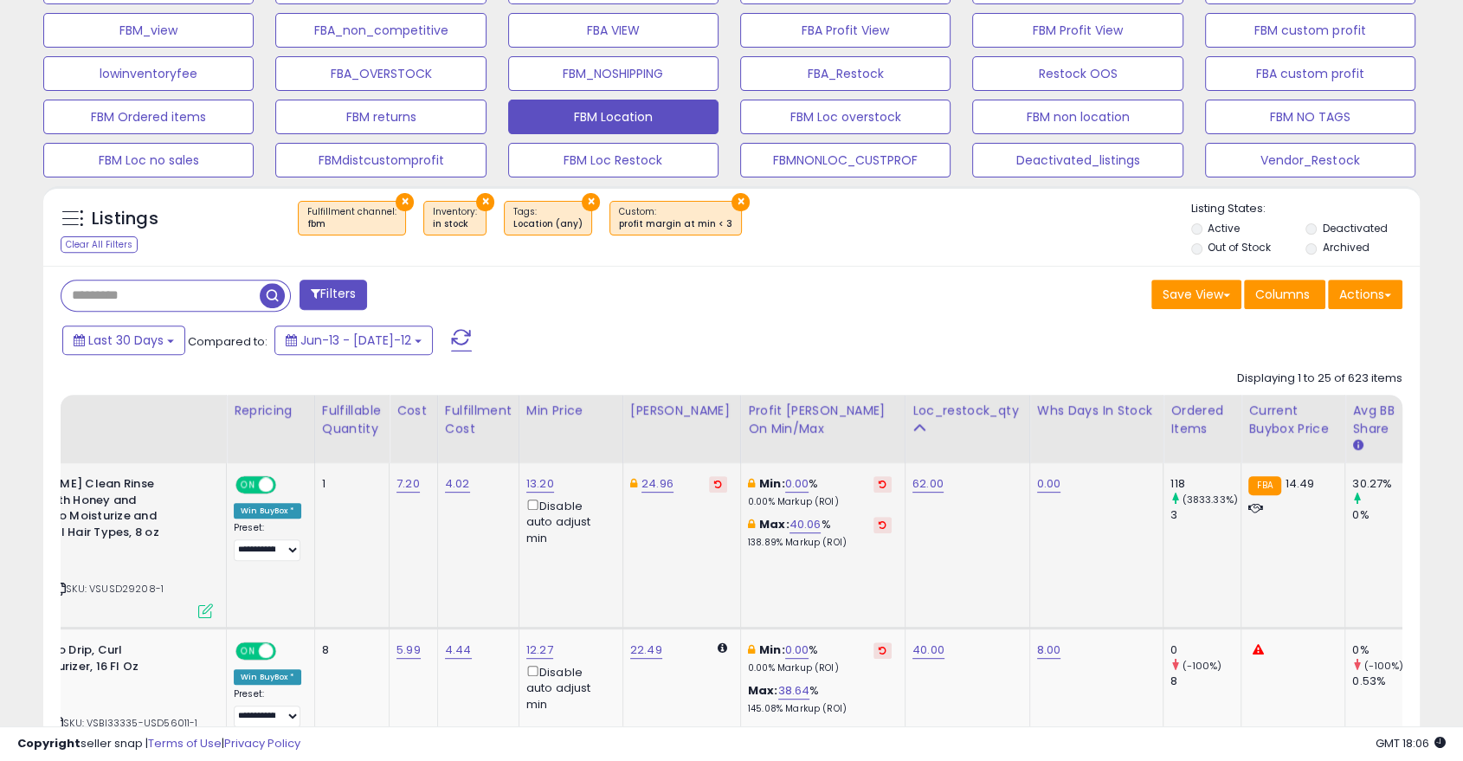
scroll to position [0, 23]
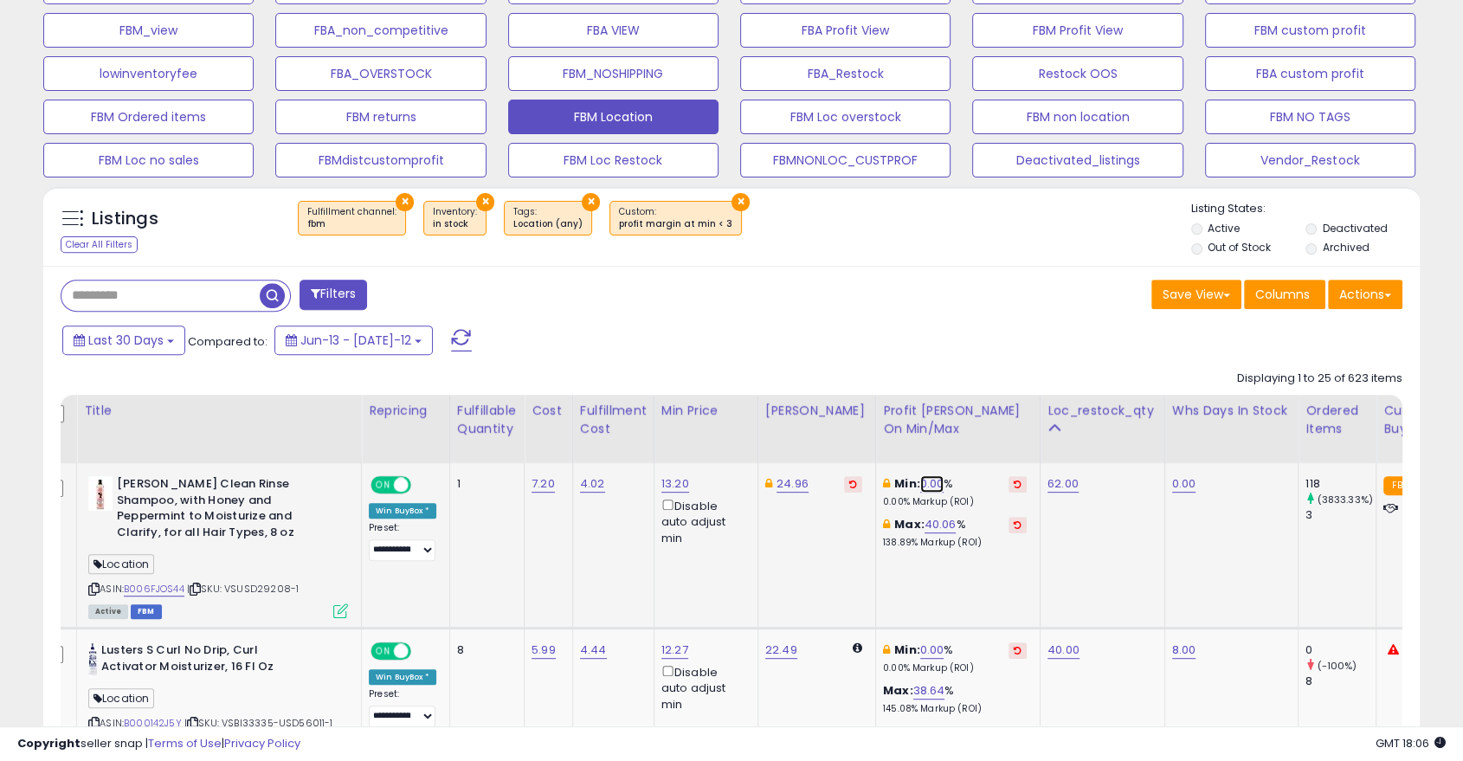
click at [920, 482] on link "0.00" at bounding box center [932, 483] width 24 height 17
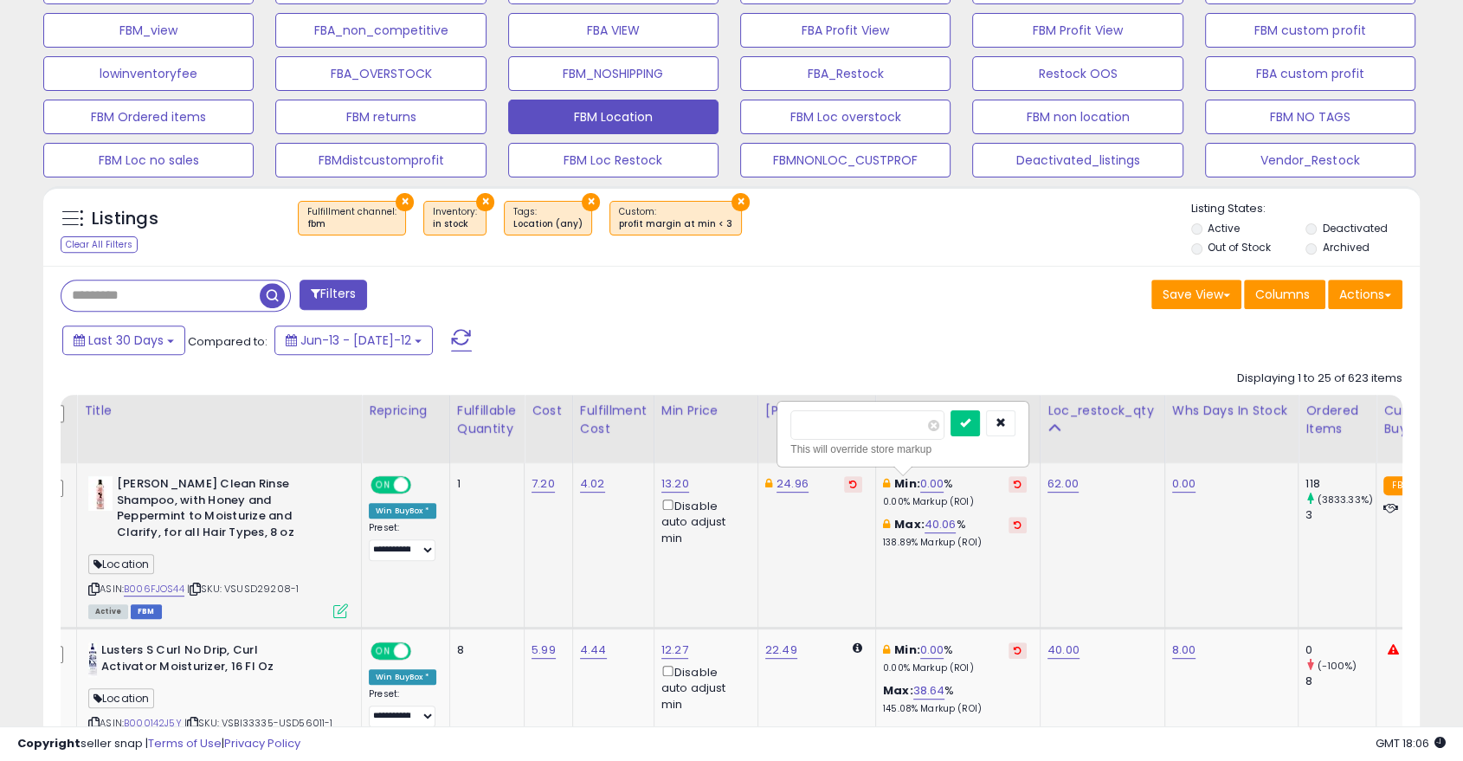
type input "*"
click at [971, 422] on icon "submit" at bounding box center [965, 422] width 10 height 10
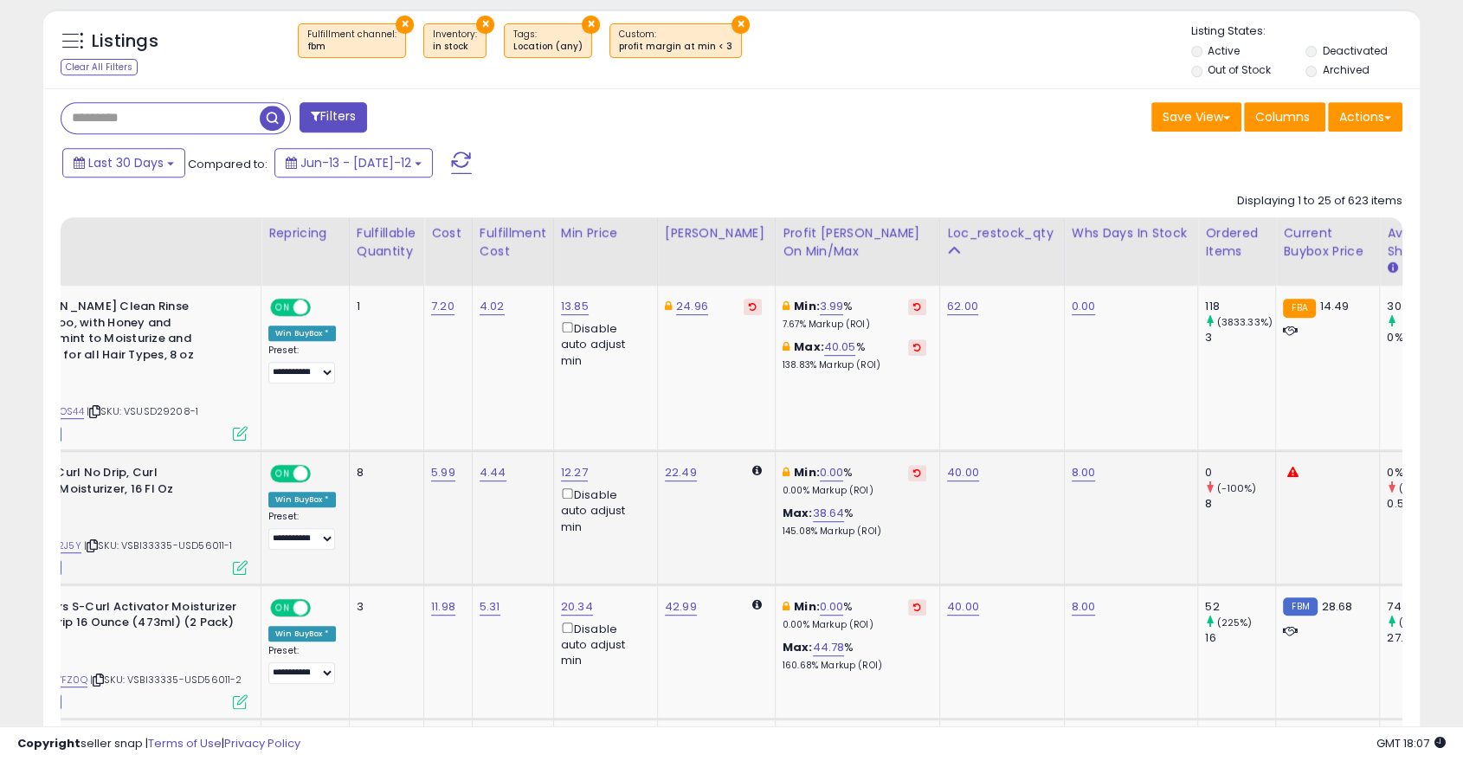
scroll to position [0, 0]
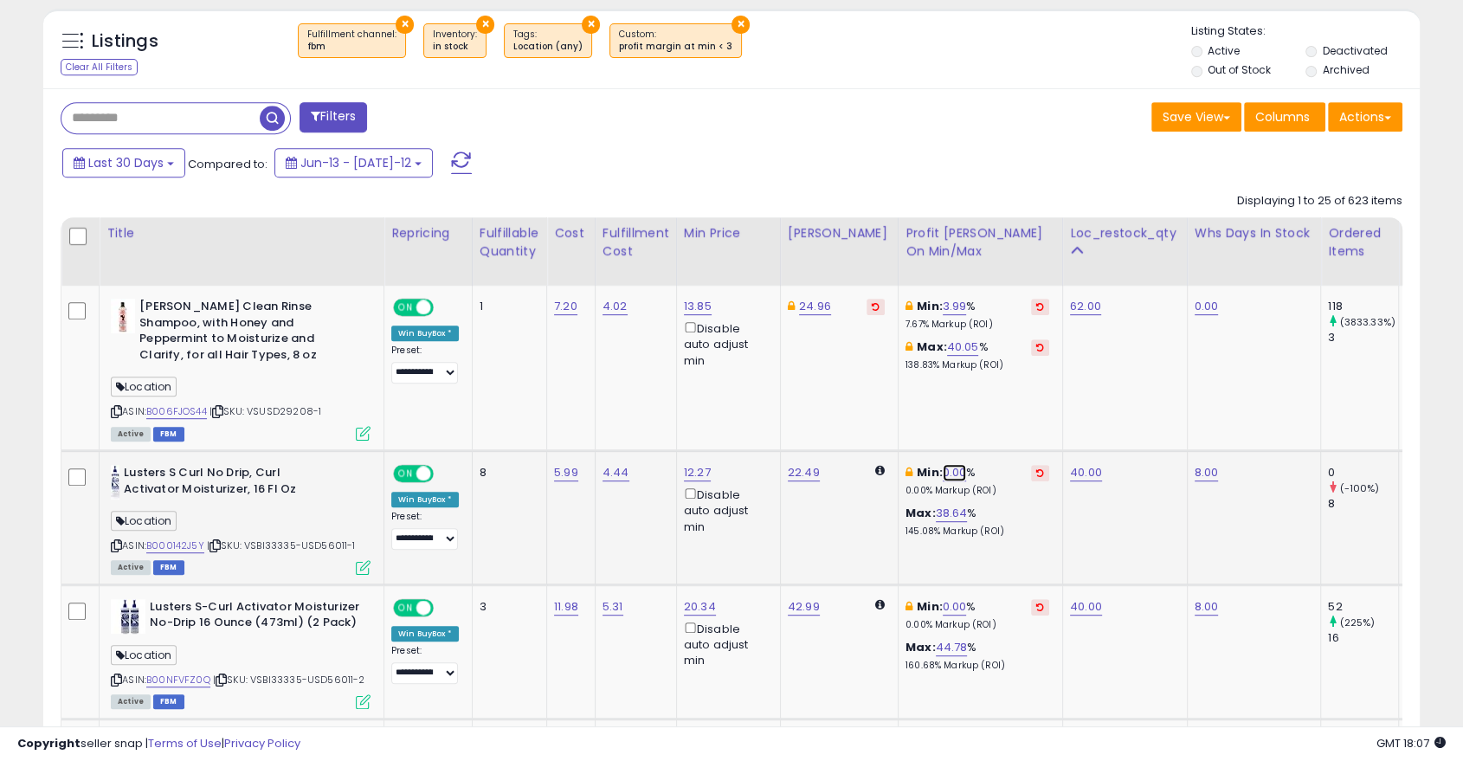
click at [943, 471] on link "0.00" at bounding box center [955, 472] width 24 height 17
type input "*"
click at [1038, 414] on button "button" at bounding box center [1023, 412] width 29 height 26
click at [1235, 233] on div "Whs days in stock" at bounding box center [1254, 233] width 119 height 18
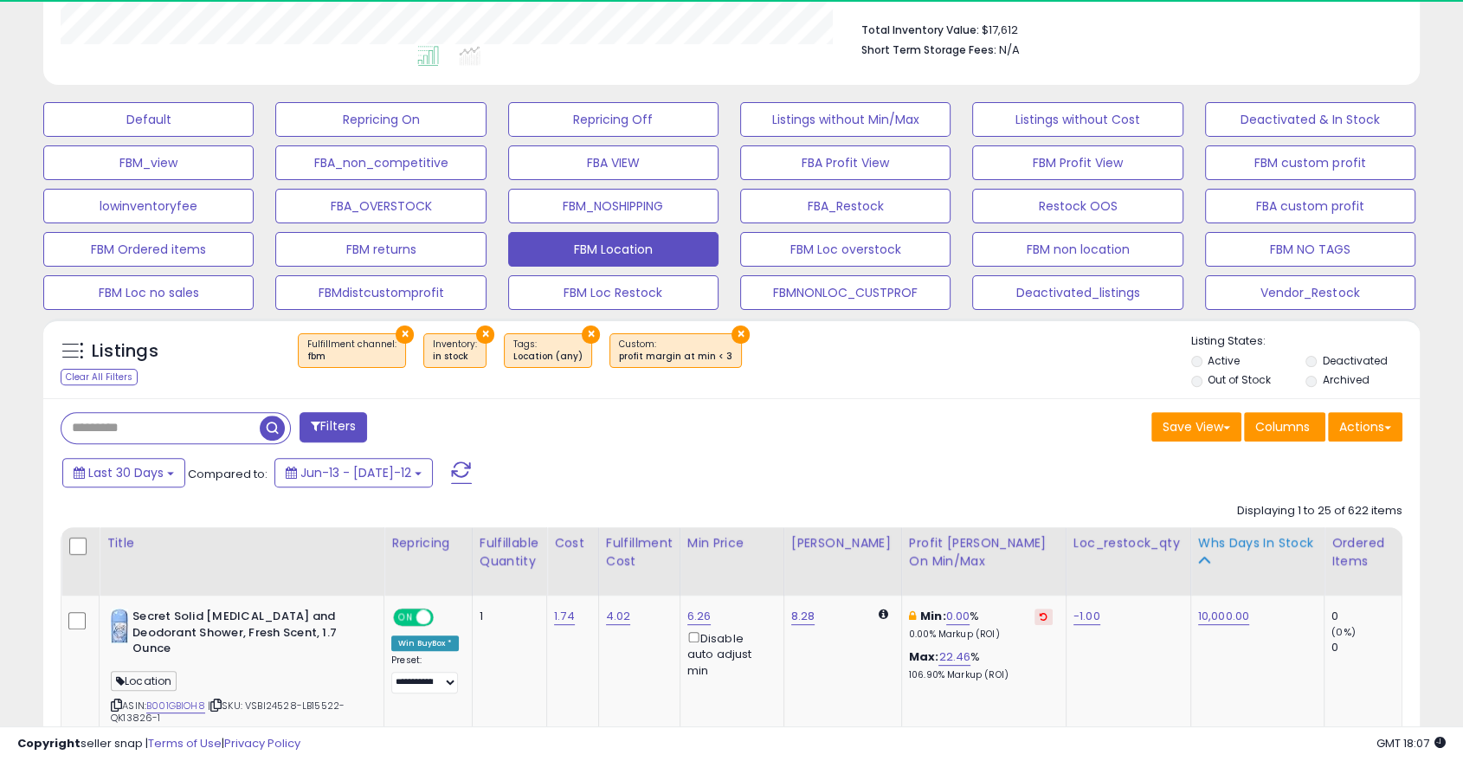
scroll to position [753, 0]
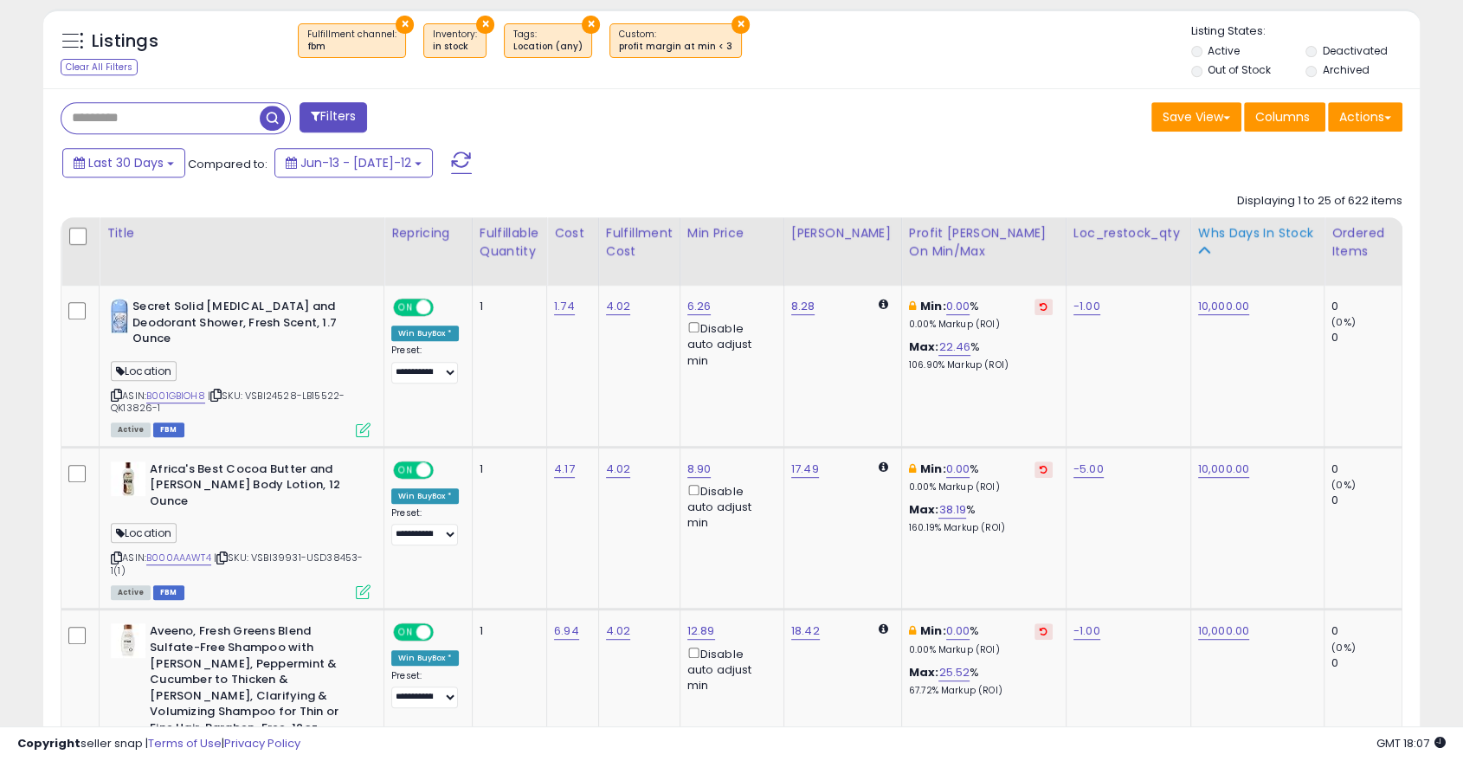
click at [1232, 232] on div "Whs days in stock" at bounding box center [1257, 233] width 119 height 18
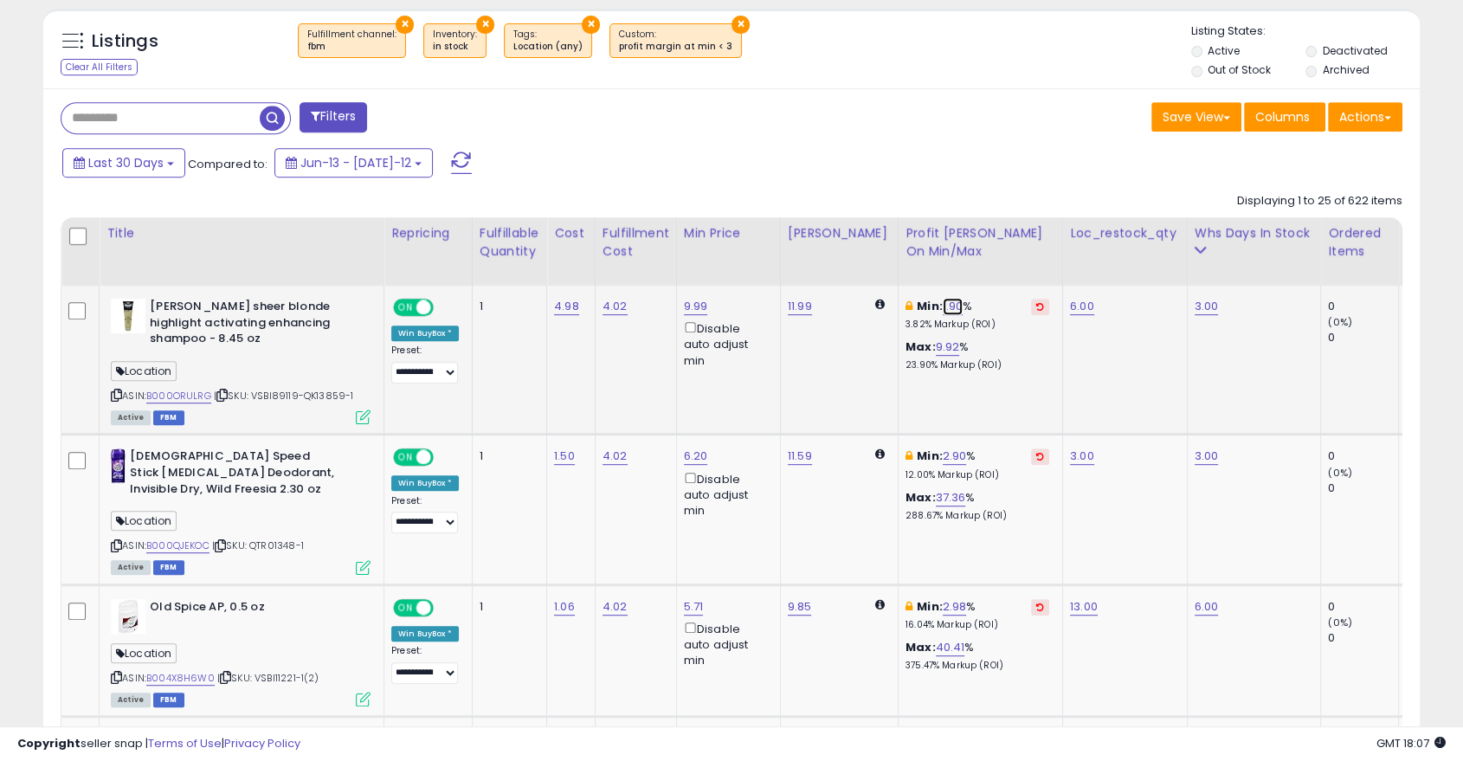
click at [943, 306] on link "1.90" at bounding box center [953, 306] width 21 height 17
click at [934, 306] on div "Min: 1.90 **** This will override store markup % 3.82% Markup (ROI)" at bounding box center [978, 315] width 144 height 32
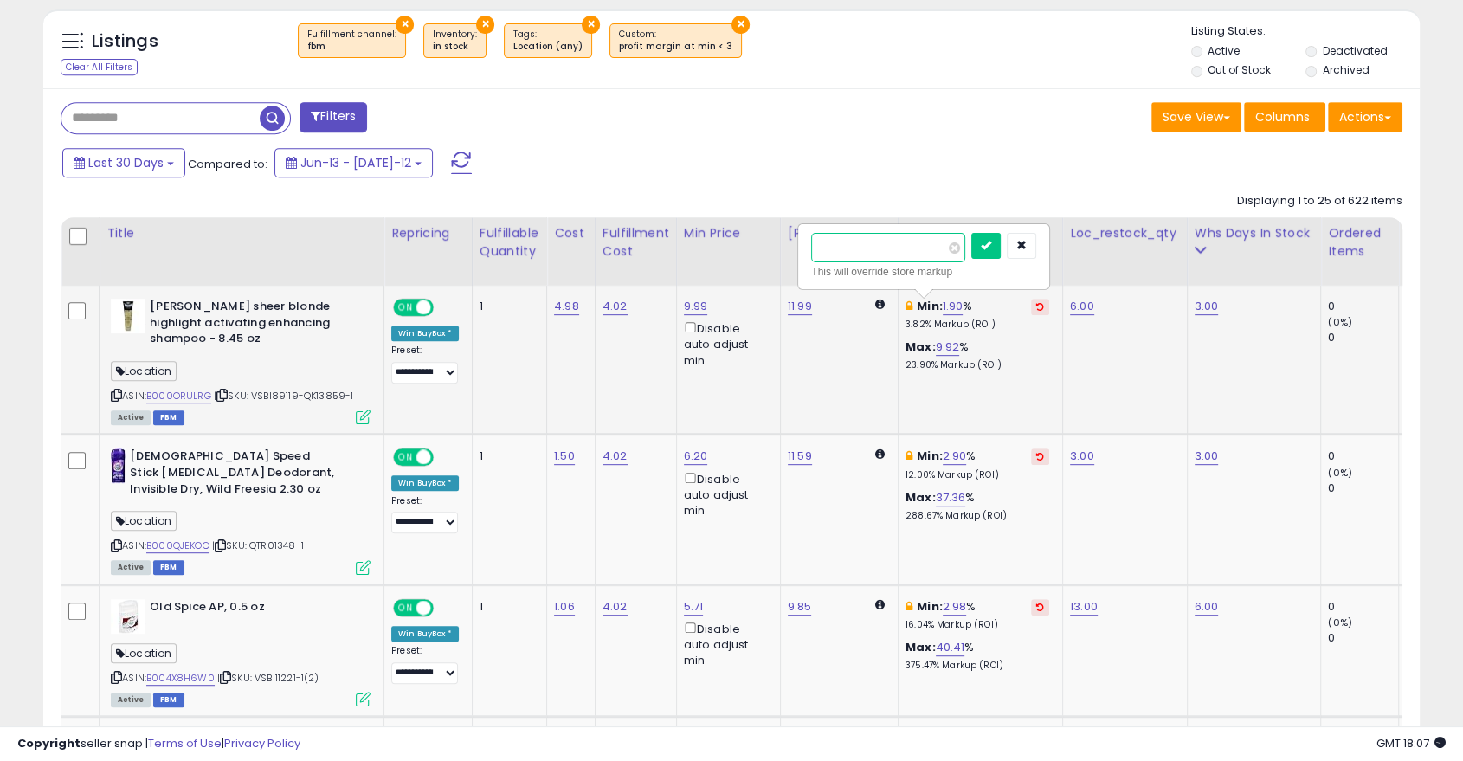
click at [910, 239] on input "****" at bounding box center [888, 247] width 154 height 29
type input "*"
click at [1001, 236] on button "submit" at bounding box center [985, 246] width 29 height 26
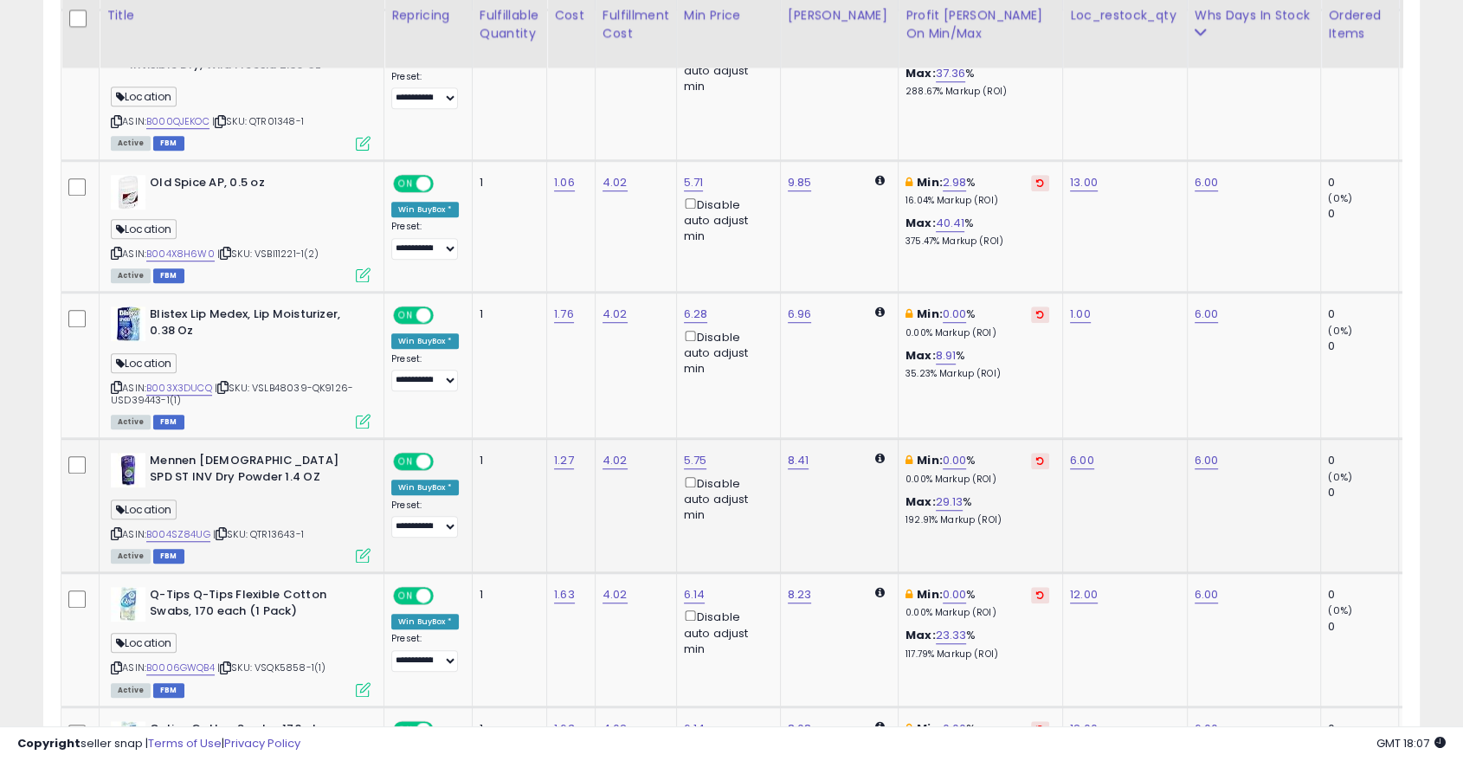
scroll to position [1147, 0]
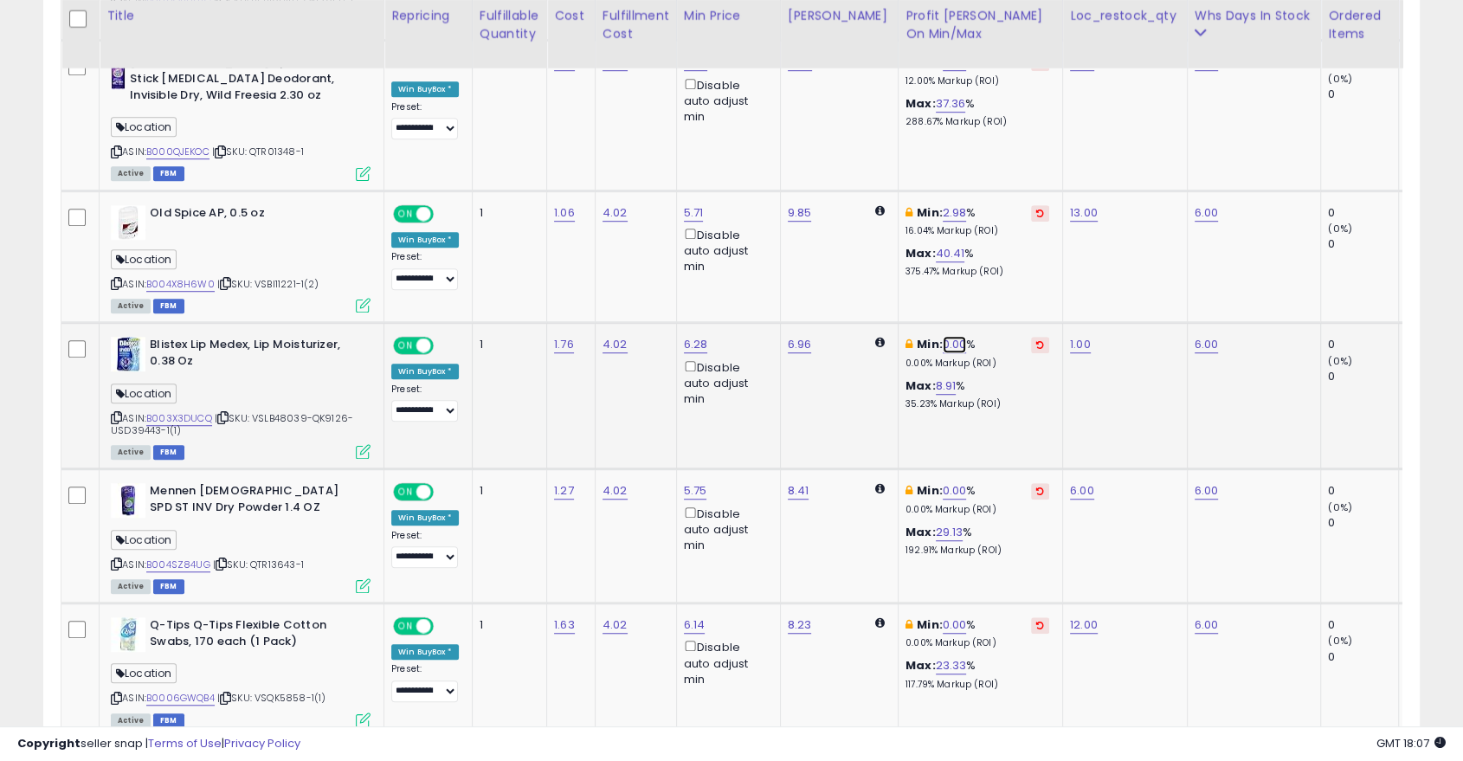
click at [943, 345] on link "0.00" at bounding box center [955, 344] width 24 height 17
type input "*"
click at [993, 283] on icon "submit" at bounding box center [988, 282] width 10 height 10
click at [943, 491] on link "0.00" at bounding box center [955, 490] width 24 height 17
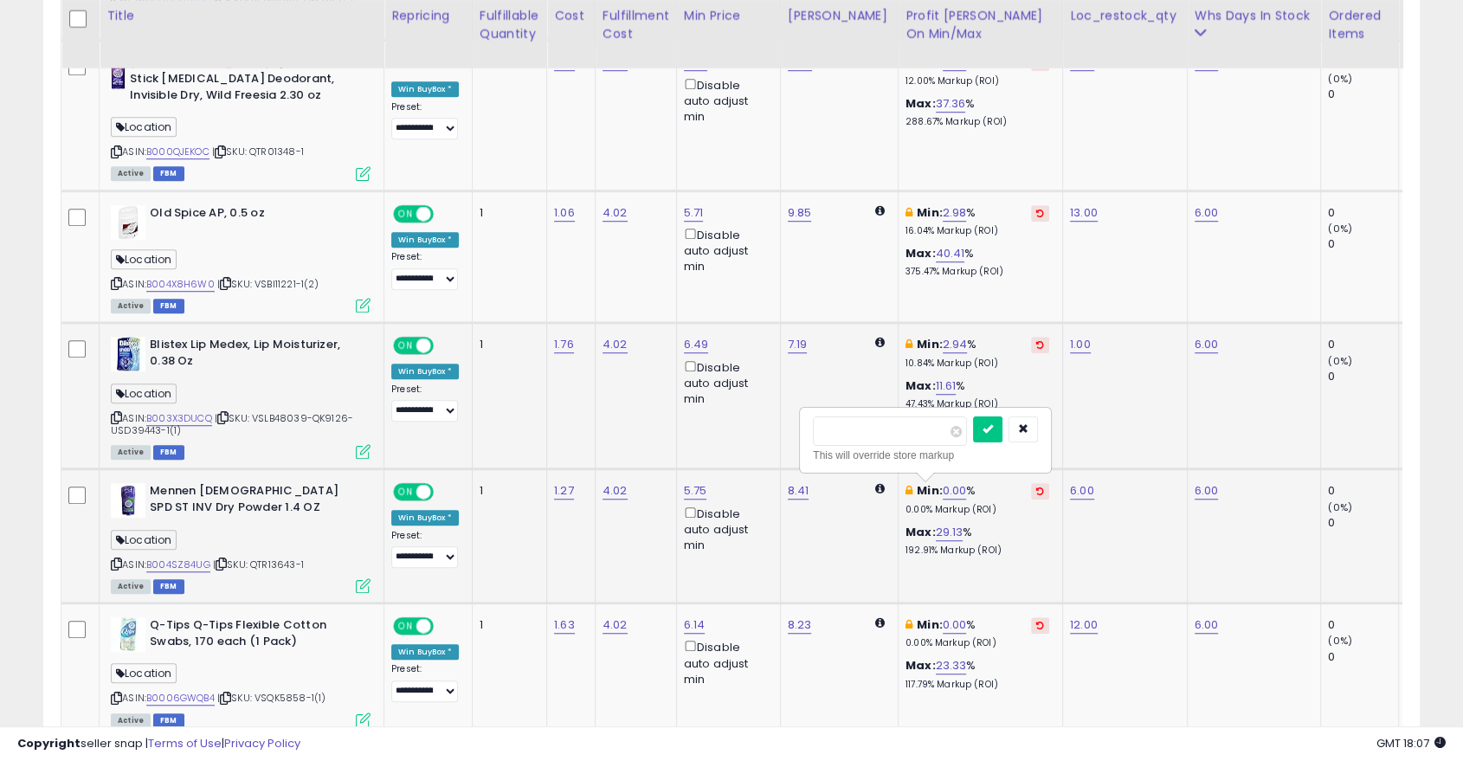
type input "*"
click at [1003, 418] on button "submit" at bounding box center [987, 429] width 29 height 26
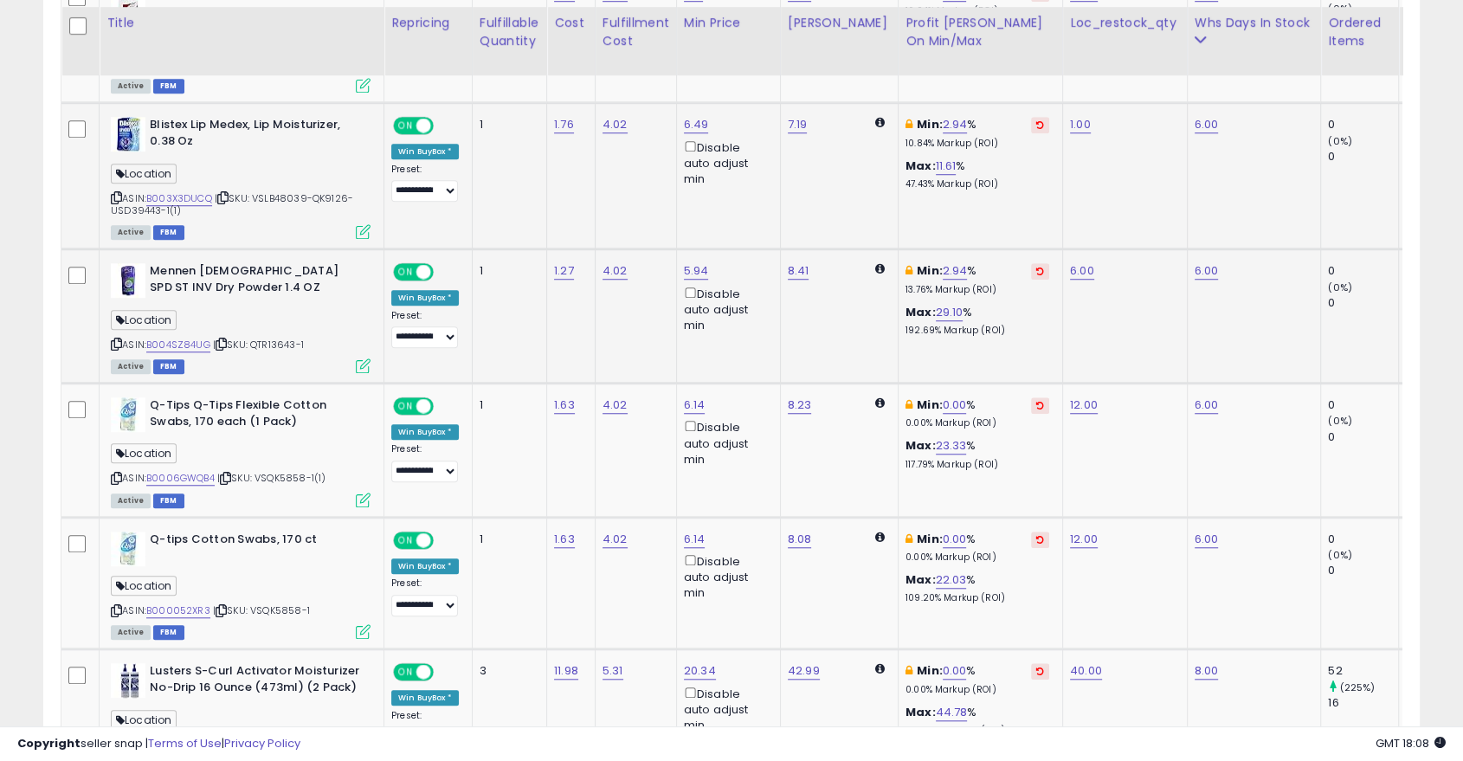
scroll to position [1374, 0]
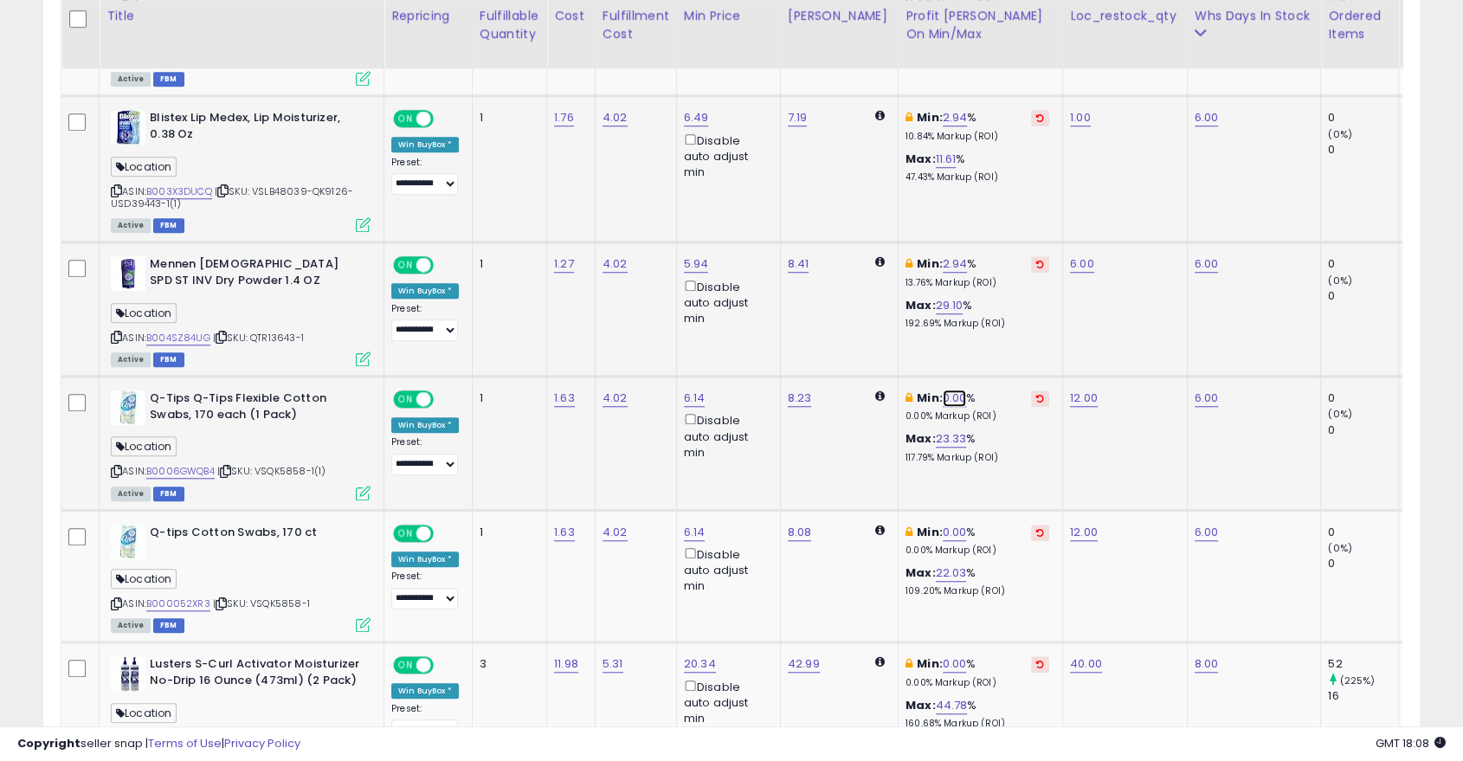
click at [943, 390] on link "0.00" at bounding box center [955, 398] width 24 height 17
type input "*"
click at [993, 336] on icon "submit" at bounding box center [988, 335] width 10 height 10
click at [946, 528] on link "0.00" at bounding box center [955, 532] width 24 height 17
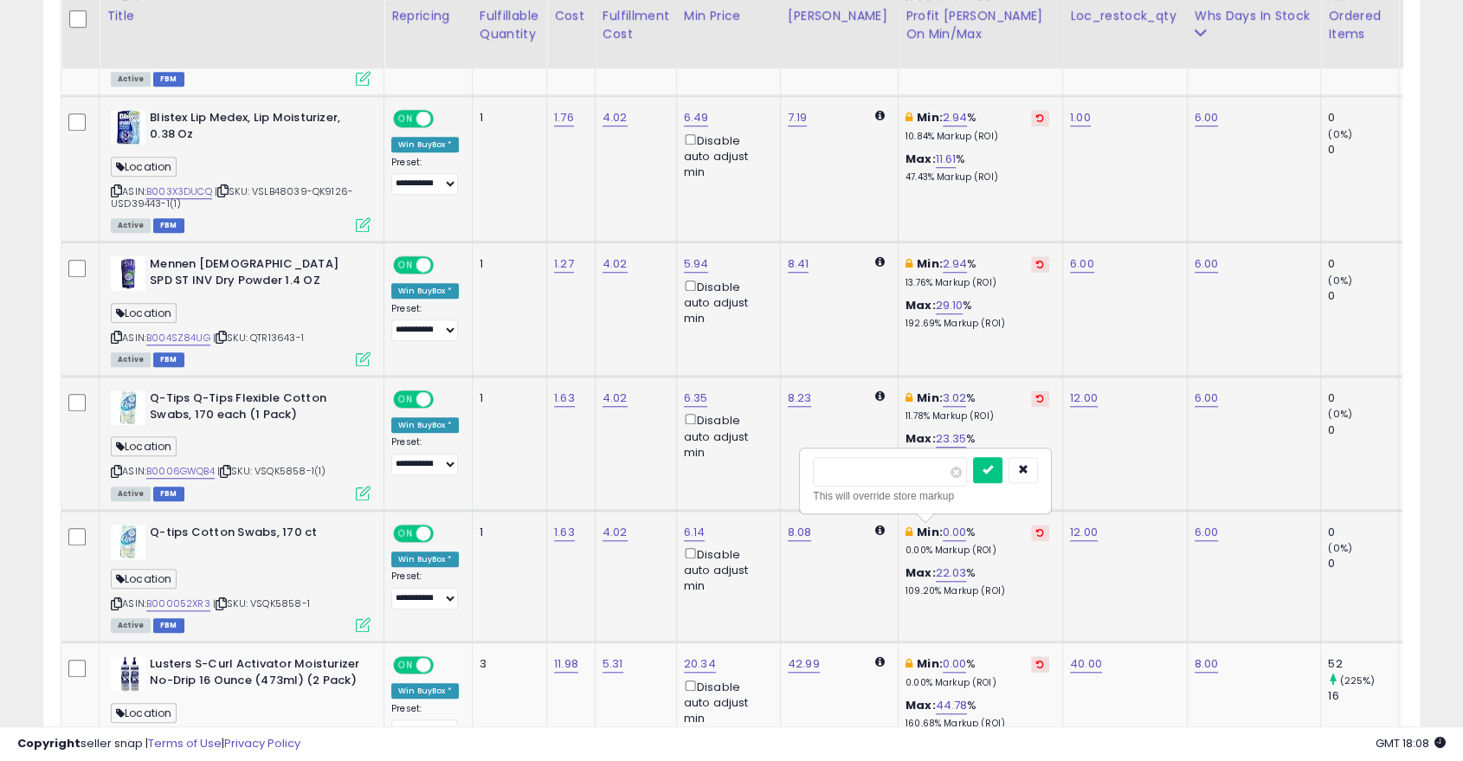
type input "*"
click at [993, 473] on icon "submit" at bounding box center [988, 469] width 10 height 10
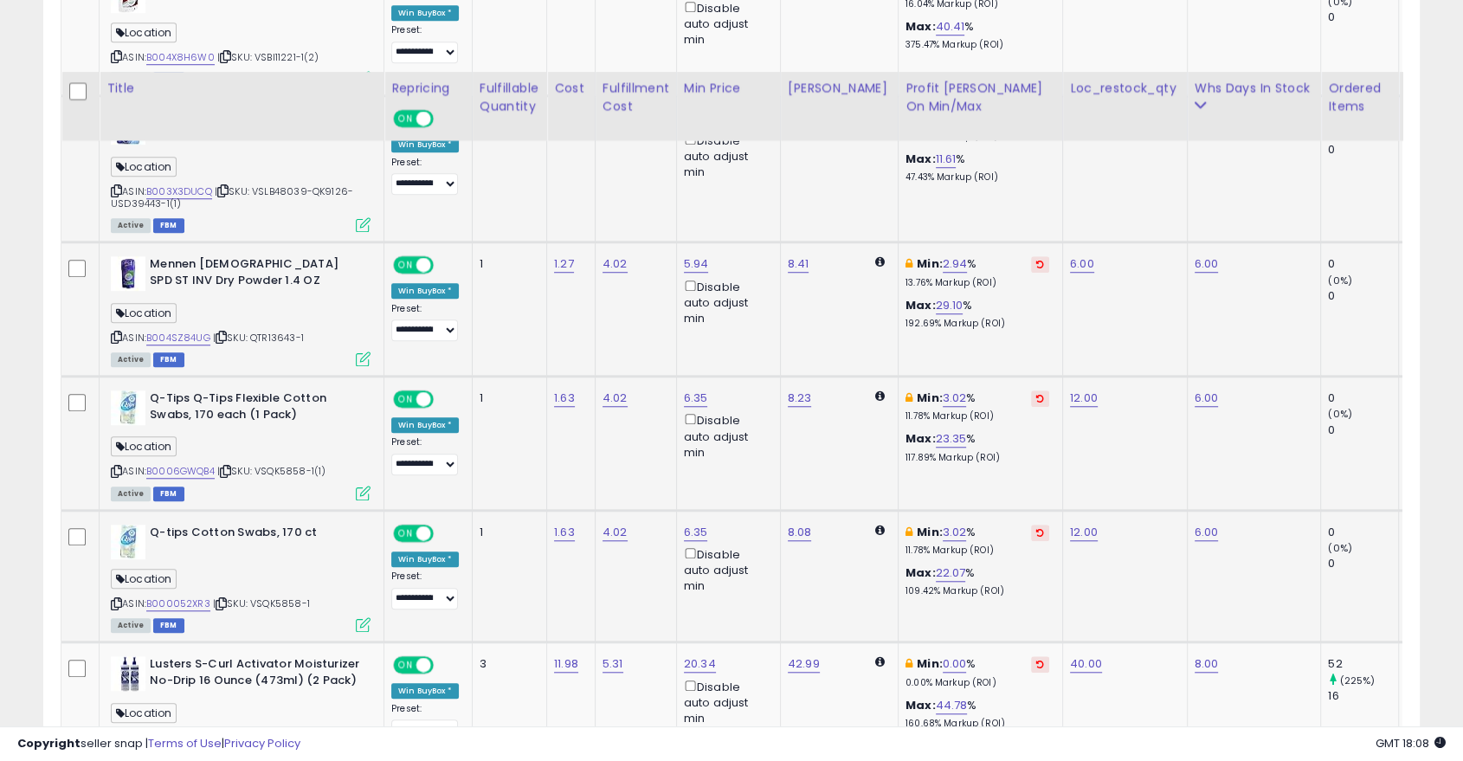
scroll to position [1611, 0]
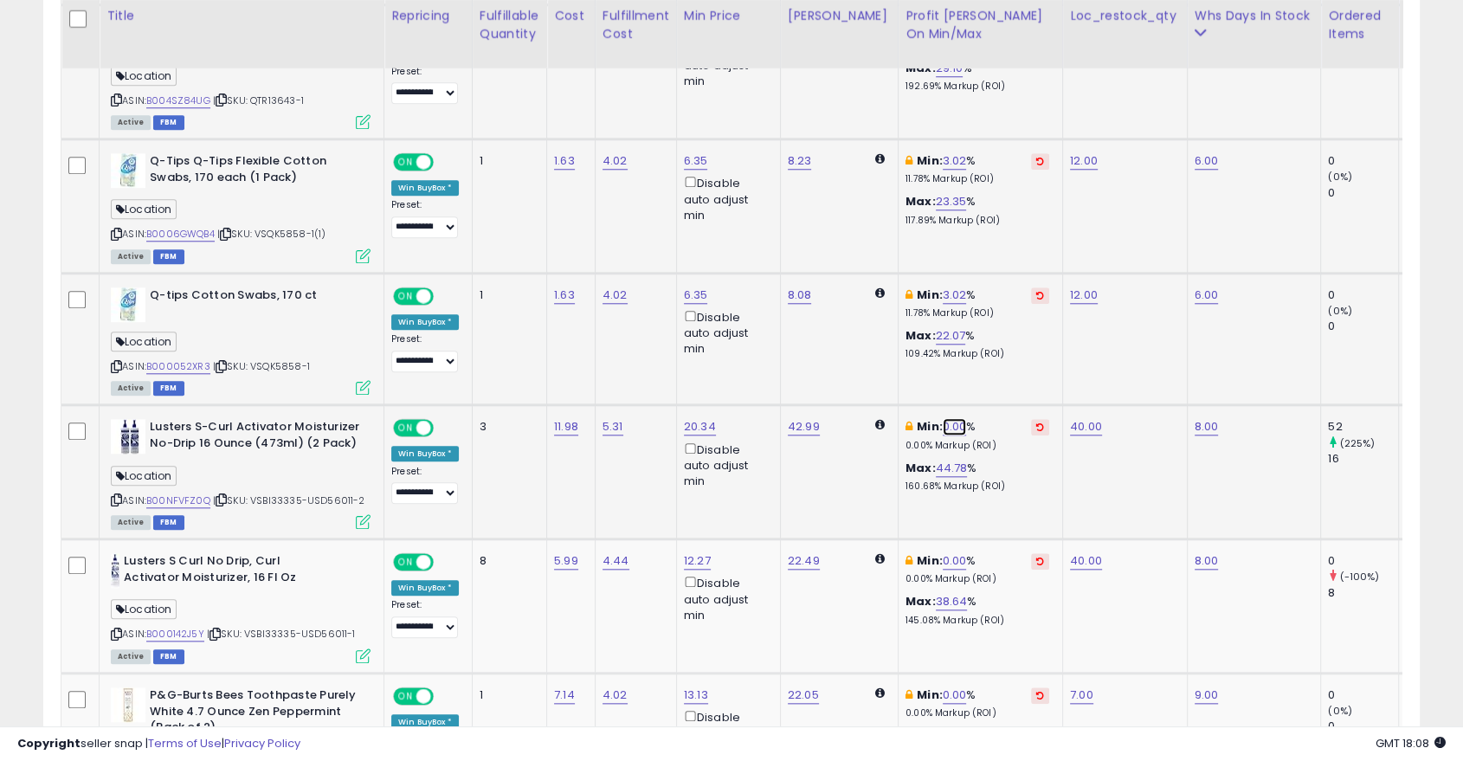
click at [943, 428] on link "0.00" at bounding box center [955, 426] width 24 height 17
type input "*"
click at [993, 366] on icon "submit" at bounding box center [988, 363] width 10 height 10
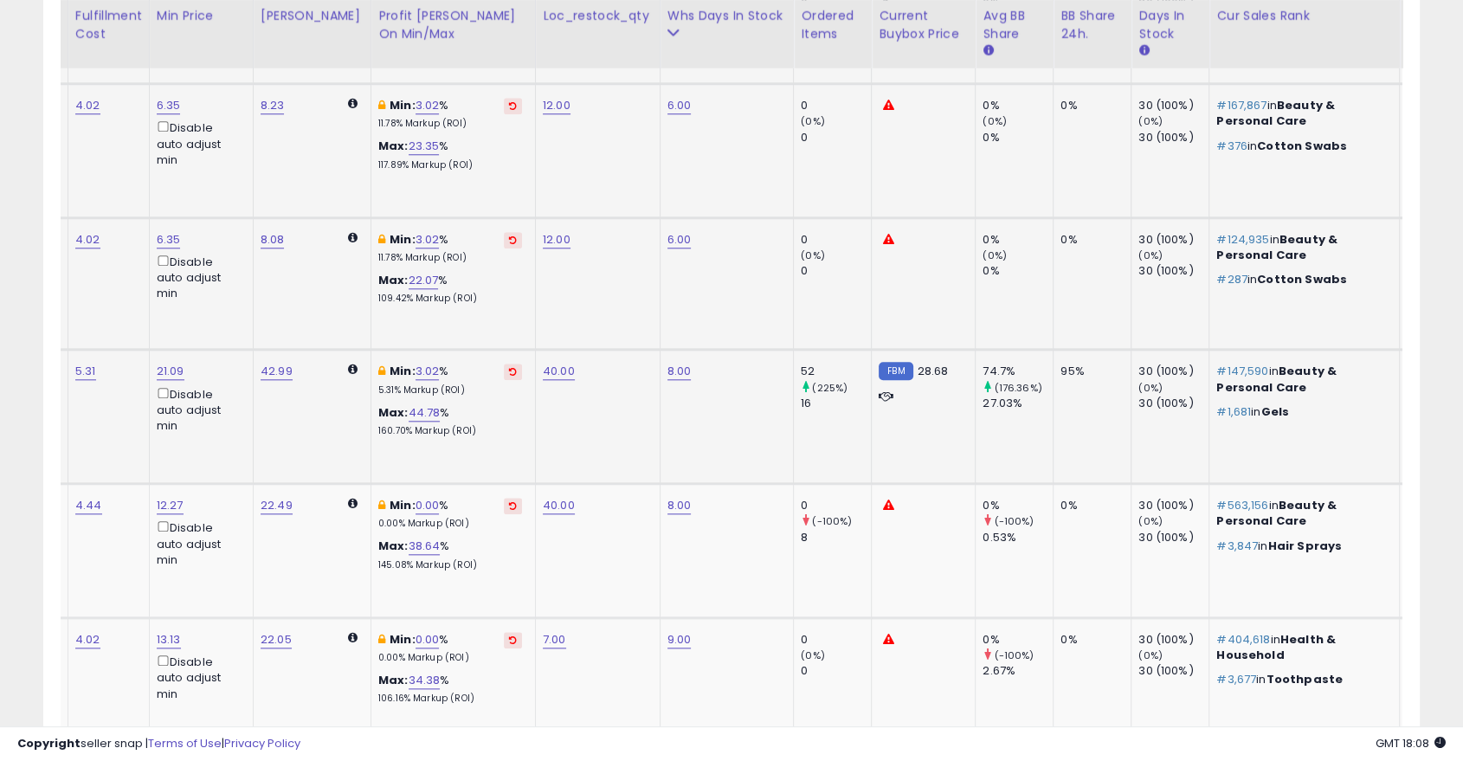
scroll to position [0, 528]
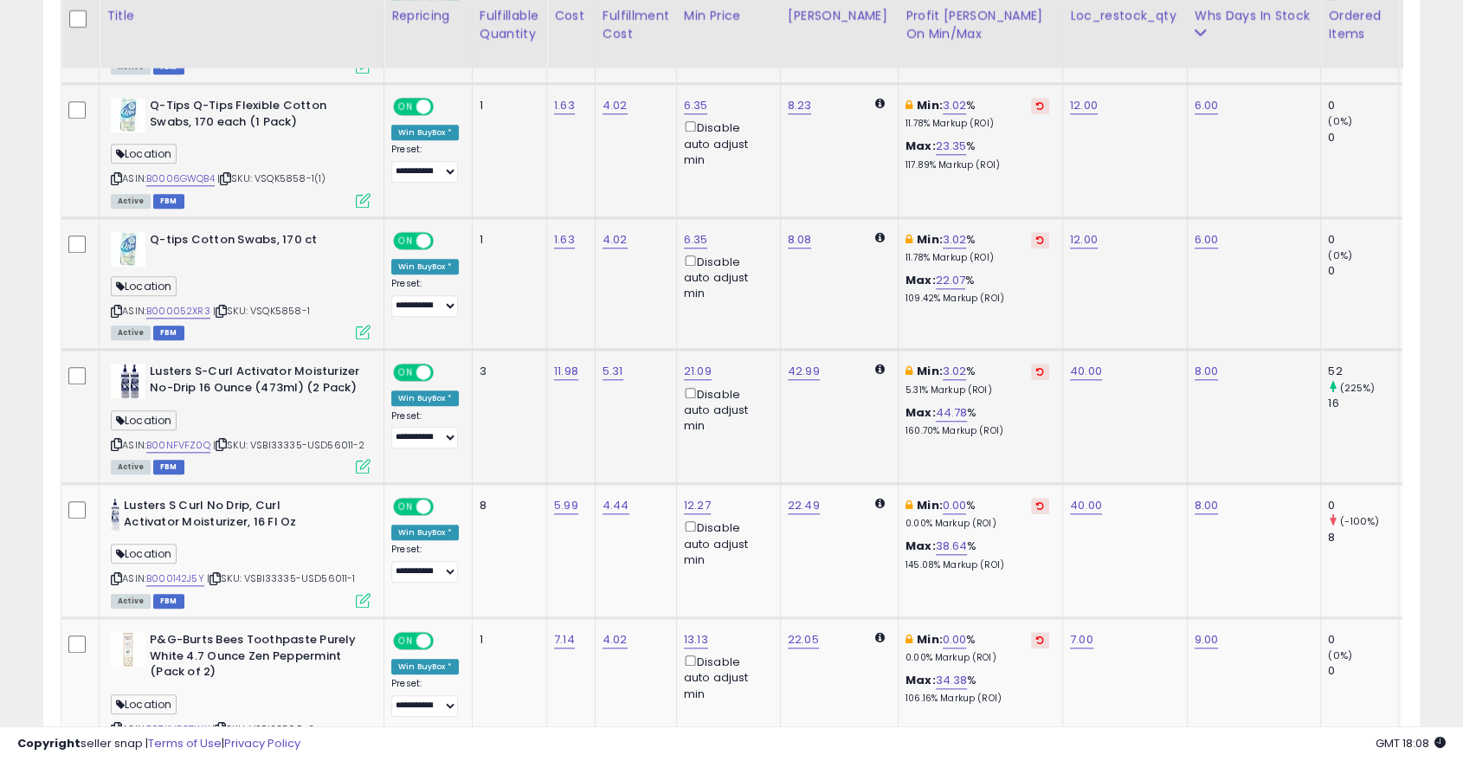
click at [1036, 371] on icon at bounding box center [1040, 371] width 8 height 9
click at [943, 503] on link "0.00" at bounding box center [955, 505] width 24 height 17
type input "*"
click at [1003, 438] on button "submit" at bounding box center [987, 443] width 29 height 26
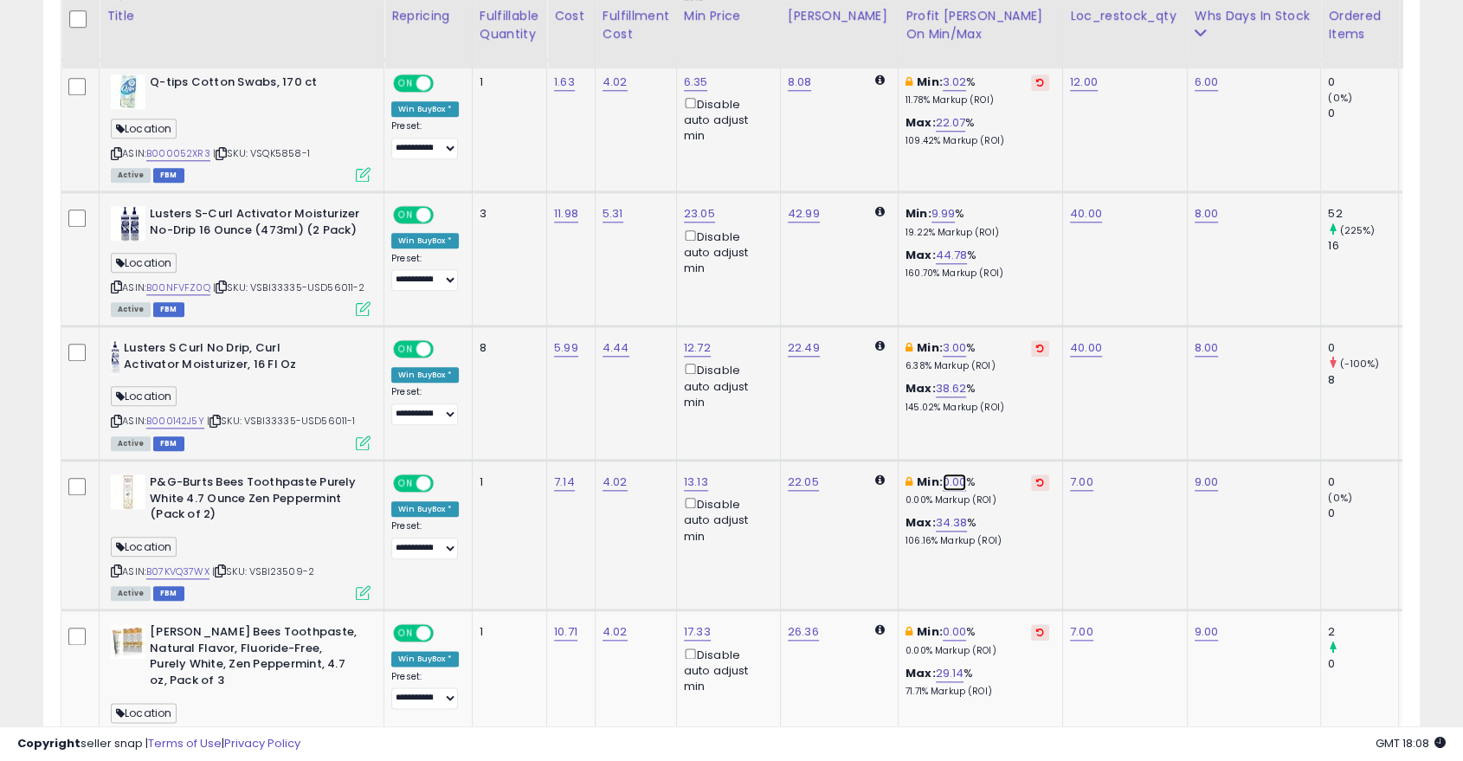
click at [943, 475] on link "0.00" at bounding box center [955, 482] width 24 height 17
type input "*"
click at [1003, 429] on button "submit" at bounding box center [987, 419] width 29 height 26
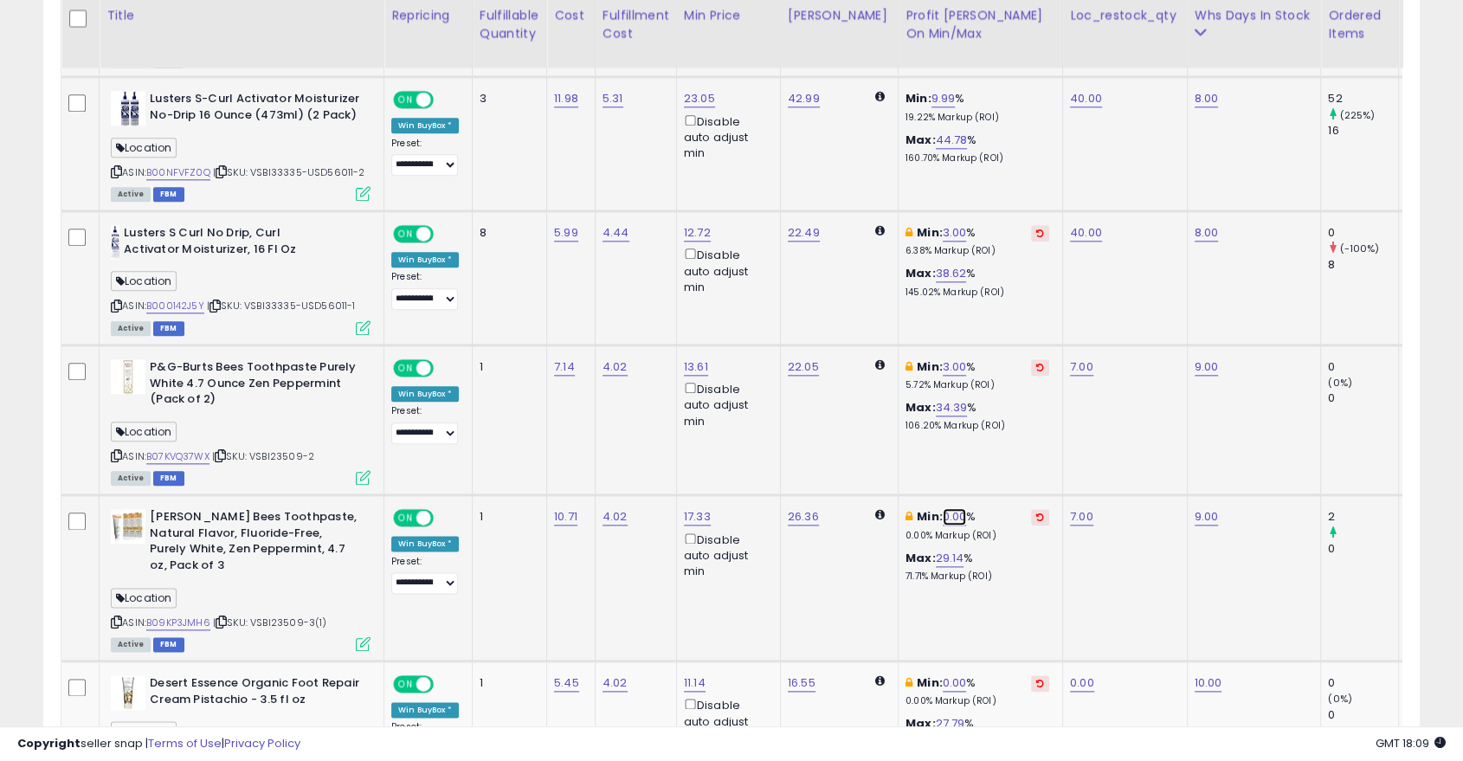
click at [943, 517] on link "0.00" at bounding box center [955, 516] width 24 height 17
type input "*"
click at [1003, 455] on button "submit" at bounding box center [987, 454] width 29 height 26
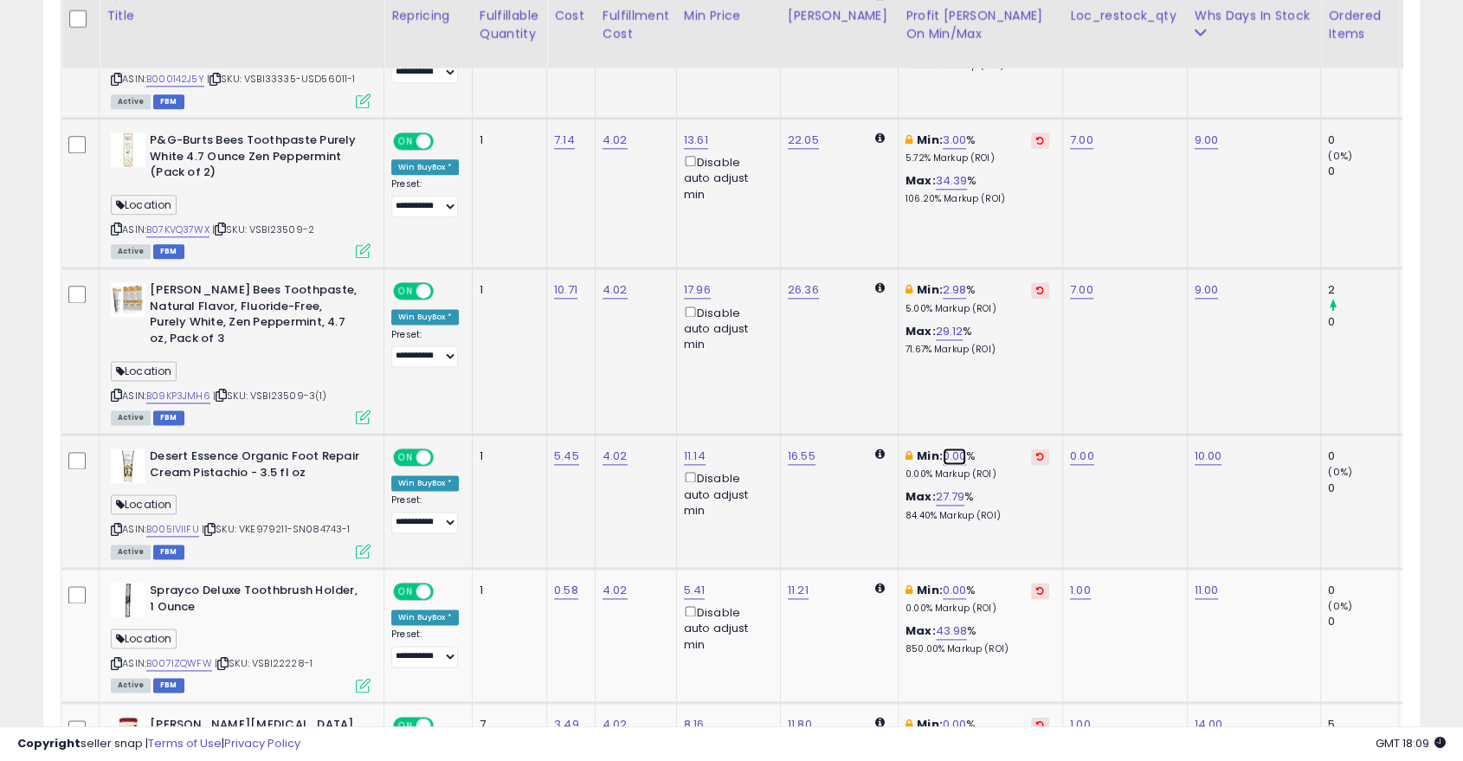
click at [943, 448] on link "0.00" at bounding box center [955, 456] width 24 height 17
type input "*"
click at [1003, 382] on button "submit" at bounding box center [987, 377] width 29 height 26
click at [943, 582] on link "0.00" at bounding box center [955, 590] width 24 height 17
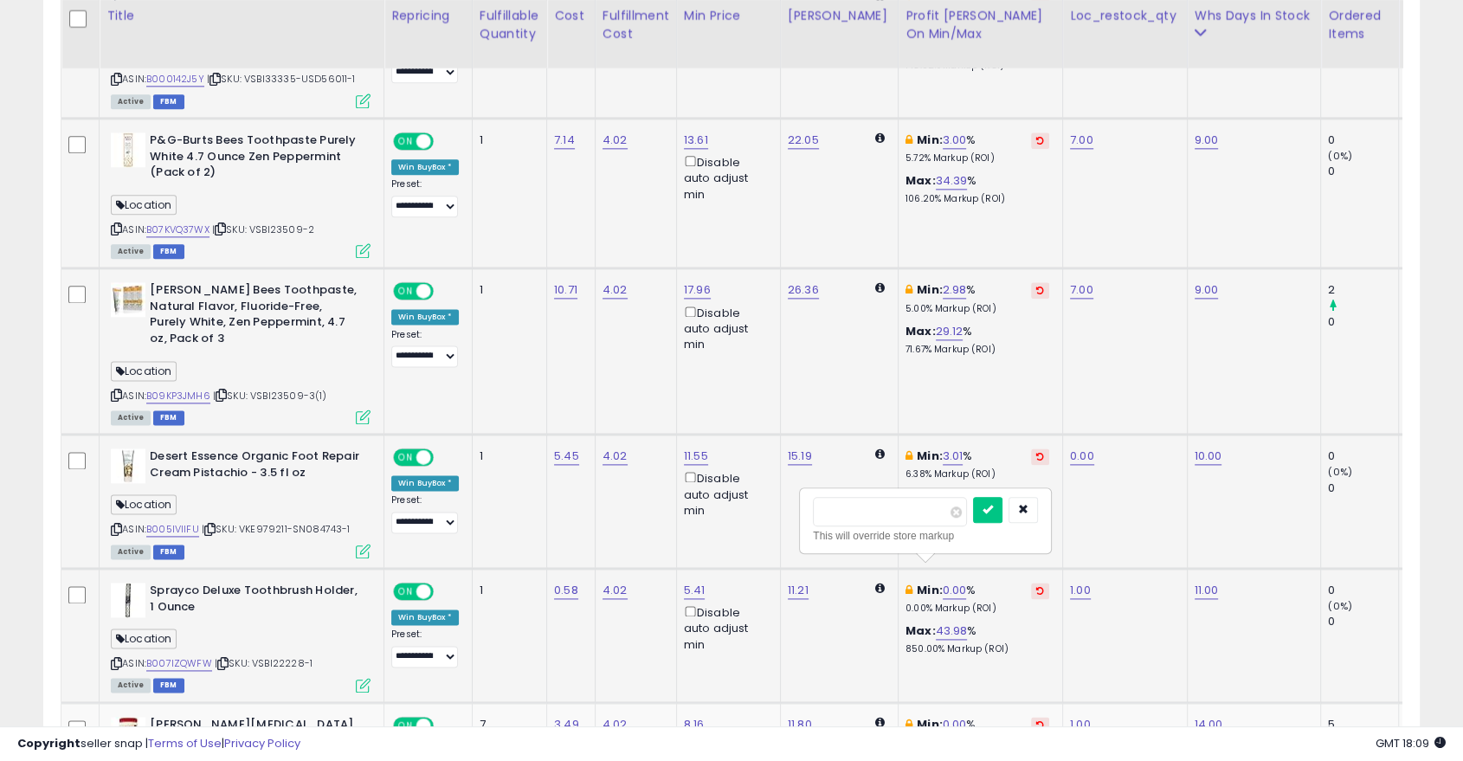
type input "*"
click at [993, 510] on icon "submit" at bounding box center [988, 509] width 10 height 10
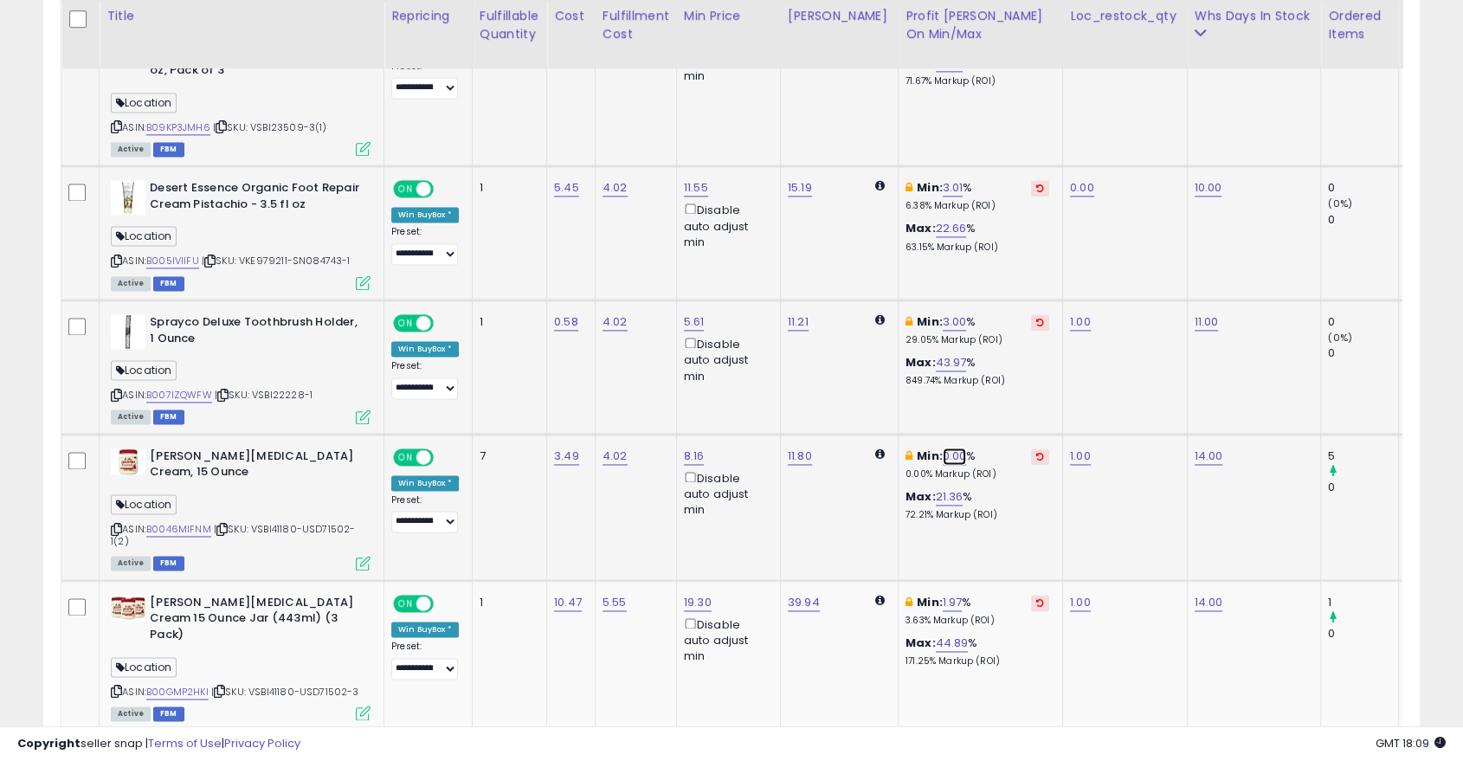
click at [943, 448] on link "0.00" at bounding box center [955, 456] width 24 height 17
type input "*"
click at [993, 371] on icon "submit" at bounding box center [988, 375] width 10 height 10
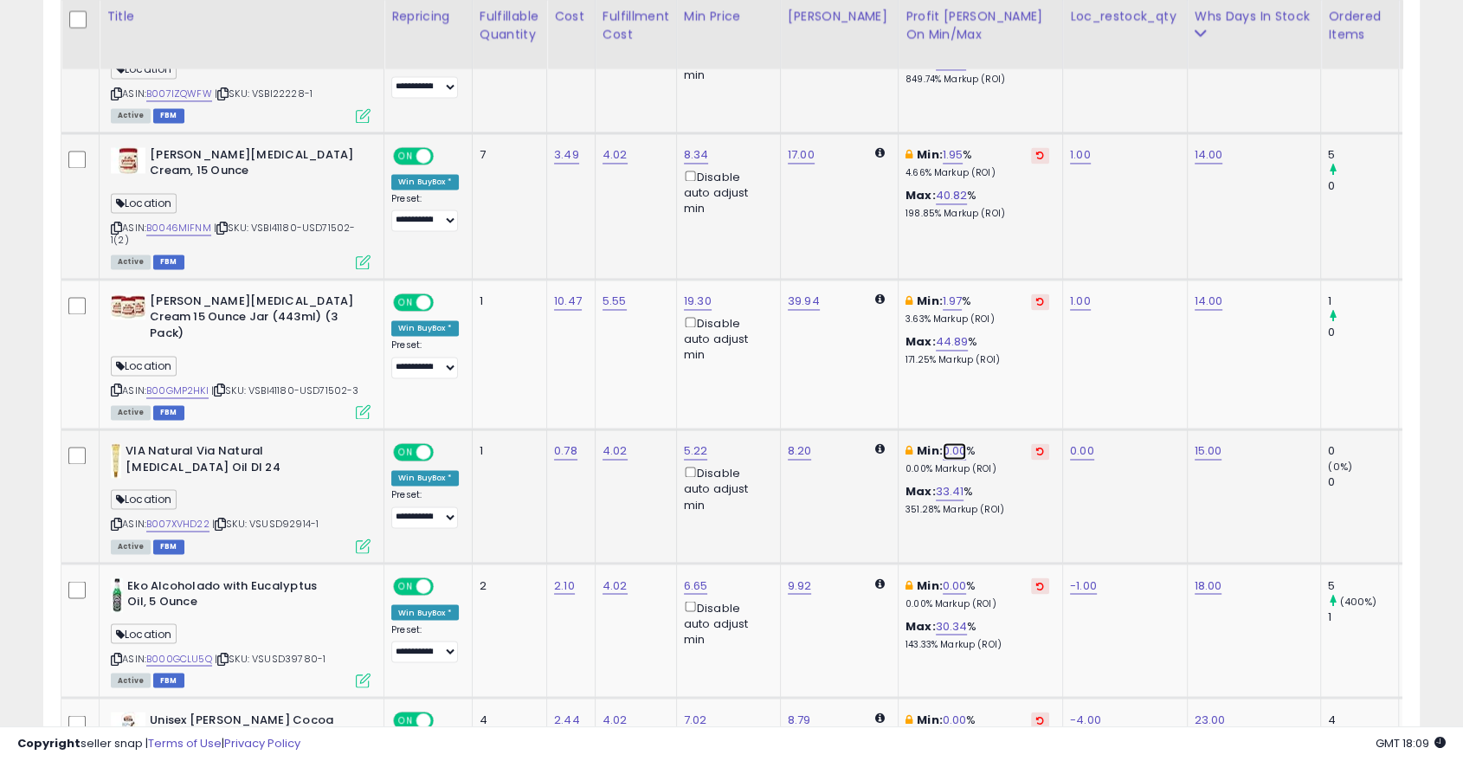
click at [943, 442] on link "0.00" at bounding box center [955, 450] width 24 height 17
type input "*"
click at [1003, 358] on button "submit" at bounding box center [987, 354] width 29 height 26
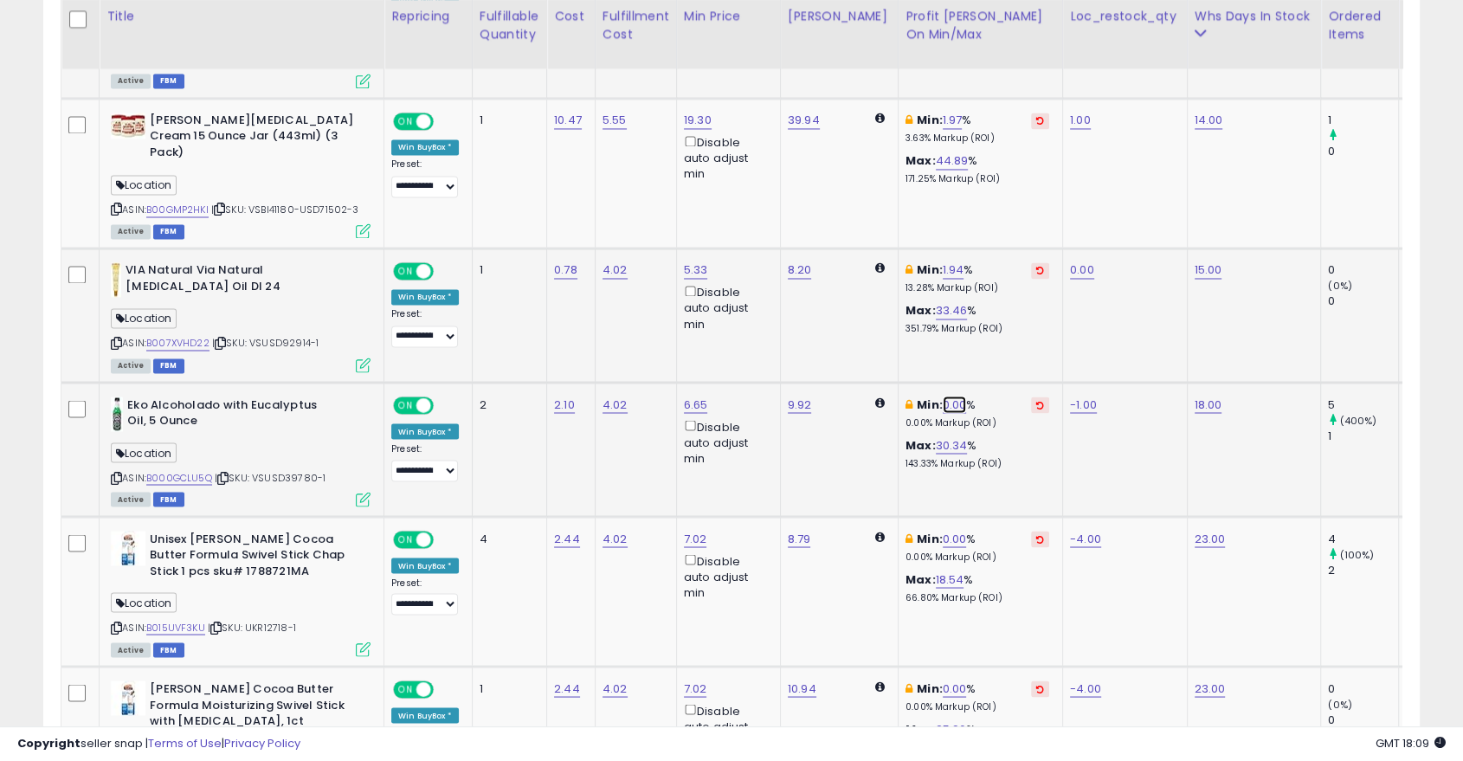
click at [943, 396] on link "0.00" at bounding box center [955, 404] width 24 height 17
type input "*"
click at [1003, 304] on button "submit" at bounding box center [987, 306] width 29 height 26
click at [943, 530] on link "0.00" at bounding box center [955, 538] width 24 height 17
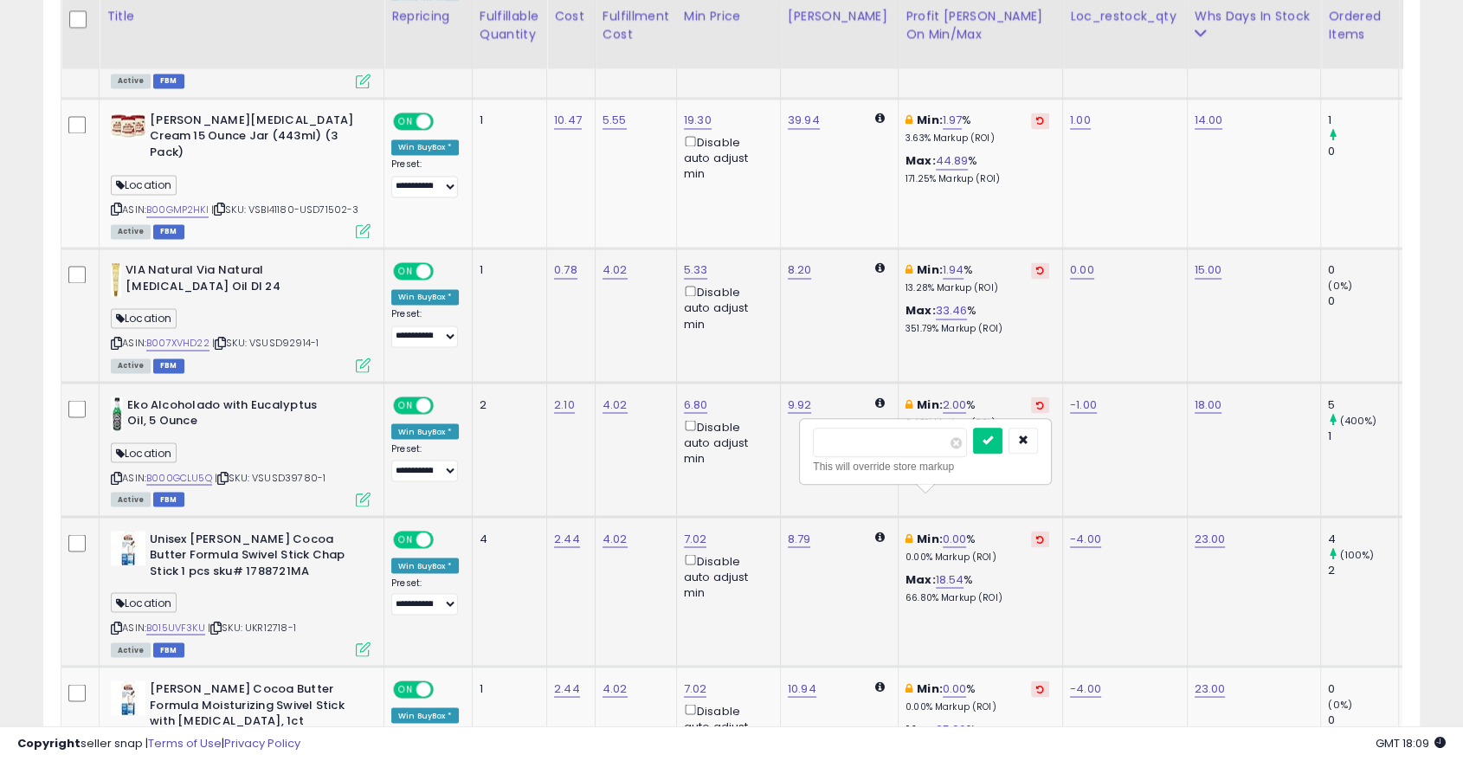
type input "*"
click at [993, 435] on icon "submit" at bounding box center [988, 440] width 10 height 10
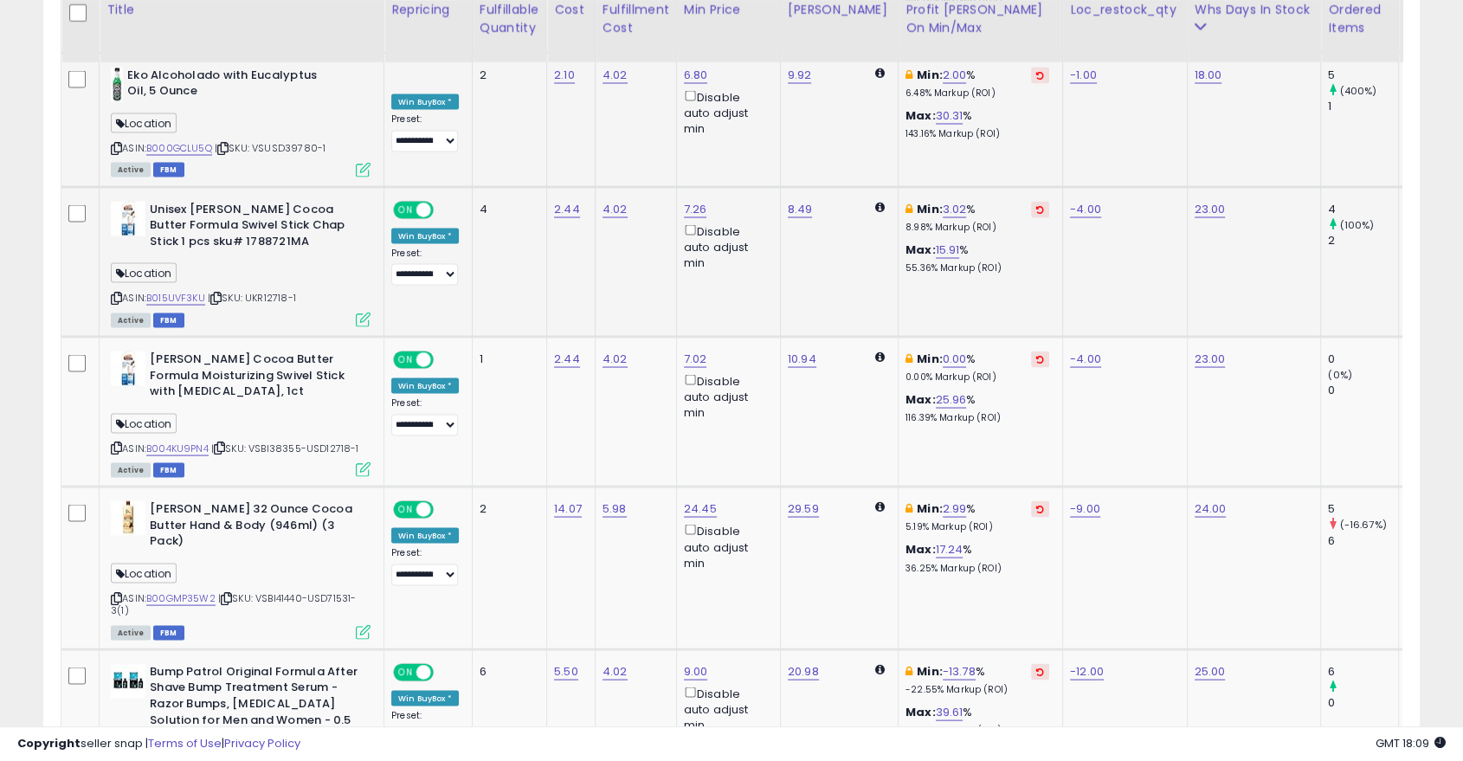
scroll to position [3247, 0]
click at [945, 349] on link "0.00" at bounding box center [955, 357] width 24 height 17
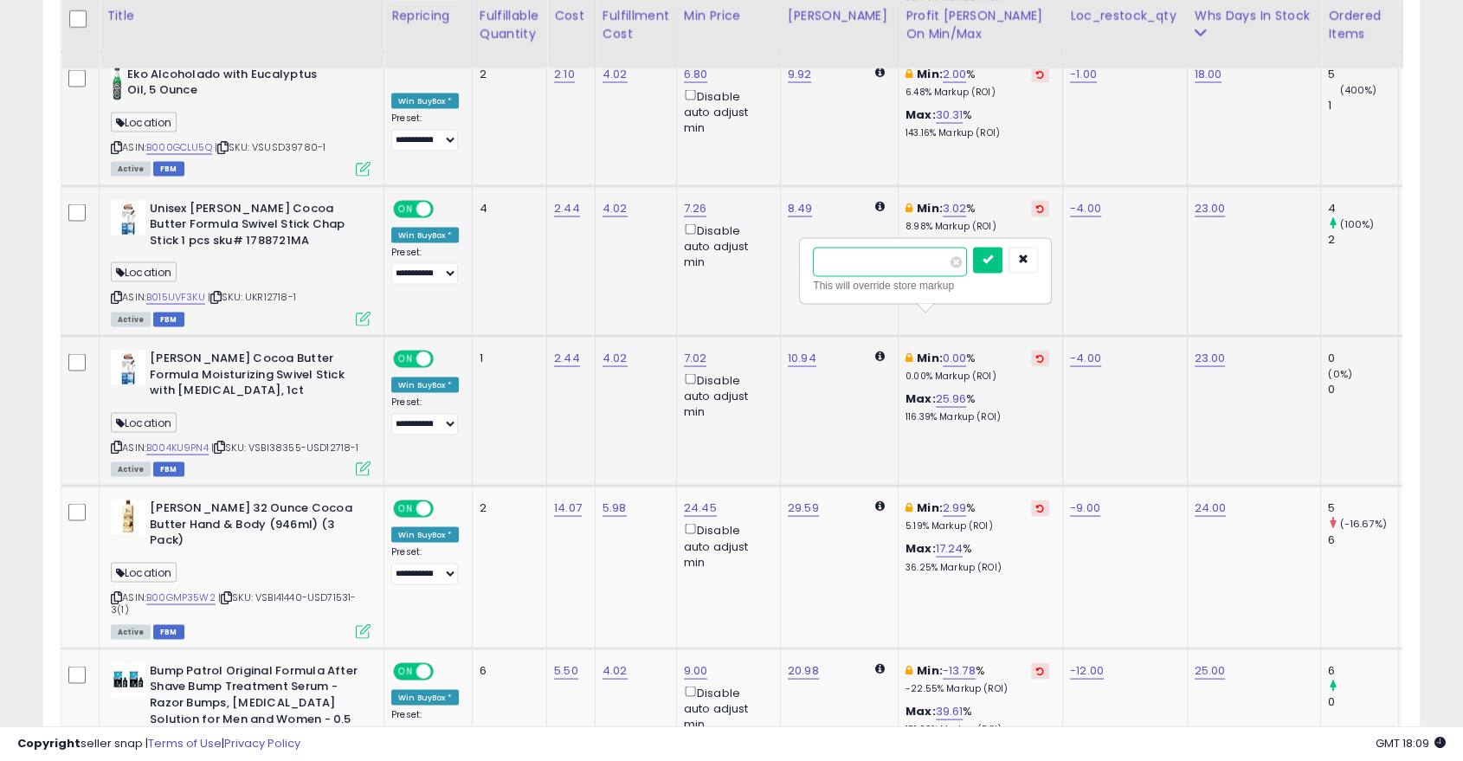
type input "*"
click at [993, 261] on icon "submit" at bounding box center [988, 259] width 10 height 10
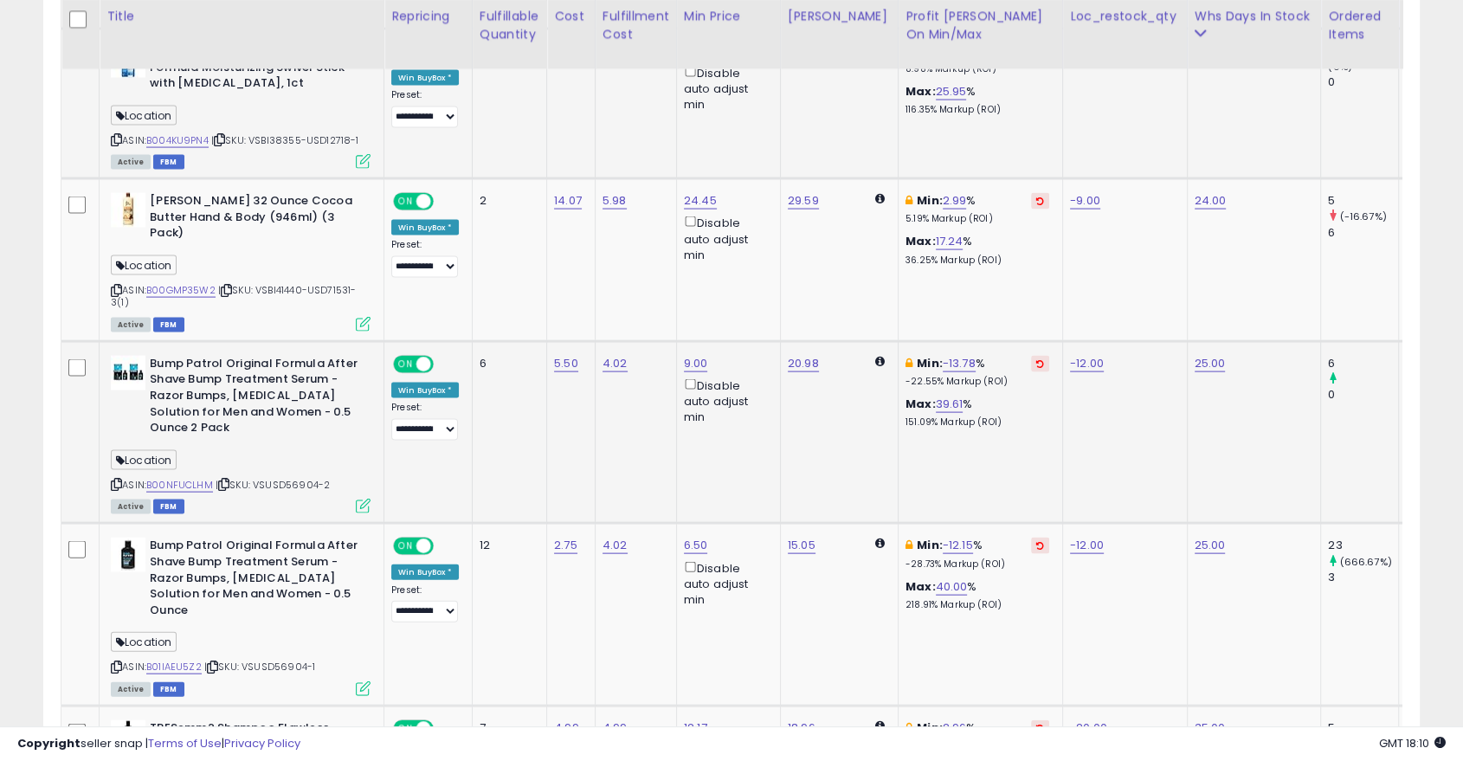
scroll to position [3555, 0]
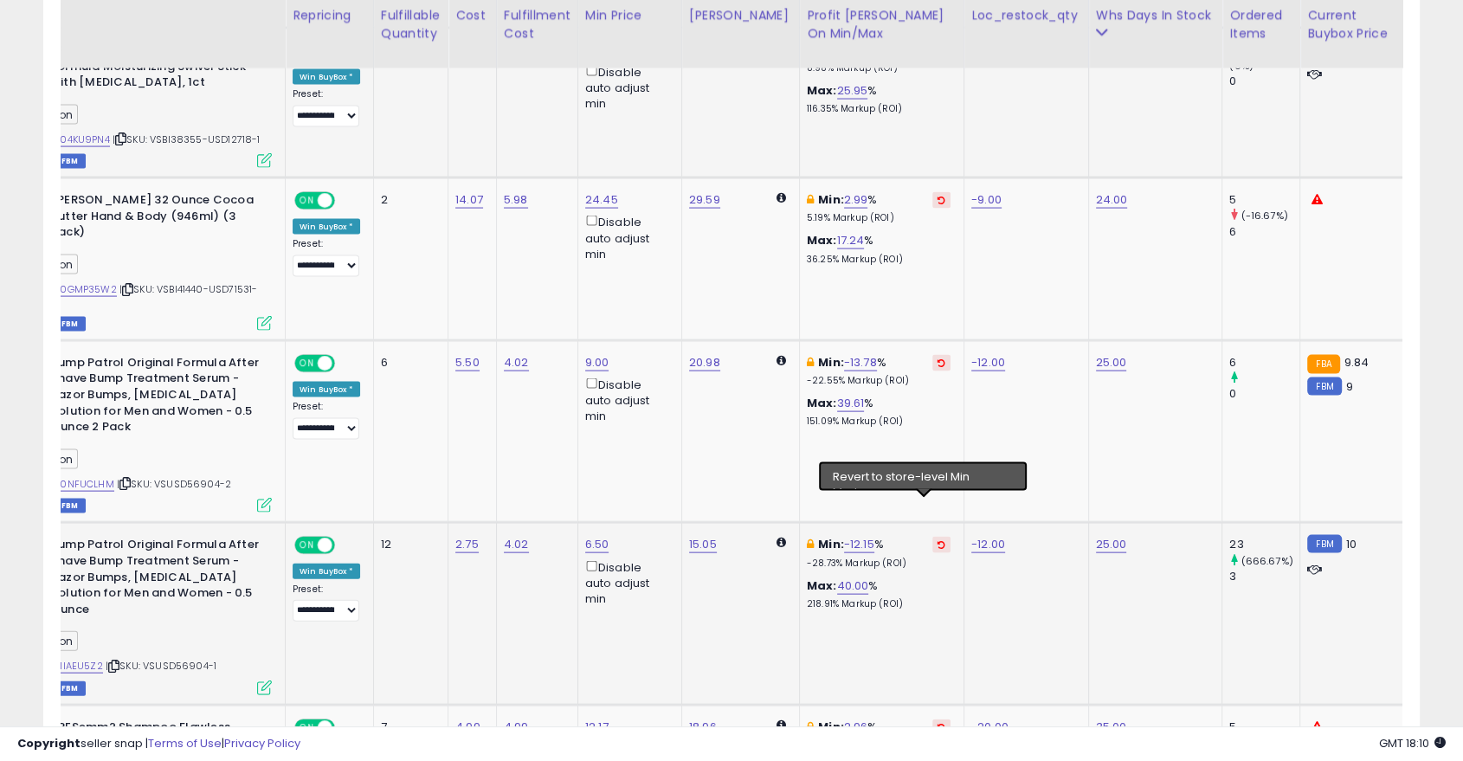
click at [938, 540] on icon at bounding box center [942, 544] width 8 height 9
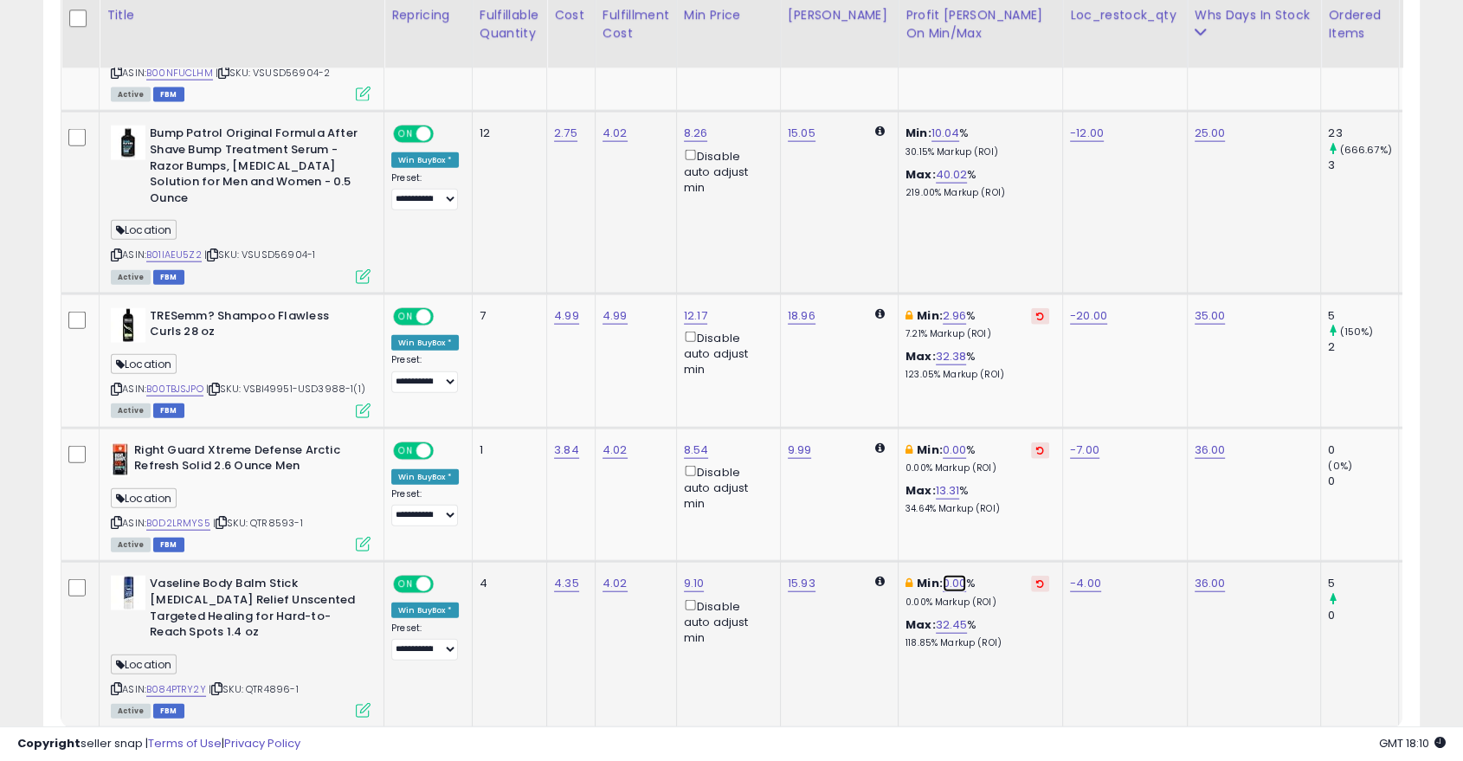
click at [943, 575] on link "0.00" at bounding box center [955, 583] width 24 height 17
type input "*"
click at [1003, 467] on button "submit" at bounding box center [987, 468] width 29 height 26
click at [943, 442] on link "0.00" at bounding box center [955, 450] width 24 height 17
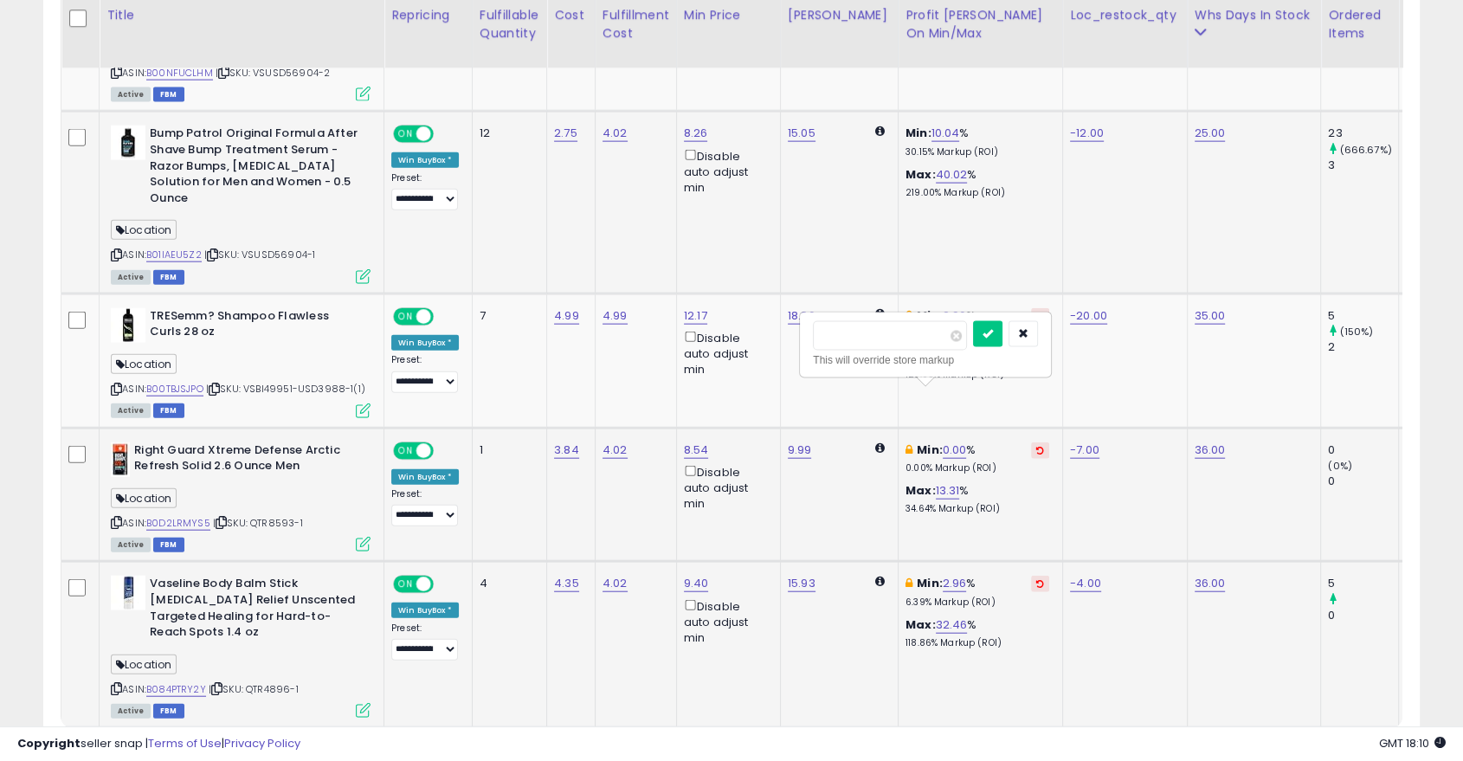
type input "*"
click at [993, 337] on icon "submit" at bounding box center [988, 333] width 10 height 10
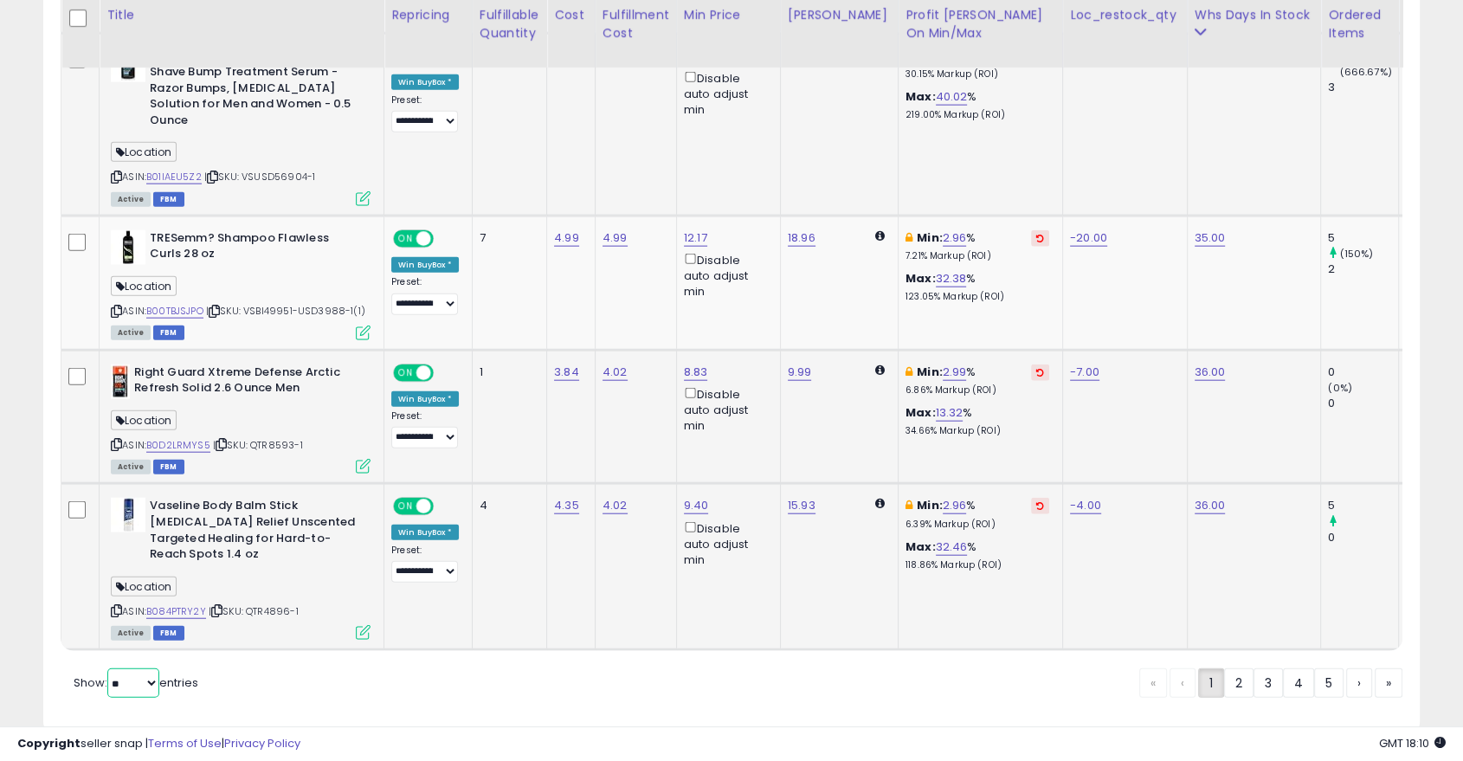
click at [150, 668] on select "** **" at bounding box center [133, 682] width 52 height 29
select select "**"
click at [109, 668] on select "** **" at bounding box center [133, 682] width 52 height 29
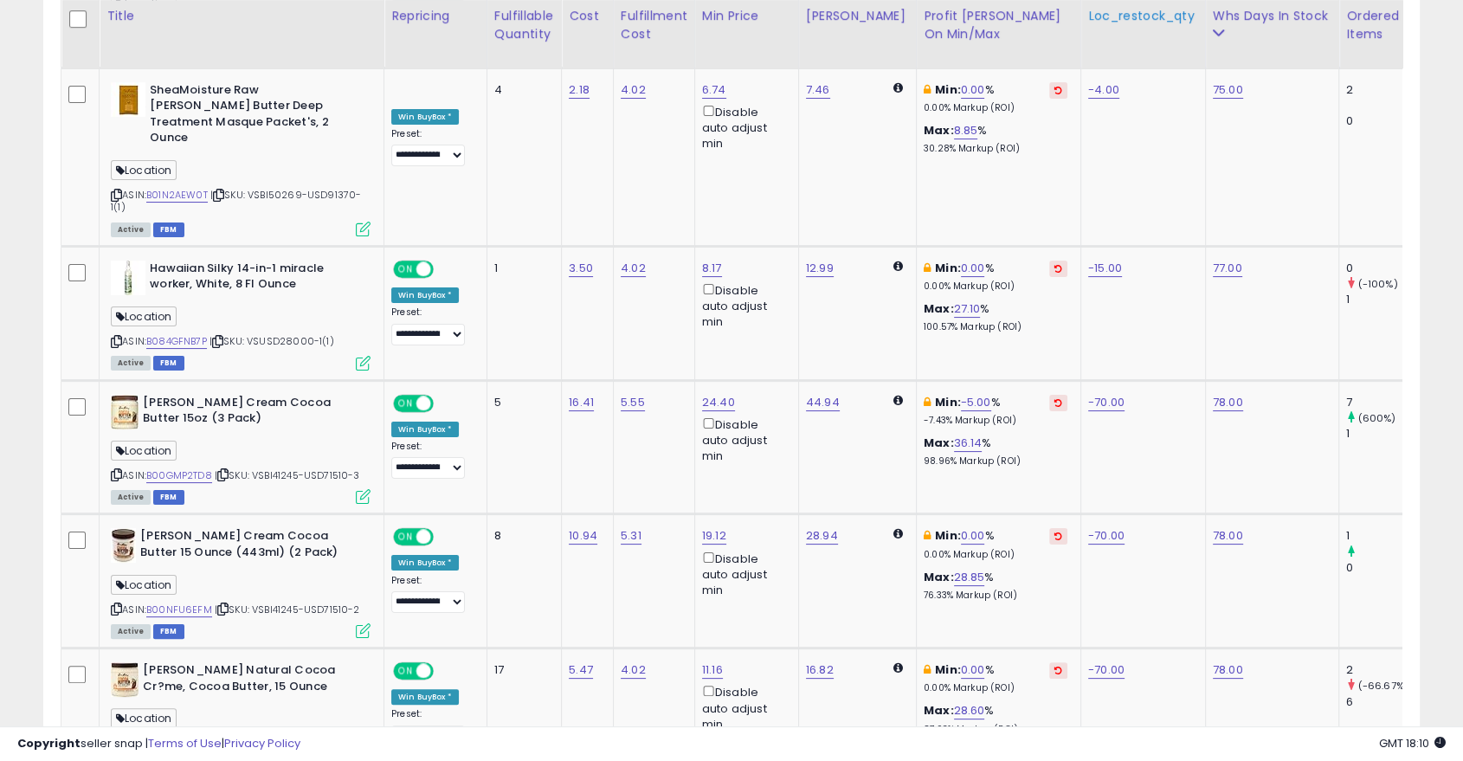
click at [1125, 14] on div "Loc_restock_qty" at bounding box center [1143, 16] width 110 height 18
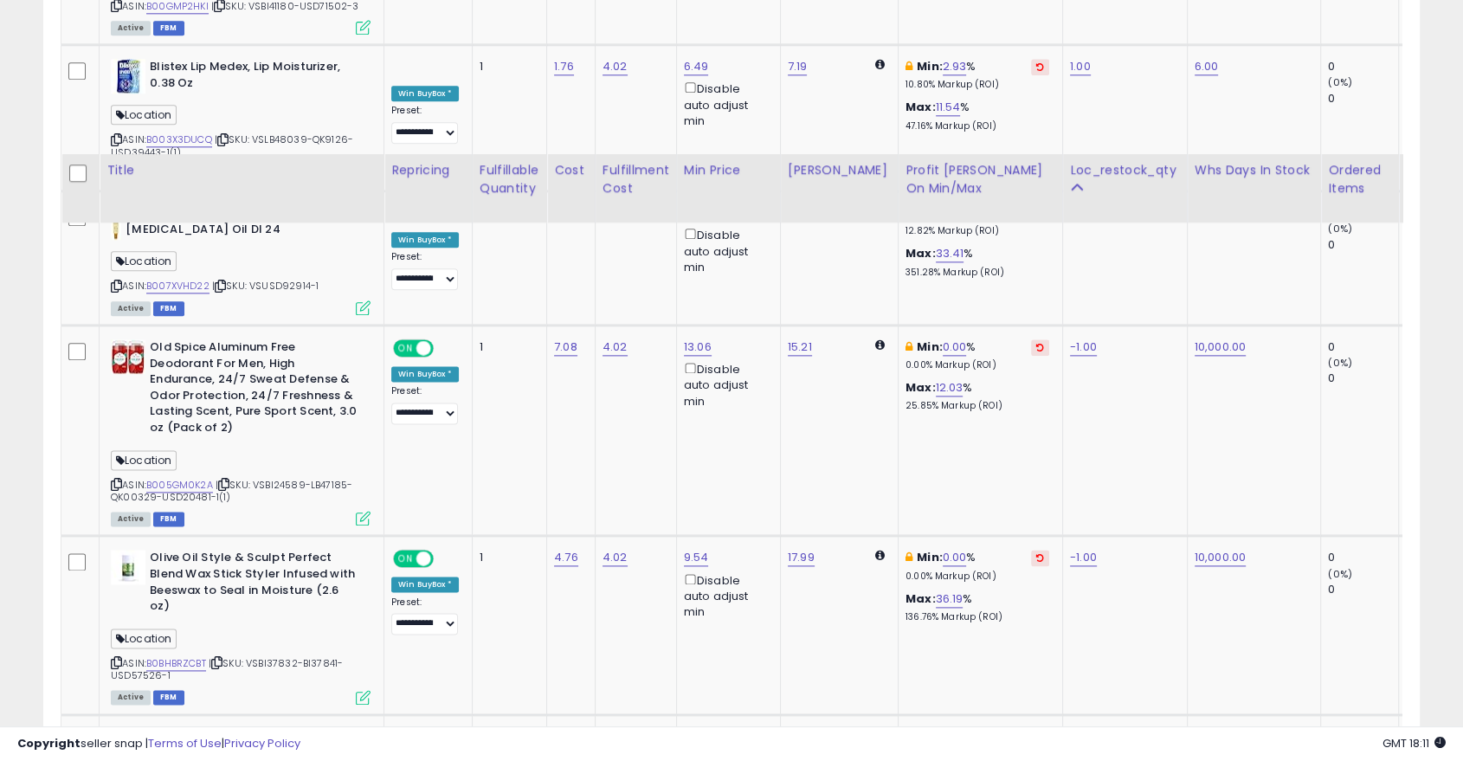
scroll to position [2264, 0]
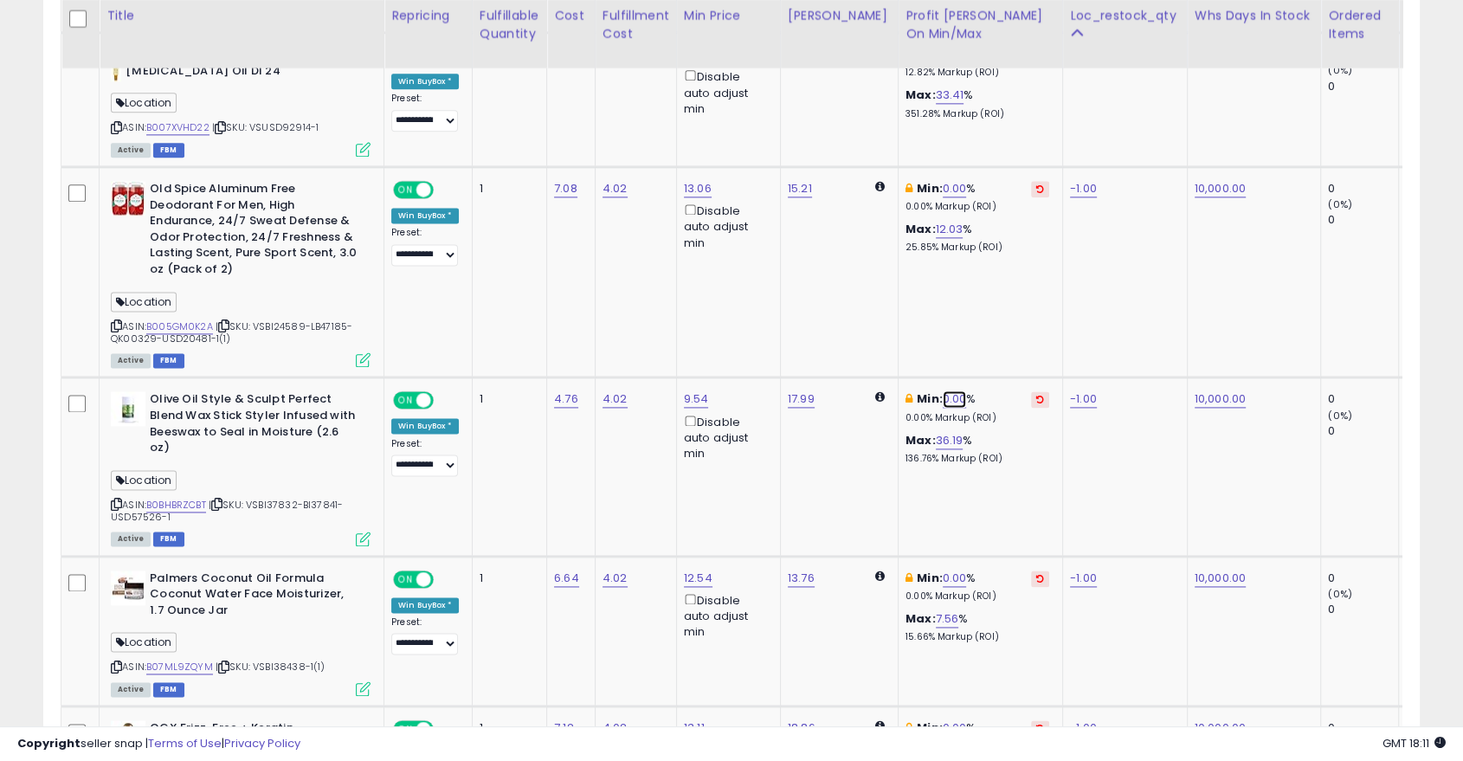
click at [943, 390] on link "0.00" at bounding box center [955, 398] width 24 height 17
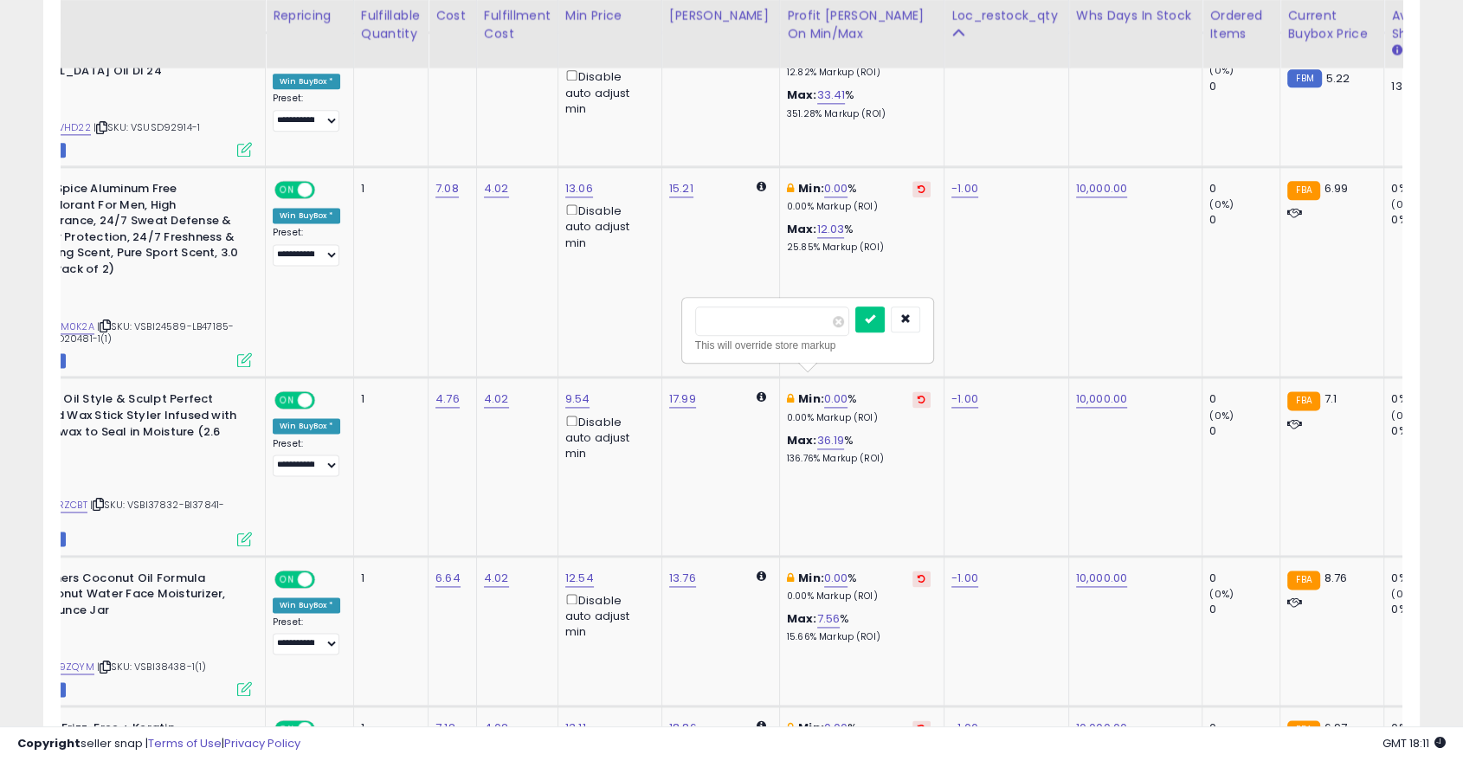
scroll to position [0, 118]
click at [679, 275] on td "15.21" at bounding box center [721, 272] width 118 height 210
click at [499, 306] on td "4.02" at bounding box center [517, 272] width 81 height 210
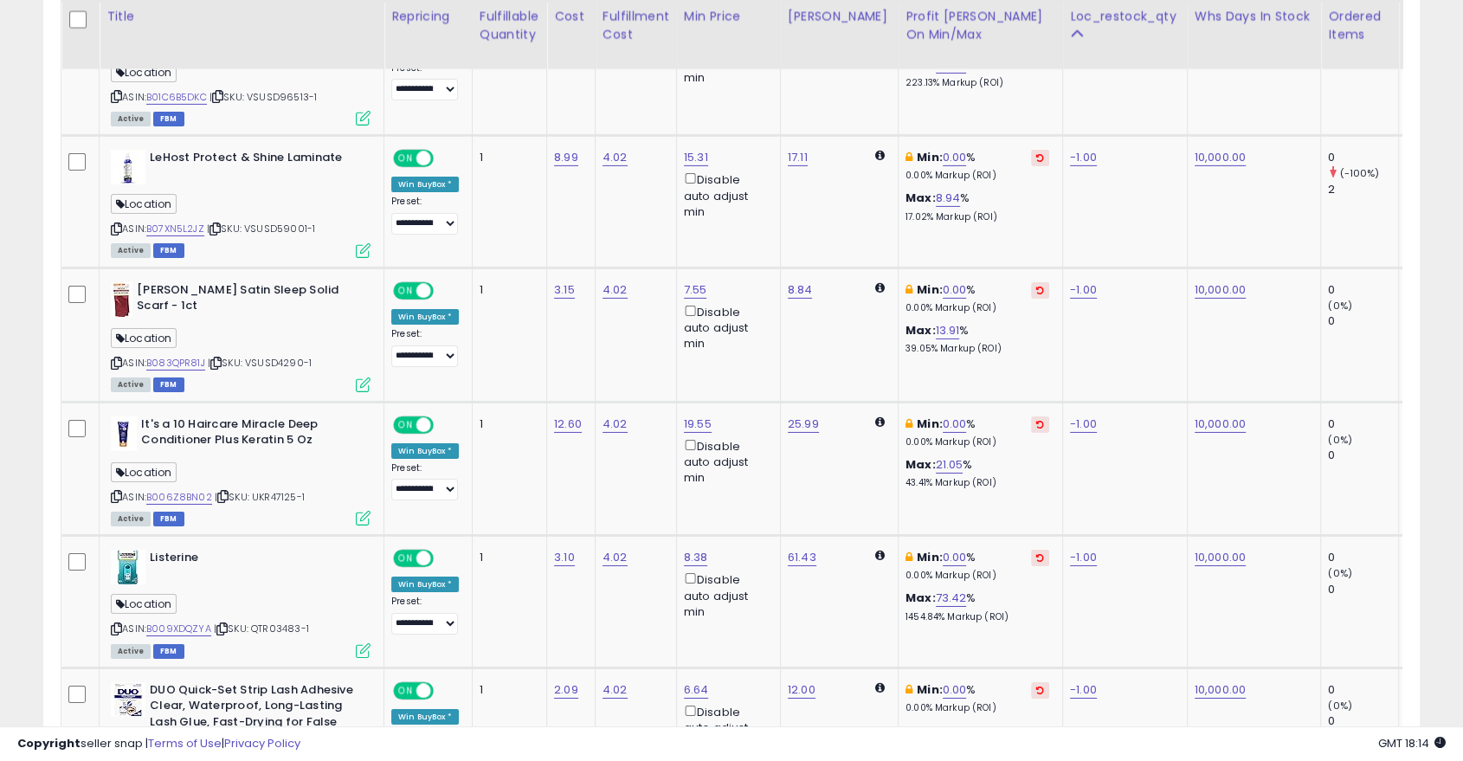
scroll to position [5705, 0]
